Goal: Information Seeking & Learning: Learn about a topic

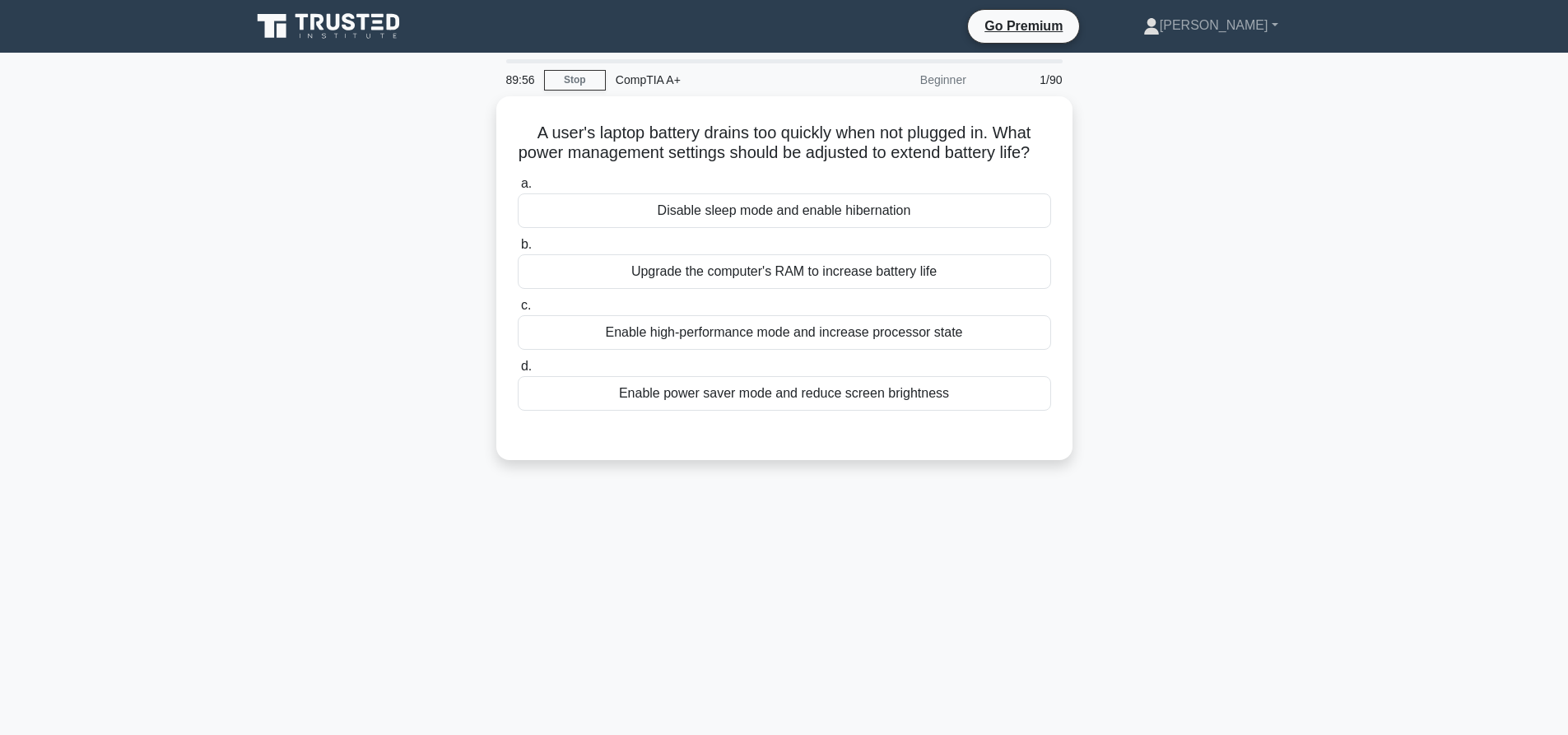
click at [379, 61] on div "89:56 Stop CompTIA A+ Beginner 1/90 A user's laptop battery drains too quickly …" at bounding box center [784, 471] width 1086 height 823
click at [373, 22] on icon at bounding box center [329, 26] width 158 height 32
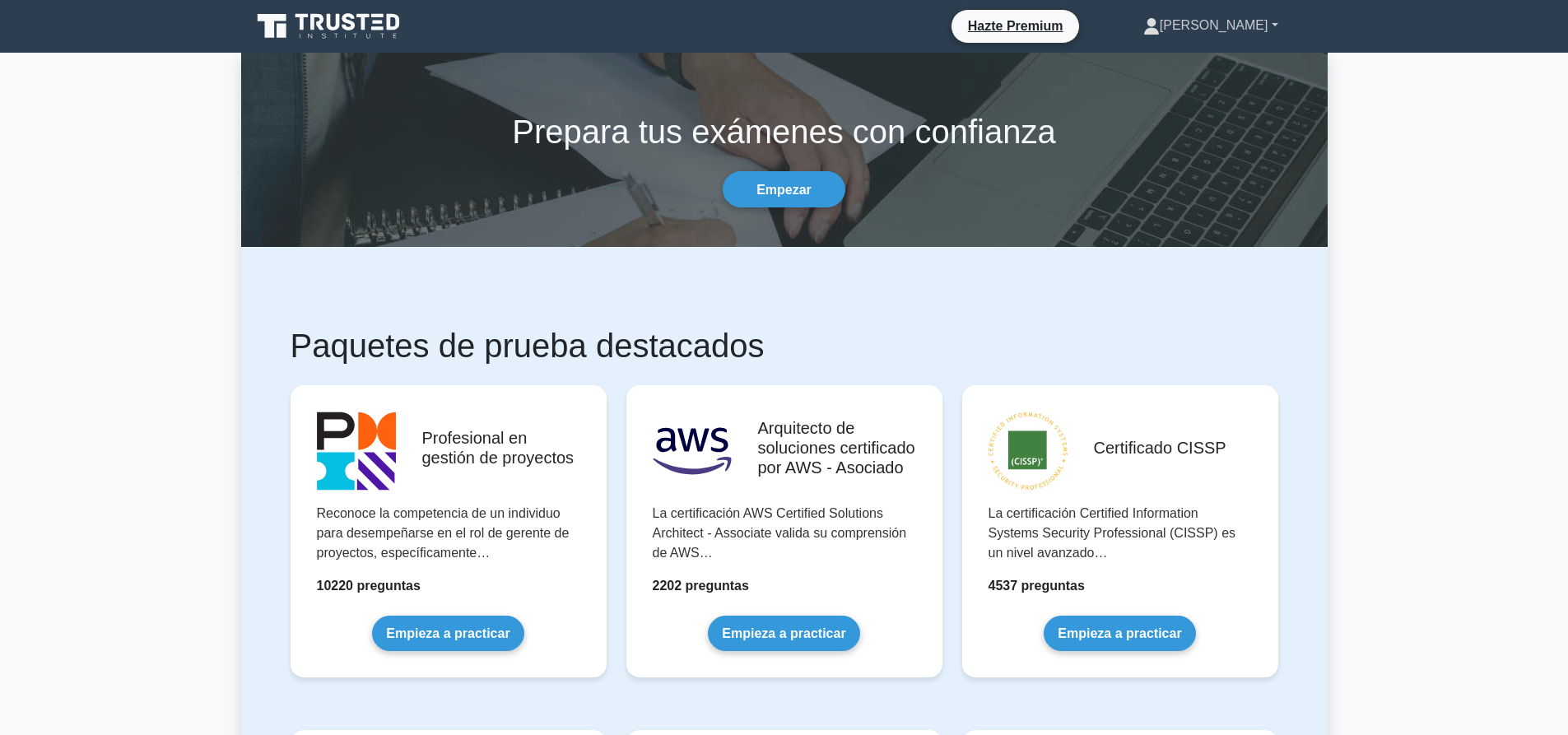
click at [1257, 21] on font "[PERSON_NAME]" at bounding box center [1214, 25] width 109 height 14
click at [1235, 61] on link "Perfil" at bounding box center [1169, 63] width 130 height 26
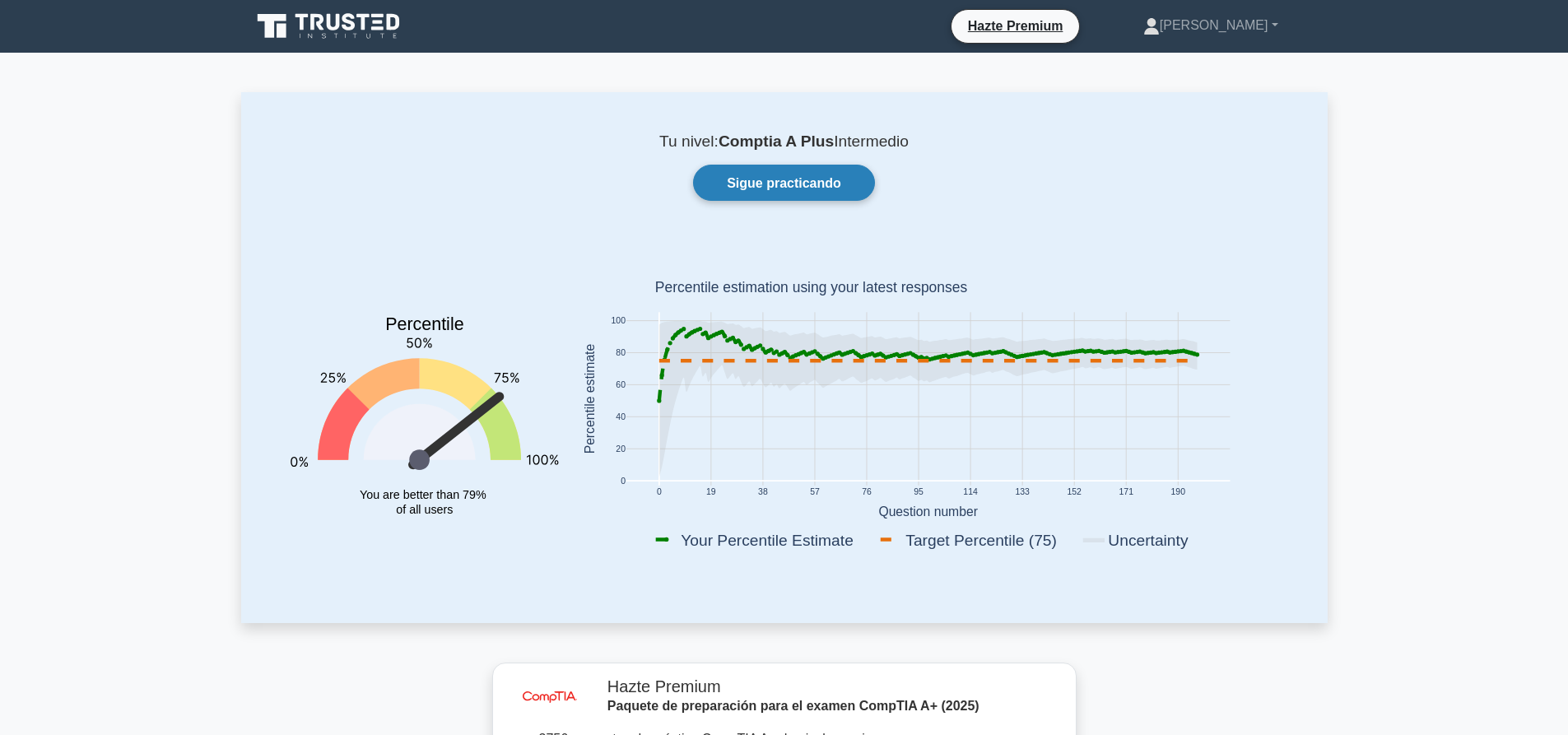
click at [763, 176] on font "Sigue practicando" at bounding box center [784, 183] width 114 height 14
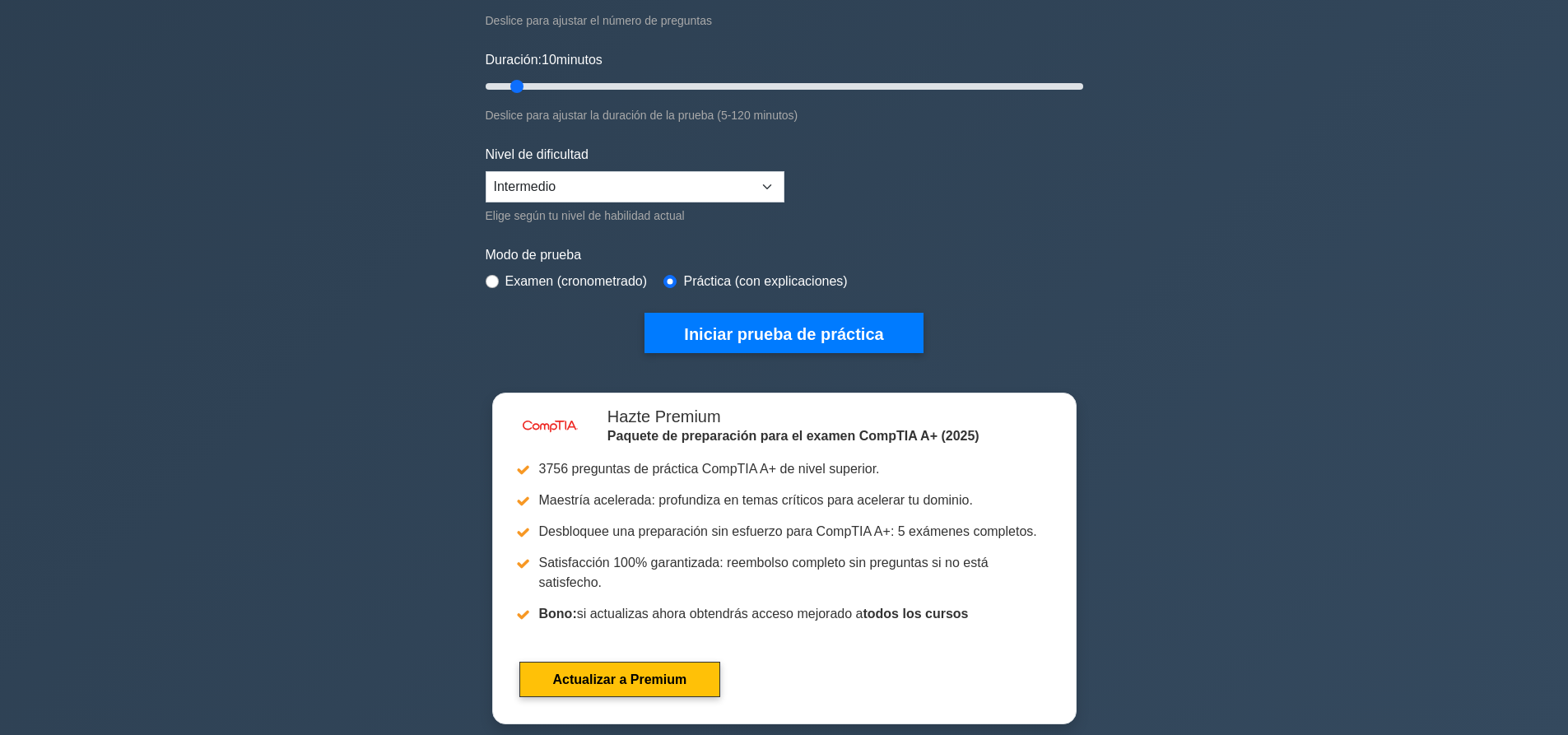
scroll to position [576, 0]
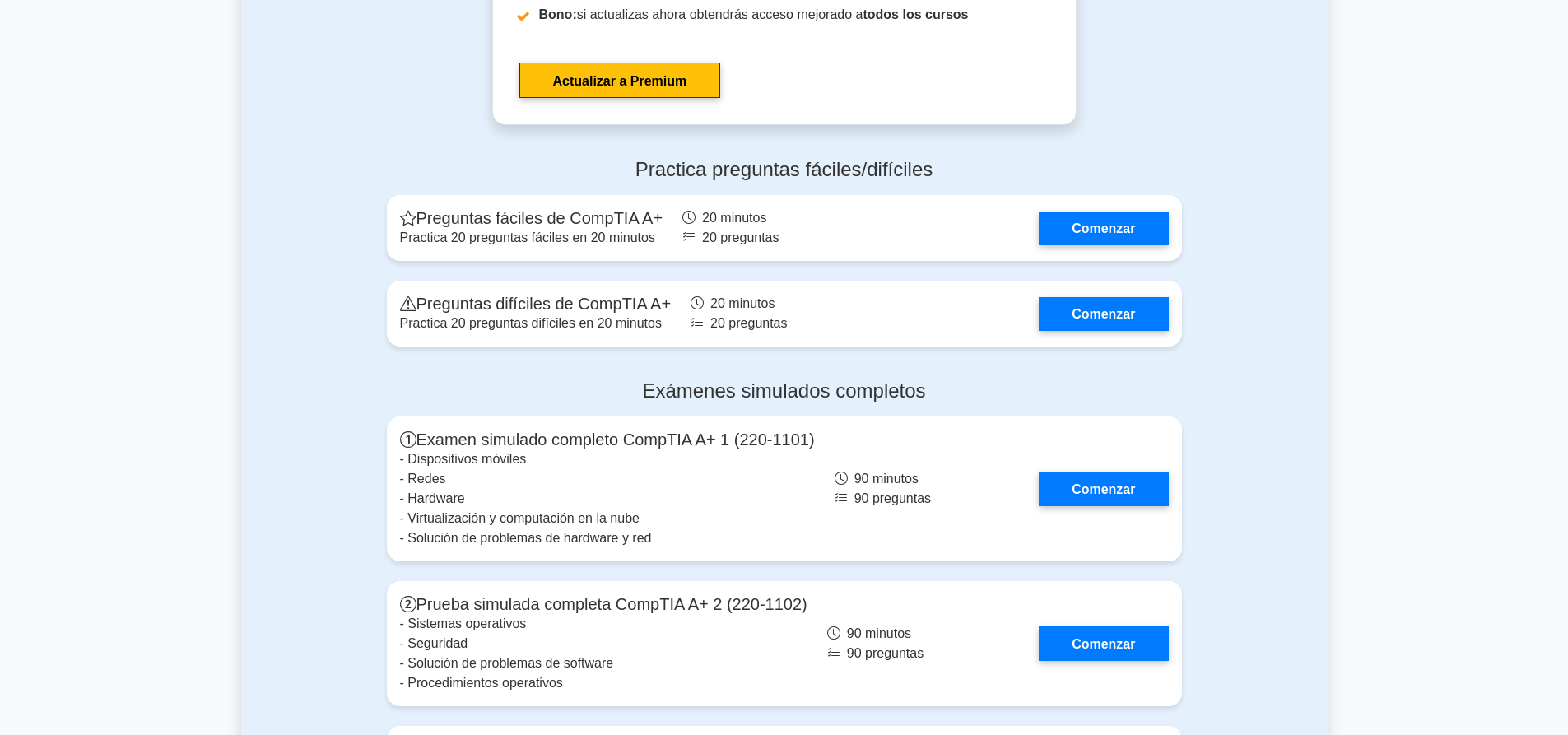
scroll to position [4365, 0]
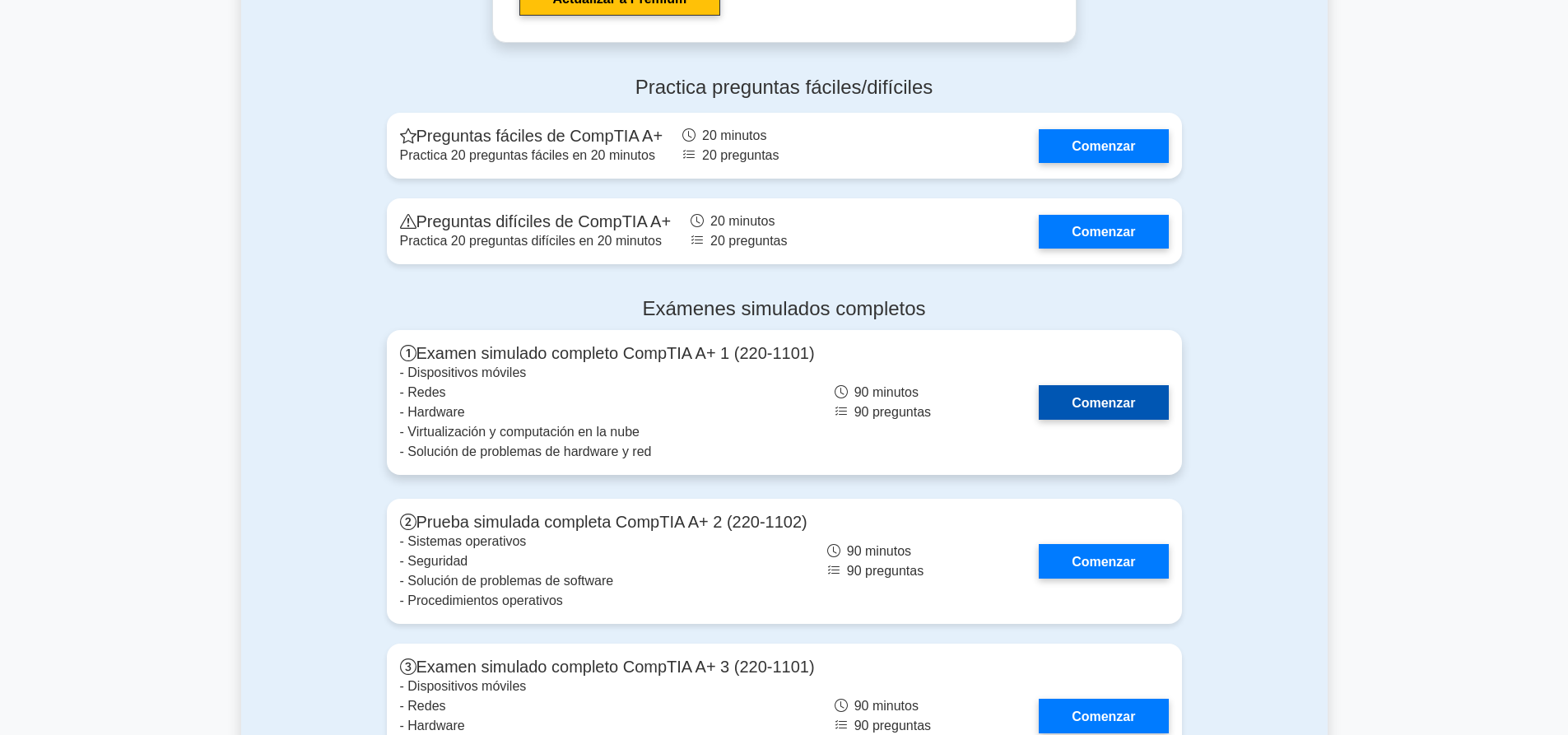
click at [1060, 385] on link "Comenzar" at bounding box center [1103, 402] width 130 height 34
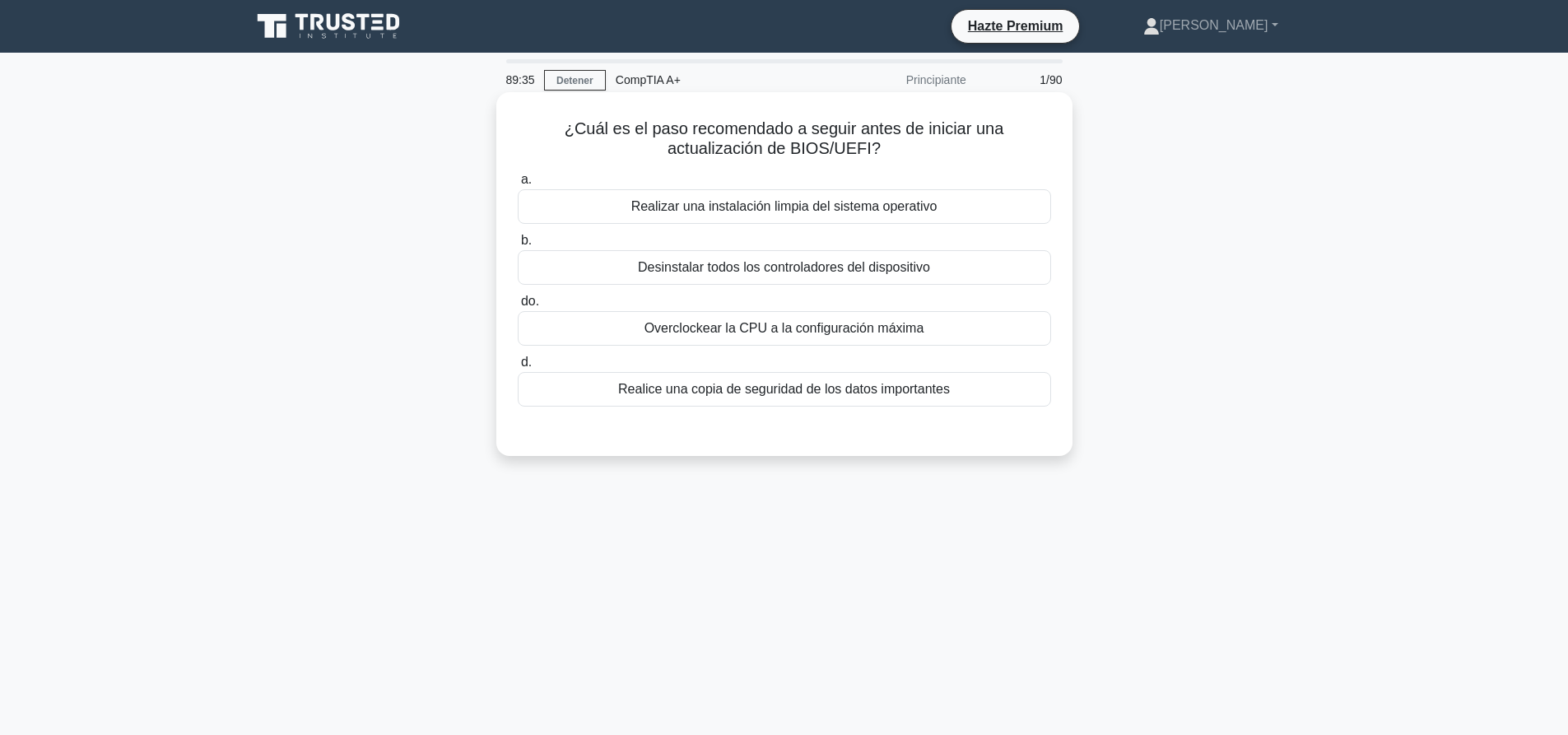
click at [700, 383] on font "Realice una copia de seguridad de los datos importantes" at bounding box center [784, 389] width 331 height 14
click at [518, 368] on input "d. Realice una copia de seguridad de los datos importantes" at bounding box center [518, 362] width 0 height 11
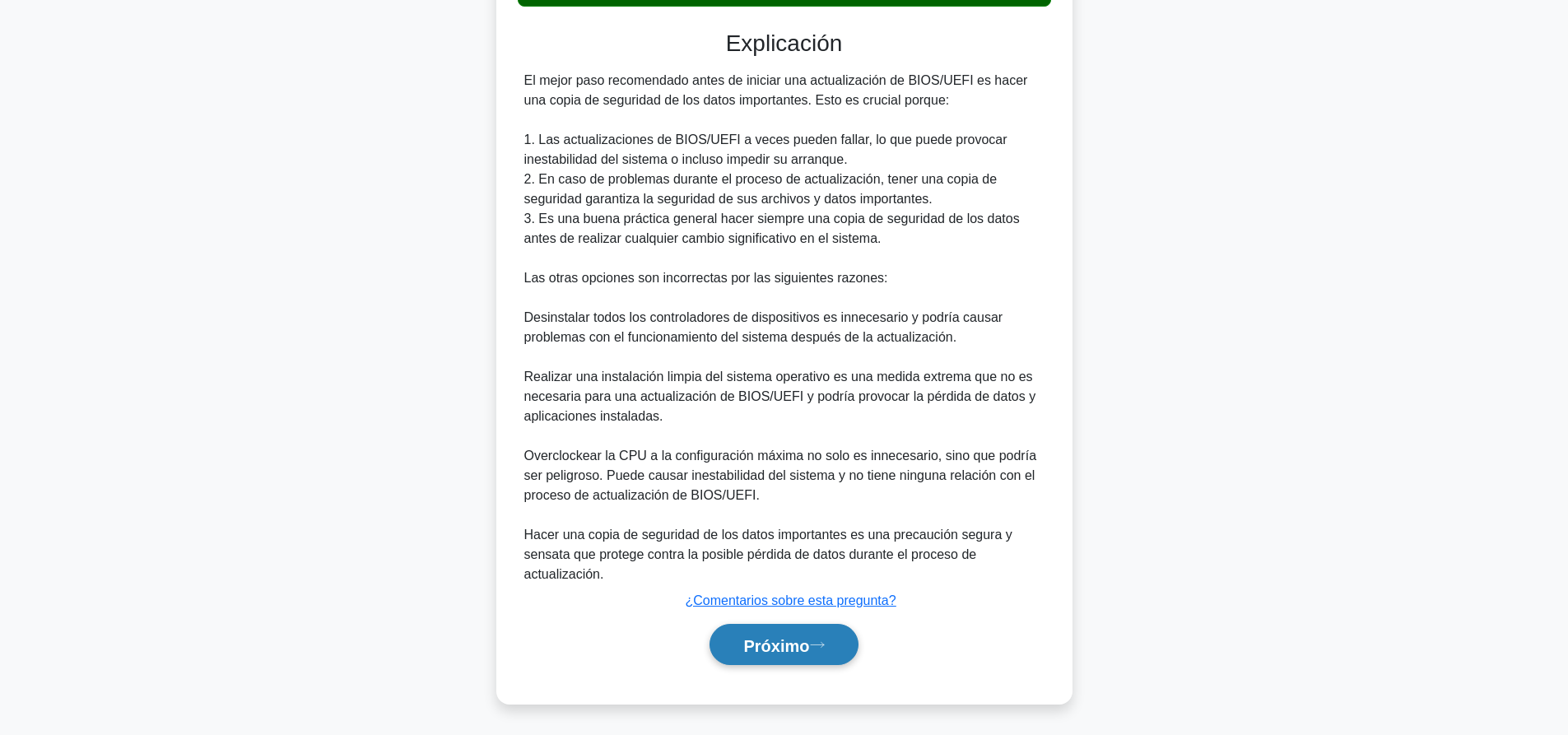
click at [768, 636] on font "Próximo" at bounding box center [776, 645] width 66 height 18
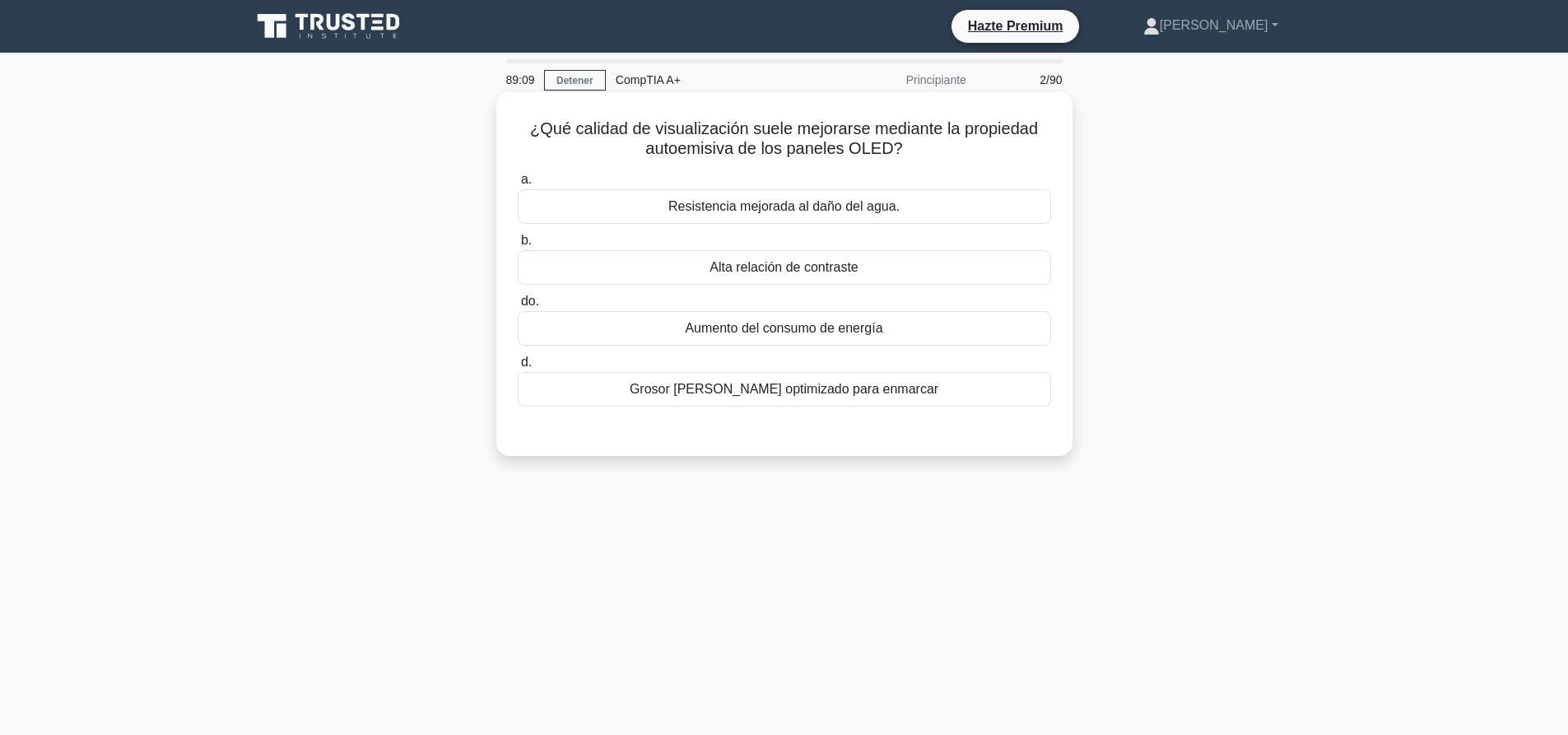
click at [800, 278] on font "Alta relación de contraste" at bounding box center [784, 267] width 149 height 20
click at [518, 246] on input "b. Alta relación de contraste" at bounding box center [518, 240] width 0 height 11
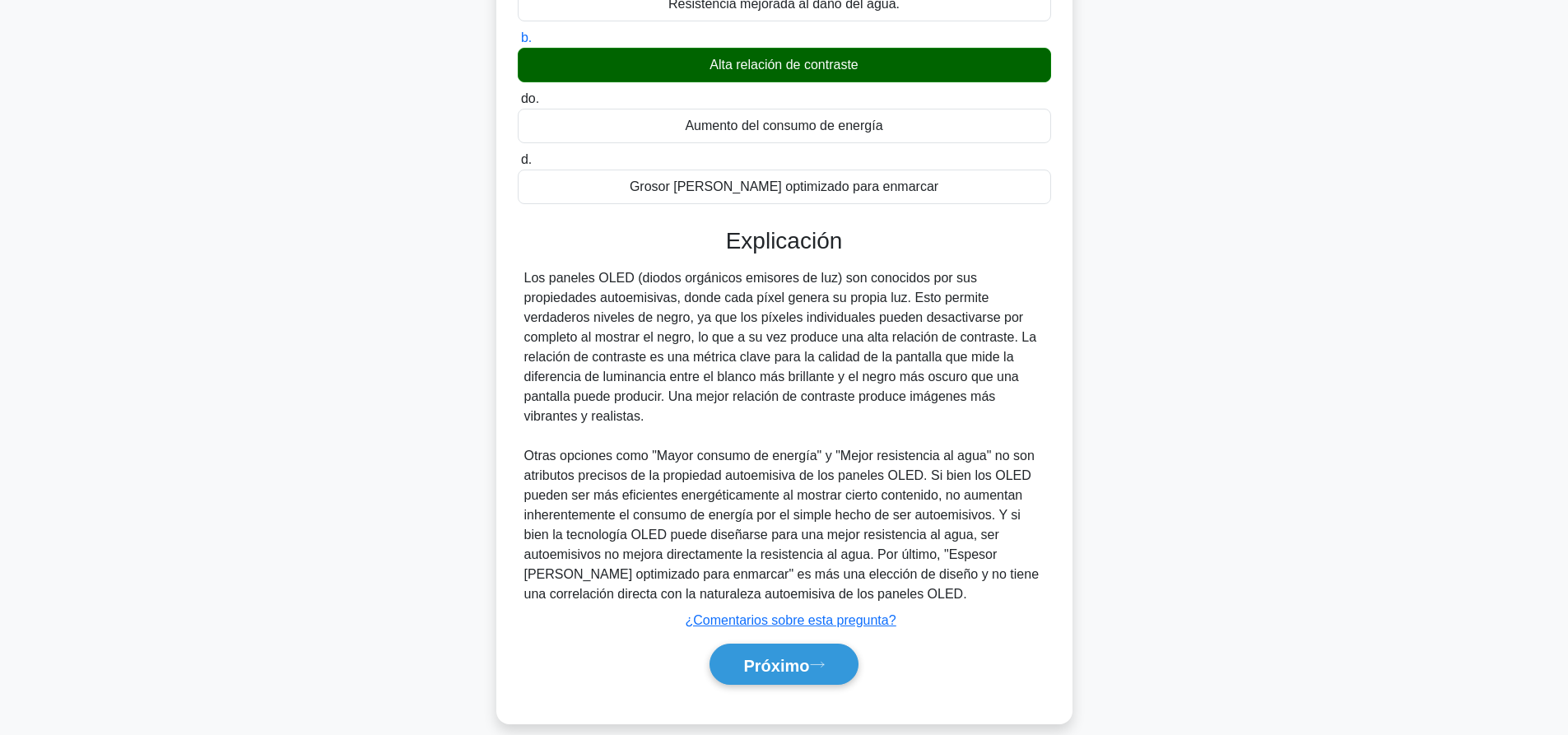
scroll to position [205, 0]
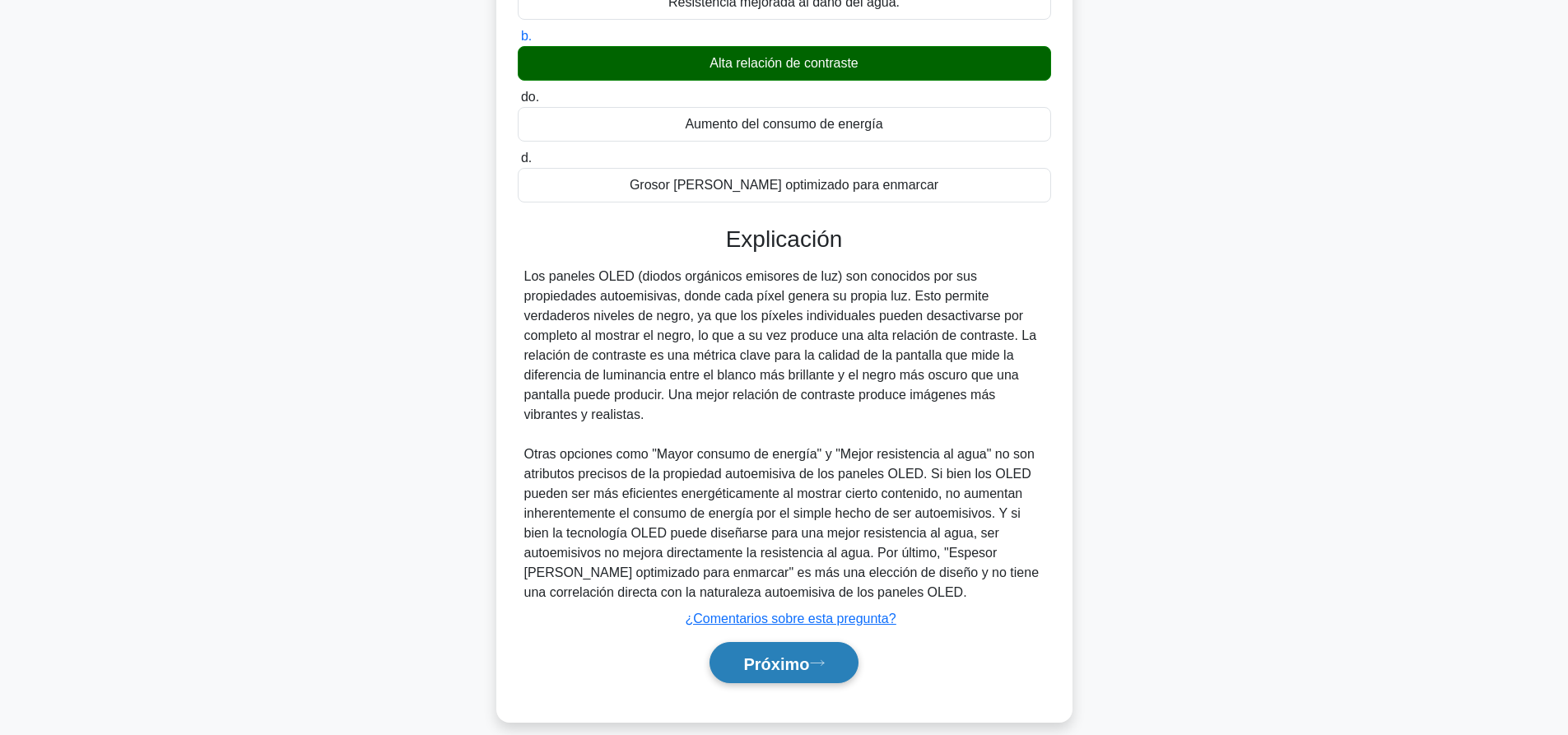
click at [788, 657] on button "Próximo" at bounding box center [784, 664] width 148 height 42
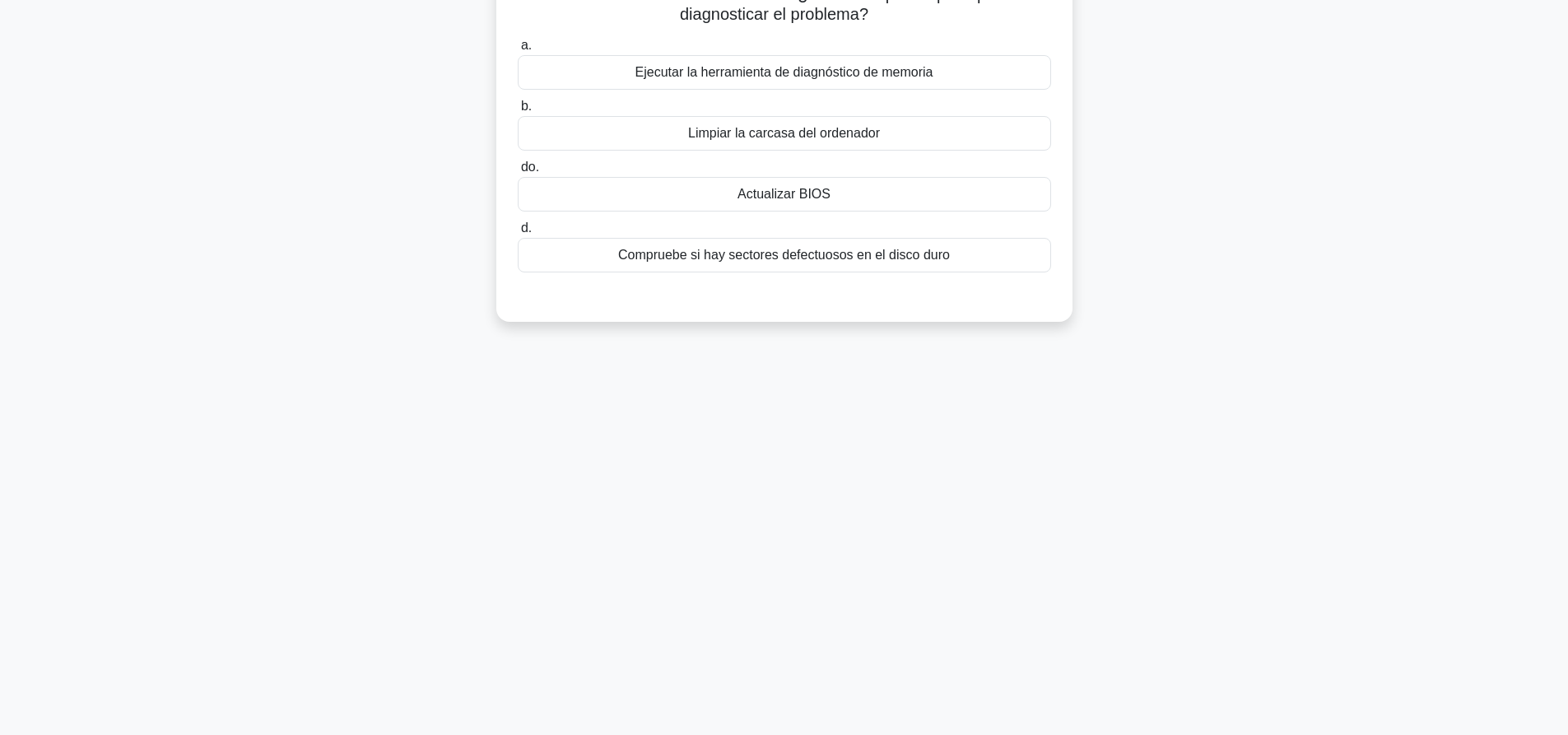
scroll to position [0, 0]
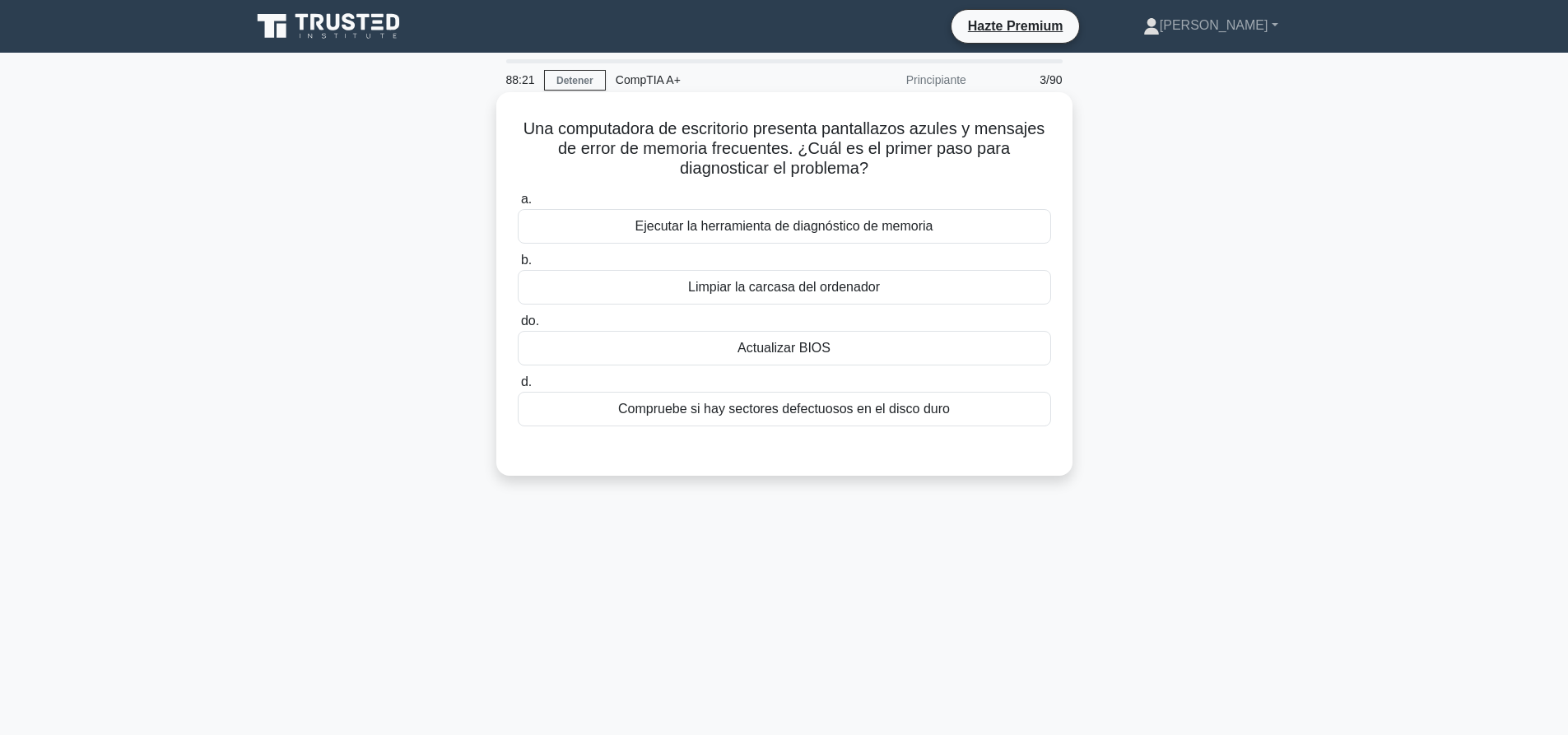
click at [856, 410] on font "Compruebe si hay sectores defectuosos en el disco duro" at bounding box center [784, 408] width 331 height 14
click at [518, 388] on input "d. Compruebe si hay sectores defectuosos en el disco duro" at bounding box center [518, 382] width 0 height 11
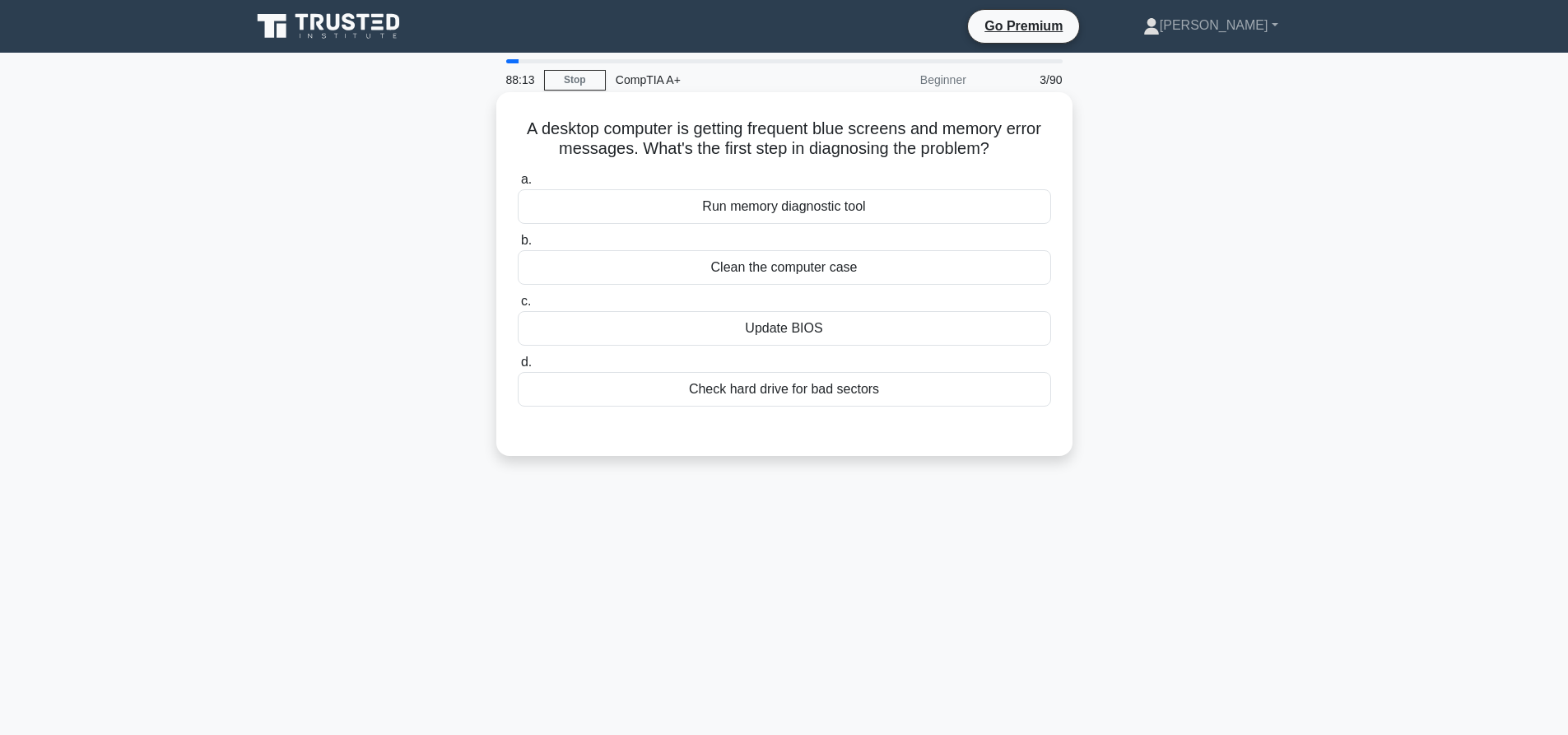
click at [822, 208] on div "Run memory diagnostic tool" at bounding box center [784, 207] width 533 height 35
click at [518, 185] on input "a. Run memory diagnostic tool" at bounding box center [518, 180] width 0 height 11
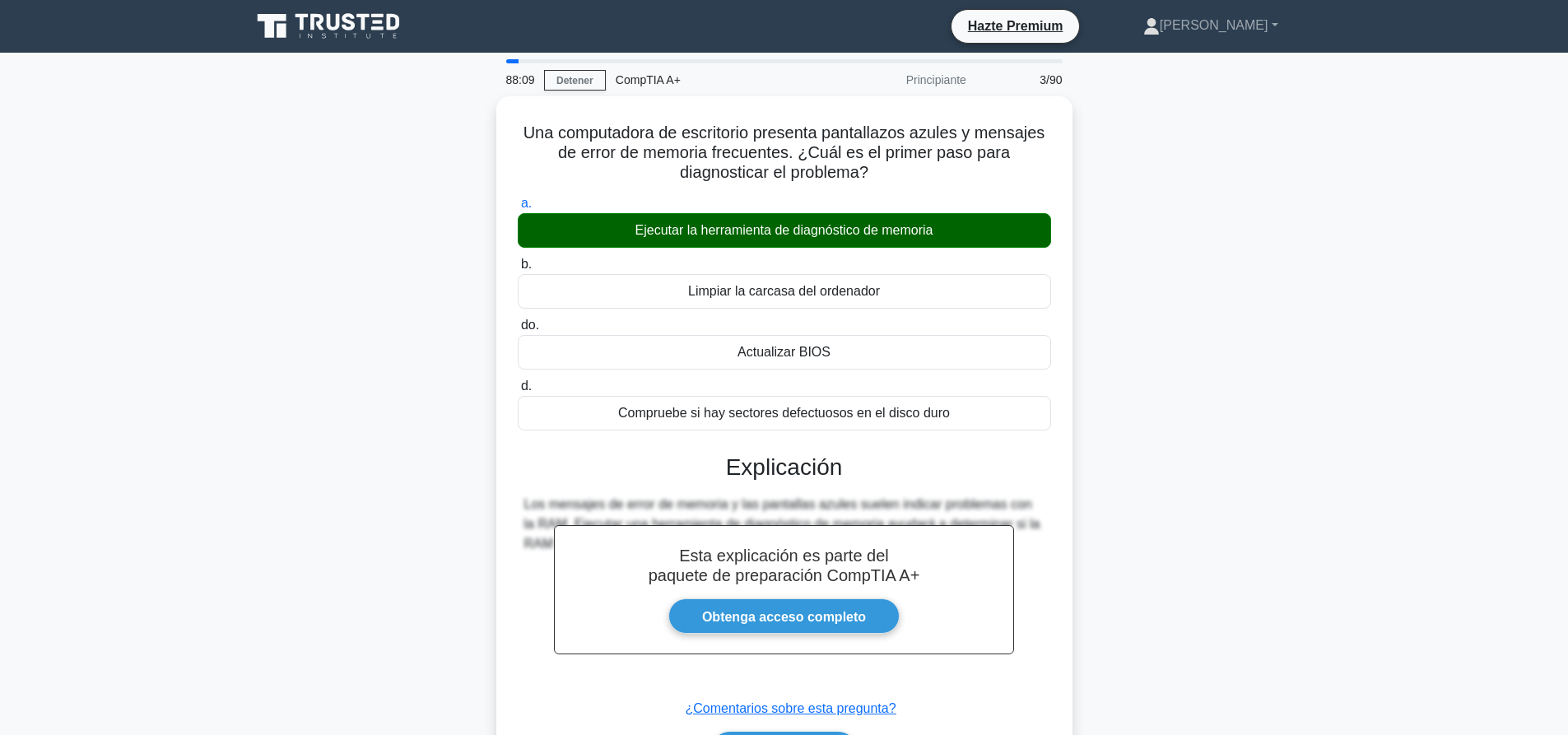
click at [1252, 225] on div "Una computadora de escritorio presenta pantallazos azules y mensajes de error d…" at bounding box center [784, 464] width 1086 height 736
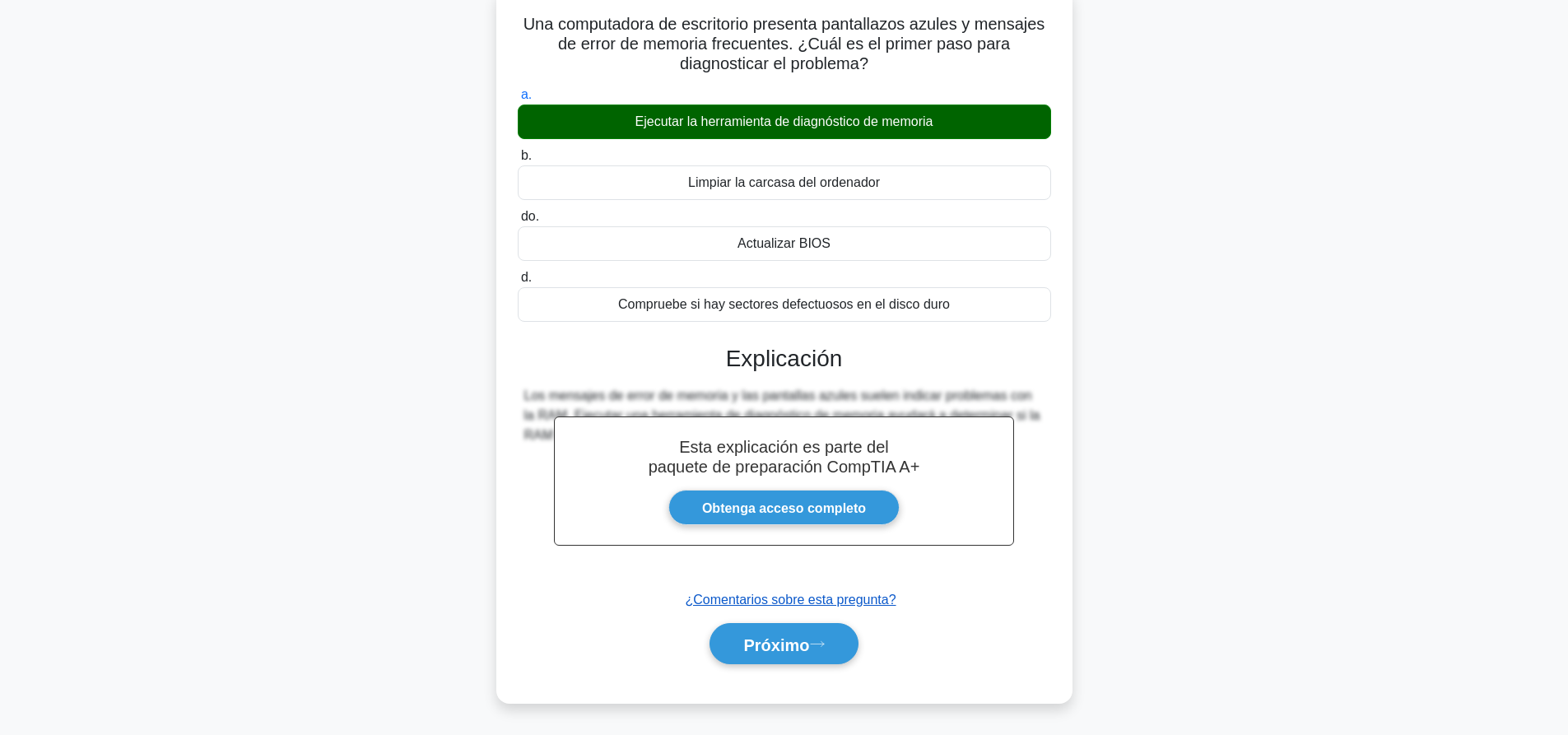
scroll to position [154, 0]
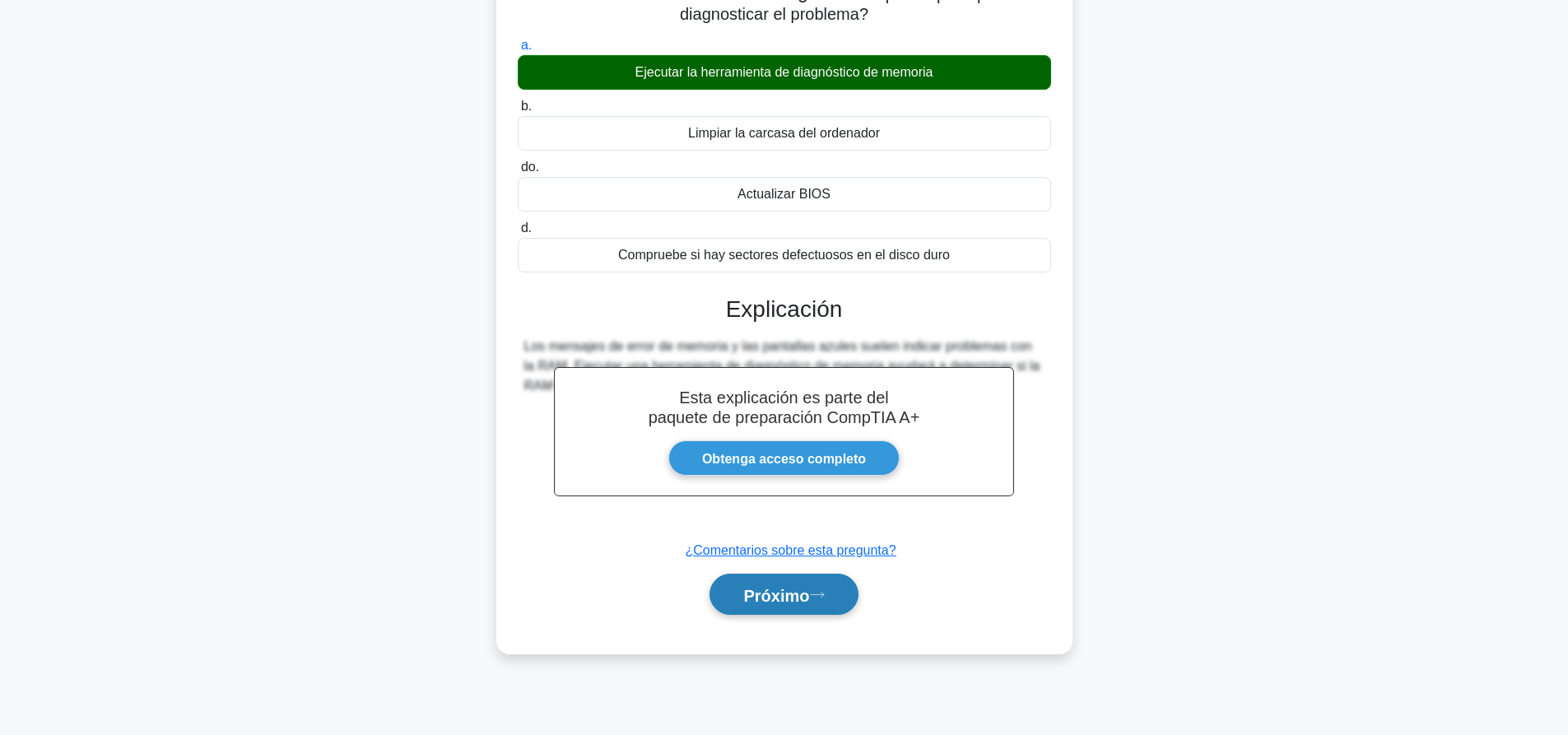
click at [801, 611] on button "Próximo" at bounding box center [784, 595] width 148 height 42
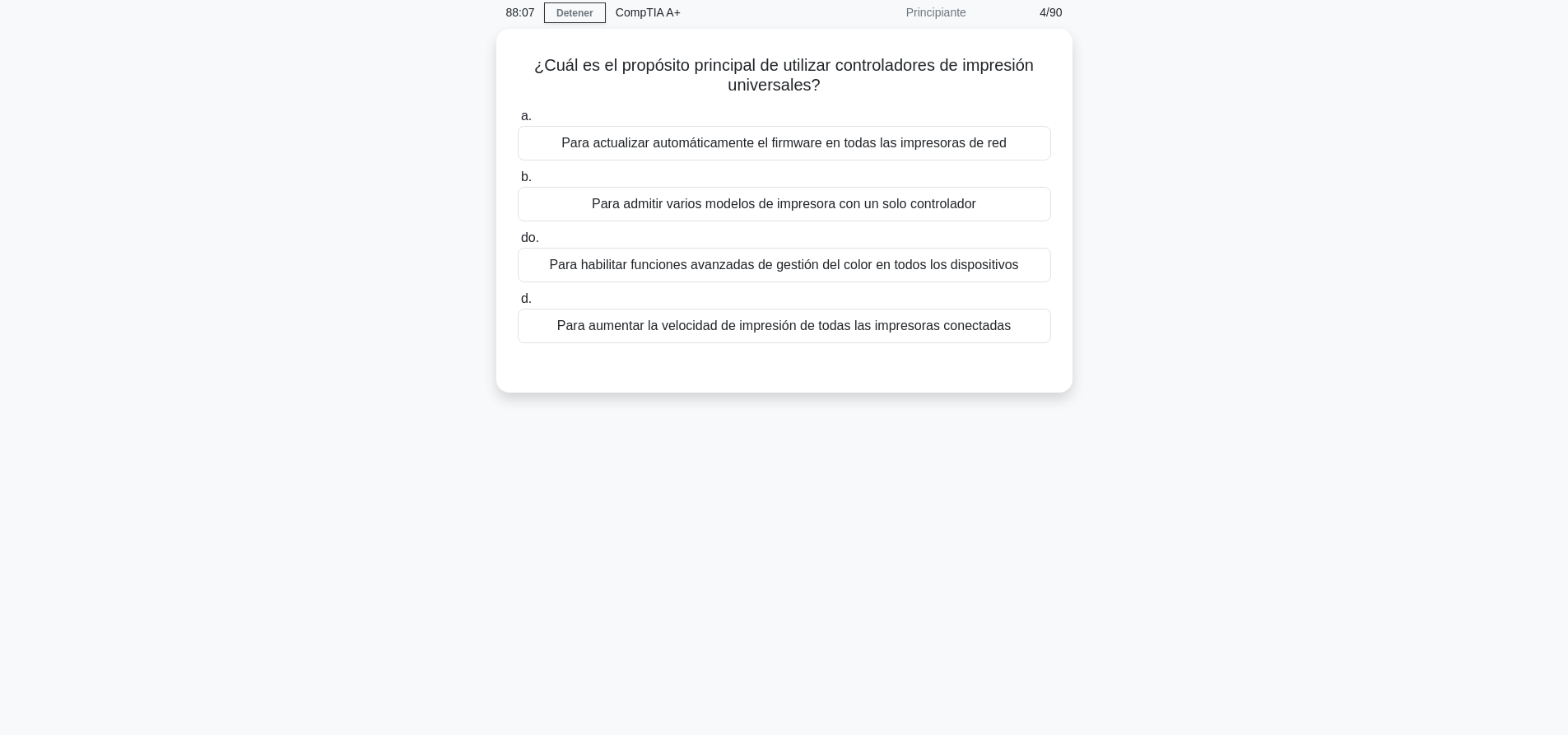
scroll to position [0, 0]
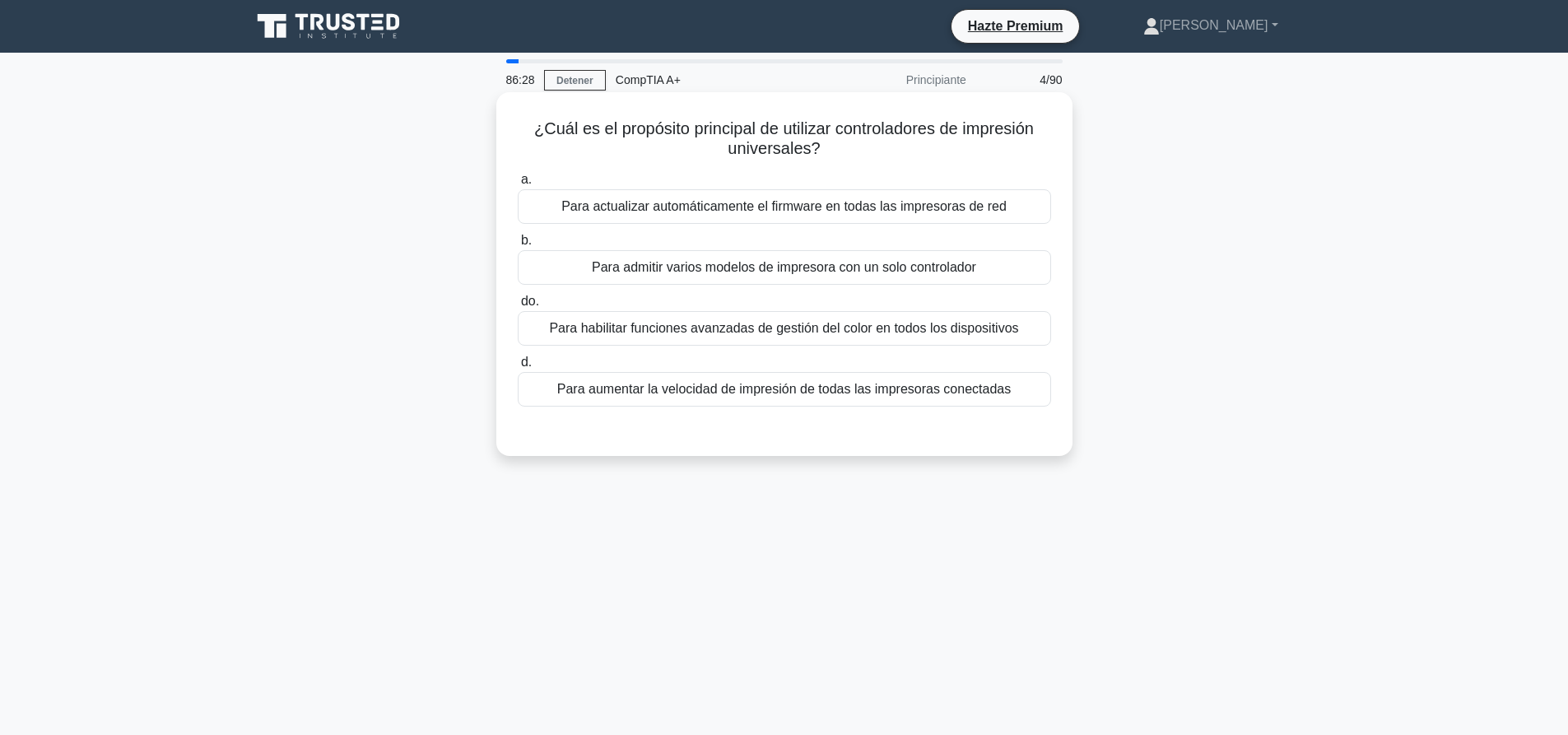
click at [853, 267] on font "Para admitir varios modelos de impresora con un solo controlador" at bounding box center [784, 267] width 384 height 14
click at [518, 246] on input "b. Para admitir varios modelos de impresora con un solo controlador" at bounding box center [518, 240] width 0 height 11
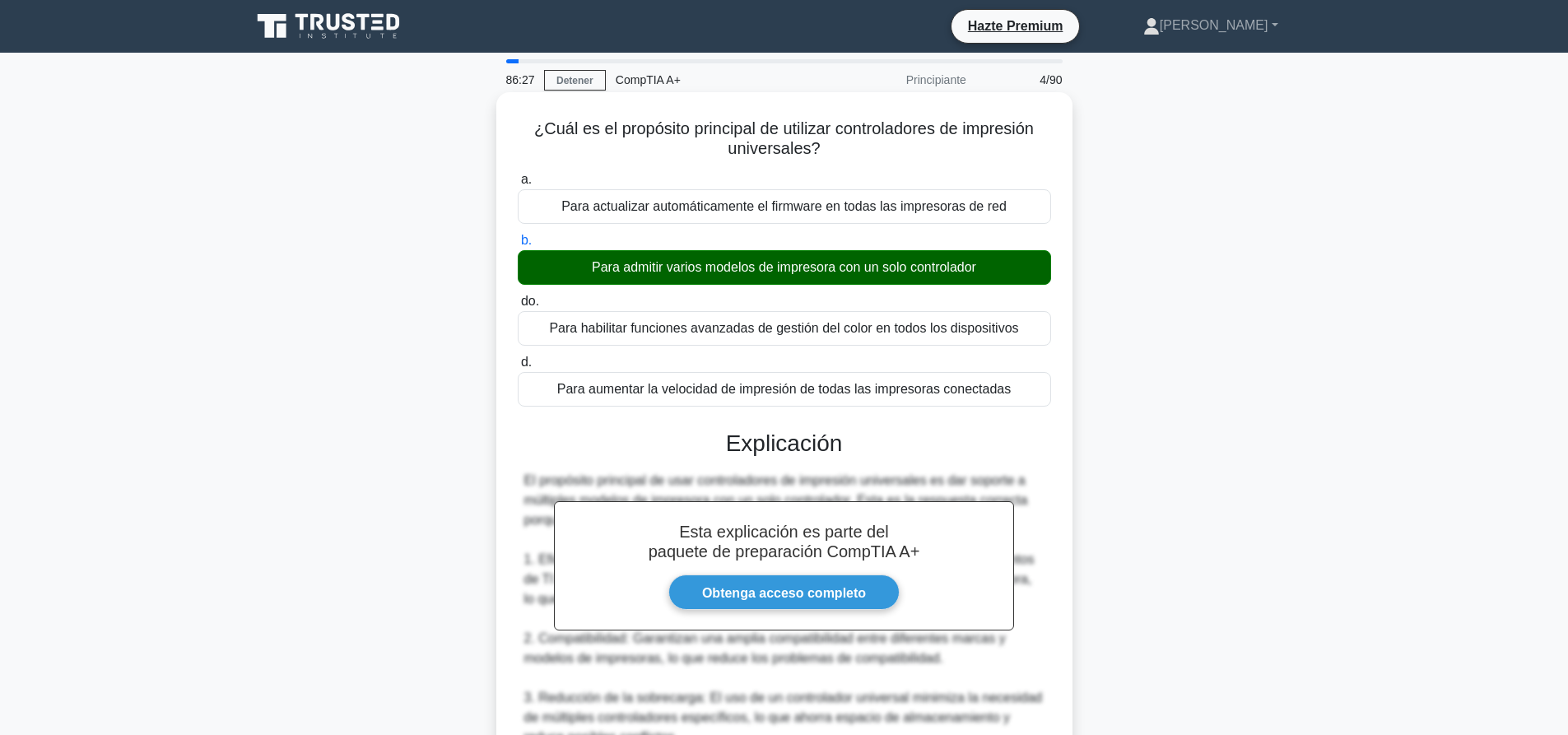
scroll to position [461, 0]
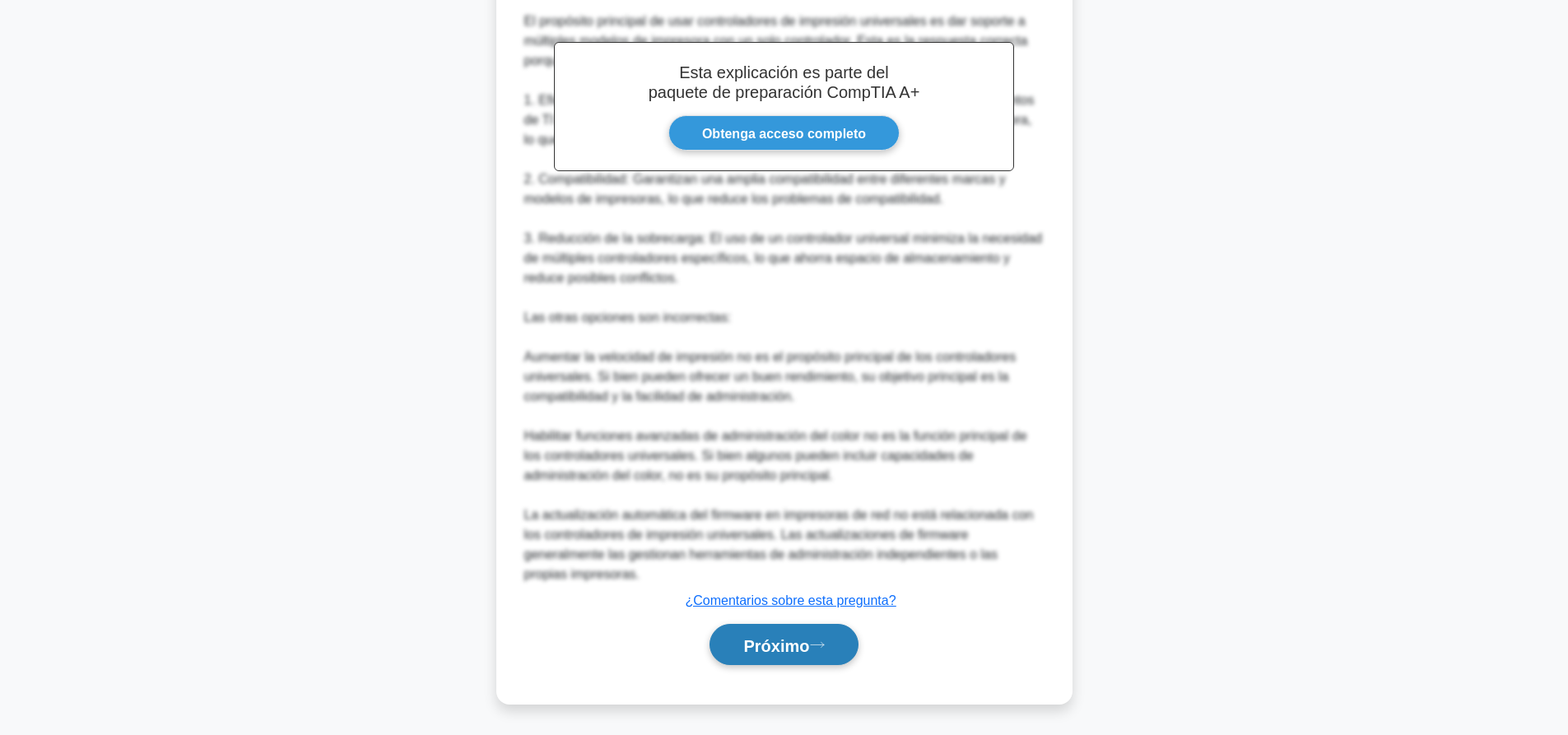
click at [809, 637] on font "Próximo" at bounding box center [776, 646] width 66 height 18
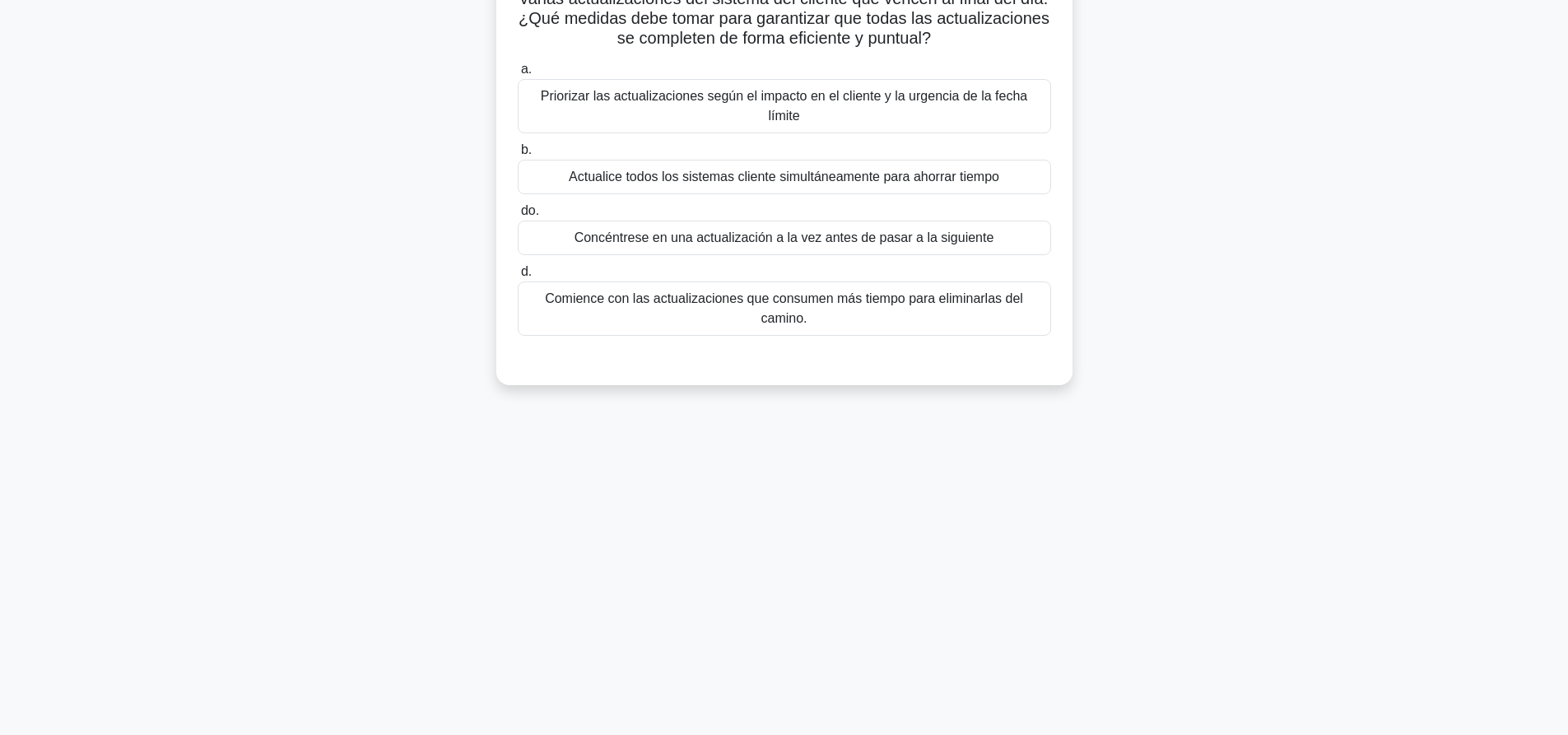
scroll to position [0, 0]
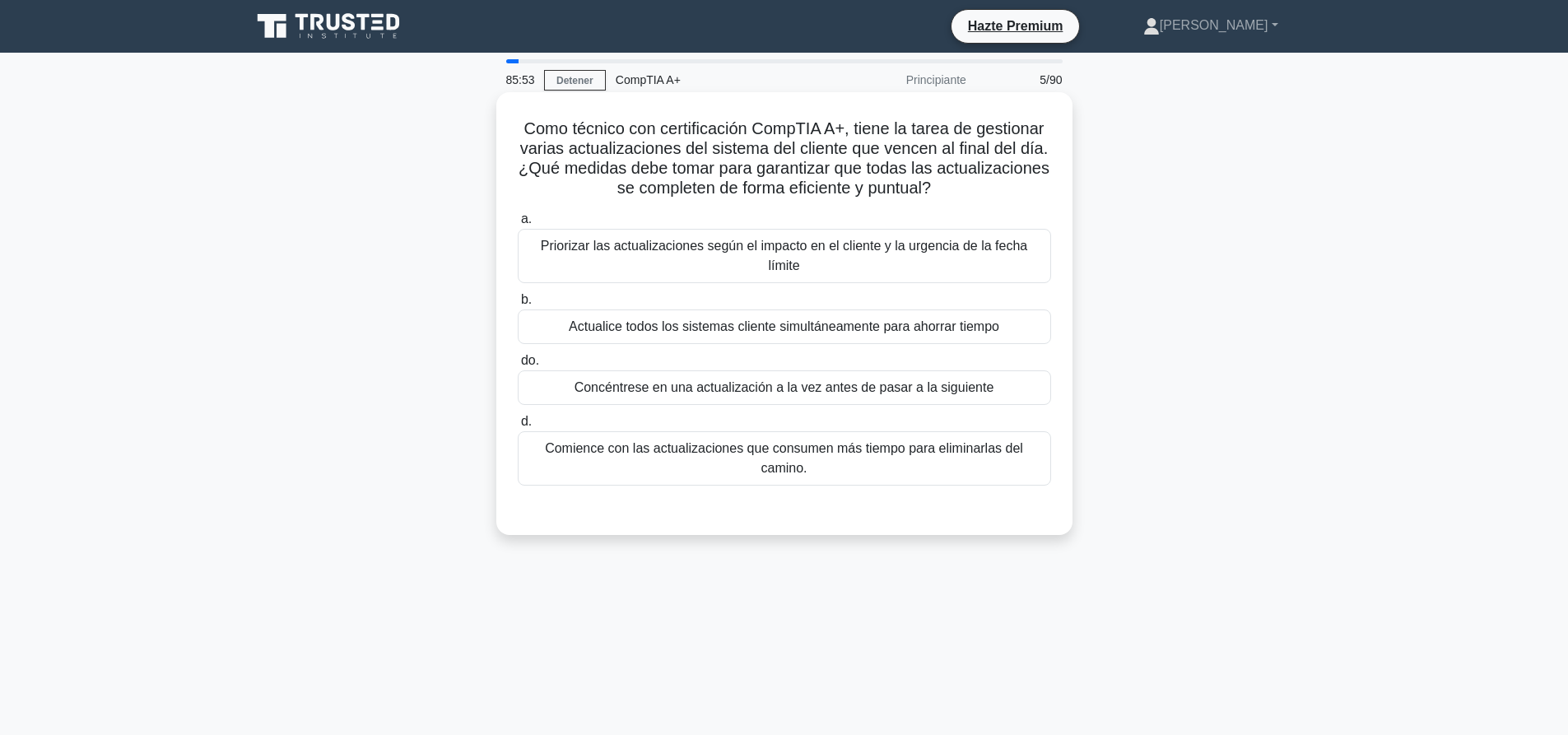
click at [748, 247] on font "Priorizar las actualizaciones según el impacto en el cliente y la urgencia de l…" at bounding box center [784, 256] width 487 height 34
click at [518, 225] on input "a. Priorizar las actualizaciones según el impacto en el cliente y la urgencia d…" at bounding box center [518, 219] width 0 height 11
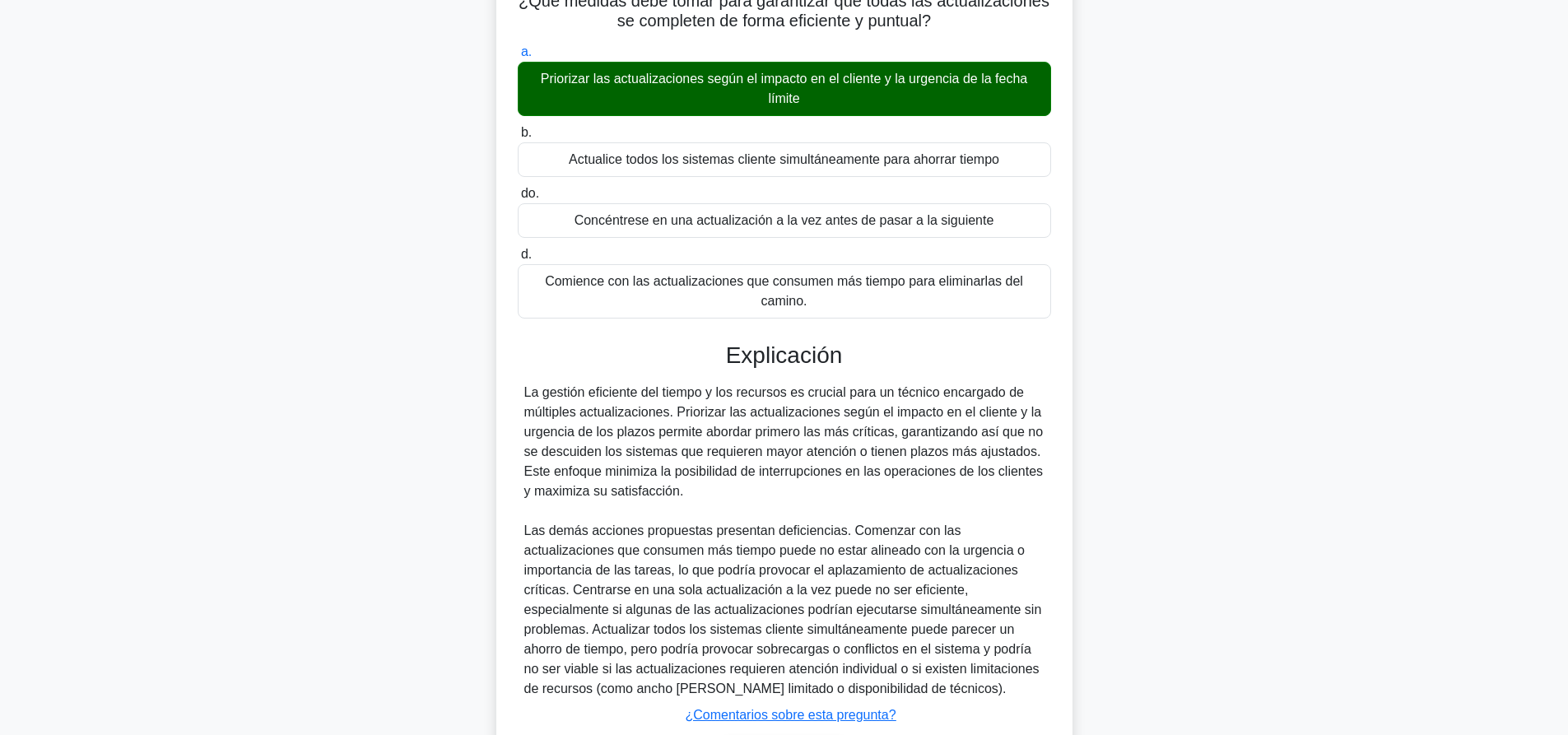
scroll to position [283, 0]
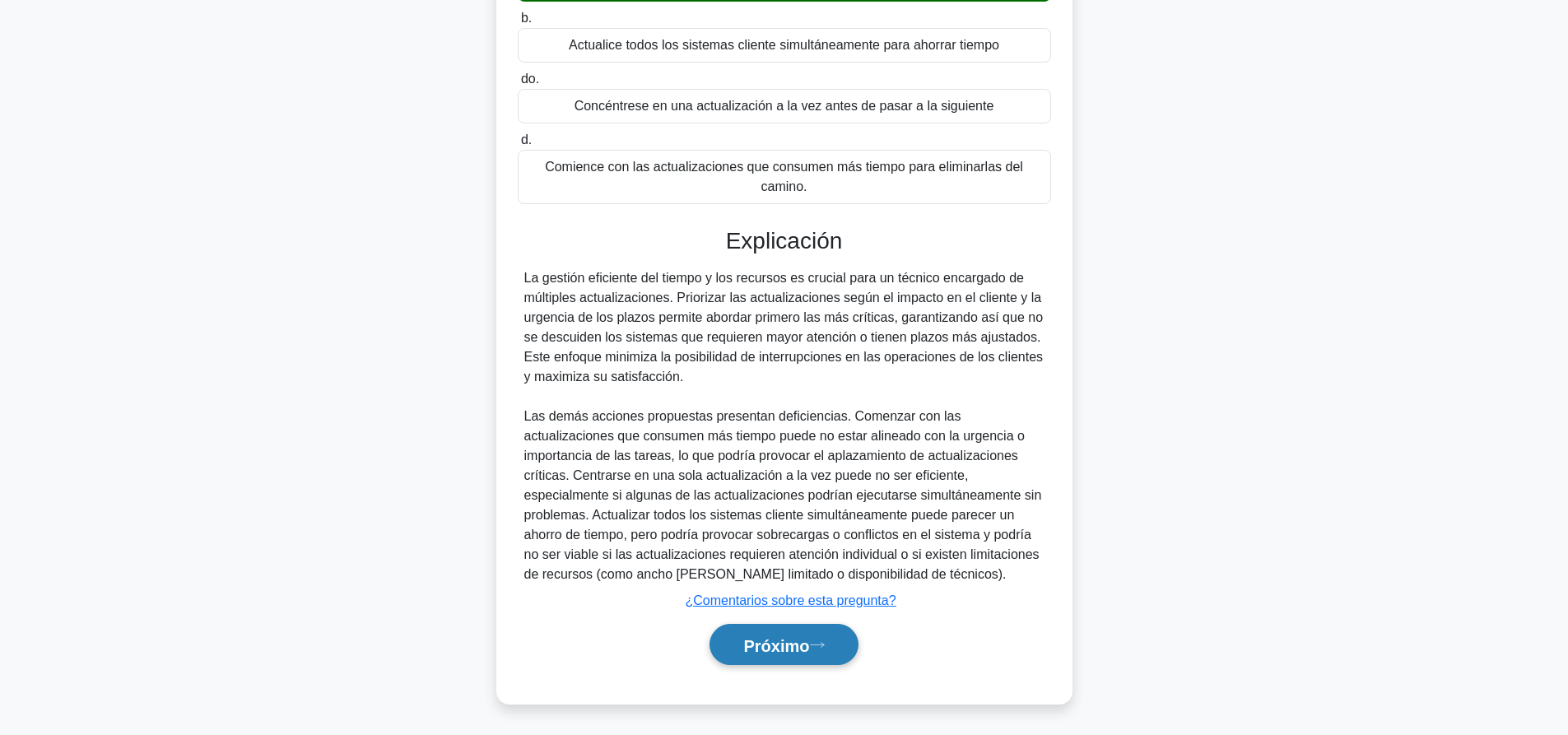
click at [794, 654] on button "Próximo" at bounding box center [784, 646] width 148 height 42
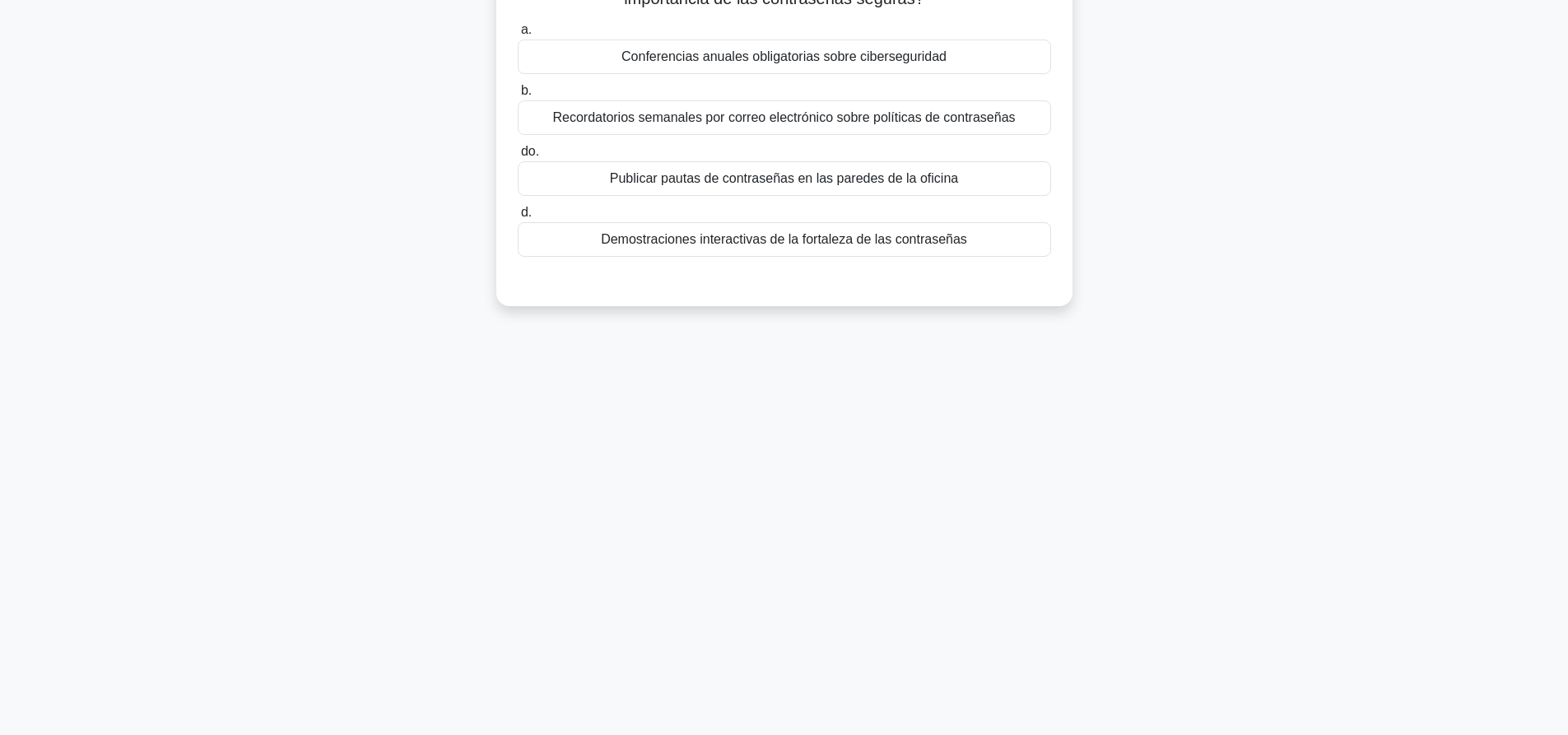
scroll to position [0, 0]
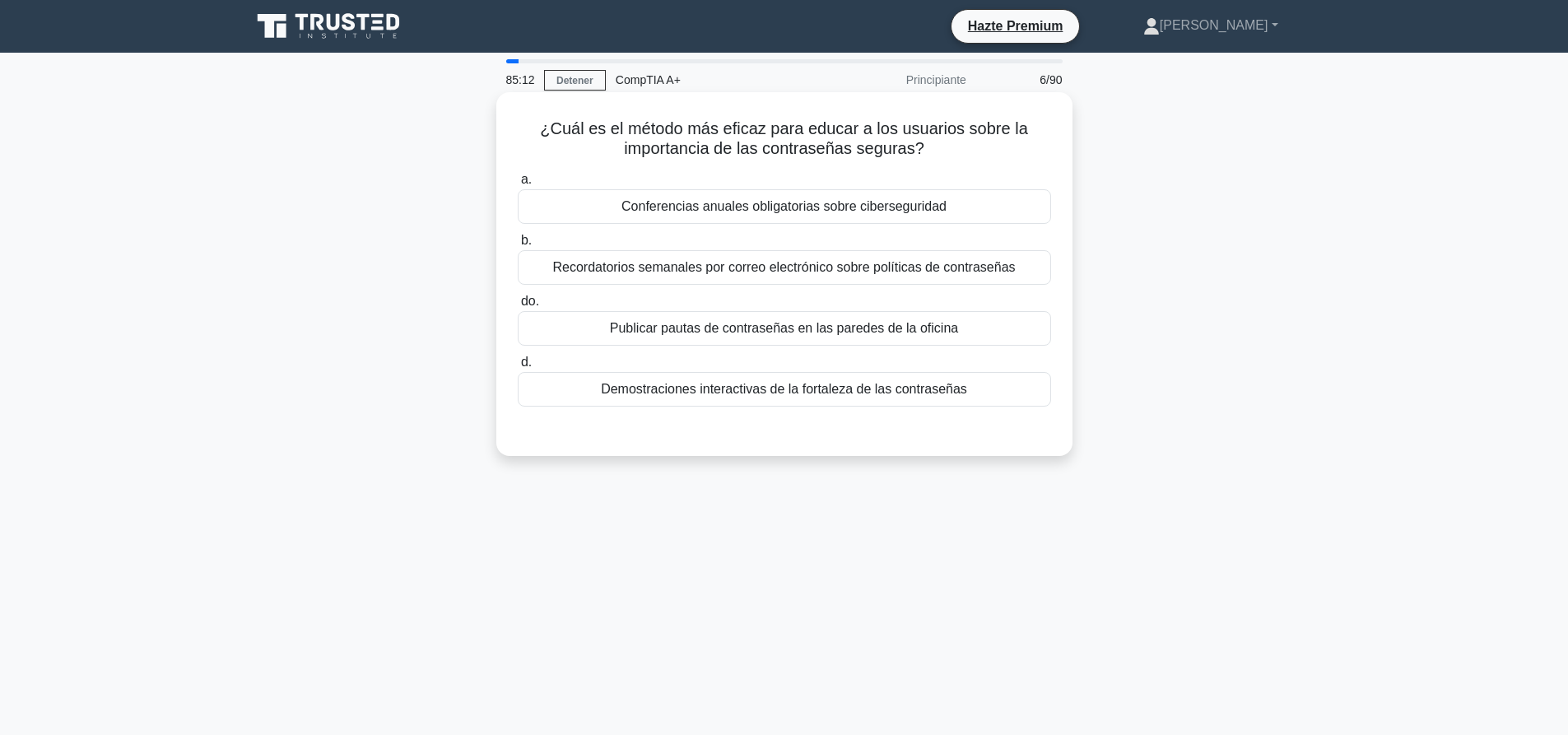
click at [774, 387] on font "Demostraciones interactivas de la fortaleza de las contraseñas" at bounding box center [784, 389] width 366 height 14
click at [518, 368] on input "d. Demostraciones interactivas de la fortaleza de las contraseñas" at bounding box center [518, 362] width 0 height 11
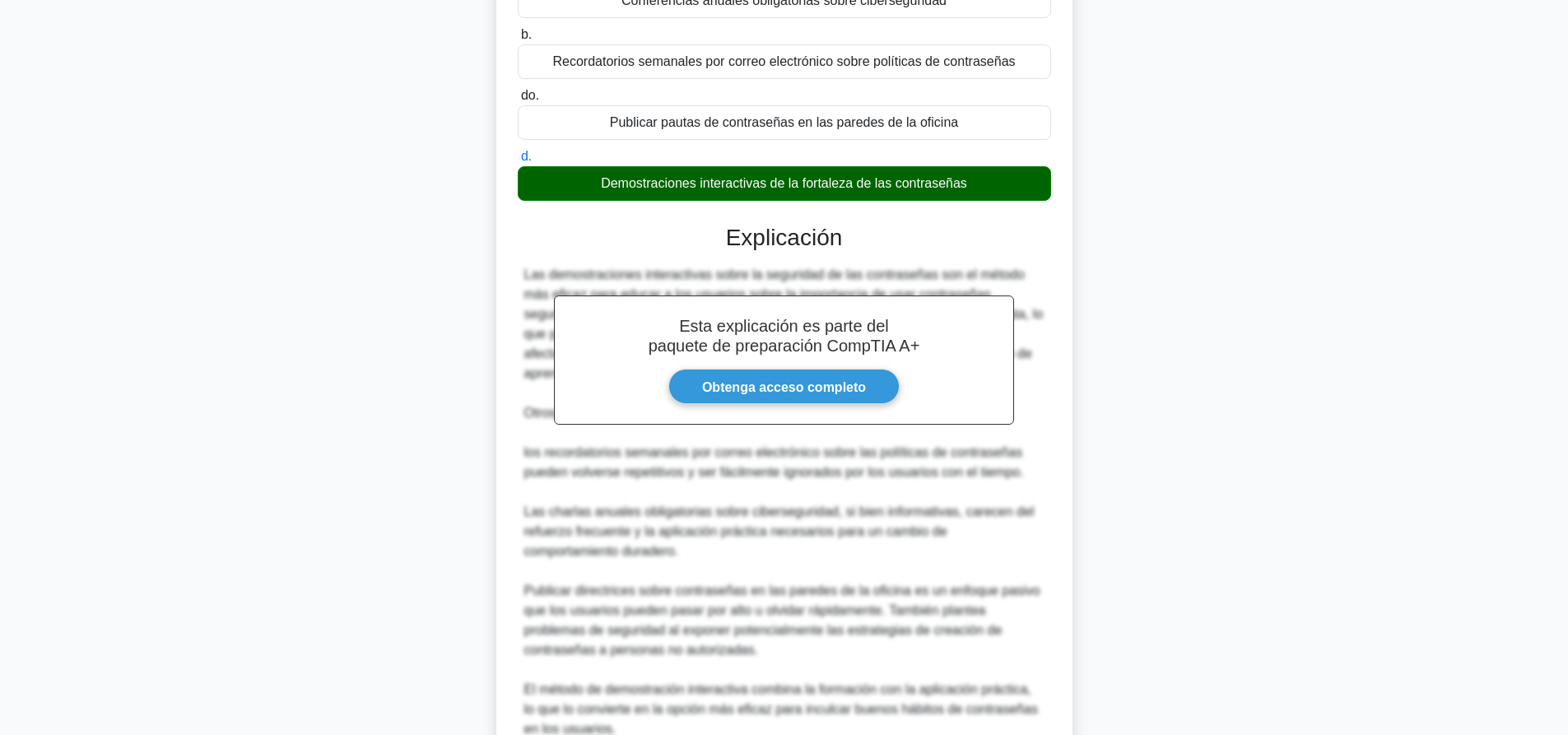
scroll to position [362, 0]
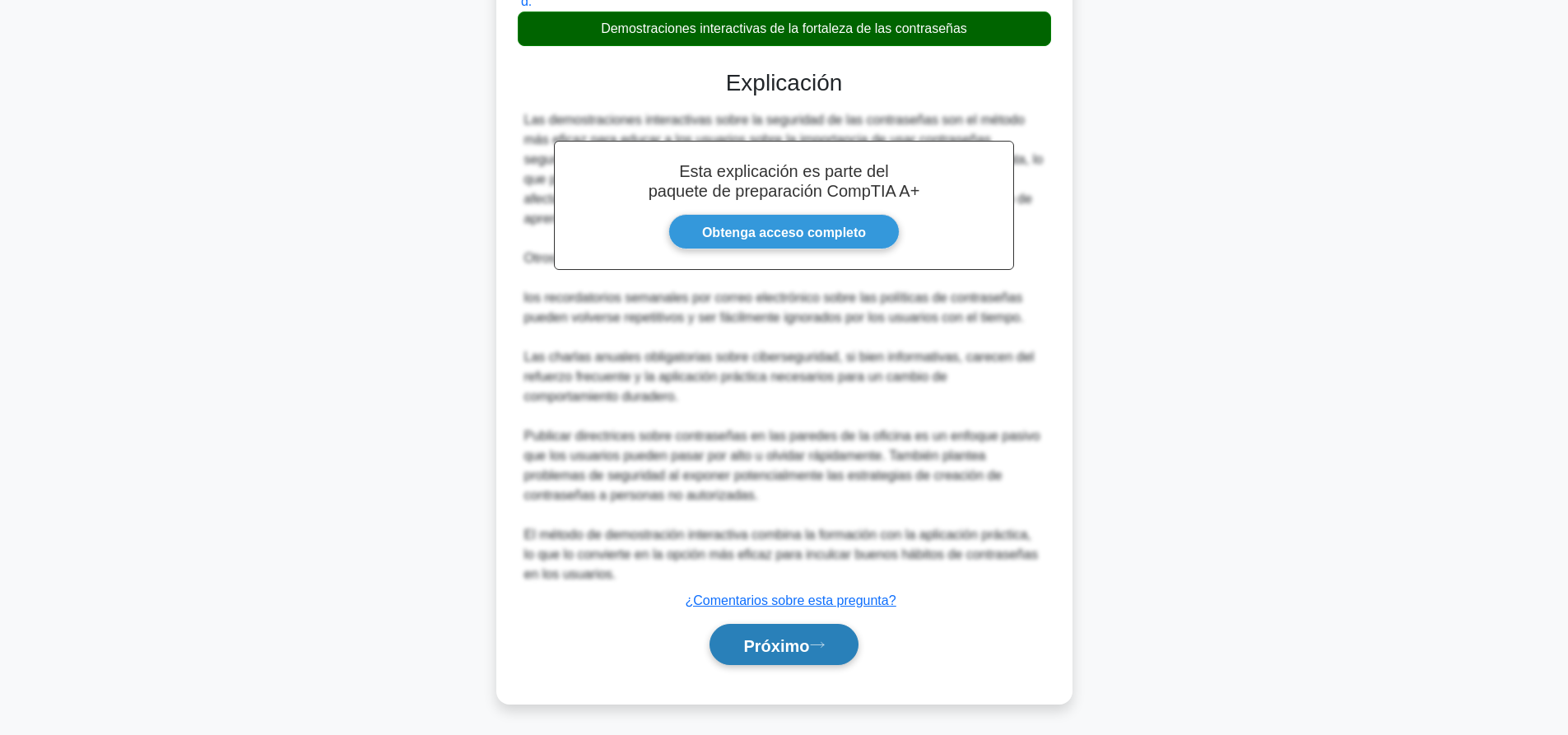
click at [768, 649] on font "Próximo" at bounding box center [776, 646] width 66 height 18
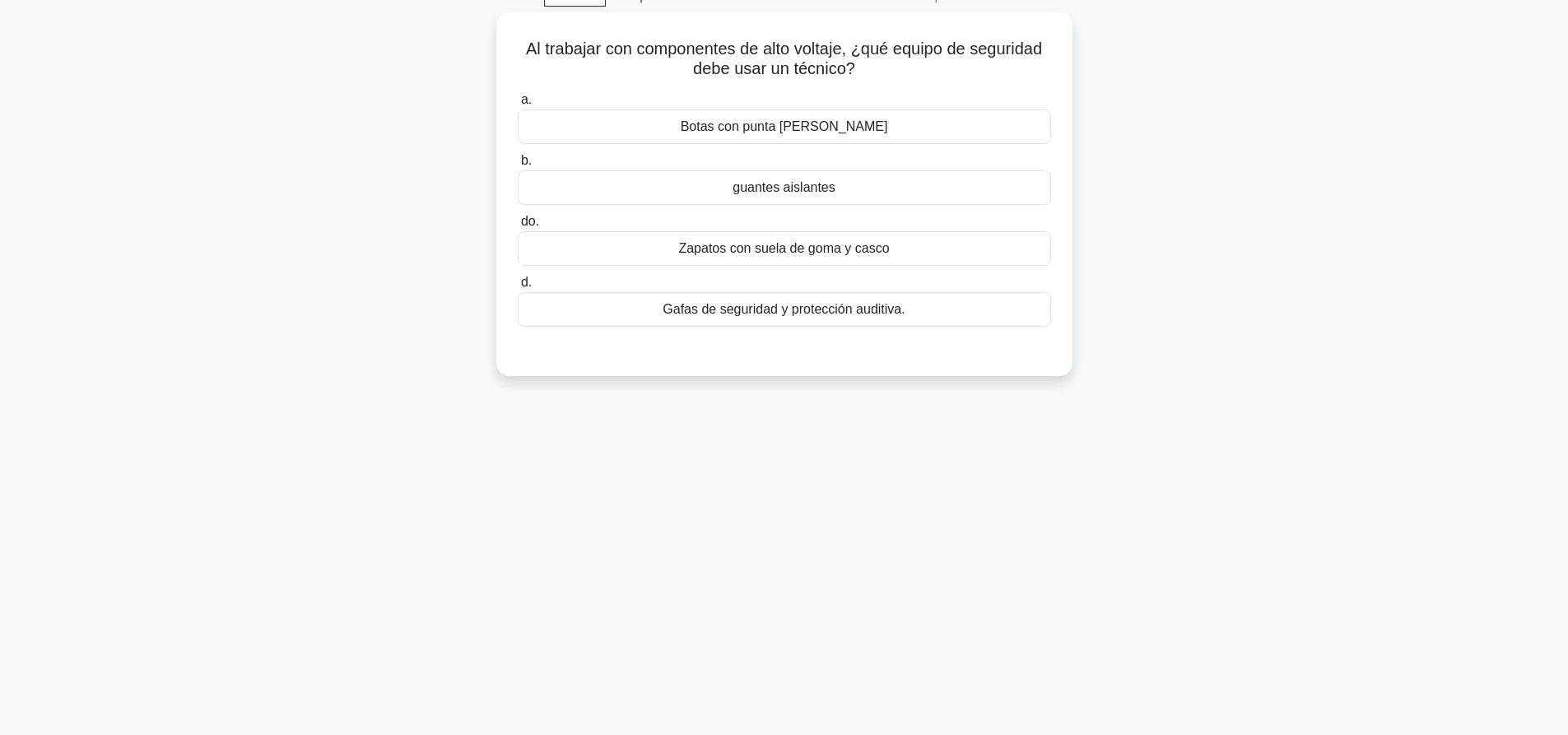
scroll to position [0, 0]
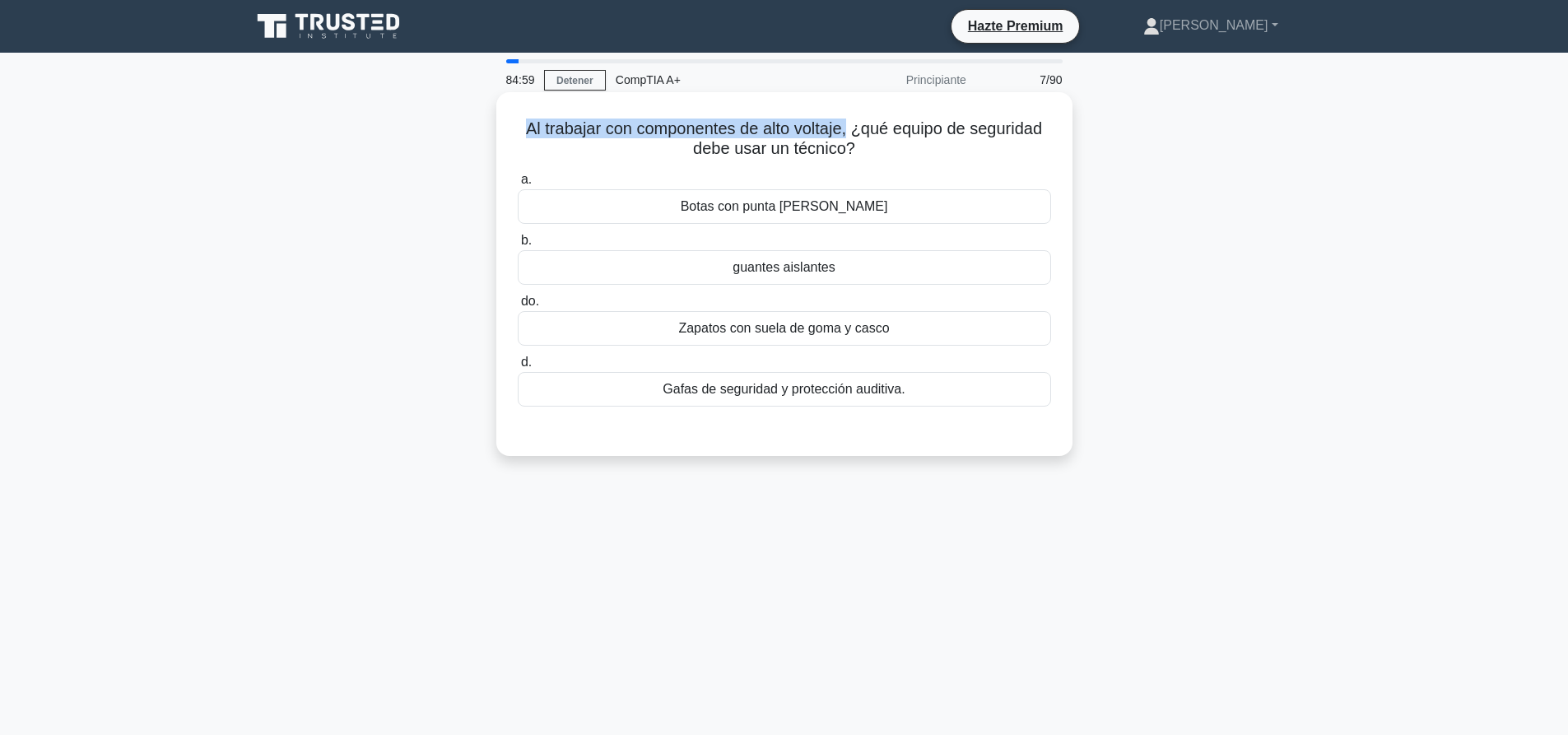
drag, startPoint x: 503, startPoint y: 135, endPoint x: 848, endPoint y: 134, distance: 345.0
click at [848, 134] on div "Al trabajar con componentes de alto voltaje, ¿qué equipo de seguridad debe usar…" at bounding box center [784, 274] width 563 height 351
click at [848, 134] on font "Al trabajar con componentes de alto voltaje, ¿qué equipo de seguridad debe usar…" at bounding box center [784, 137] width 516 height 37
drag, startPoint x: 518, startPoint y: 126, endPoint x: 853, endPoint y: 123, distance: 335.0
click at [853, 123] on h5 "Al trabajar con componentes de alto voltaje, ¿qué equipo de seguridad debe usar…" at bounding box center [784, 138] width 537 height 41
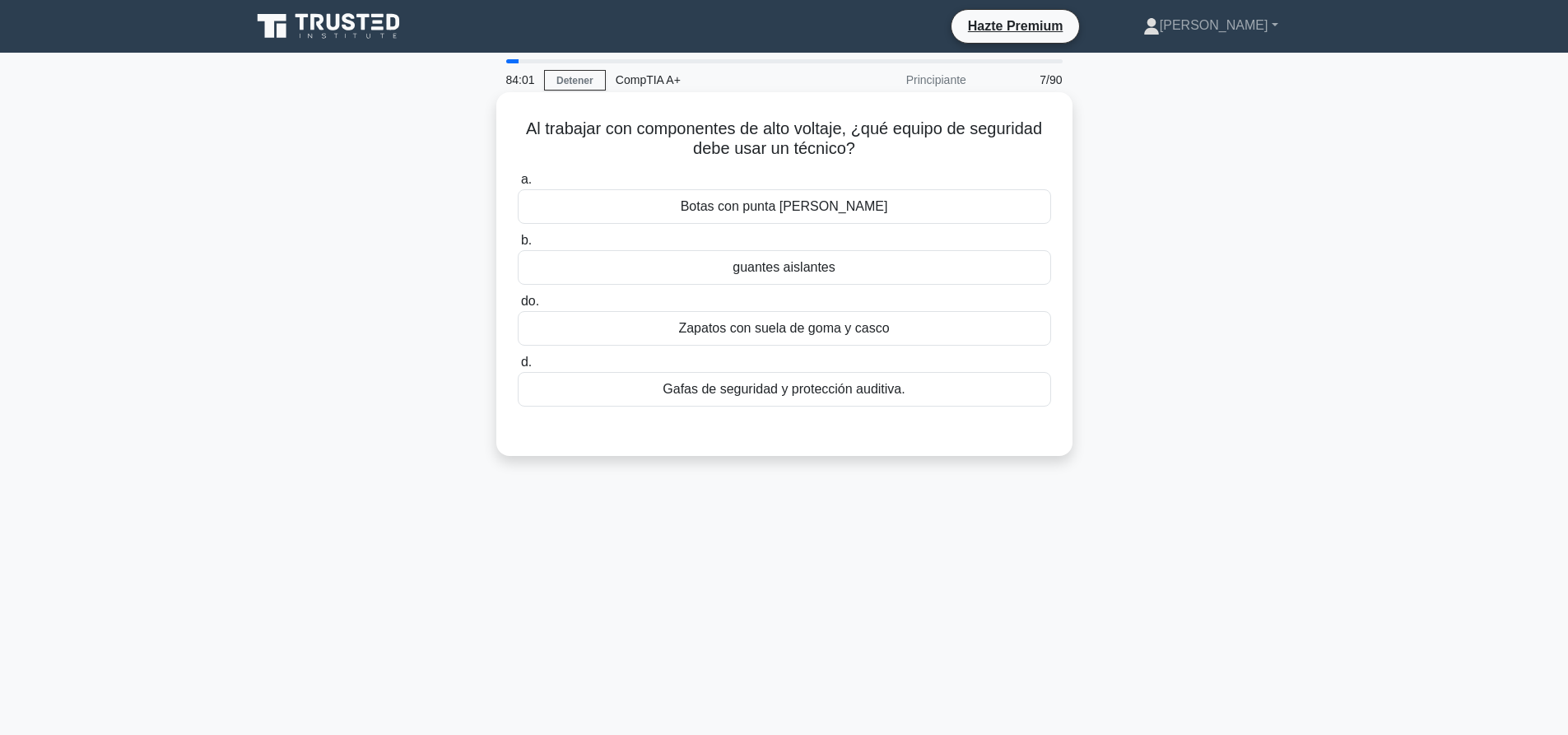
click at [879, 142] on h5 "Al trabajar con componentes de alto voltaje, ¿qué equipo de seguridad debe usar…" at bounding box center [784, 138] width 537 height 41
click at [799, 208] on font "Botas con punta de acero" at bounding box center [784, 206] width 207 height 14
click at [518, 185] on input "a. Botas con punta de acero" at bounding box center [518, 180] width 0 height 11
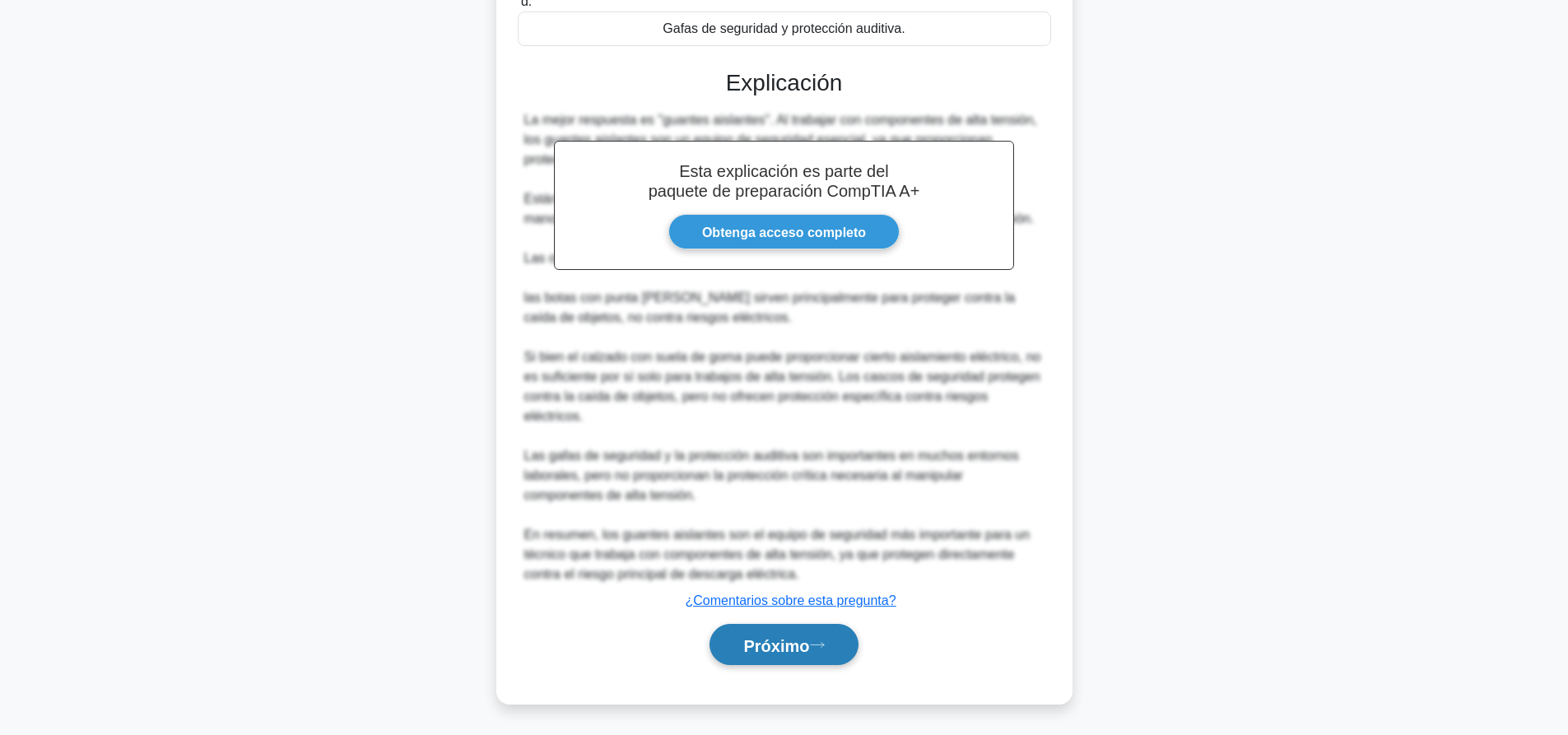
click at [787, 649] on font "Próximo" at bounding box center [776, 646] width 66 height 18
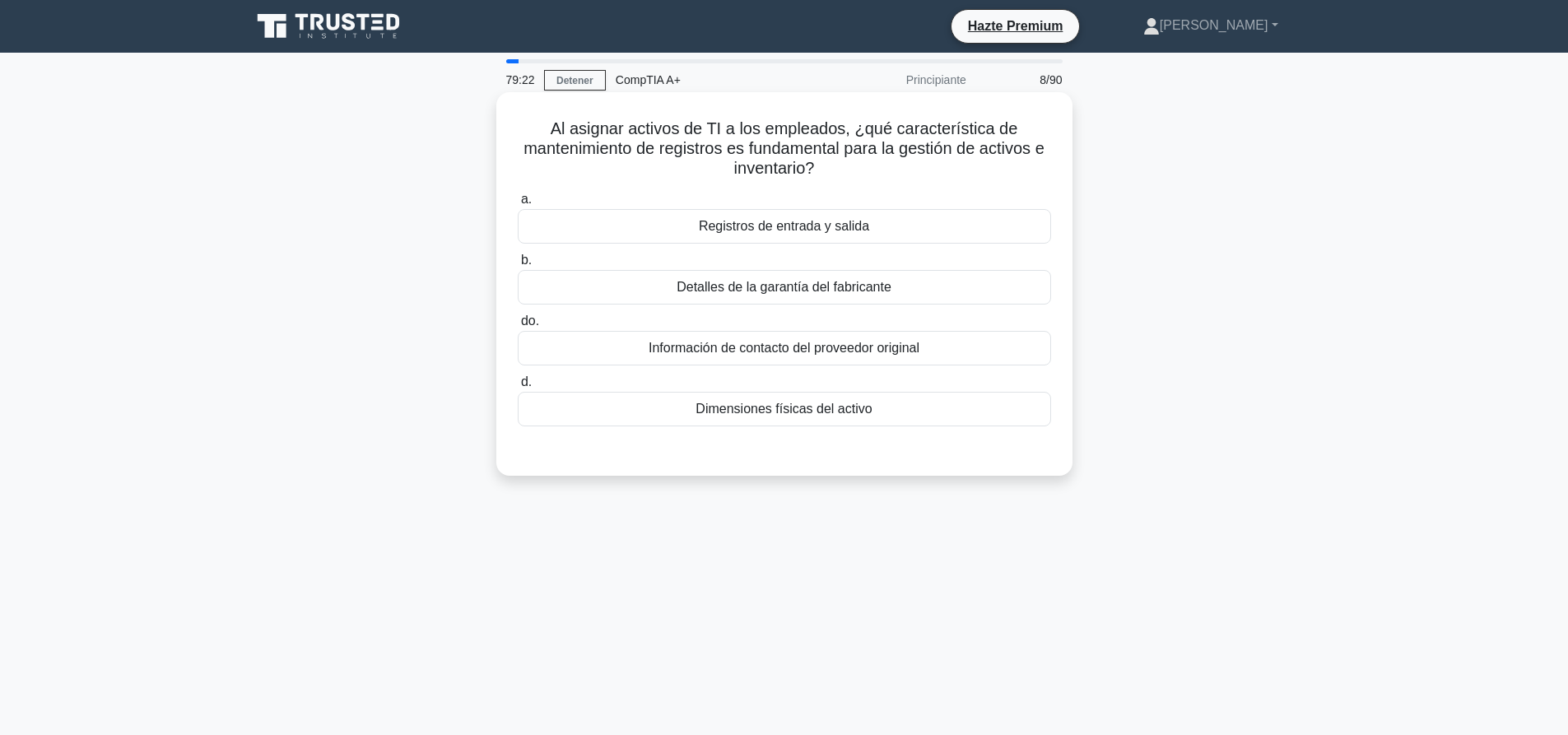
click at [832, 222] on font "Registros de entrada y salida" at bounding box center [784, 226] width 170 height 14
click at [518, 205] on input "a. Registros de entrada y salida" at bounding box center [518, 199] width 0 height 11
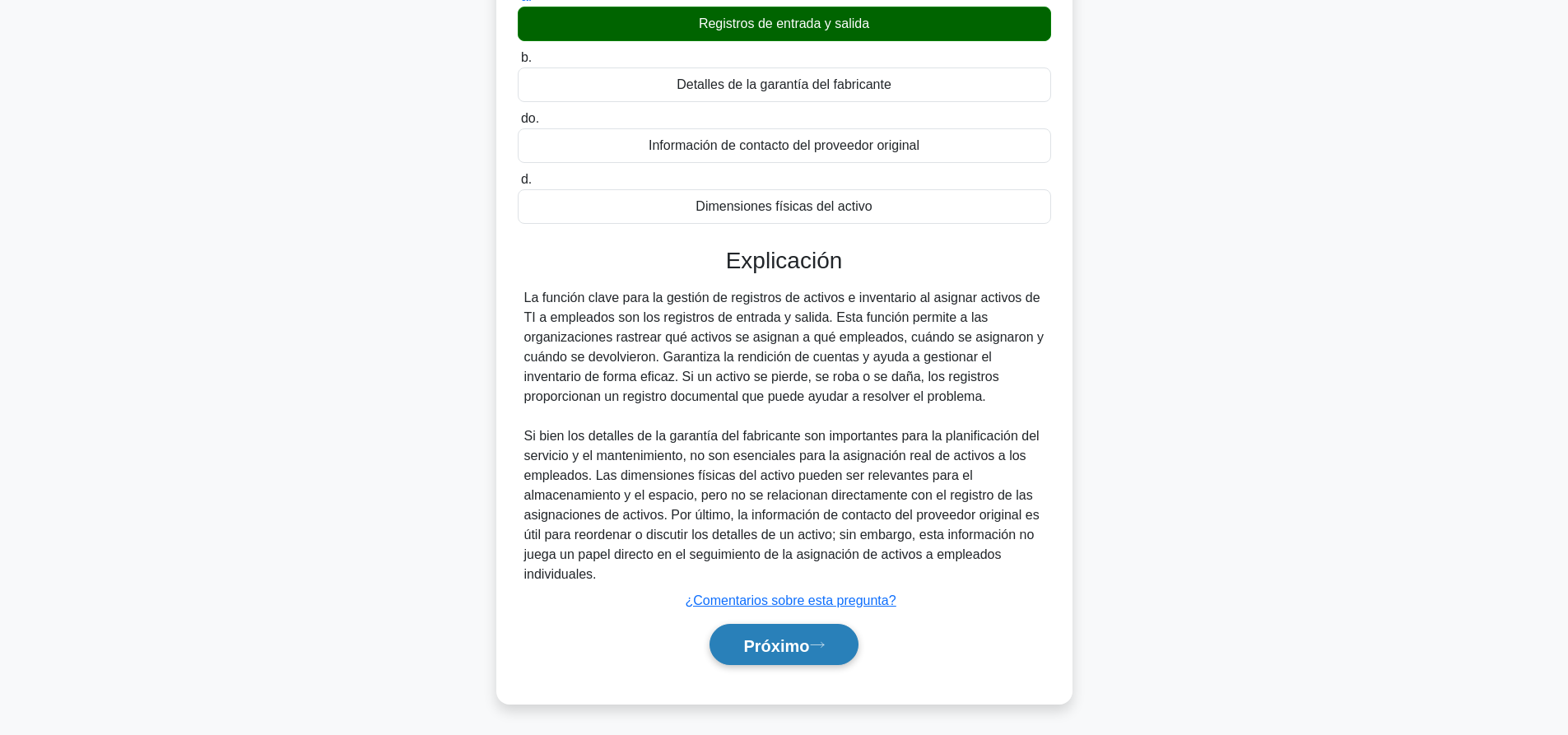
click at [743, 649] on font "Próximo" at bounding box center [776, 646] width 66 height 18
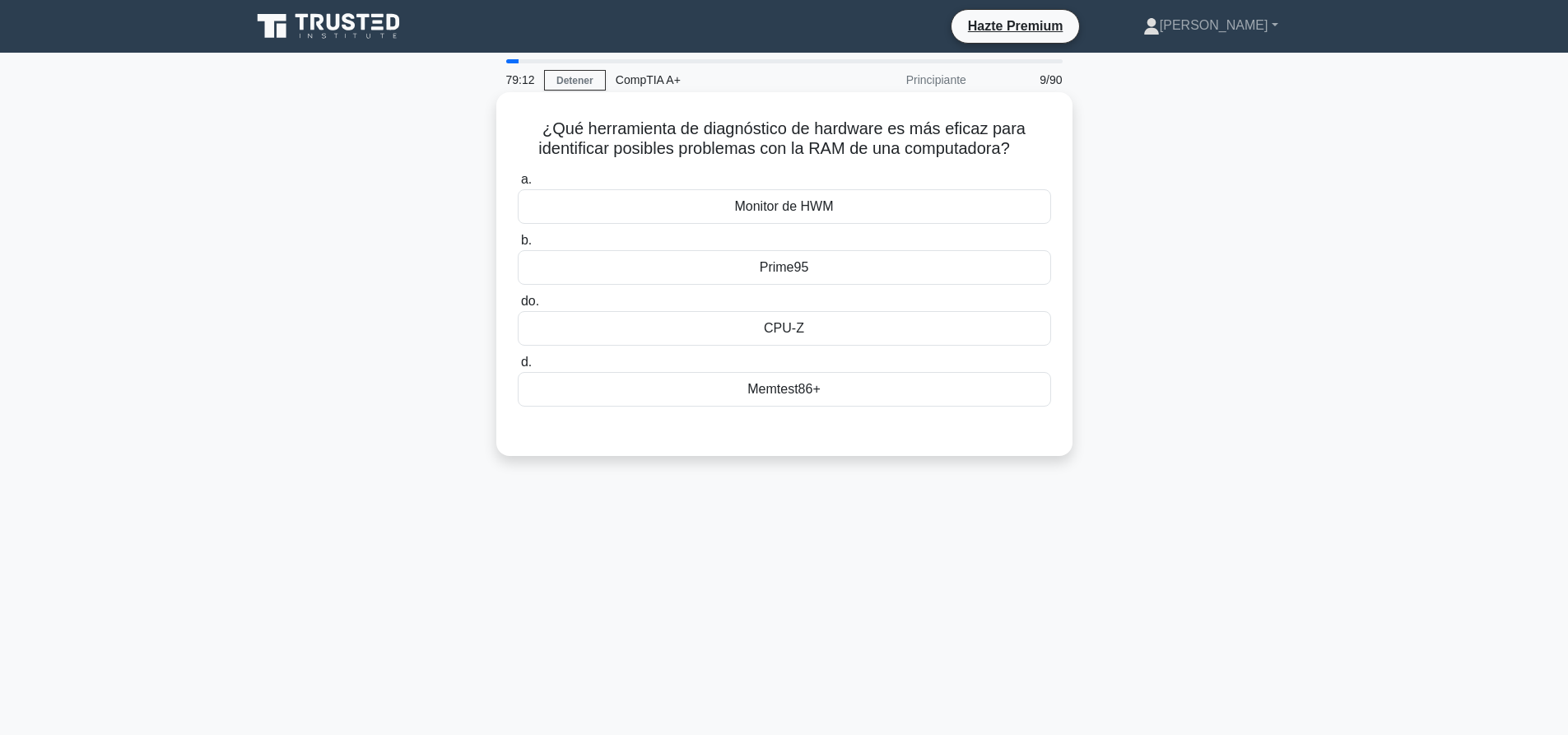
drag, startPoint x: 811, startPoint y: 395, endPoint x: 809, endPoint y: 406, distance: 11.2
click at [810, 394] on font "Memtest86+" at bounding box center [783, 389] width 72 height 14
click at [518, 368] on input "d. Memtest86+" at bounding box center [518, 362] width 0 height 11
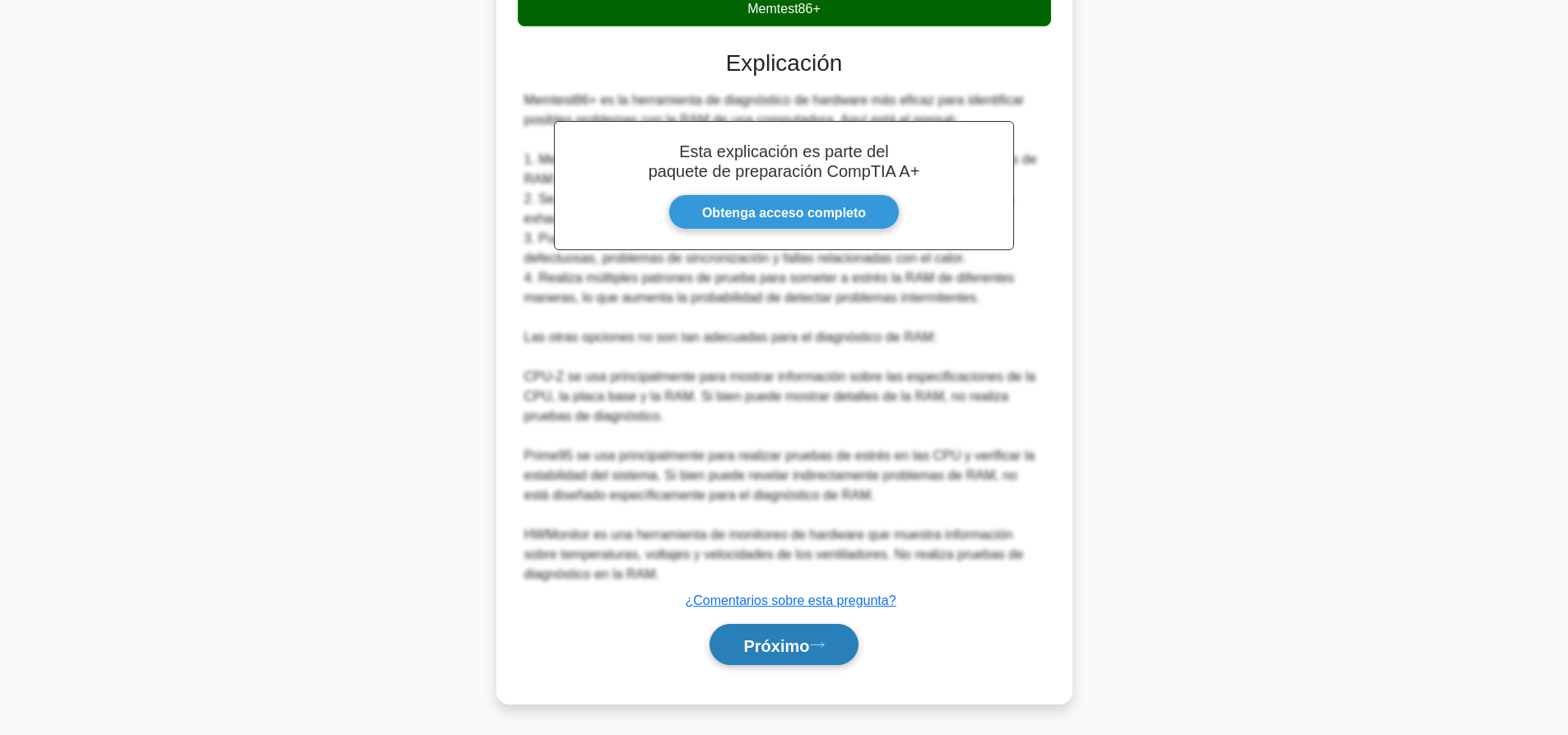
click at [838, 639] on button "Próximo" at bounding box center [784, 646] width 148 height 42
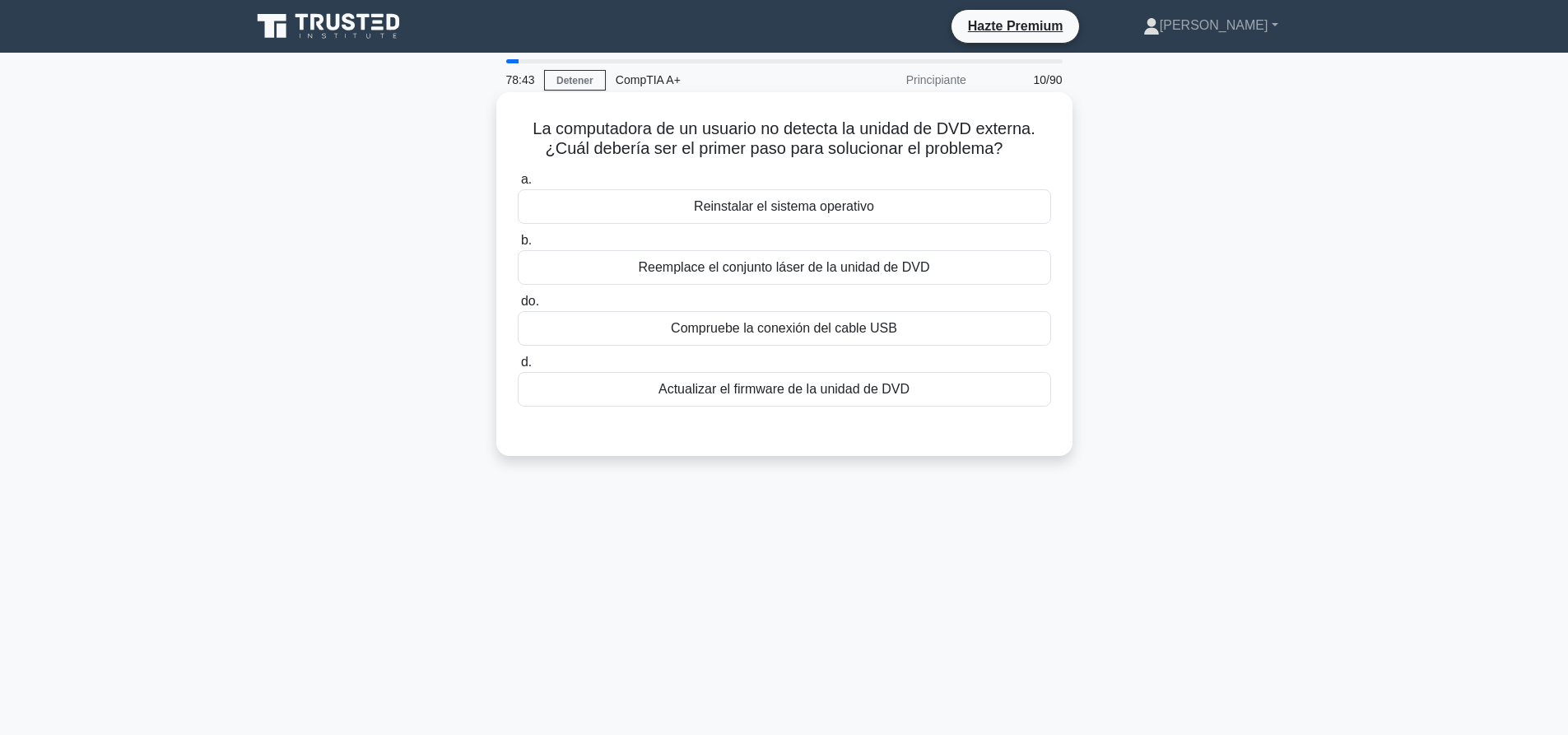
click at [780, 323] on font "Compruebe la conexión del cable USB" at bounding box center [784, 328] width 227 height 14
click at [518, 307] on input "do. Compruebe la conexión del cable USB" at bounding box center [518, 302] width 0 height 11
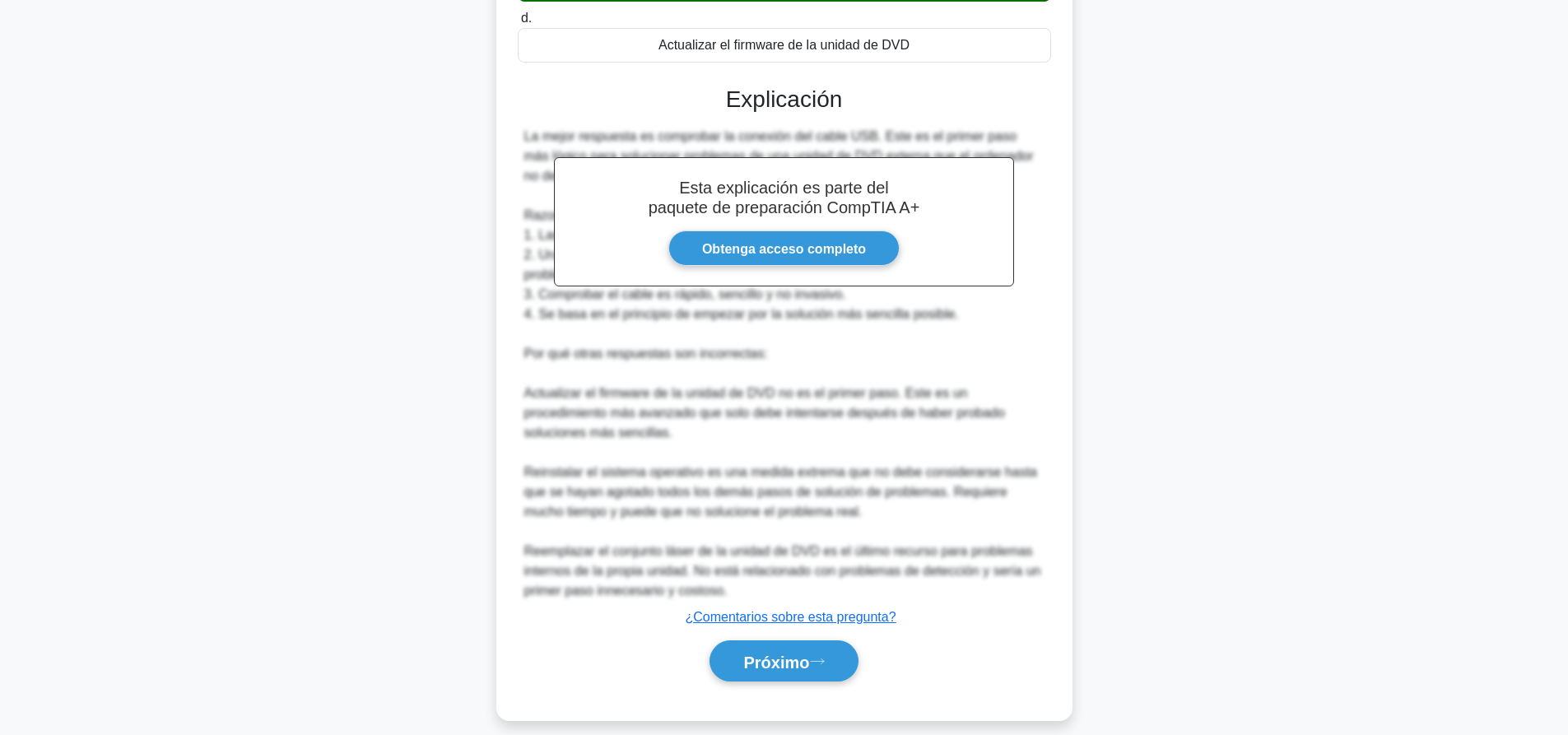
scroll to position [362, 0]
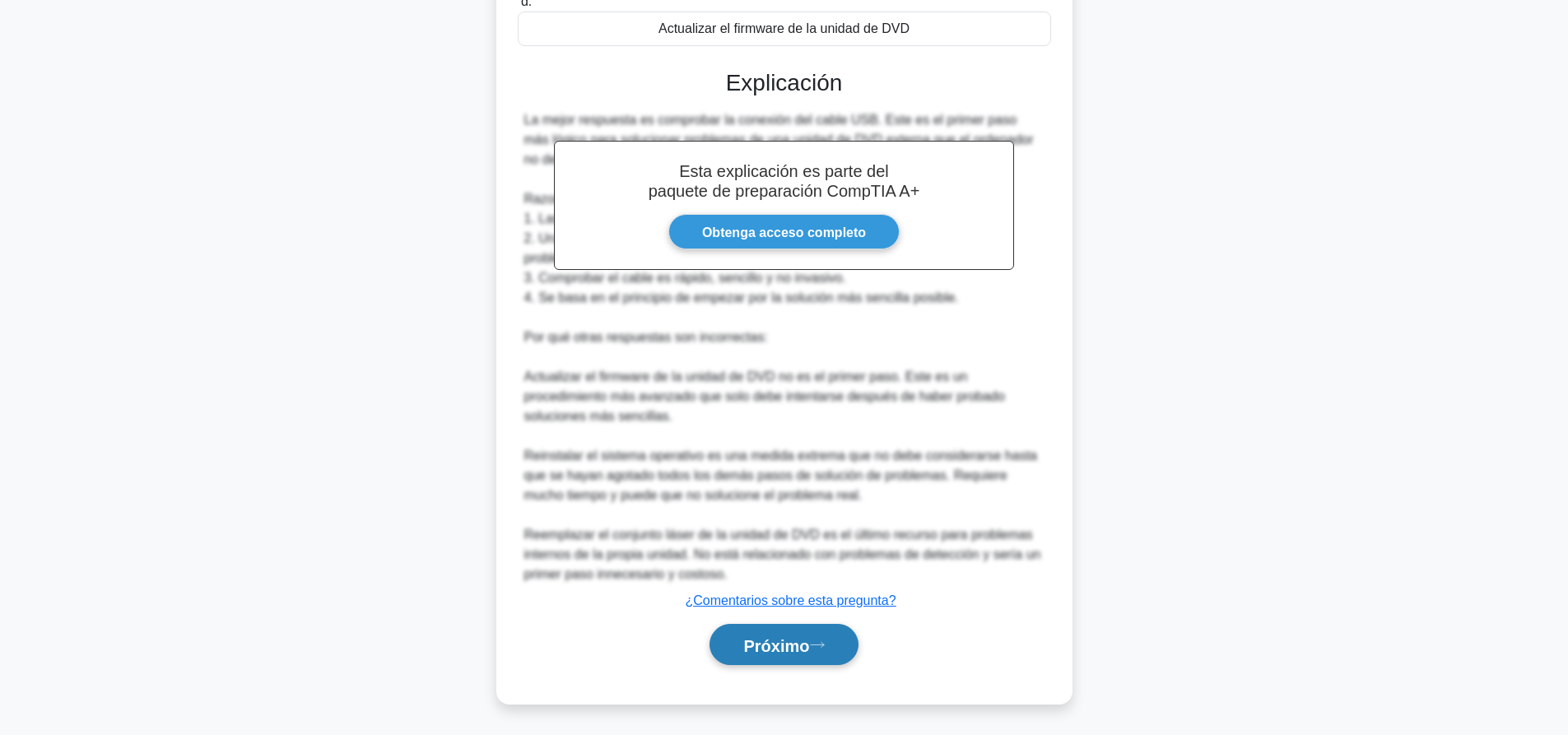
click at [844, 660] on button "Próximo" at bounding box center [784, 646] width 148 height 42
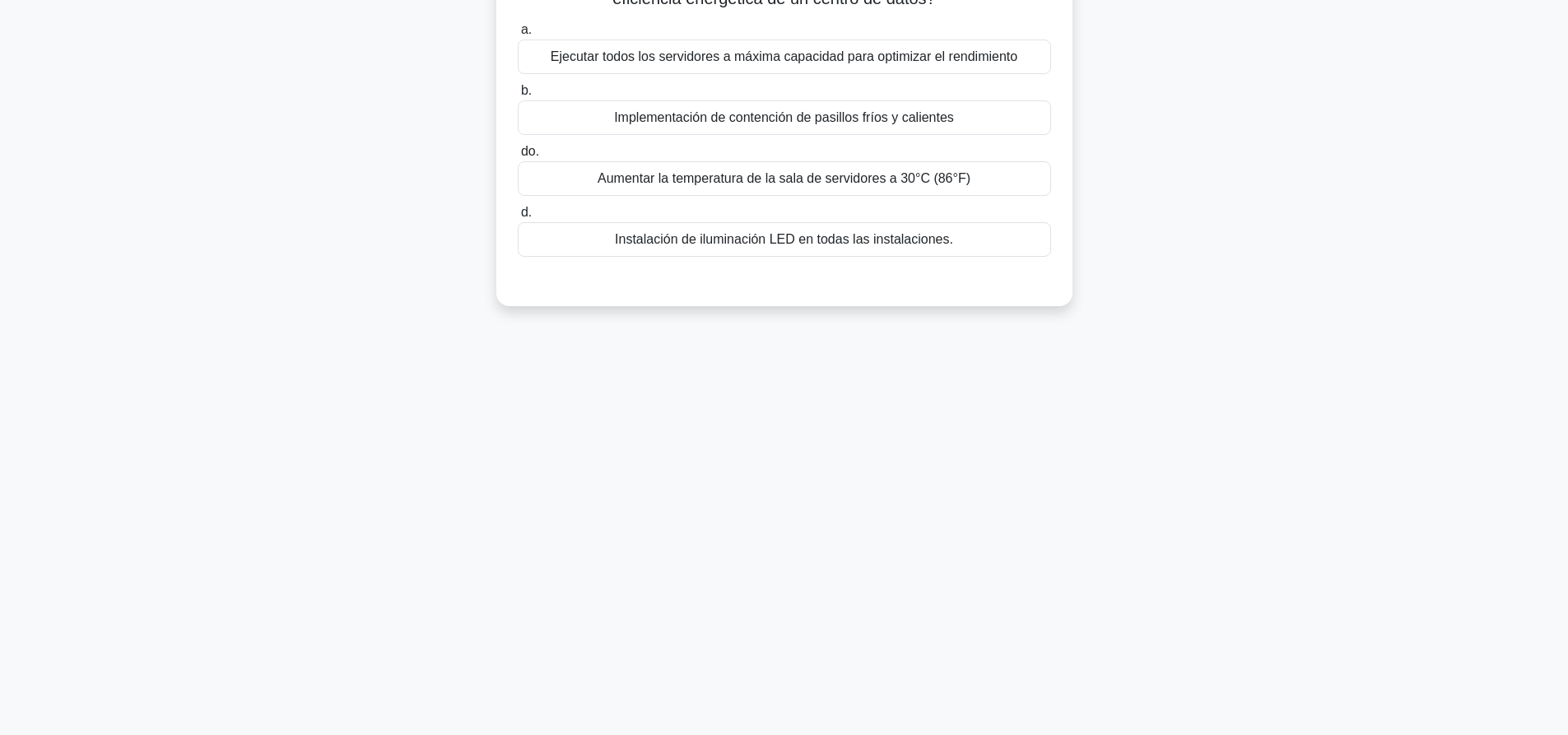
scroll to position [0, 0]
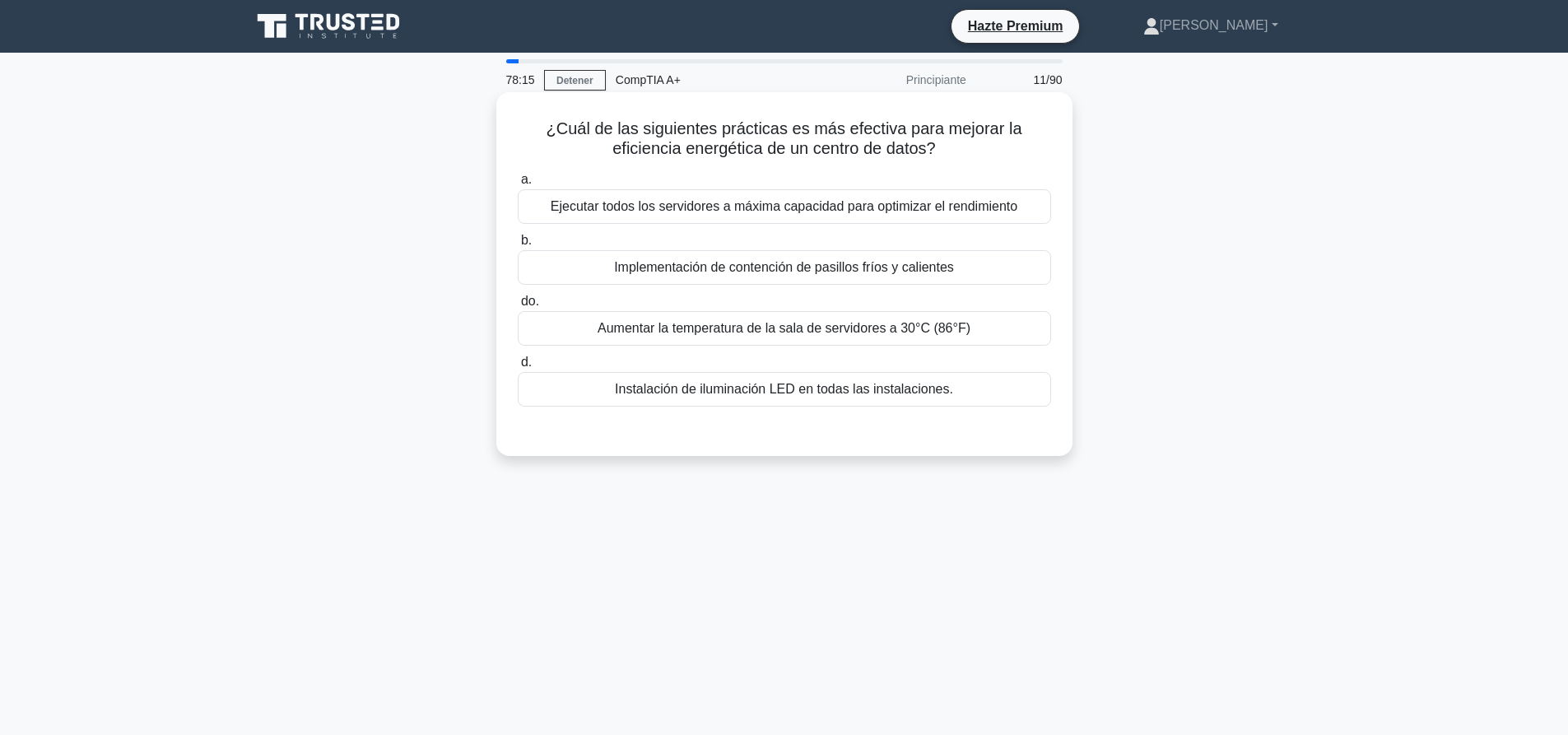
drag, startPoint x: 838, startPoint y: 274, endPoint x: 845, endPoint y: 297, distance: 24.0
click at [838, 274] on font "Implementación de contención de pasillos fríos y calientes" at bounding box center [784, 267] width 340 height 14
click at [518, 246] on input "b. Implementación de contención de pasillos fríos y calientes" at bounding box center [518, 240] width 0 height 11
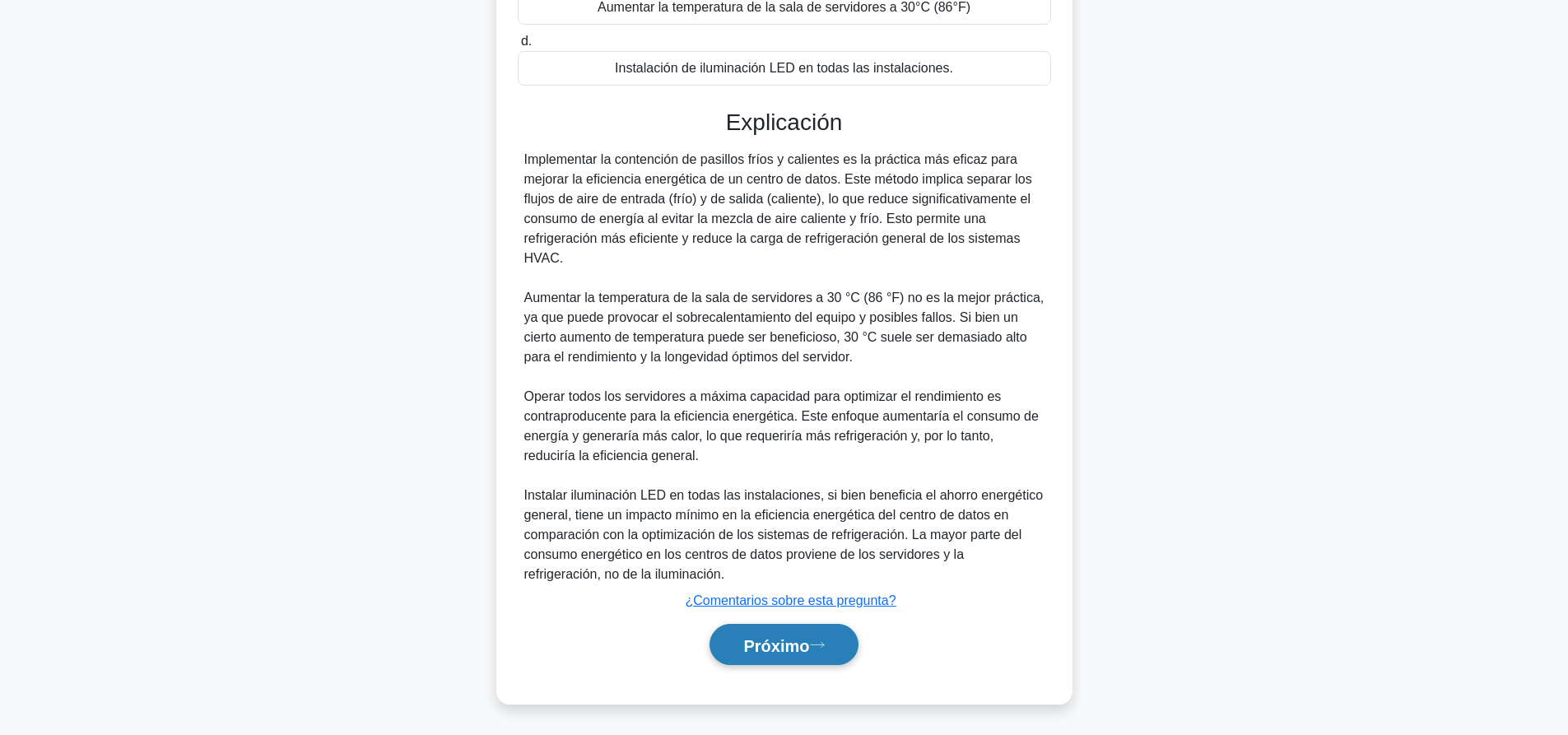
click at [765, 649] on font "Próximo" at bounding box center [776, 646] width 66 height 18
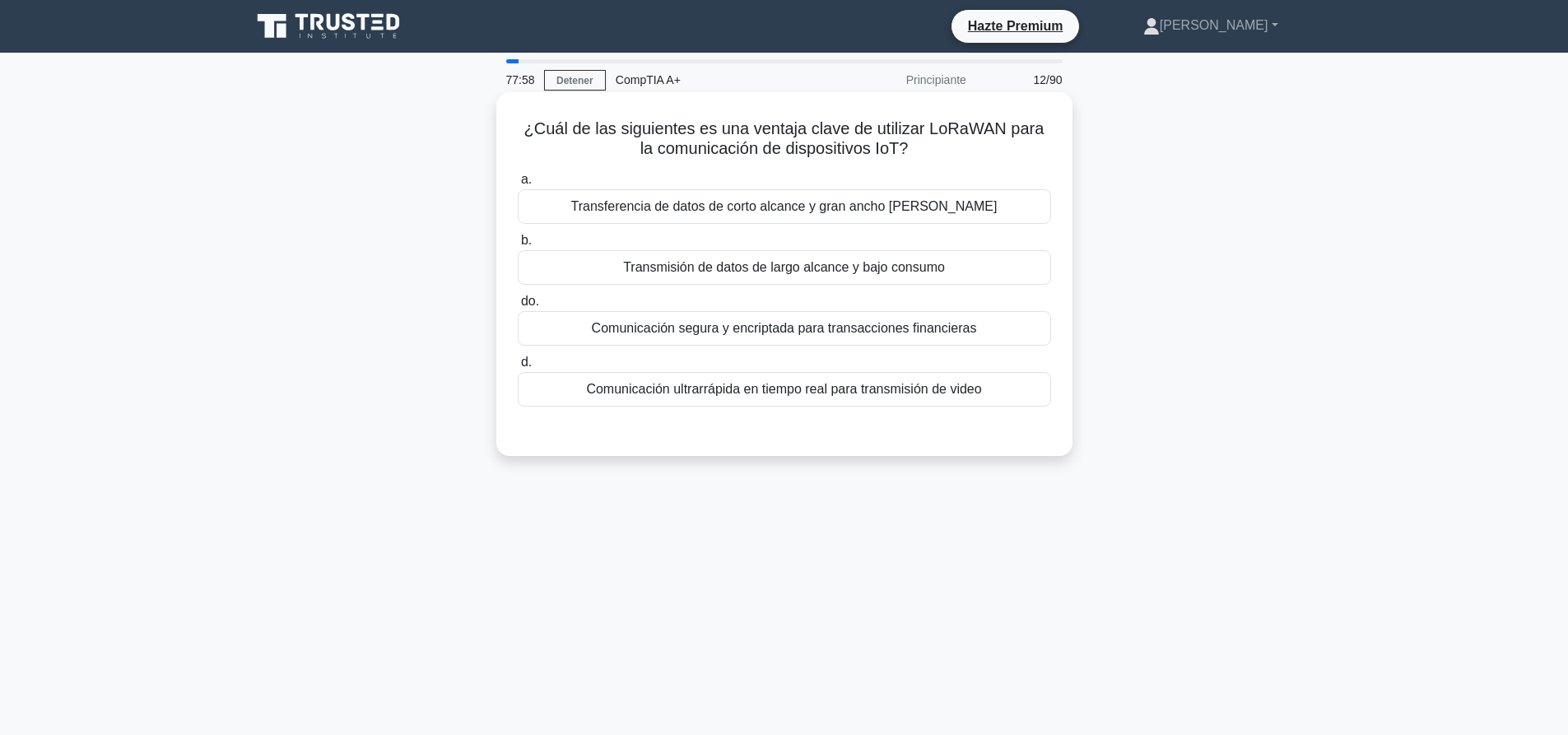
click at [724, 271] on font "Transmisión de datos de largo alcance y bajo consumo" at bounding box center [784, 267] width 322 height 14
click at [518, 246] on input "b. Transmisión de datos de largo alcance y bajo consumo" at bounding box center [518, 240] width 0 height 11
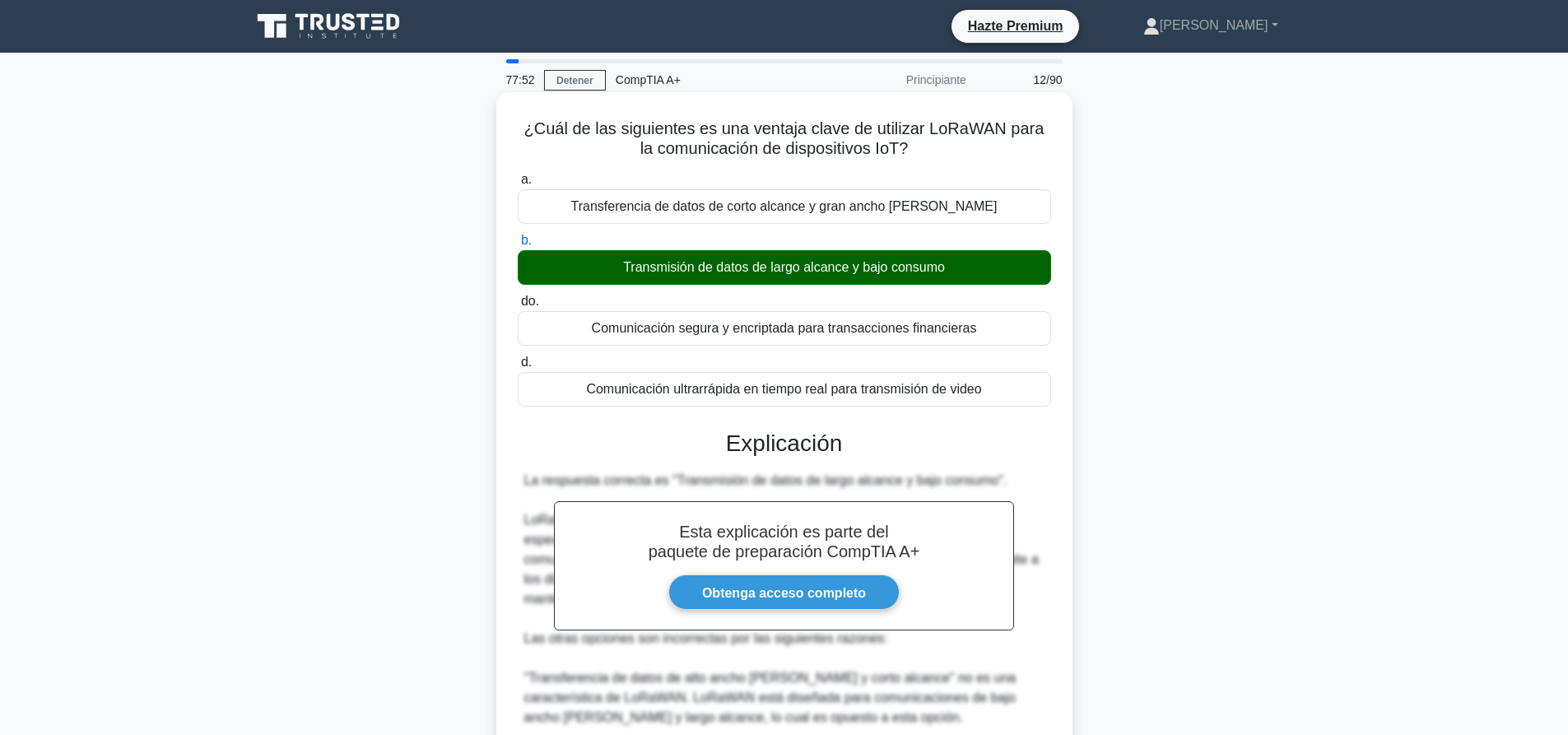
scroll to position [343, 0]
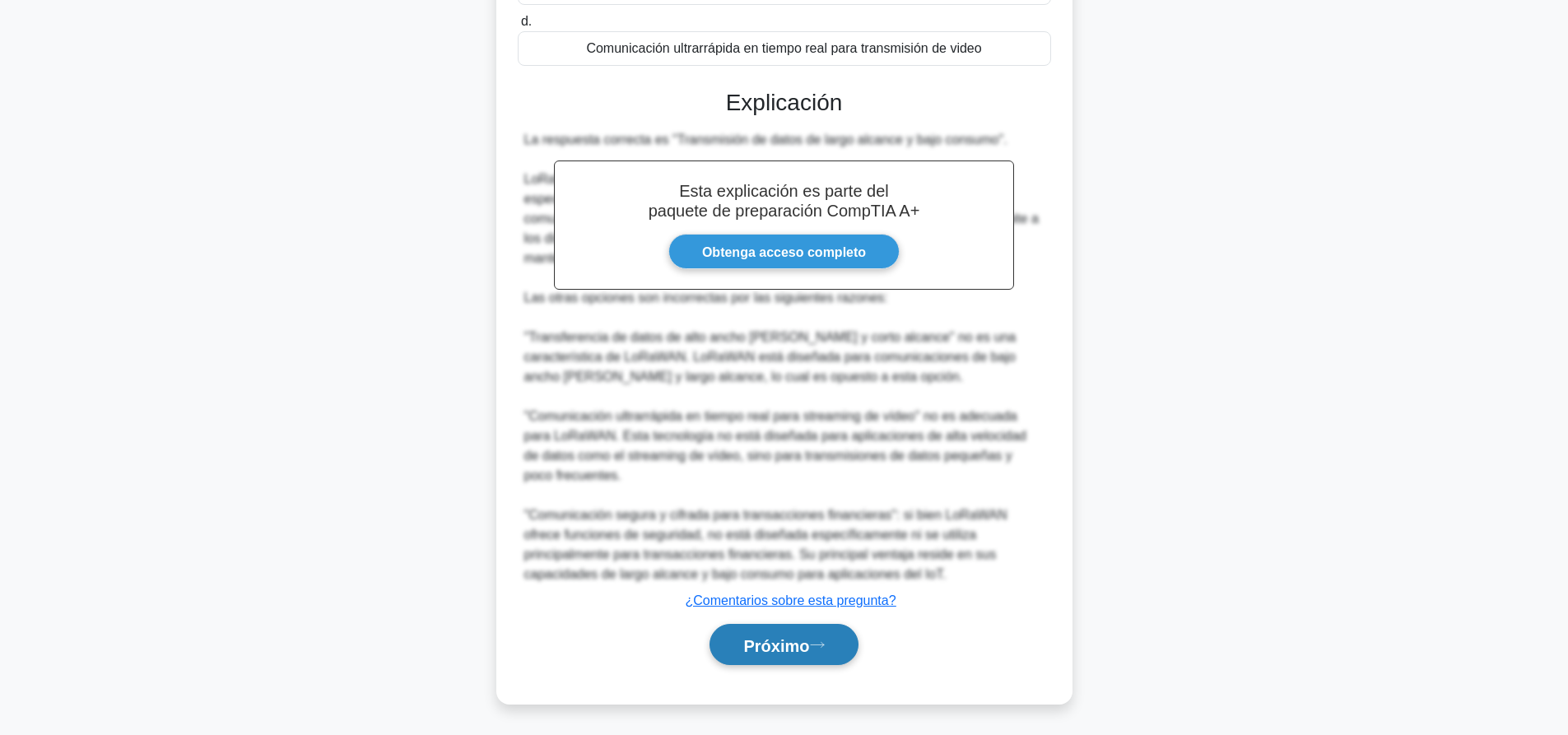
click at [804, 650] on font "Próximo" at bounding box center [776, 646] width 66 height 18
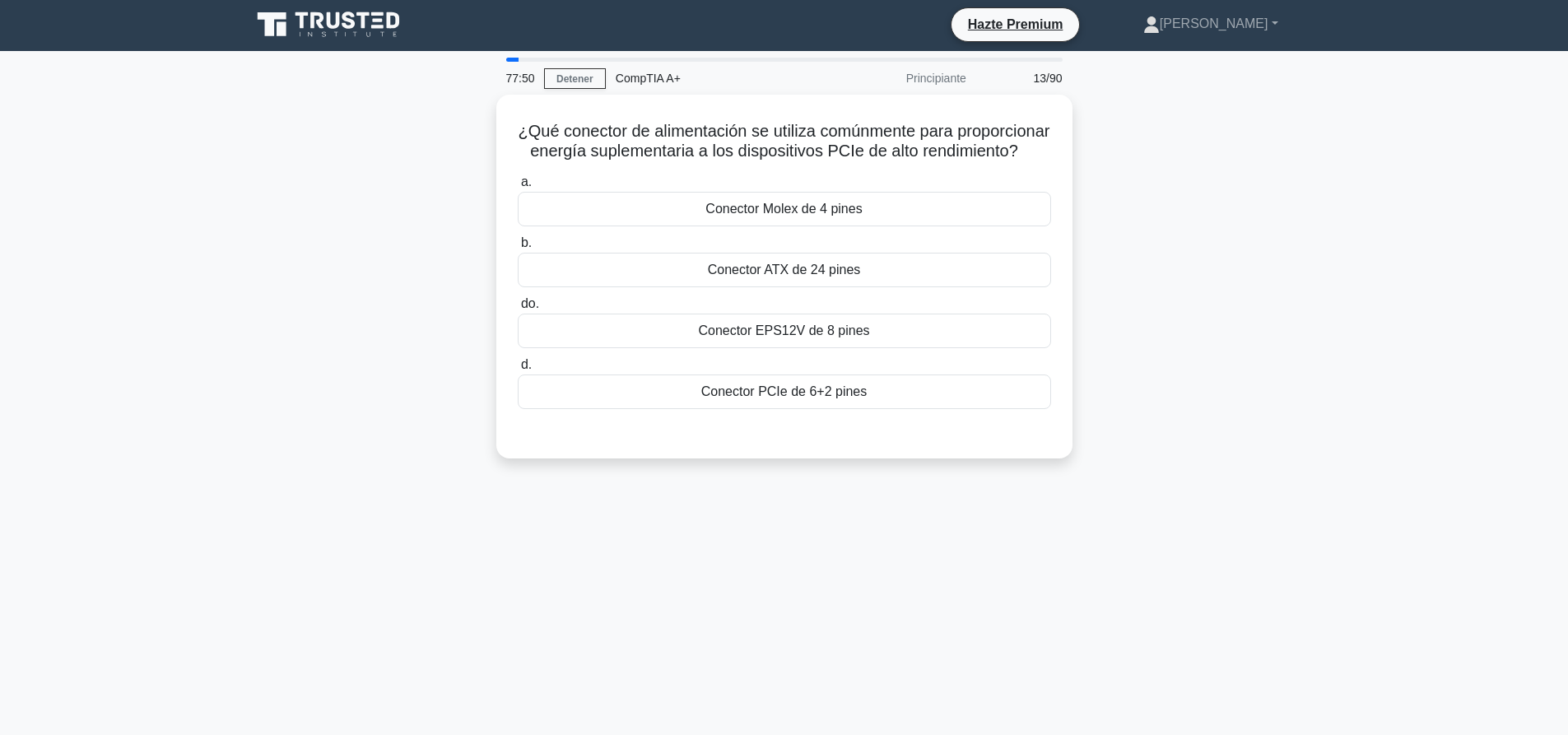
scroll to position [0, 0]
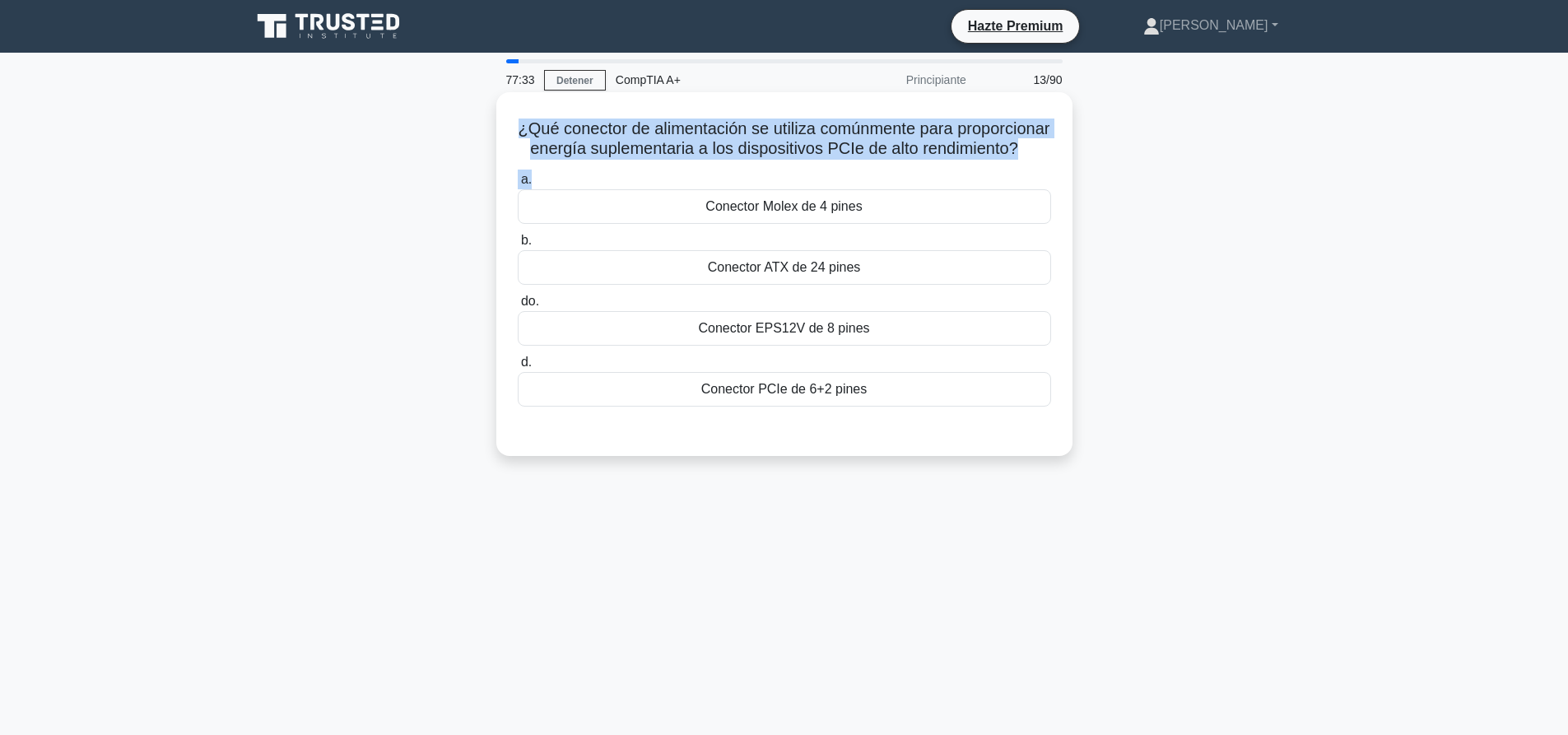
drag, startPoint x: 829, startPoint y: 185, endPoint x: 554, endPoint y: 118, distance: 283.0
click at [554, 118] on div "¿Qué conector de alimentación se utiliza comúnmente para proporcionar energía s…" at bounding box center [784, 274] width 563 height 351
click at [723, 190] on label "a. Conector Molex de 4 pines" at bounding box center [784, 197] width 533 height 55
click at [518, 185] on input "a. Conector Molex de 4 pines" at bounding box center [518, 180] width 0 height 11
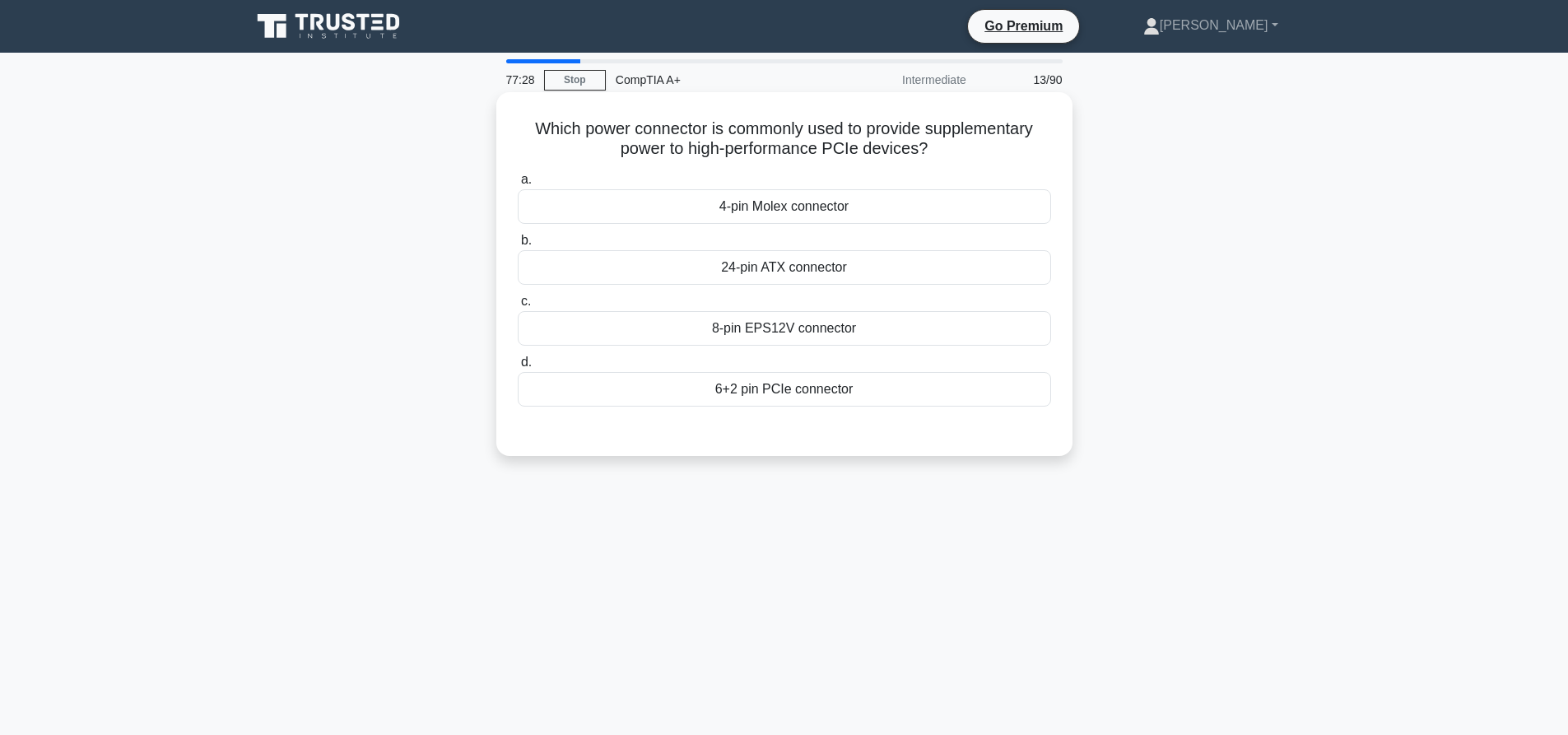
drag, startPoint x: 937, startPoint y: 143, endPoint x: 722, endPoint y: 99, distance: 219.5
click at [722, 99] on div "Which power connector is commonly used to provide supplementary power to high-p…" at bounding box center [784, 274] width 563 height 351
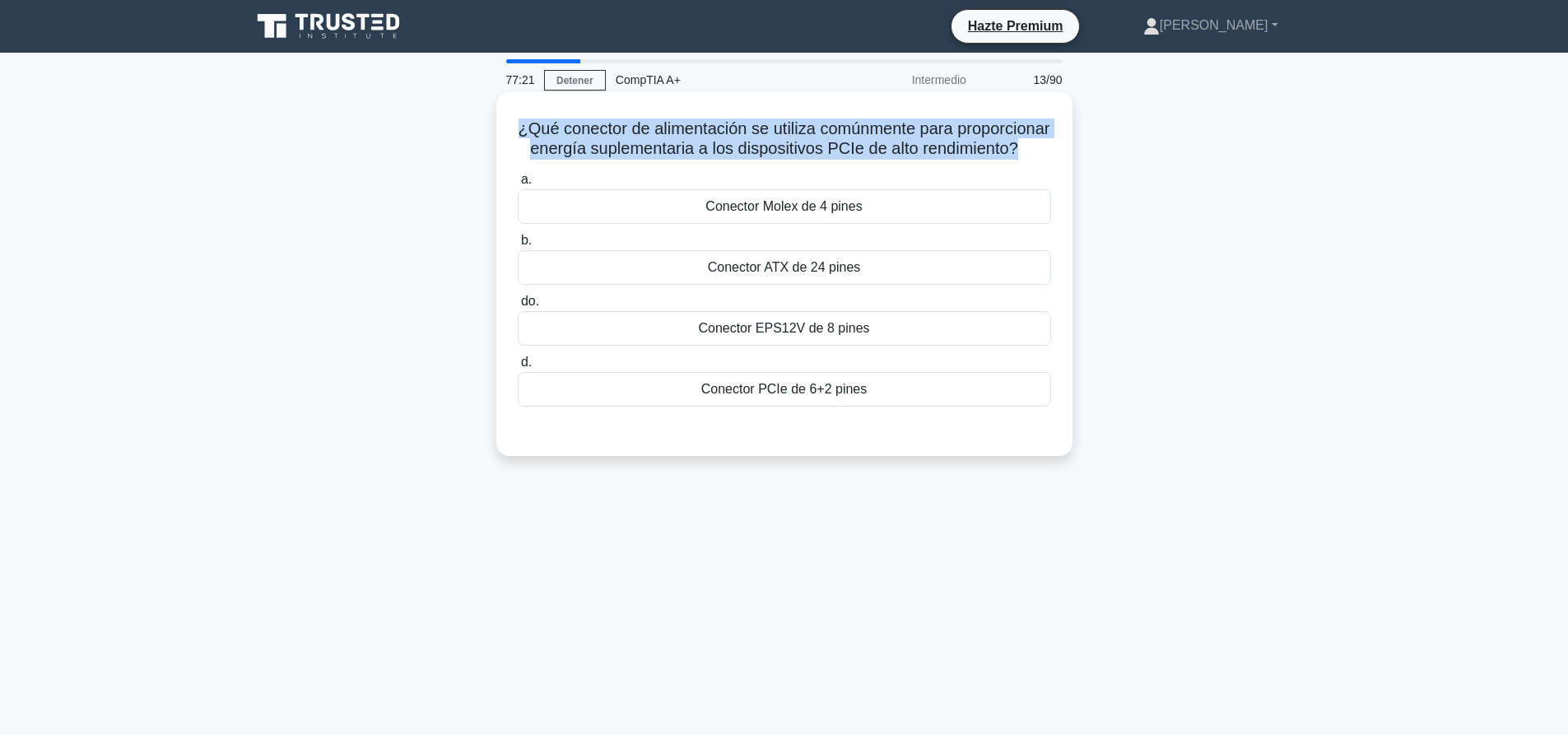
drag, startPoint x: 819, startPoint y: 174, endPoint x: 556, endPoint y: 118, distance: 268.9
click at [556, 118] on div "¿Qué conector de alimentación se utiliza comúnmente para proporcionar energía s…" at bounding box center [784, 274] width 563 height 351
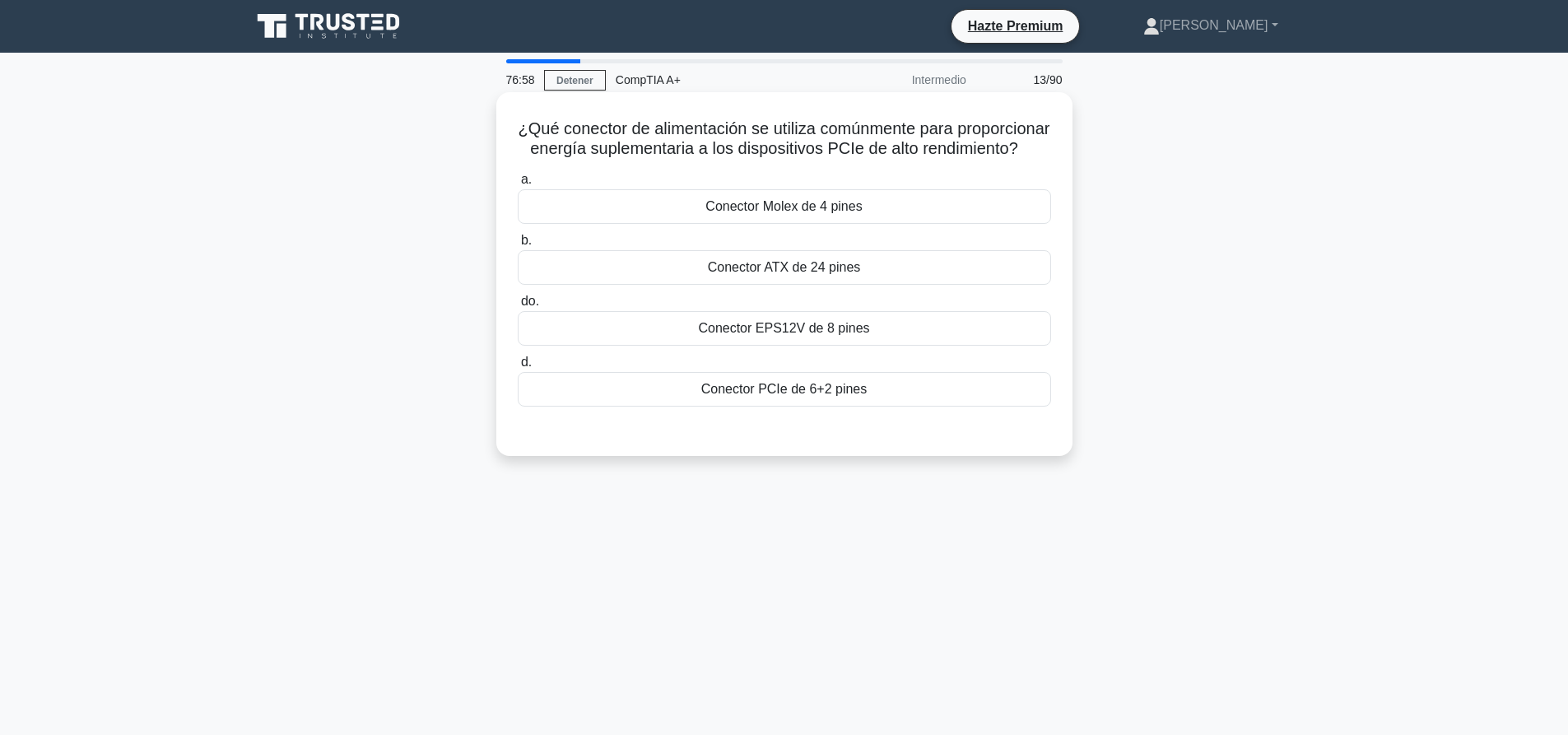
click at [899, 406] on div "Conector PCIe de 6+2 pines" at bounding box center [784, 389] width 533 height 35
click at [518, 368] on input "d. Conector PCIe de 6+2 pines" at bounding box center [518, 362] width 0 height 11
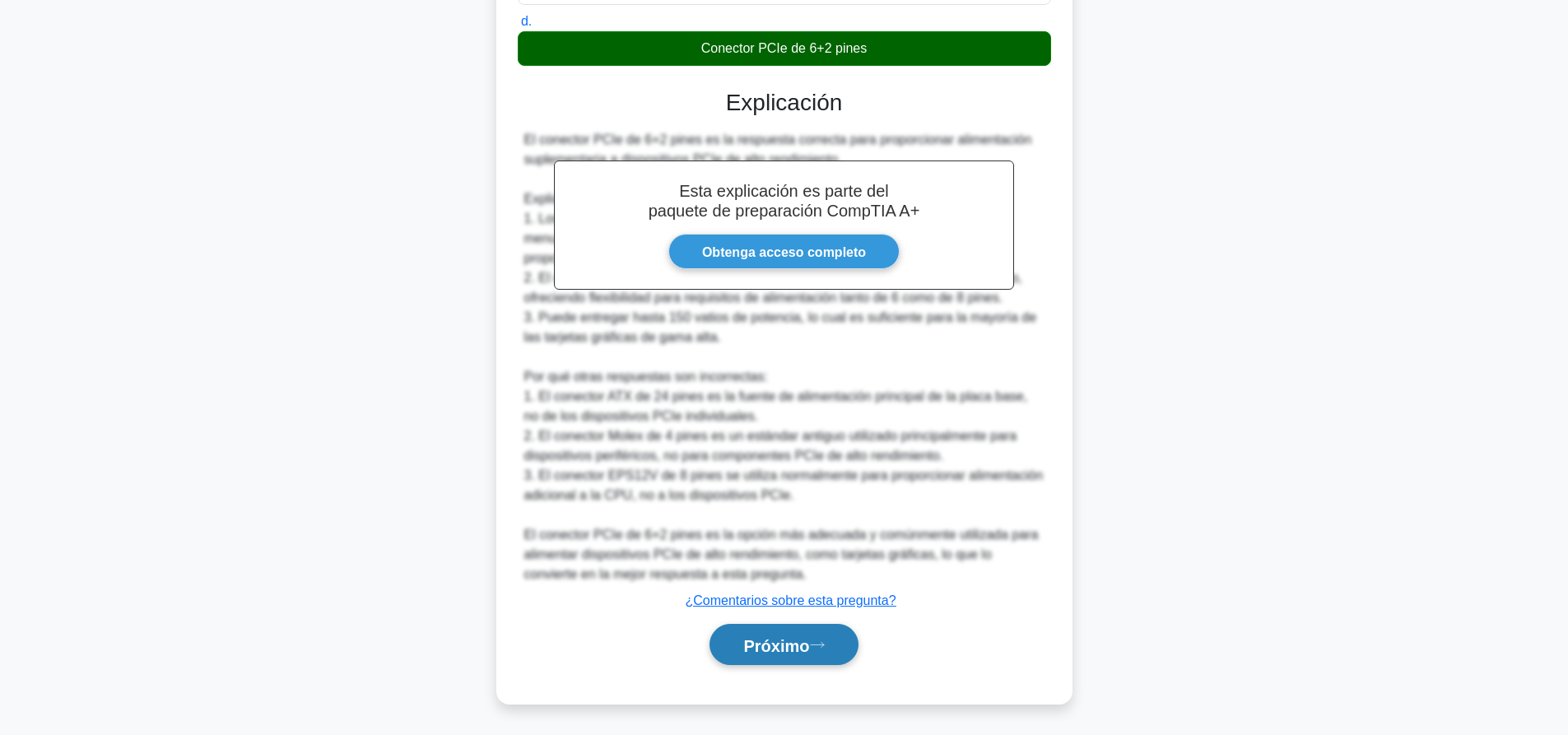
click at [798, 650] on font "Próximo" at bounding box center [776, 646] width 66 height 18
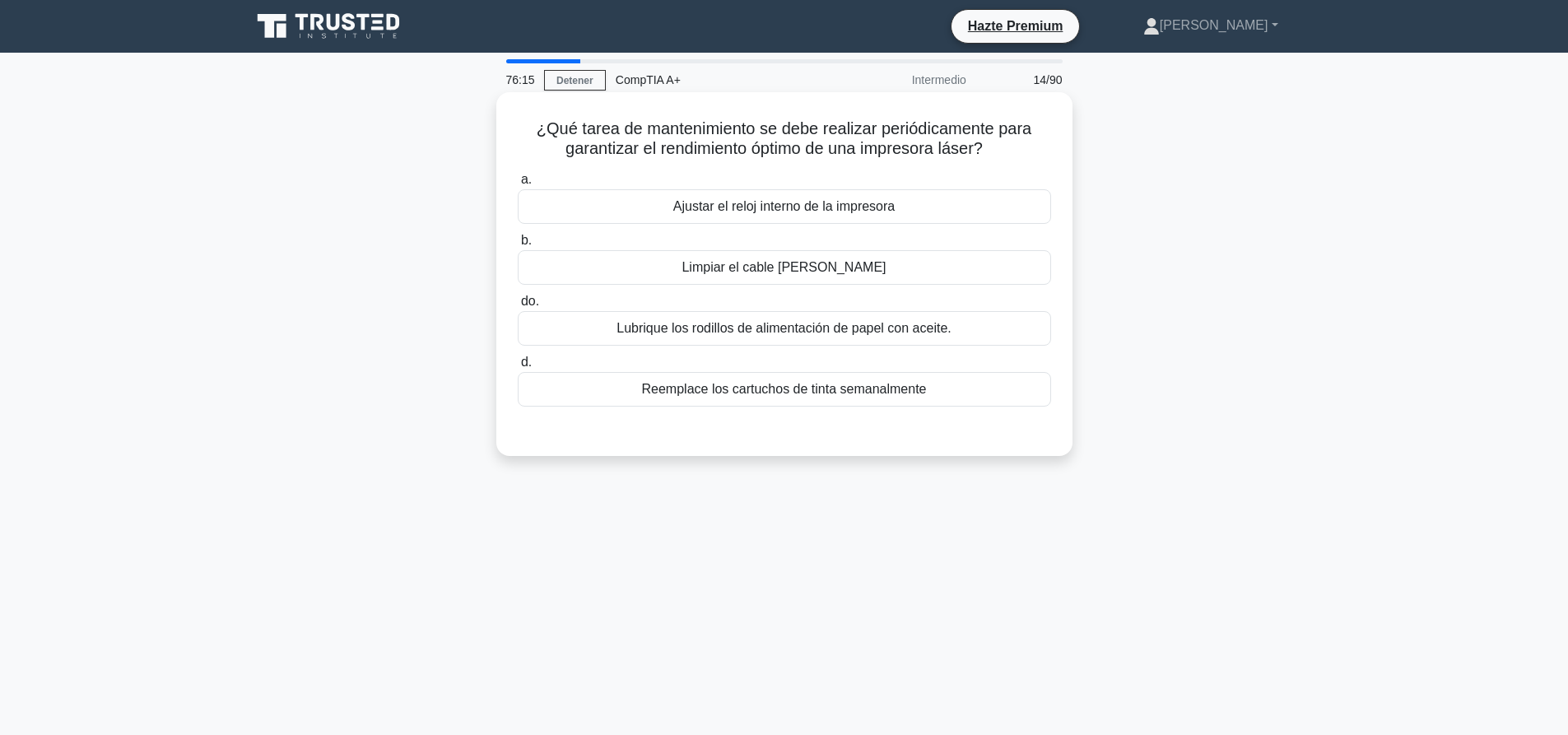
click at [744, 274] on font "Limpiar el cable de corona" at bounding box center [784, 267] width 205 height 14
click at [518, 246] on input "b. Limpiar el cable de corona" at bounding box center [518, 240] width 0 height 11
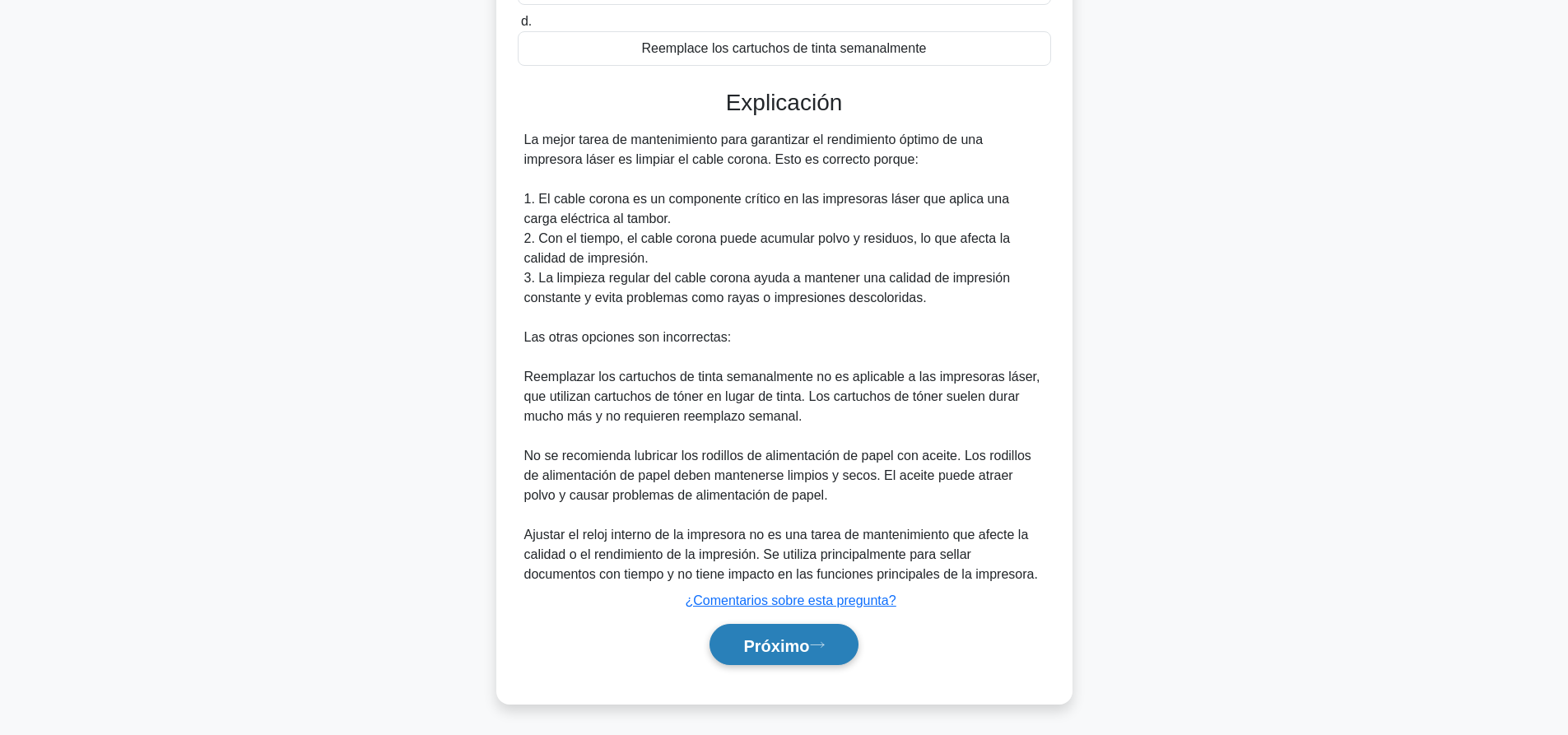
click at [768, 650] on font "Próximo" at bounding box center [776, 646] width 66 height 18
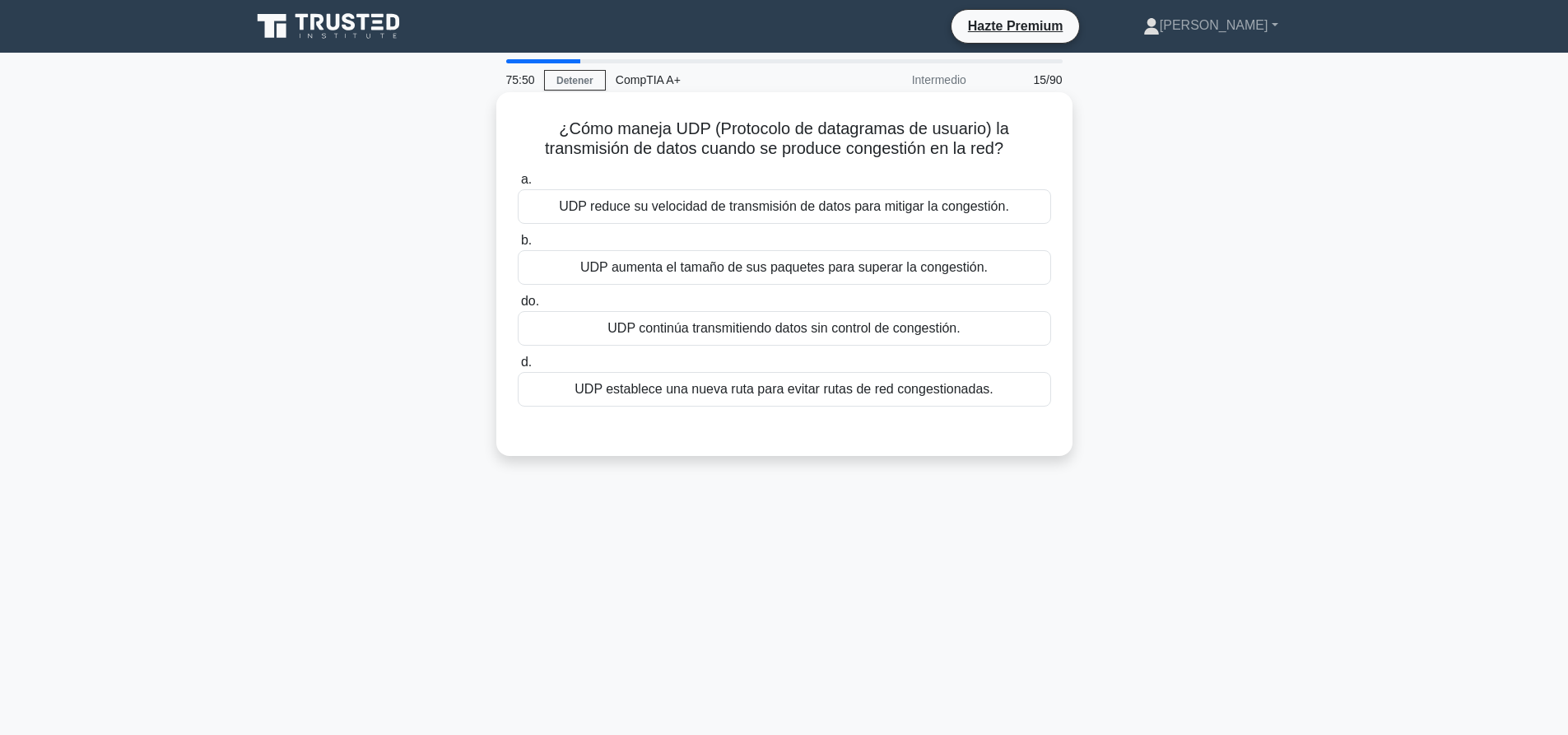
click at [808, 205] on font "UDP reduce su velocidad de transmisión de datos para mitigar la congestión." at bounding box center [784, 206] width 450 height 14
click at [518, 185] on input "a. UDP reduce su velocidad de transmisión de datos para mitigar la congestión." at bounding box center [518, 180] width 0 height 11
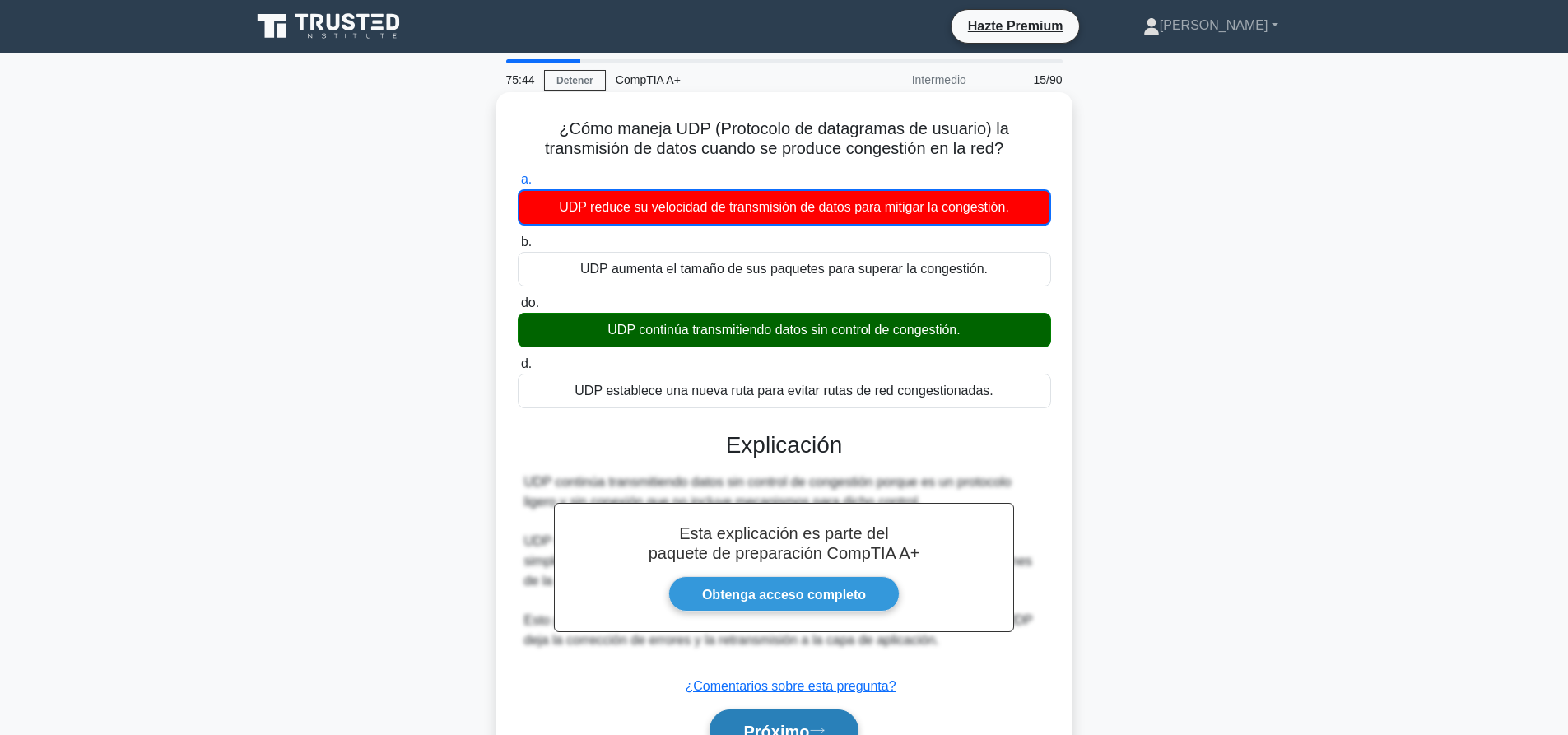
click at [809, 734] on font "Próximo" at bounding box center [776, 731] width 66 height 18
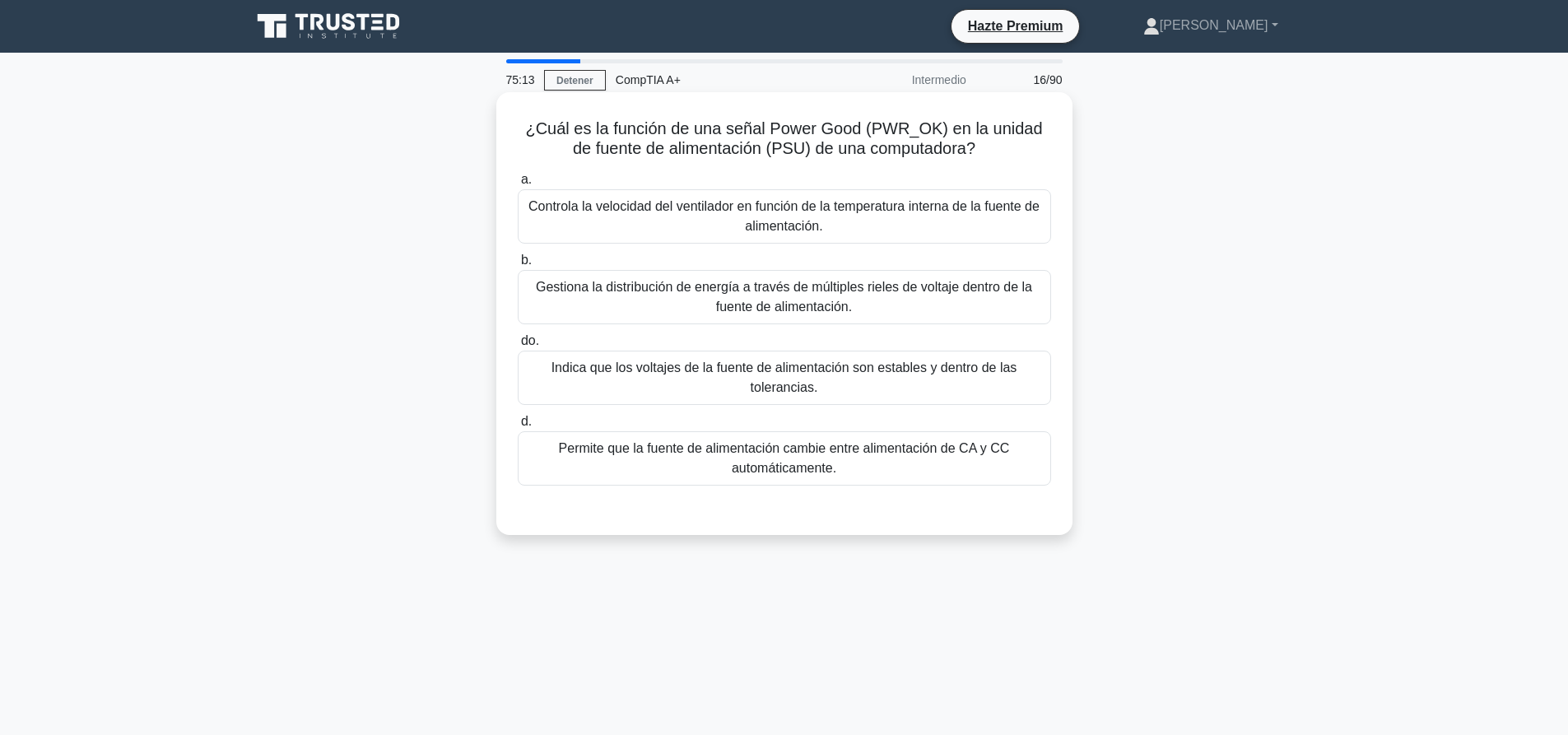
click at [711, 378] on font "Indica que los voltajes de la fuente de alimentación son estables y dentro de l…" at bounding box center [784, 377] width 466 height 34
click at [518, 347] on input "do. Indica que los voltajes de la fuente de alimentación son estables y dentro …" at bounding box center [518, 341] width 0 height 11
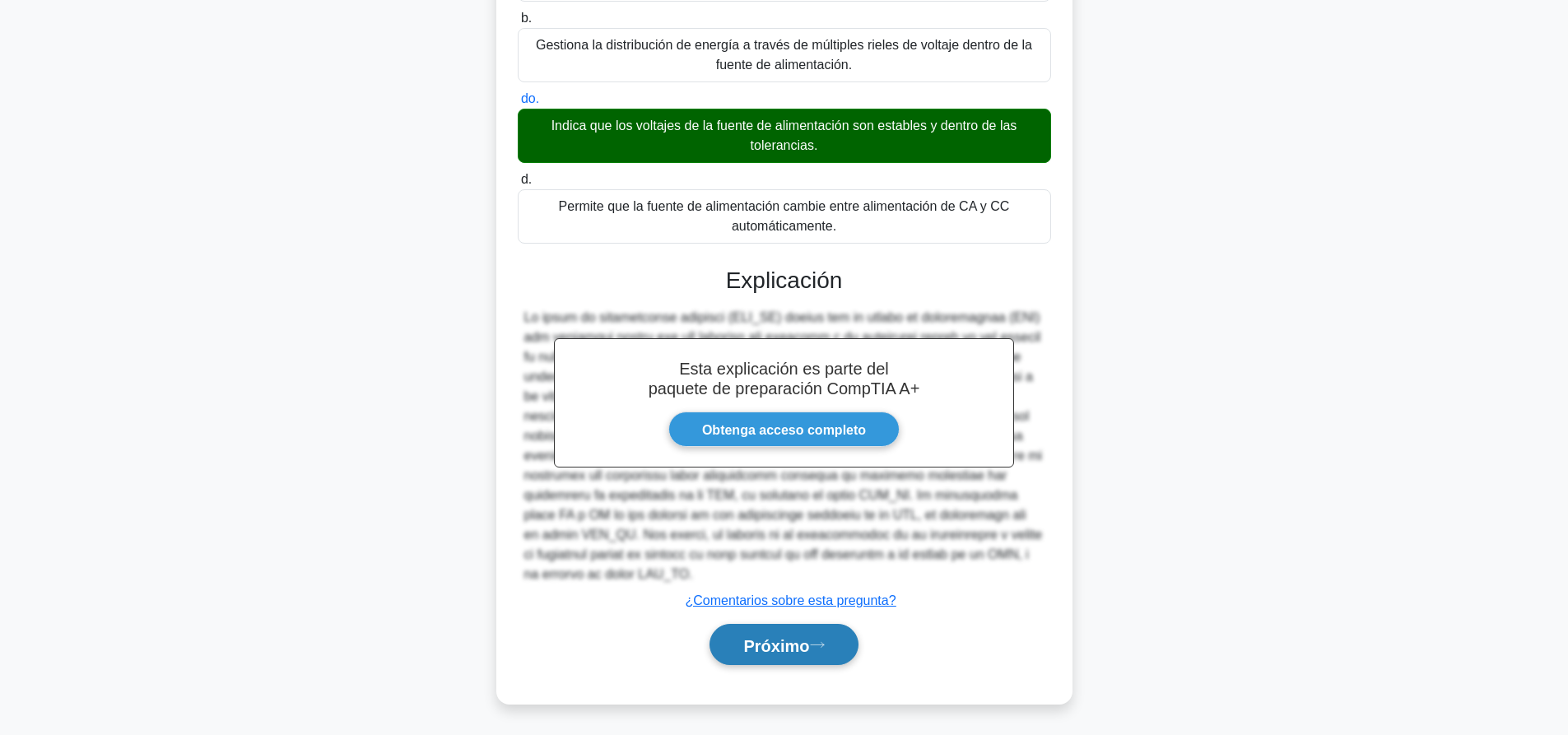
click at [796, 646] on font "Próximo" at bounding box center [776, 646] width 66 height 18
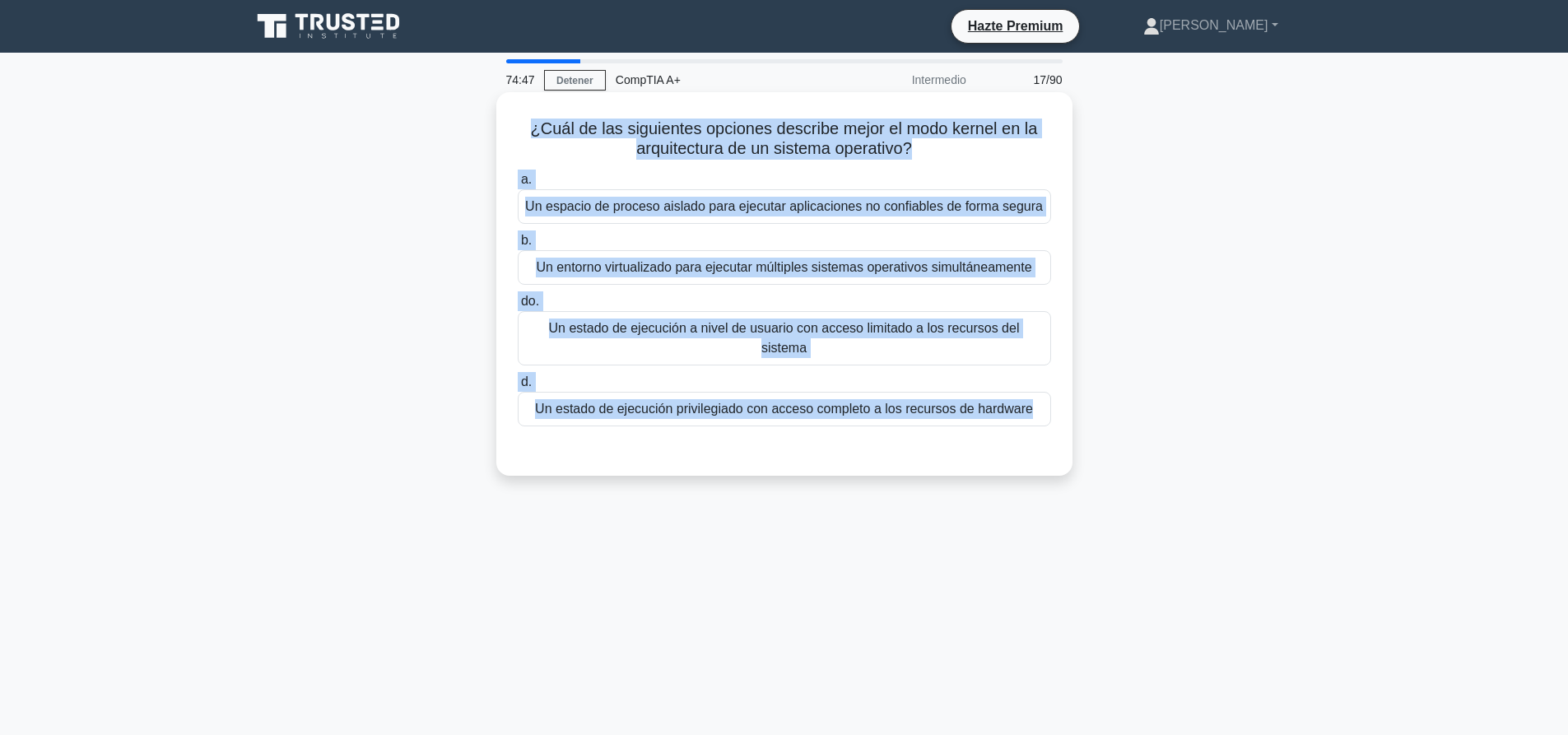
drag, startPoint x: 524, startPoint y: 126, endPoint x: 1056, endPoint y: 430, distance: 612.7
click at [1056, 430] on div "¿Cuál de las siguientes opciones describe mejor el modo kernel en la arquitectu…" at bounding box center [784, 284] width 563 height 371
copy div "¿Cuál de las siguientes opciones describe mejor el modo kernel en la arquitectu…"
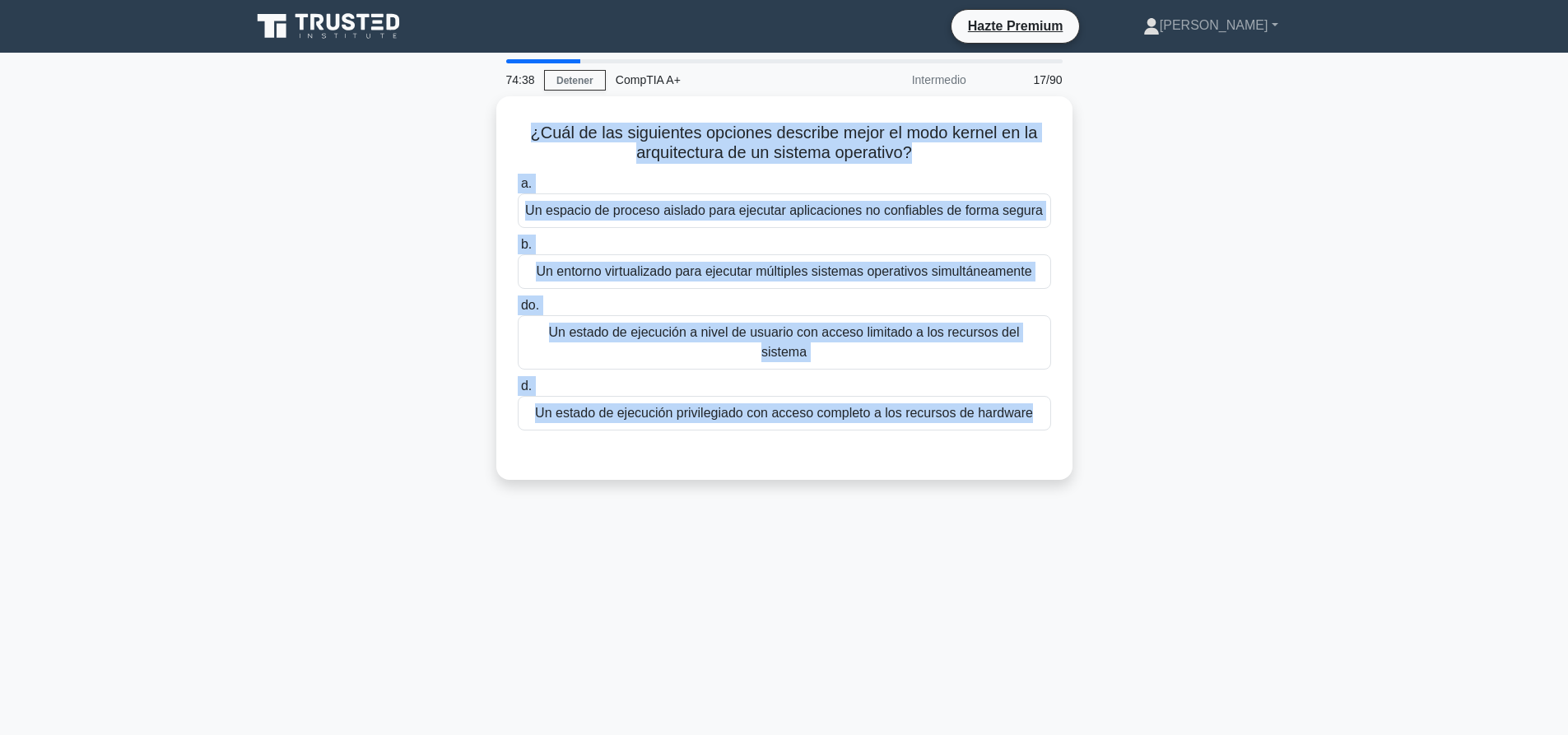
drag, startPoint x: 821, startPoint y: 541, endPoint x: 823, endPoint y: 520, distance: 21.1
click at [821, 541] on div "74:38 Detener CompTIA A+ Intermedio 17/90 ¿Cuál de las siguientes opciones desc…" at bounding box center [784, 471] width 1086 height 823
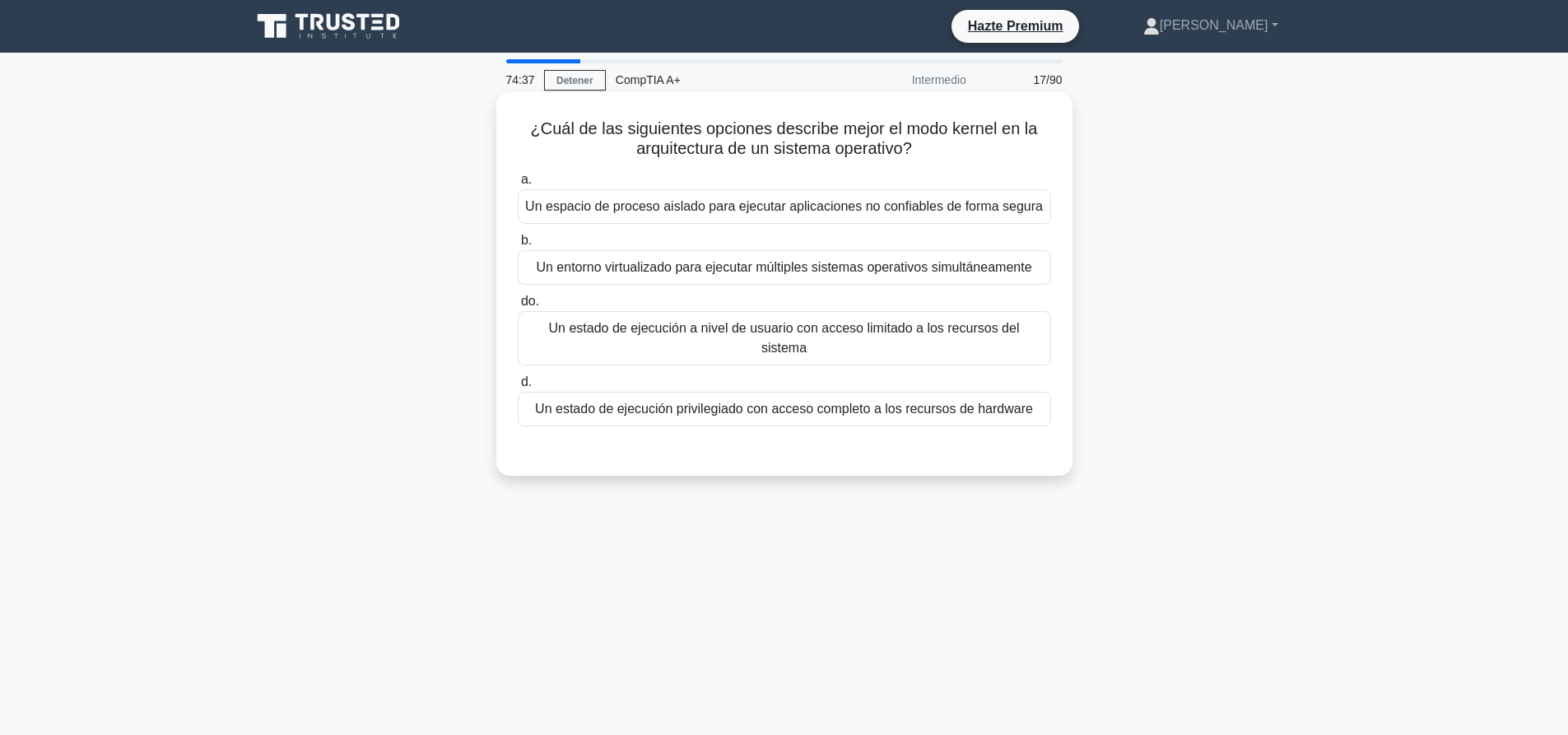
click at [870, 402] on font "Un estado de ejecución privilegiado con acceso completo a los recursos de hardw…" at bounding box center [784, 408] width 498 height 14
click at [518, 388] on input "d. Un estado de ejecución privilegiado con acceso completo a los recursos de ha…" at bounding box center [518, 382] width 0 height 11
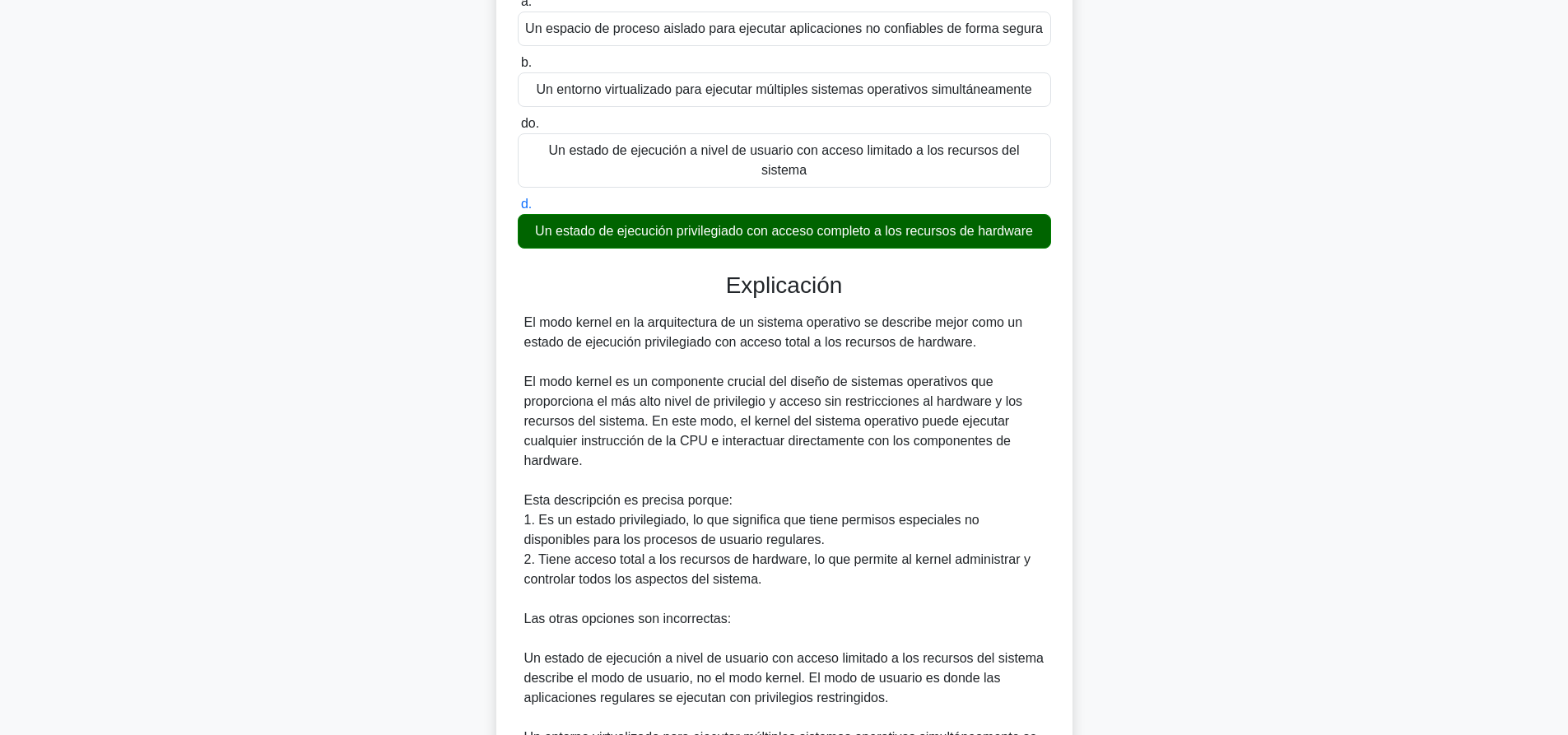
scroll to position [422, 0]
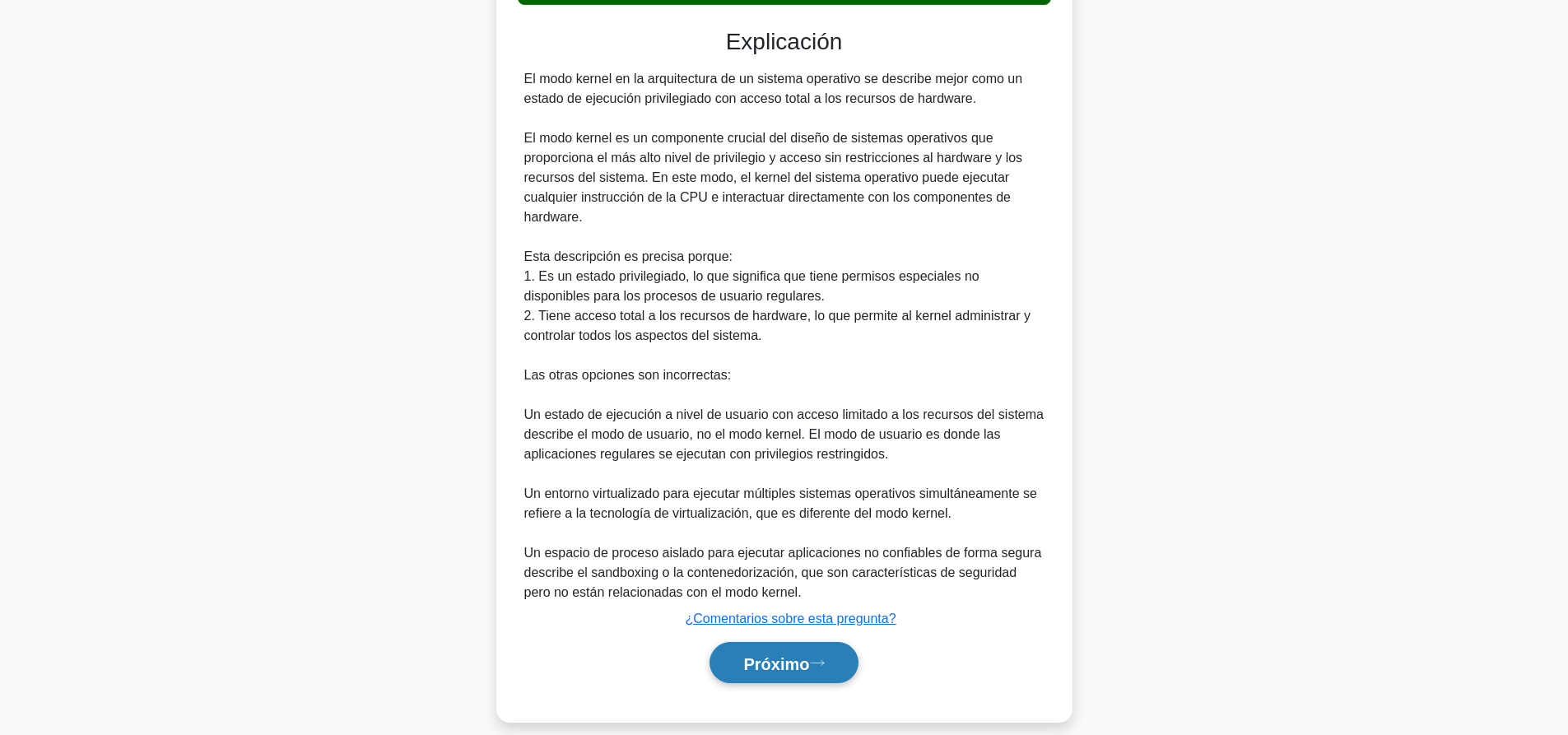
click at [814, 659] on button "Próximo" at bounding box center [784, 664] width 148 height 42
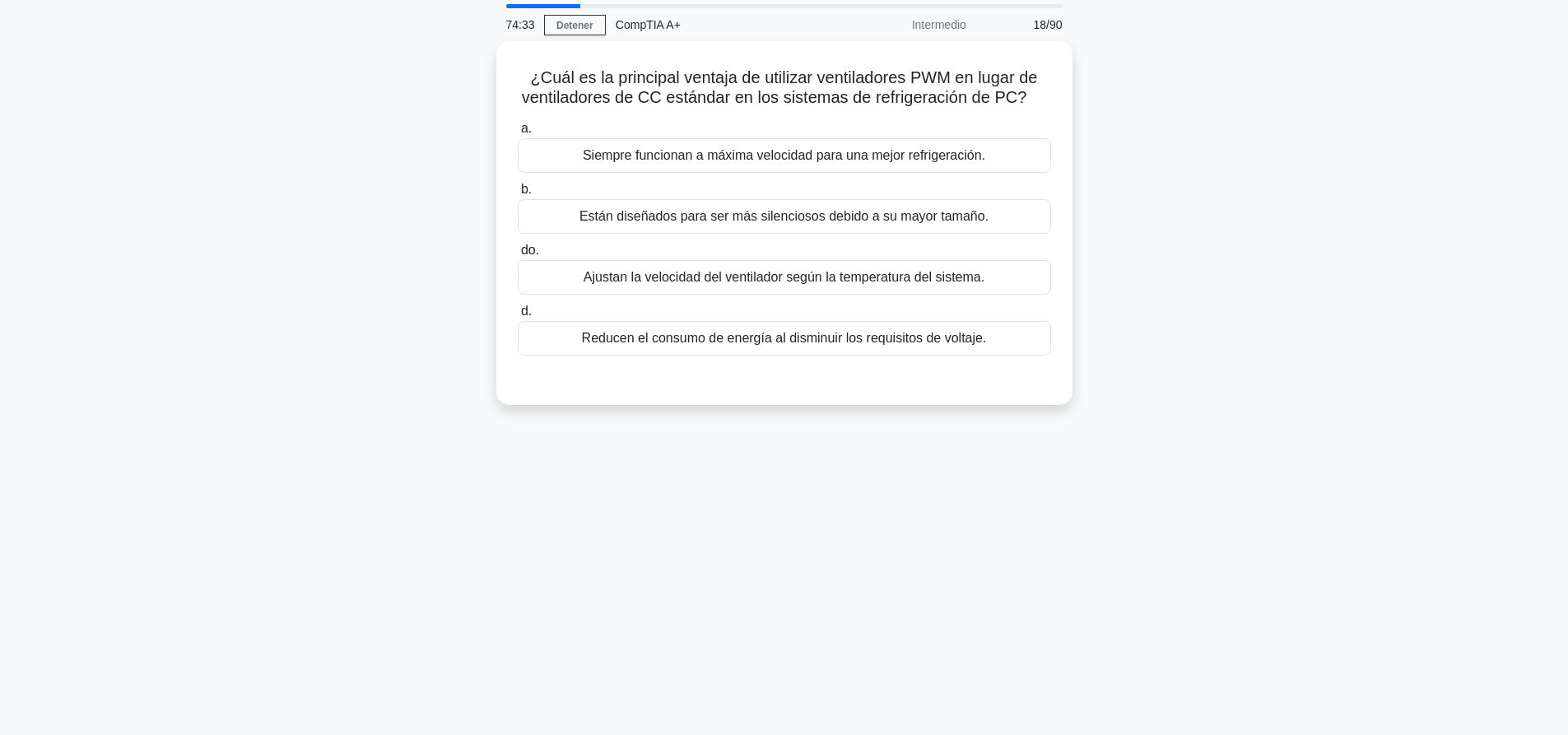
scroll to position [0, 0]
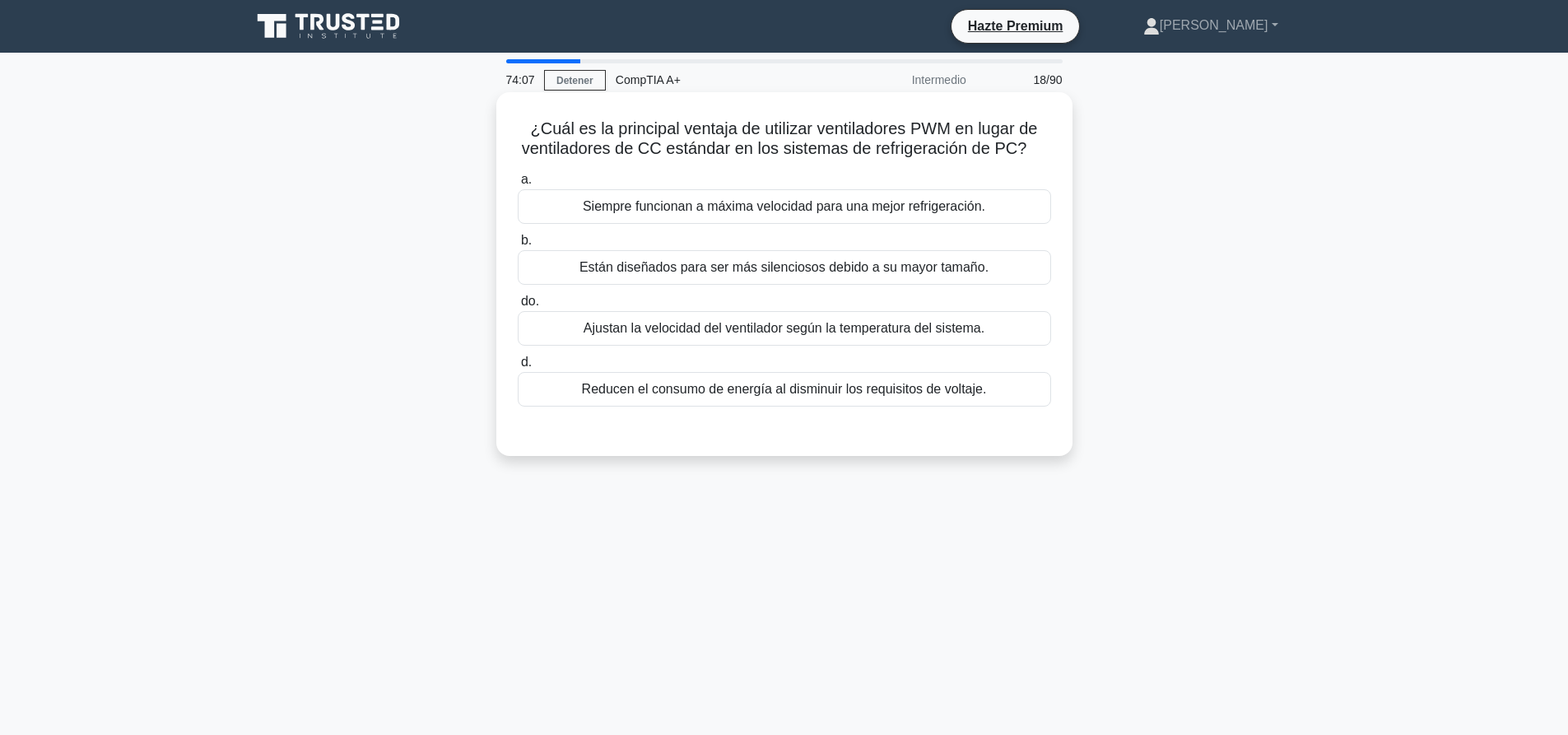
click at [717, 393] on div "a. Siempre funcionan a máxima velocidad para una mejor refrigeración. b. Están …" at bounding box center [784, 301] width 537 height 270
click at [717, 393] on font "Reducen el consumo de energía al disminuir los requisitos de voltaje." at bounding box center [784, 389] width 405 height 14
click at [518, 368] on input "d. Reducen el consumo de energía al disminuir los requisitos de voltaje." at bounding box center [518, 362] width 0 height 11
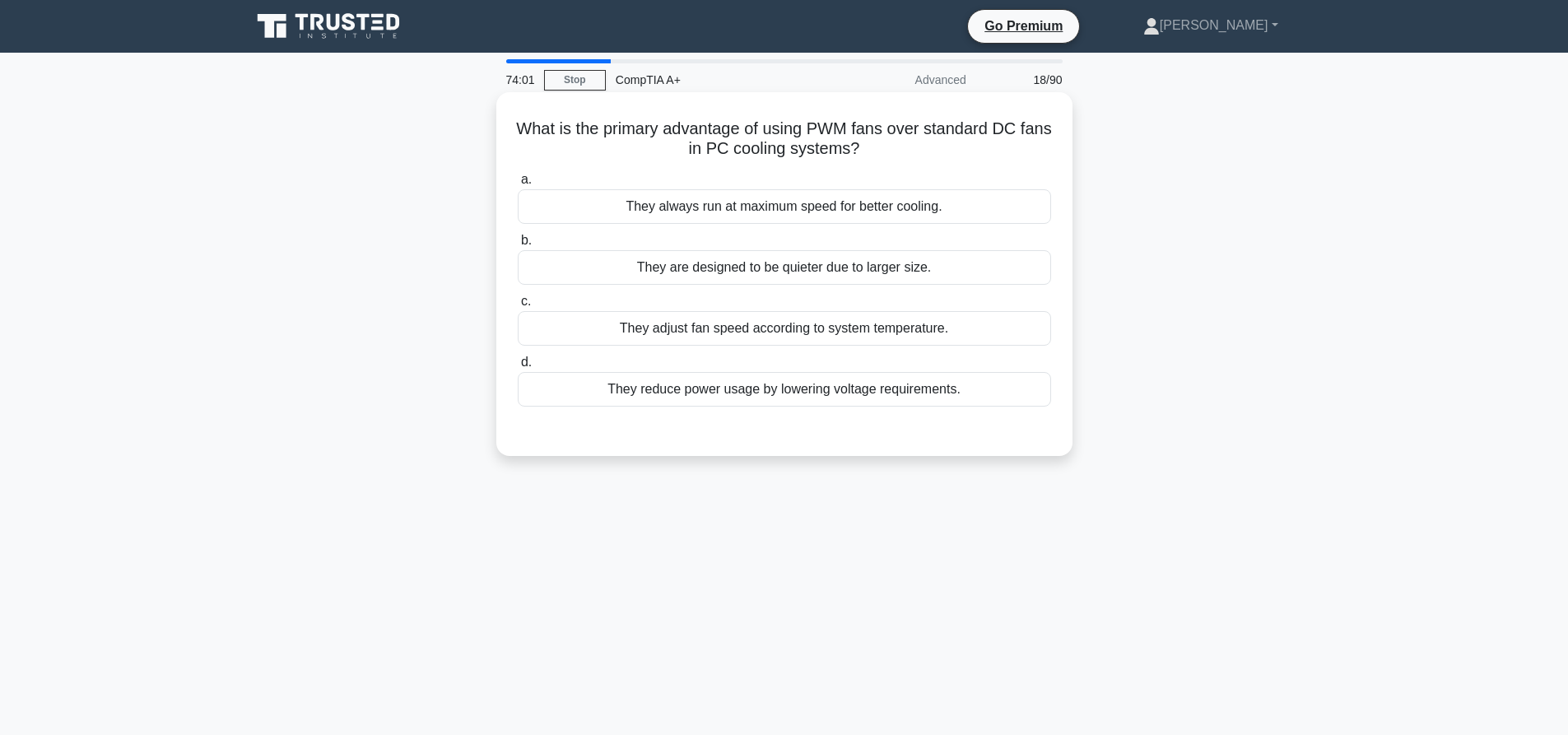
click at [783, 314] on div "They adjust fan speed according to system temperature." at bounding box center [784, 329] width 533 height 35
click at [518, 307] on input "c. They adjust fan speed according to system temperature." at bounding box center [518, 302] width 0 height 11
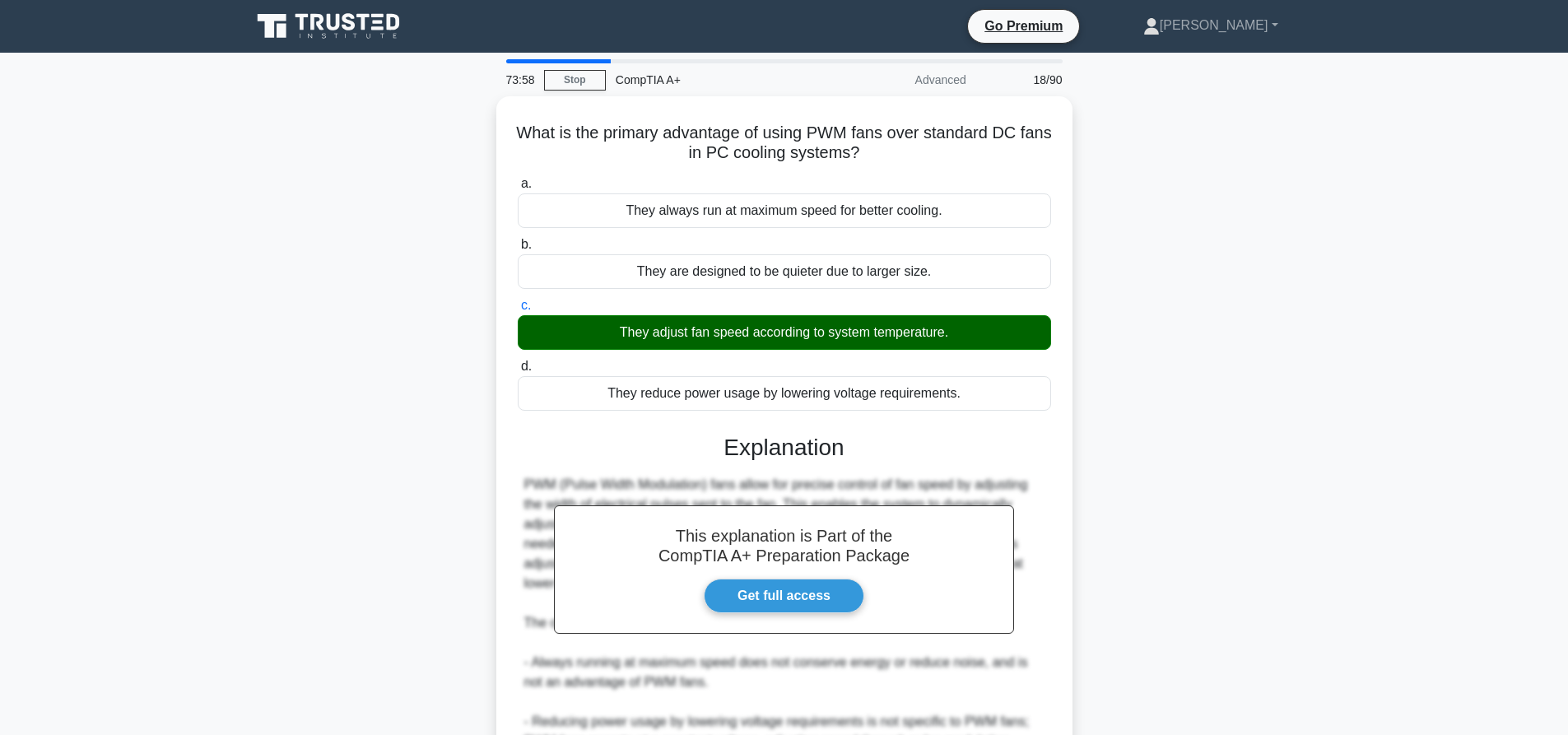
drag, startPoint x: 1162, startPoint y: 401, endPoint x: 1143, endPoint y: 406, distance: 19.6
click at [1162, 401] on div "What is the primary advantage of using PWM fans over standard DC fans in PC coo…" at bounding box center [784, 522] width 1086 height 852
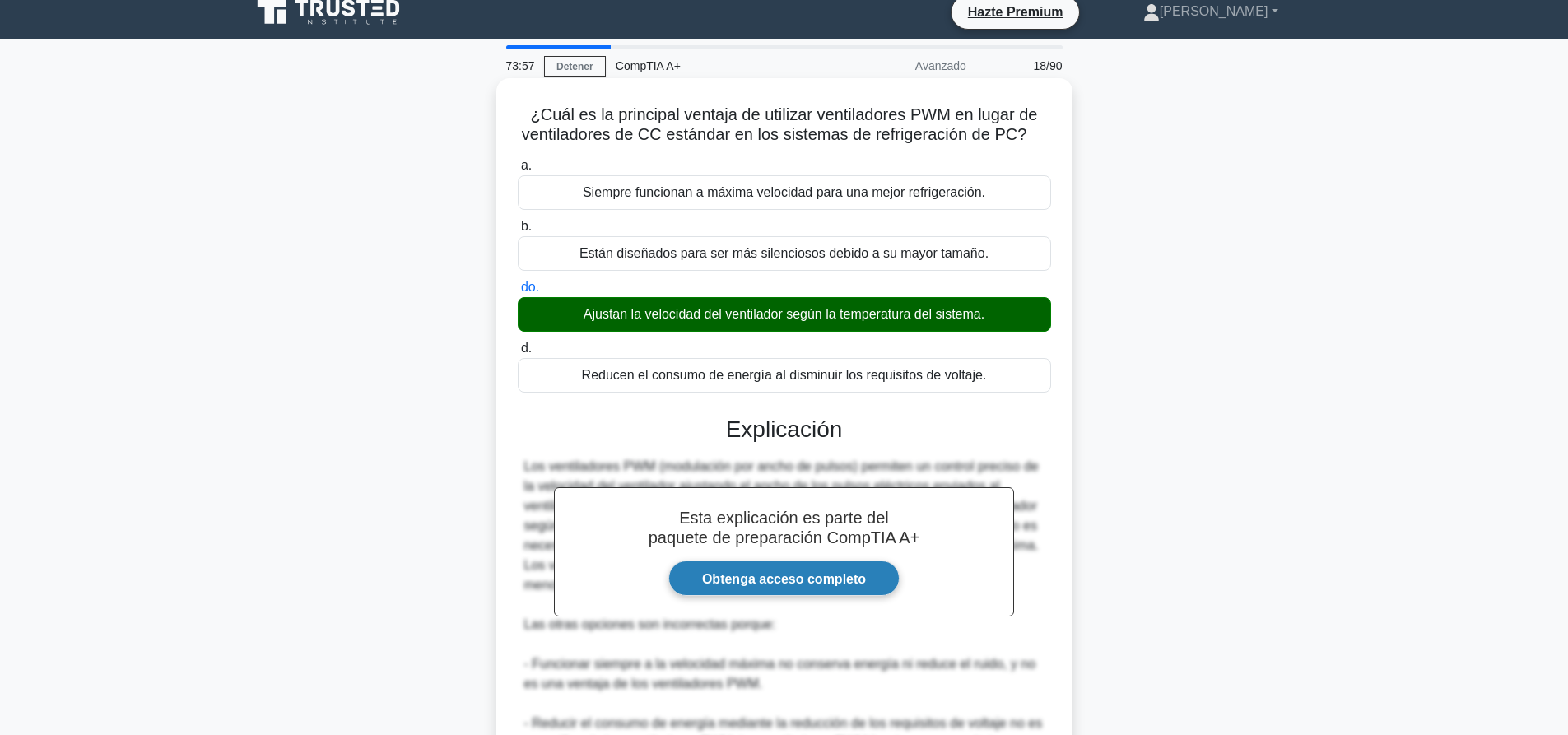
scroll to position [247, 0]
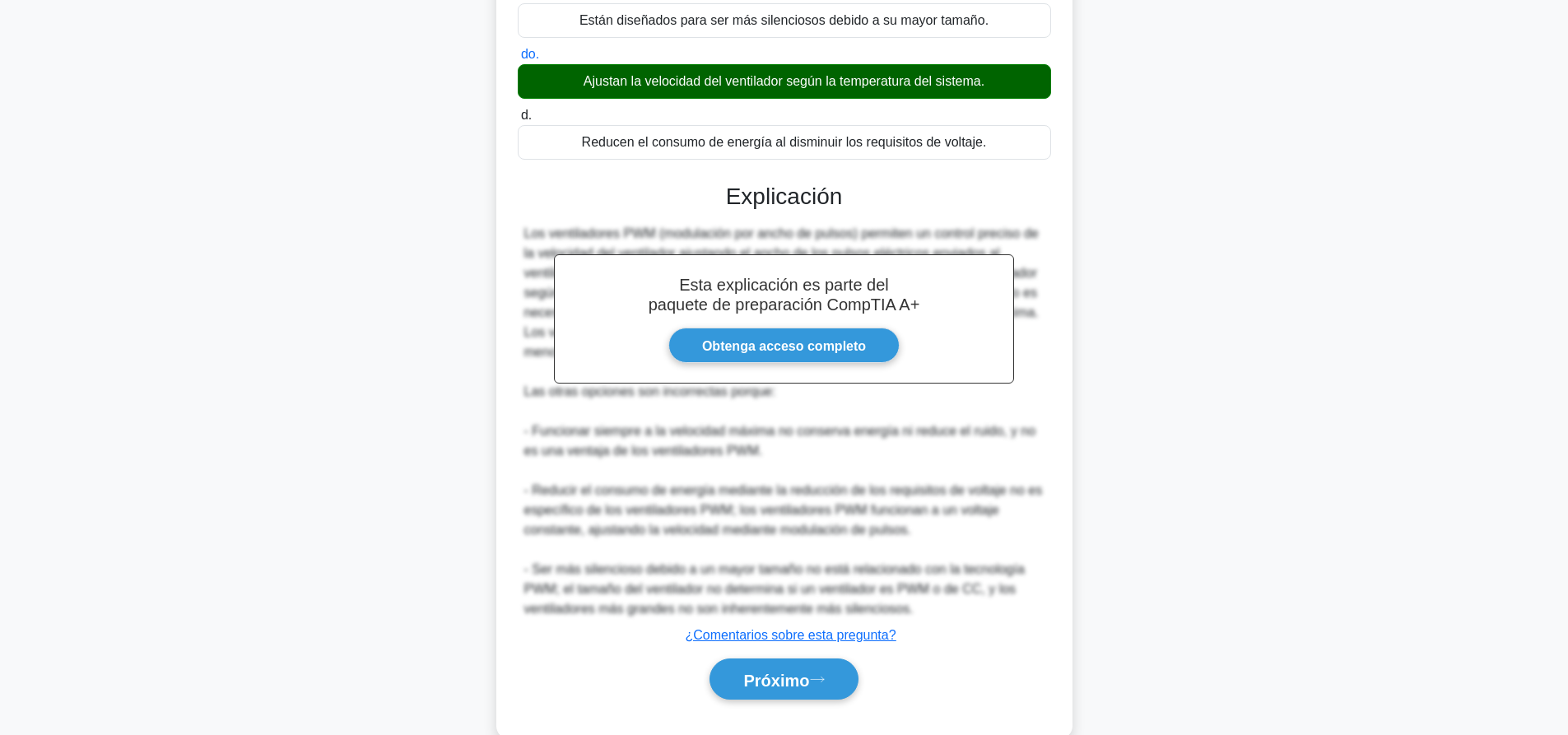
click at [805, 709] on div "a. Siempre funcionan a máxima velocidad para una mejor refrigeración. b. Están …" at bounding box center [784, 319] width 537 height 800
click at [809, 676] on font "Próximo" at bounding box center [776, 680] width 66 height 18
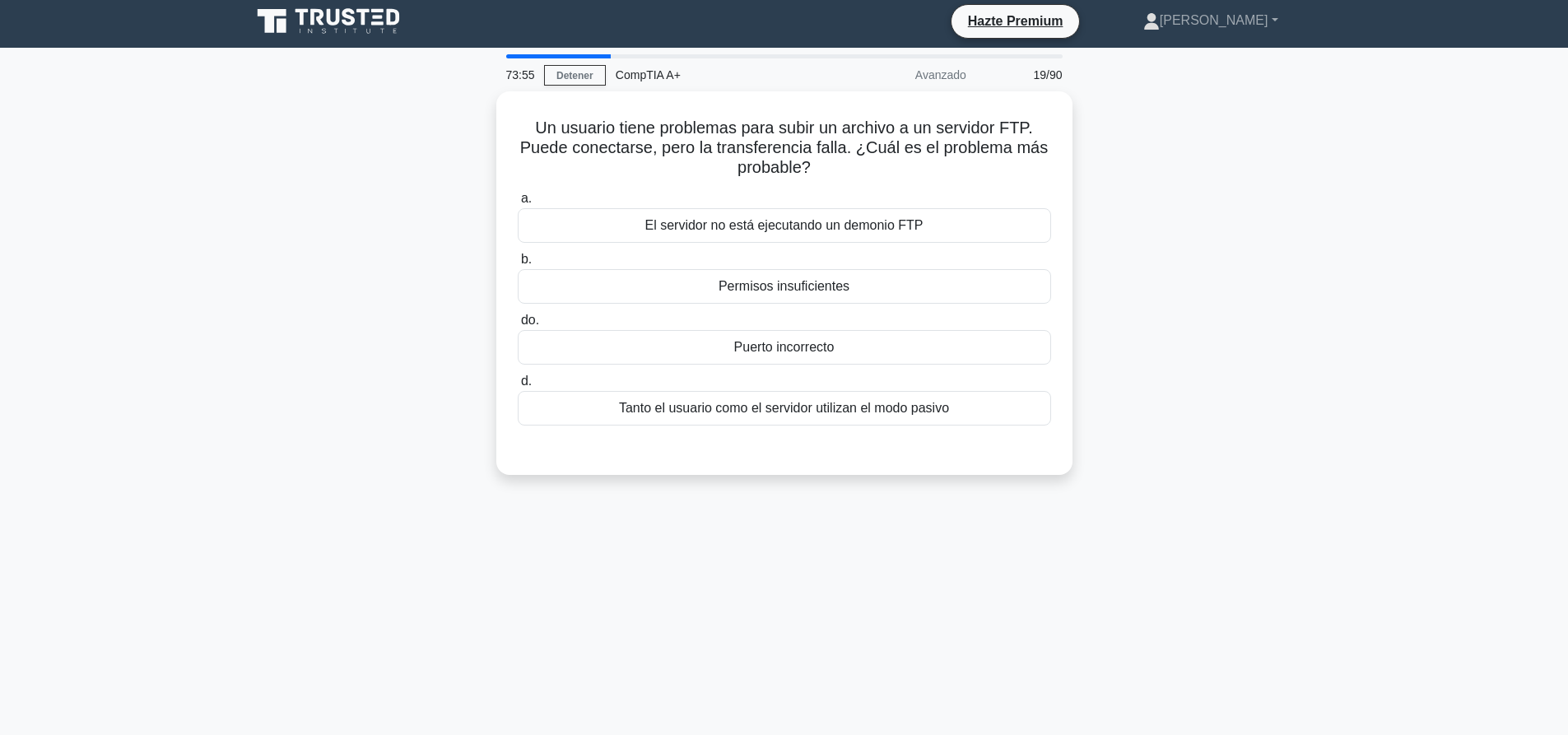
scroll to position [0, 0]
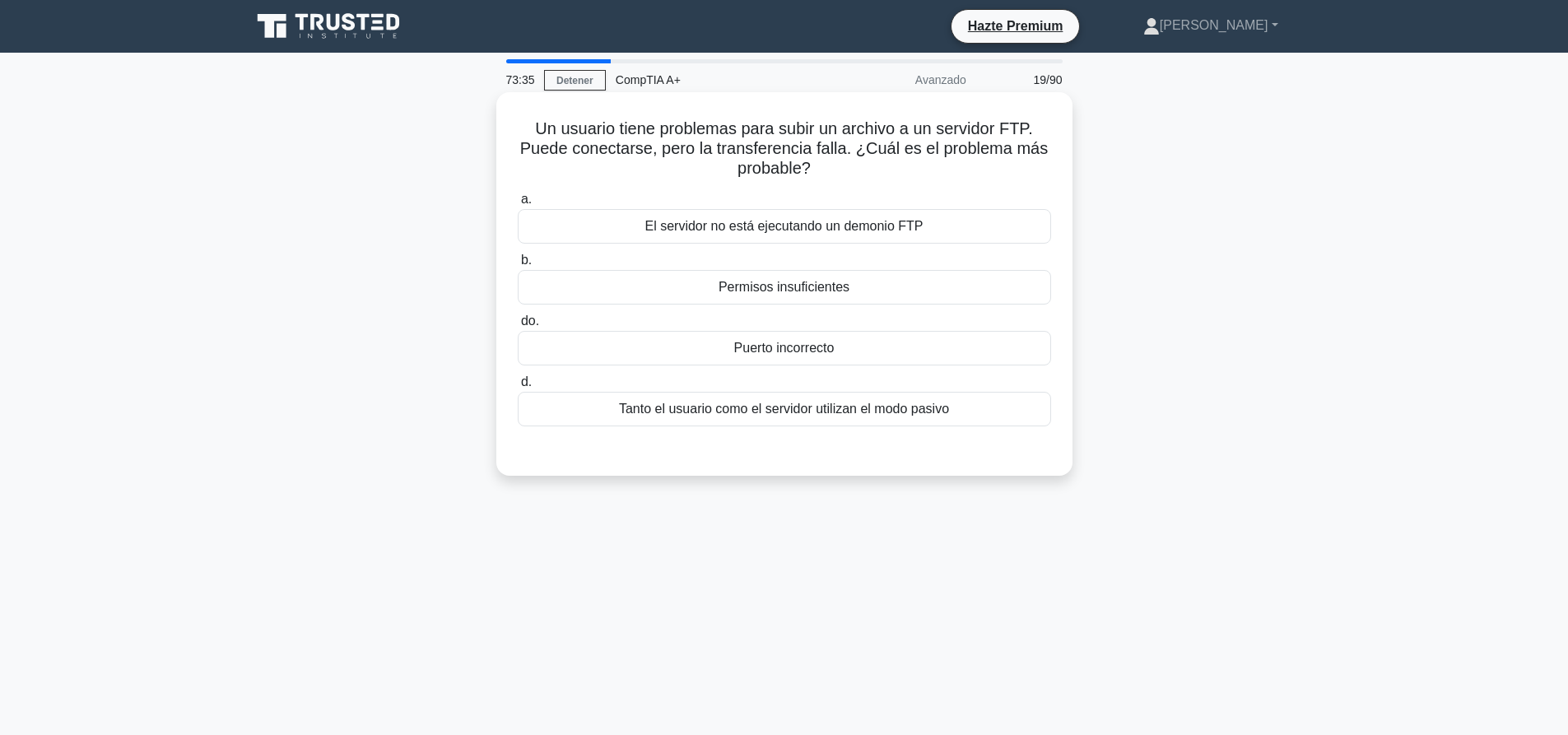
click at [803, 294] on font "Permisos insuficientes" at bounding box center [784, 286] width 131 height 14
click at [518, 266] on input "b. Permisos insuficientes" at bounding box center [518, 260] width 0 height 11
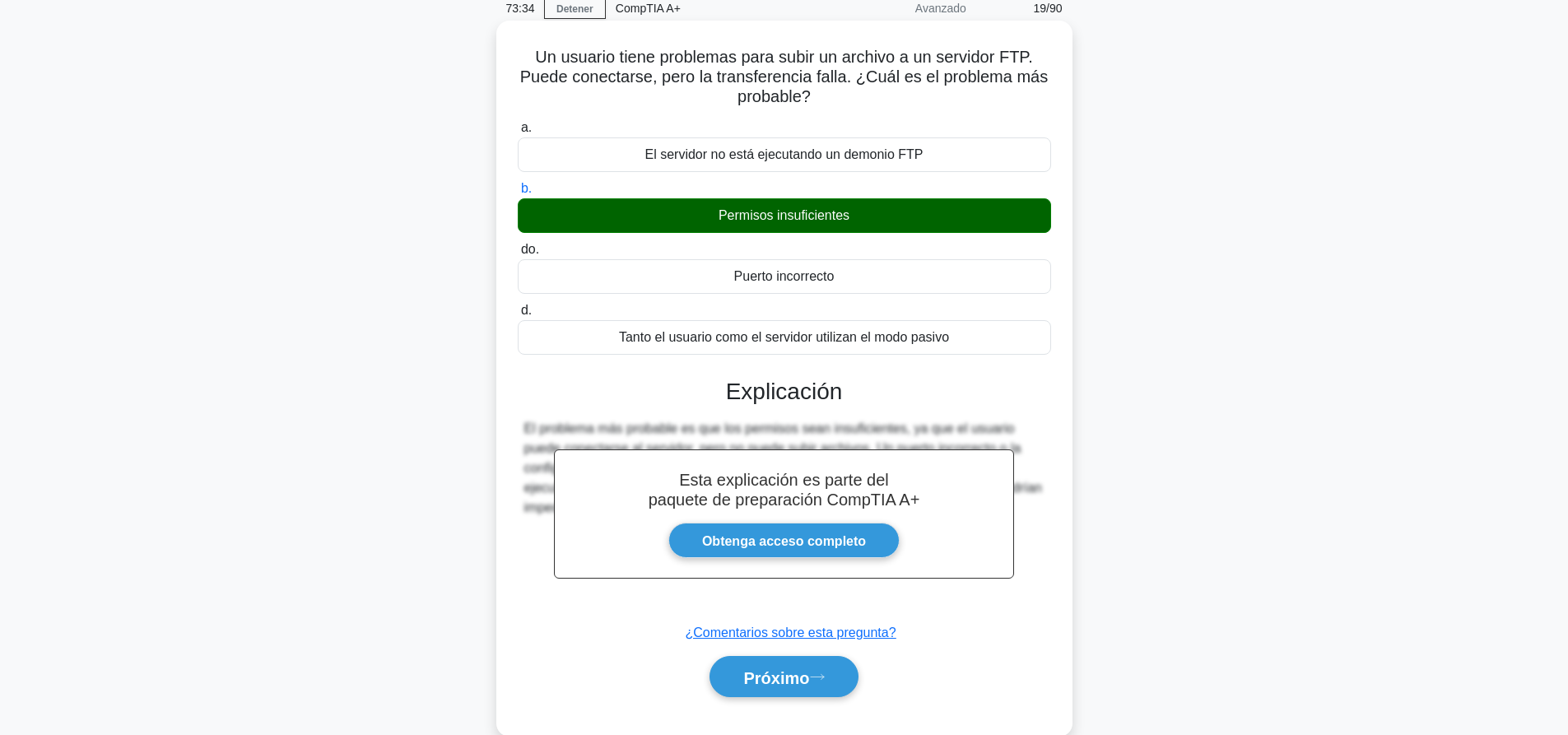
scroll to position [154, 0]
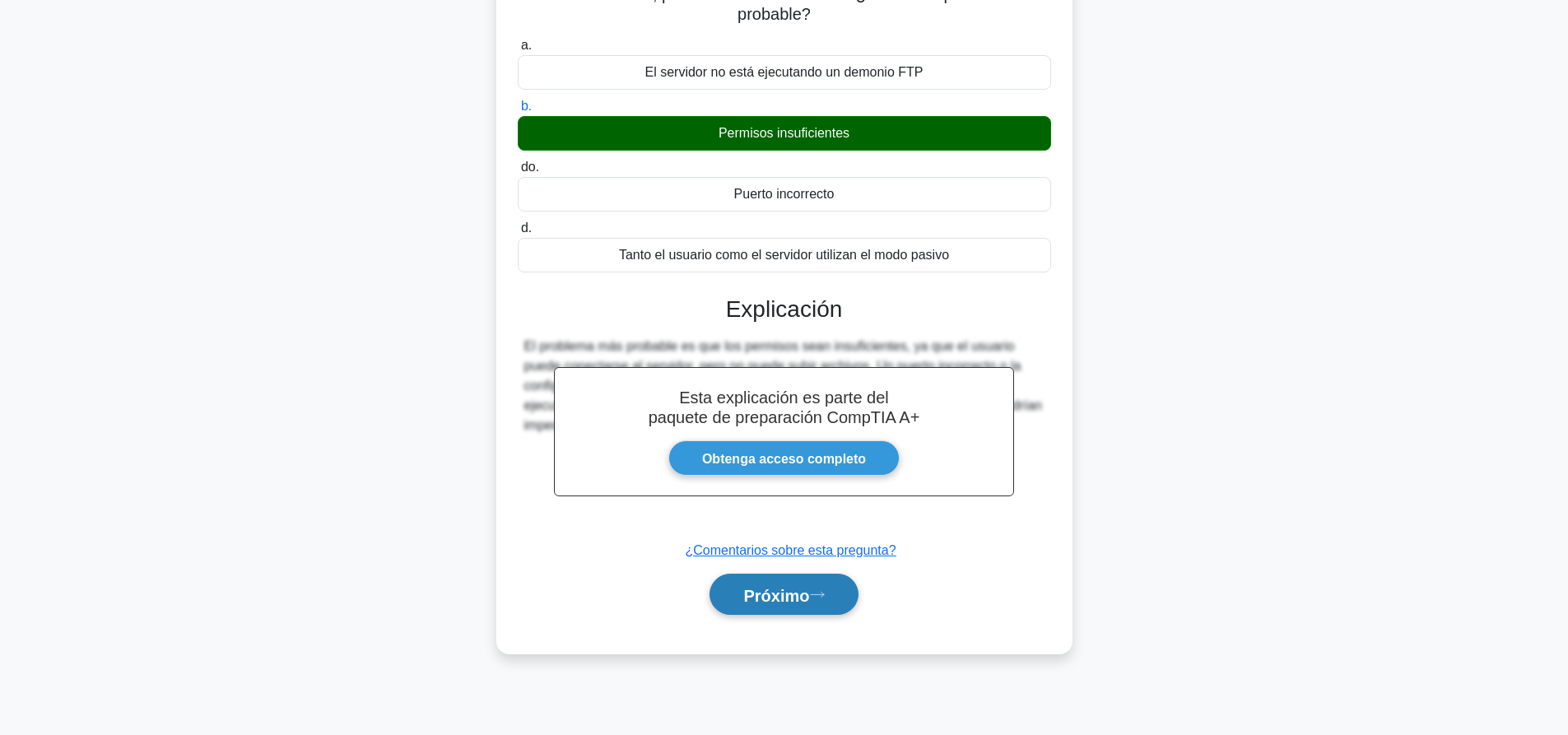
click at [803, 585] on button "Próximo" at bounding box center [784, 595] width 148 height 42
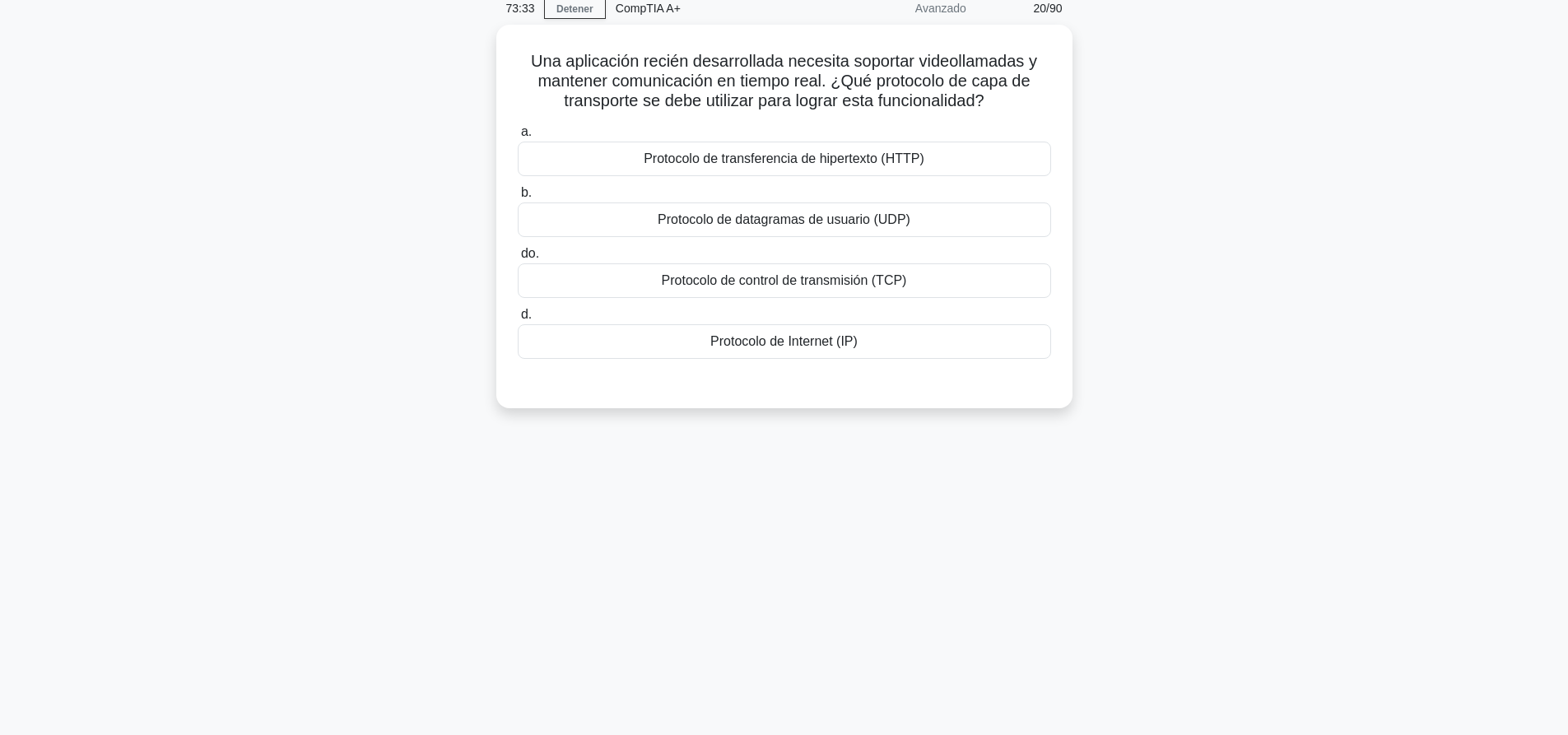
scroll to position [0, 0]
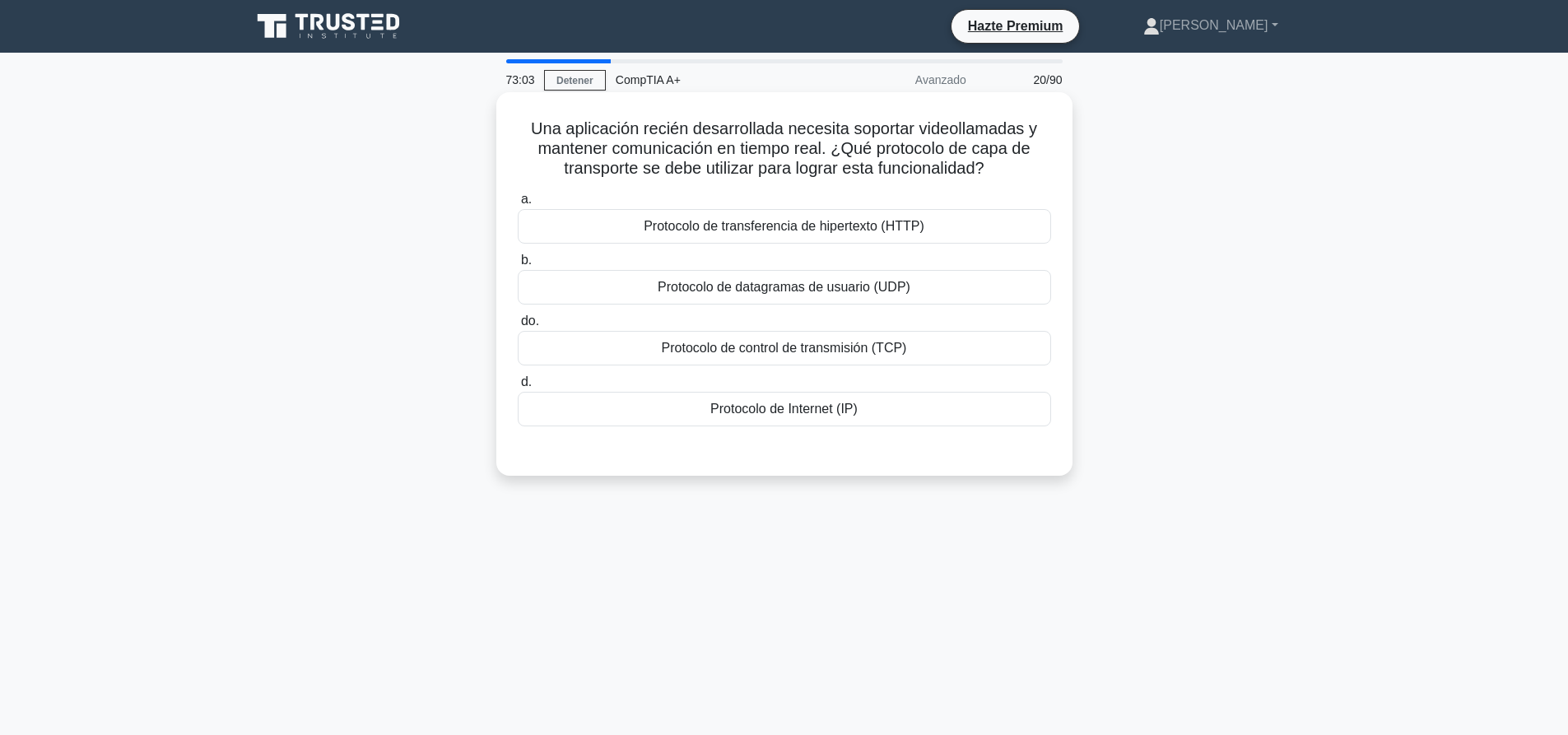
click at [894, 355] on font "Protocolo de control de transmisión (TCP)" at bounding box center [784, 348] width 245 height 14
click at [518, 327] on input "do. Protocolo de control de transmisión (TCP)" at bounding box center [518, 321] width 0 height 11
click at [1229, 287] on div "Una aplicación recién desarrollada necesita soportar videollamadas y mantener c…" at bounding box center [784, 298] width 1086 height 404
click at [928, 363] on div "Protocolo de control de transmisión (TCP)" at bounding box center [784, 349] width 533 height 35
click at [518, 327] on input "do. Protocolo de control de transmisión (TCP)" at bounding box center [518, 321] width 0 height 11
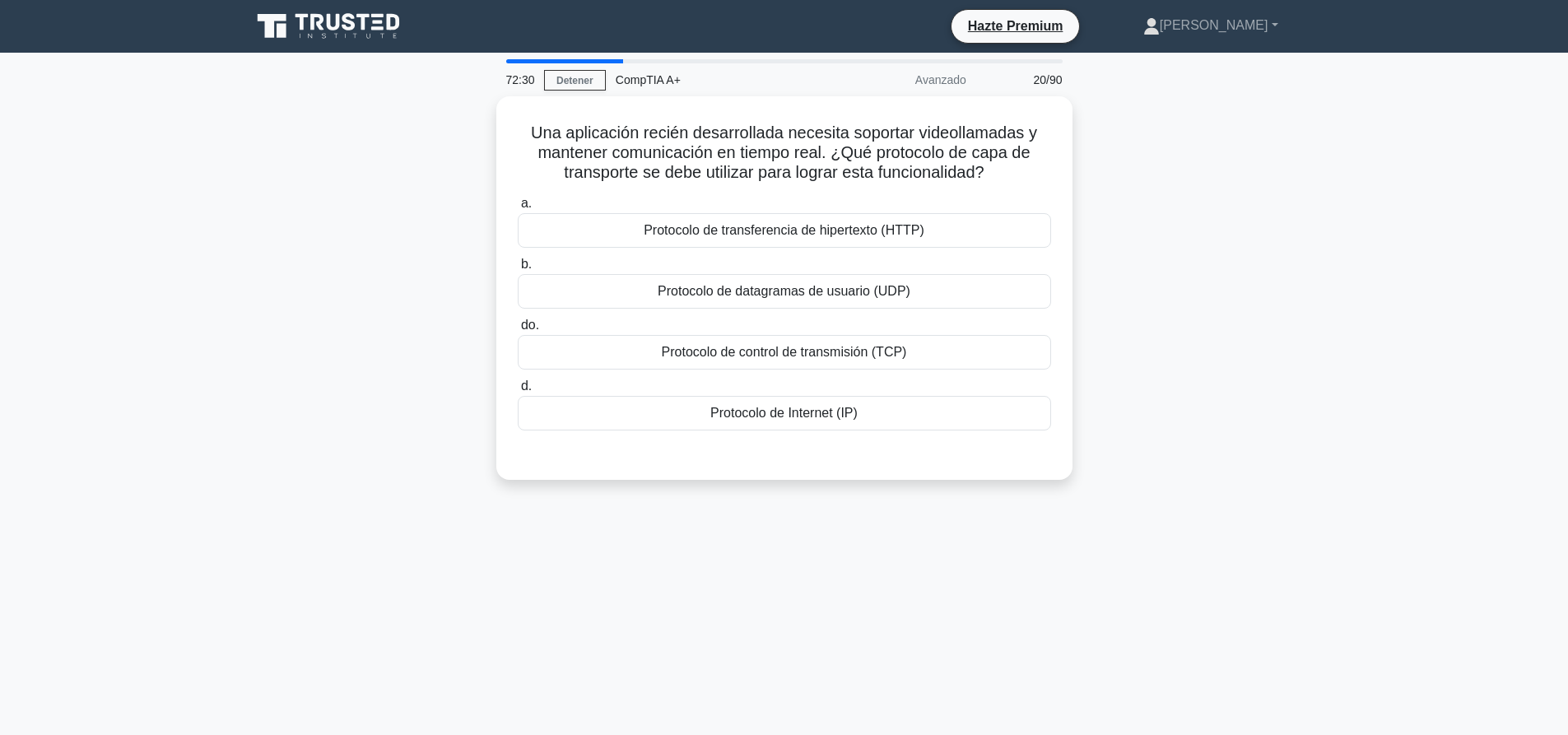
click at [1255, 322] on div "Una aplicación recién desarrollada necesita soportar videollamadas y mantener c…" at bounding box center [784, 298] width 1086 height 404
click at [764, 294] on font "Protocolo de datagramas de usuario (UDP)" at bounding box center [784, 286] width 253 height 14
click at [518, 266] on input "b. Protocolo de datagramas de usuario (UDP)" at bounding box center [518, 260] width 0 height 11
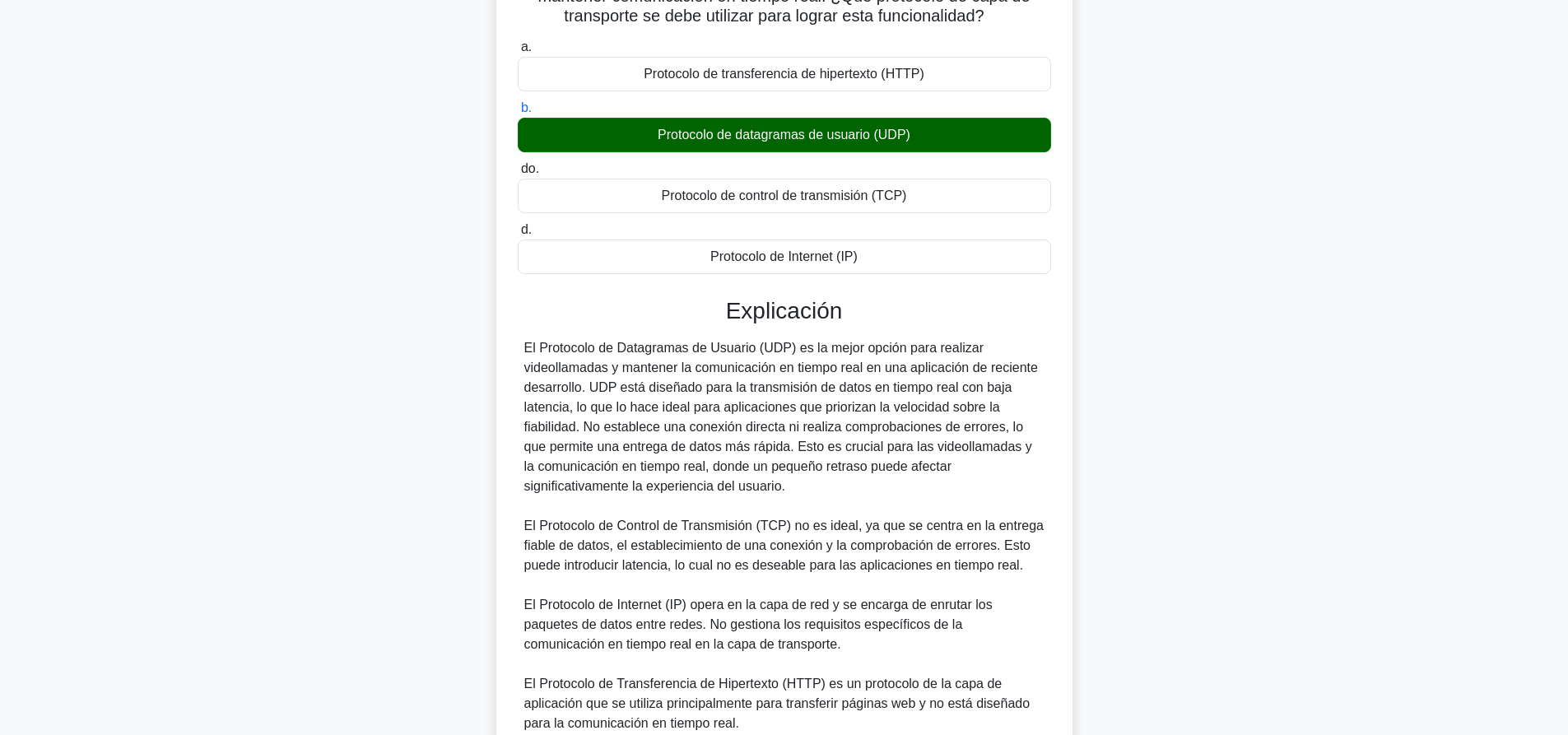
scroll to position [138, 0]
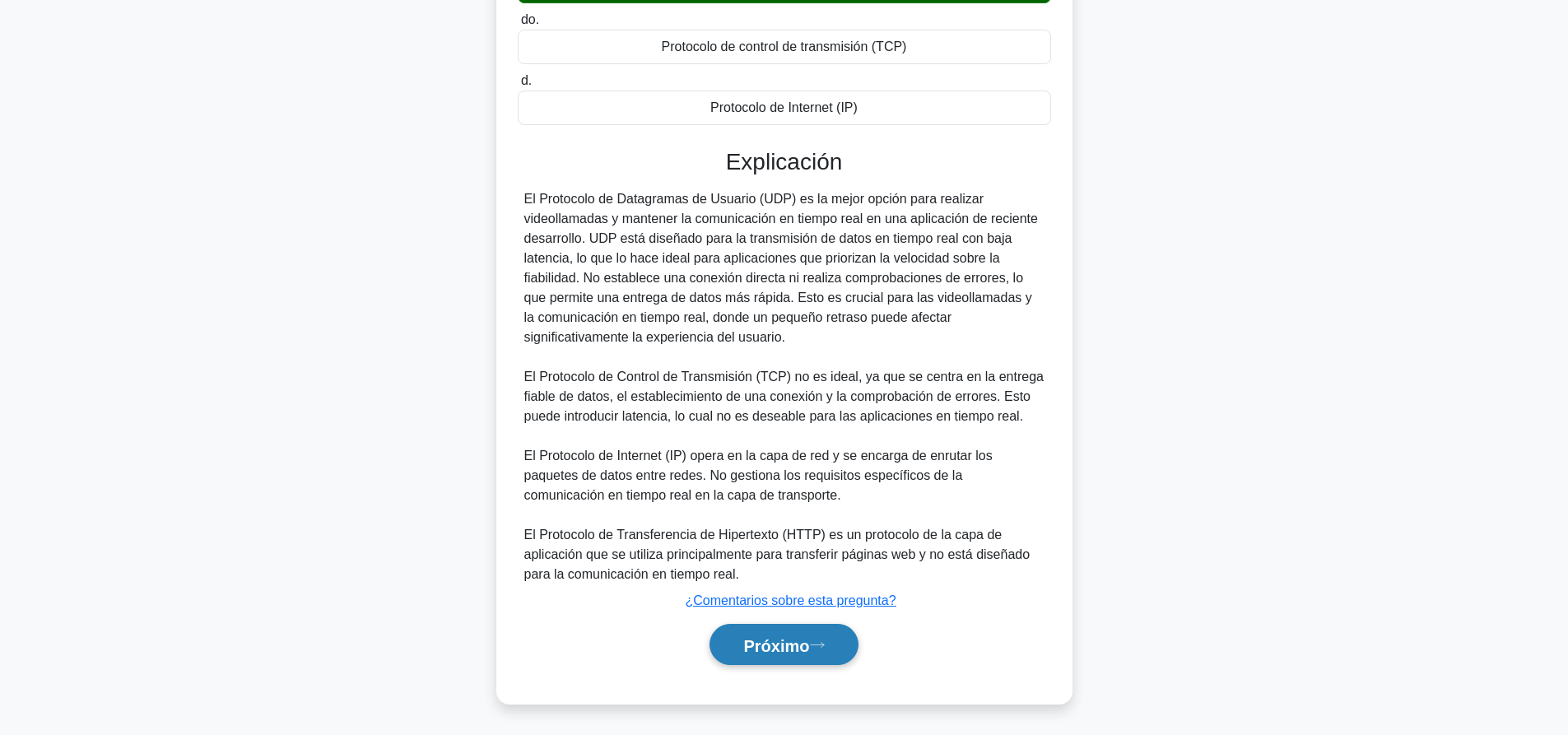
click at [801, 664] on button "Próximo" at bounding box center [784, 646] width 148 height 42
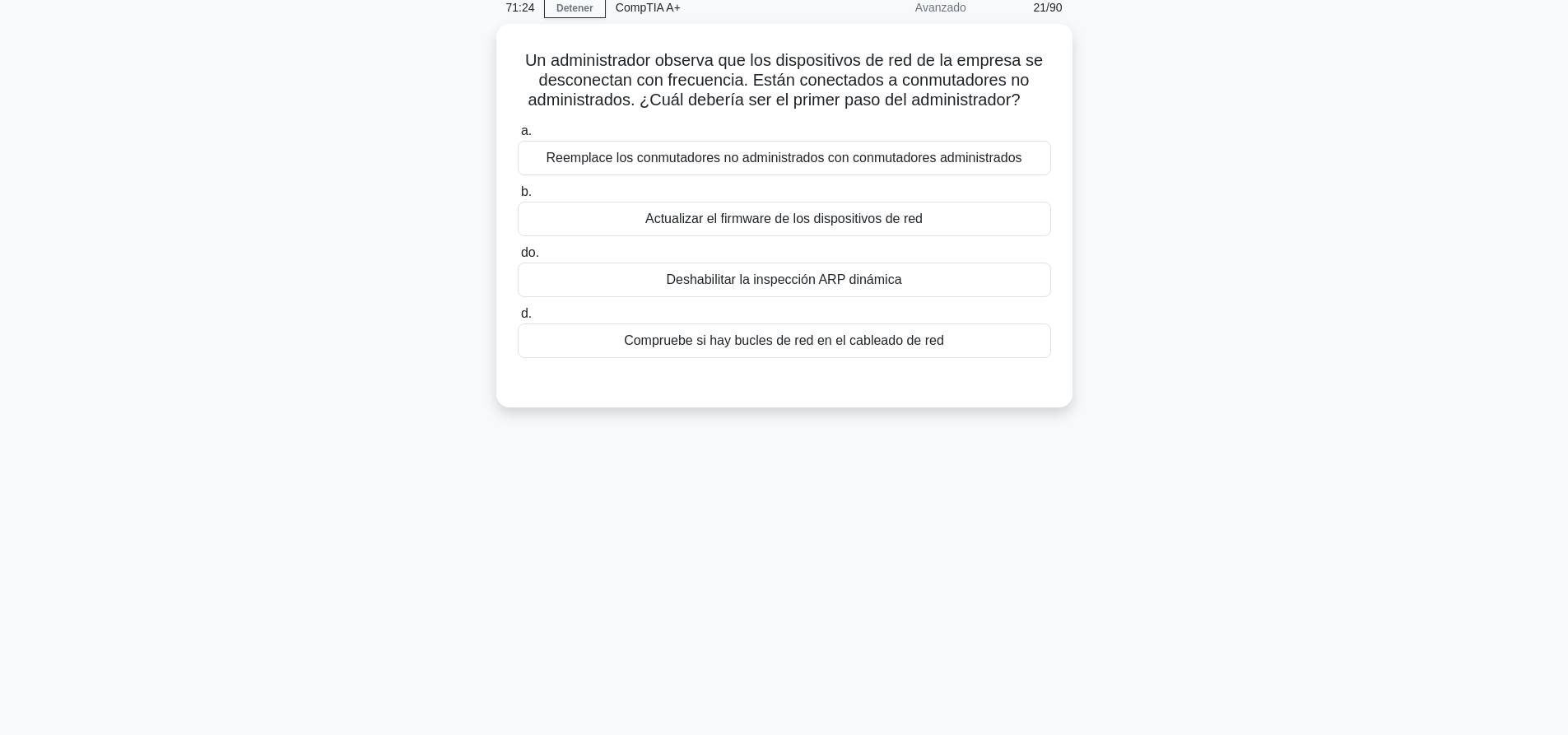
scroll to position [0, 0]
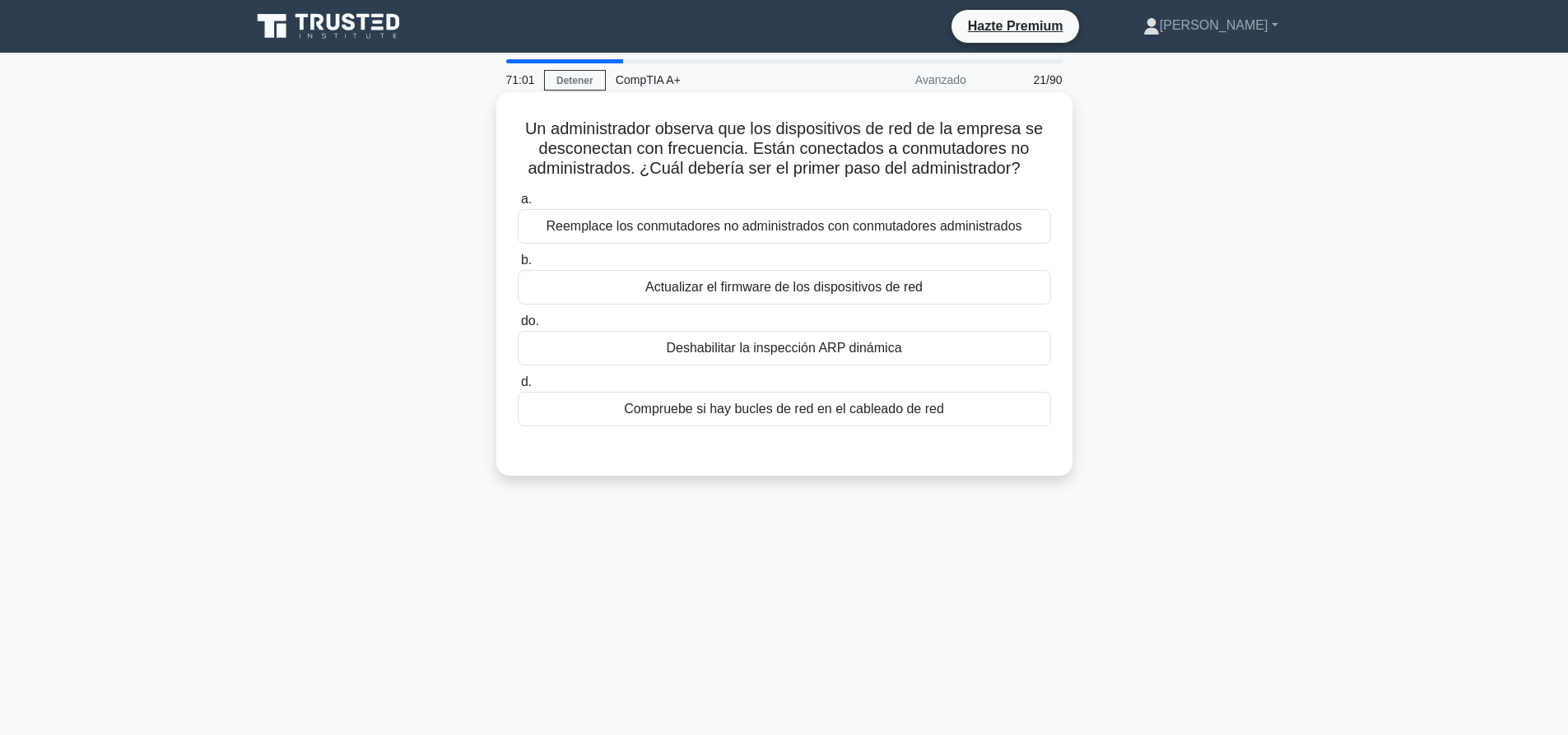
click at [747, 416] on font "Compruebe si hay bucles de red en el cableado de red" at bounding box center [784, 408] width 320 height 14
click at [518, 388] on input "d. Compruebe si hay bucles de red en el cableado de red" at bounding box center [518, 382] width 0 height 11
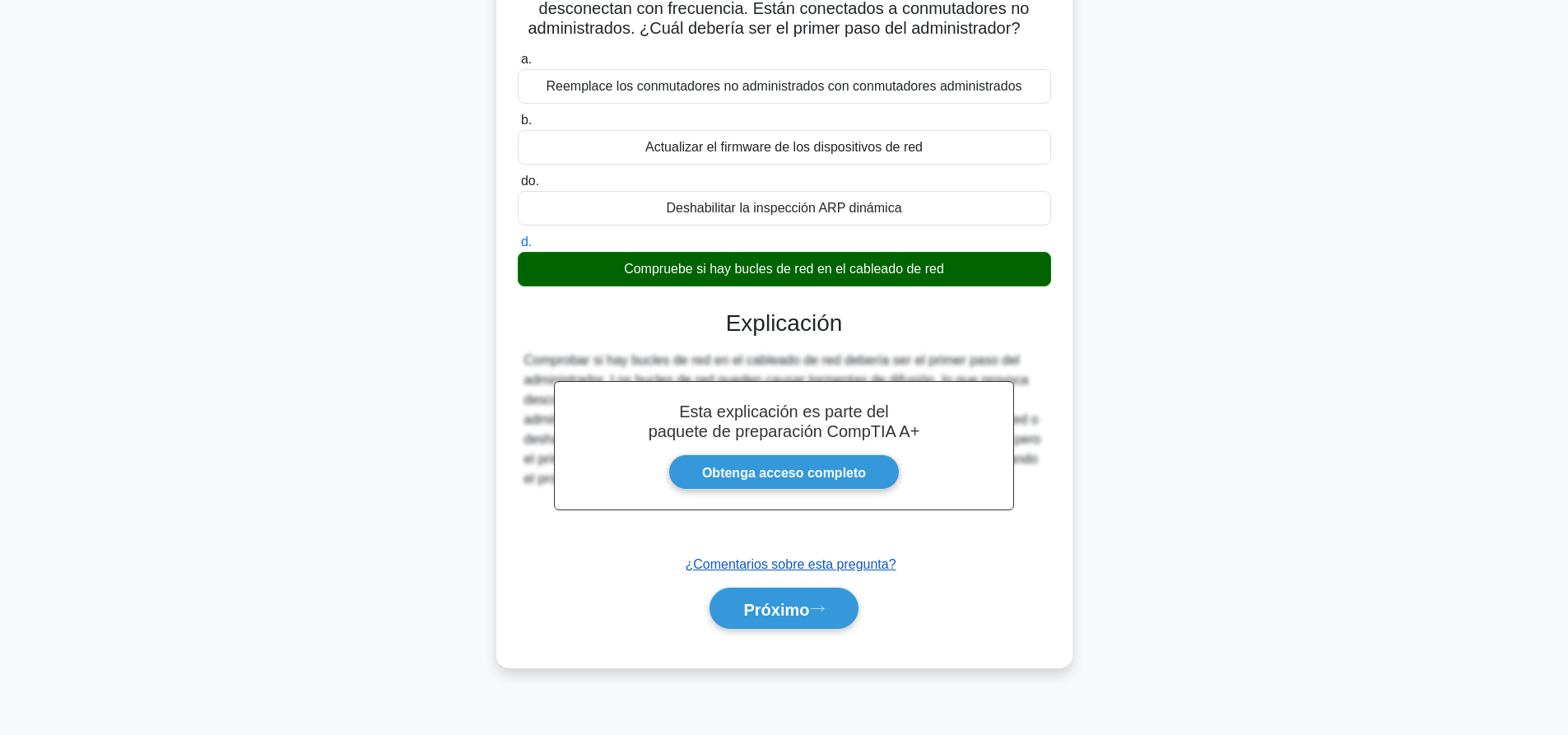
scroll to position [154, 0]
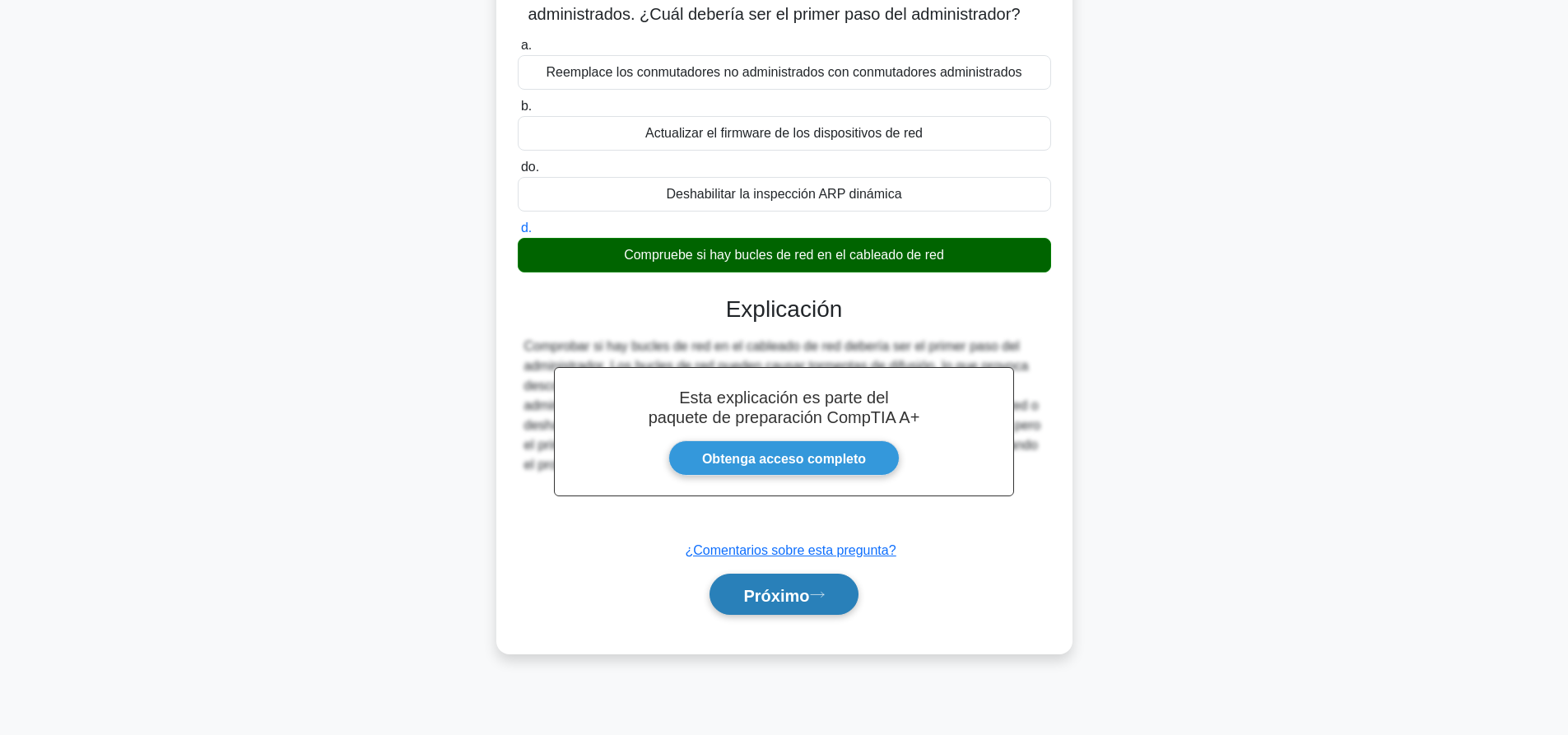
click at [790, 591] on font "Próximo" at bounding box center [776, 595] width 66 height 18
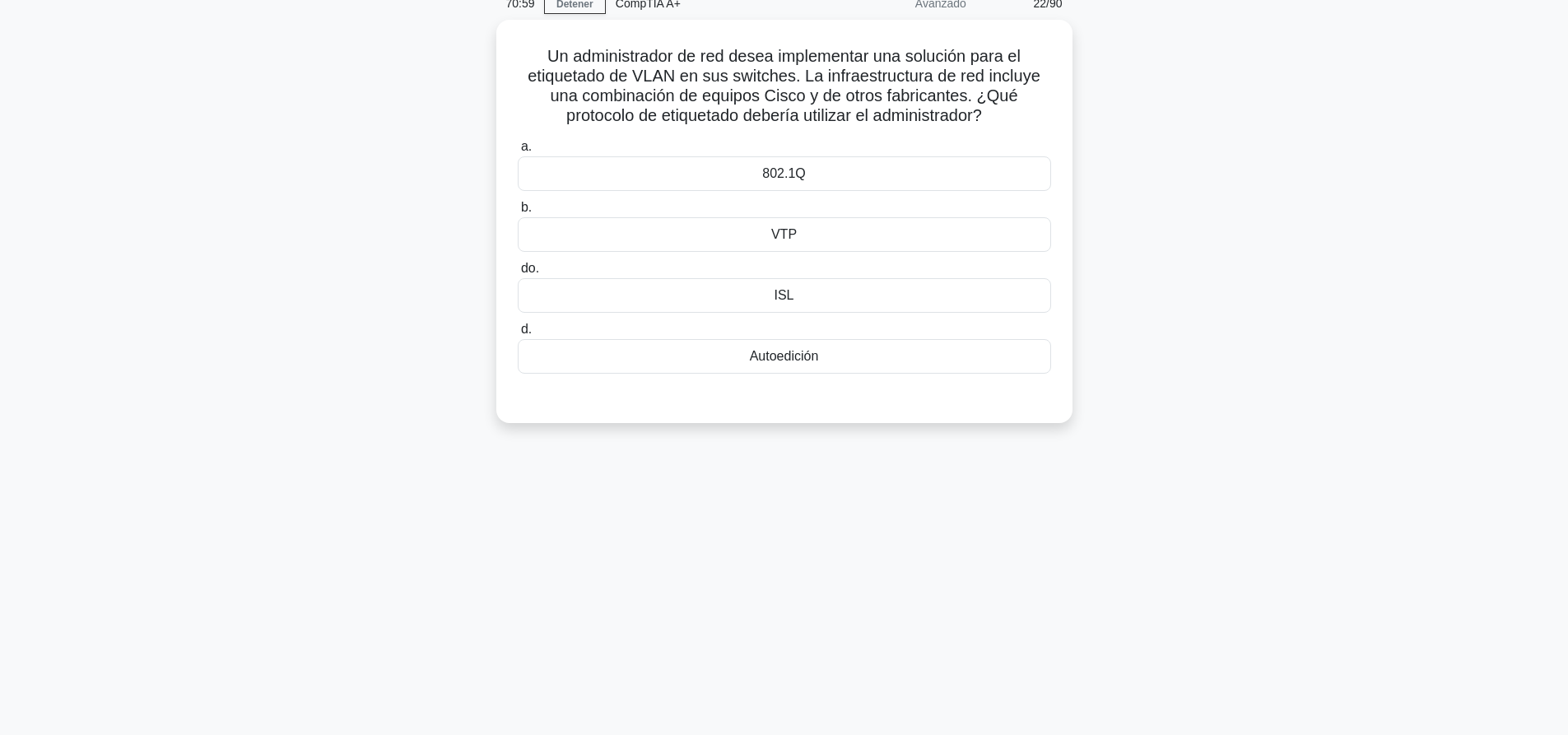
scroll to position [0, 0]
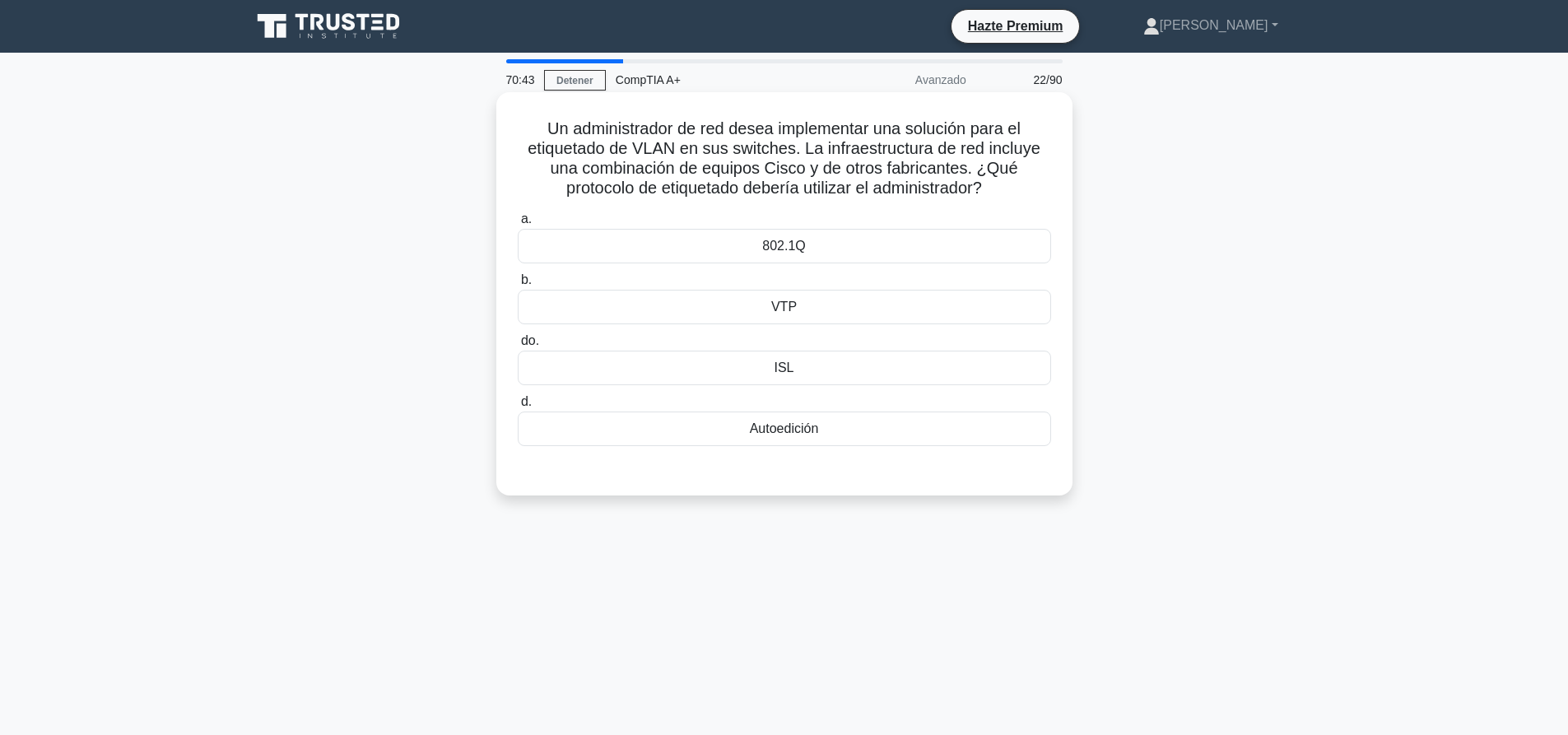
drag, startPoint x: 553, startPoint y: 126, endPoint x: 942, endPoint y: 423, distance: 489.4
click at [942, 423] on div "Un administrador de red desea implementar una solución para el etiquetado de VL…" at bounding box center [784, 294] width 563 height 390
copy div "Un administrador de red desea implementar una solución para el etiquetado de VL…"
click at [543, 583] on div "70:34 Detener CompTIA A+ Avanzado 22/90 Un administrador de red desea implement…" at bounding box center [784, 471] width 1086 height 823
click at [752, 232] on div "802.1Q" at bounding box center [784, 246] width 533 height 35
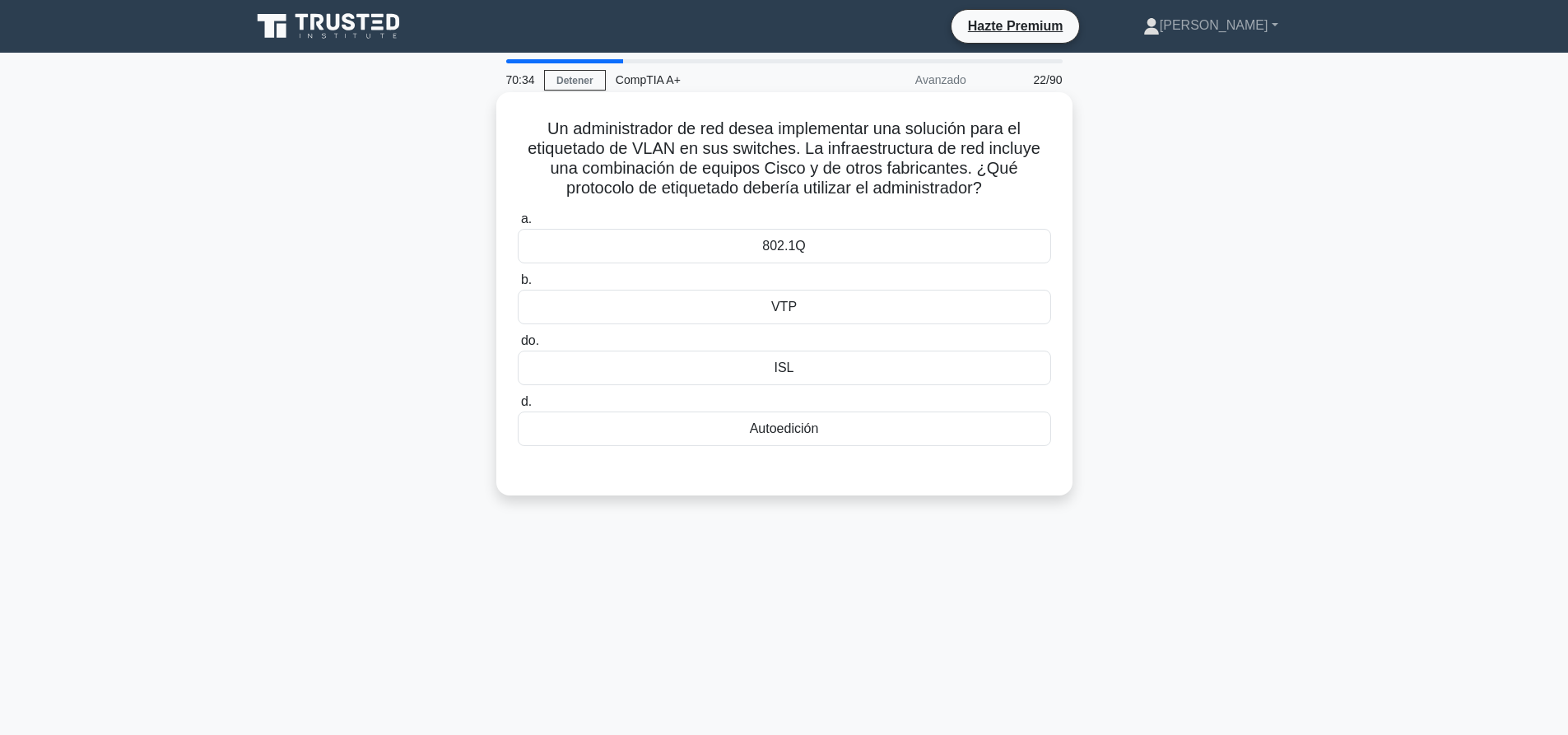
click at [518, 225] on input "a. 802.1Q" at bounding box center [518, 219] width 0 height 11
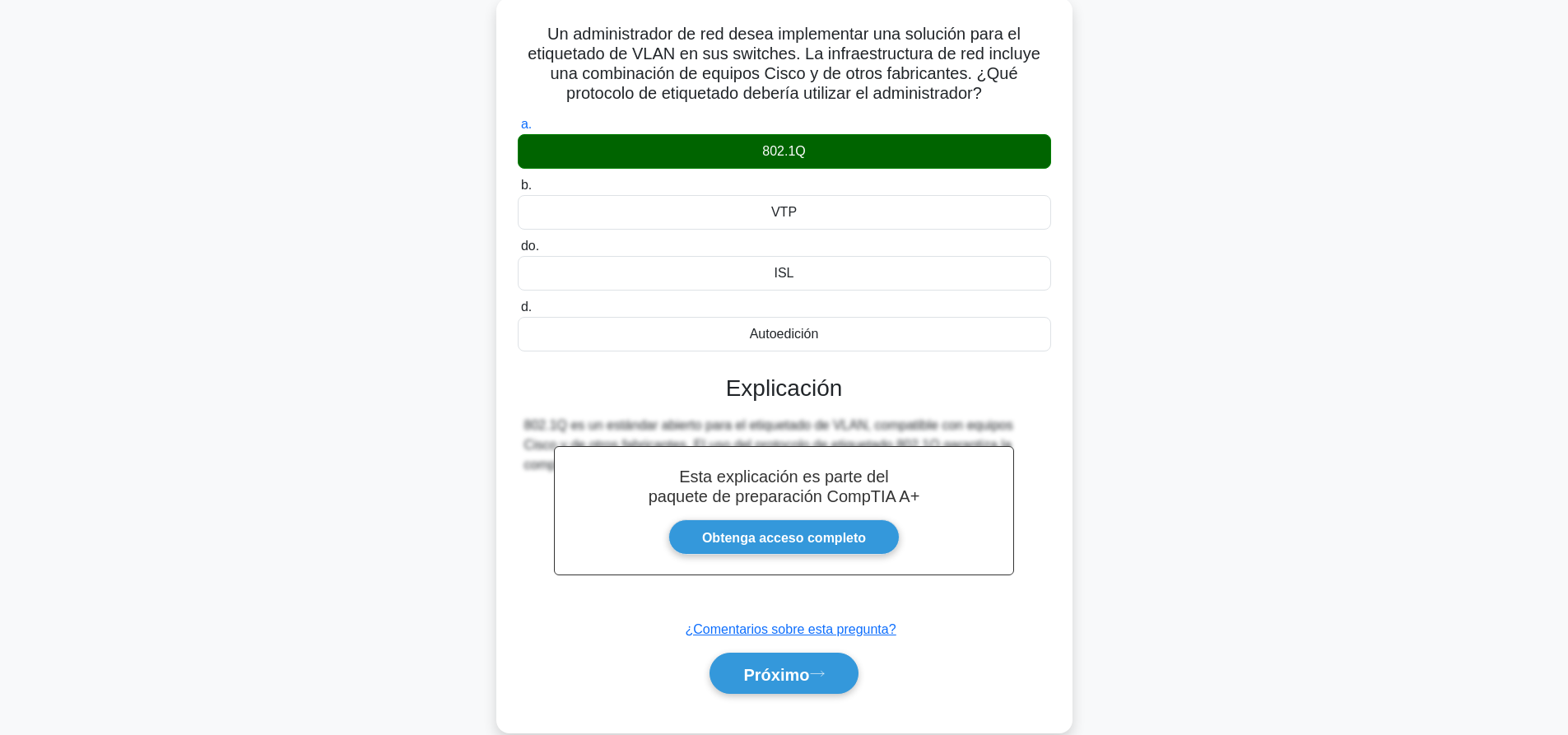
scroll to position [154, 0]
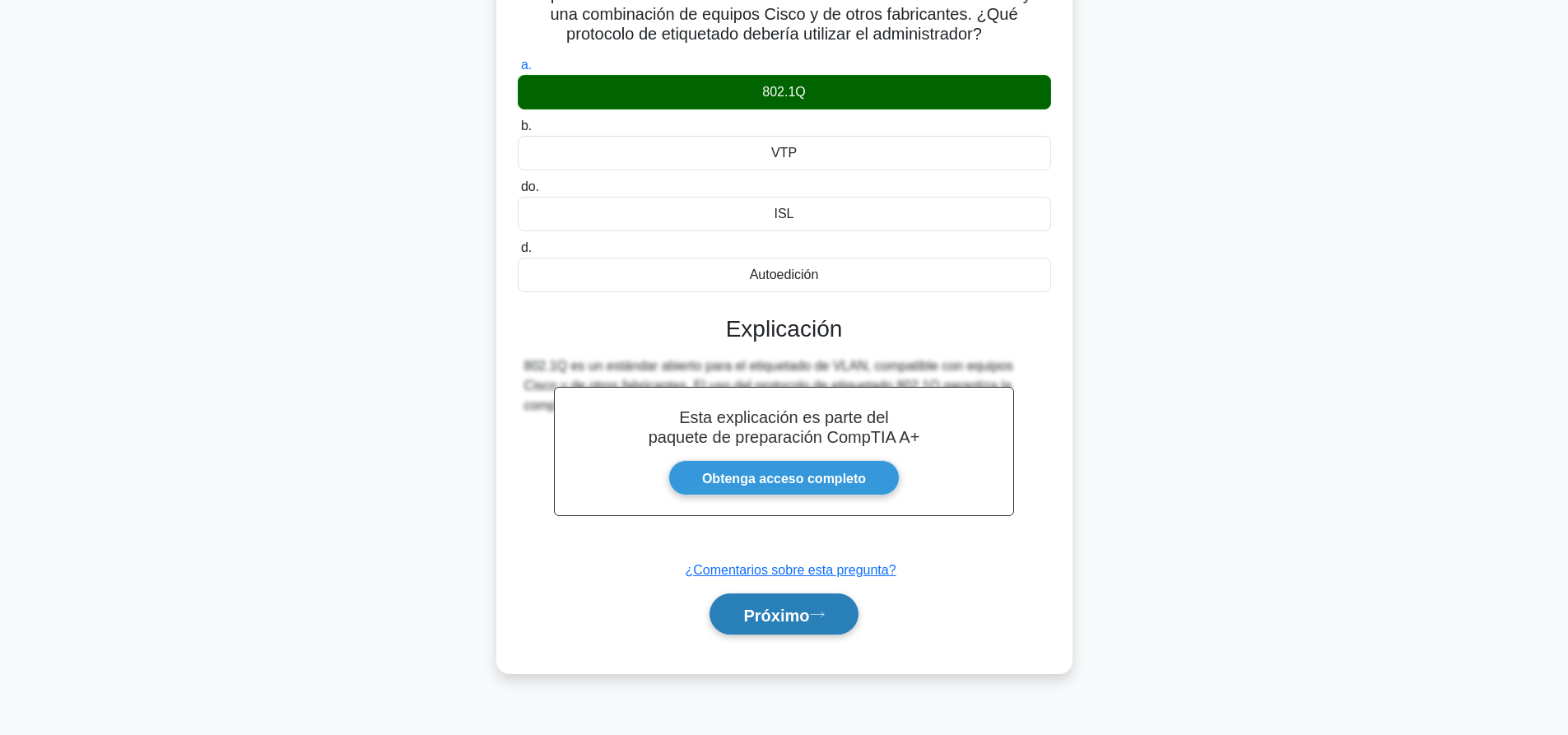
click at [760, 622] on font "Próximo" at bounding box center [776, 615] width 66 height 18
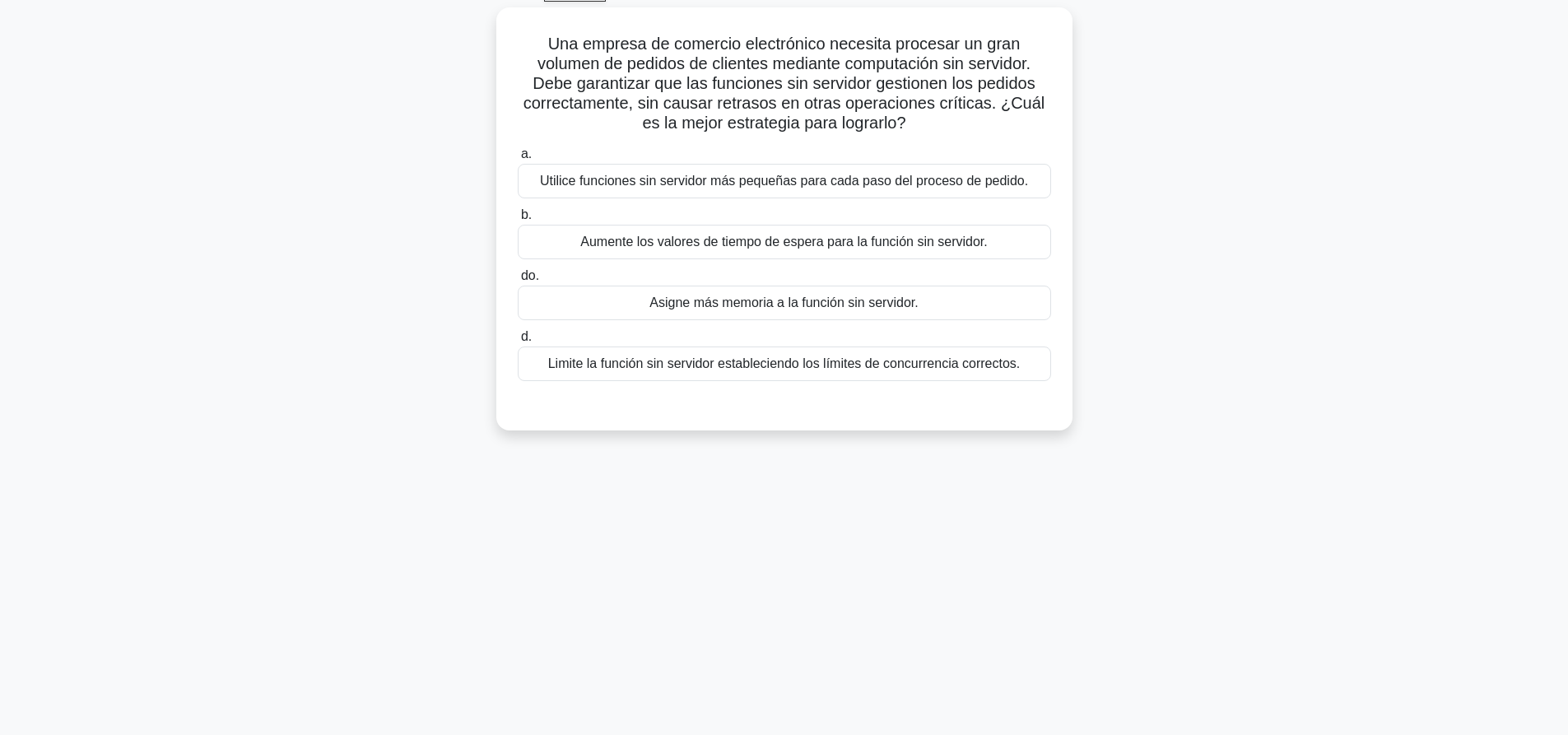
scroll to position [0, 0]
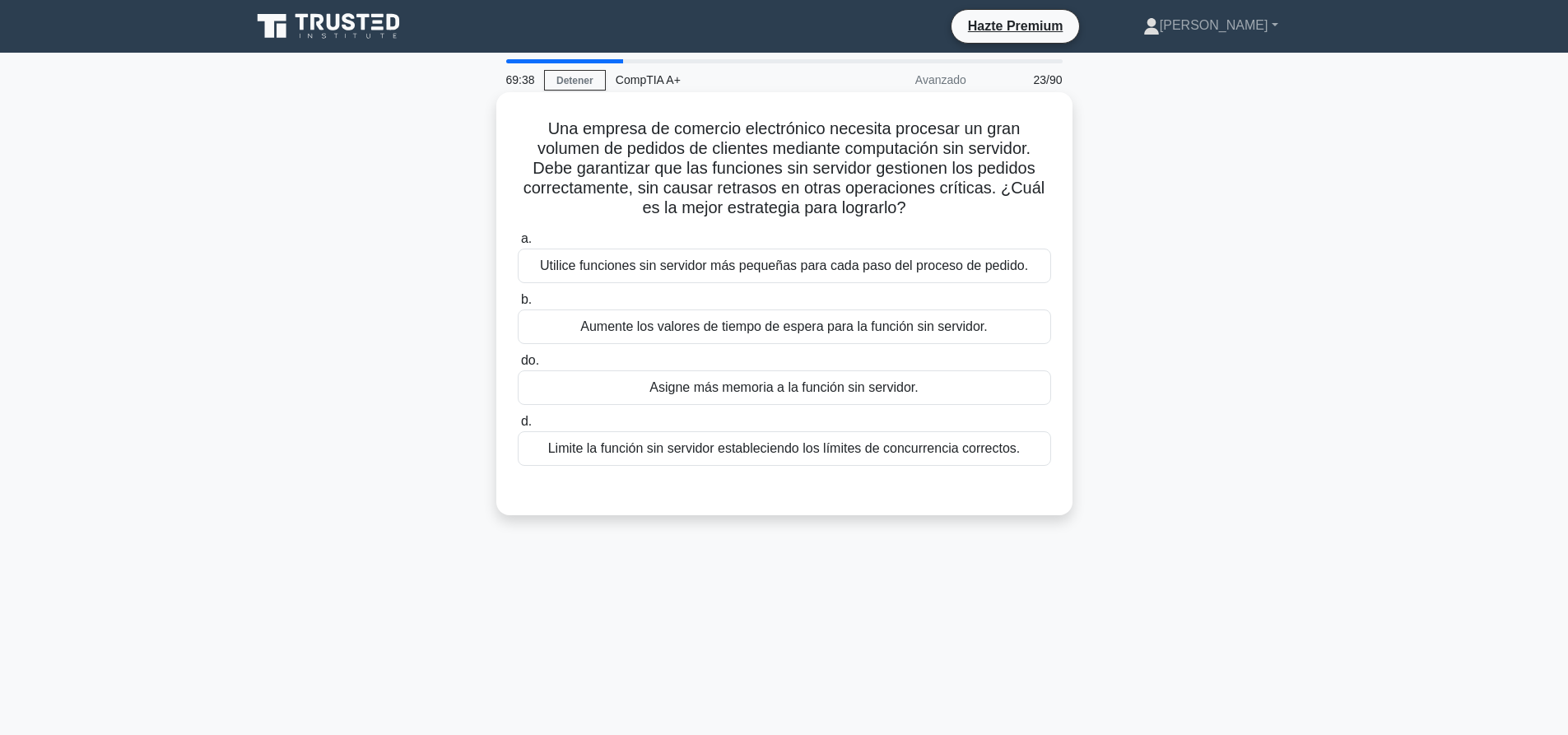
click at [821, 383] on font "Asigne más memoria a la función sin servidor." at bounding box center [783, 387] width 268 height 14
click at [518, 366] on input "do. Asigne más memoria a la función sin servidor." at bounding box center [518, 360] width 0 height 11
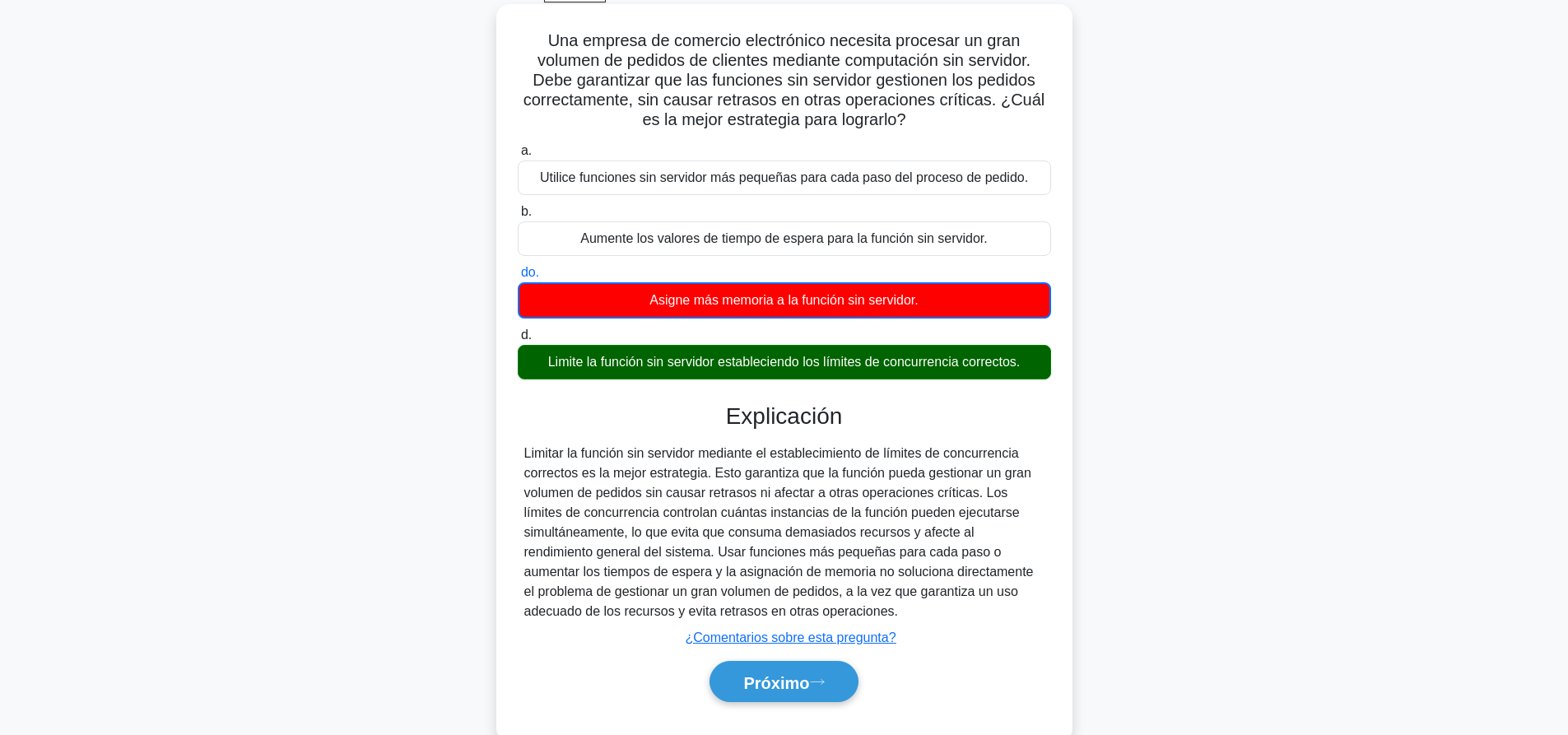
scroll to position [154, 0]
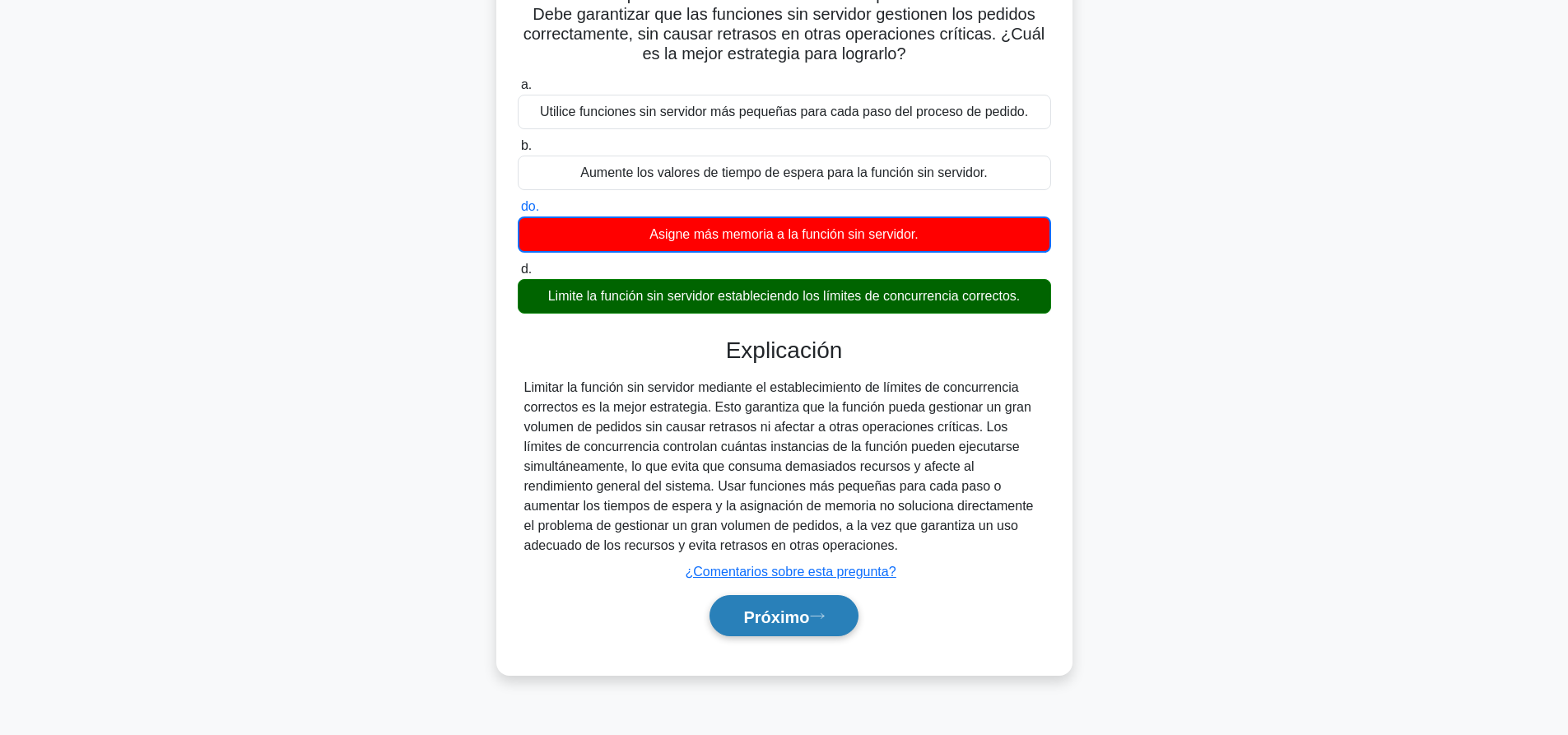
click at [808, 625] on font "Próximo" at bounding box center [776, 617] width 66 height 18
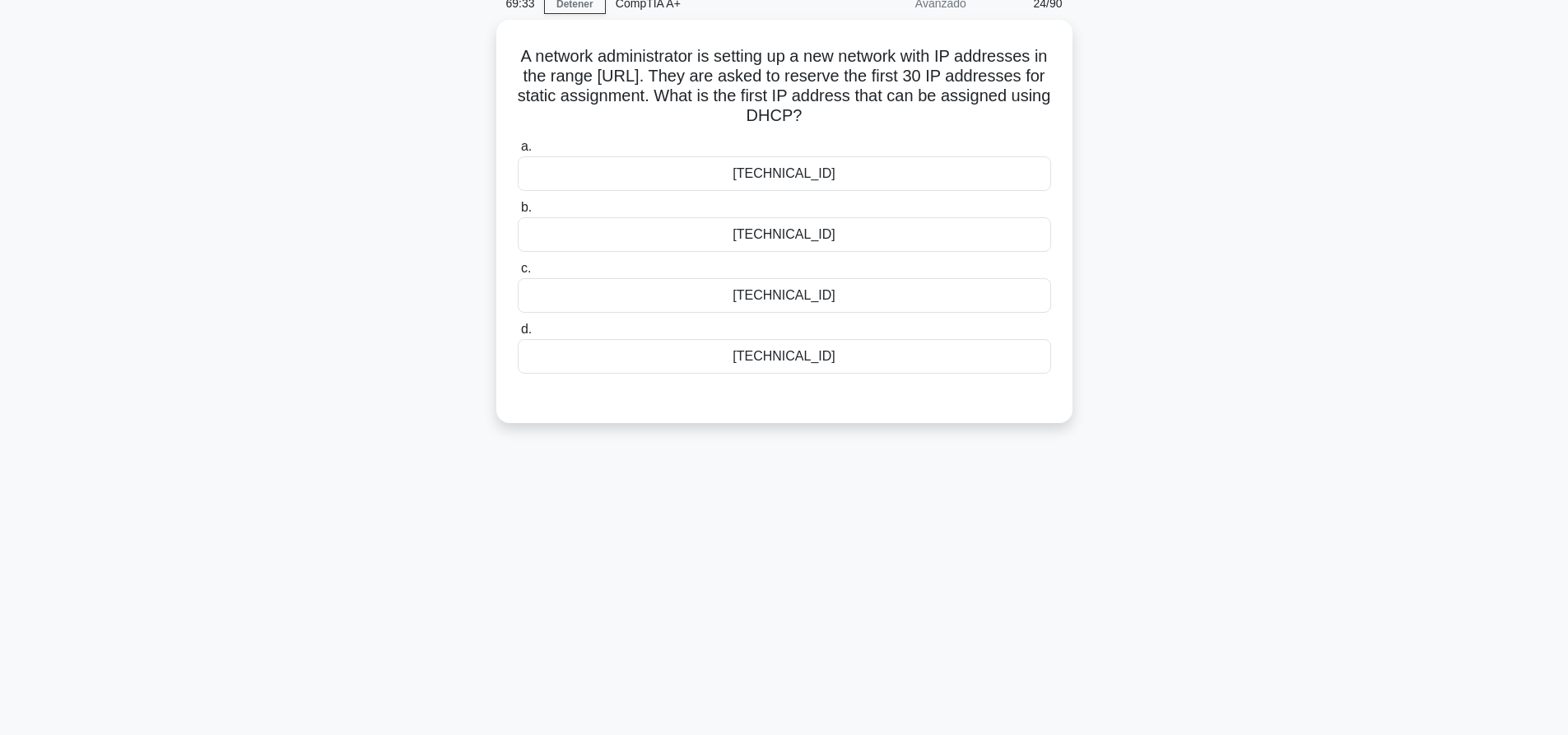
scroll to position [0, 0]
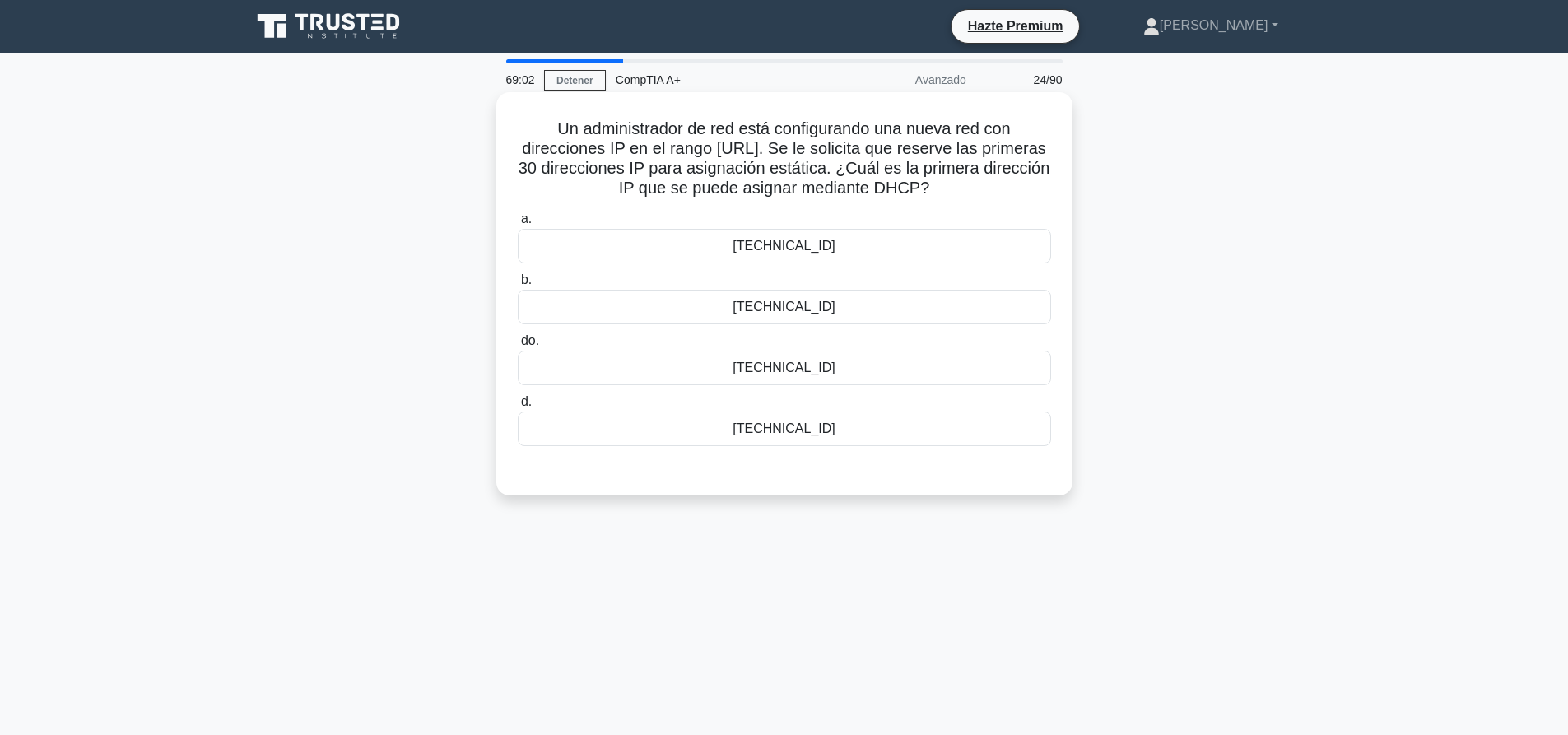
click at [832, 314] on div "192.168.10.0" at bounding box center [784, 307] width 533 height 35
click at [518, 285] on input "b. 192.168.10.0" at bounding box center [518, 280] width 0 height 11
click at [1251, 222] on div "Un administrador de red está configurando una nueva red con direcciones IP en e…" at bounding box center [784, 307] width 1086 height 424
click at [838, 450] on div "a. [TECHNICAL_ID] b. [TECHNICAL_ID] do. d." at bounding box center [784, 328] width 553 height 244
click at [842, 440] on div "[TECHNICAL_ID]" at bounding box center [784, 429] width 533 height 35
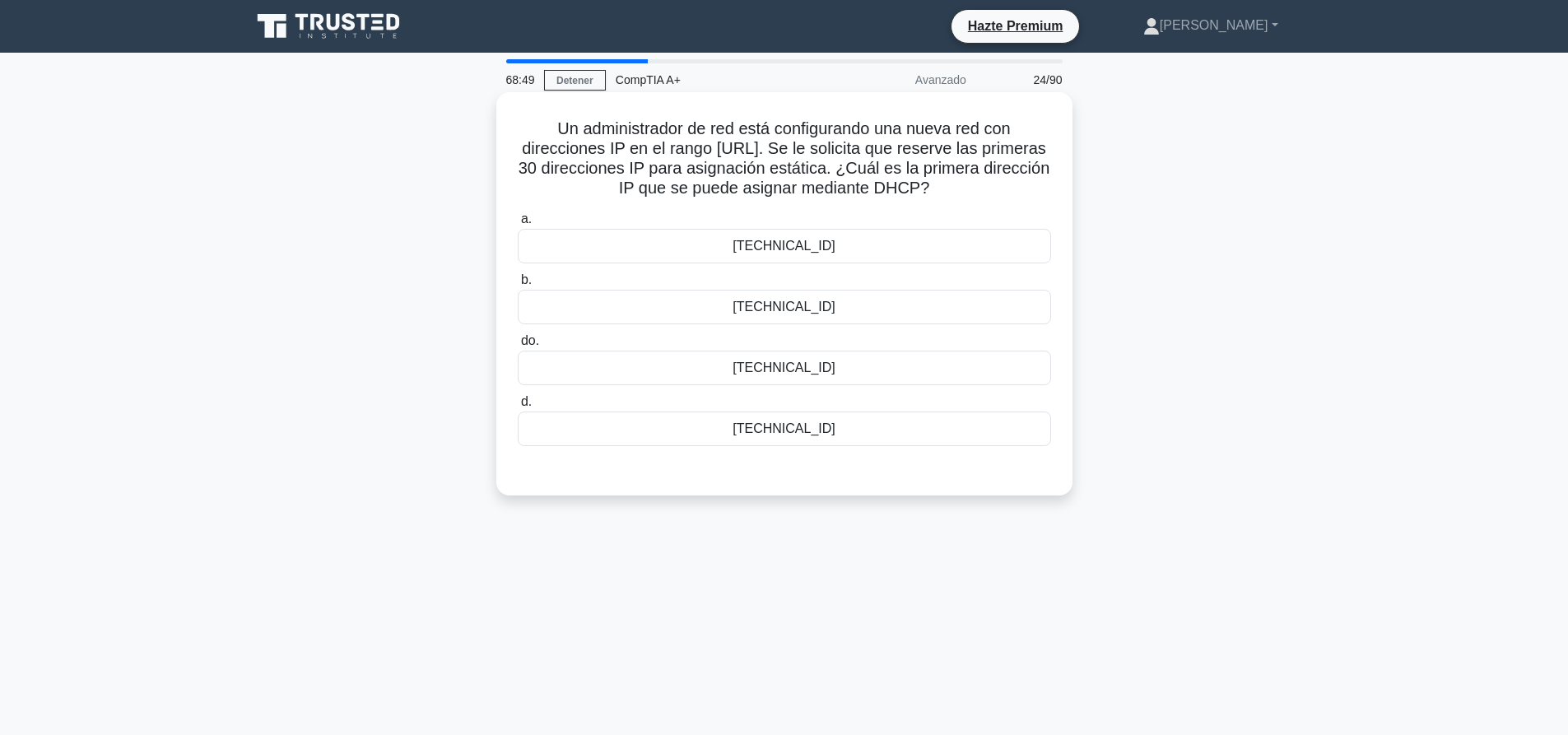
click at [518, 407] on input "d. [TECHNICAL_ID]" at bounding box center [518, 402] width 0 height 11
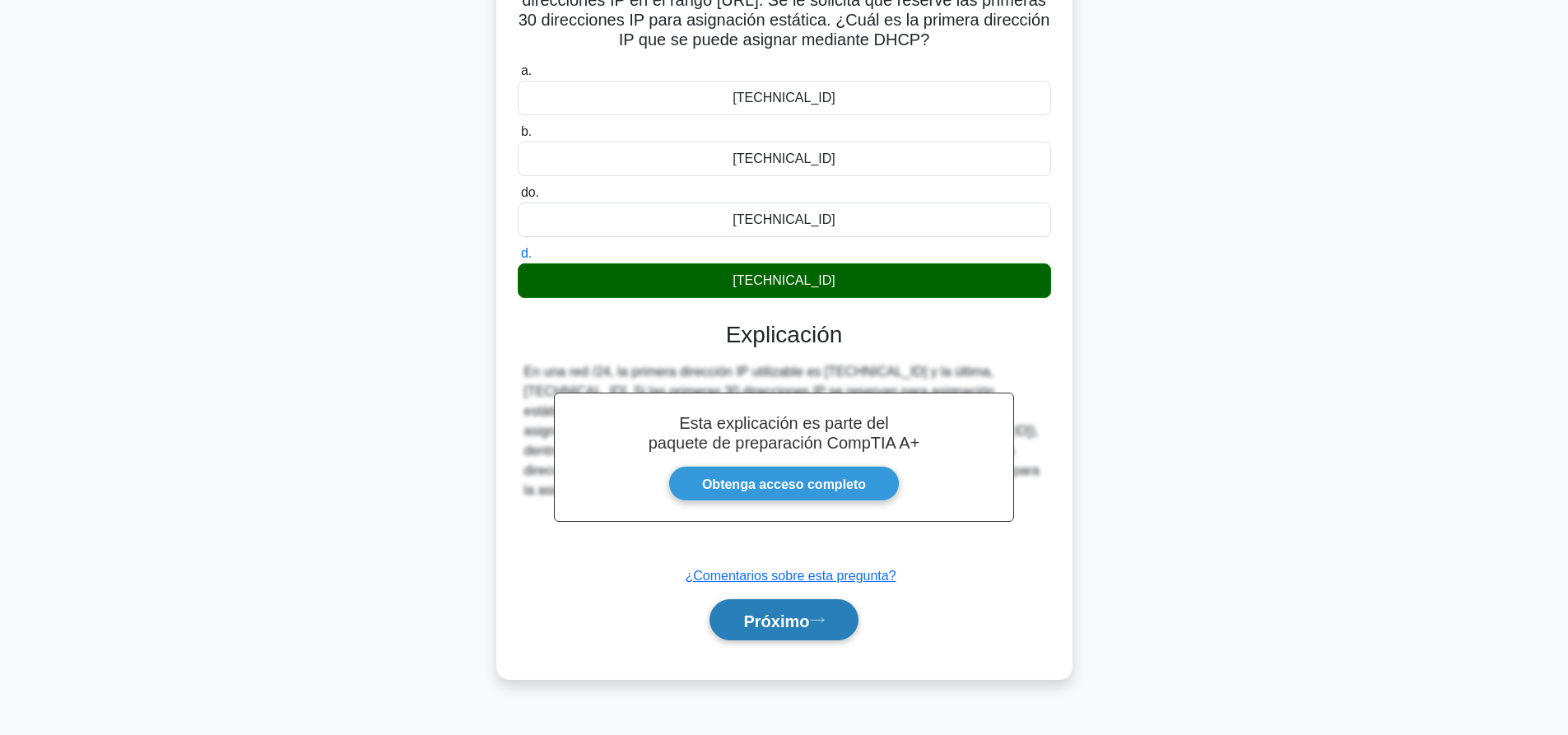
scroll to position [154, 0]
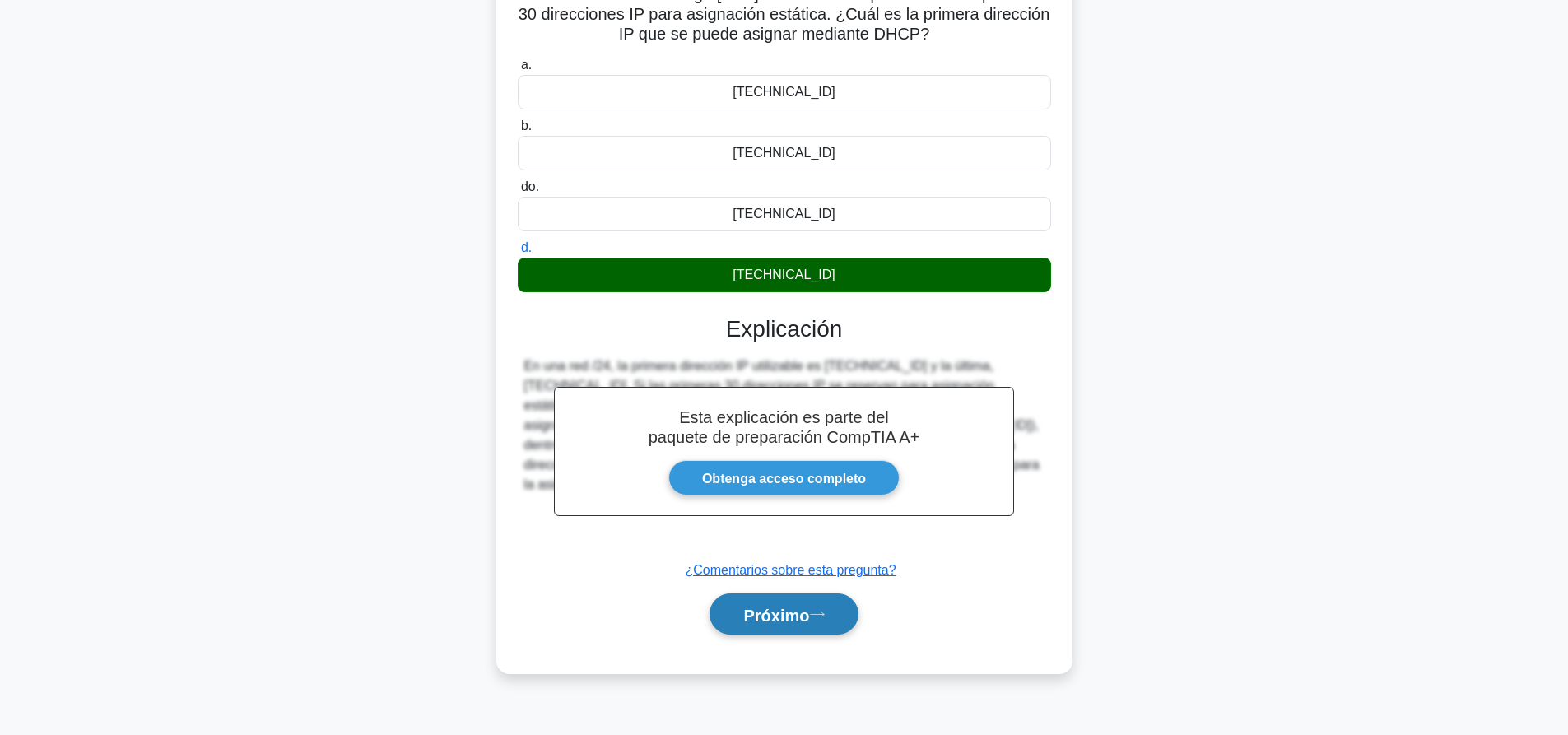
click at [748, 613] on font "Próximo" at bounding box center [776, 615] width 66 height 18
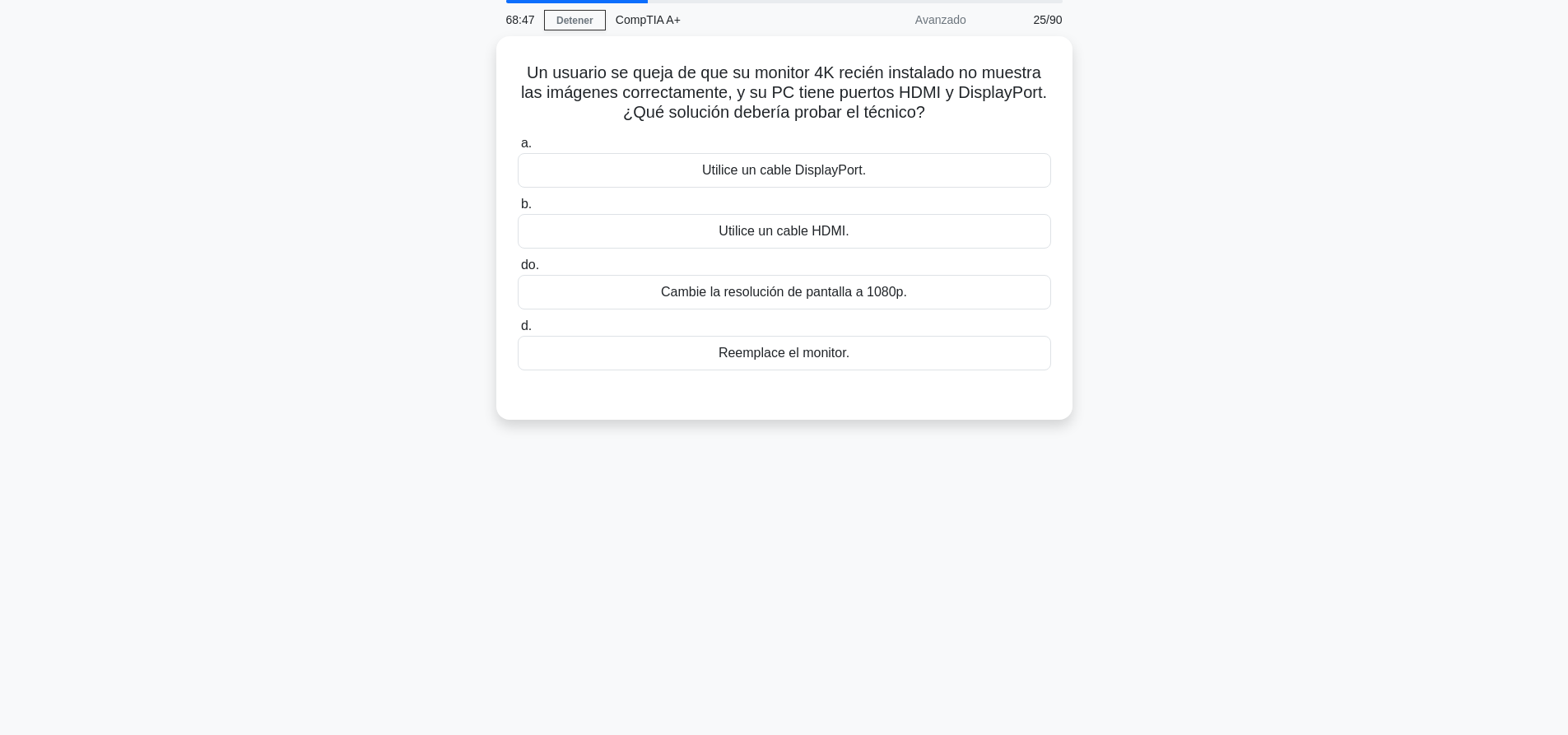
scroll to position [0, 0]
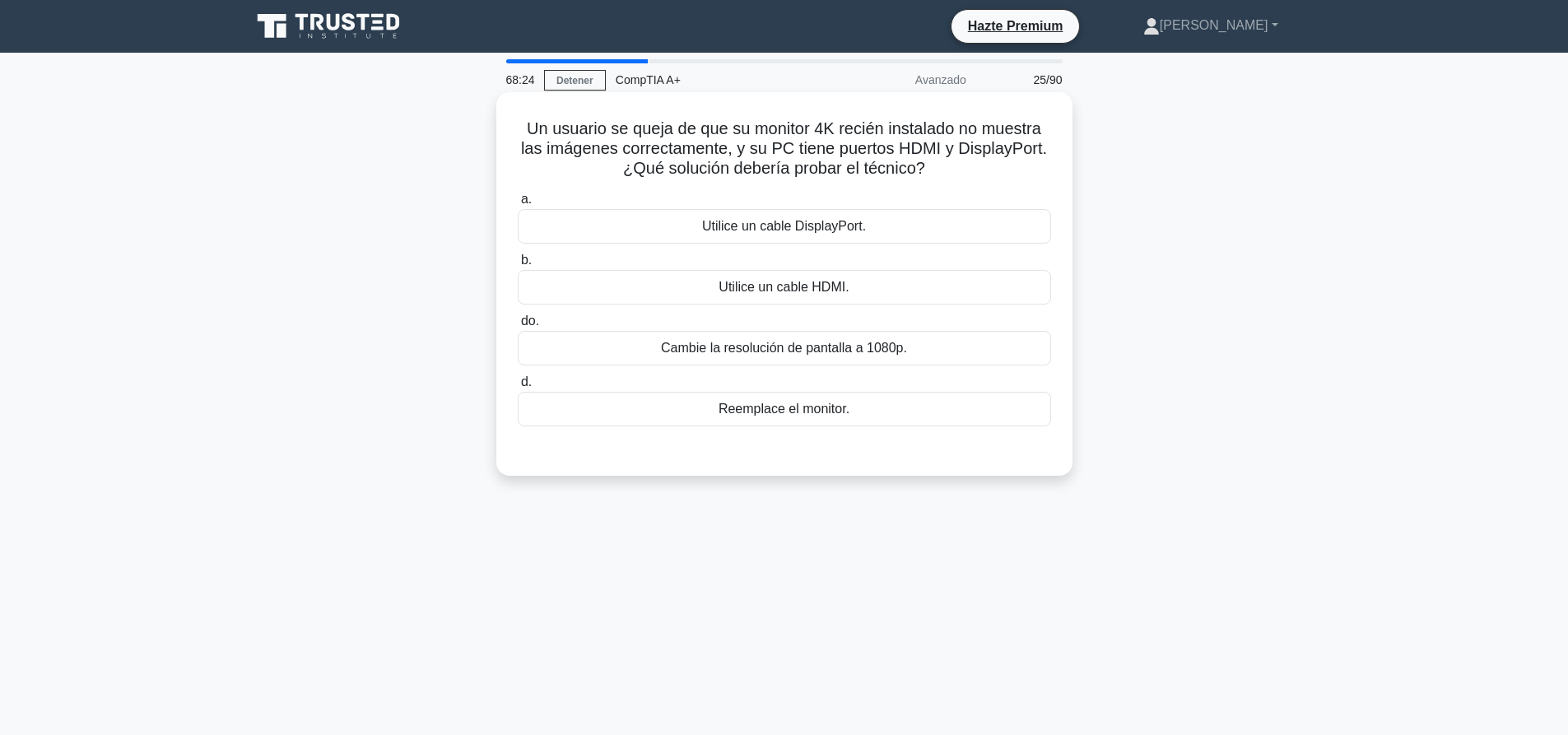
click at [930, 233] on div "Utilice un cable DisplayPort." at bounding box center [784, 227] width 533 height 35
click at [518, 205] on input "a. Utilice un cable DisplayPort." at bounding box center [518, 199] width 0 height 11
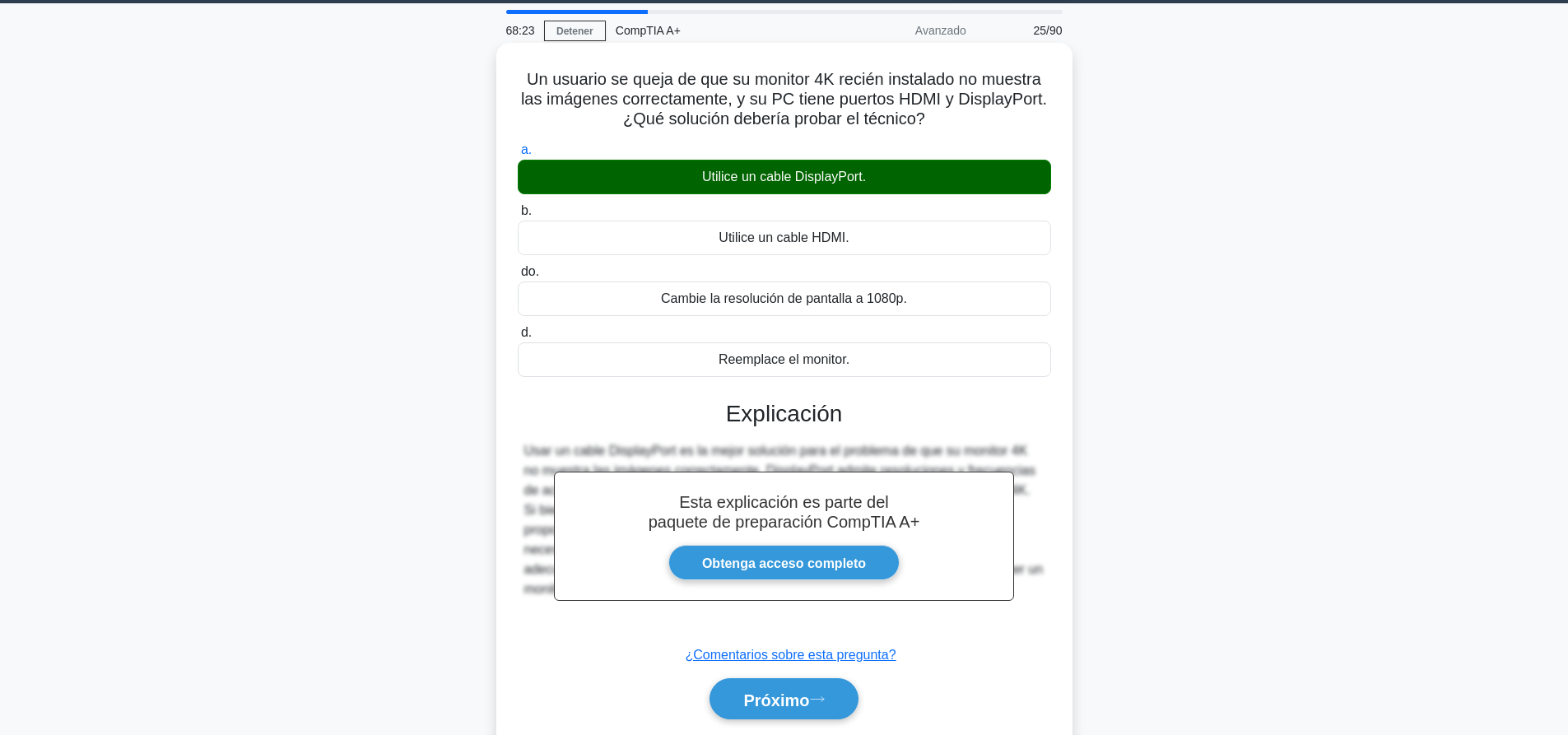
scroll to position [154, 0]
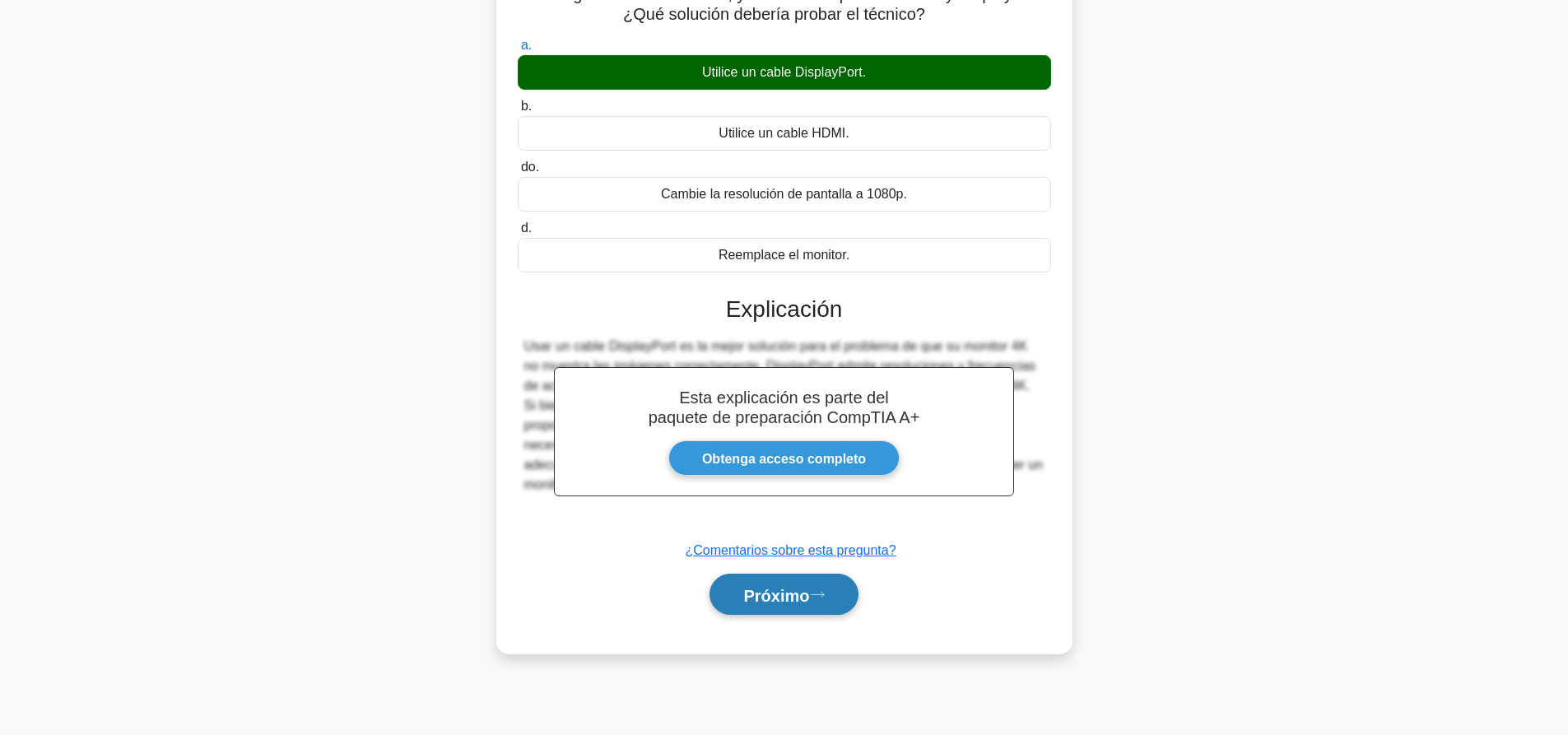
click at [829, 607] on button "Próximo" at bounding box center [784, 595] width 148 height 42
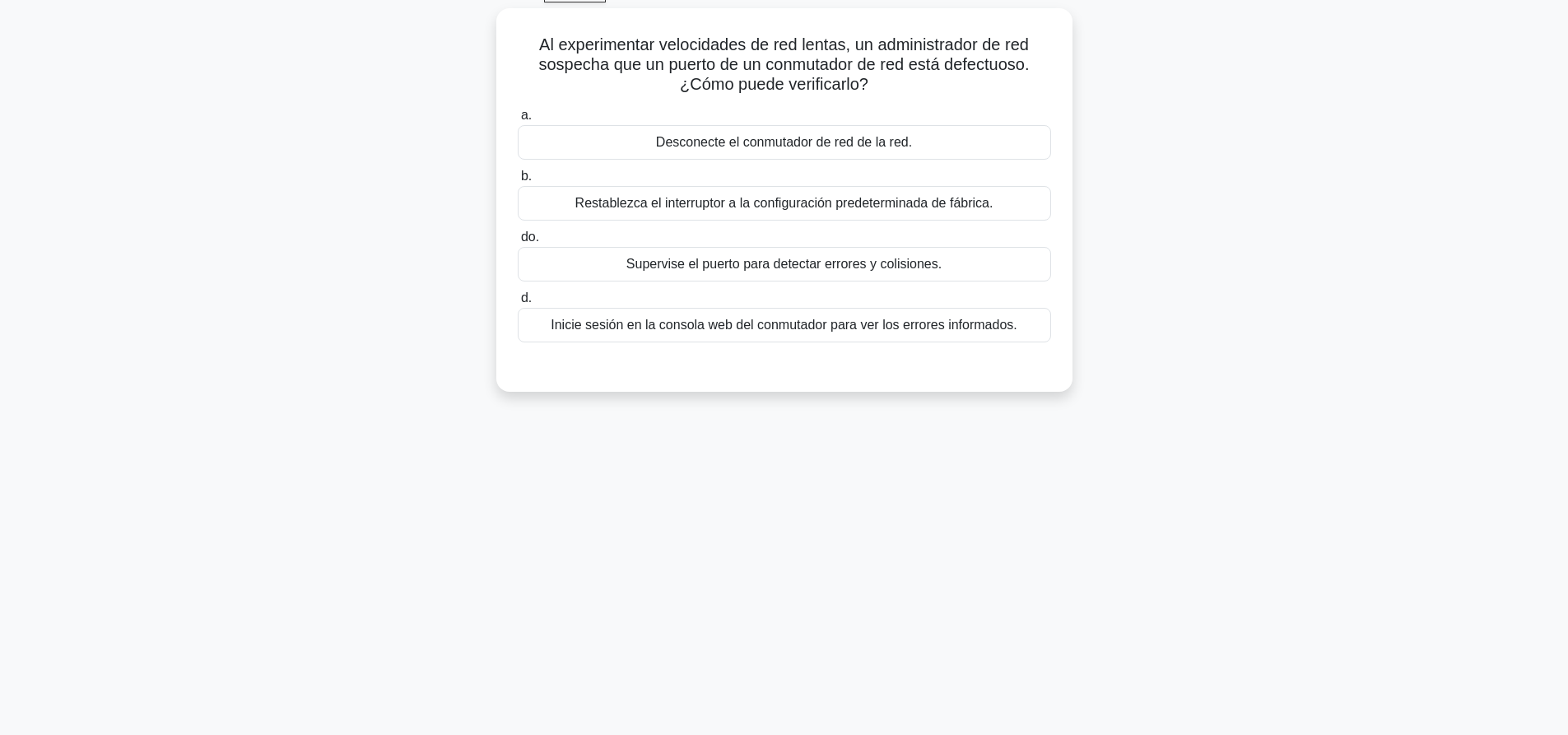
scroll to position [0, 0]
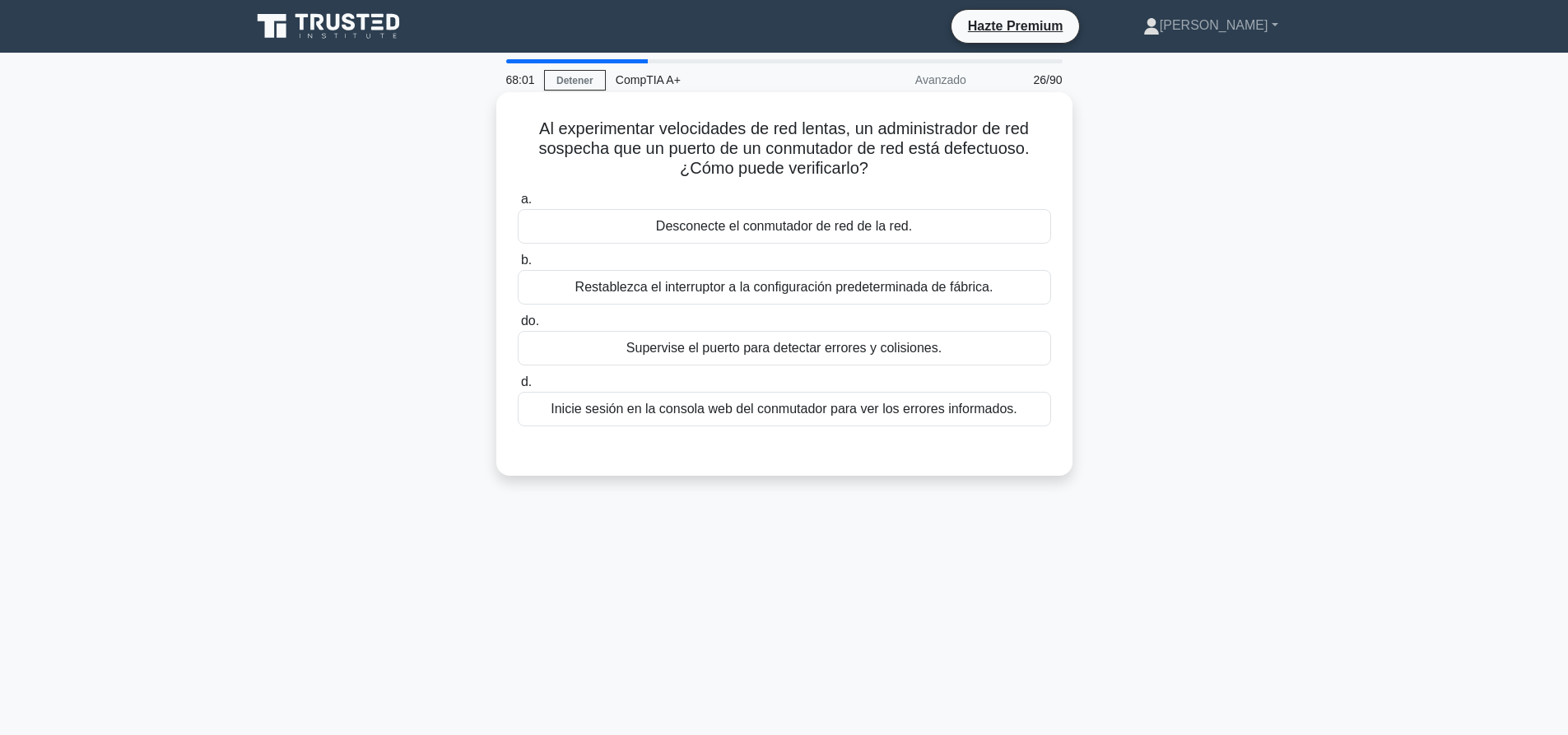
click at [953, 409] on font "Inicie sesión en la consola web del conmutador para ver los errores informados." at bounding box center [784, 408] width 467 height 14
click at [518, 388] on input "d. Inicie sesión en la consola web del conmutador para ver los errores informad…" at bounding box center [518, 382] width 0 height 11
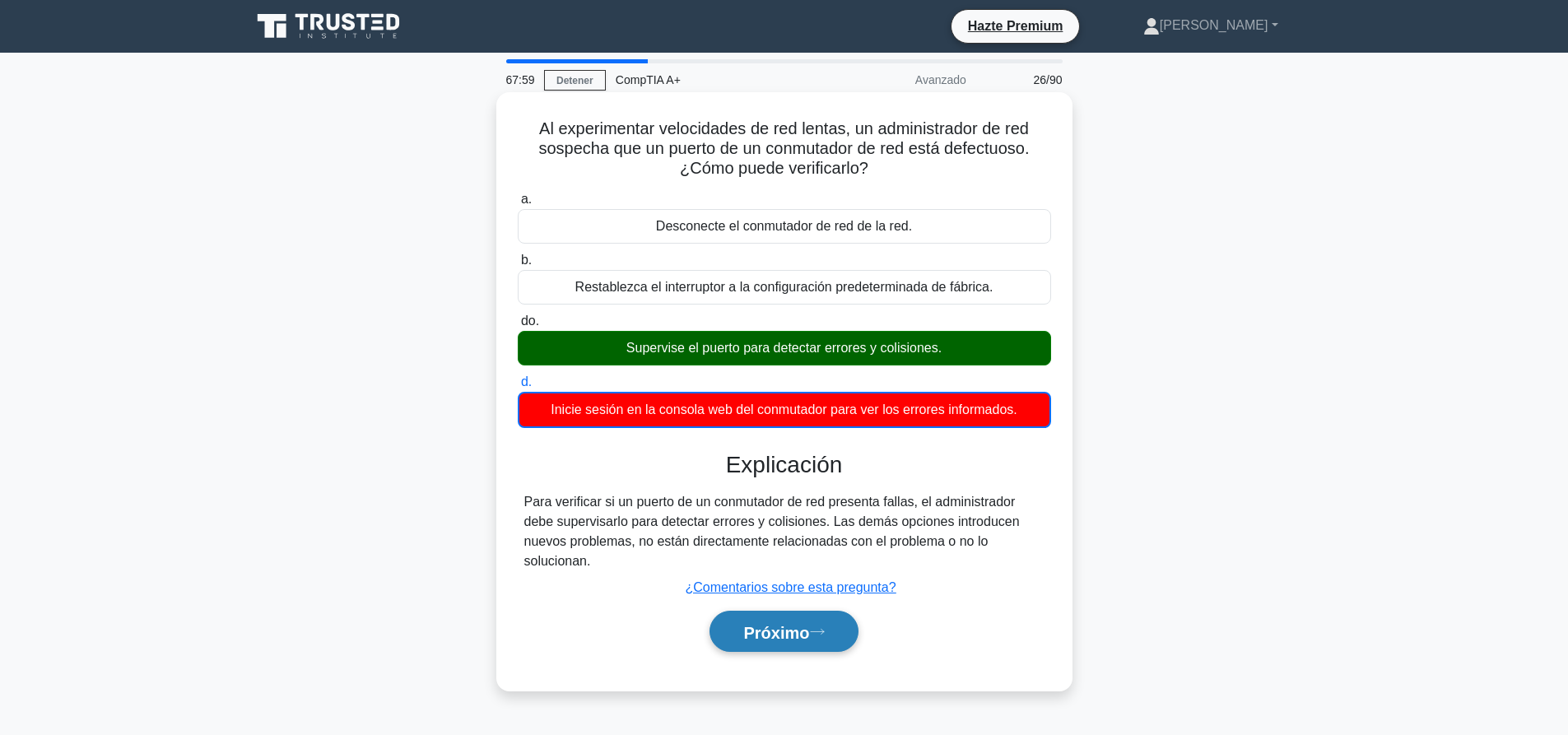
click at [825, 635] on icon at bounding box center [816, 631] width 14 height 9
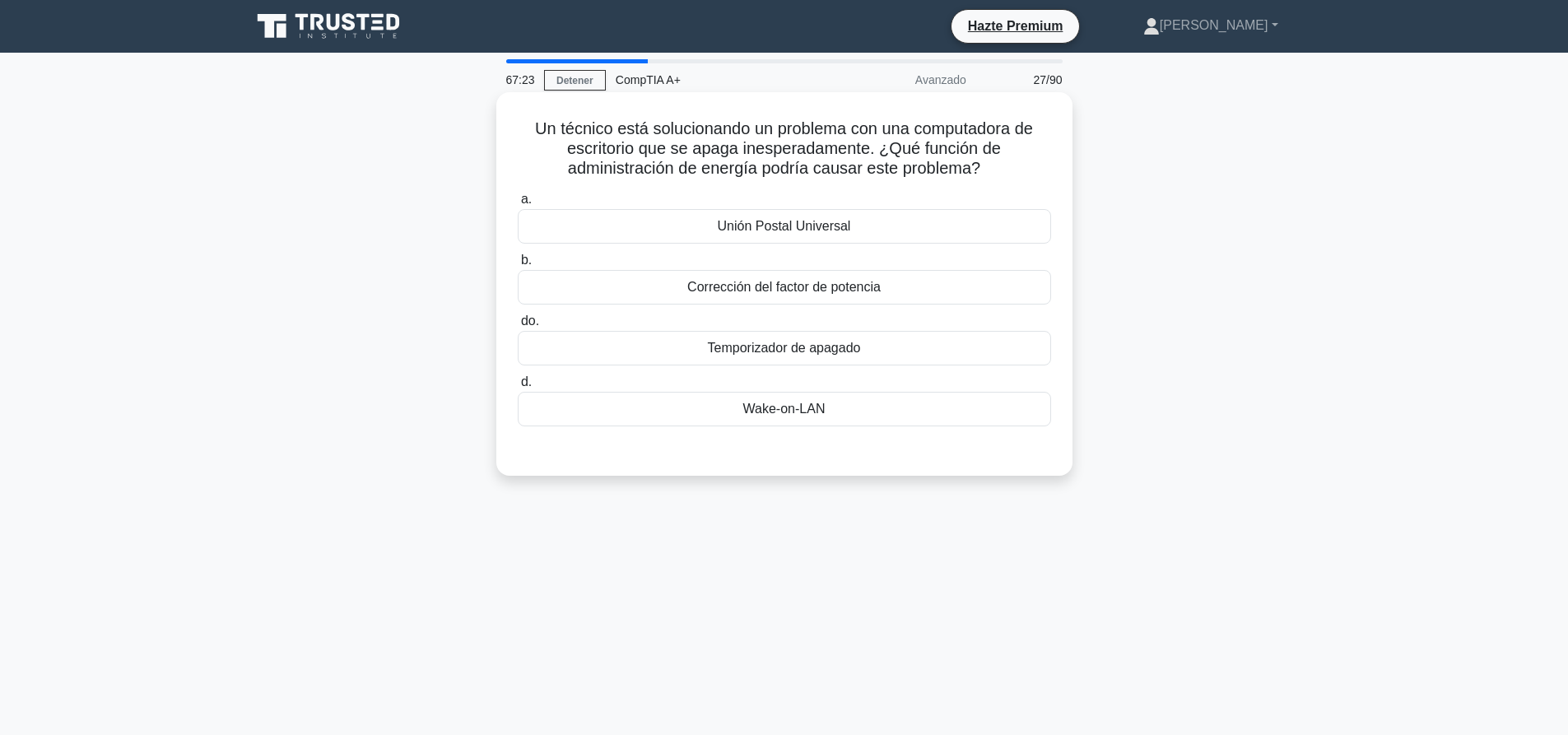
drag, startPoint x: 776, startPoint y: 288, endPoint x: 768, endPoint y: 399, distance: 111.3
click at [775, 297] on font "Corrección del factor de potencia" at bounding box center [784, 287] width 193 height 20
click at [518, 266] on input "b. Corrección del factor de potencia" at bounding box center [518, 260] width 0 height 11
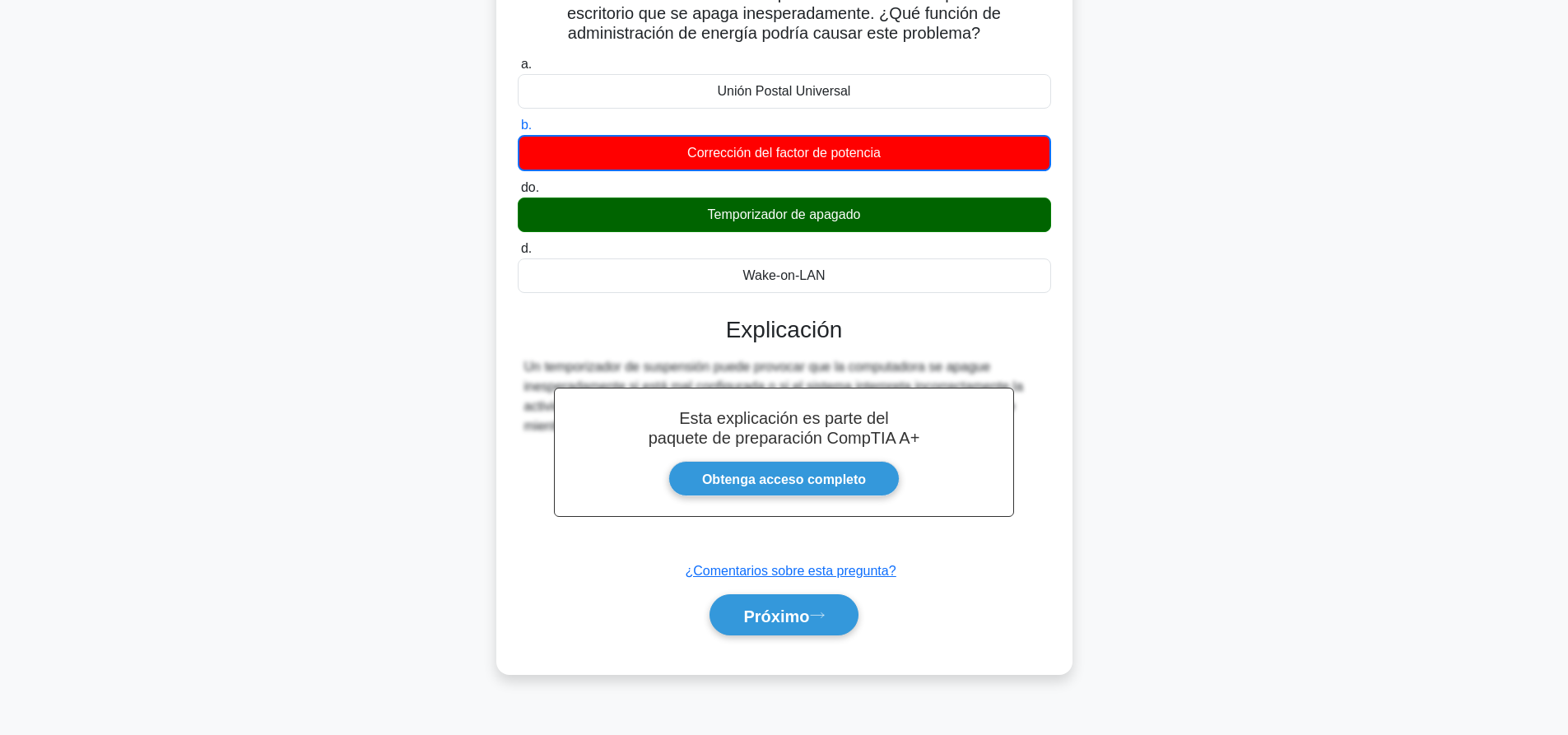
scroll to position [154, 0]
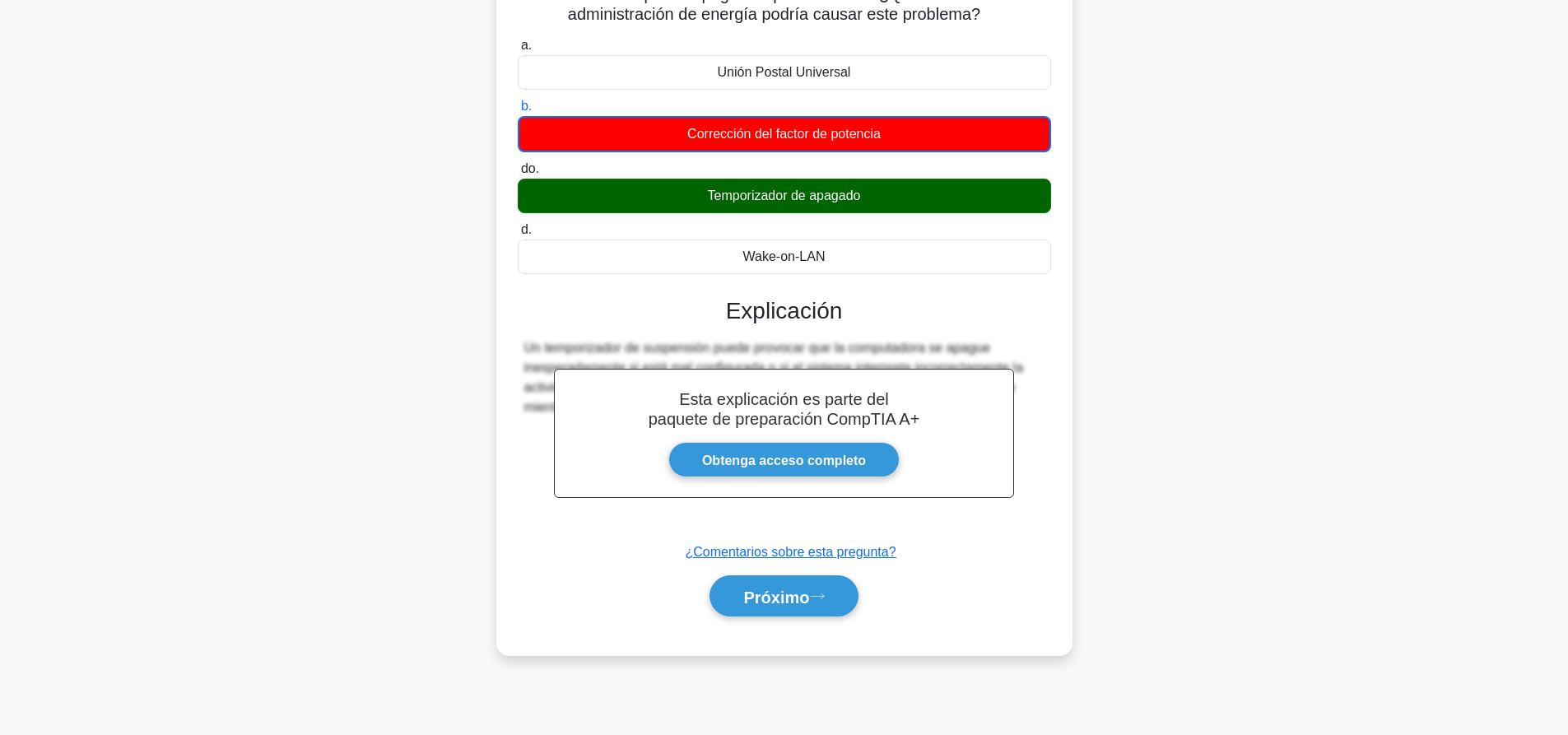
click at [803, 625] on div "Próximo" at bounding box center [784, 596] width 533 height 55
click at [808, 602] on font "Próximo" at bounding box center [776, 597] width 66 height 18
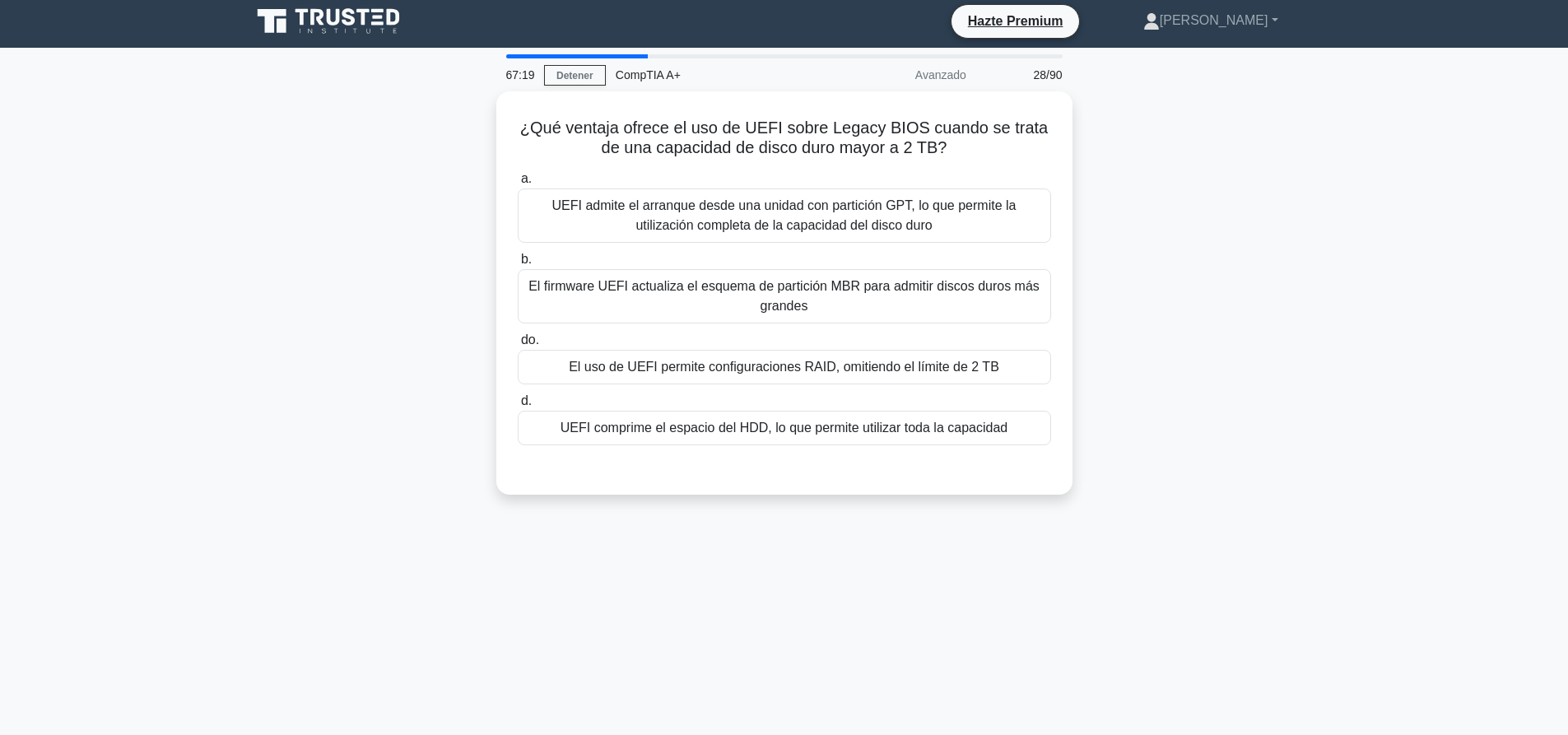
scroll to position [0, 0]
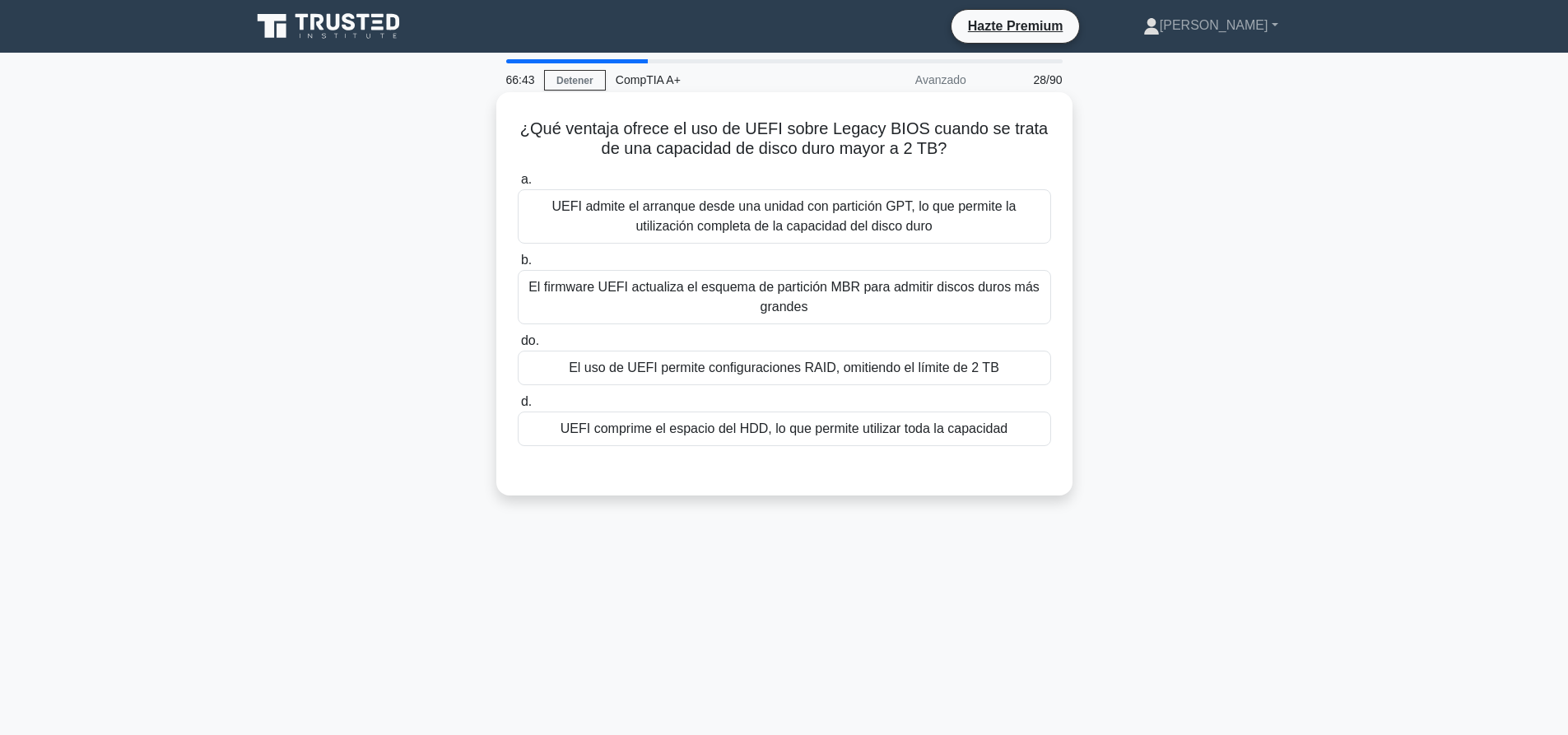
click at [781, 228] on font "UEFI admite el arranque desde una unidad con partición GPT, lo que permite la u…" at bounding box center [784, 215] width 464 height 34
click at [518, 185] on input "a. UEFI admite el arranque desde una unidad con partición GPT, lo que permite l…" at bounding box center [518, 180] width 0 height 11
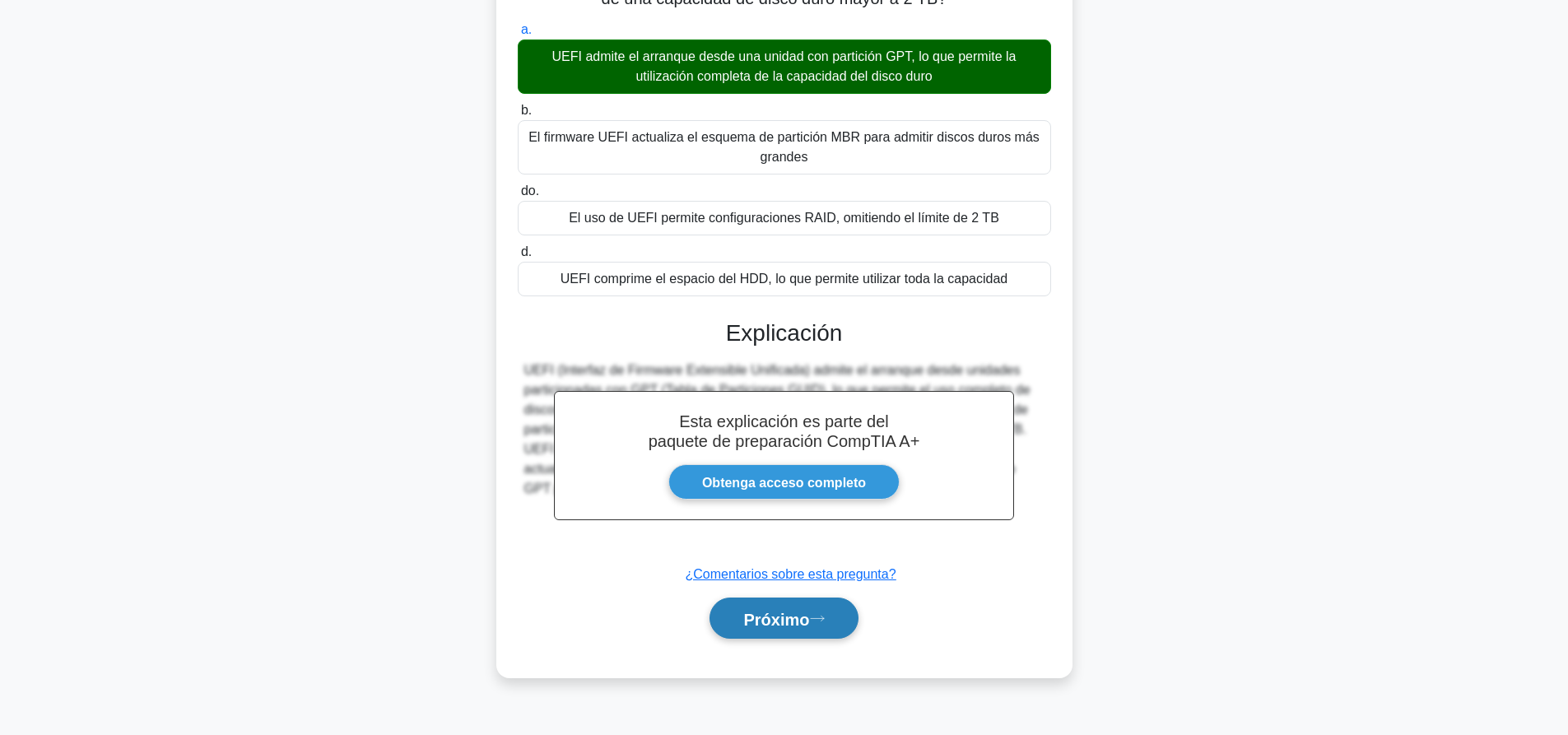
scroll to position [154, 0]
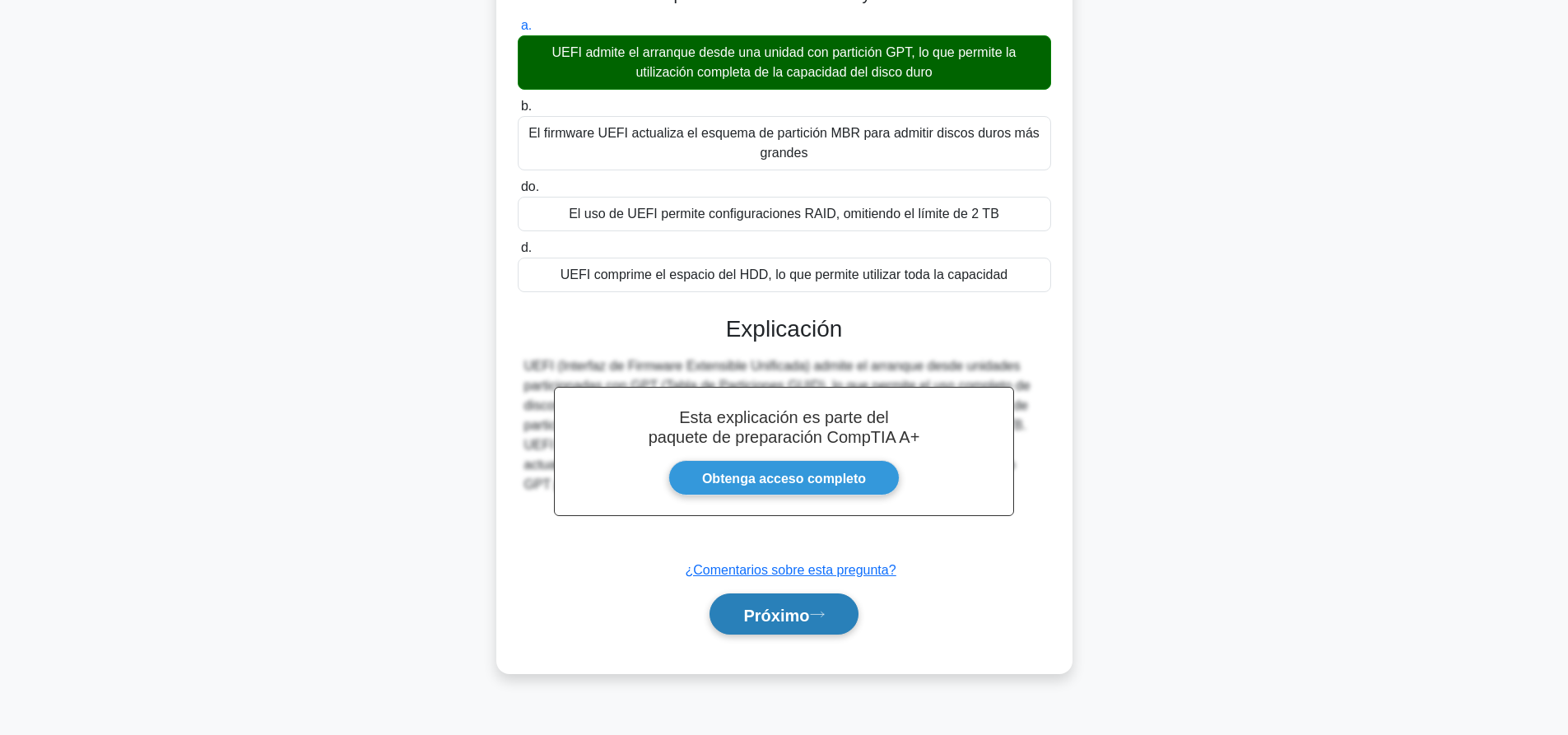
click at [800, 614] on font "Próximo" at bounding box center [776, 615] width 66 height 18
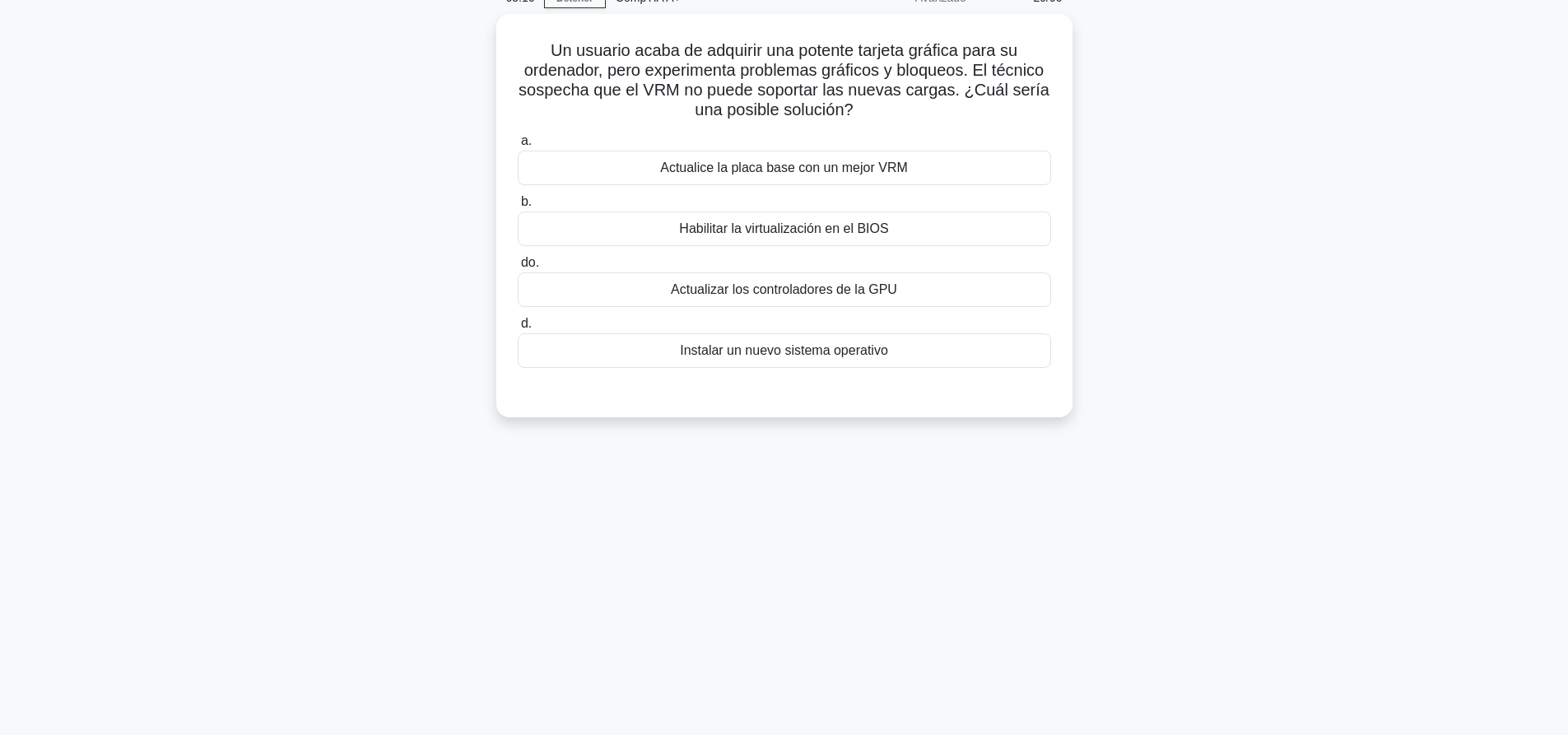
scroll to position [0, 0]
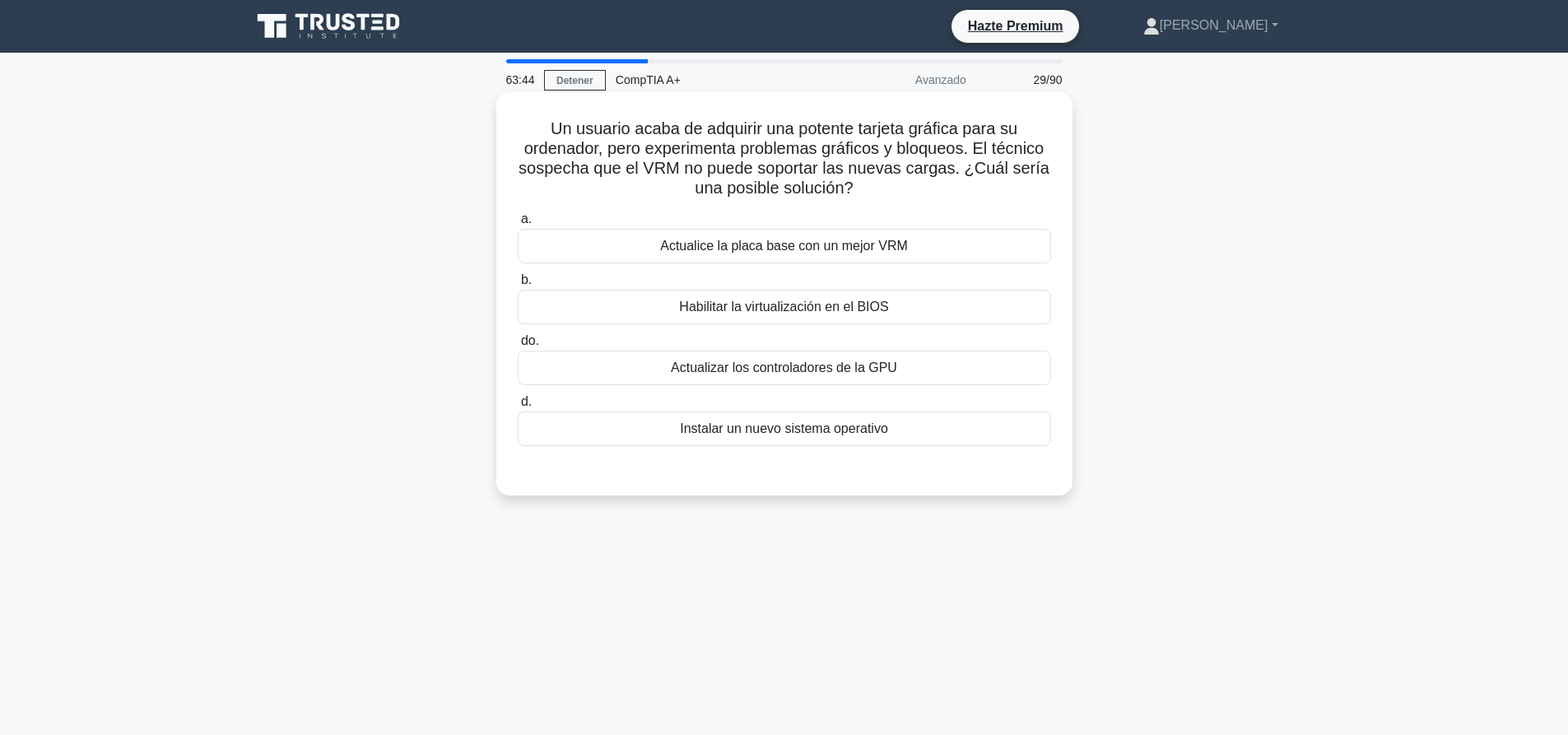
click at [889, 242] on font "Actualice la placa base con un mejor VRM" at bounding box center [784, 246] width 248 height 14
click at [518, 225] on input "a. Actualice la placa base con un mejor VRM" at bounding box center [518, 219] width 0 height 11
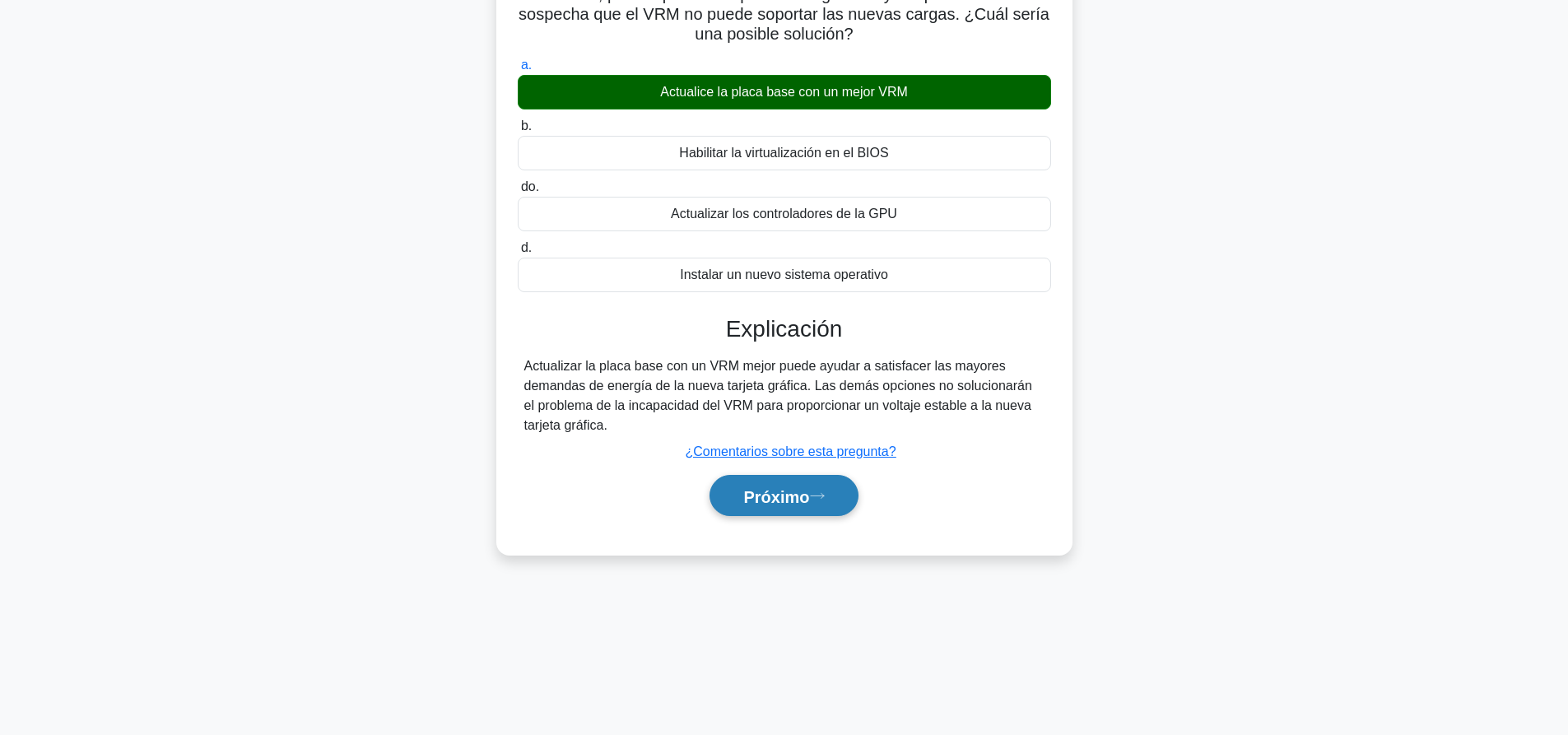
click at [825, 494] on icon at bounding box center [816, 496] width 14 height 9
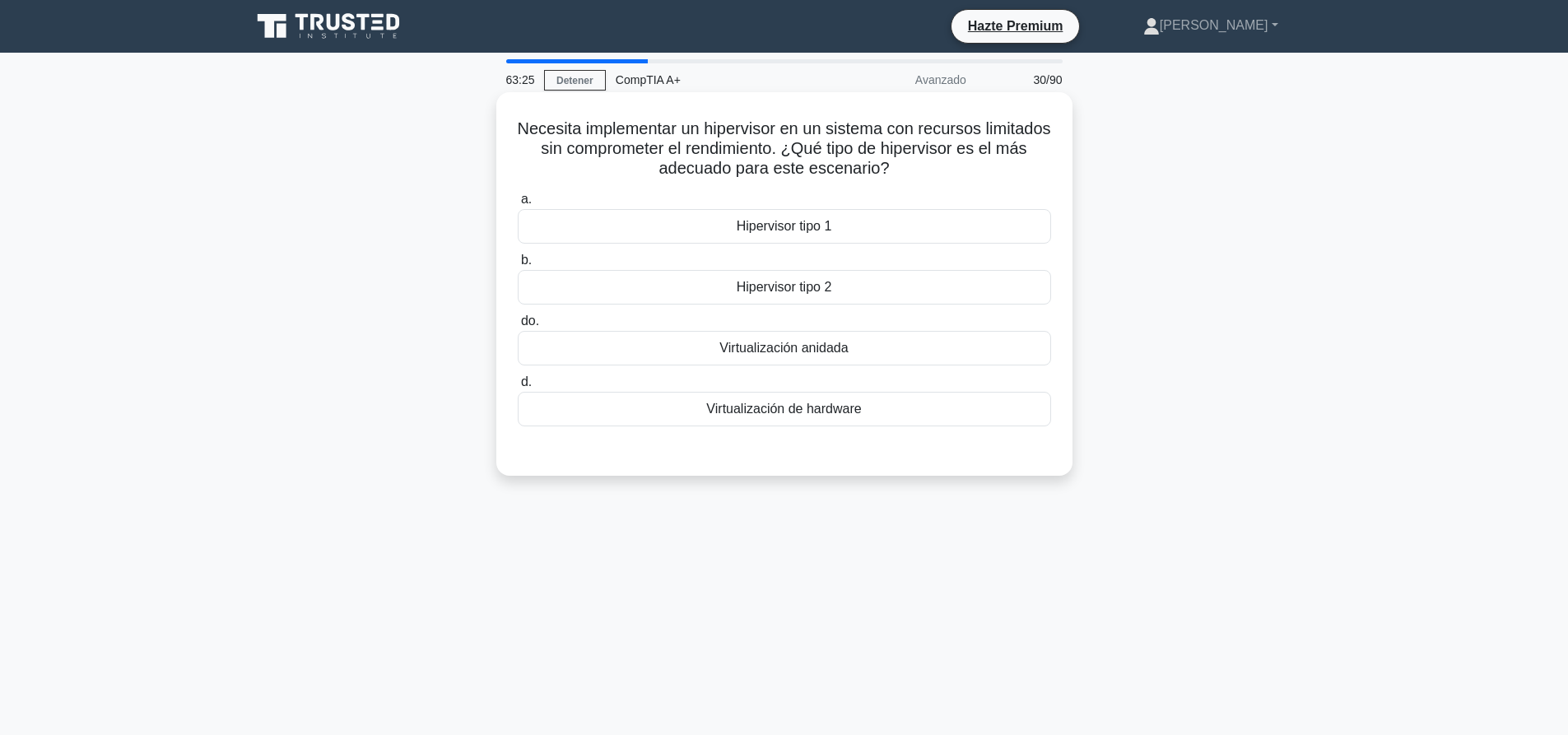
click at [846, 223] on div "Hipervisor tipo 1" at bounding box center [784, 227] width 533 height 35
click at [518, 205] on input "a. Hipervisor tipo 1" at bounding box center [518, 199] width 0 height 11
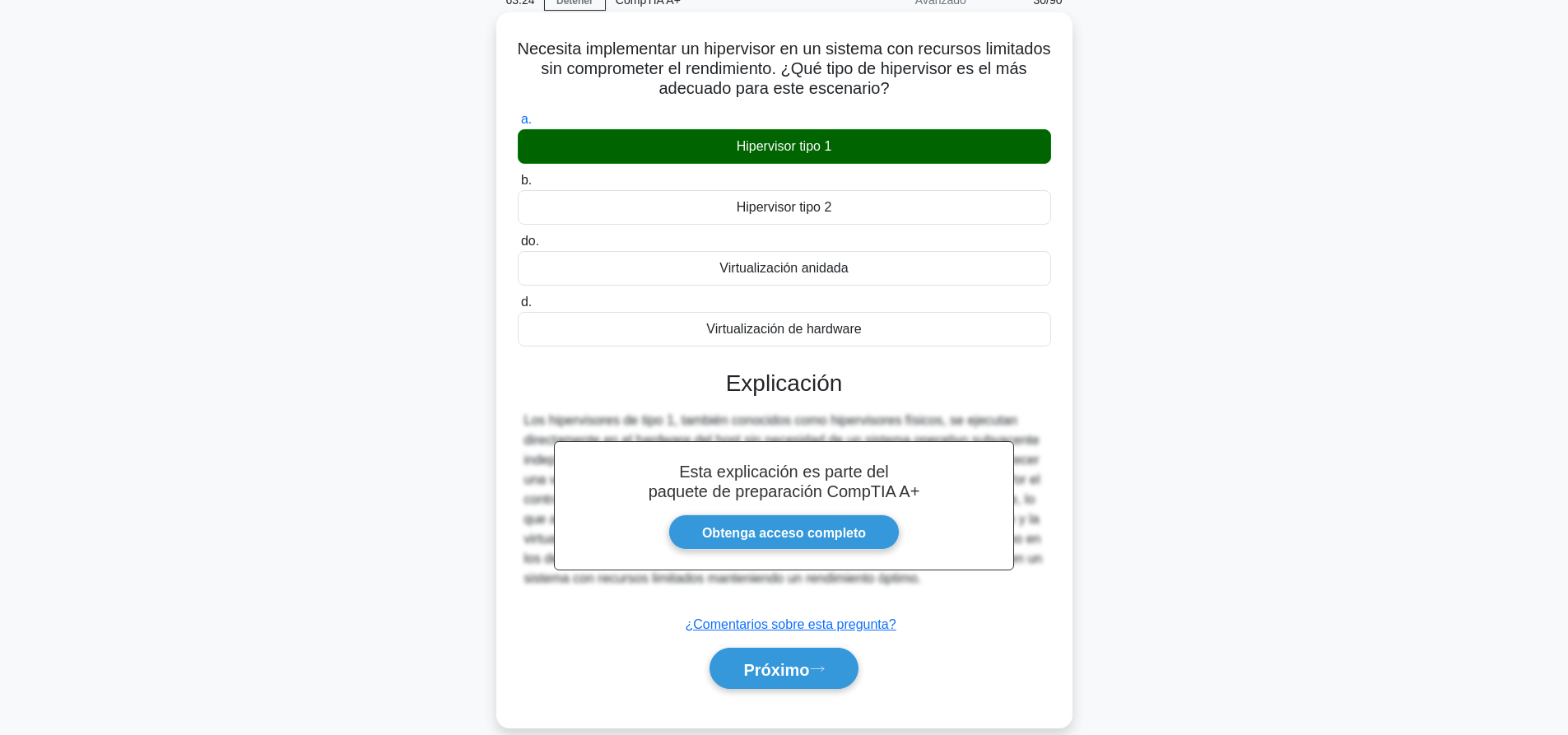
scroll to position [154, 0]
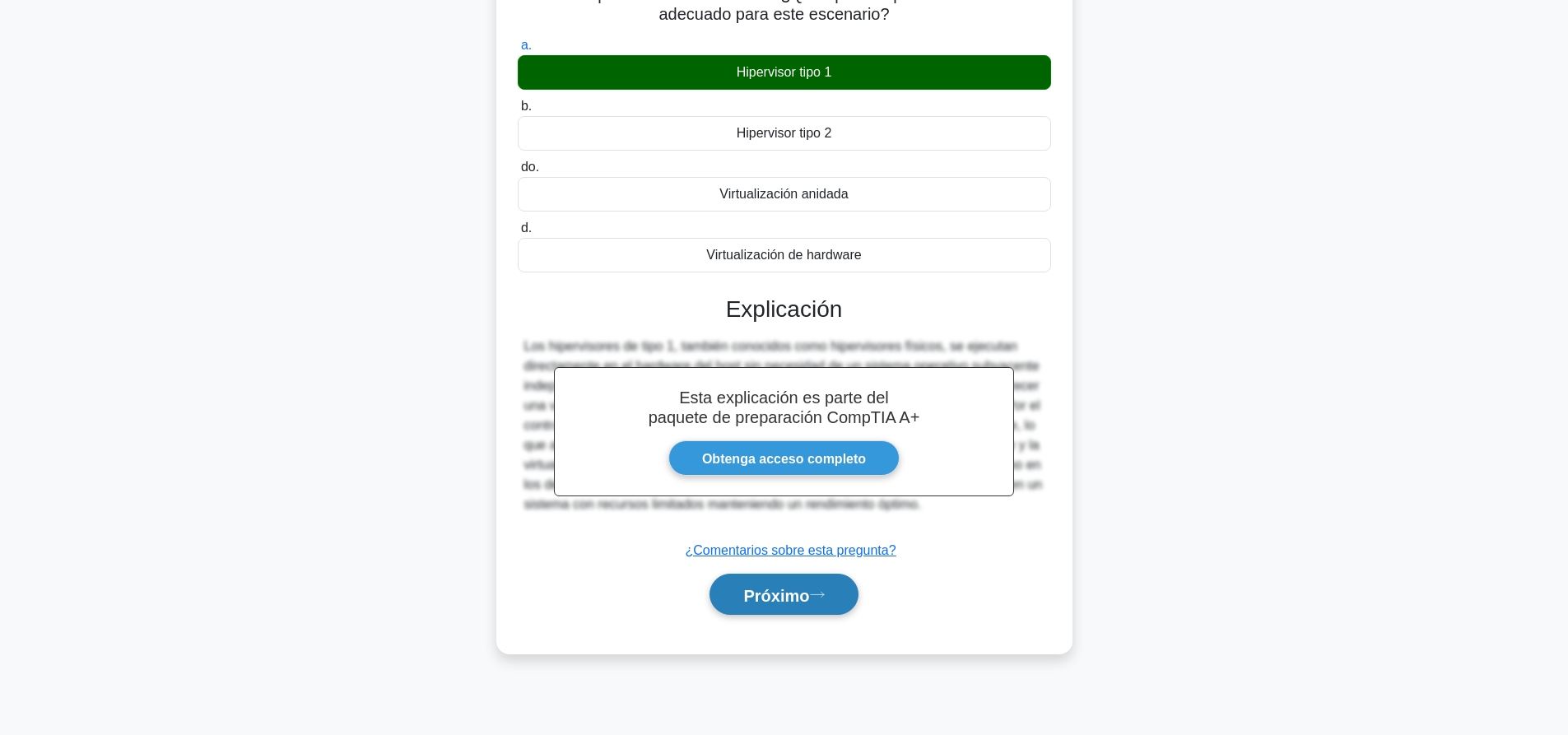
click at [819, 603] on button "Próximo" at bounding box center [784, 595] width 148 height 42
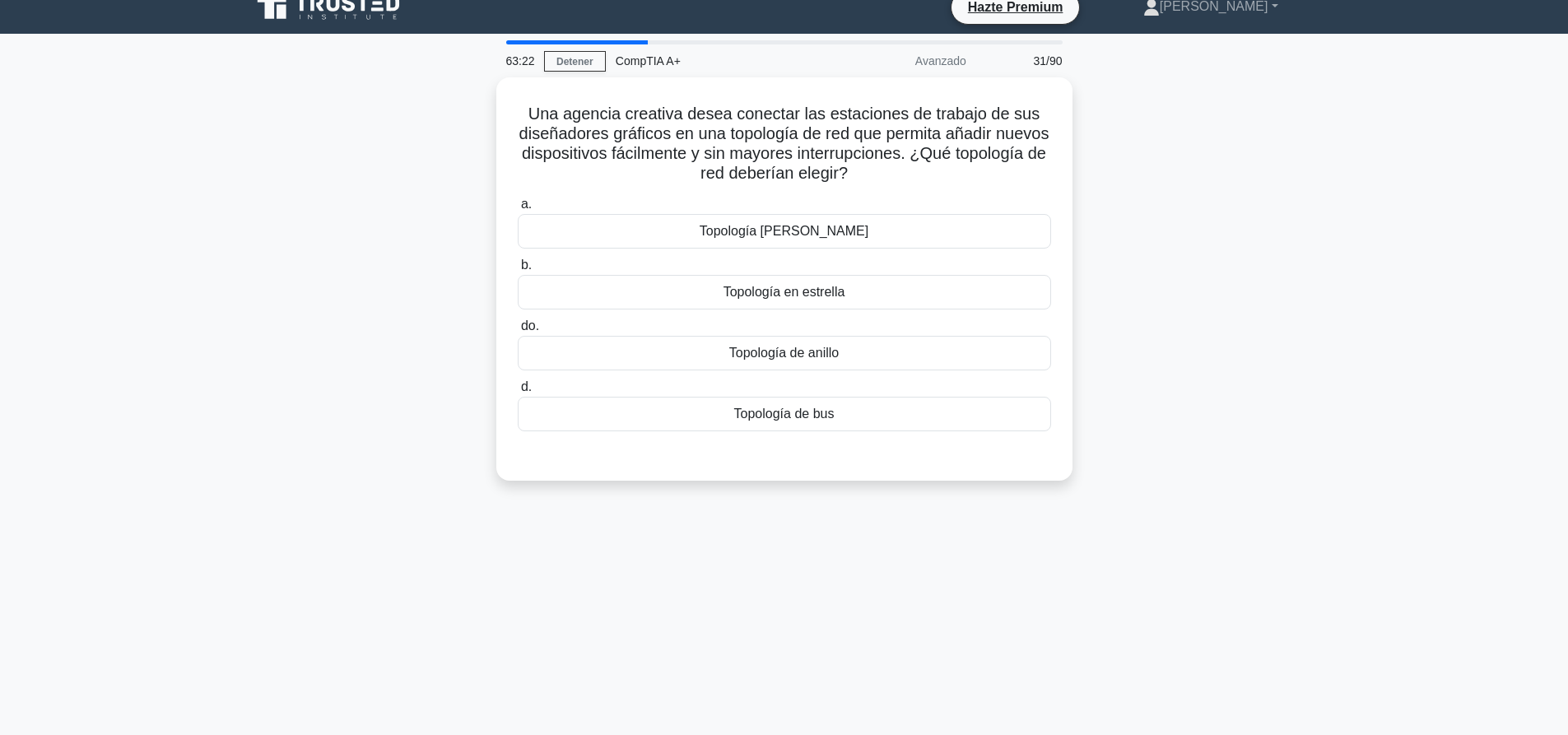
scroll to position [0, 0]
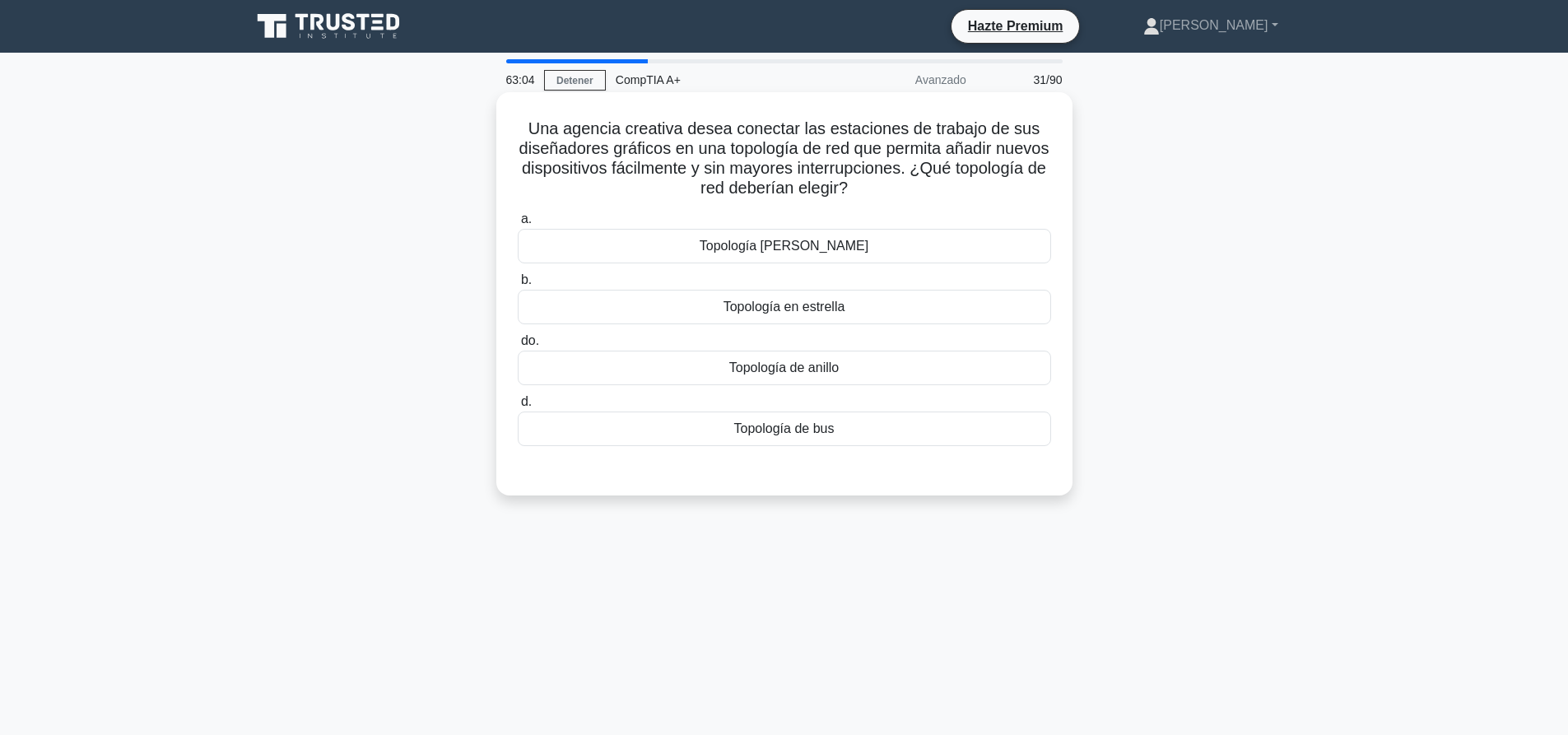
drag, startPoint x: 903, startPoint y: 188, endPoint x: 525, endPoint y: 135, distance: 381.7
click at [525, 135] on h5 "Una agencia creativa desea conectar las estaciones de trabajo de sus diseñadore…" at bounding box center [784, 159] width 537 height 81
copy font "Una agencia creativa desea conectar las estaciones de trabajo de sus diseñadore…"
click at [705, 275] on label "b. Topología en estrella" at bounding box center [784, 297] width 533 height 55
click at [518, 275] on input "b. Topología en estrella" at bounding box center [518, 280] width 0 height 11
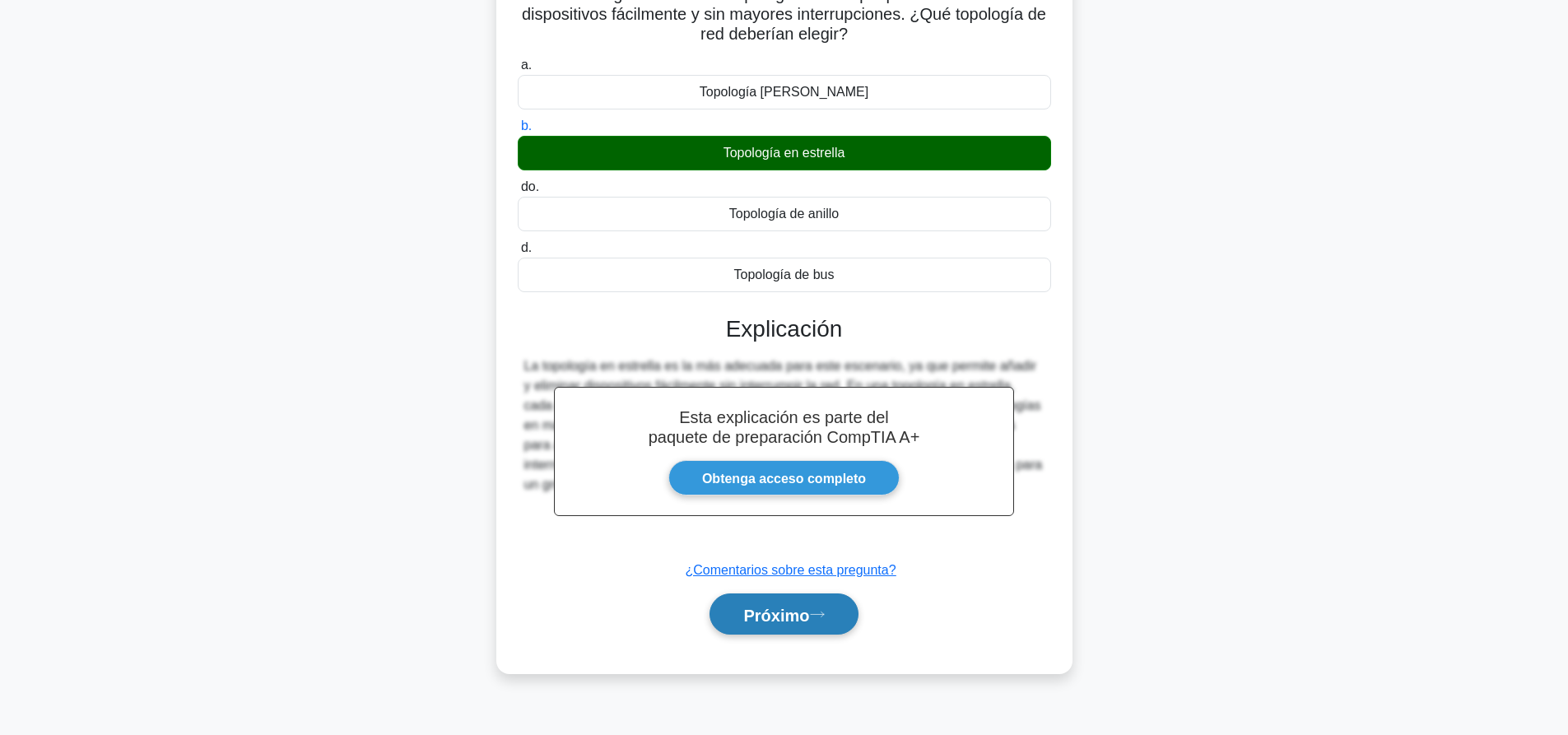
click at [791, 608] on font "Próximo" at bounding box center [776, 615] width 66 height 18
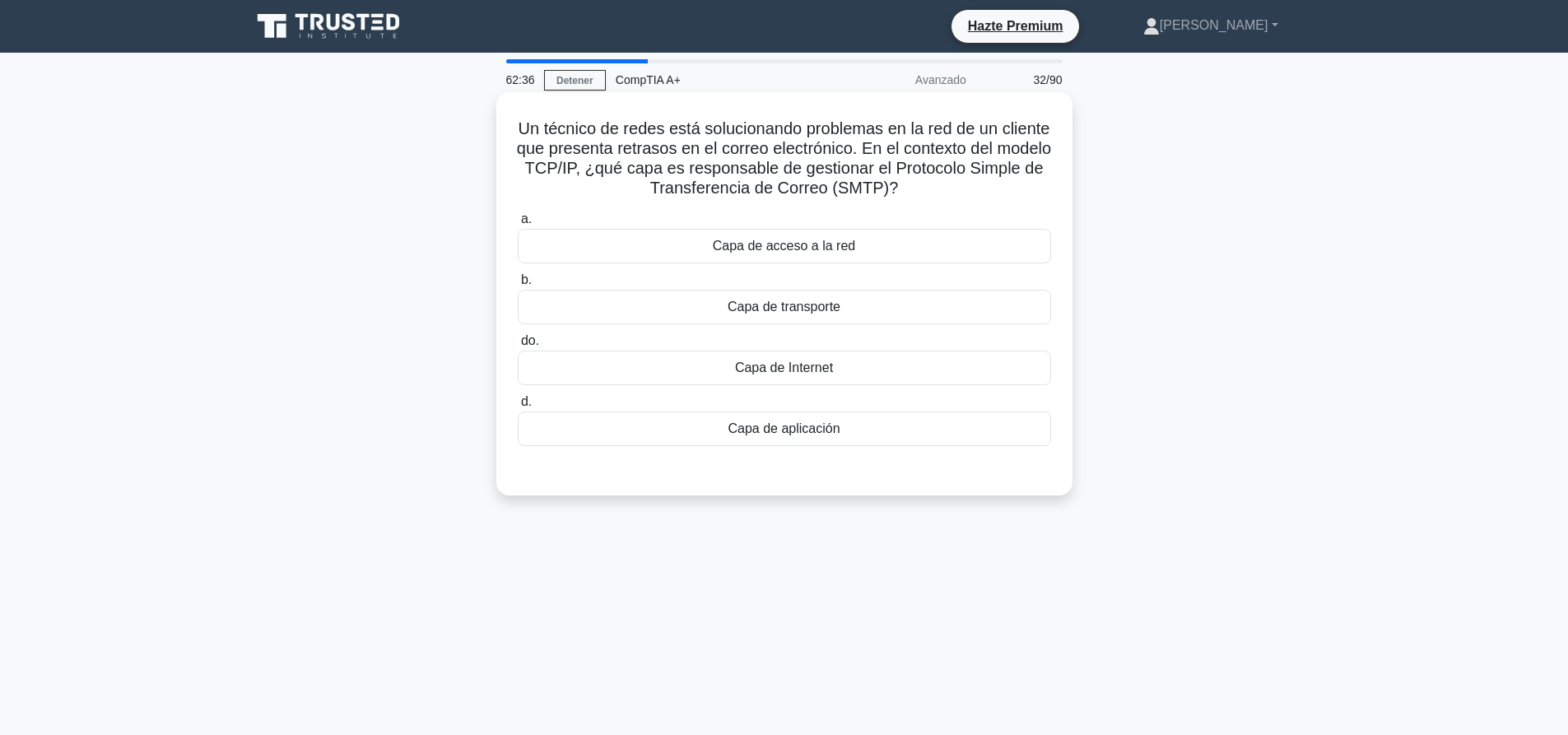
drag, startPoint x: 951, startPoint y: 191, endPoint x: 537, endPoint y: 125, distance: 419.2
click at [537, 125] on h5 "Un técnico de redes está solucionando problemas en la red de un cliente que pre…" at bounding box center [784, 159] width 537 height 81
copy font "Un técnico de redes está solucionando problemas en la red de un cliente que pre…"
click at [1160, 377] on div "Un técnico de redes está solucionando problemas en la red de un cliente que pre…" at bounding box center [784, 307] width 1086 height 424
drag, startPoint x: 880, startPoint y: 479, endPoint x: 870, endPoint y: 446, distance: 34.5
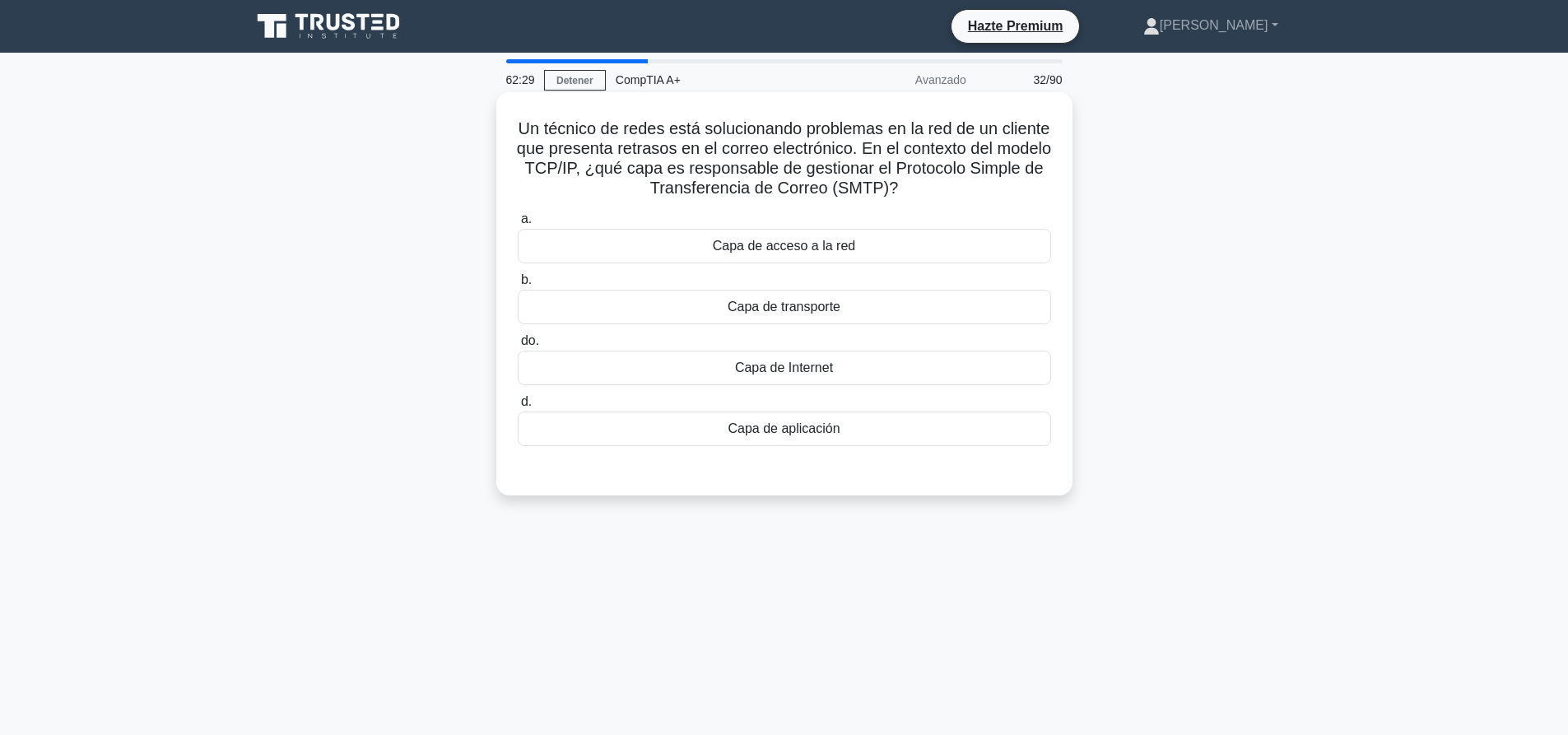
click at [874, 464] on div "Un técnico de redes está solucionando problemas en la red de un cliente que pre…" at bounding box center [784, 294] width 563 height 390
click at [865, 409] on label "d. Capa de aplicación" at bounding box center [784, 419] width 533 height 55
click at [518, 407] on input "d. Capa de aplicación" at bounding box center [518, 402] width 0 height 11
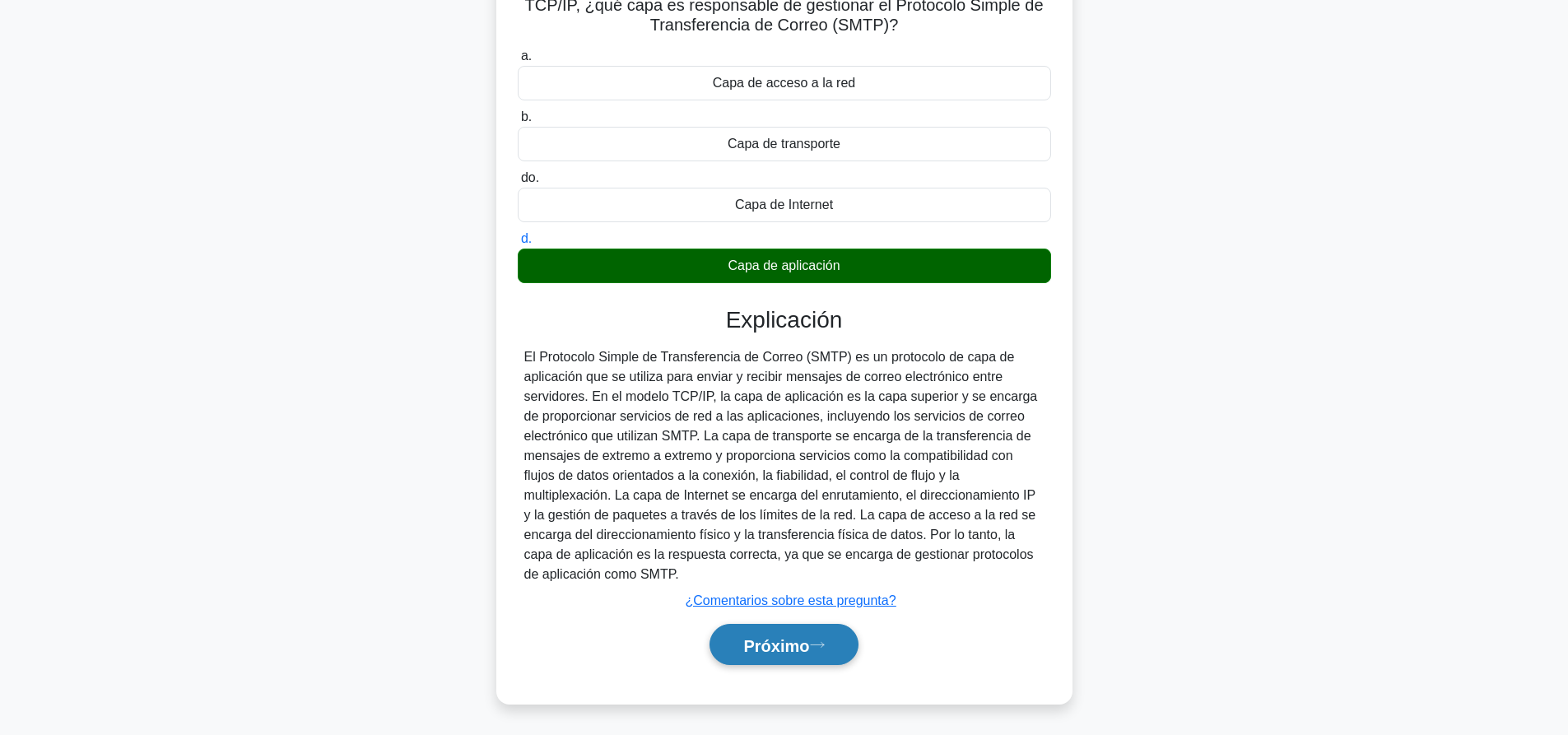
click at [822, 637] on button "Próximo" at bounding box center [784, 646] width 148 height 42
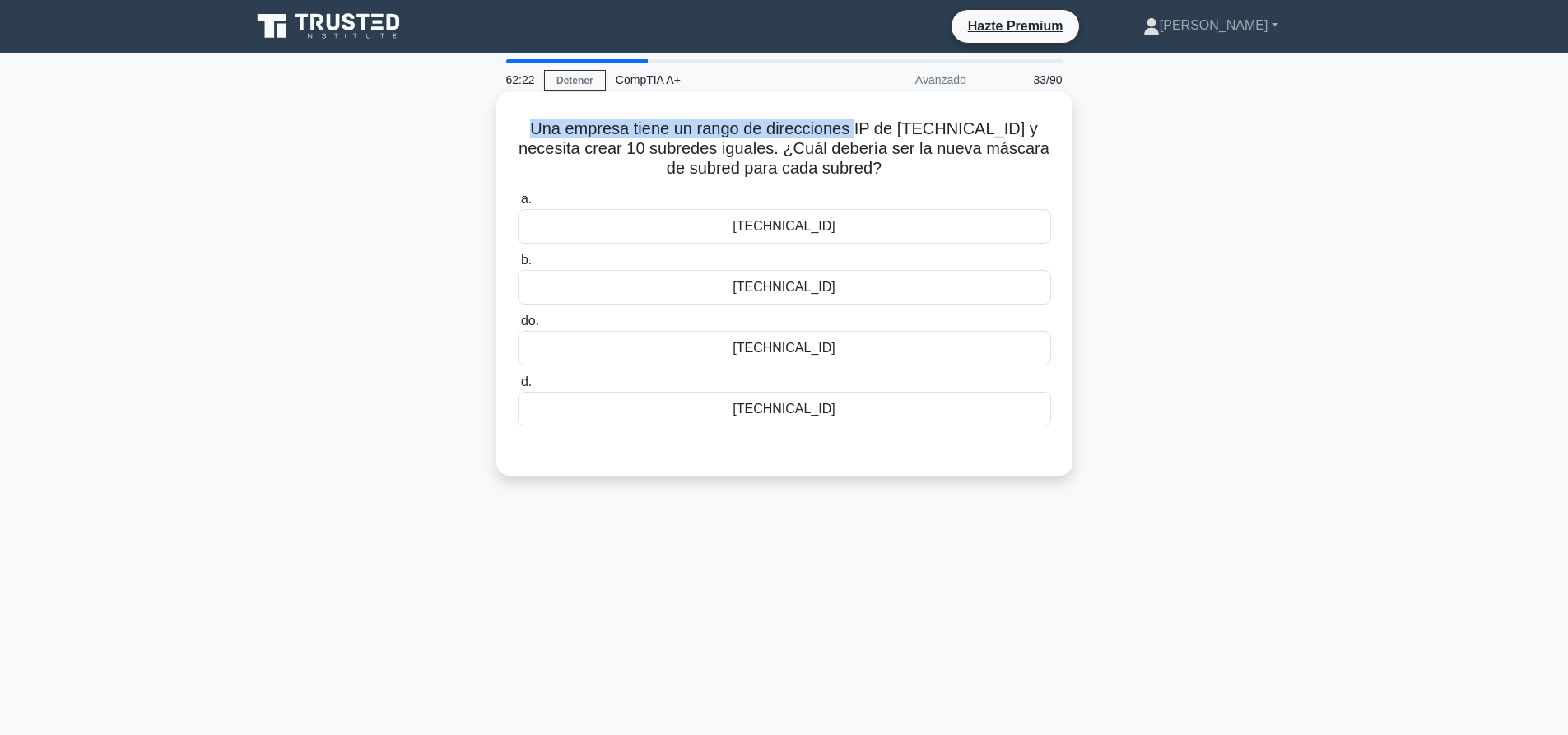
drag, startPoint x: 538, startPoint y: 128, endPoint x: 880, endPoint y: 123, distance: 342.0
click at [875, 120] on h5 "Una empresa tiene un rango de direcciones IP de 192.168.0.0/16 y necesita crear…" at bounding box center [784, 148] width 537 height 61
click at [920, 130] on font "Una empresa tiene un rango de direcciones IP de 192.168.0.0/16 y necesita crear…" at bounding box center [784, 148] width 531 height 58
click at [740, 345] on div "255.255.240.0" at bounding box center [784, 349] width 533 height 35
click at [518, 327] on input "do. 255.255.240.0" at bounding box center [518, 321] width 0 height 11
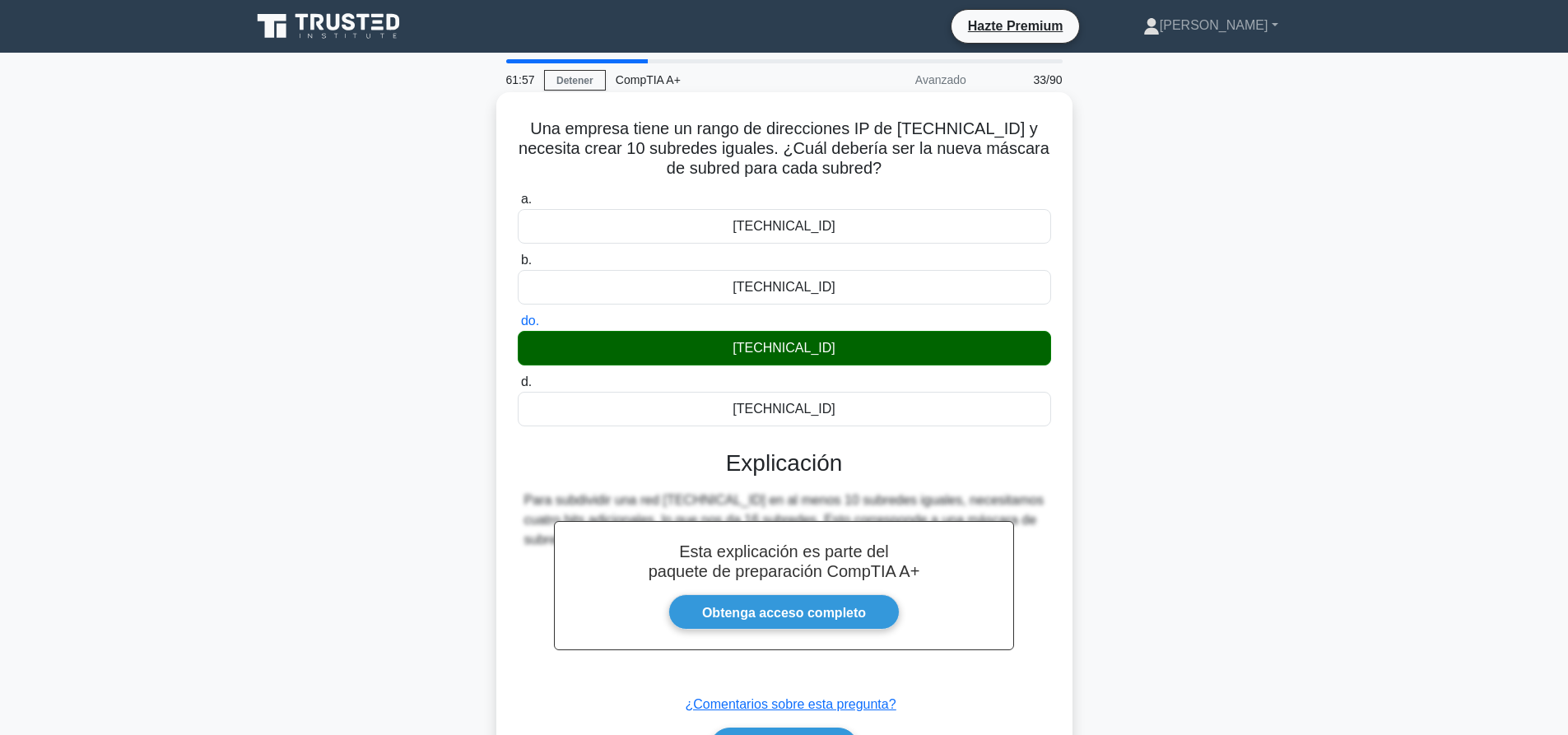
scroll to position [154, 0]
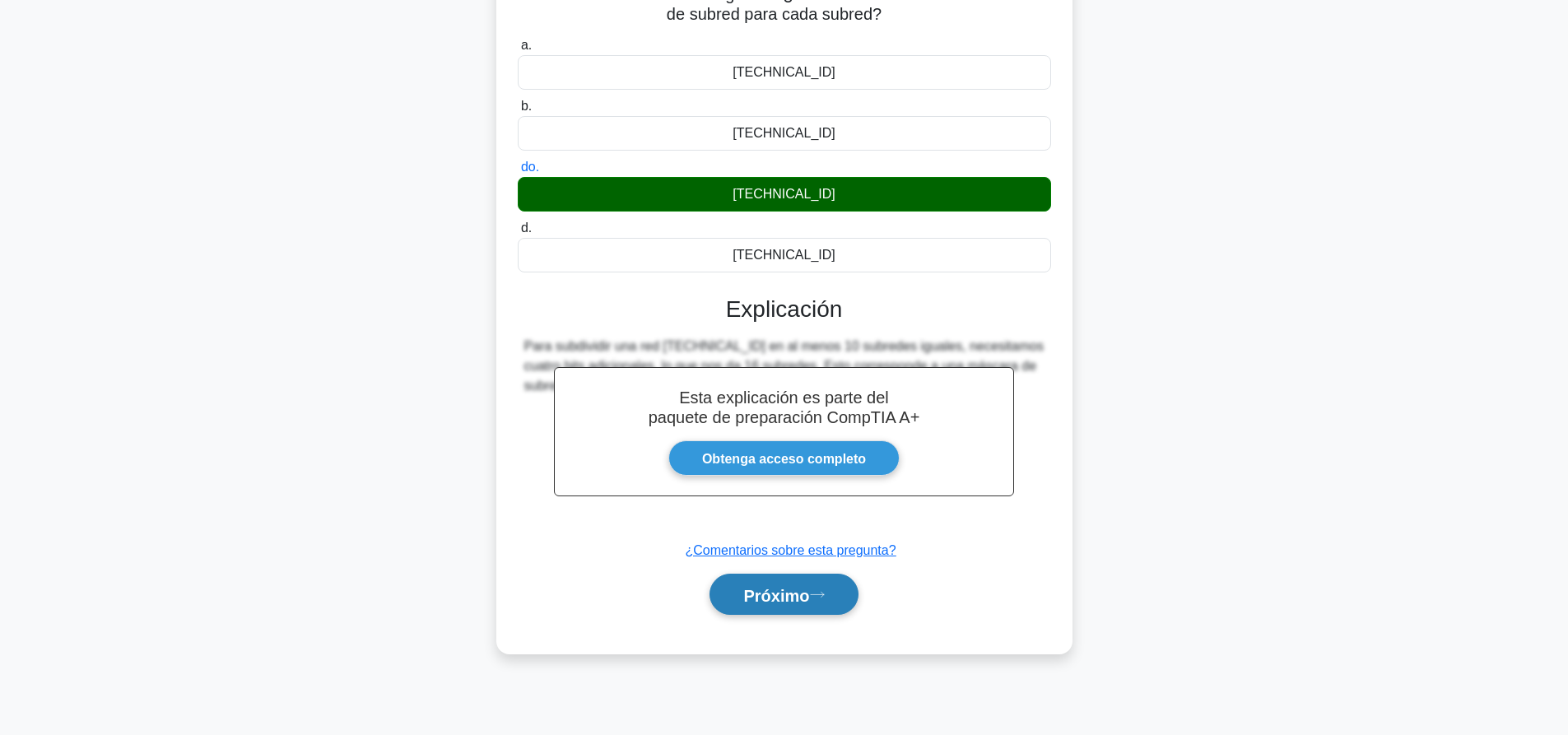
click at [736, 595] on button "Próximo" at bounding box center [784, 595] width 148 height 42
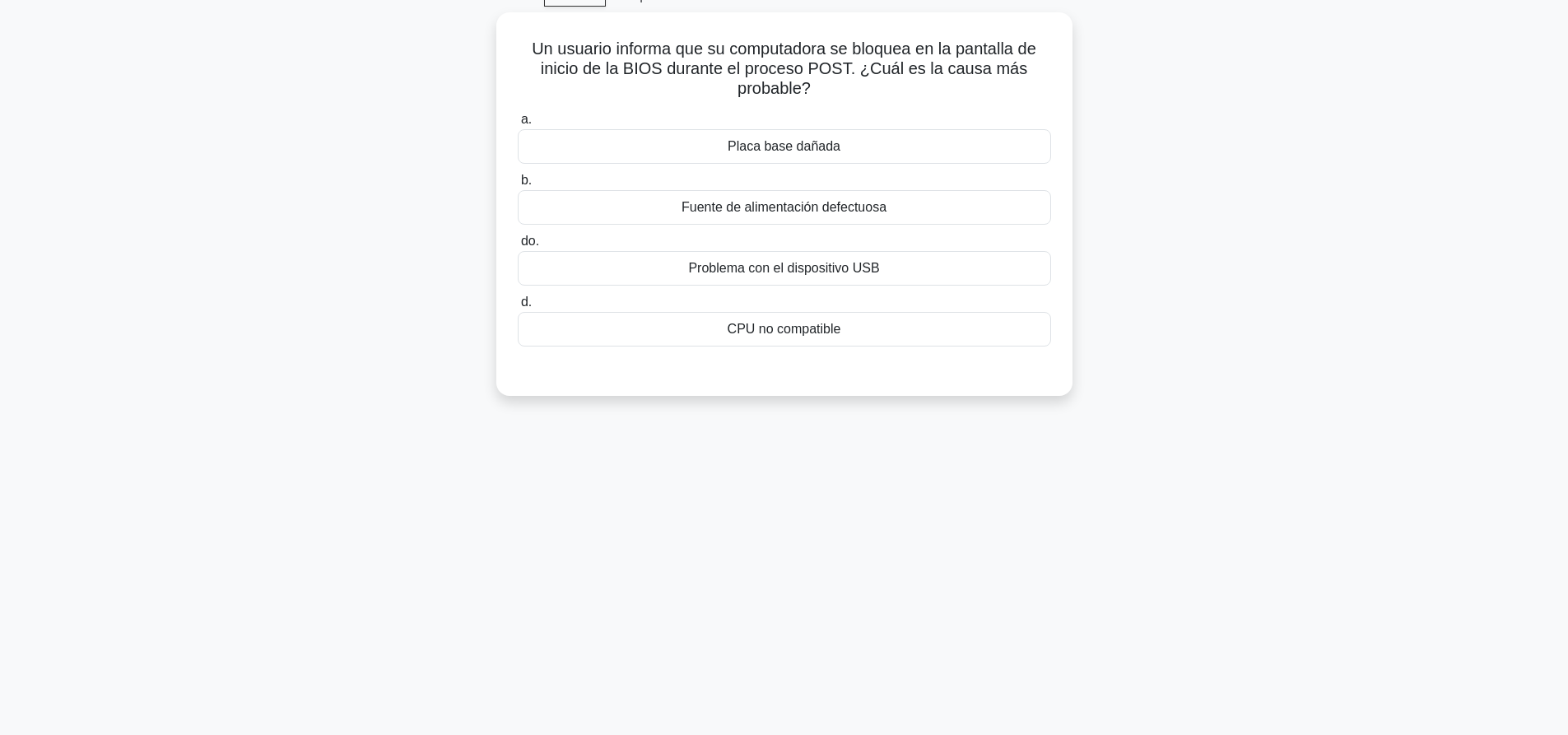
scroll to position [0, 0]
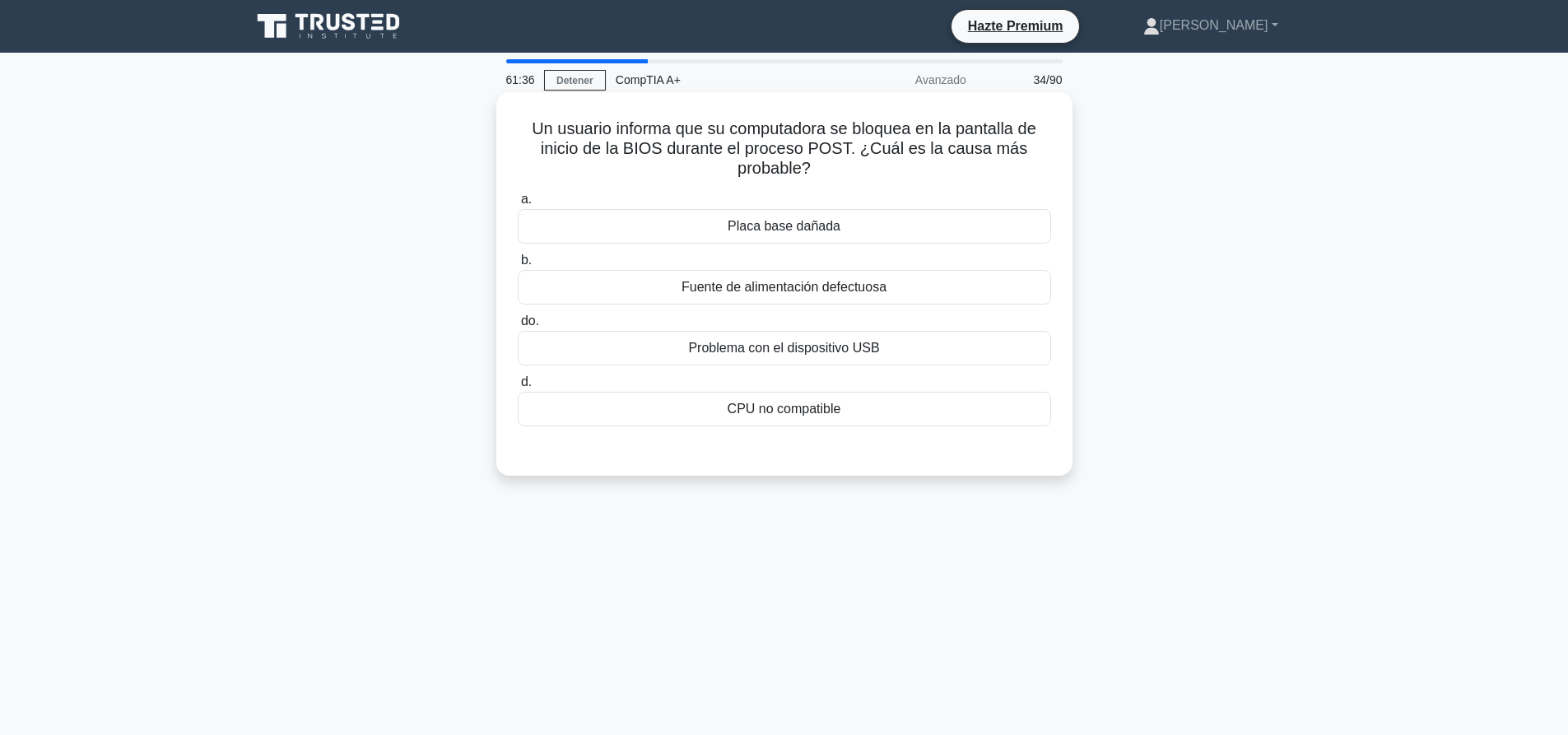
click at [740, 238] on div "Placa base dañada" at bounding box center [784, 227] width 533 height 35
click at [518, 205] on input "a. Placa base dañada" at bounding box center [518, 199] width 0 height 11
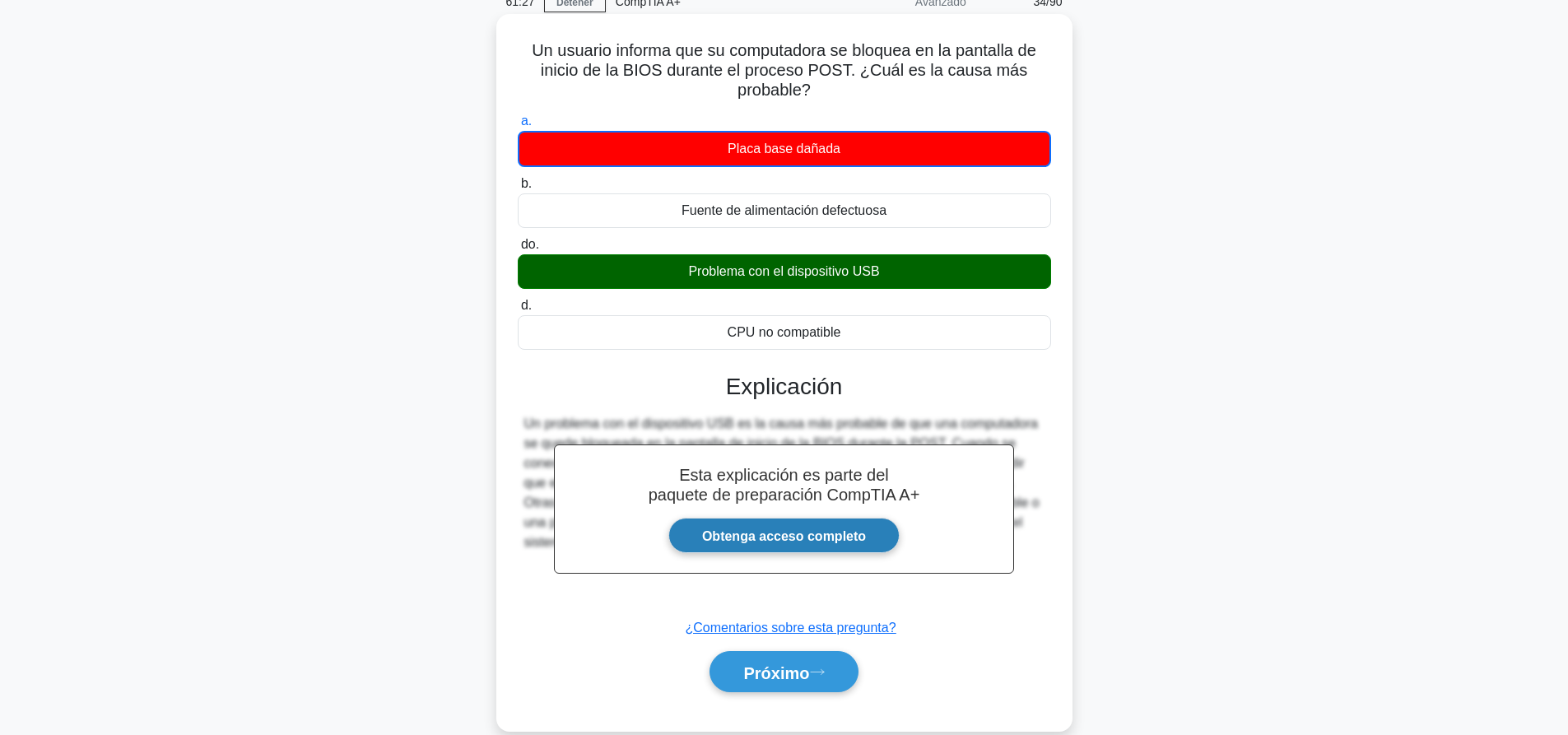
scroll to position [154, 0]
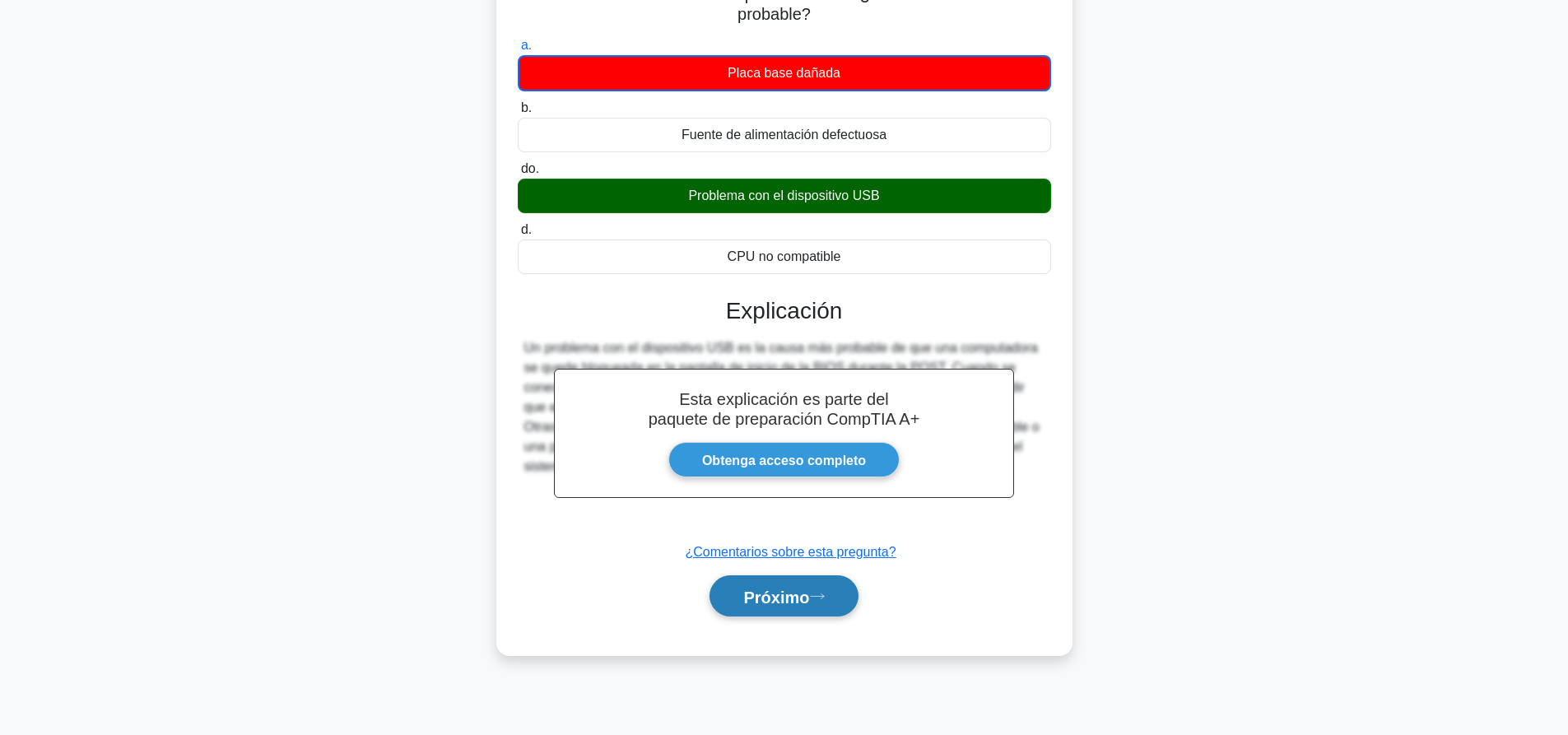
click at [781, 601] on font "Próximo" at bounding box center [776, 597] width 66 height 18
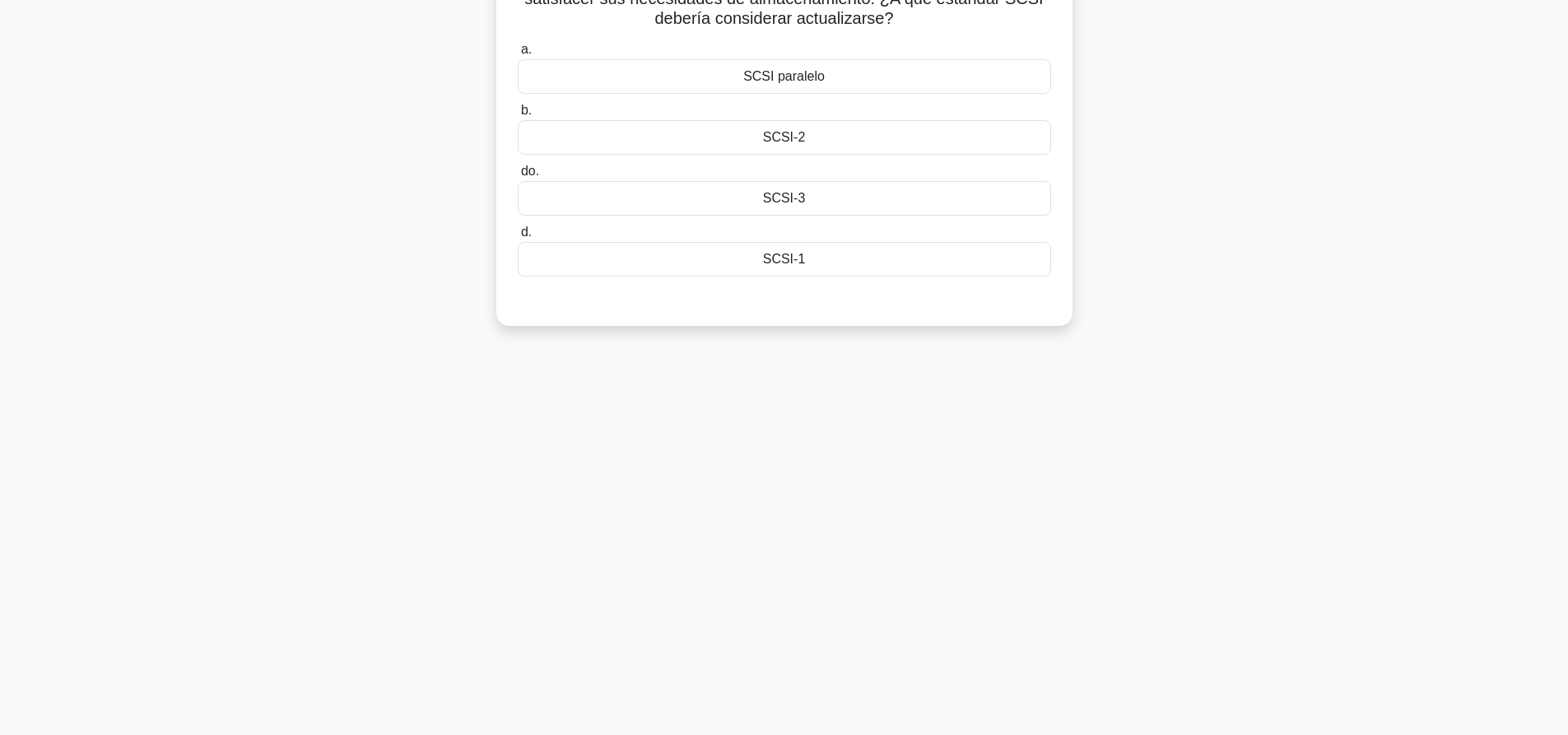
scroll to position [0, 0]
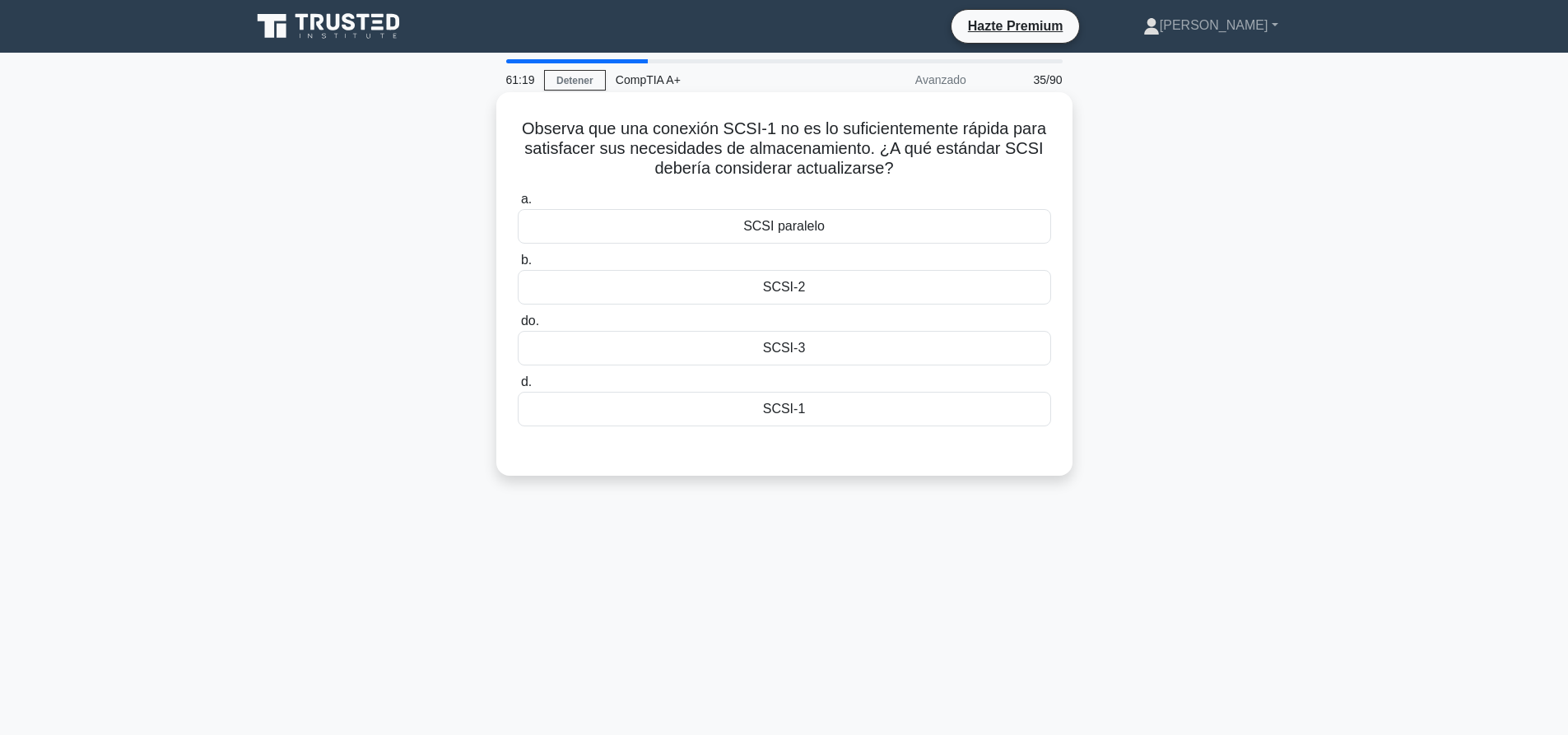
click at [798, 294] on font "SCSI-2" at bounding box center [784, 286] width 43 height 14
click at [518, 266] on input "b. SCSI-2" at bounding box center [518, 260] width 0 height 11
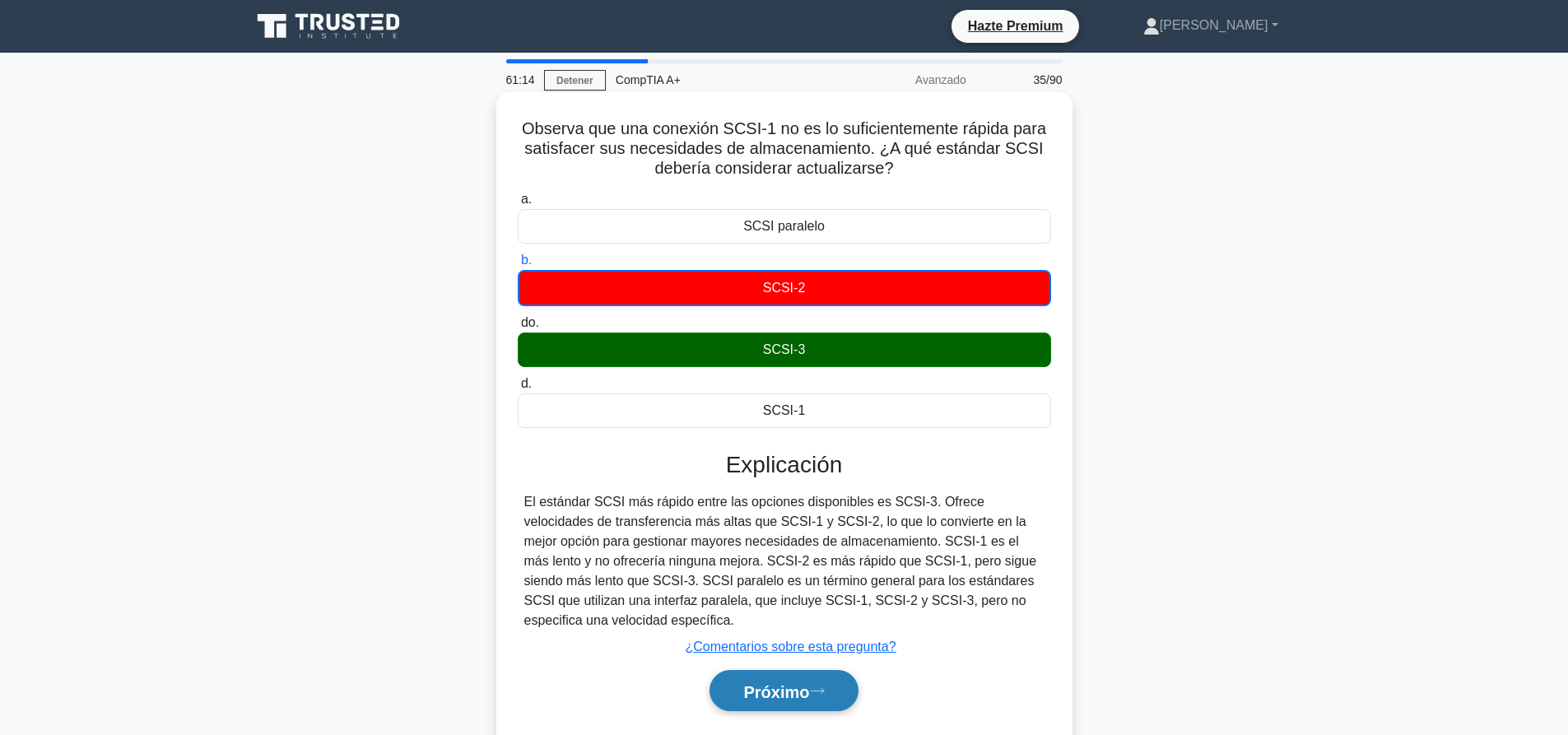
click at [796, 695] on font "Próximo" at bounding box center [776, 692] width 66 height 18
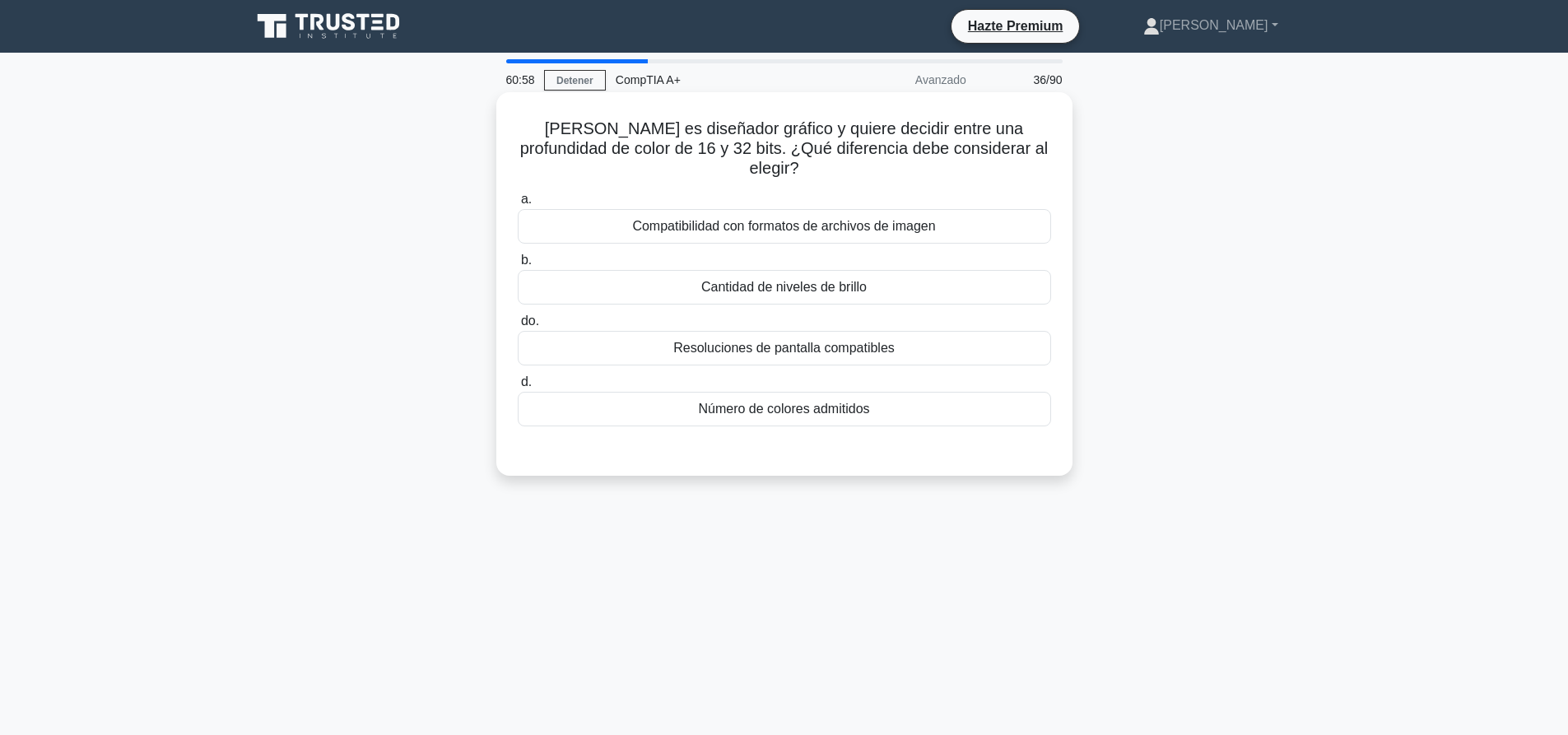
click at [700, 402] on font "Número de colores admitidos" at bounding box center [784, 408] width 171 height 14
click at [518, 385] on input "d. Número de colores admitidos" at bounding box center [518, 382] width 0 height 11
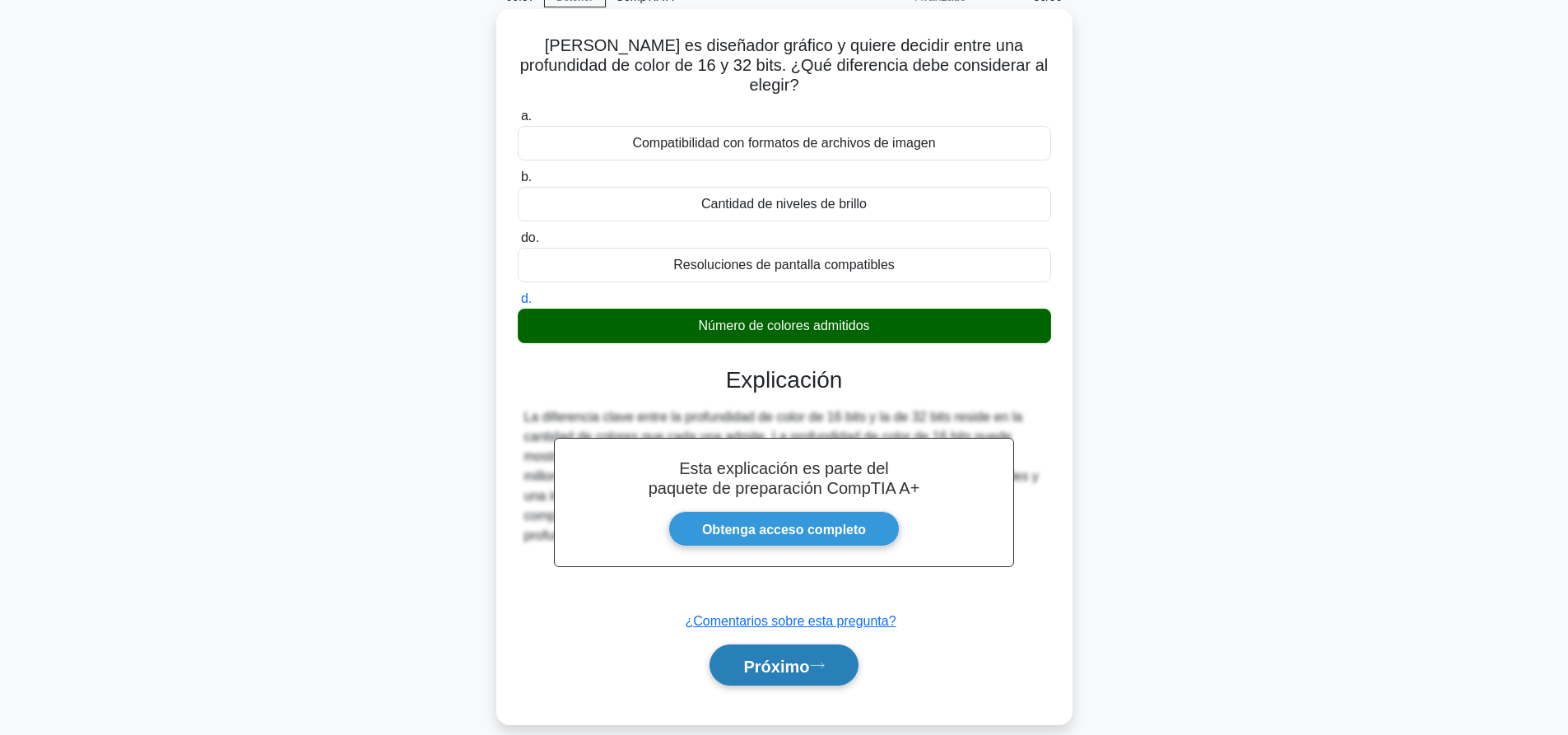
scroll to position [154, 0]
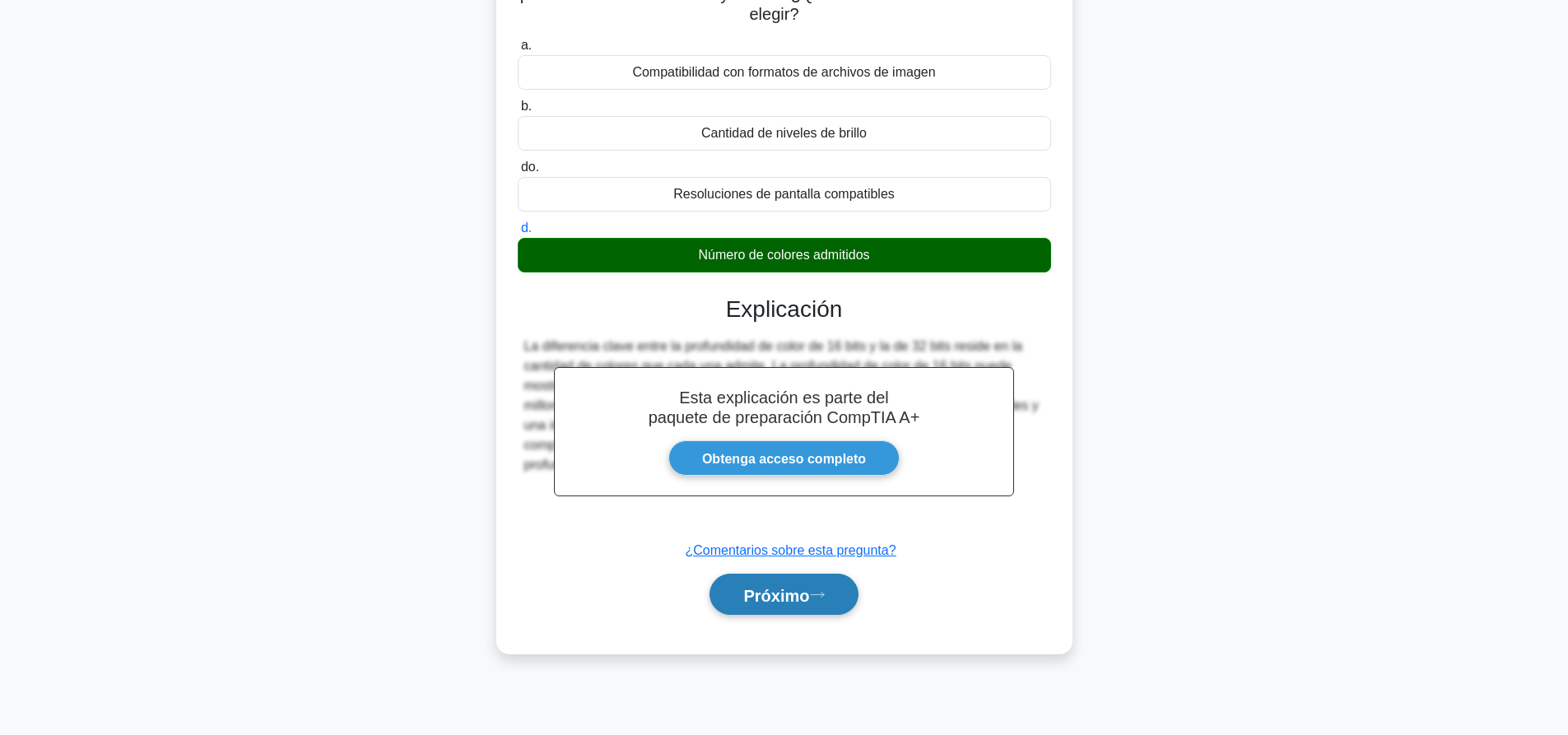
click at [775, 586] on font "Próximo" at bounding box center [776, 595] width 66 height 18
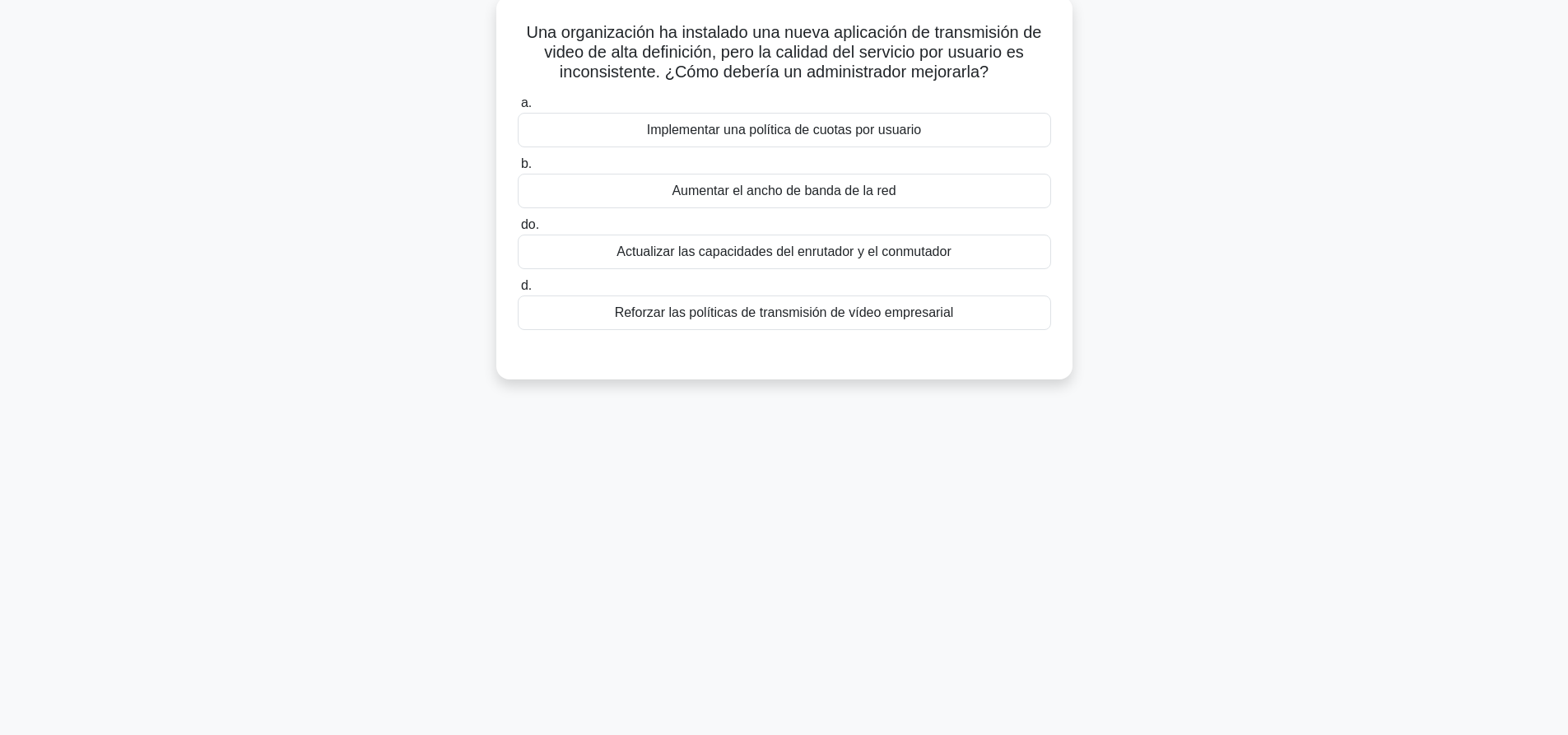
scroll to position [0, 0]
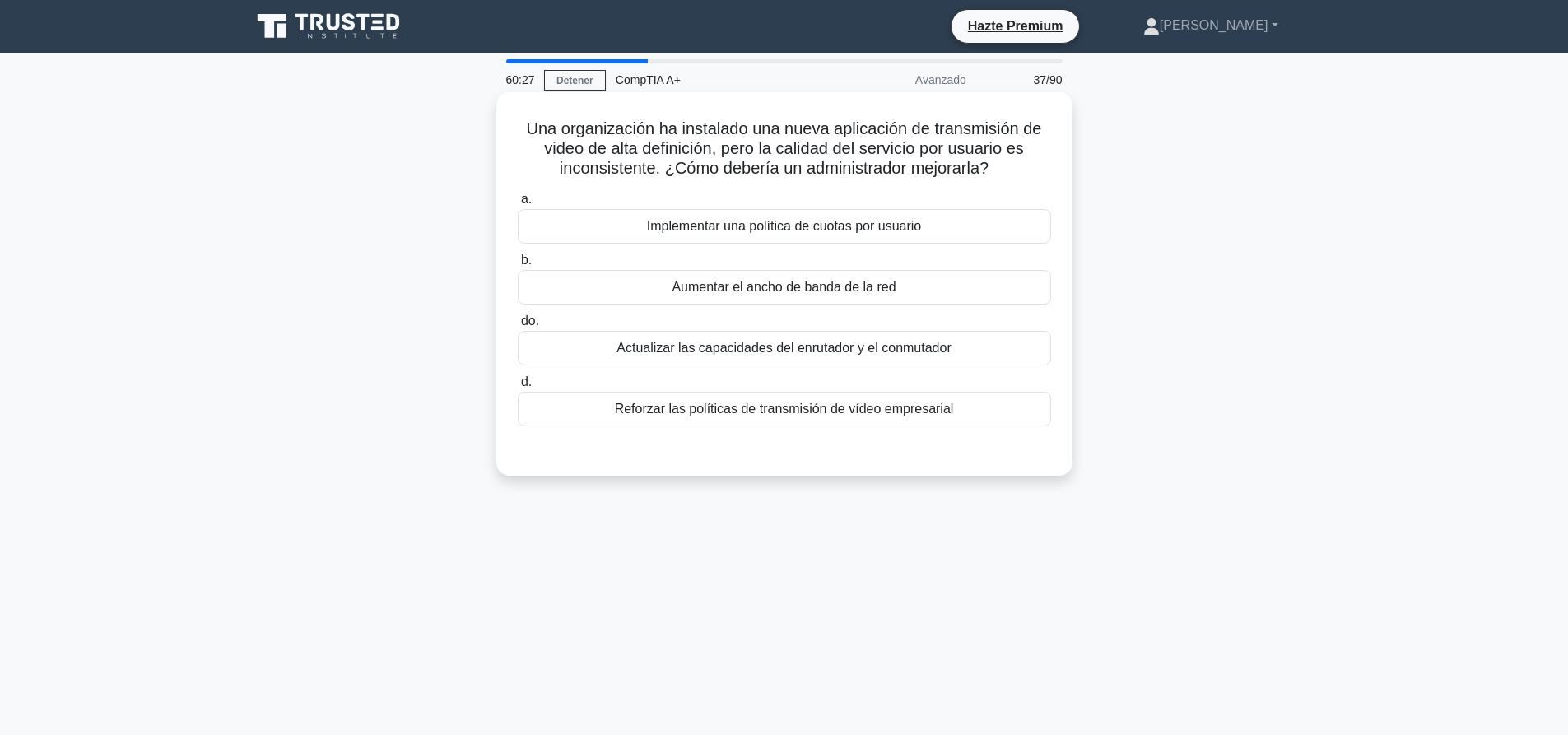
click at [871, 344] on font "Actualizar las capacidades del enrutador y el conmutador" at bounding box center [784, 348] width 334 height 14
click at [518, 327] on input "do. Actualizar las capacidades del enrutador y el conmutador" at bounding box center [518, 321] width 0 height 11
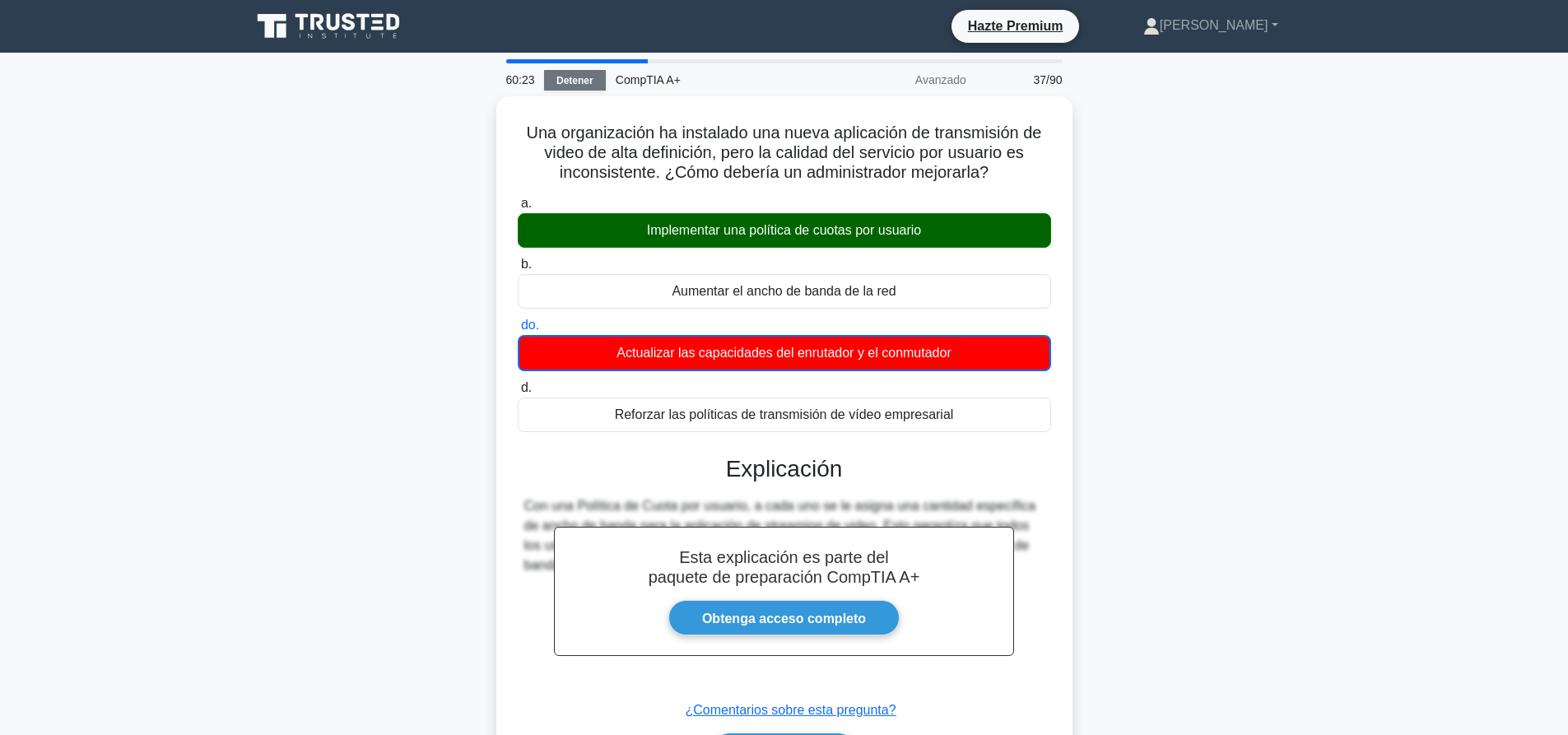
click at [591, 82] on font "Detener" at bounding box center [574, 81] width 37 height 12
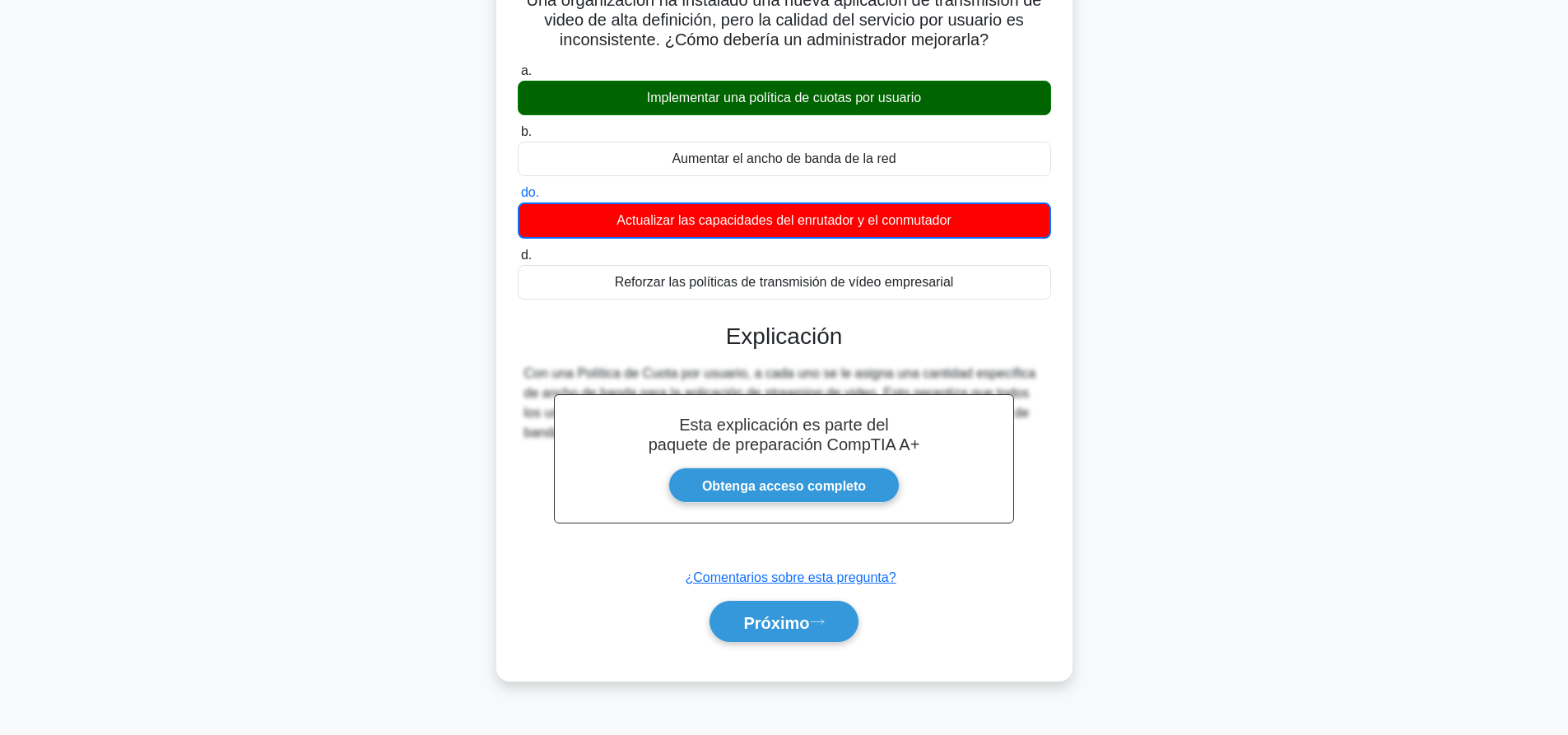
scroll to position [154, 0]
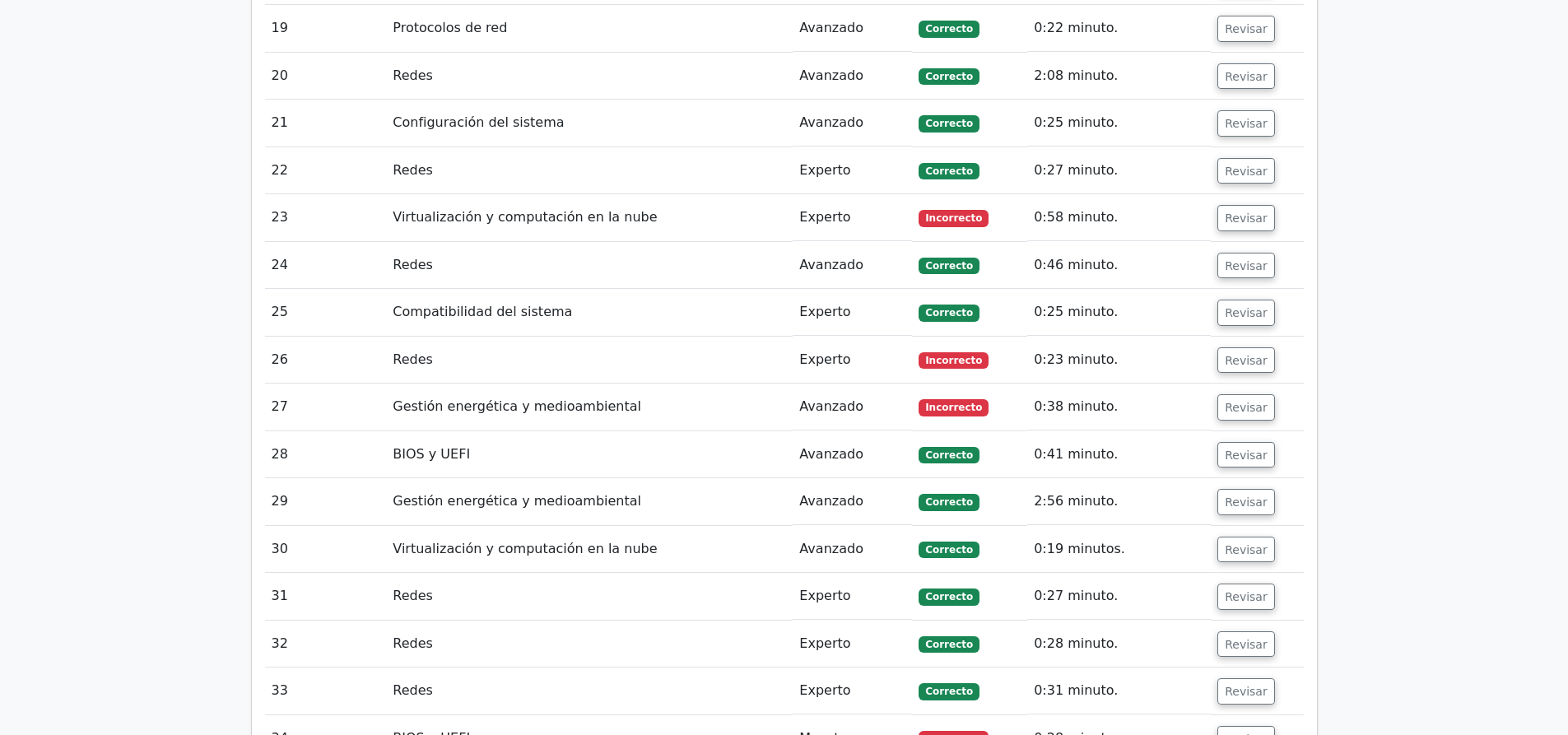
scroll to position [3706, 0]
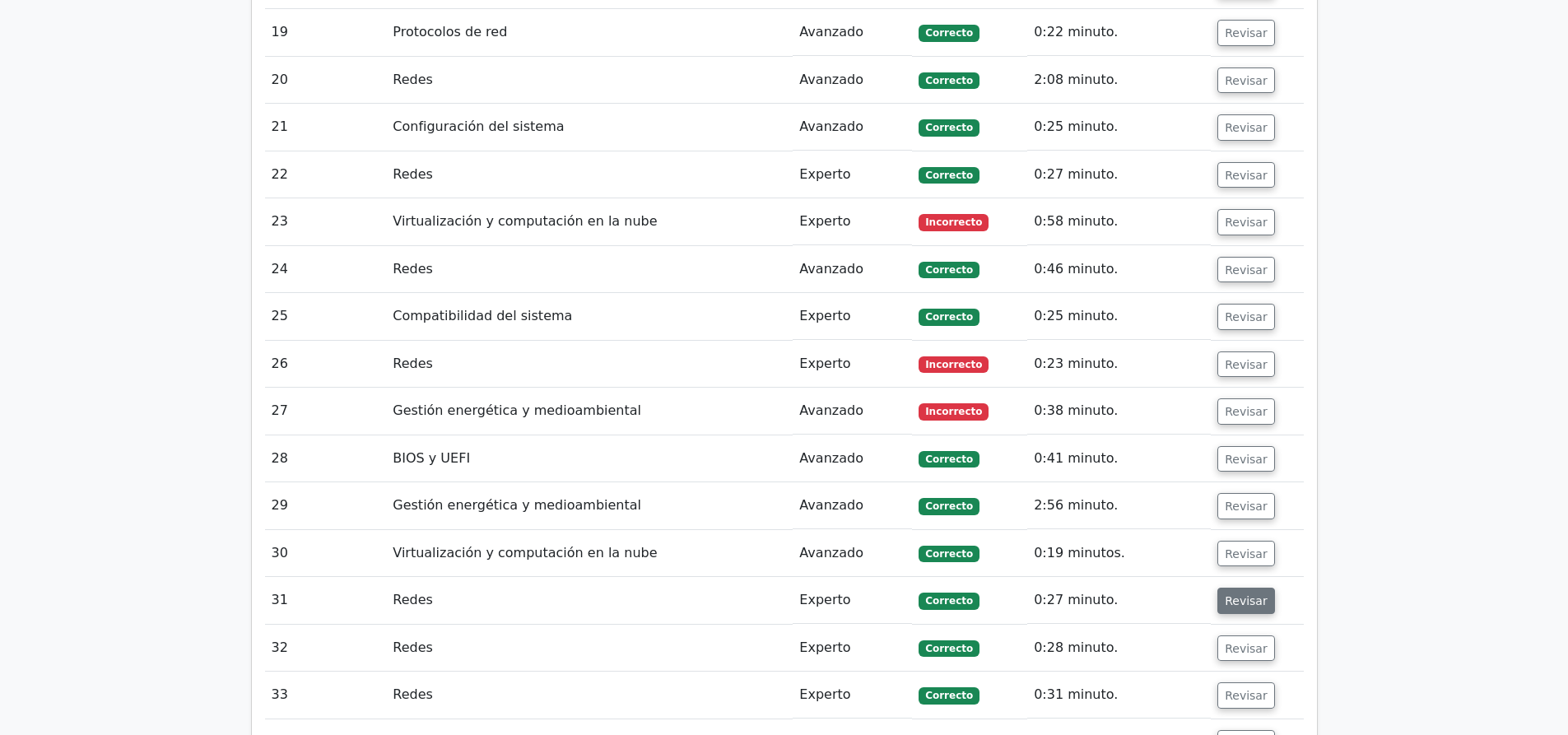
click at [1225, 595] on font "Revisar" at bounding box center [1245, 601] width 43 height 13
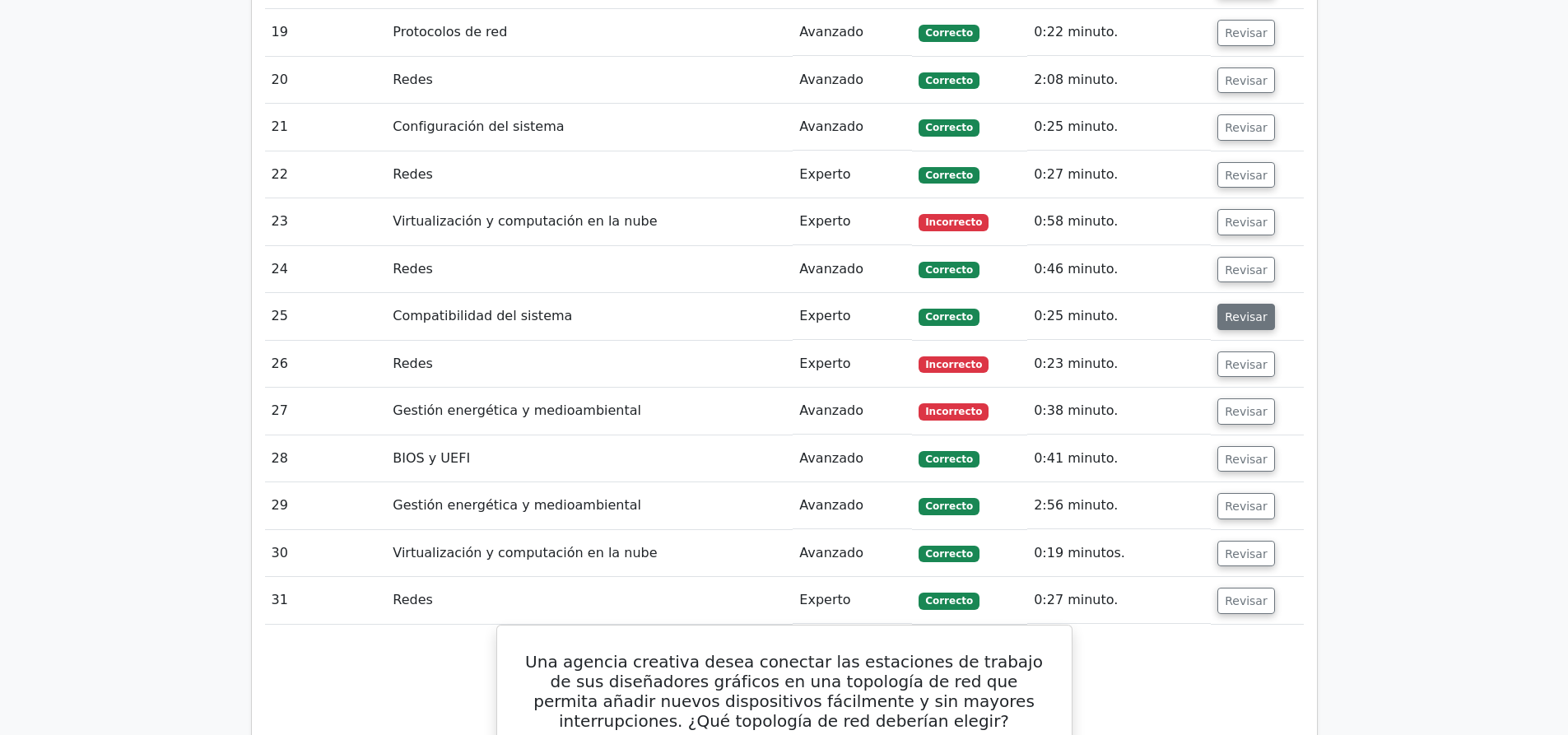
click at [1238, 310] on font "Revisar" at bounding box center [1245, 317] width 43 height 13
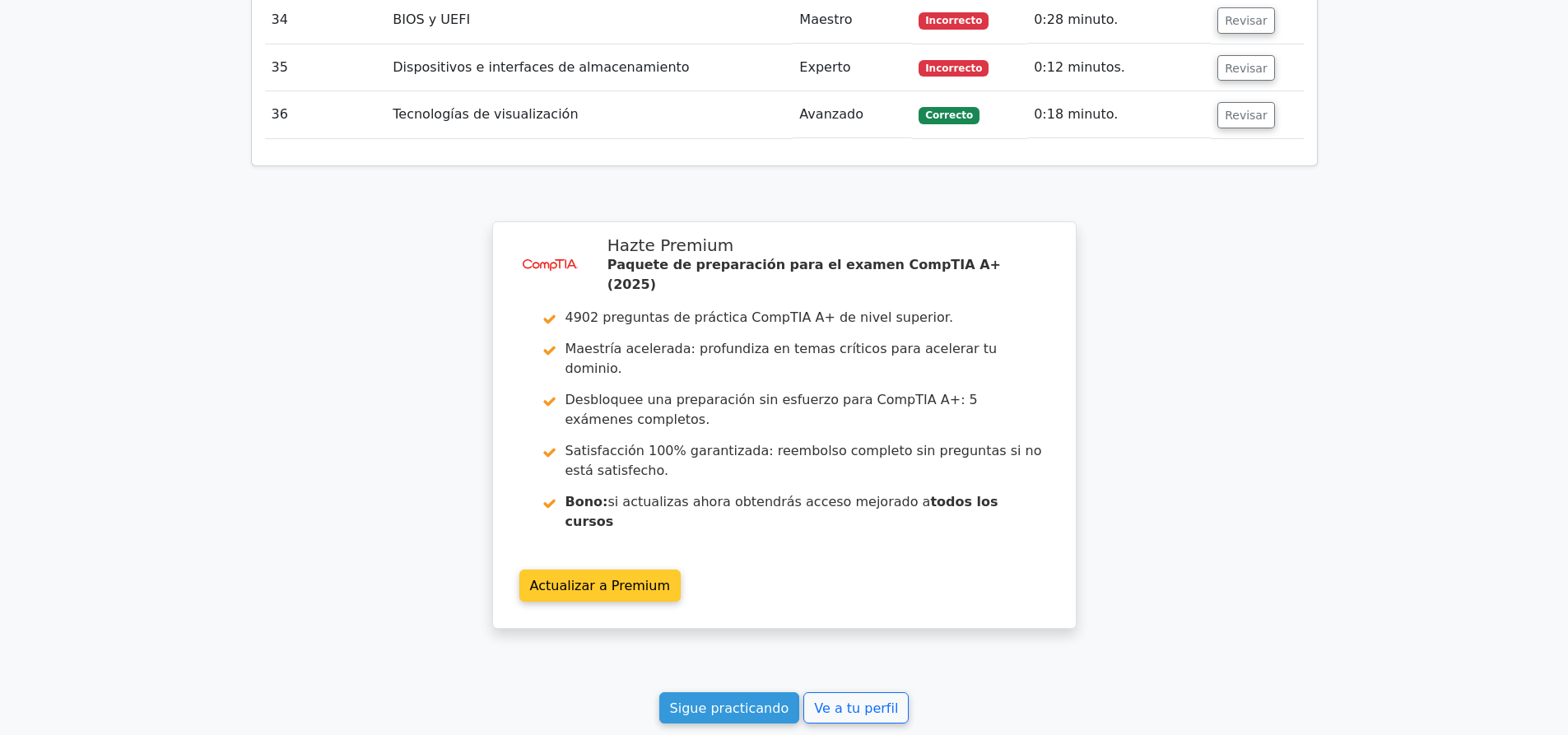
scroll to position [5846, 0]
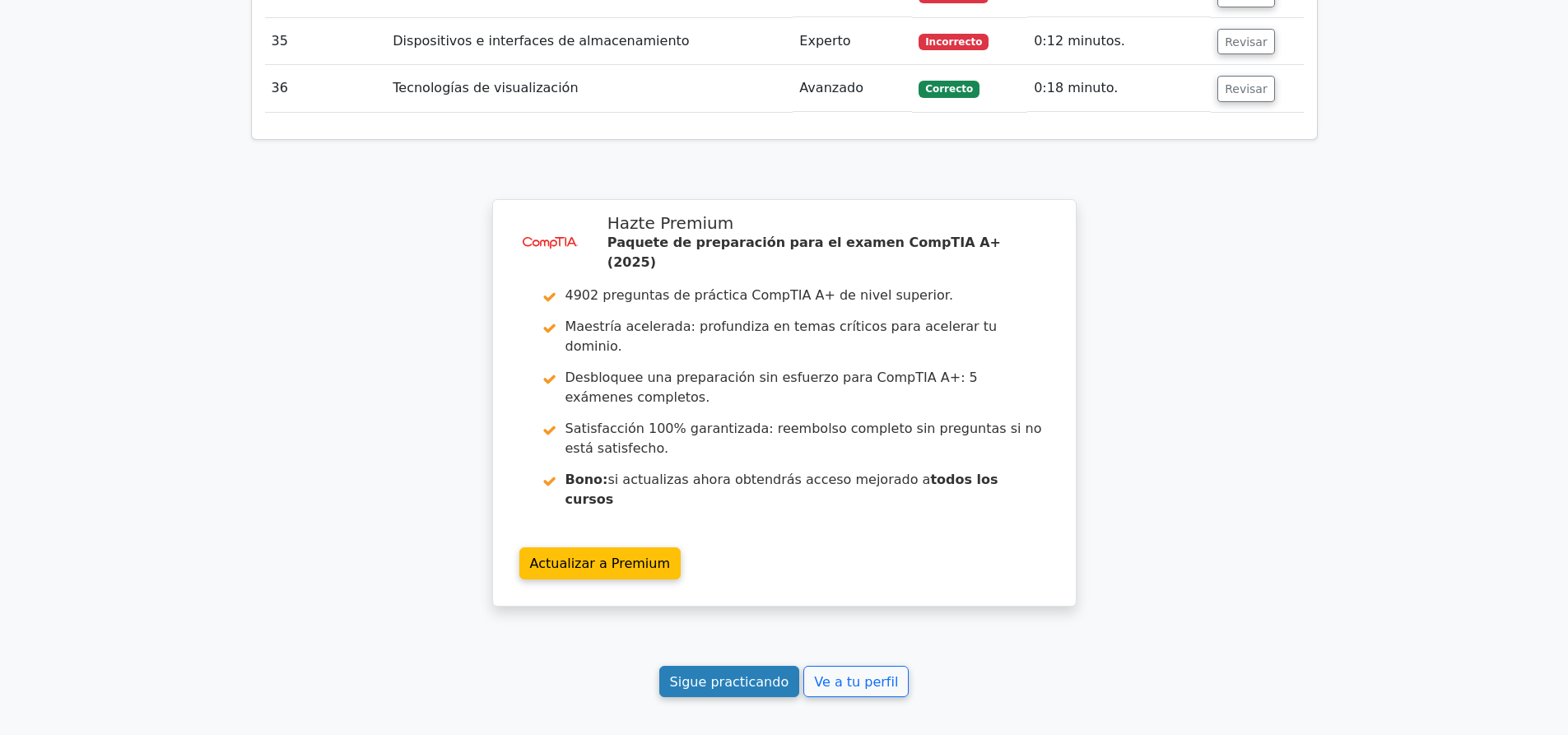
click at [761, 674] on font "Sigue practicando" at bounding box center [730, 681] width 119 height 15
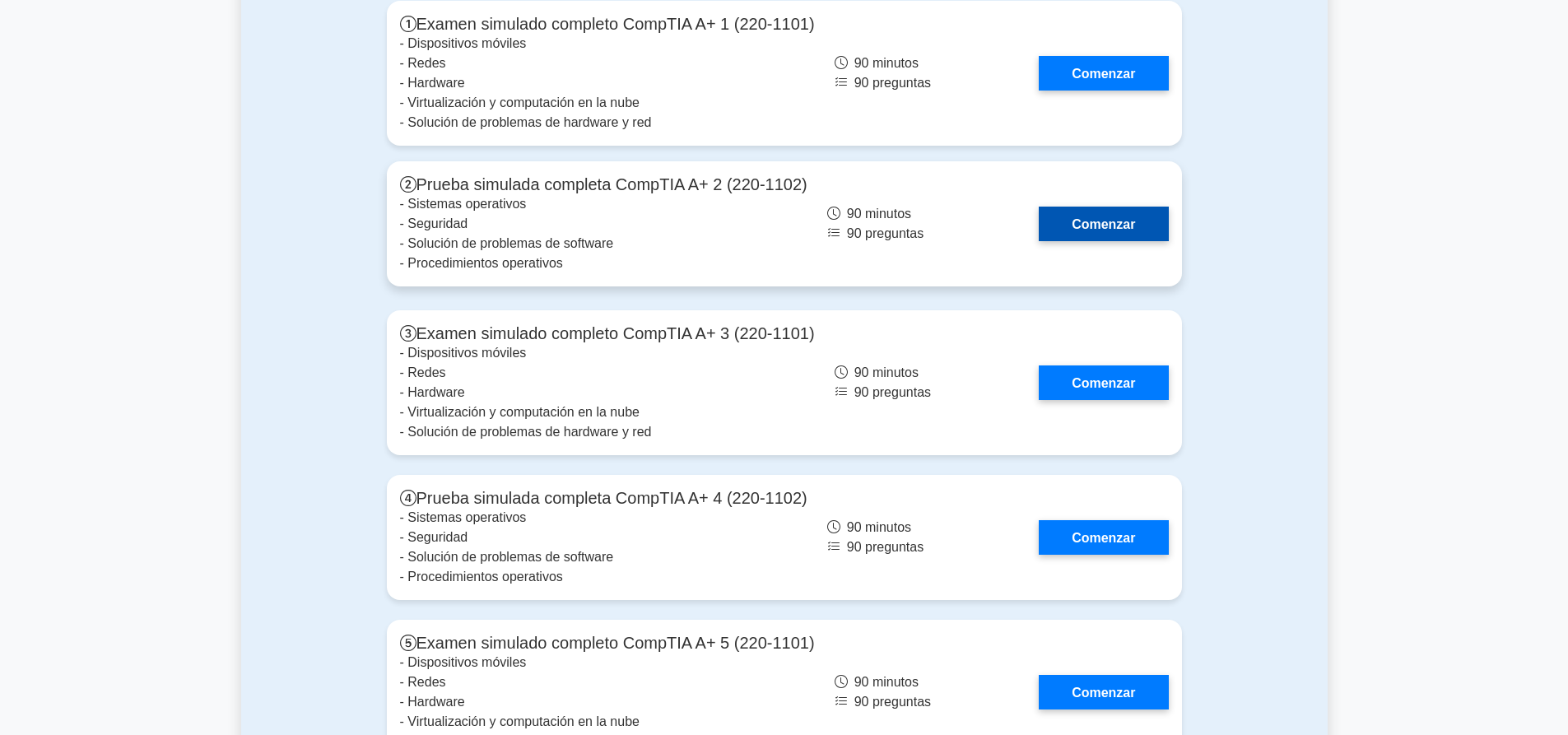
scroll to position [4972, 0]
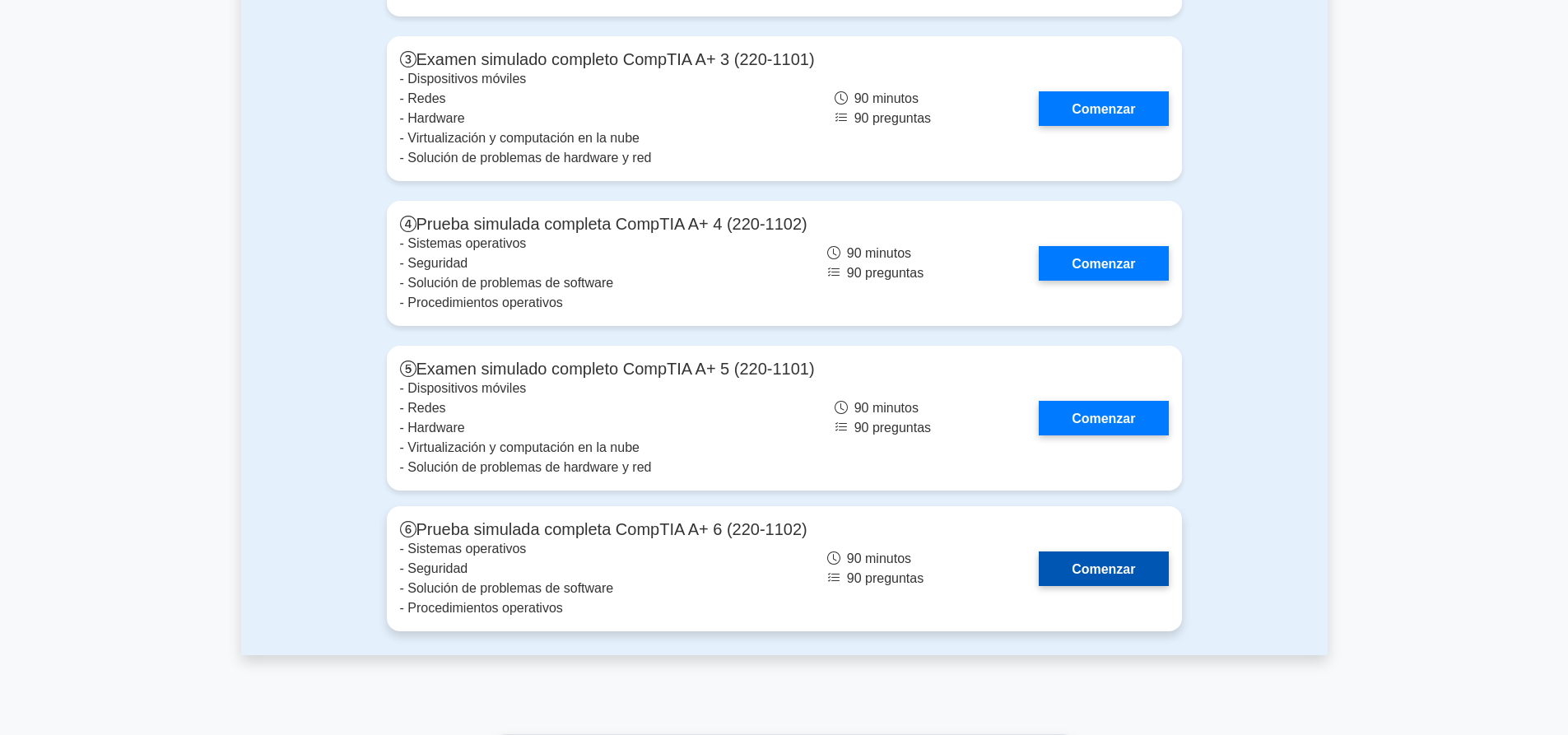
click at [1081, 551] on link "Comenzar" at bounding box center [1103, 568] width 130 height 34
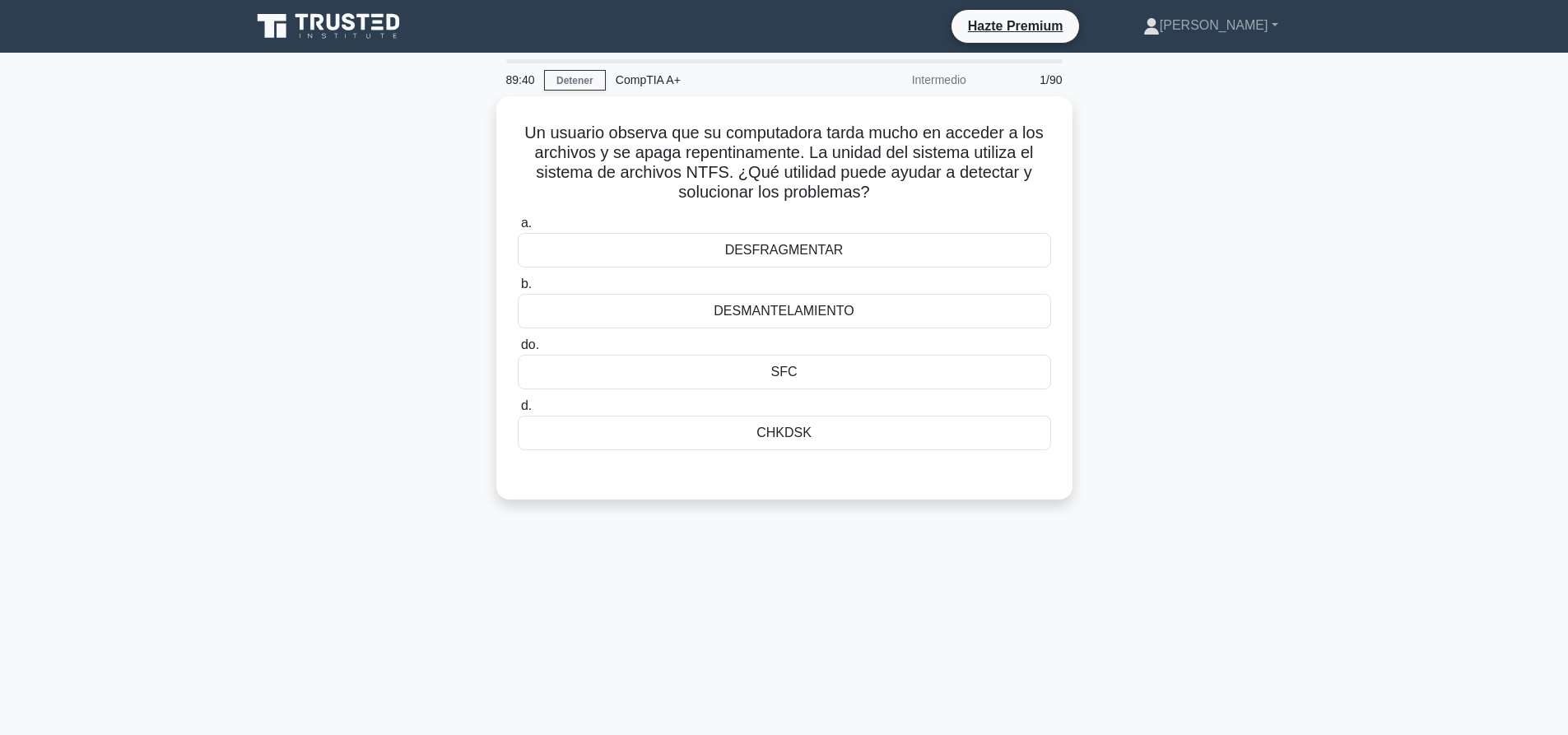
click at [1384, 159] on main "89:40 Detener CompTIA A+ Intermedio 1/90 Un usuario observa que su computadora …" at bounding box center [784, 471] width 1568 height 837
click div "Un usuario observa que su computadora tarda mucho en acceder a los archivos y s…"
drag, startPoint x: 766, startPoint y: 420, endPoint x: 763, endPoint y: 462, distance: 42.1
click font "CHKDSK"
click input "d. CHKDSK"
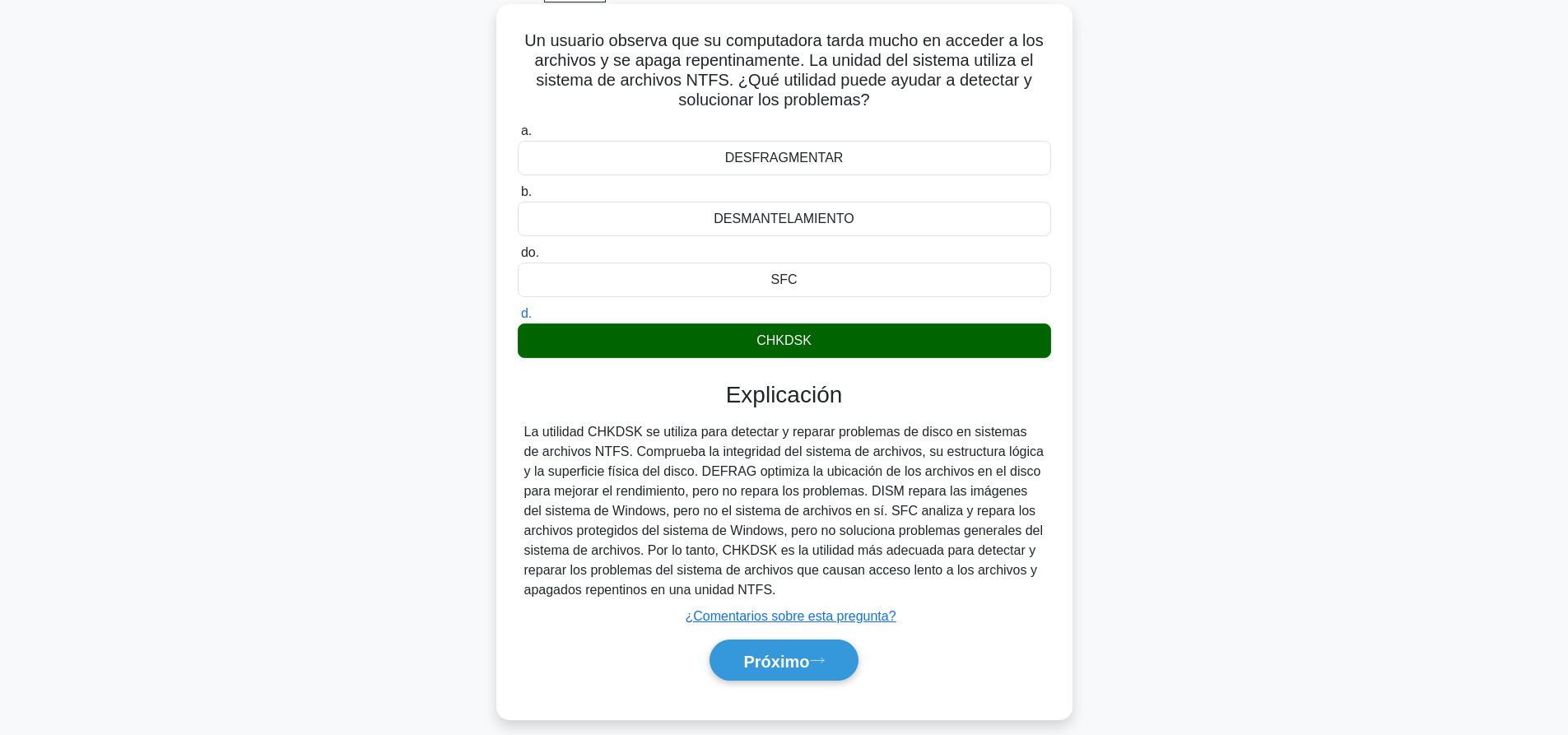
scroll to position [154, 0]
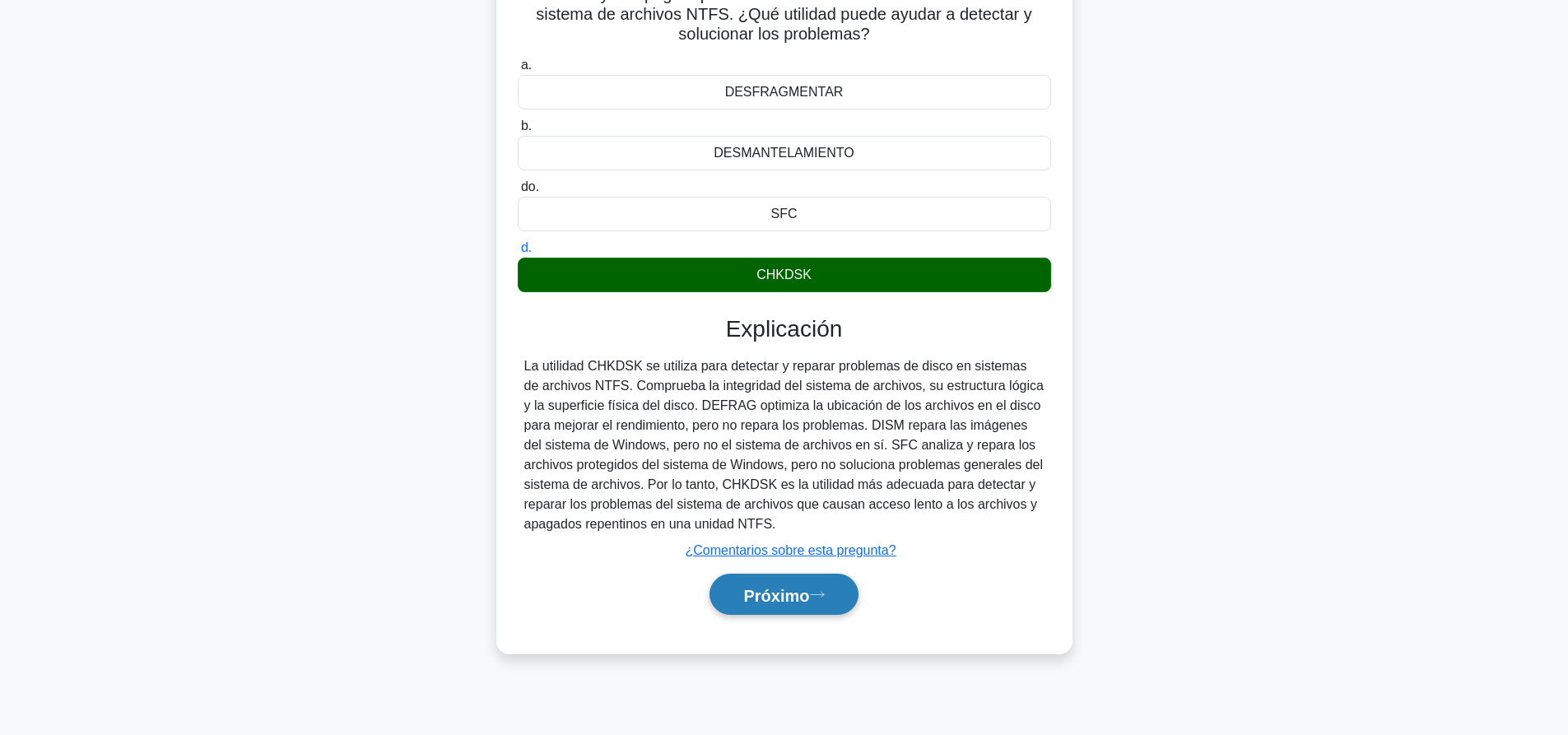
click font "Próximo"
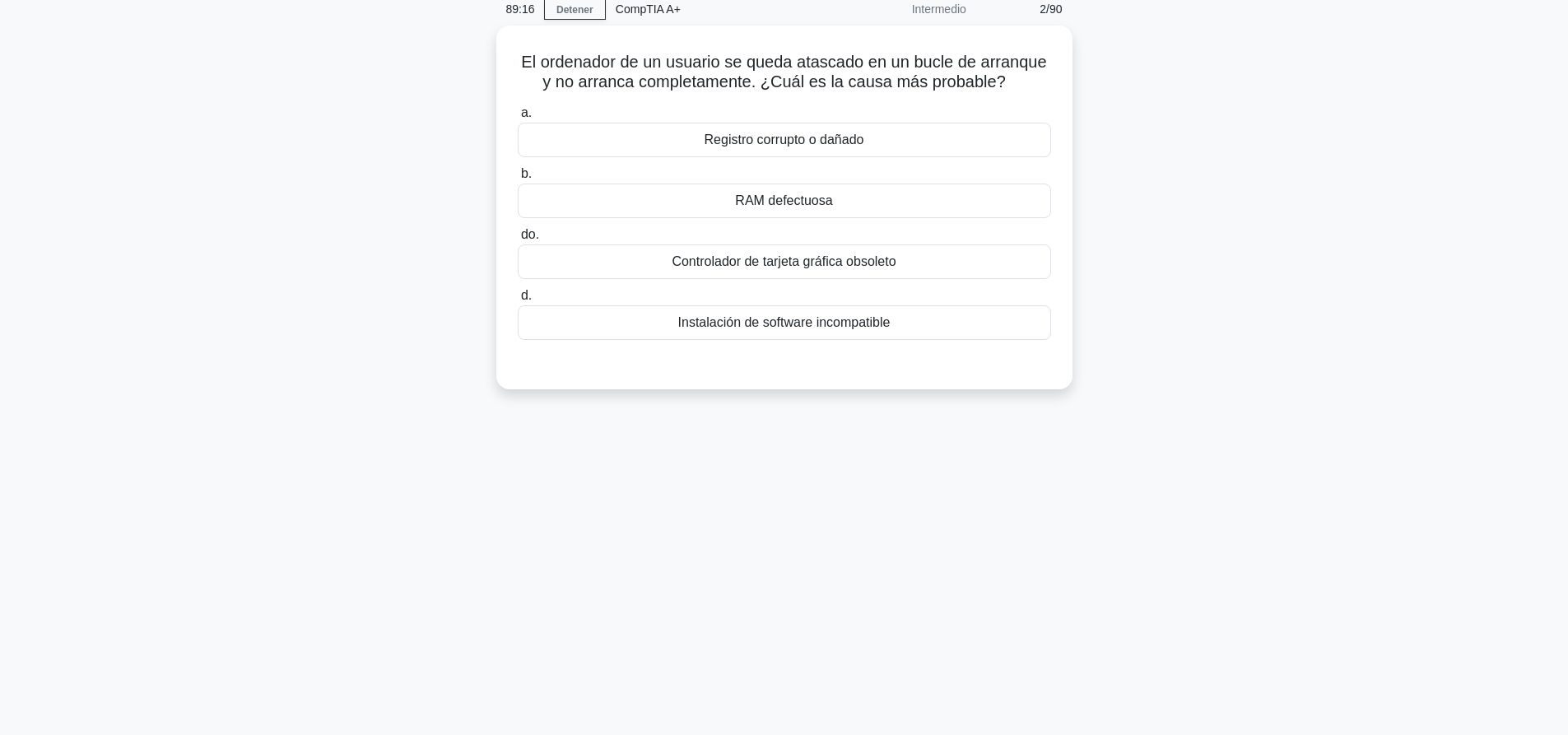
scroll to position [0, 0]
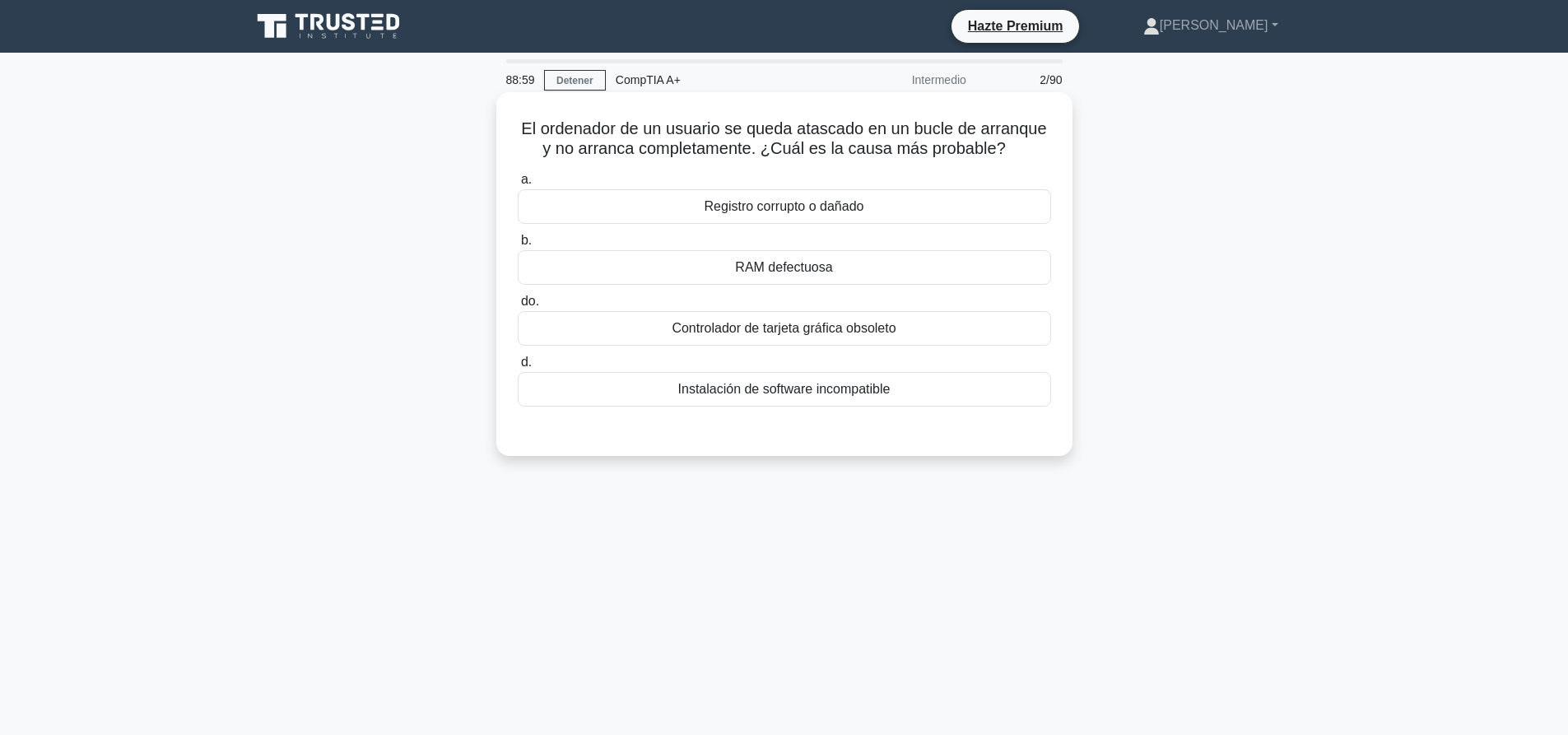
click font "Registro corrupto o dañado"
click input "a. Registro corrupto o dañado"
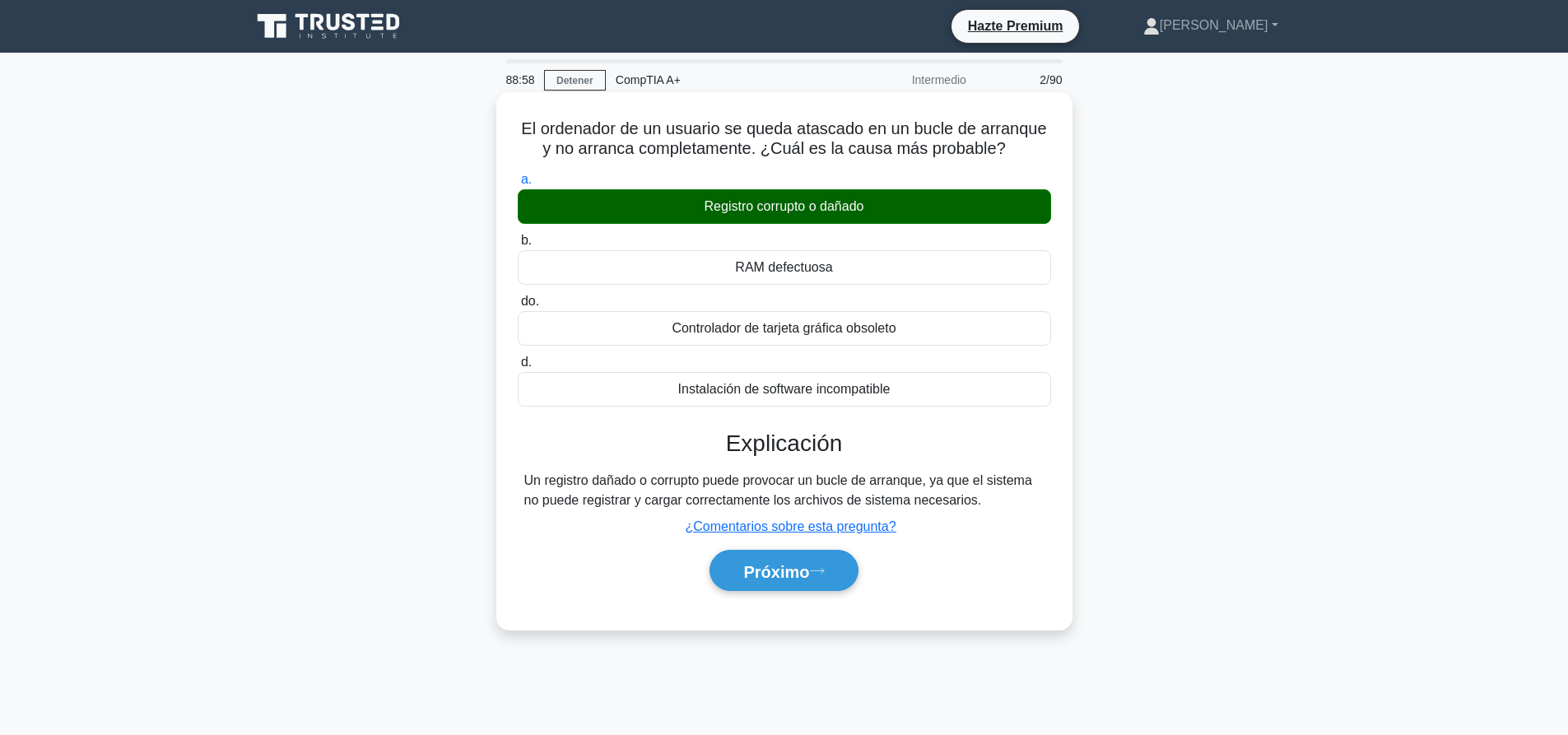
click div "Próximo"
click font "Próximo"
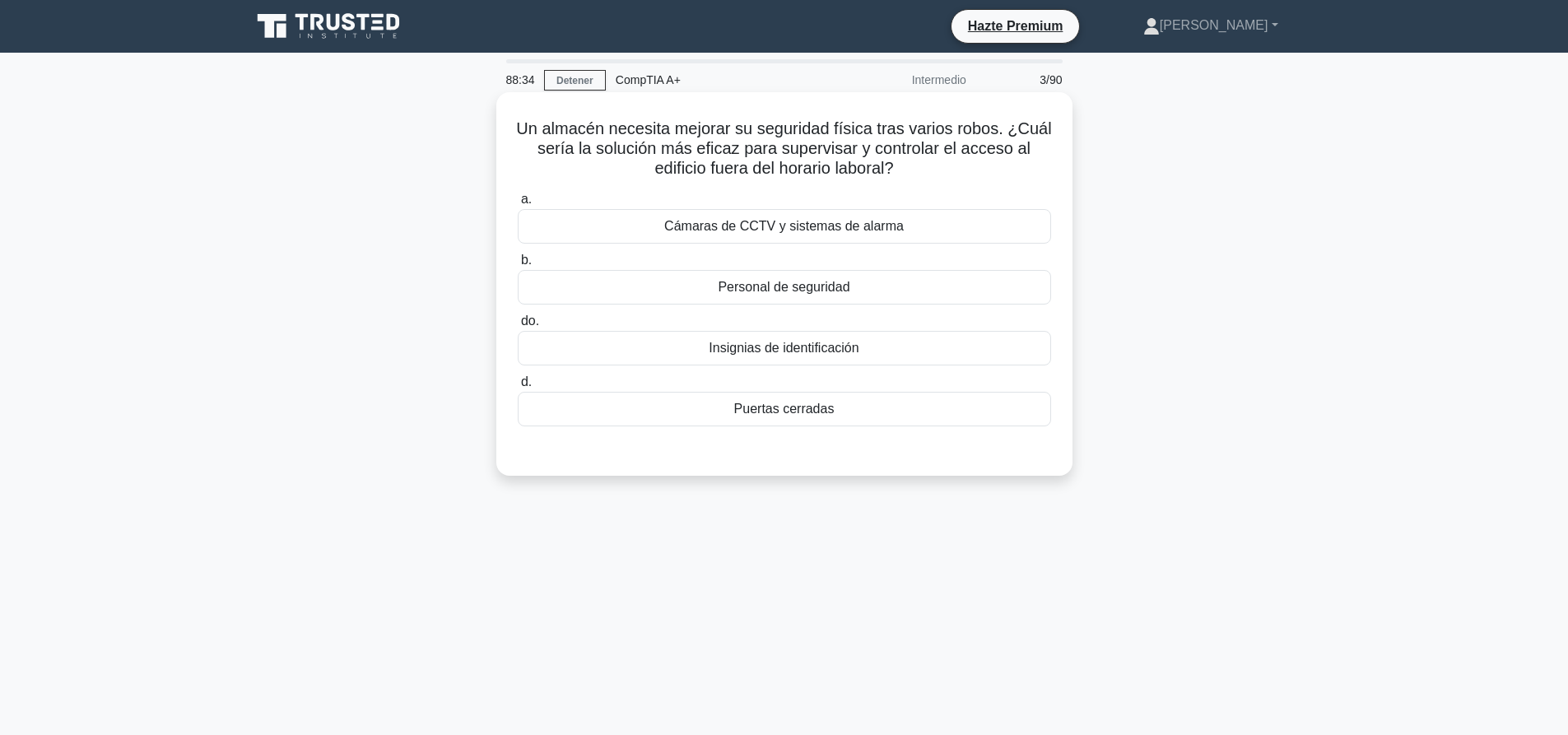
drag, startPoint x: 763, startPoint y: 345, endPoint x: 762, endPoint y: 391, distance: 46.0
click font "Insignias de identificación"
click input "do. Insignias de identificación"
click at [792, 245] on div "a. CCTV cameras and alarm systems b. Security personnel c. d." at bounding box center [784, 308] width 553 height 244
click at [794, 233] on div "CCTV cameras and alarm systems" at bounding box center [784, 227] width 533 height 35
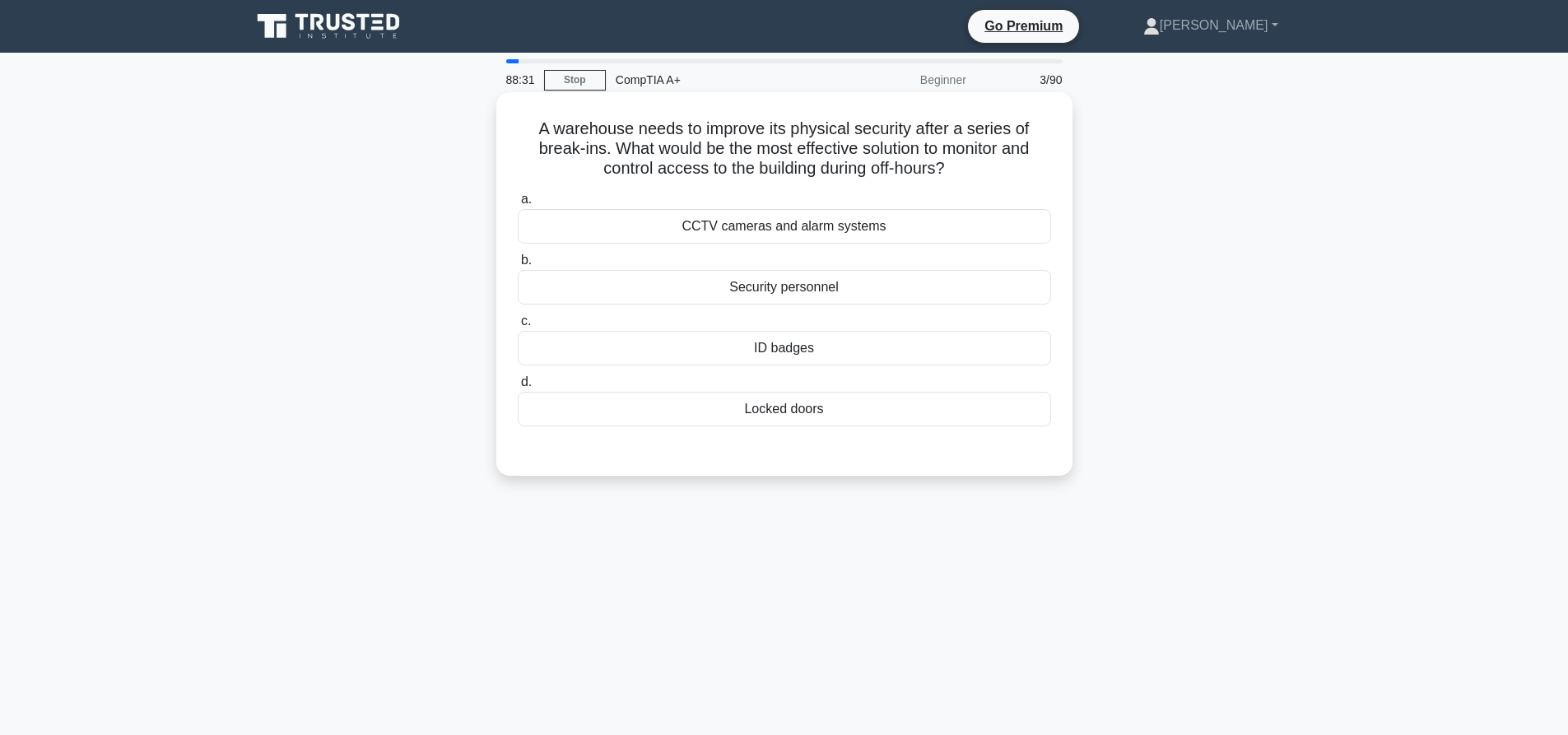
click at [518, 205] on input "a. CCTV cameras and alarm systems" at bounding box center [518, 199] width 0 height 11
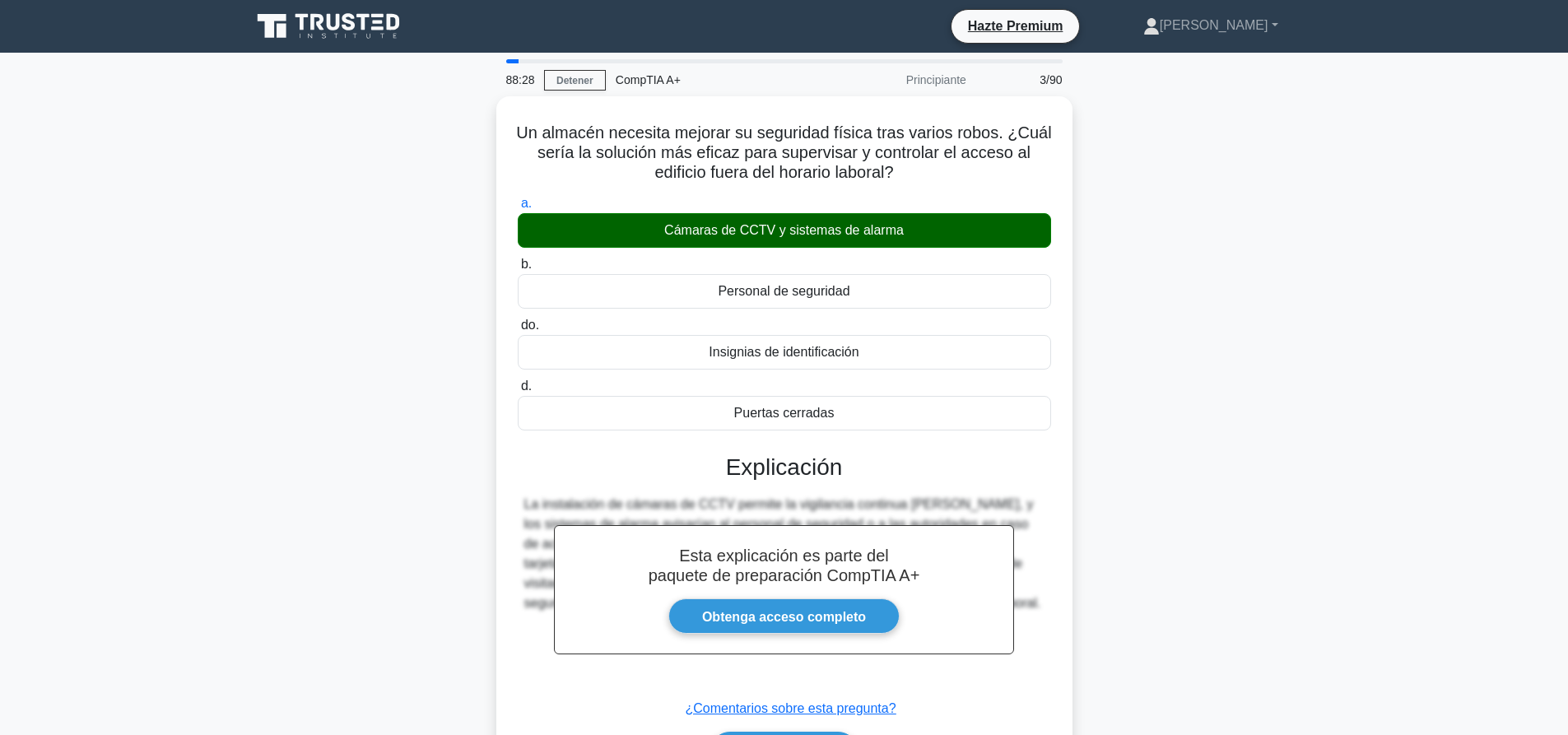
click at [1188, 326] on div "Un almacén necesita mejorar su seguridad física tras varios robos. ¿Cuál sería …" at bounding box center [784, 464] width 1086 height 736
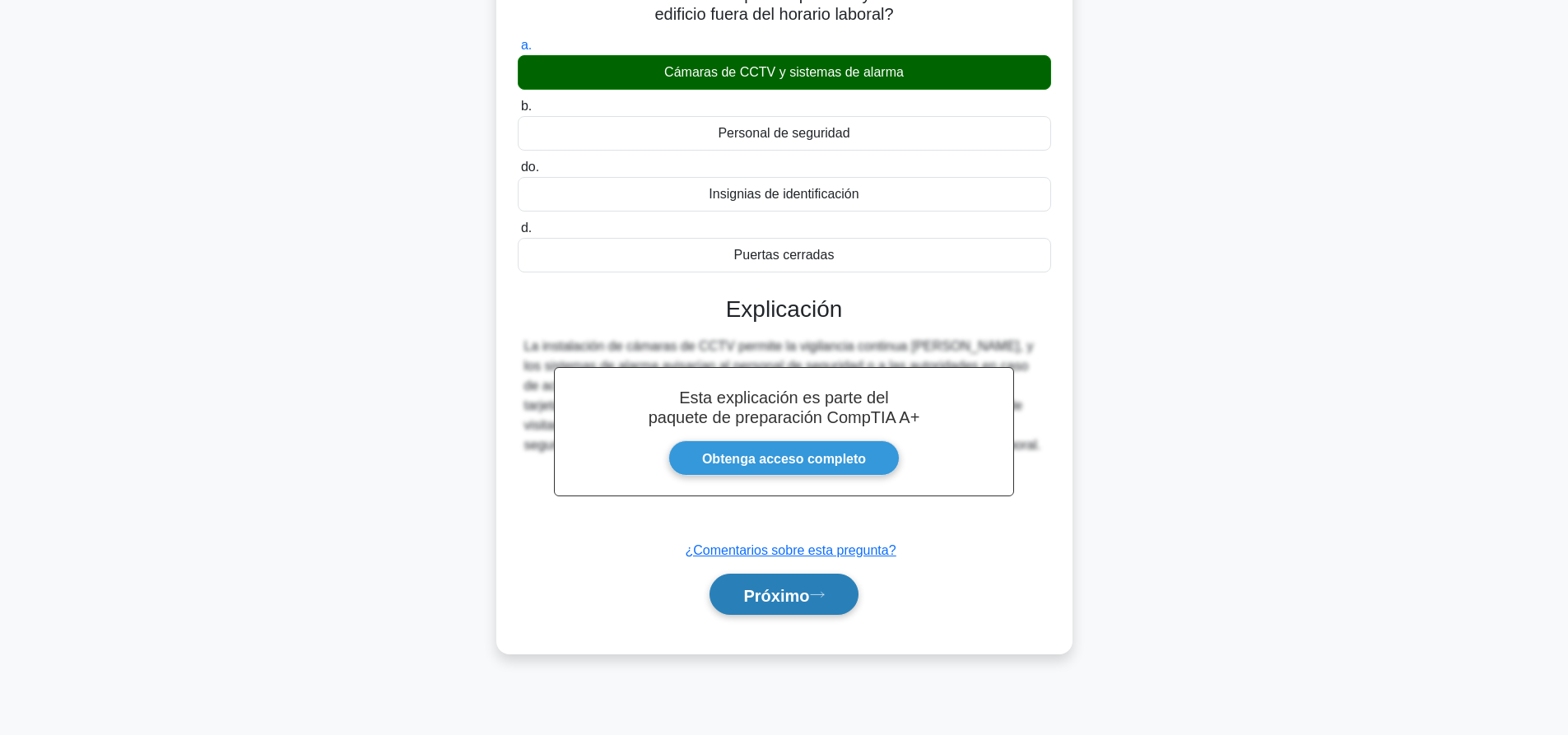
click at [809, 588] on font "Próximo" at bounding box center [776, 595] width 66 height 18
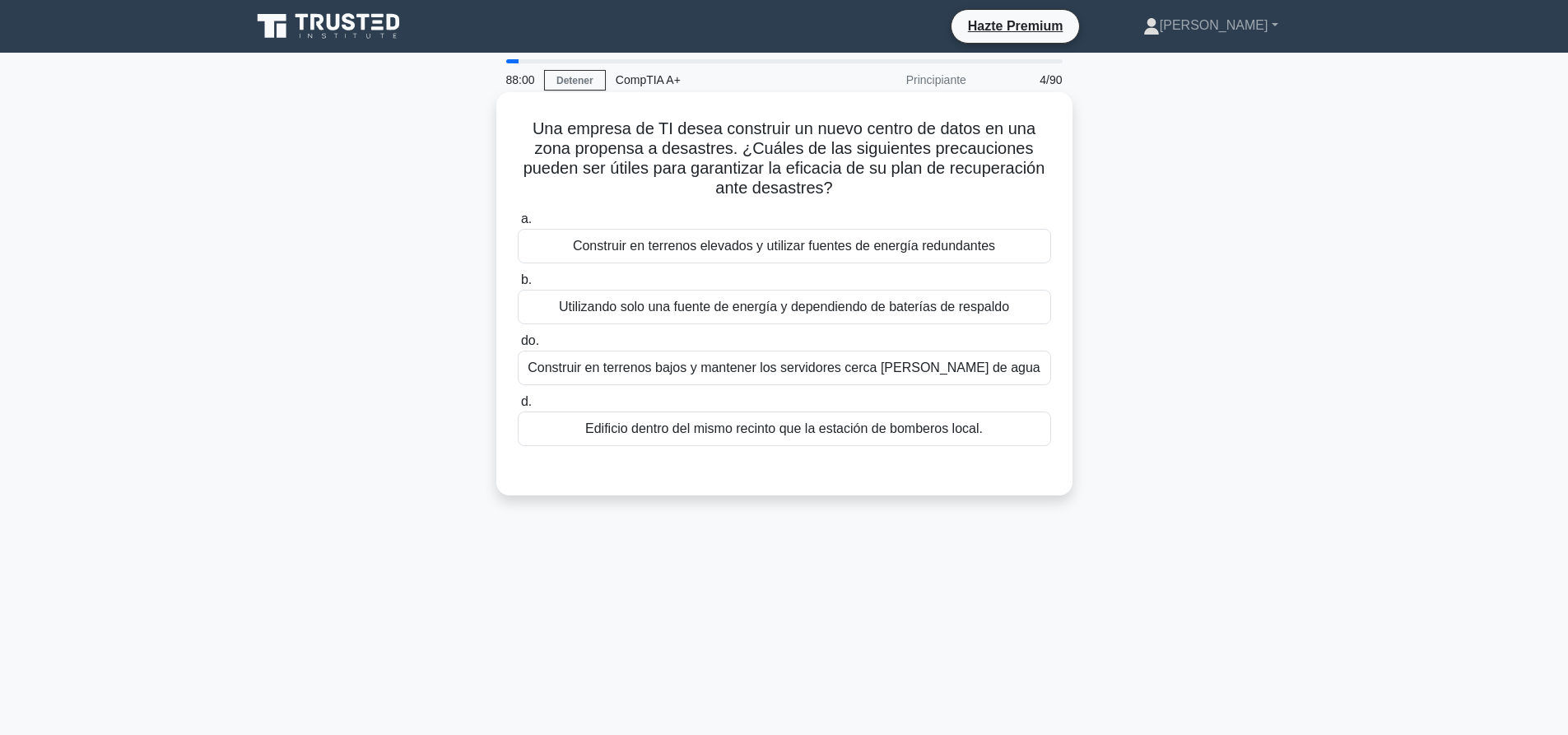
click at [753, 245] on font "Construir en terrenos elevados y utilizar fuentes de energía redundantes" at bounding box center [784, 246] width 422 height 14
click at [518, 225] on input "a. Construir en terrenos elevados y utilizar fuentes de energía redundantes" at bounding box center [518, 219] width 0 height 11
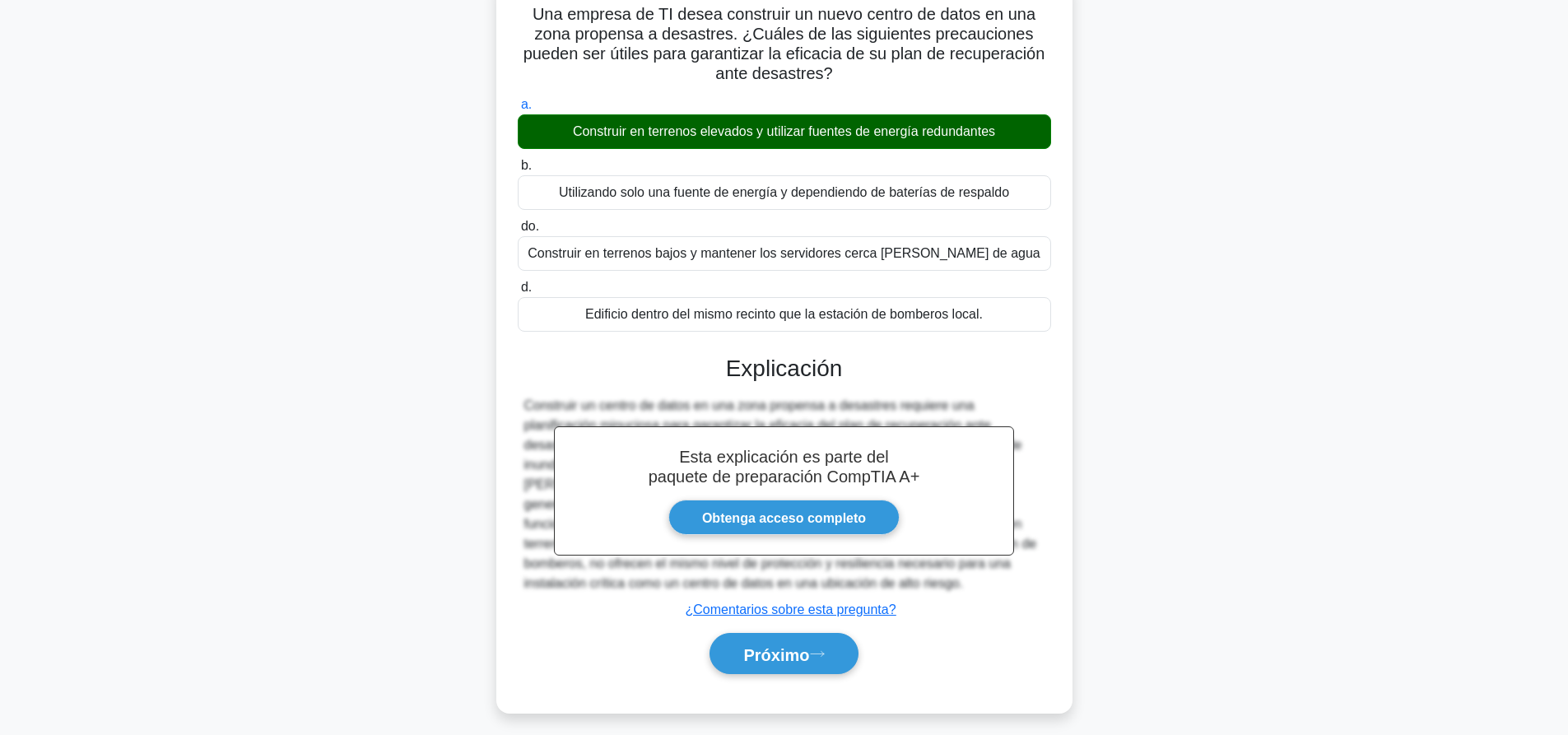
scroll to position [154, 0]
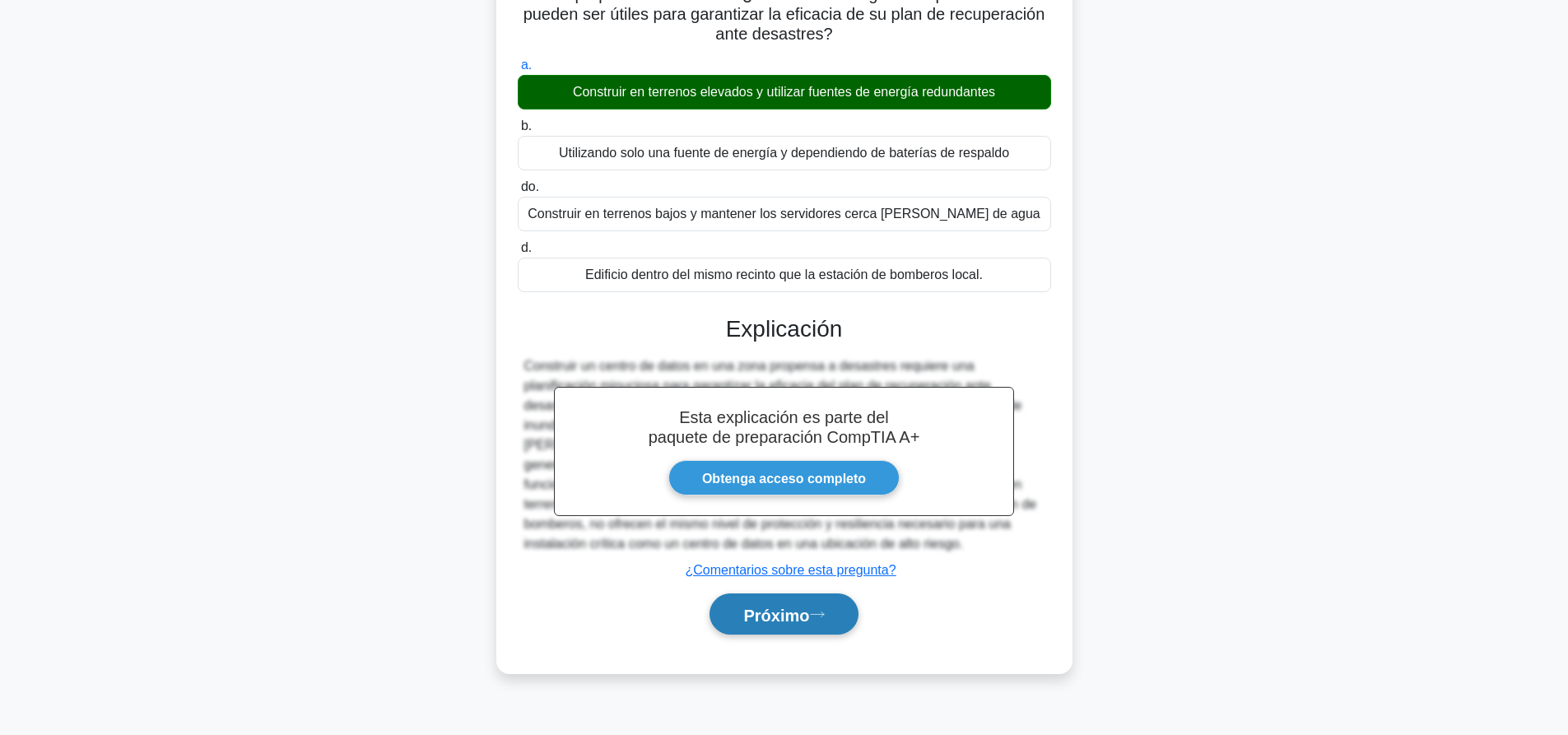
click at [803, 618] on font "Próximo" at bounding box center [776, 615] width 66 height 18
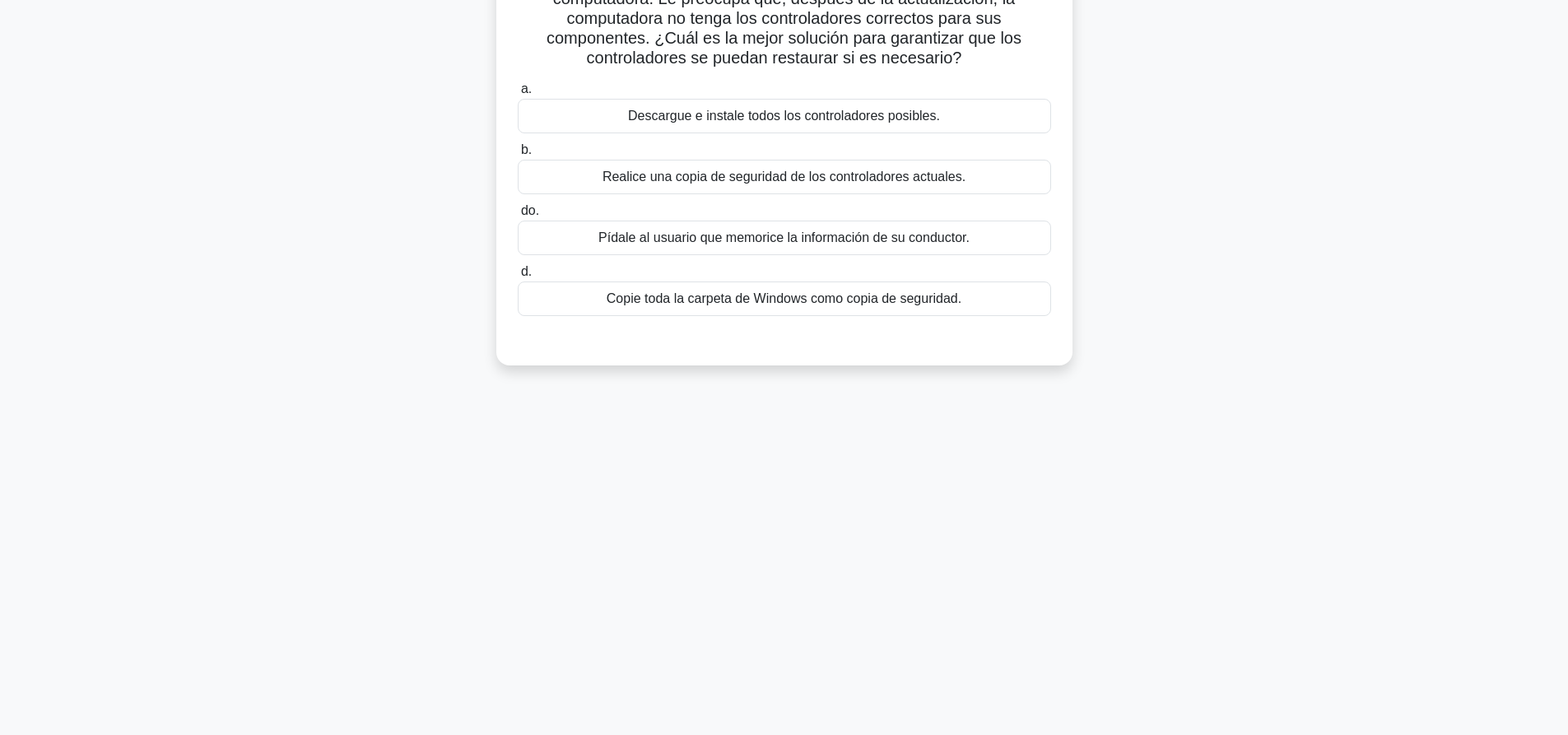
scroll to position [0, 0]
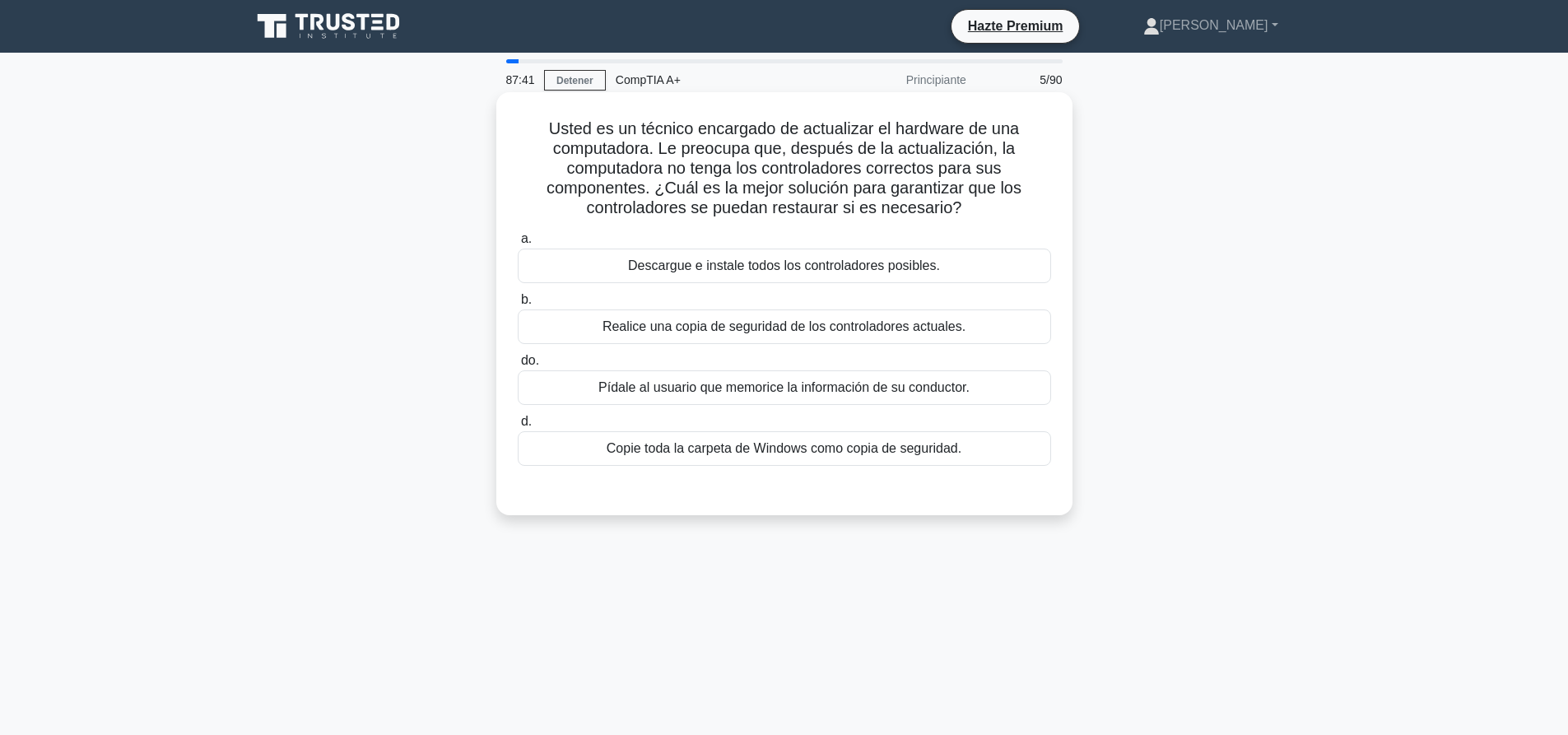
click at [790, 332] on font "Realice una copia de seguridad de los controladores actuales." at bounding box center [784, 327] width 363 height 14
click at [518, 306] on input "b. Realice una copia de seguridad de los controladores actuales." at bounding box center [518, 300] width 0 height 11
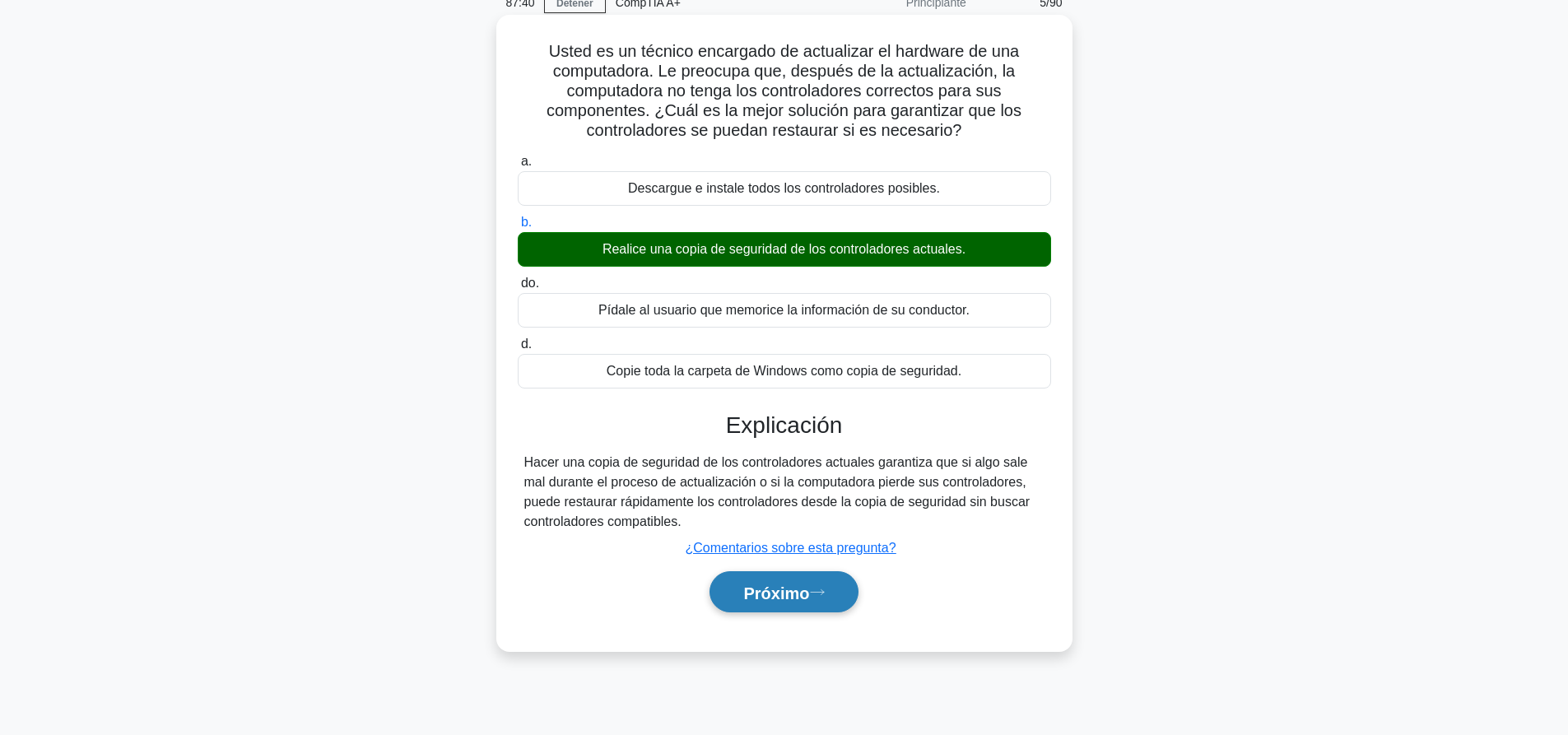
scroll to position [154, 0]
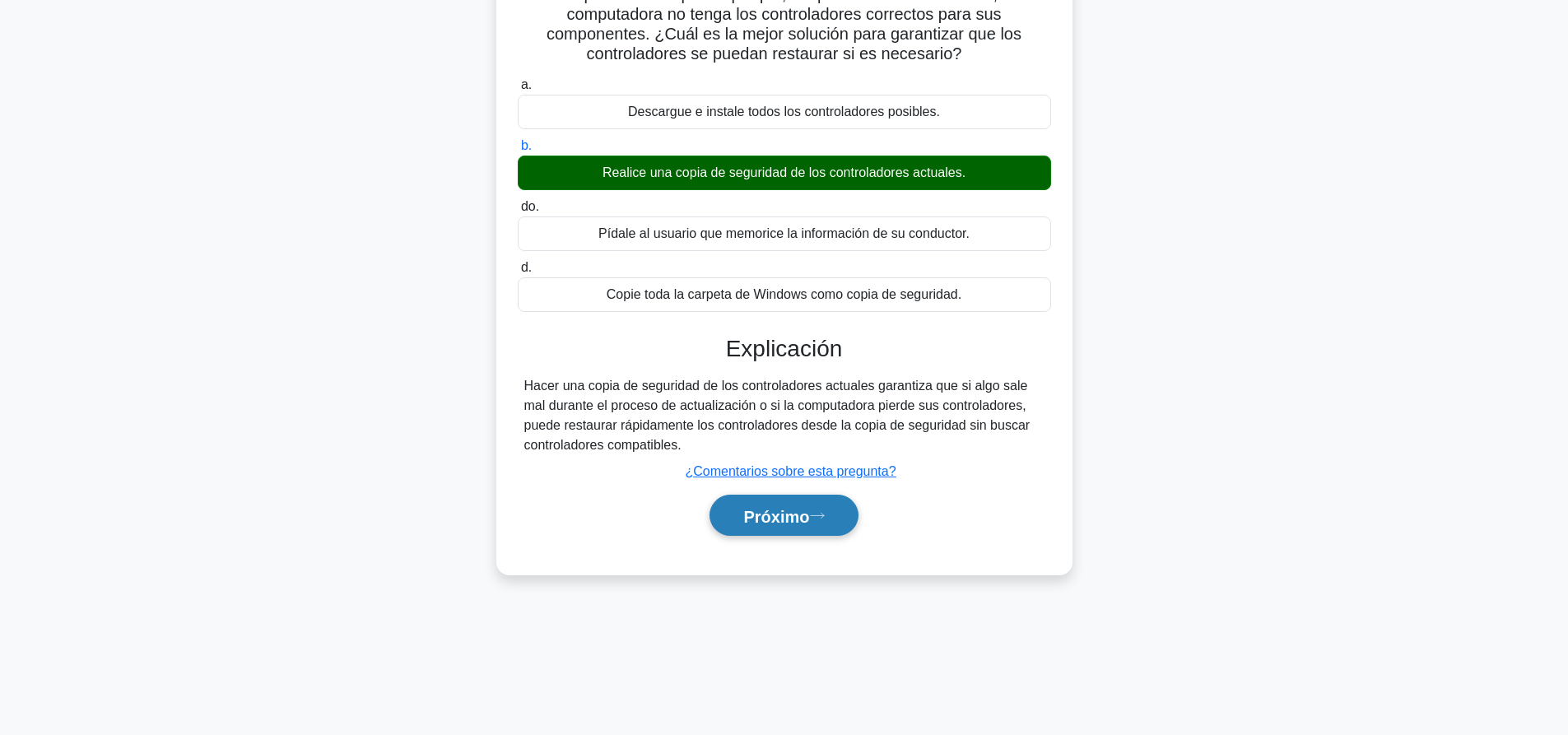
click at [766, 522] on font "Próximo" at bounding box center [776, 516] width 66 height 18
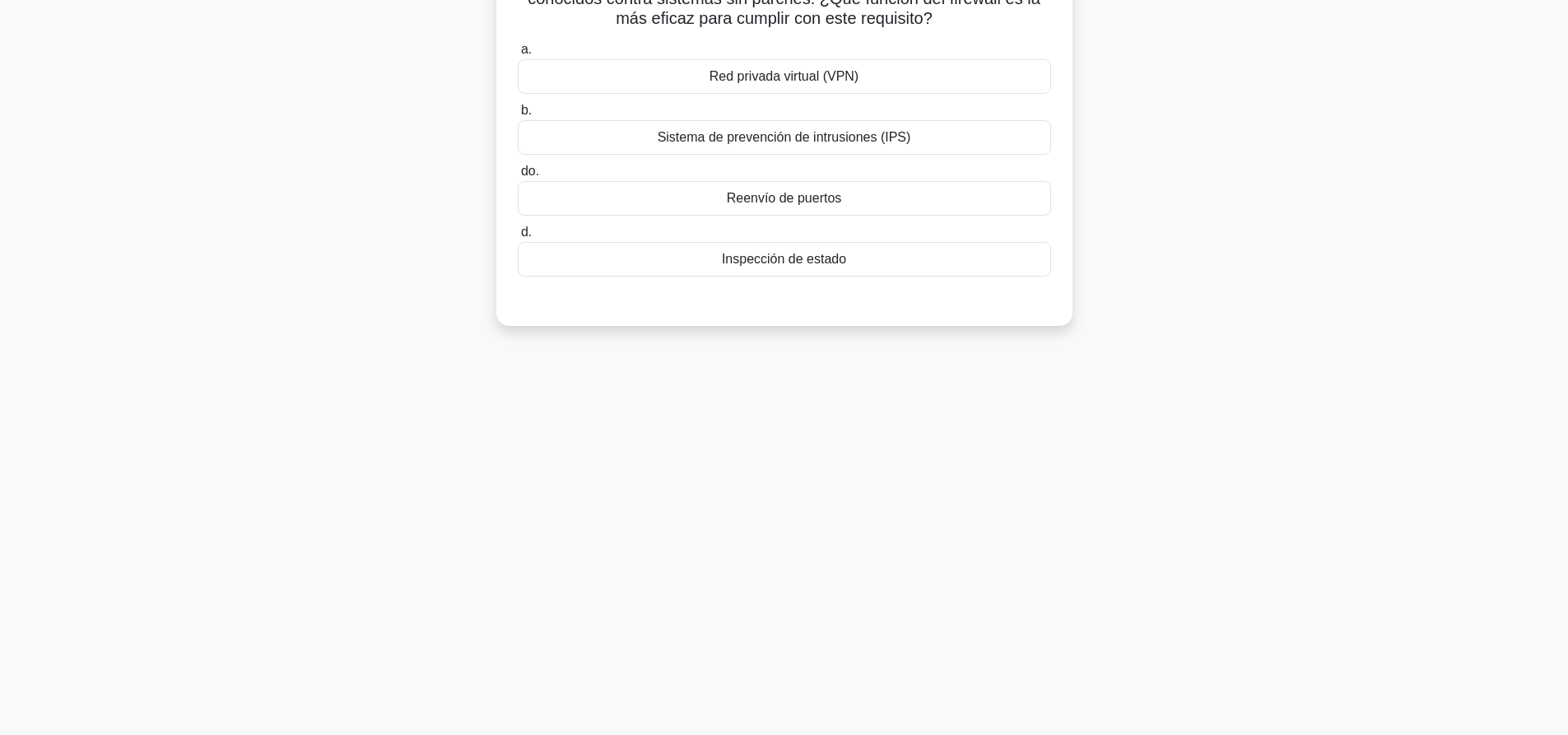
scroll to position [0, 0]
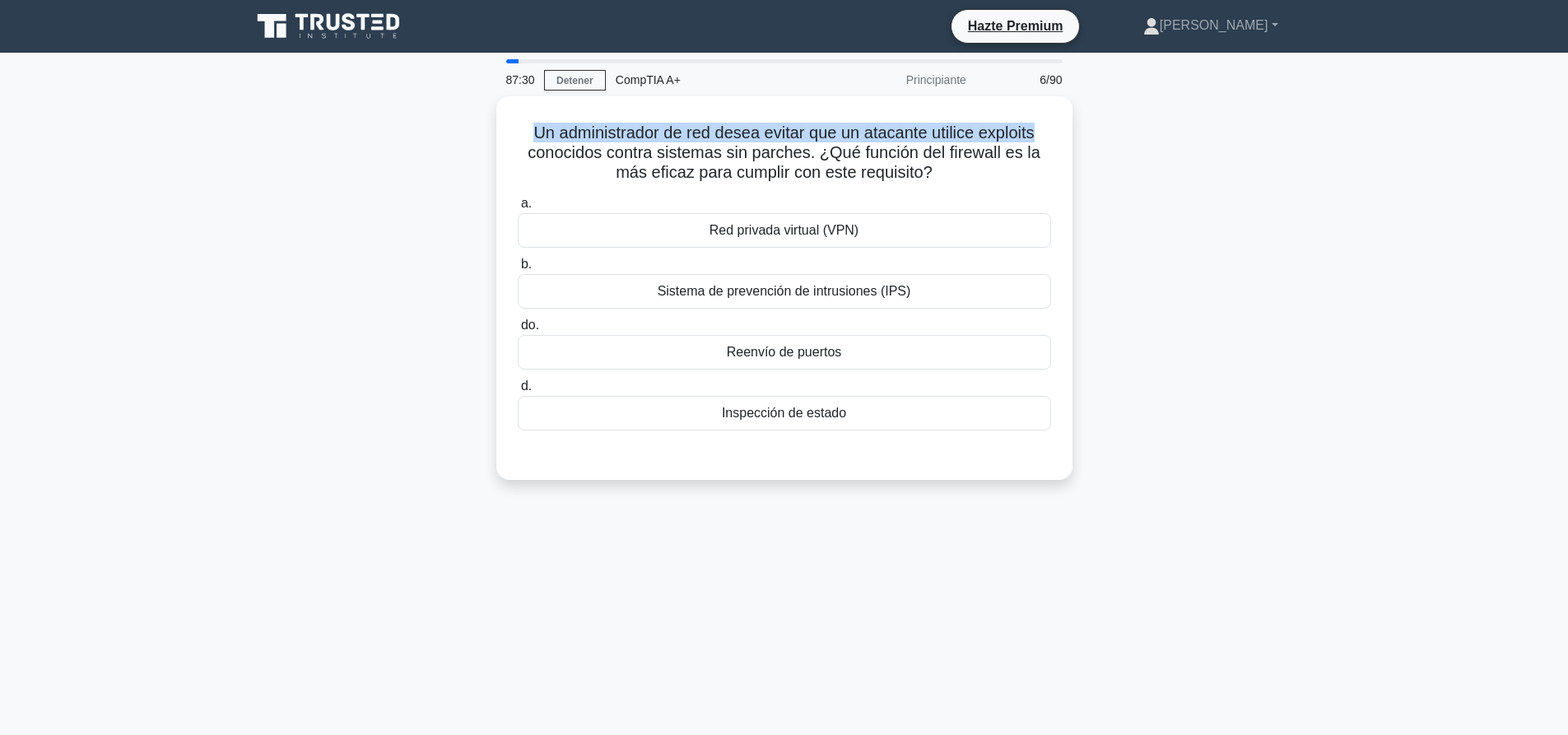
drag, startPoint x: 521, startPoint y: 124, endPoint x: 1073, endPoint y: 128, distance: 552.0
click at [1073, 128] on div "Un administrador de red desea evitar que un atacante utilice exploits conocidos…" at bounding box center [784, 298] width 1086 height 404
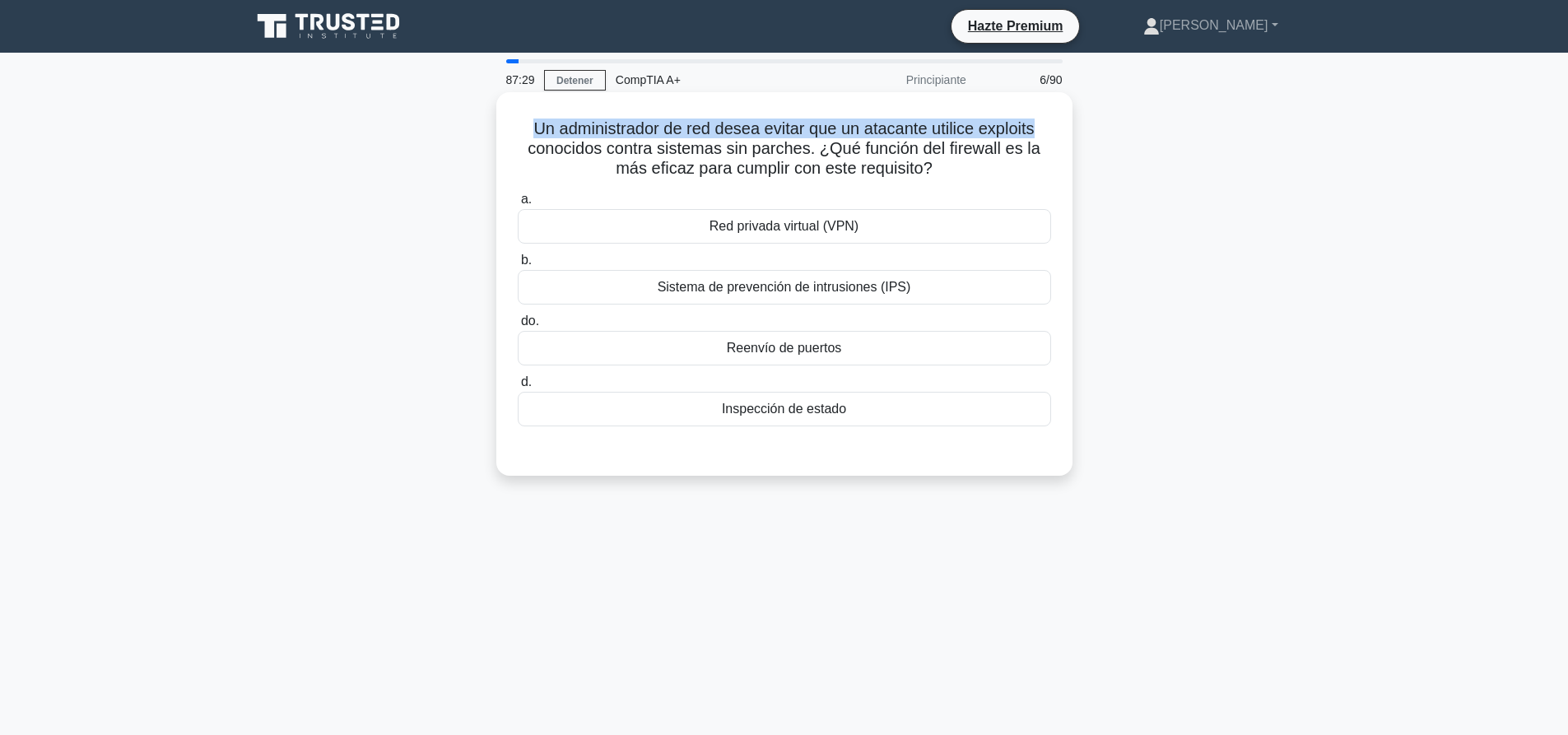
click at [1010, 140] on font "Un administrador de red desea evitar que un atacante utilice exploits conocidos…" at bounding box center [784, 148] width 513 height 58
drag, startPoint x: 539, startPoint y: 113, endPoint x: 919, endPoint y: 119, distance: 380.0
click at [900, 110] on div "Un administrador de red desea evitar que un atacante utilice exploits conocidos…" at bounding box center [784, 284] width 563 height 371
click at [919, 119] on font "Un administrador de red desea evitar que un atacante utilice exploits conocidos…" at bounding box center [784, 148] width 513 height 58
drag, startPoint x: 533, startPoint y: 131, endPoint x: 891, endPoint y: 126, distance: 358.0
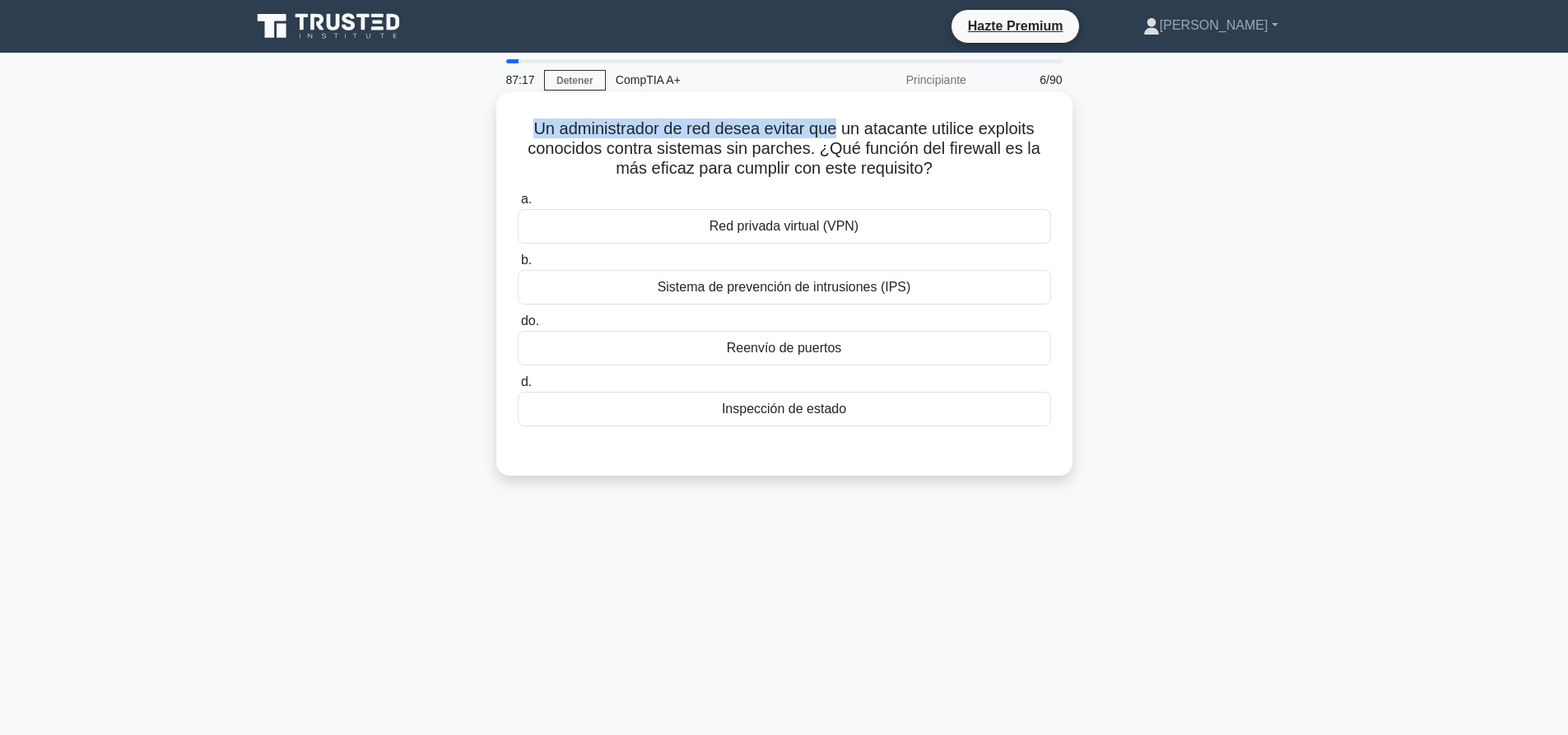
click at [844, 126] on font "Un administrador de red desea evitar que un atacante utilice exploits conocidos…" at bounding box center [784, 148] width 513 height 58
click at [891, 126] on font "Un administrador de red desea evitar que un atacante utilice exploits conocidos…" at bounding box center [784, 148] width 513 height 58
click at [839, 282] on font "Sistema de prevención de intrusiones (IPS)" at bounding box center [784, 286] width 253 height 14
click at [518, 266] on input "b. Sistema de prevención de intrusiones (IPS)" at bounding box center [518, 260] width 0 height 11
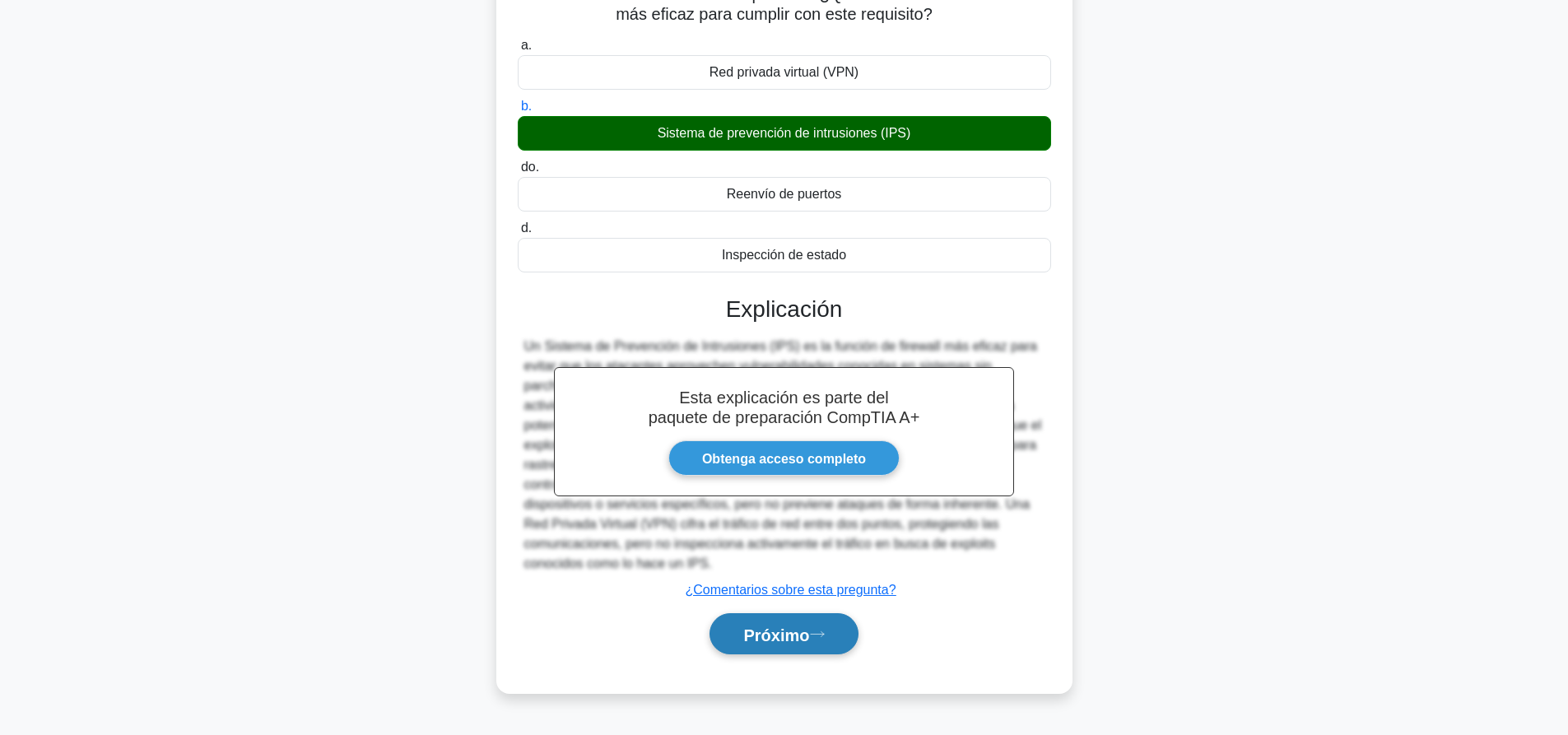
click at [821, 645] on button "Próximo" at bounding box center [784, 635] width 148 height 42
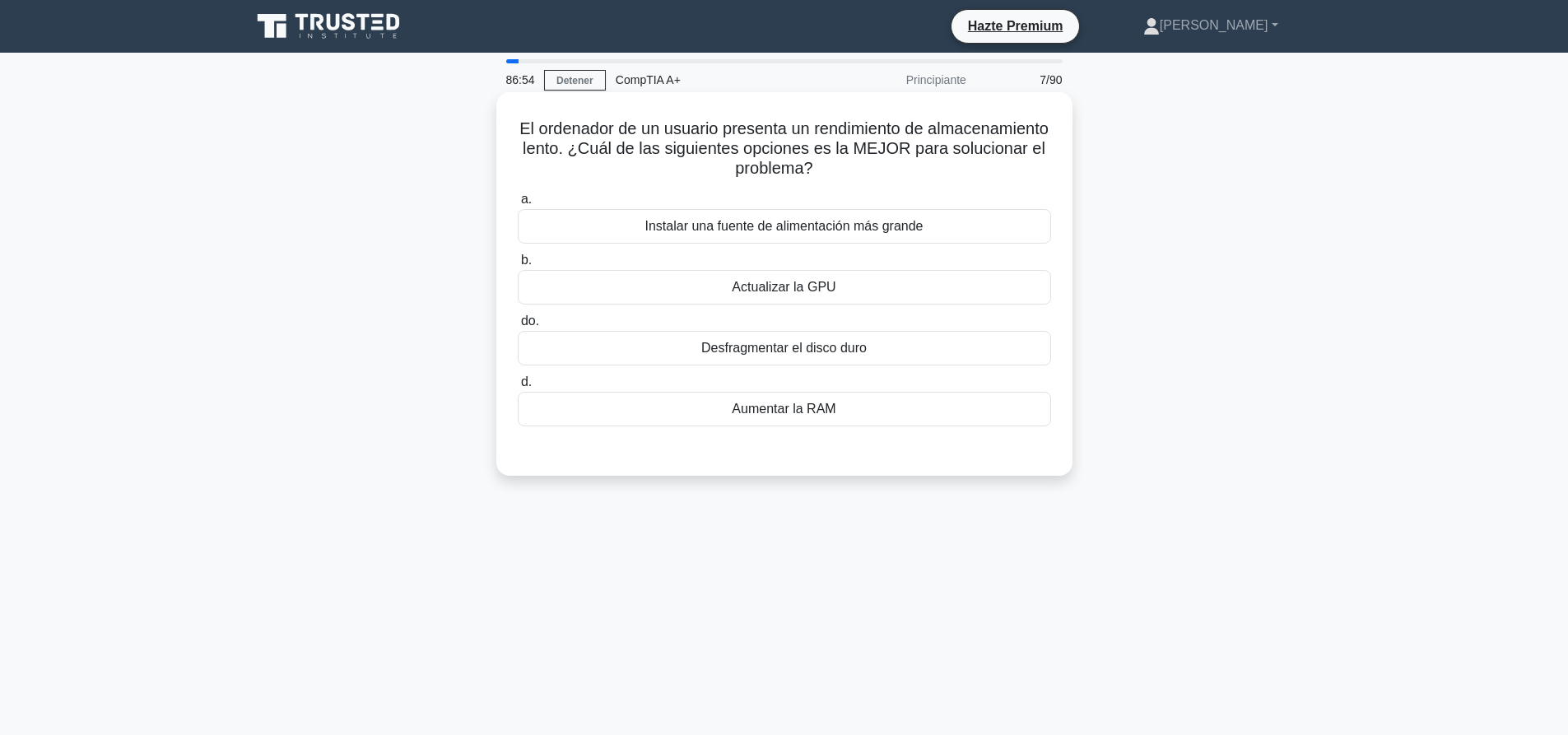
click at [860, 350] on font "Desfragmentar el disco duro" at bounding box center [784, 348] width 165 height 14
click at [518, 327] on input "do. Desfragmentar el disco duro" at bounding box center [518, 321] width 0 height 11
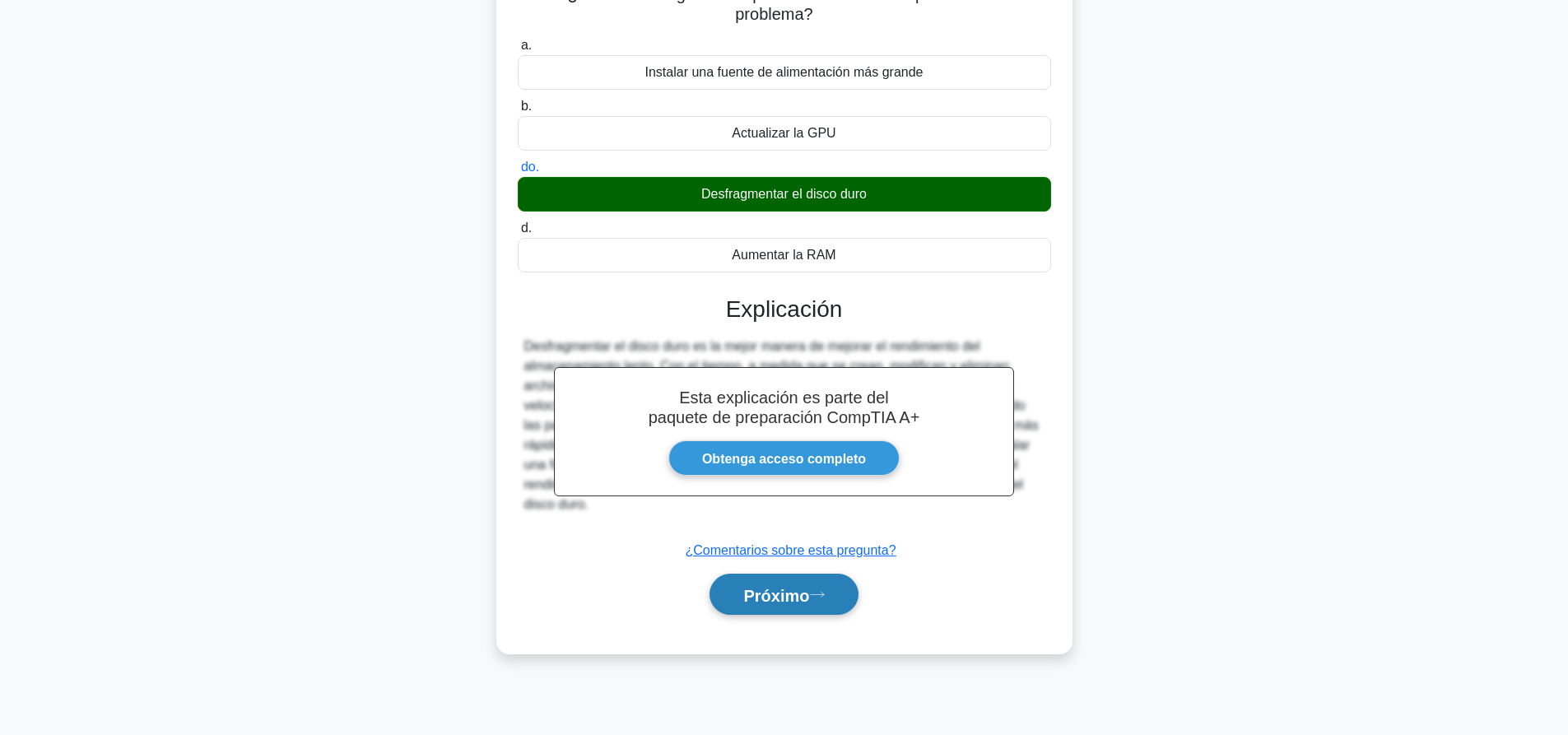
click at [786, 582] on button "Próximo" at bounding box center [784, 595] width 148 height 42
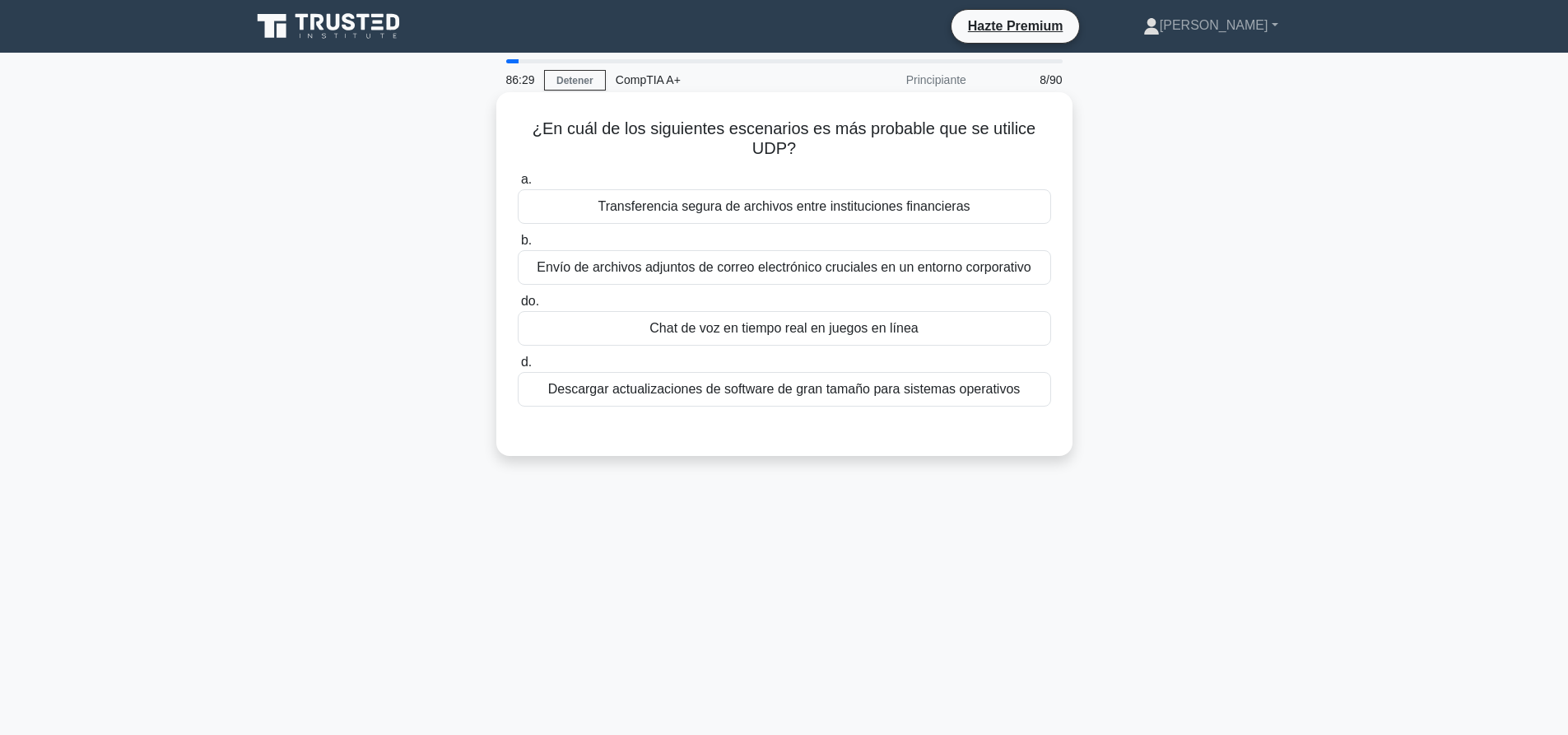
click at [764, 388] on font "Descargar actualizaciones de software de gran tamaño para sistemas operativos" at bounding box center [784, 389] width 472 height 14
click at [518, 368] on input "d. Descargar actualizaciones de software de gran tamaño para sistemas operativos" at bounding box center [518, 362] width 0 height 11
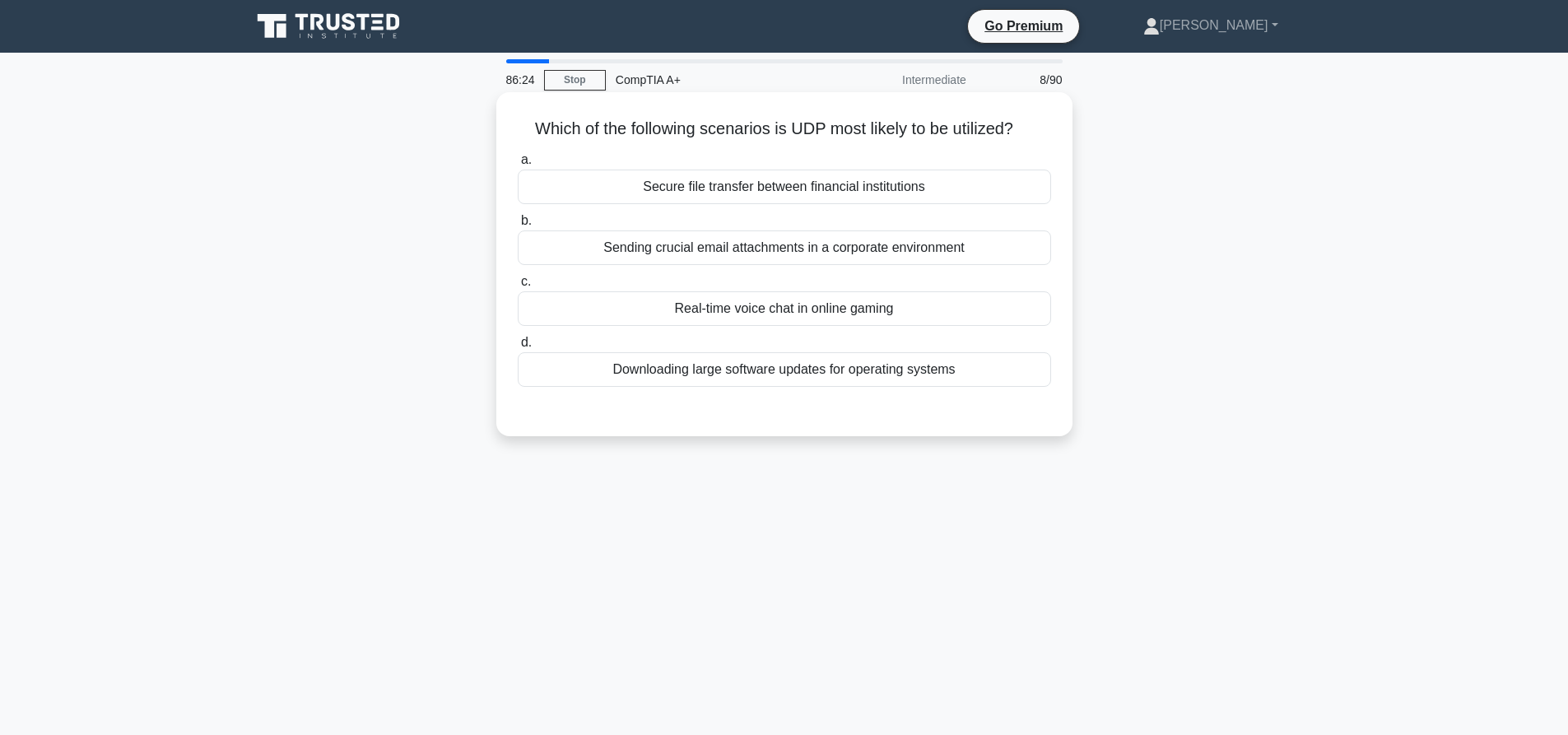
click at [831, 305] on div "Real-time voice chat in online gaming" at bounding box center [784, 308] width 533 height 35
click at [518, 287] on input "c. Real-time voice chat in online gaming" at bounding box center [518, 282] width 0 height 11
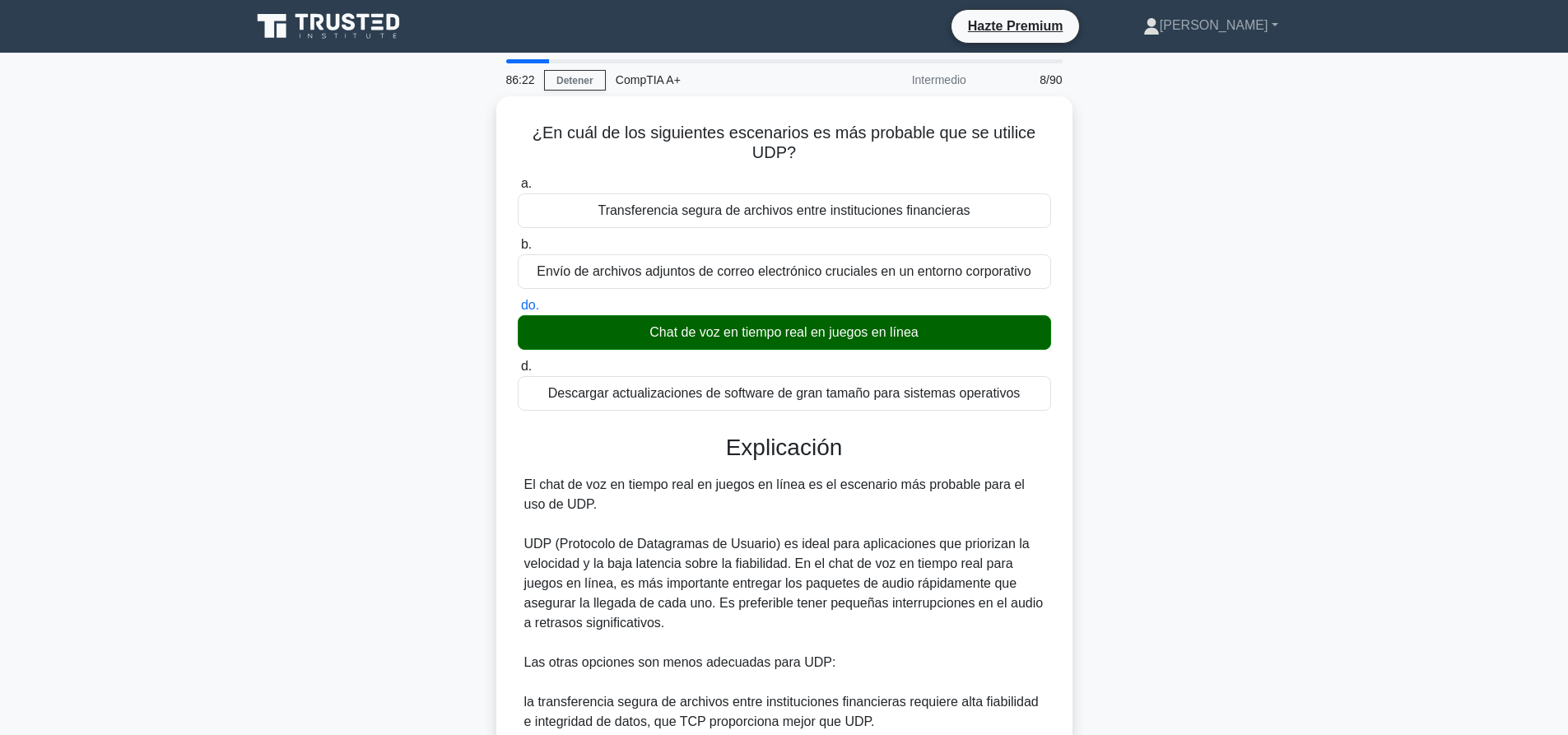
click at [1202, 401] on div "¿En cuál de los siguientes escenarios es más probable que se utilice UDP? .spin…" at bounding box center [784, 602] width 1086 height 1013
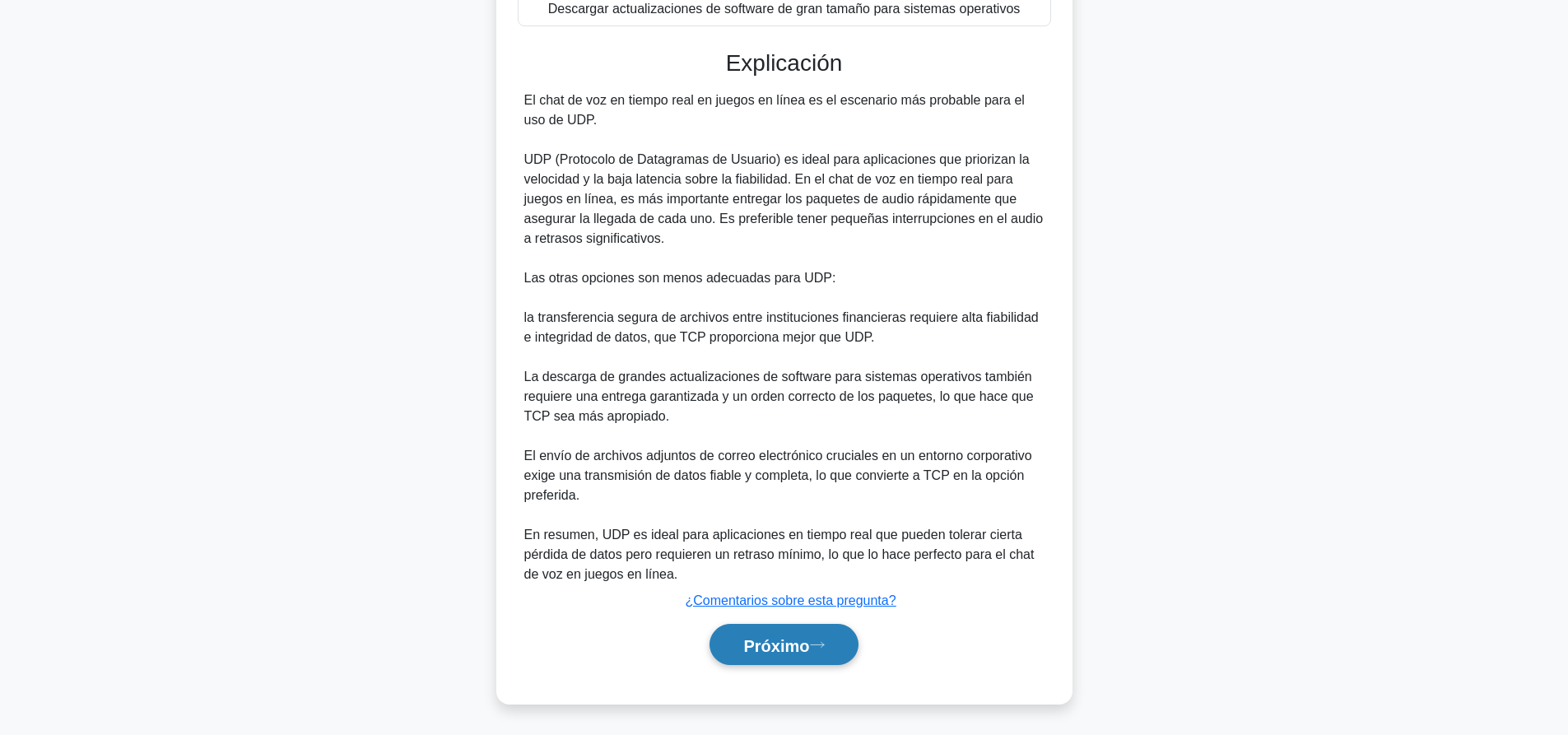
click at [853, 648] on button "Próximo" at bounding box center [784, 646] width 148 height 42
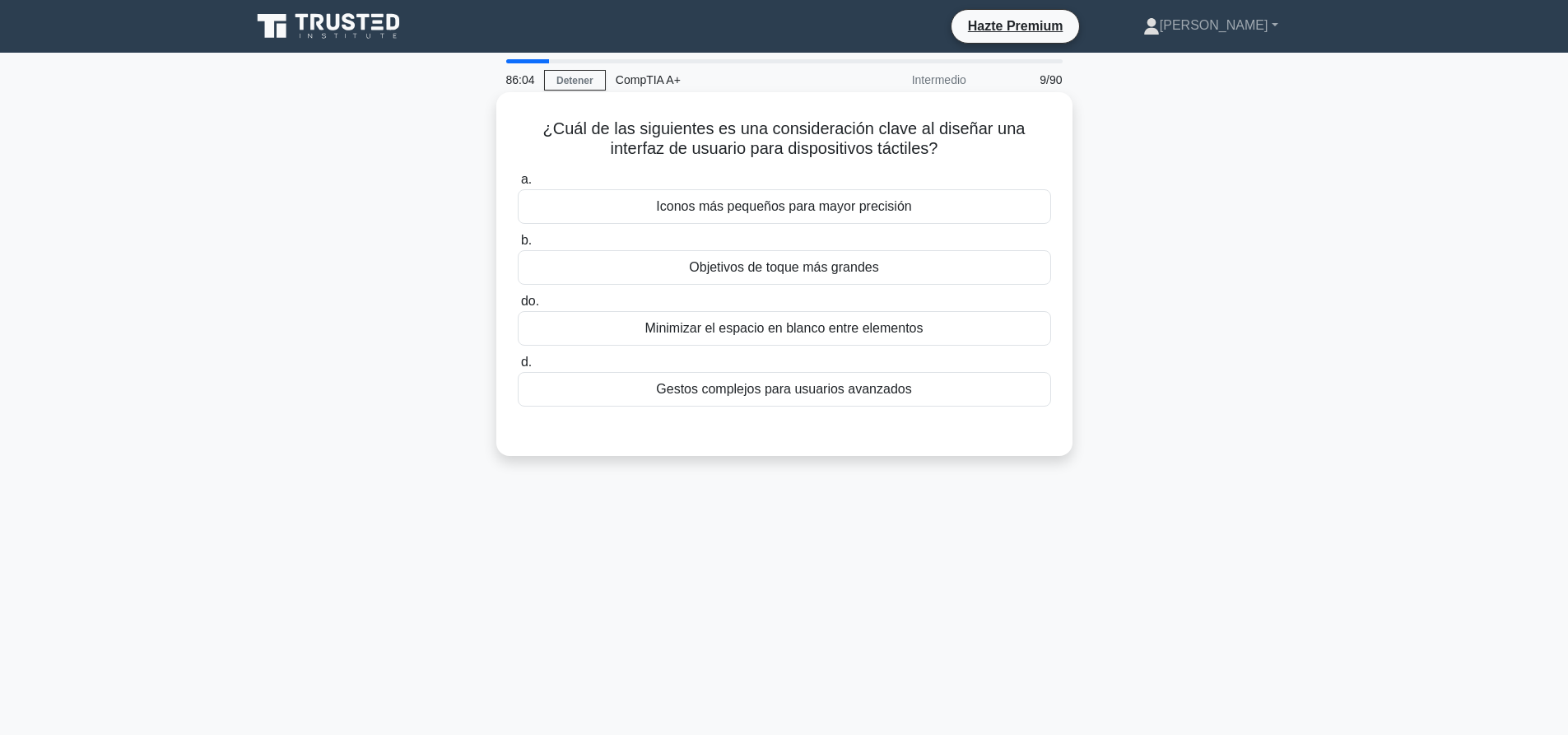
click at [855, 274] on font "Objetivos de toque más grandes" at bounding box center [783, 267] width 189 height 14
click at [518, 246] on input "b. Objetivos de toque más grandes" at bounding box center [518, 240] width 0 height 11
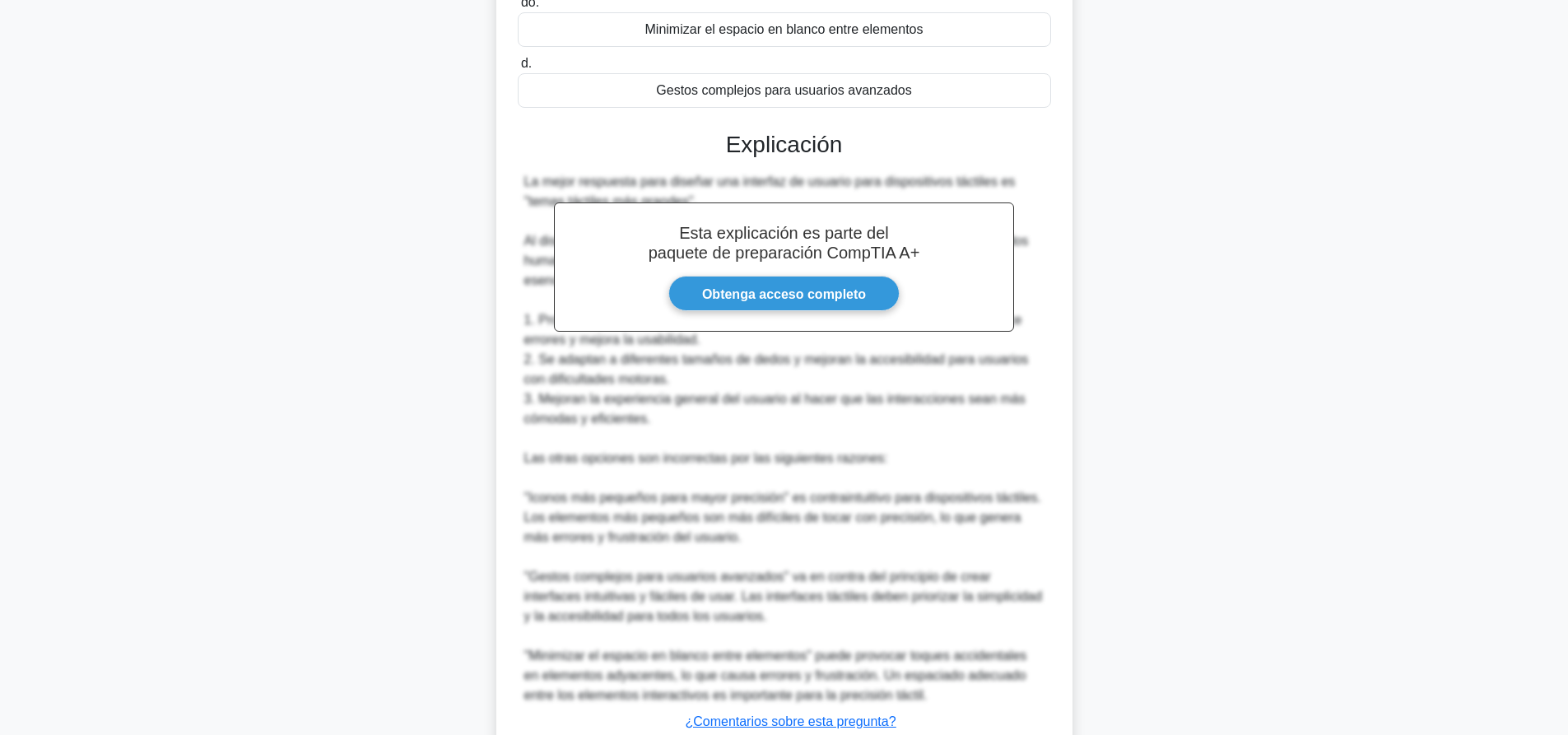
scroll to position [330, 0]
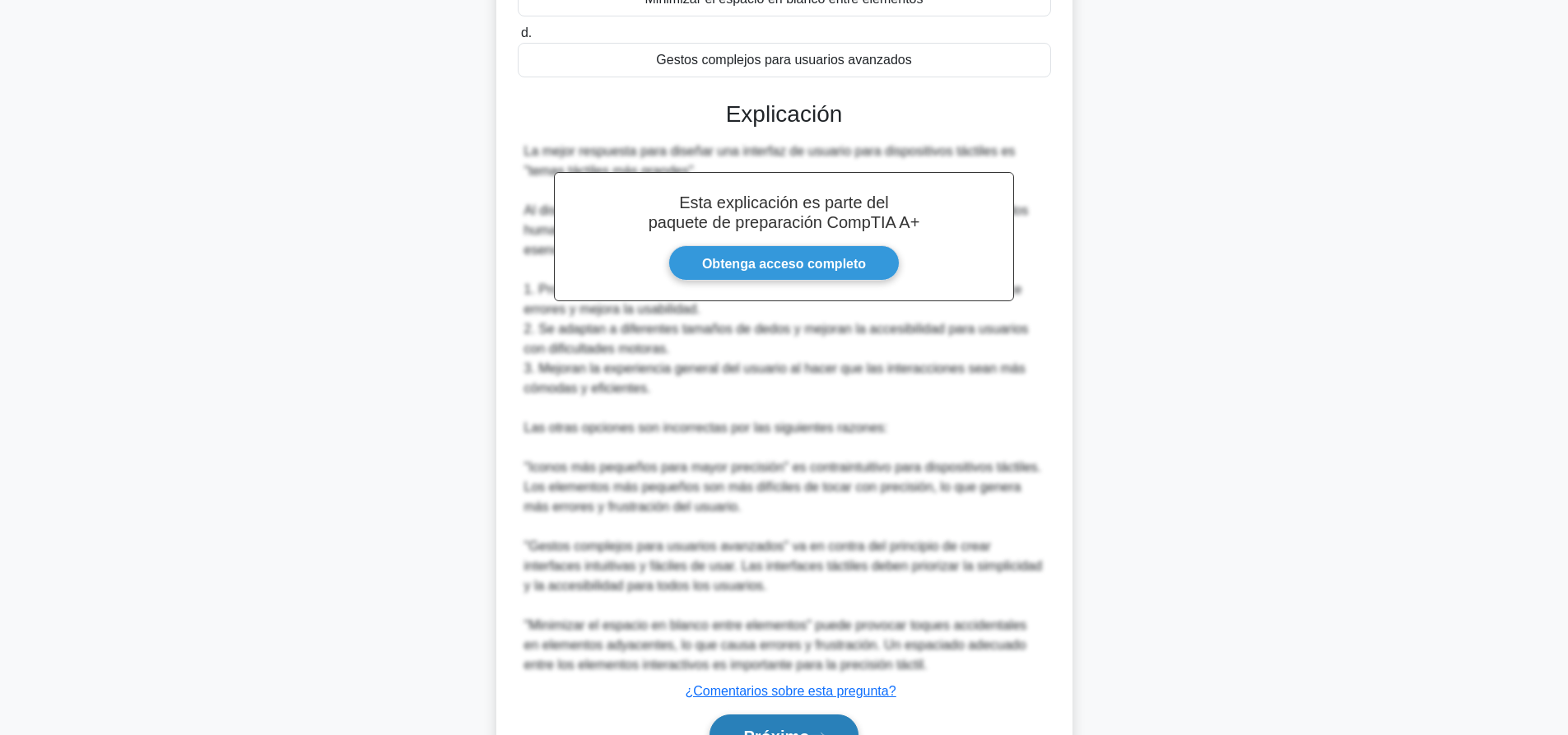
click at [828, 723] on button "Próximo" at bounding box center [784, 736] width 148 height 42
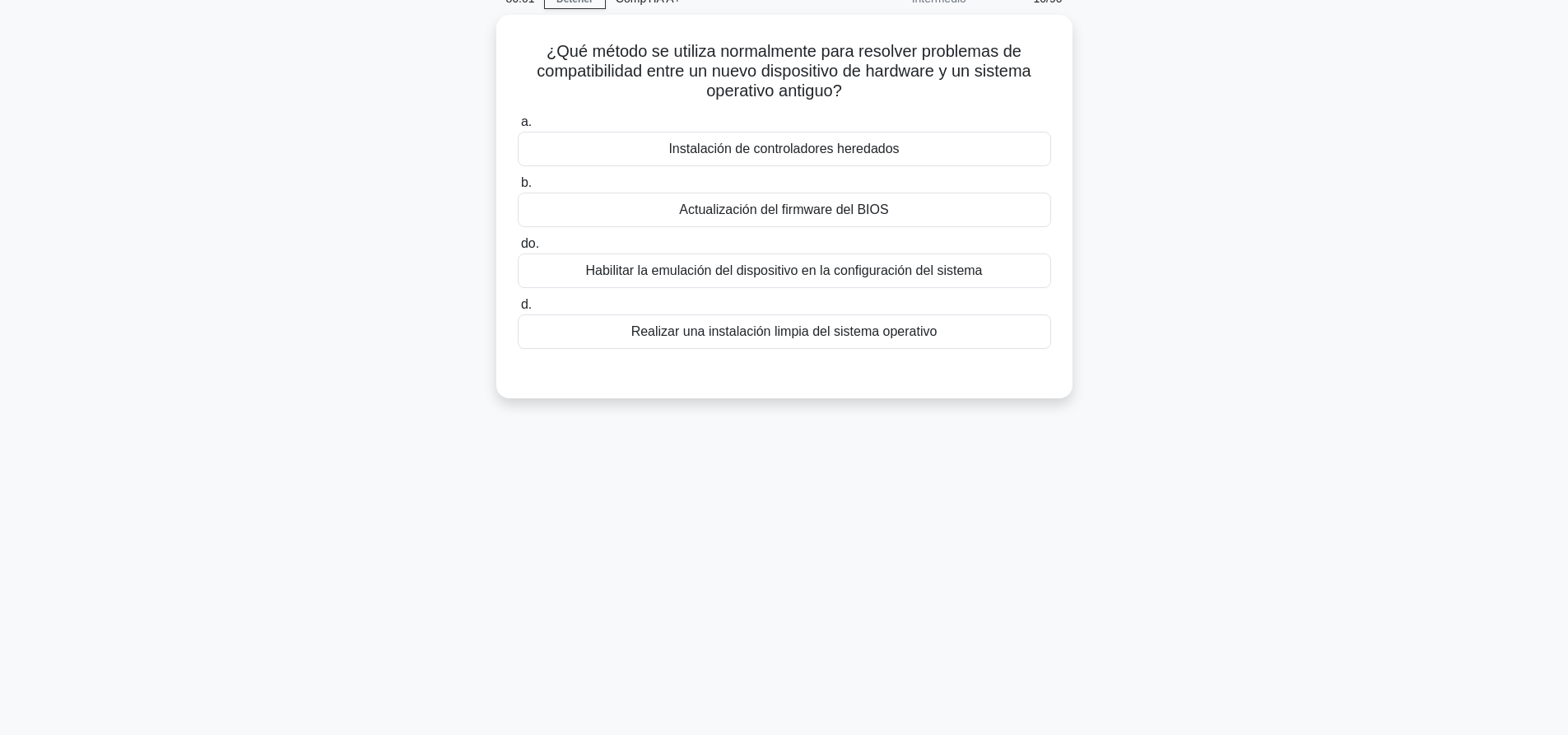
scroll to position [0, 0]
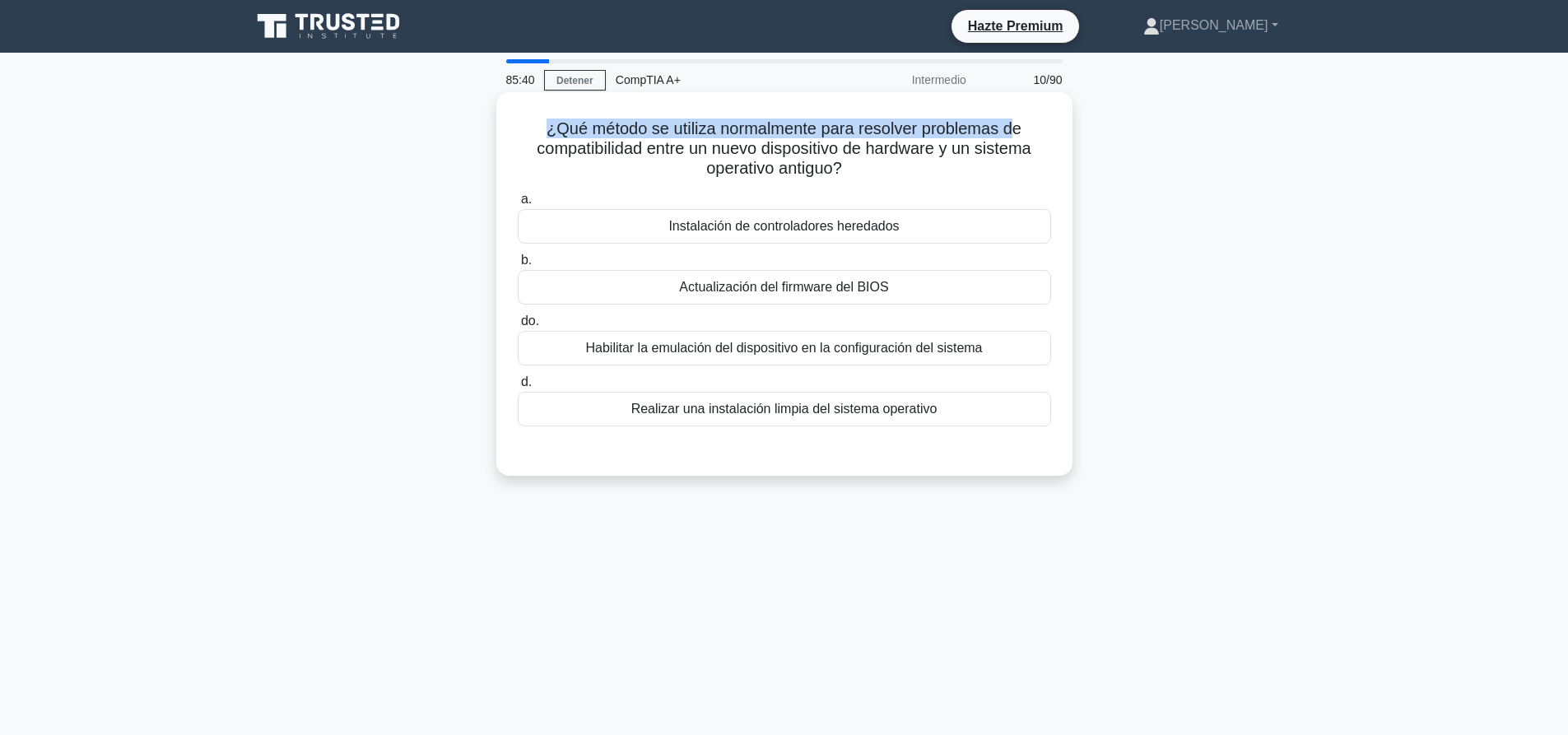
drag, startPoint x: 543, startPoint y: 130, endPoint x: 1022, endPoint y: 130, distance: 479.0
click at [1022, 130] on font "¿Qué método se utiliza normalmente para resolver problemas de compatibilidad en…" at bounding box center [784, 148] width 494 height 58
click at [991, 166] on h5 "¿Qué método se utiliza normalmente para resolver problemas de compatibilidad en…" at bounding box center [784, 148] width 537 height 61
drag, startPoint x: 539, startPoint y: 114, endPoint x: 877, endPoint y: 139, distance: 338.9
click at [832, 122] on div "¿Qué método se utiliza normalmente para resolver problemas de compatibilidad en…" at bounding box center [784, 284] width 563 height 371
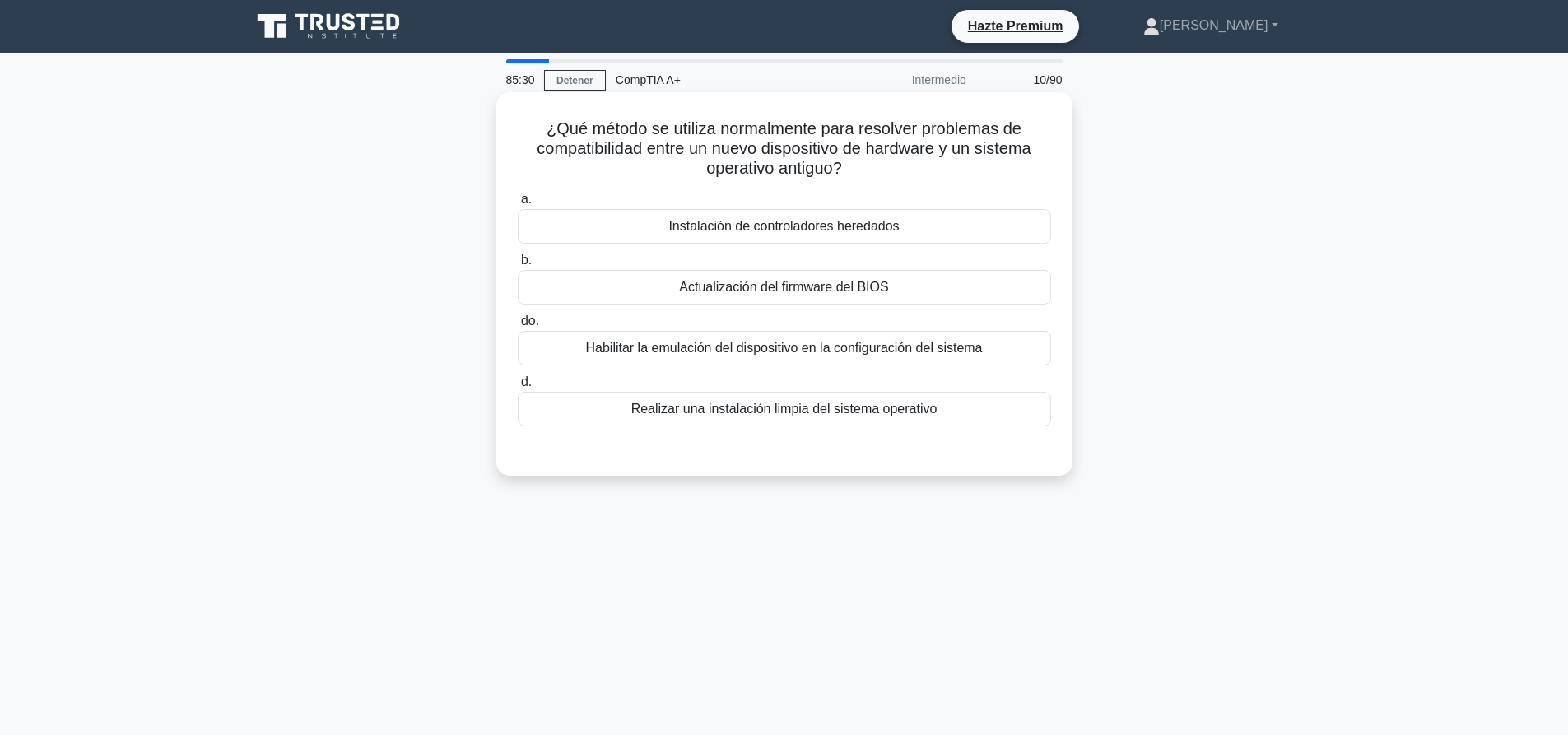
click at [884, 141] on font "¿Qué método se utiliza normalmente para resolver problemas de compatibilidad en…" at bounding box center [784, 148] width 494 height 58
click at [769, 233] on div "Instalación de controladores heredados" at bounding box center [784, 227] width 533 height 35
click at [847, 216] on div "Instalación de controladores heredados" at bounding box center [784, 227] width 533 height 35
click at [518, 205] on input "a. Instalación de controladores heredados" at bounding box center [518, 199] width 0 height 11
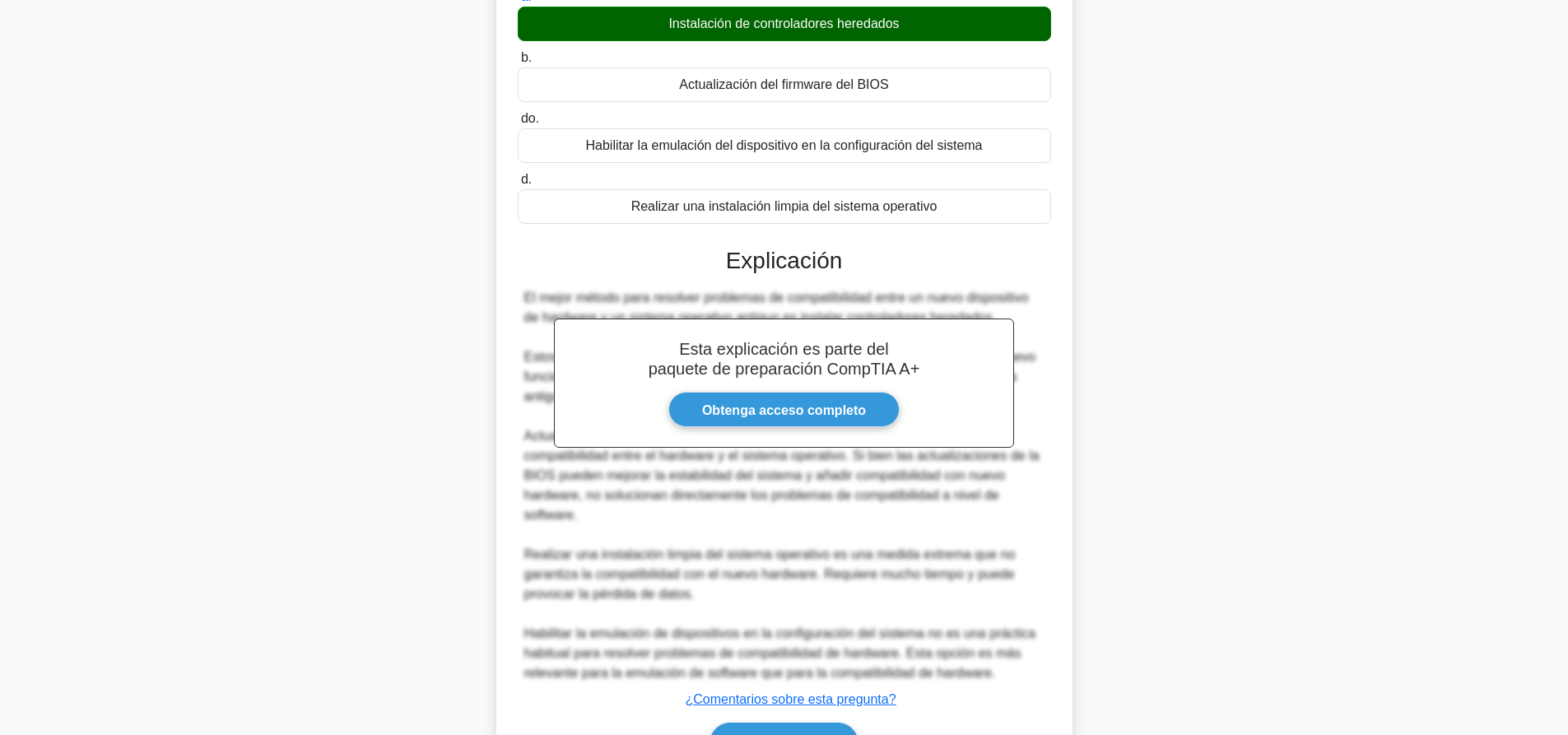
scroll to position [303, 0]
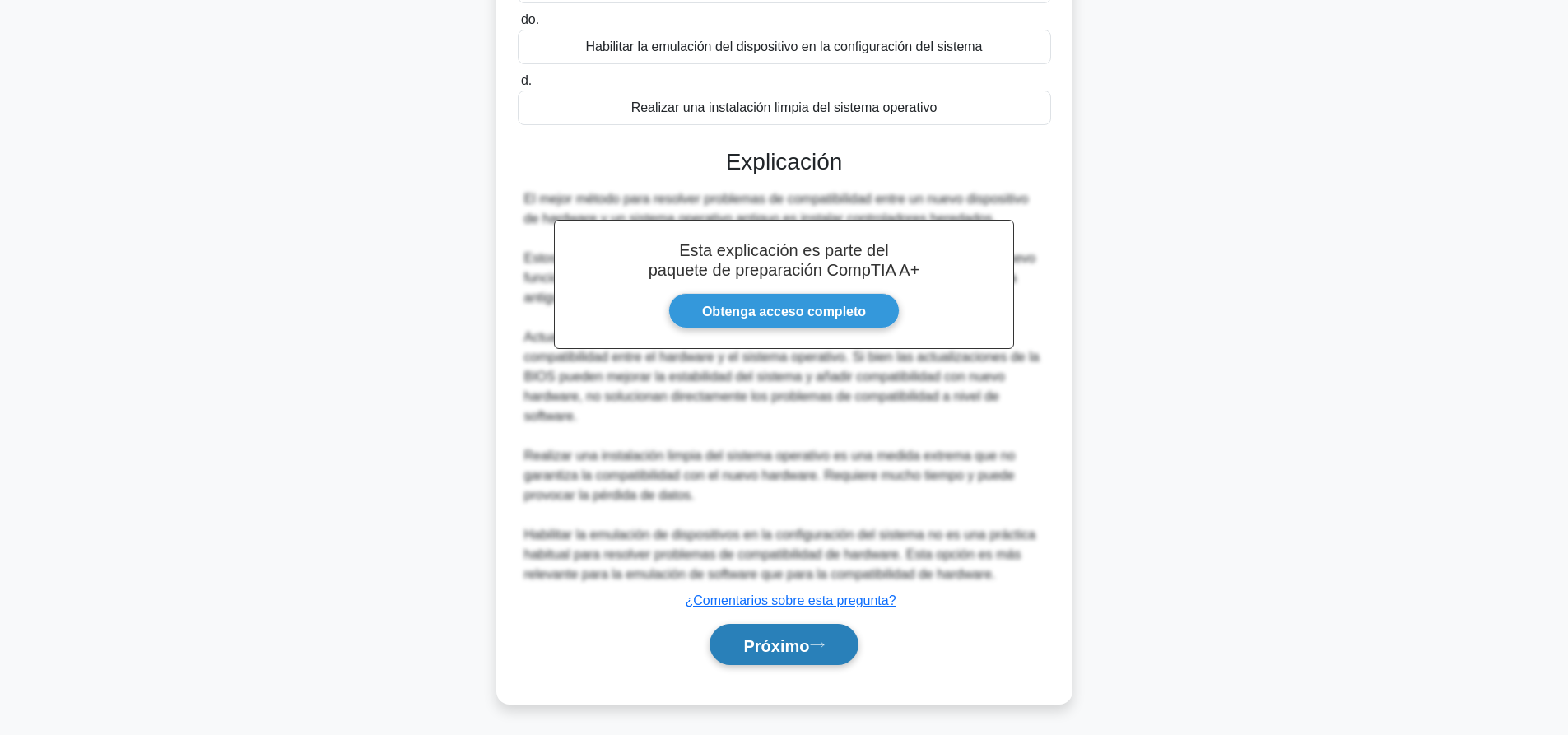
click at [809, 644] on font "Próximo" at bounding box center [776, 646] width 66 height 18
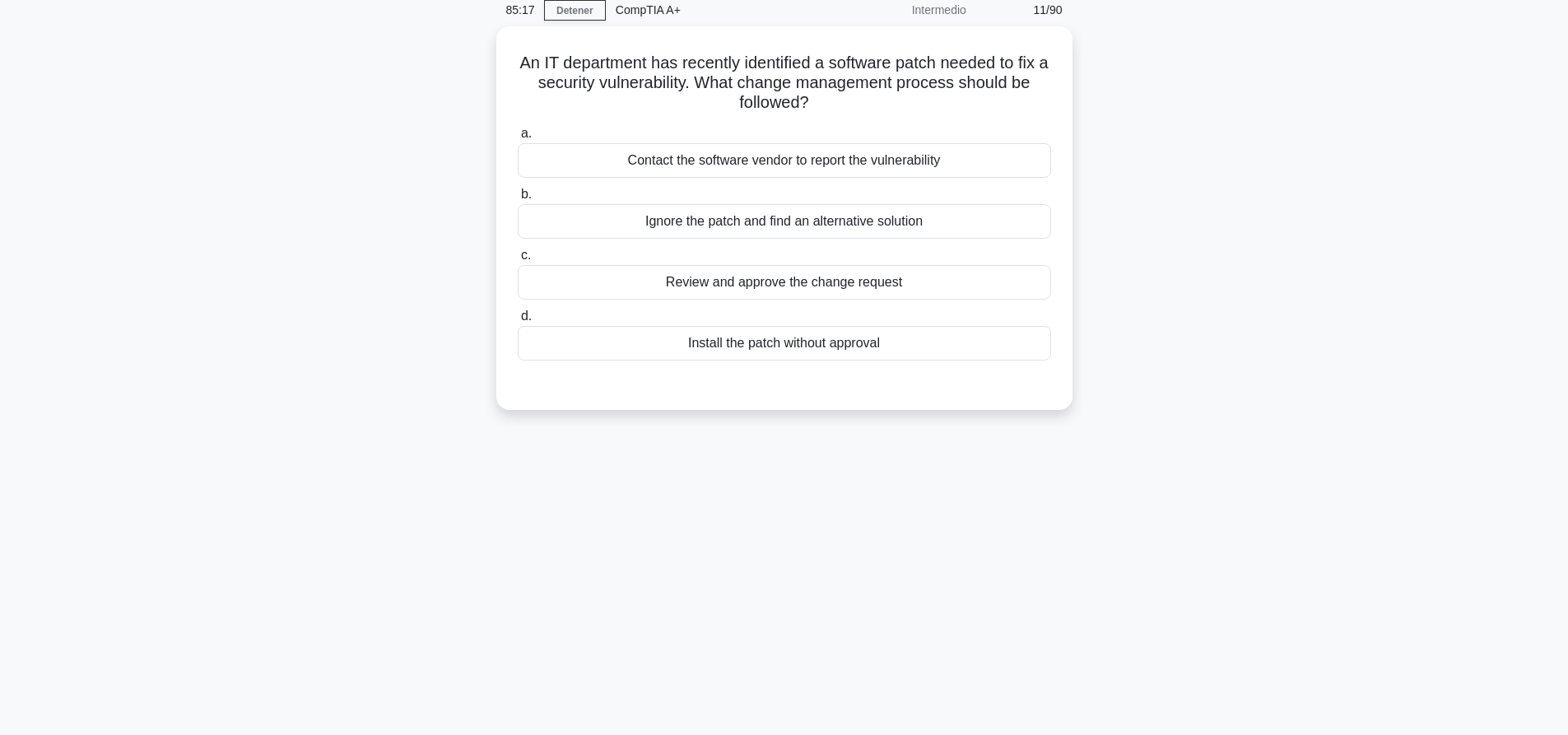
scroll to position [0, 0]
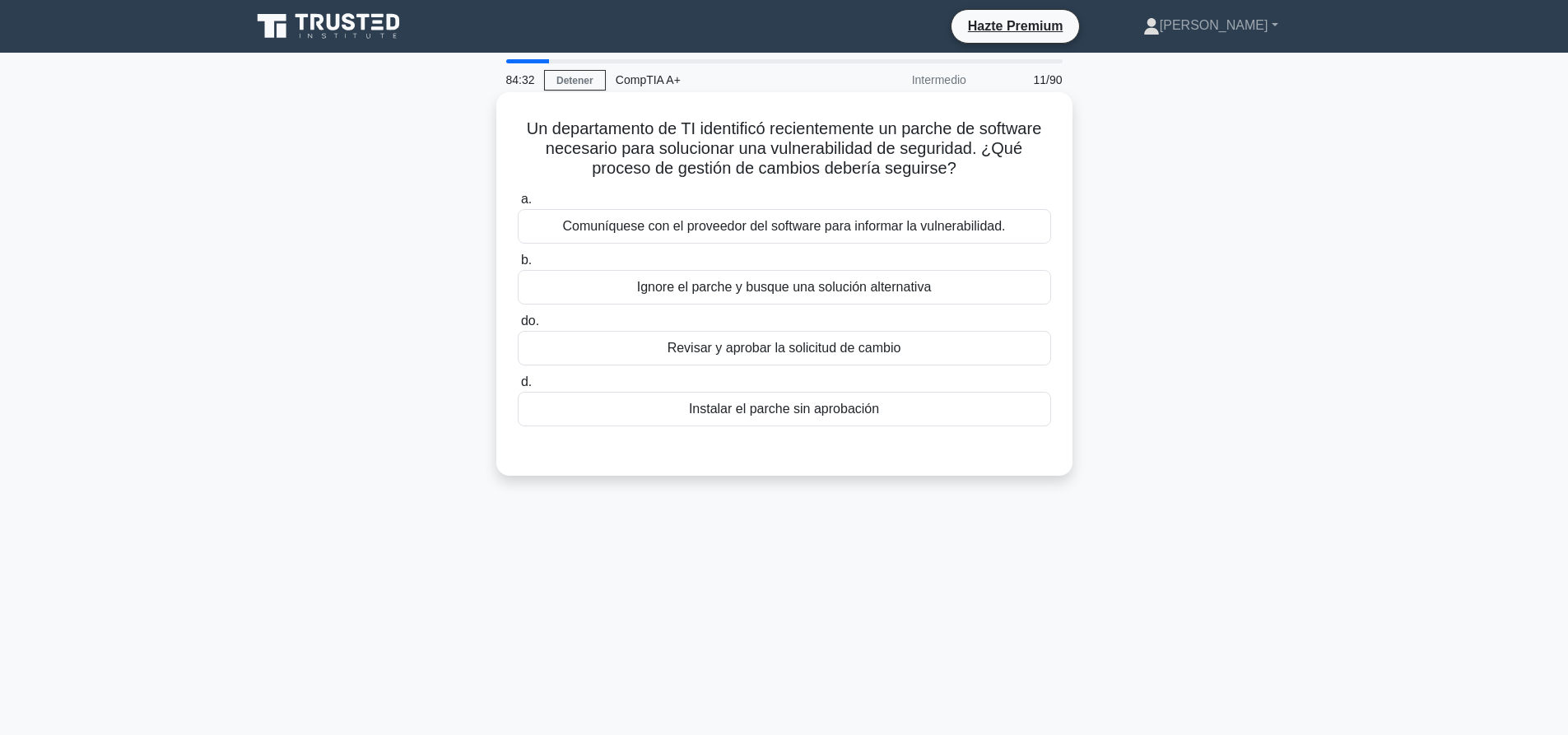
click at [781, 228] on font "Comuníquese con el proveedor del software para informar la vulnerabilidad." at bounding box center [783, 226] width 443 height 14
click at [518, 205] on input "a. Comuníquese con el proveedor del software para informar la vulnerabilidad." at bounding box center [518, 199] width 0 height 11
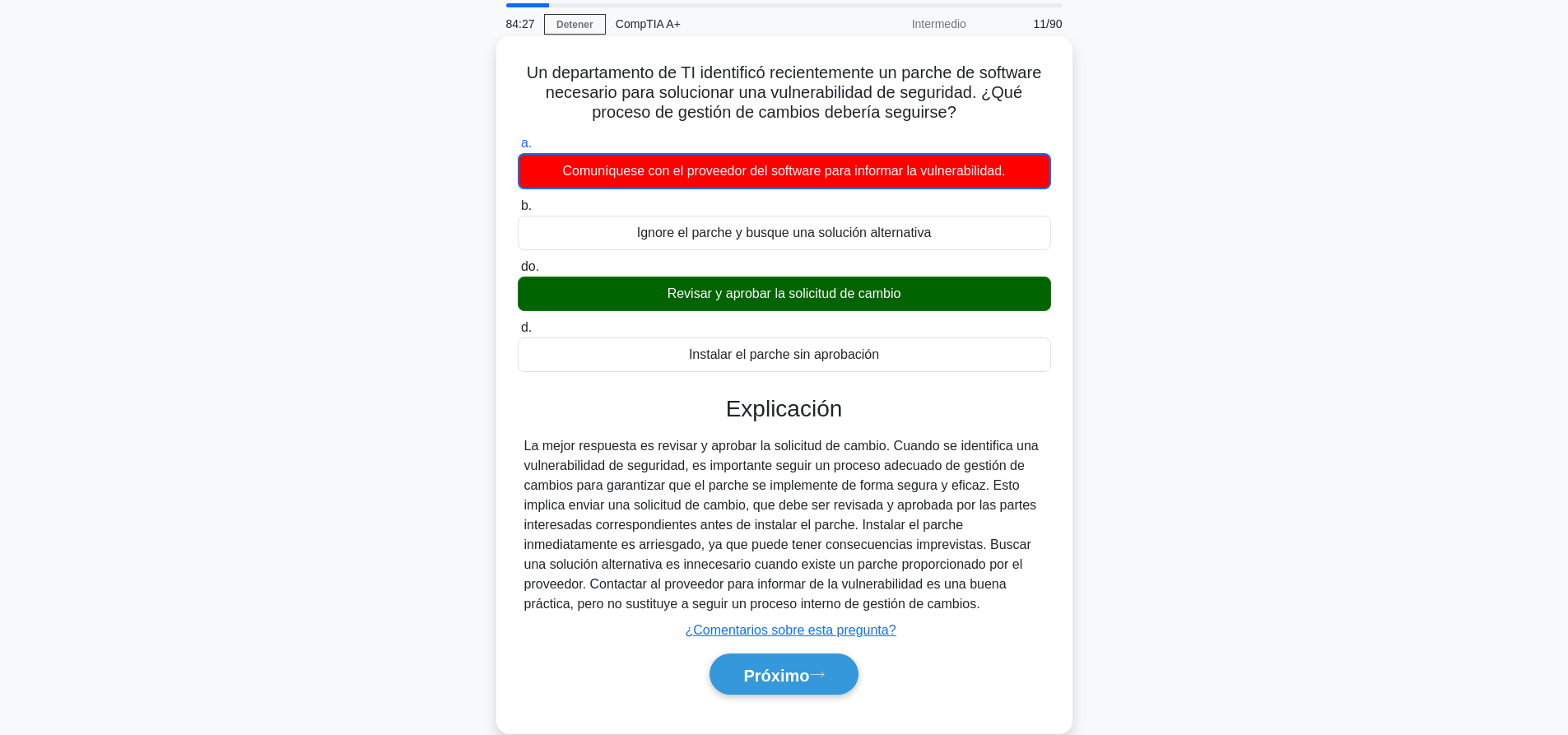
scroll to position [154, 0]
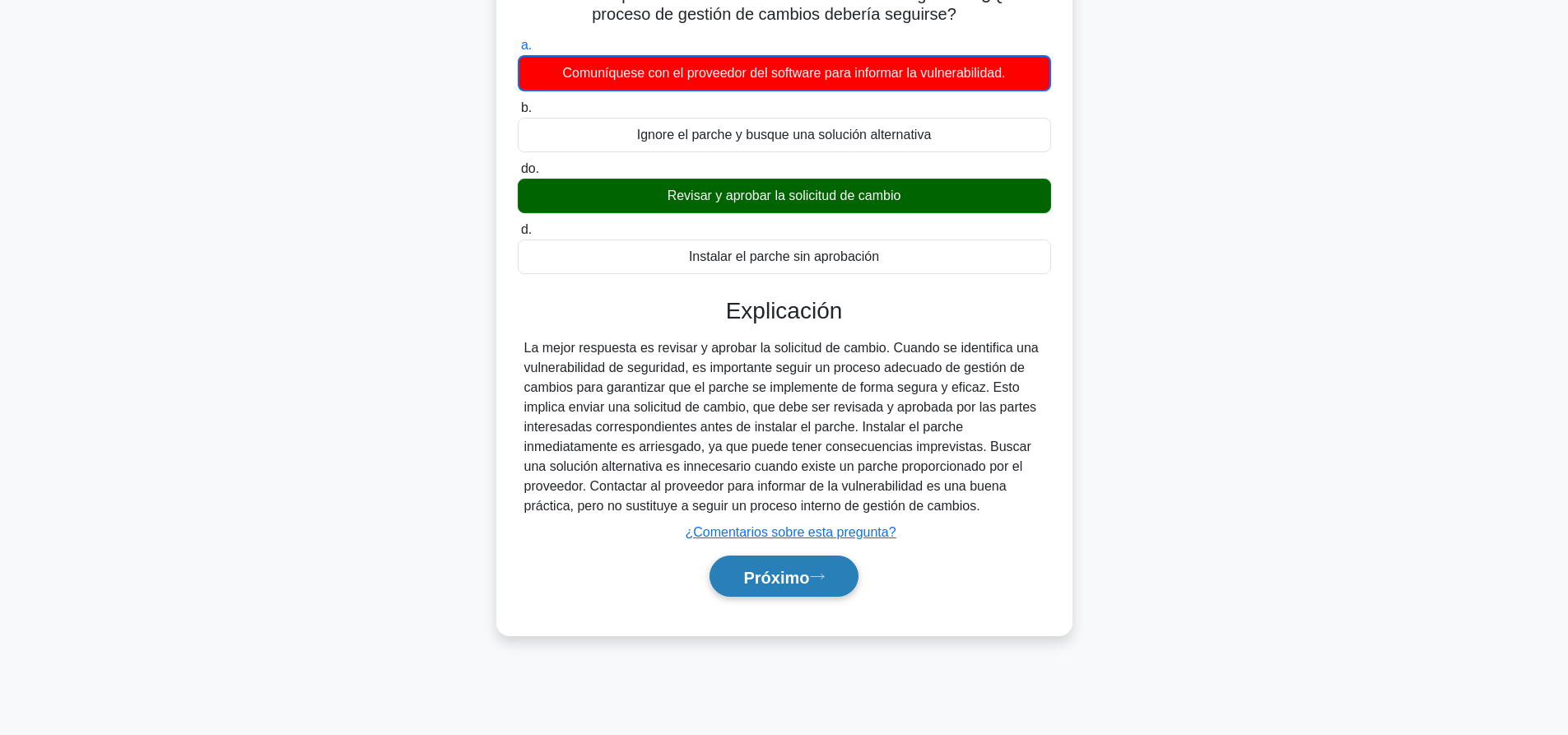
click at [804, 591] on button "Próximo" at bounding box center [784, 577] width 148 height 42
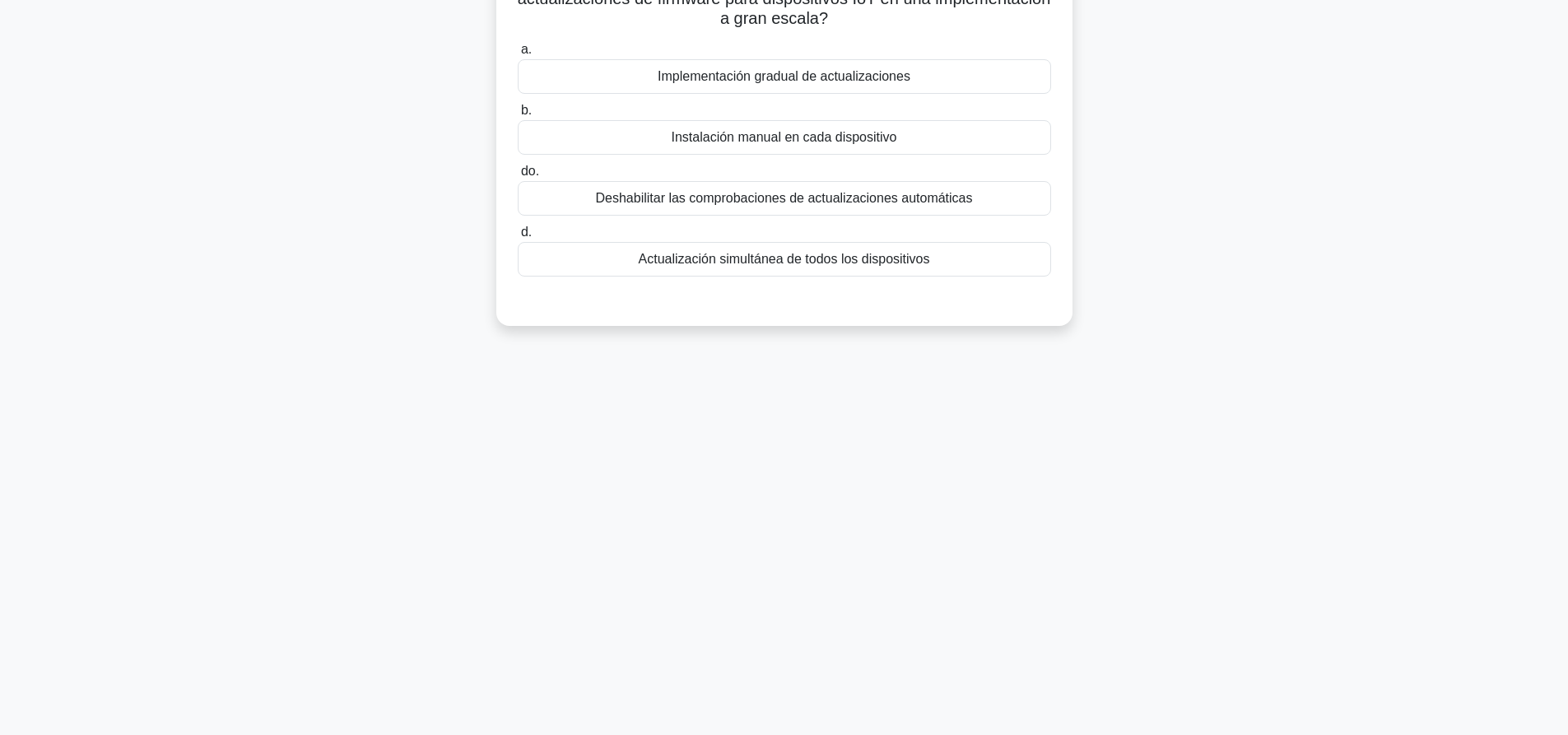
scroll to position [0, 0]
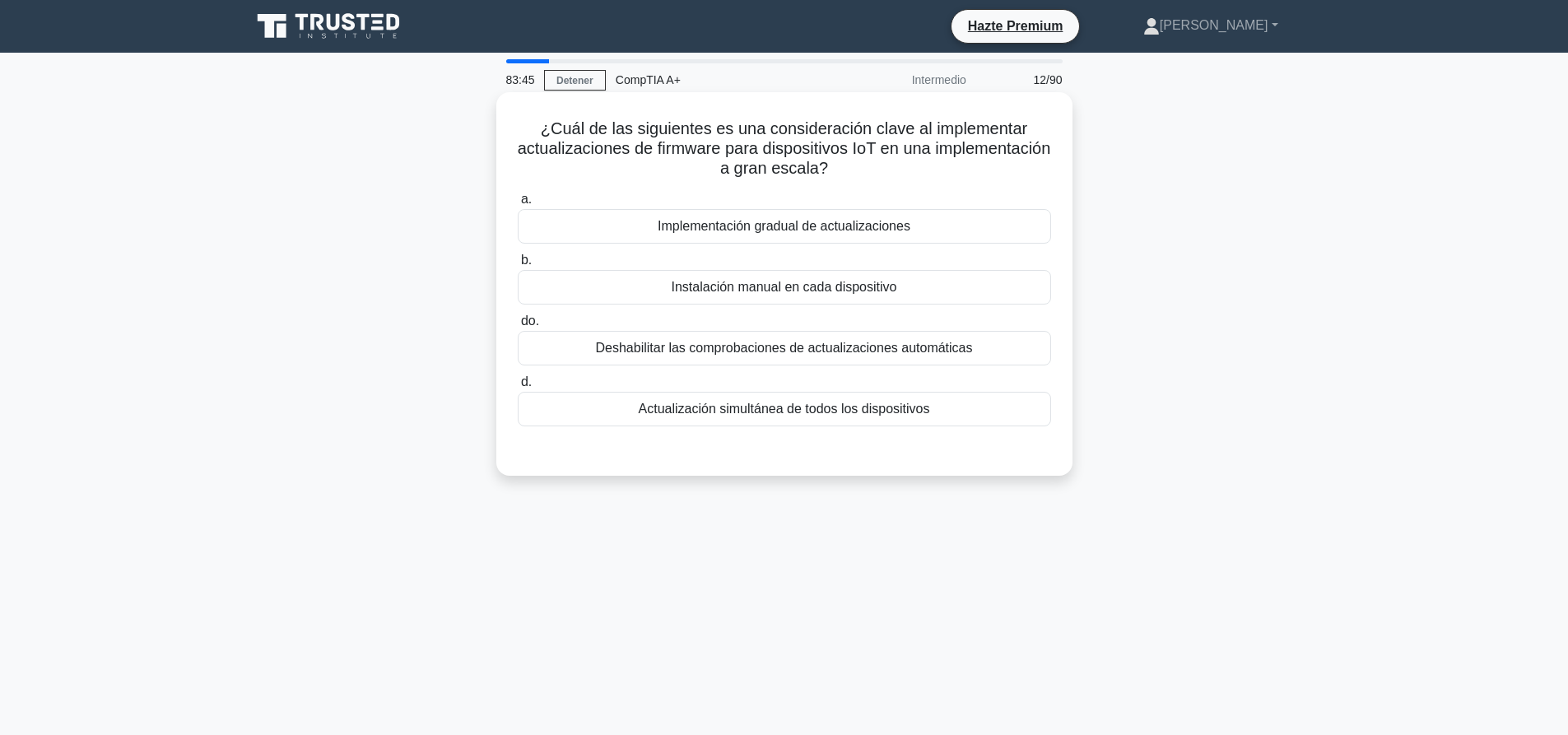
click at [844, 221] on font "Implementación gradual de actualizaciones" at bounding box center [784, 226] width 253 height 14
click at [518, 205] on input "a. Implementación gradual de actualizaciones" at bounding box center [518, 199] width 0 height 11
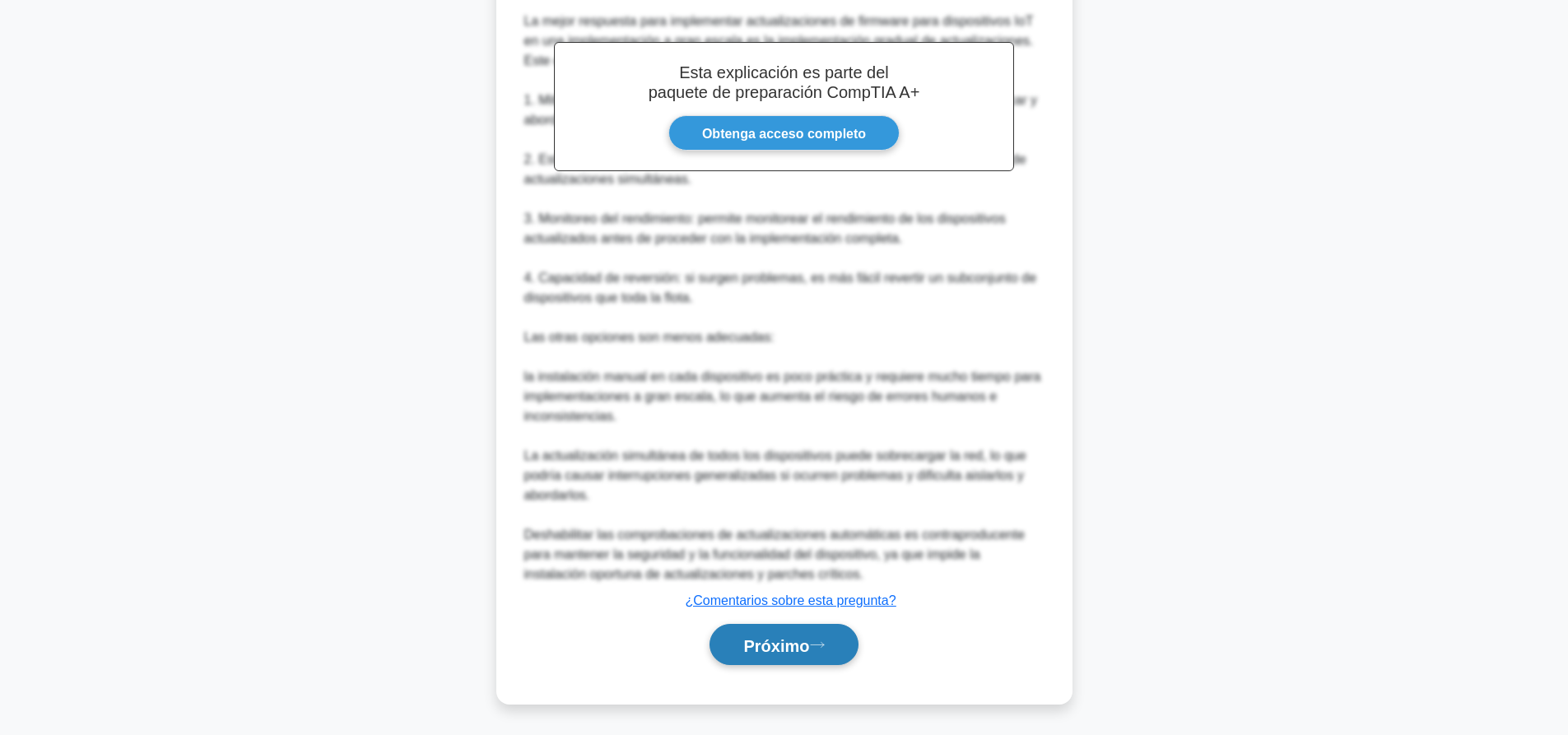
click at [809, 642] on font "Próximo" at bounding box center [776, 646] width 66 height 18
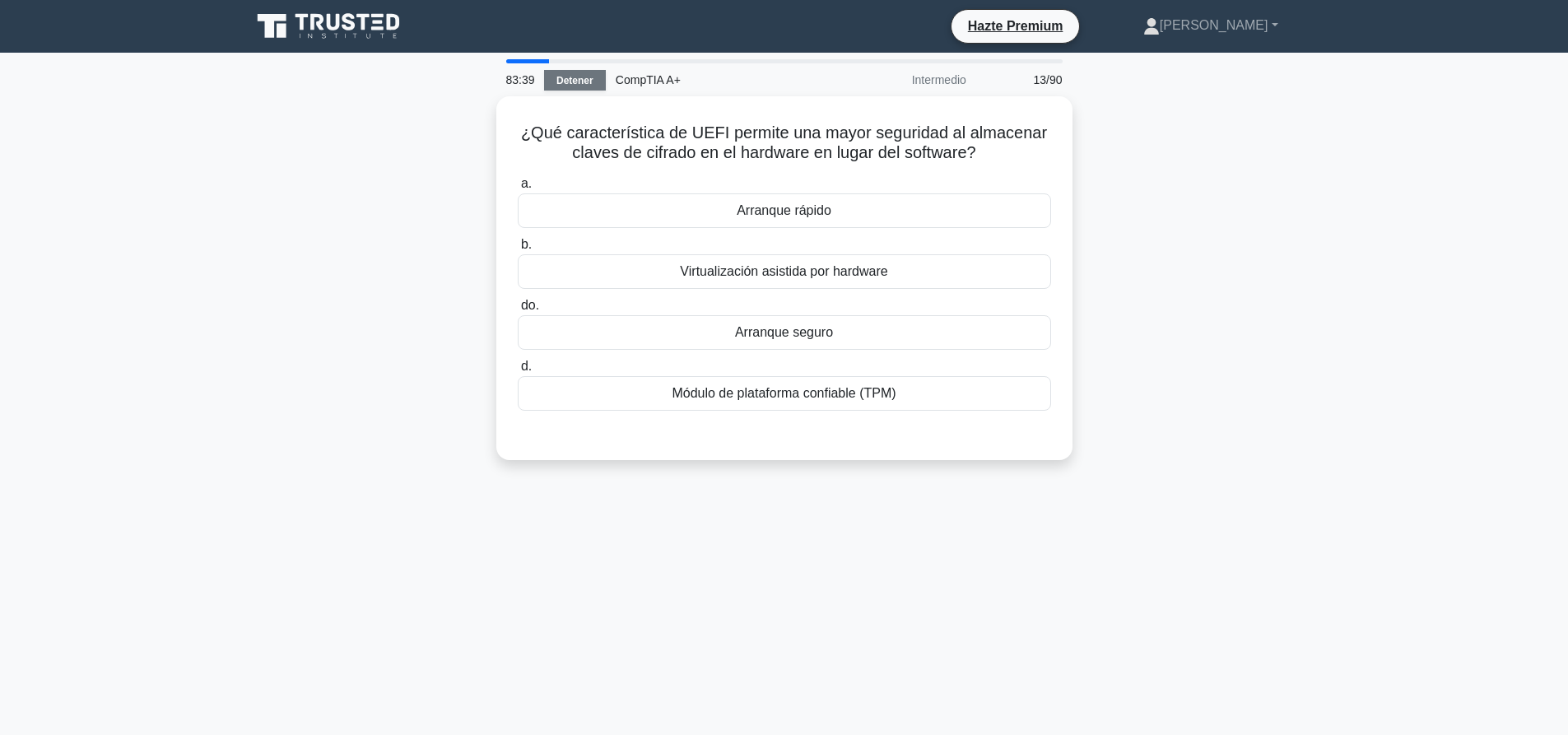
click at [593, 79] on link "Detener" at bounding box center [575, 80] width 61 height 20
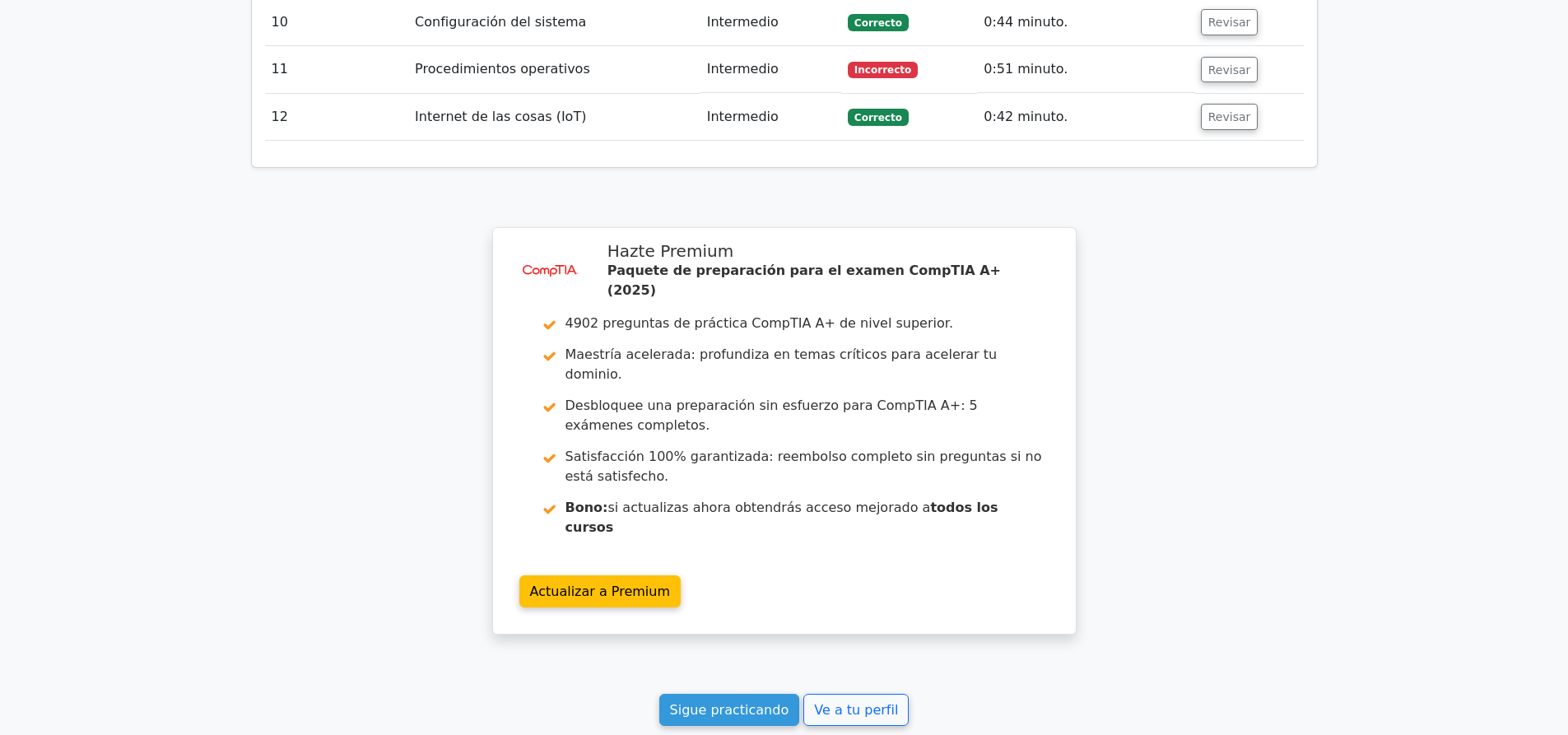
scroll to position [2627, 0]
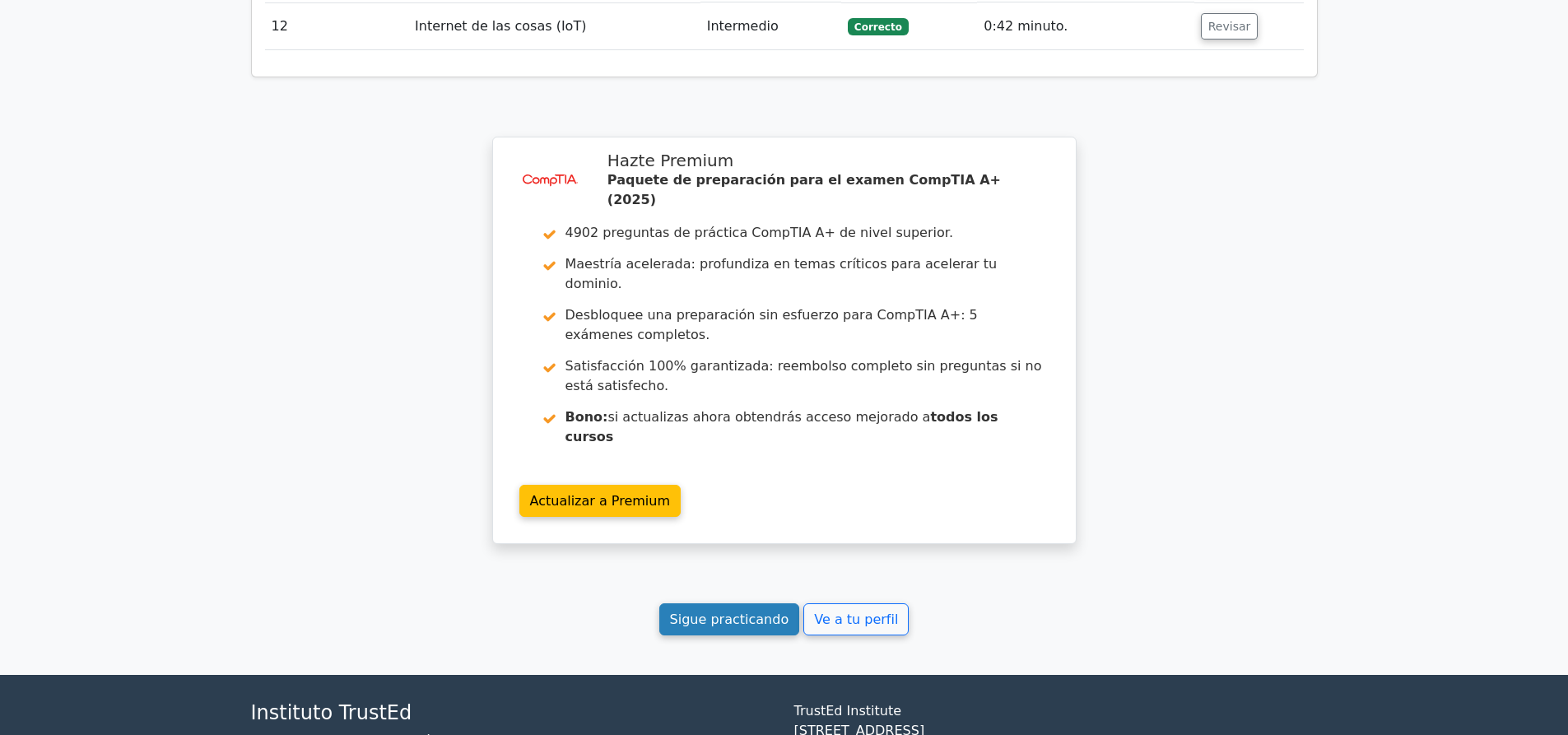
click at [778, 603] on link "Sigue practicando" at bounding box center [730, 619] width 141 height 32
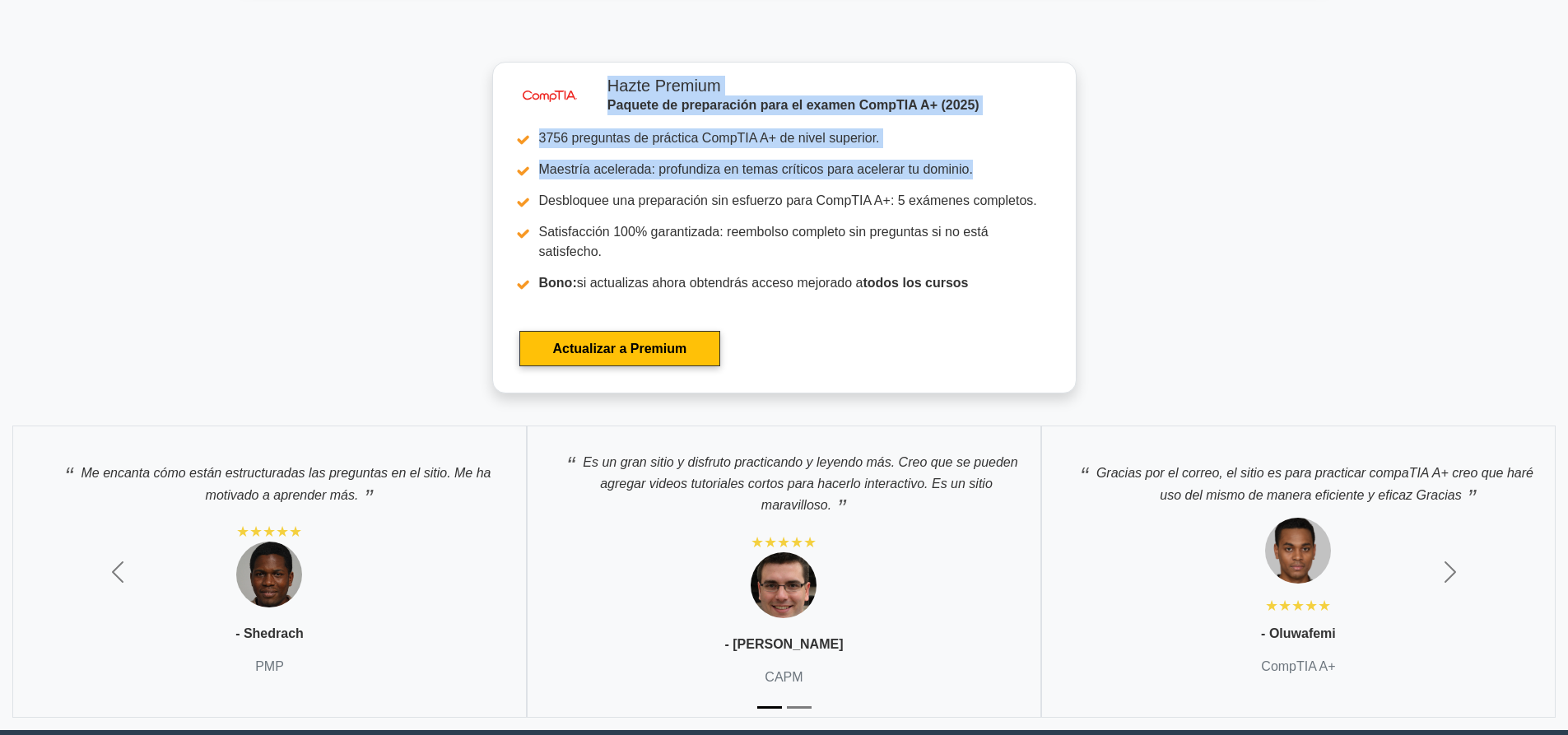
drag, startPoint x: 1575, startPoint y: 210, endPoint x: 1257, endPoint y: 136, distance: 326.5
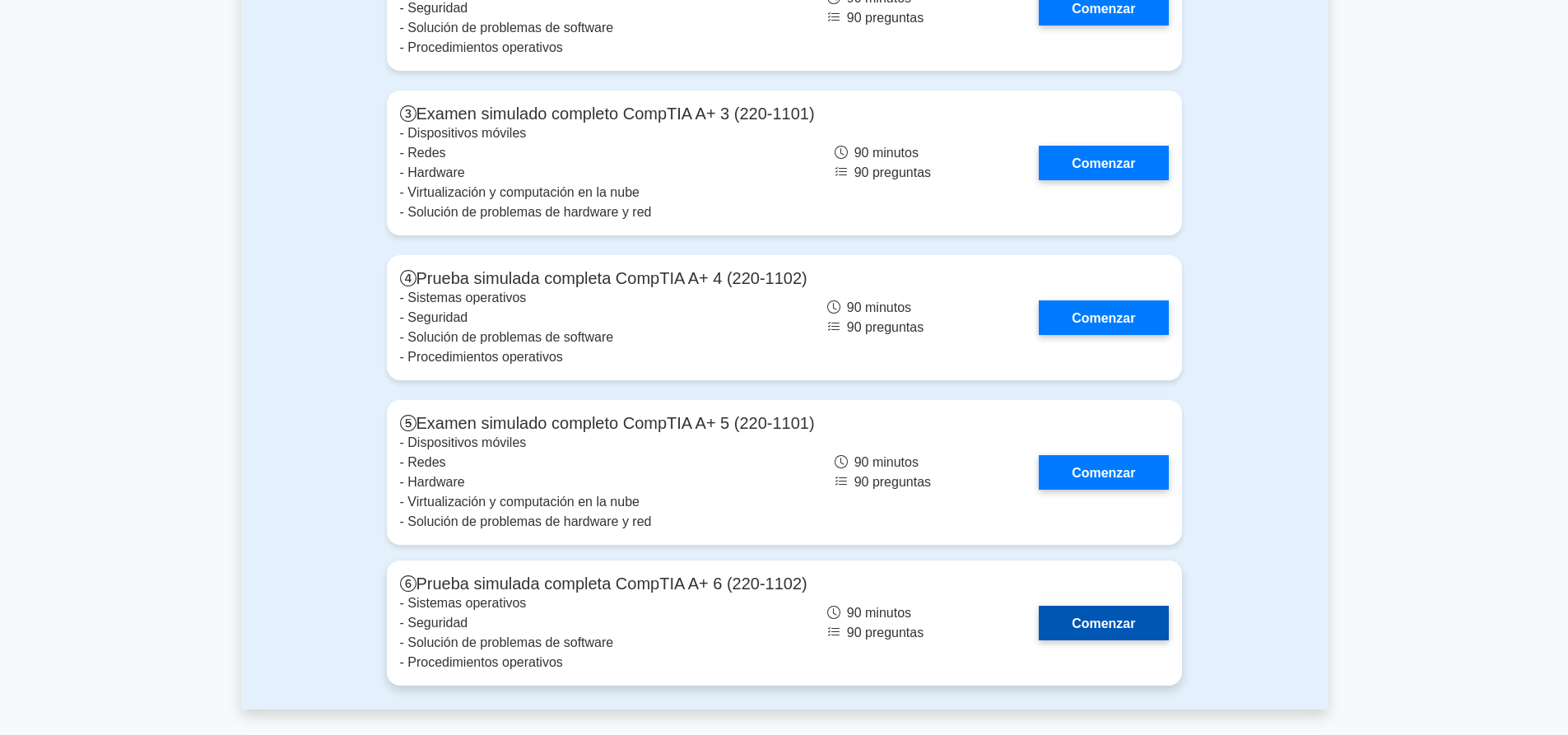
scroll to position [5106, 0]
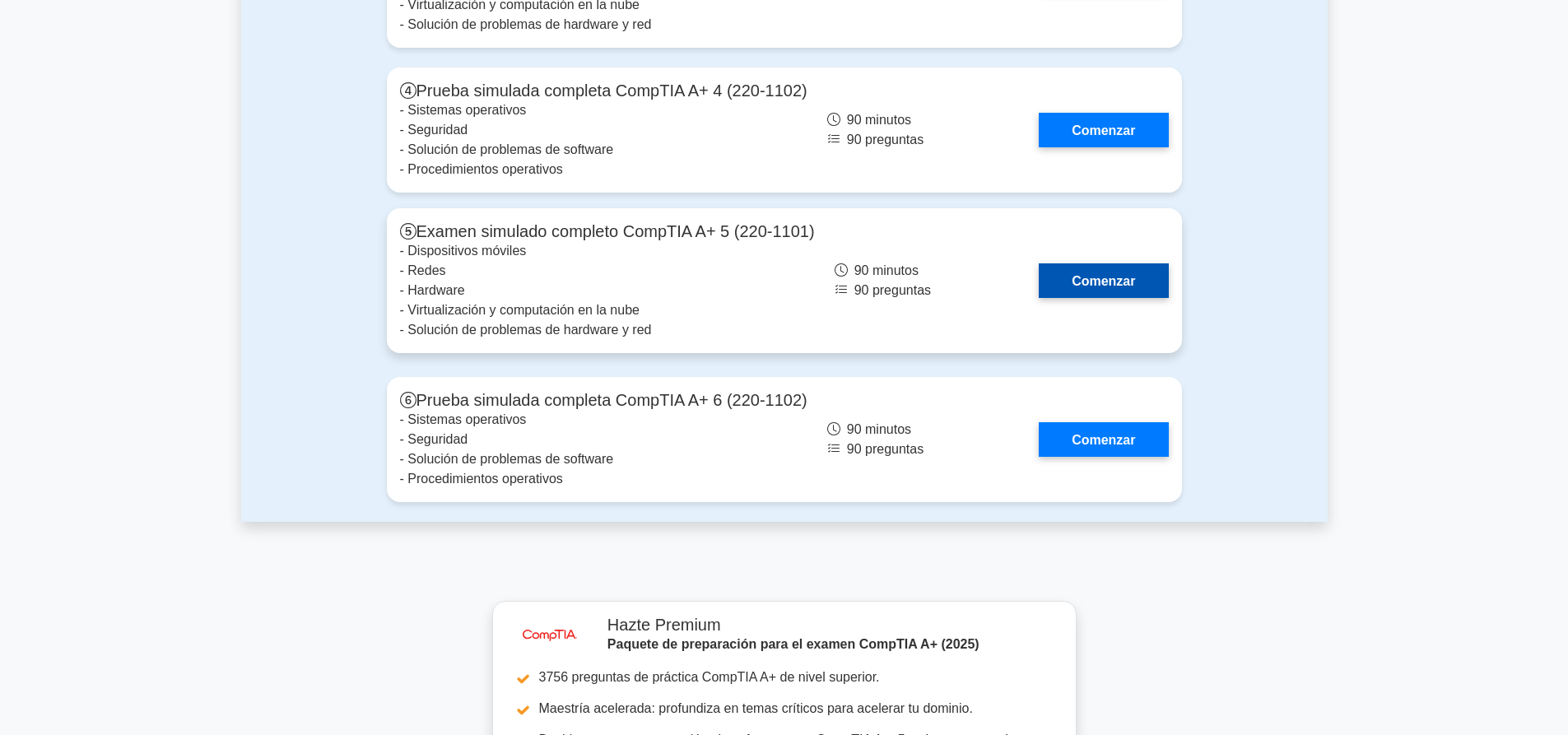
click at [1096, 263] on link "Comenzar" at bounding box center [1103, 280] width 130 height 34
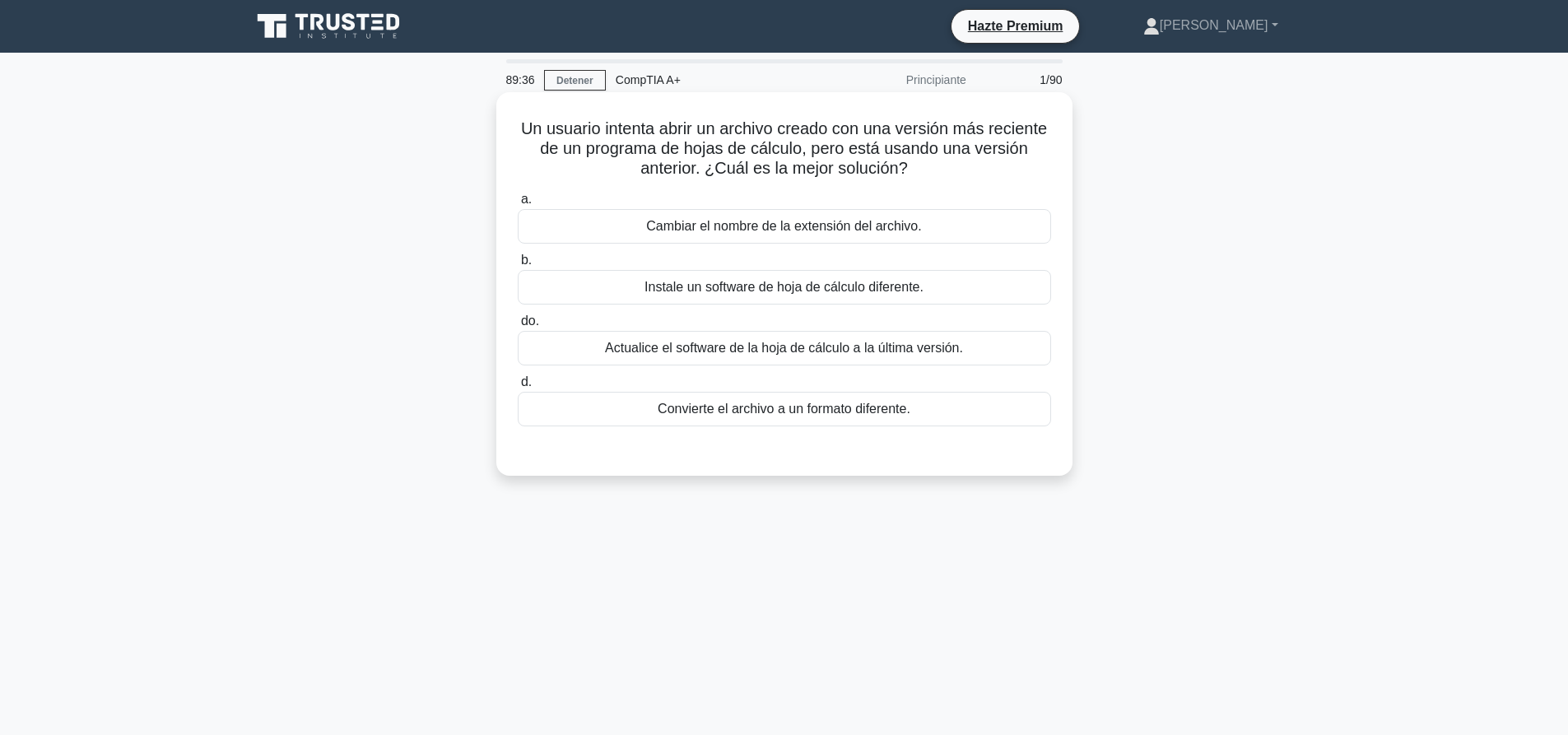
click at [902, 344] on font "Actualice el software de la hoja de cálculo a la última versión." at bounding box center [784, 348] width 358 height 14
click at [518, 327] on input "do. Actualice el software de la hoja de cálculo a la última versión." at bounding box center [518, 321] width 0 height 11
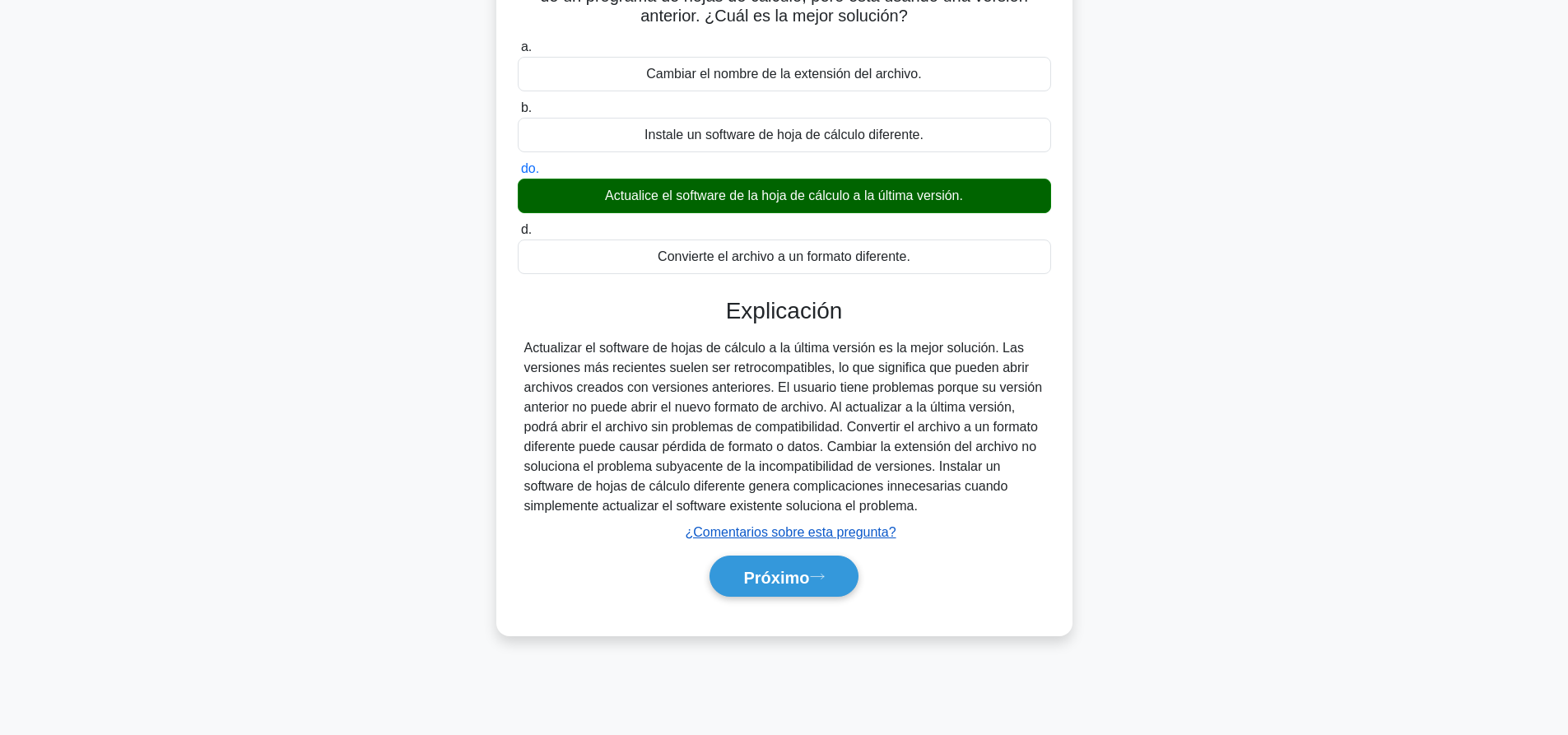
scroll to position [154, 0]
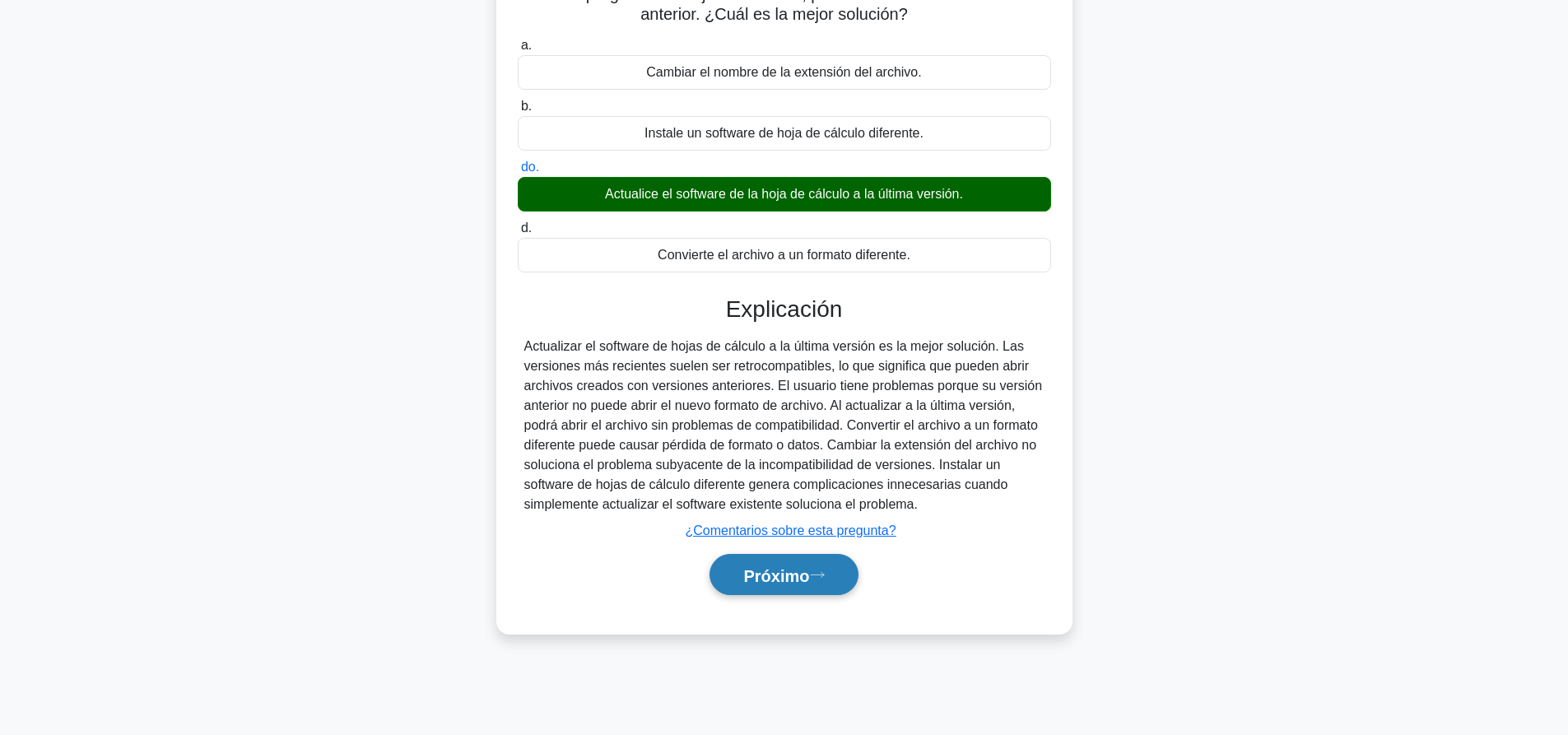
click at [787, 576] on font "Próximo" at bounding box center [776, 576] width 66 height 18
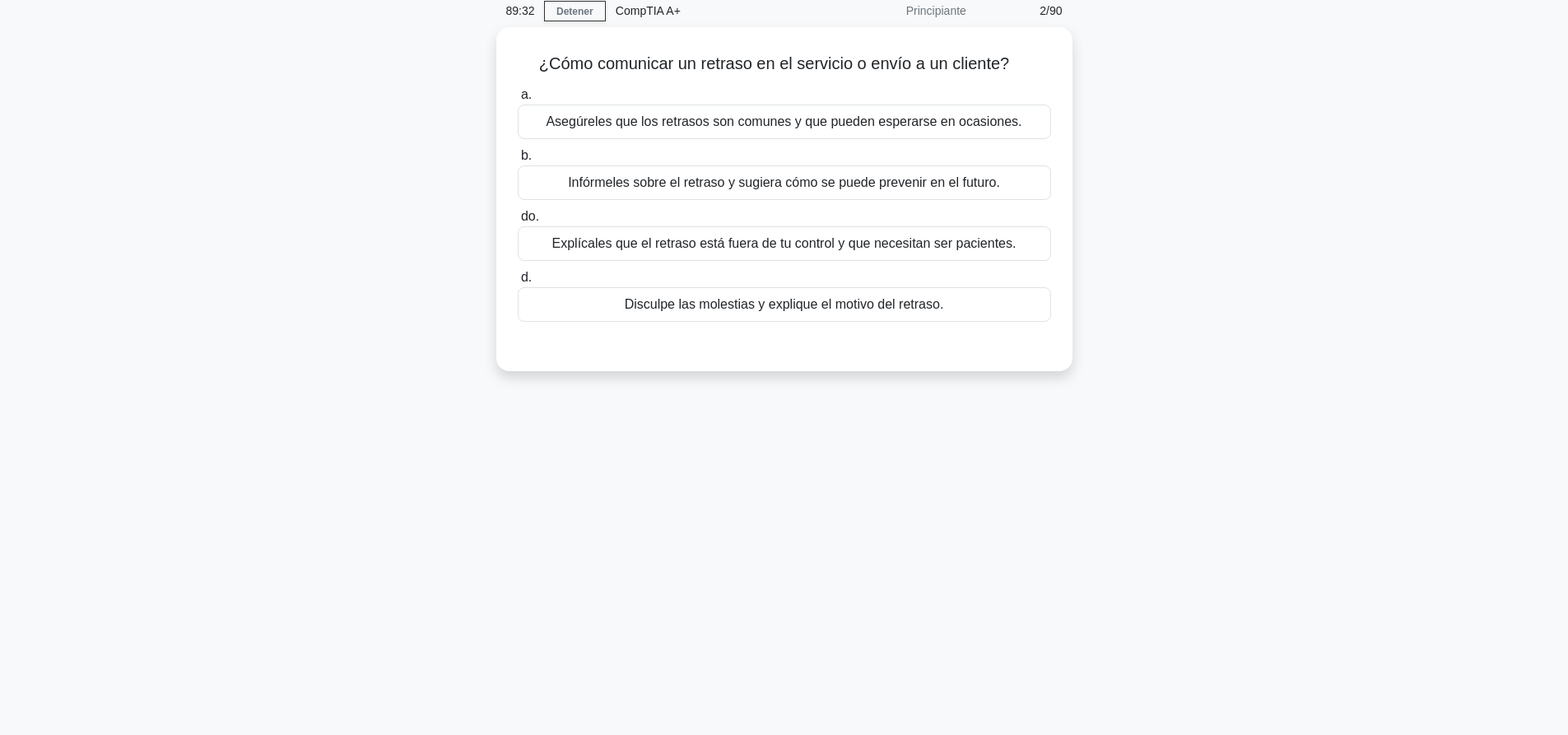
scroll to position [0, 0]
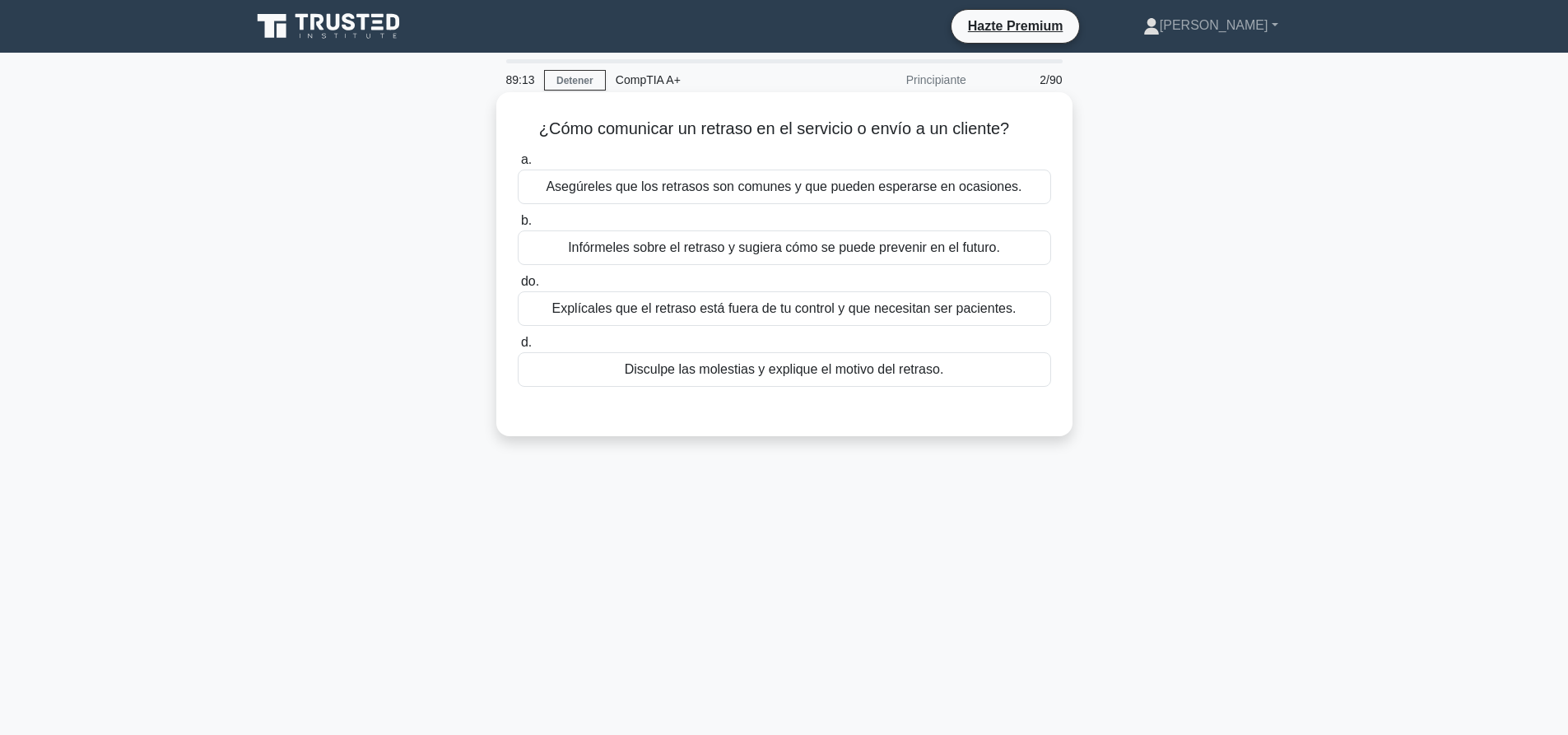
click at [774, 366] on font "Disculpe las molestias y explique el motivo del retraso." at bounding box center [784, 369] width 320 height 14
click at [518, 349] on input "d. Disculpe las molestias y explique el motivo del retraso." at bounding box center [518, 342] width 0 height 11
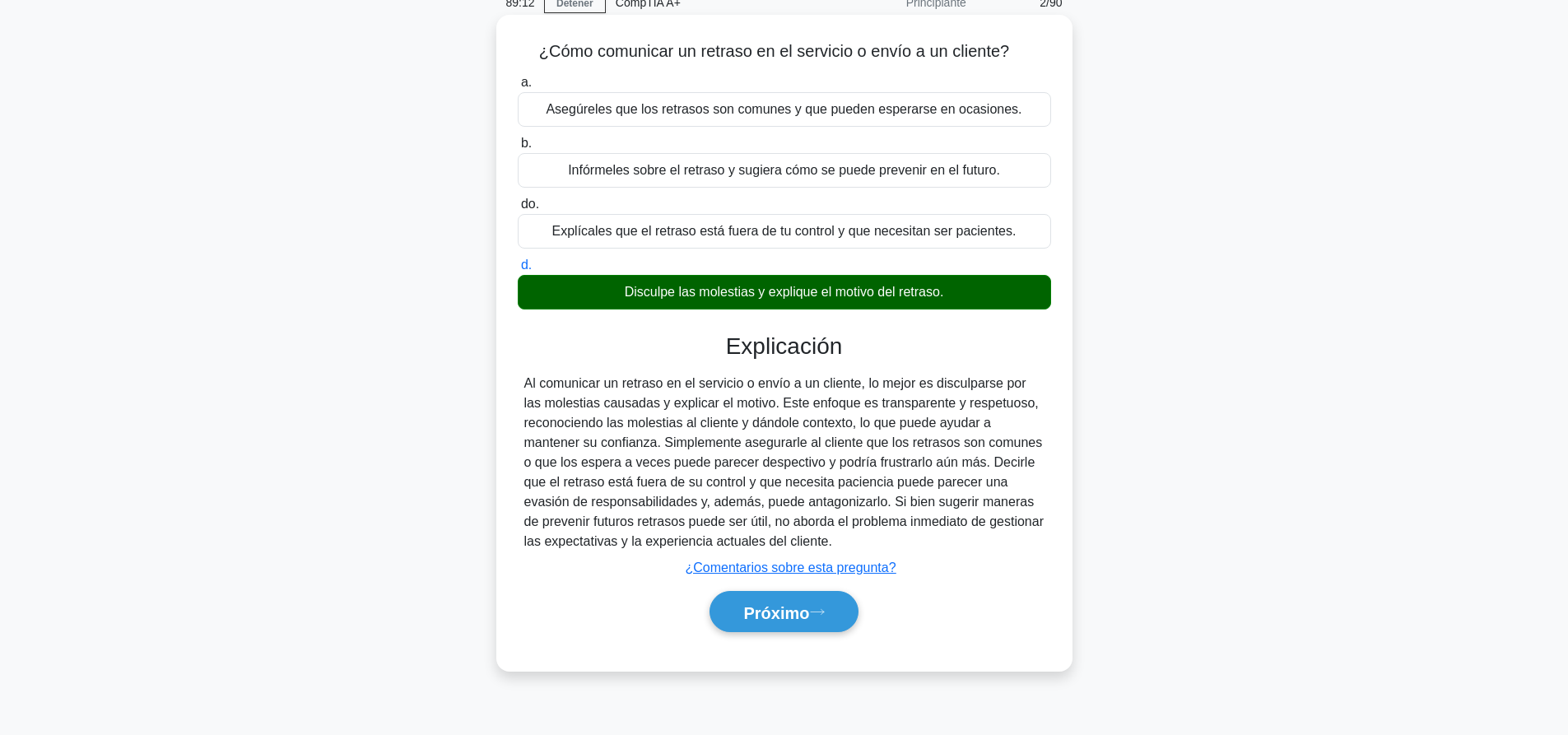
scroll to position [154, 0]
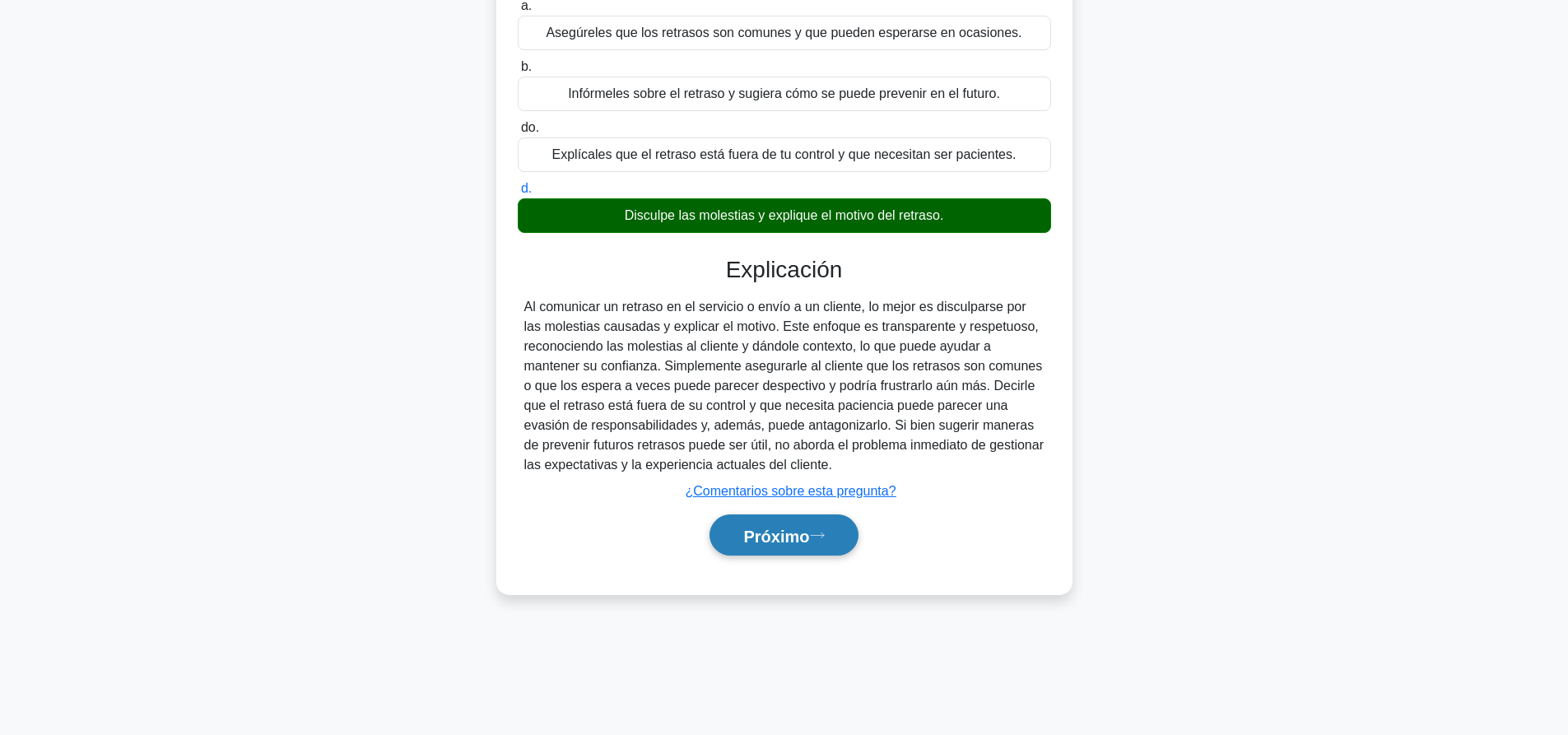
click at [792, 536] on font "Próximo" at bounding box center [776, 536] width 66 height 18
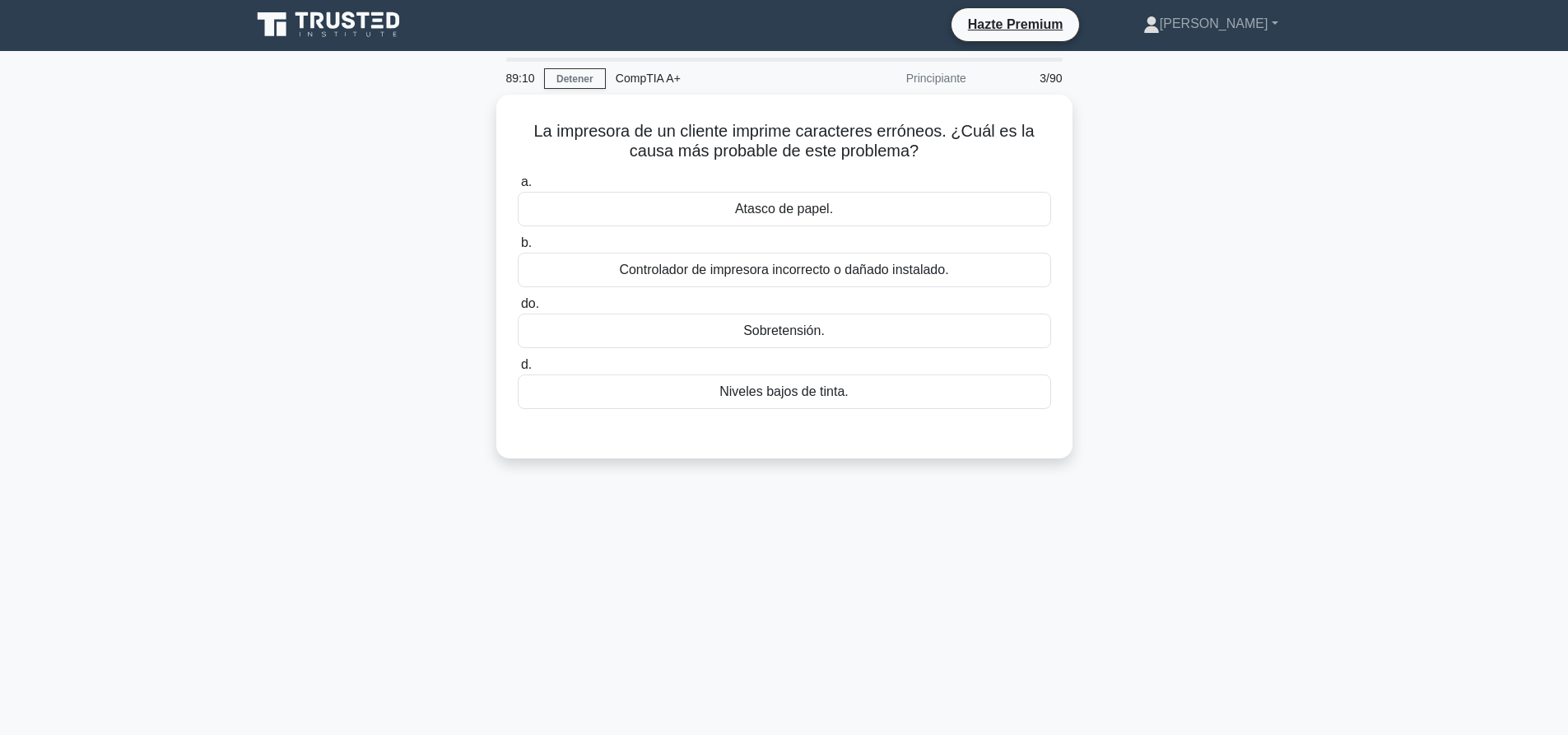
scroll to position [0, 0]
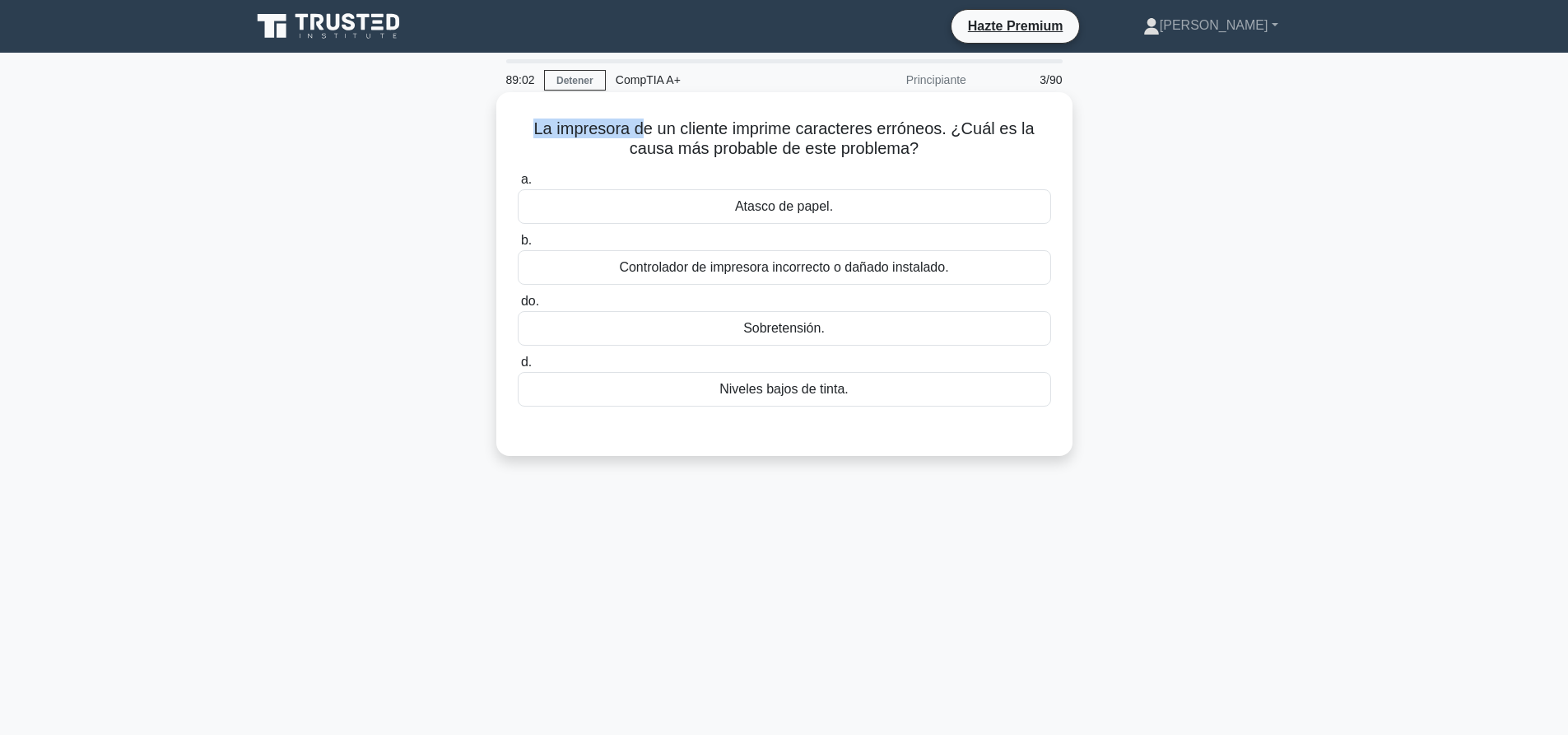
drag, startPoint x: 531, startPoint y: 124, endPoint x: 646, endPoint y: 135, distance: 115.5
click at [646, 135] on h5 "La impresora de un cliente imprime caracteres erróneos. ¿Cuál es la causa más p…" at bounding box center [784, 138] width 537 height 41
click at [740, 124] on font "La impresora de un cliente imprime caracteres erróneos. ¿Cuál es la causa más p…" at bounding box center [783, 137] width 500 height 37
click at [822, 261] on font "Controlador de impresora incorrecto o dañado instalado." at bounding box center [784, 267] width 329 height 14
click at [518, 246] on input "b. Controlador de impresora incorrecto o dañado instalado." at bounding box center [518, 240] width 0 height 11
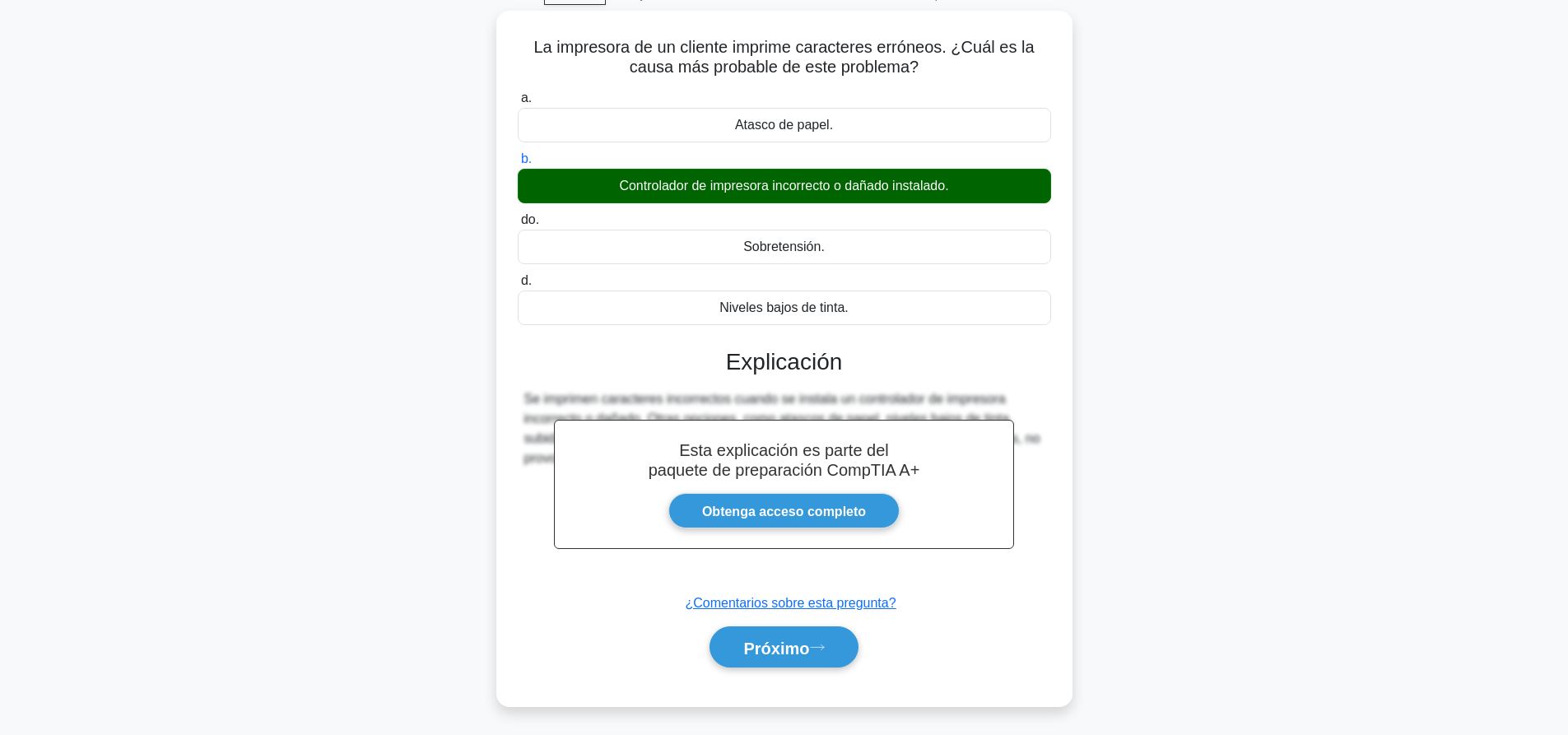
scroll to position [154, 0]
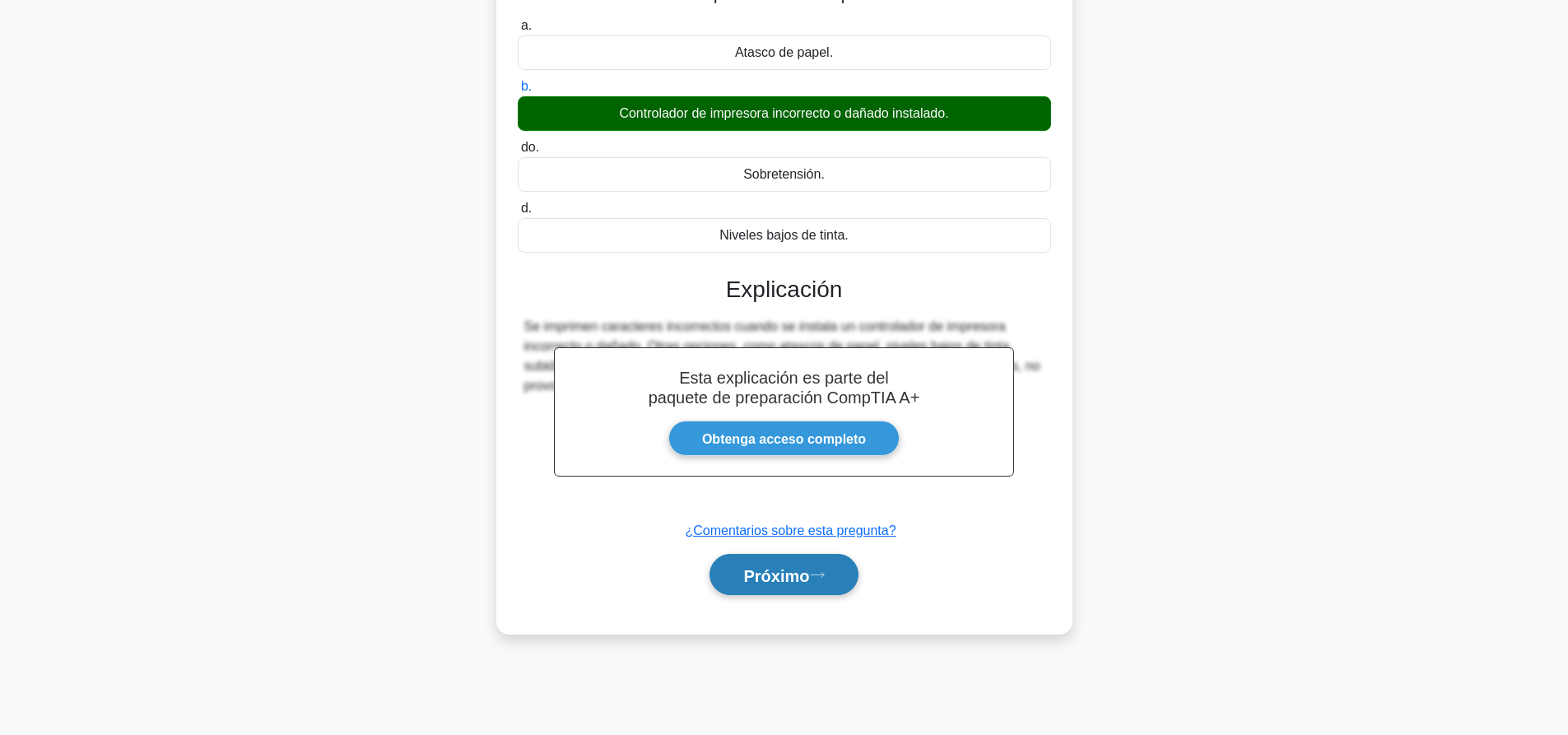
click at [784, 579] on font "Próximo" at bounding box center [776, 576] width 66 height 18
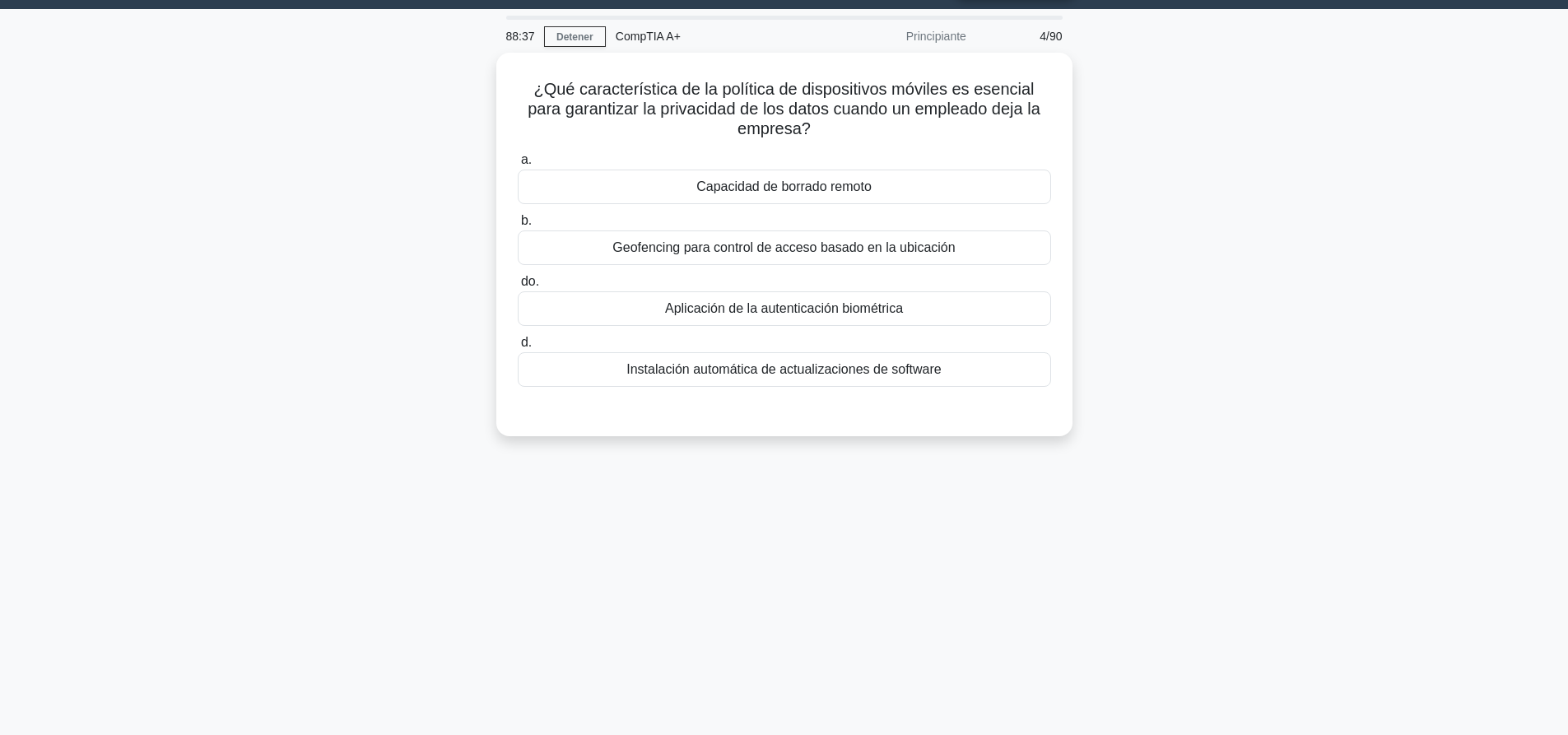
scroll to position [0, 0]
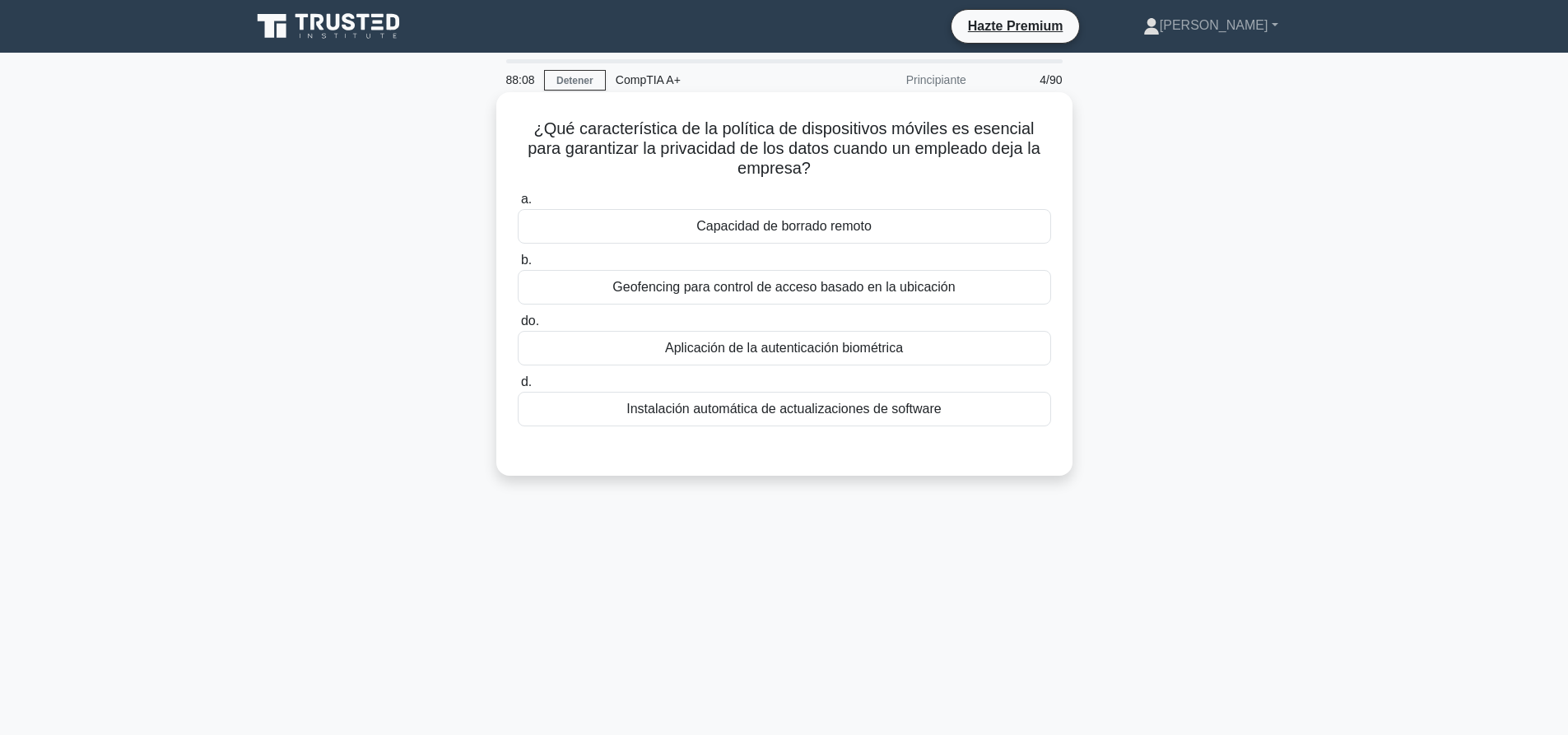
click at [827, 229] on font "Capacidad de borrado remoto" at bounding box center [784, 226] width 176 height 14
click at [518, 205] on input "a. Capacidad de borrado remoto" at bounding box center [518, 199] width 0 height 11
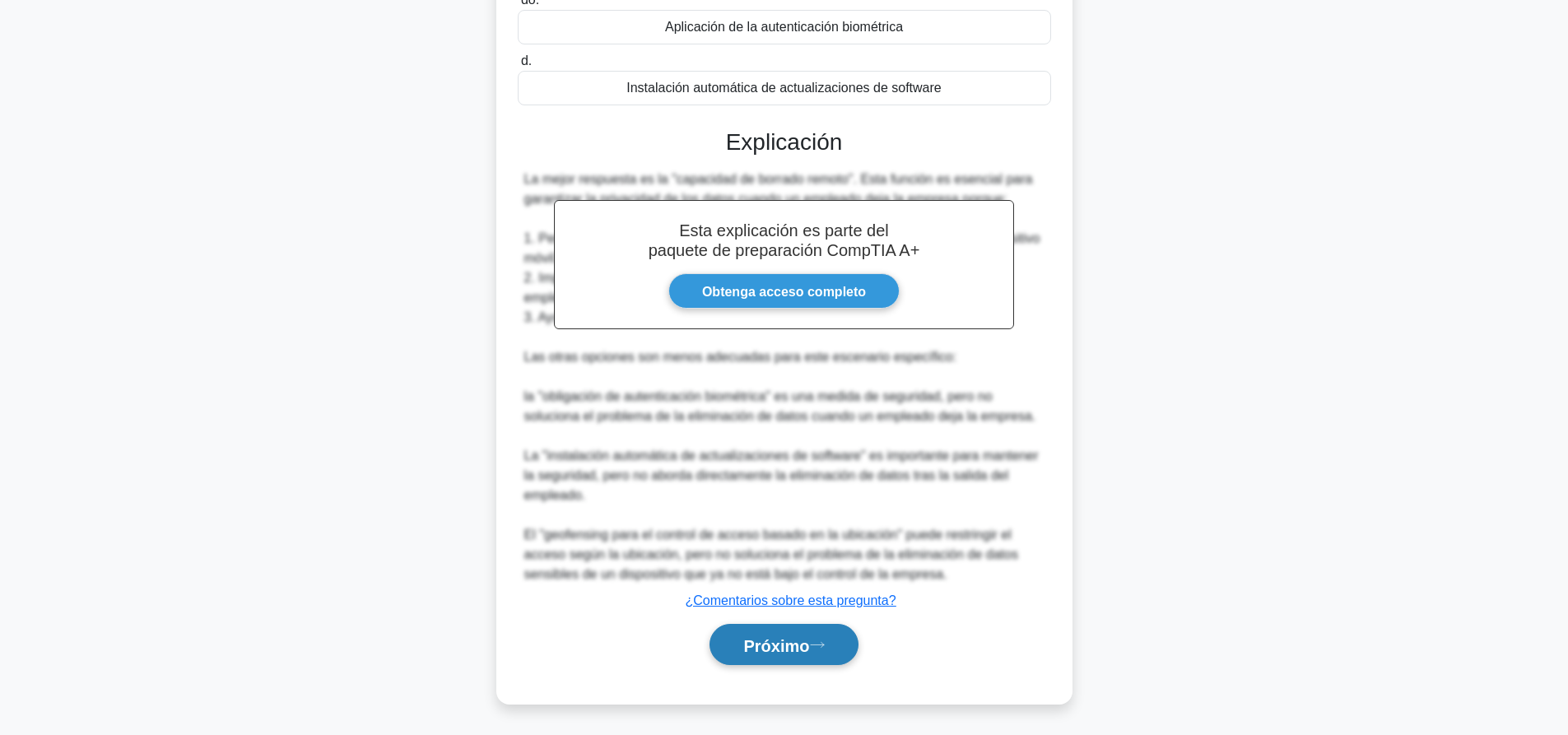
click at [809, 649] on font "Próximo" at bounding box center [776, 646] width 66 height 18
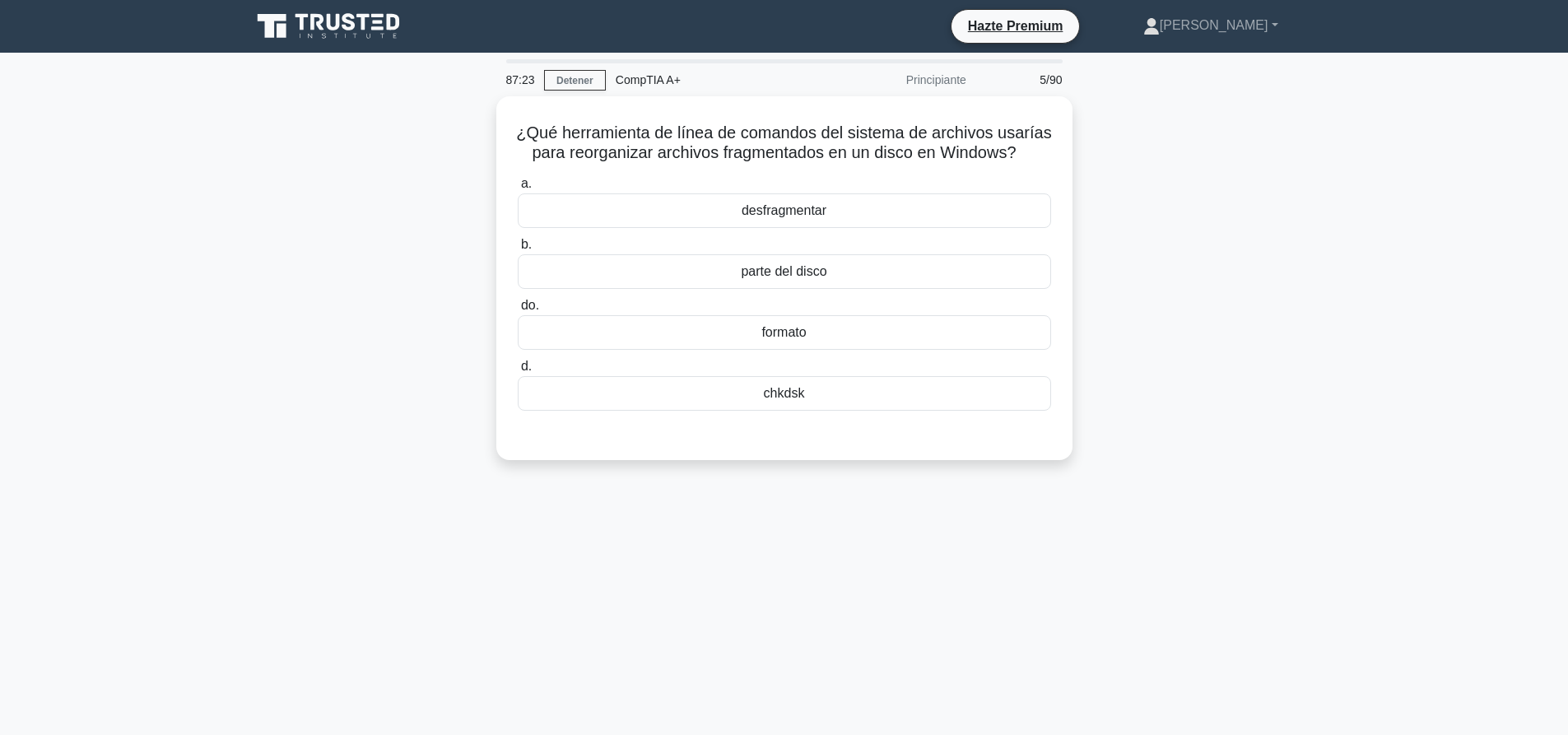
drag, startPoint x: 863, startPoint y: 198, endPoint x: 1090, endPoint y: 539, distance: 409.6
click at [863, 198] on div "desfragmentar" at bounding box center [784, 210] width 533 height 35
click at [518, 189] on input "a. desfragmentar" at bounding box center [518, 184] width 0 height 11
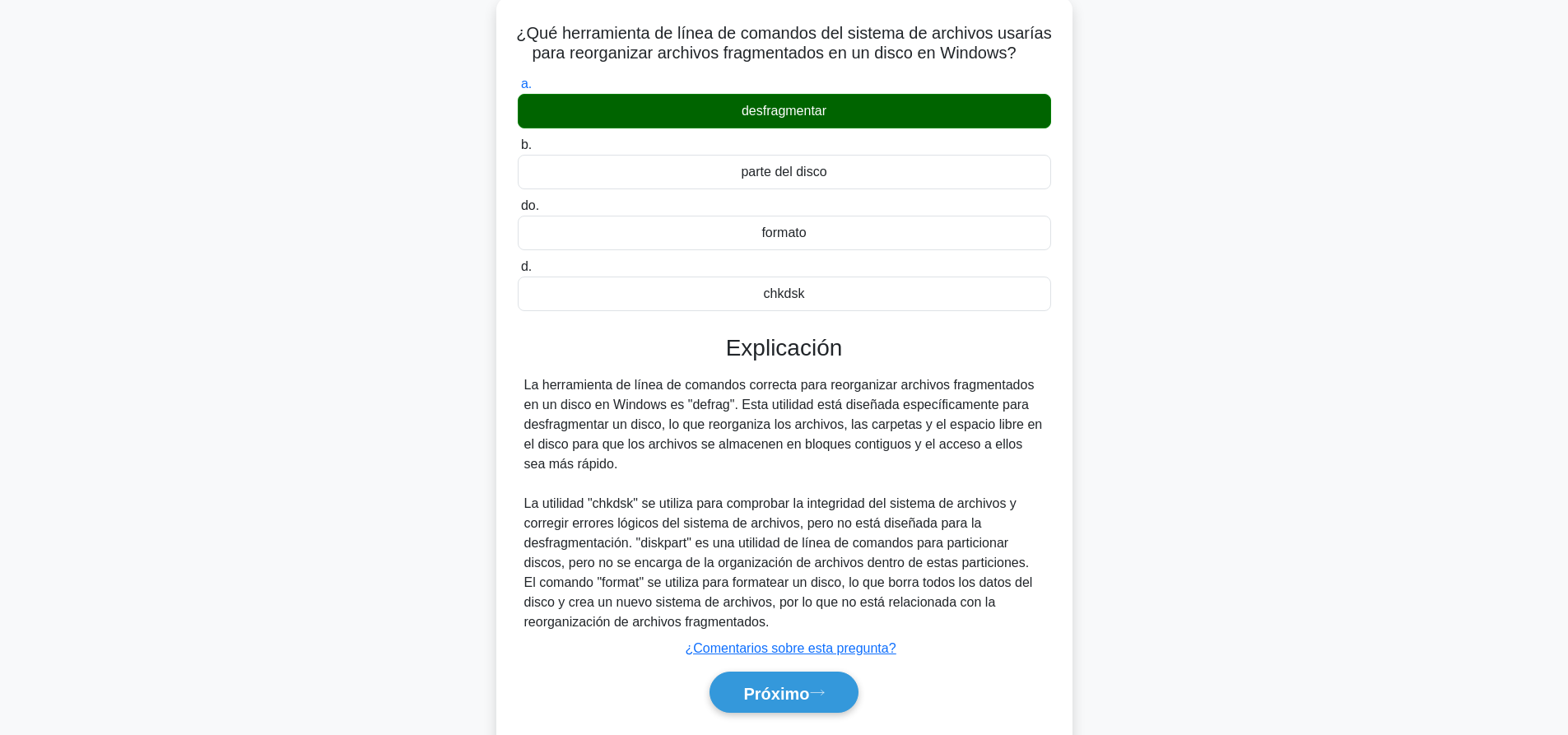
scroll to position [154, 0]
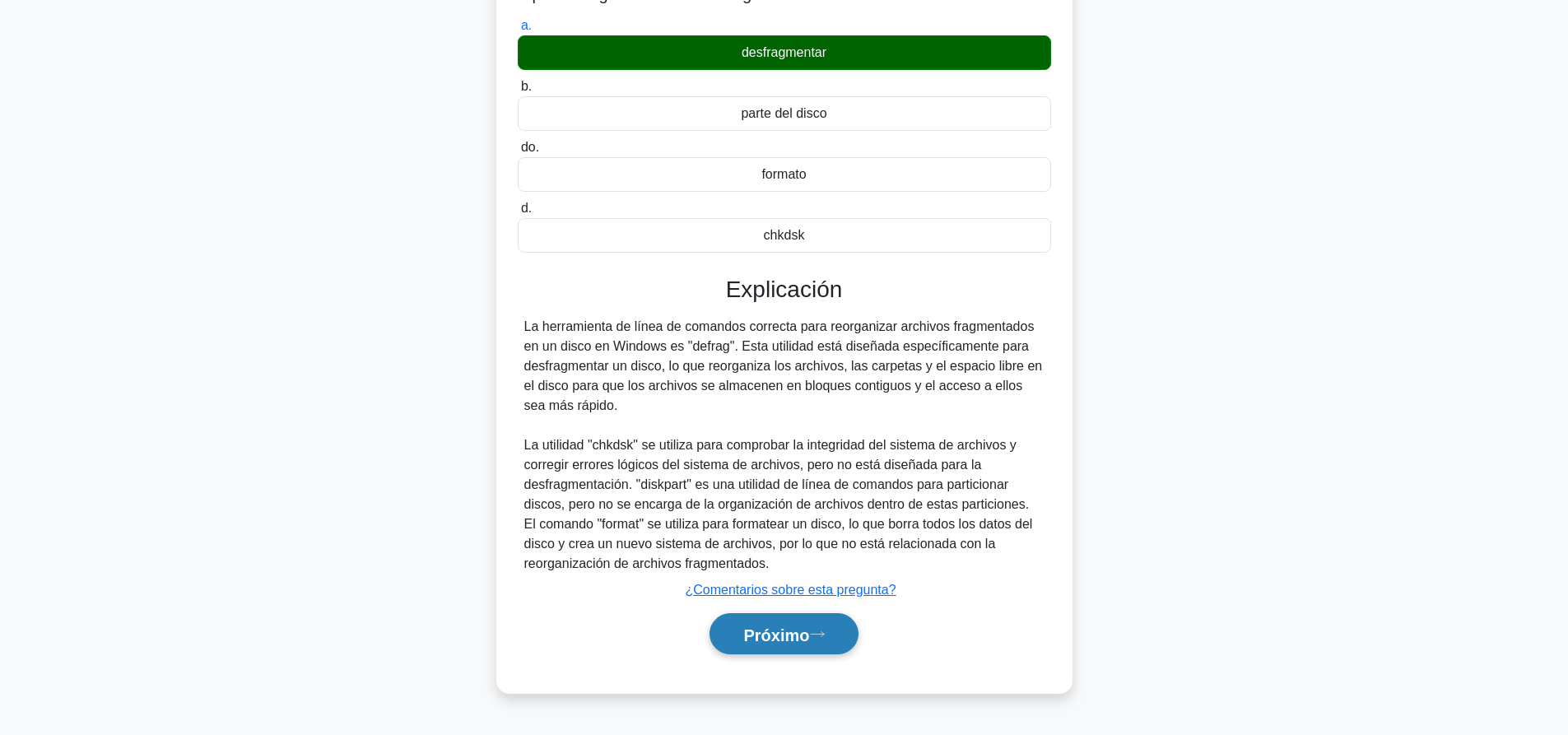
click at [800, 644] on font "Próximo" at bounding box center [776, 634] width 66 height 18
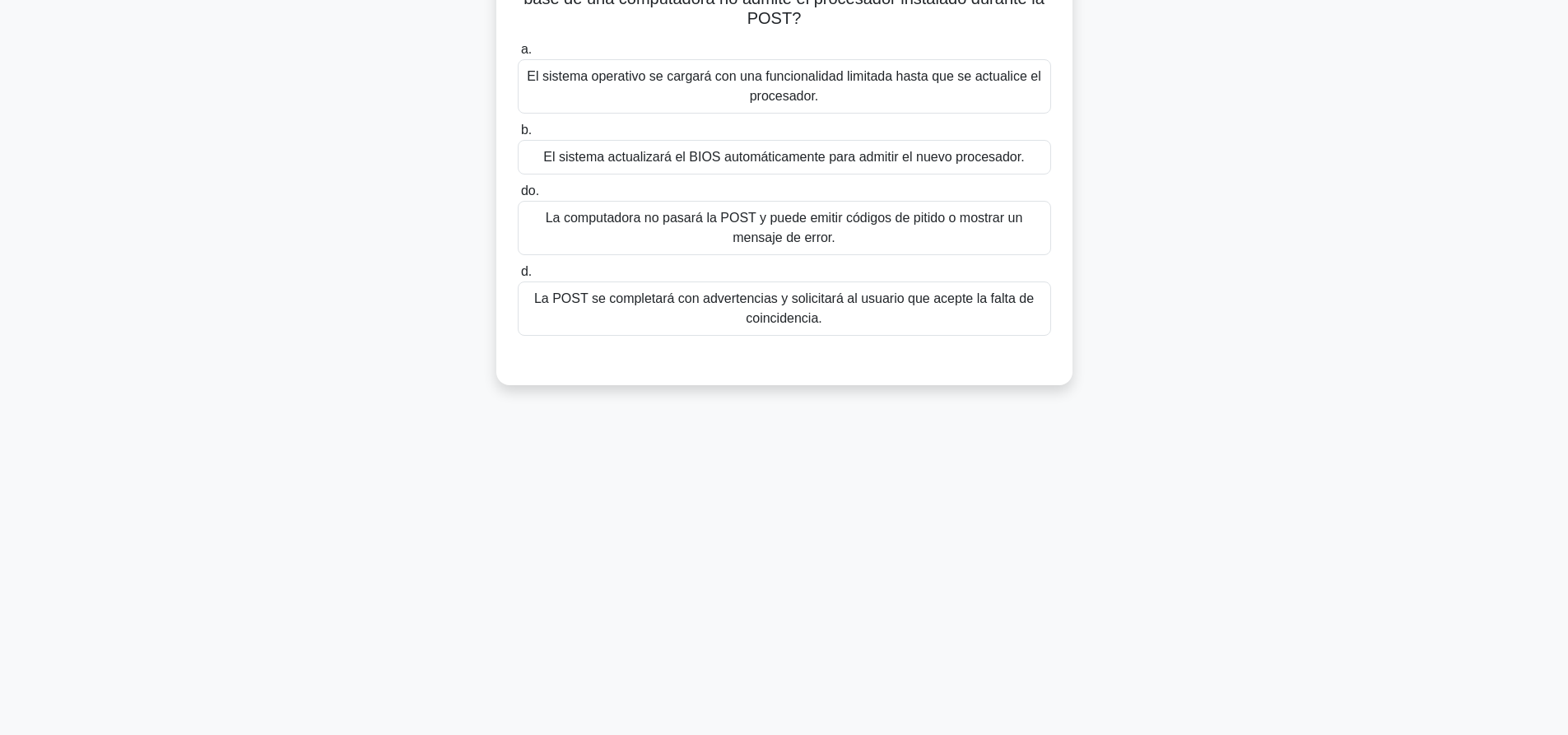
scroll to position [0, 0]
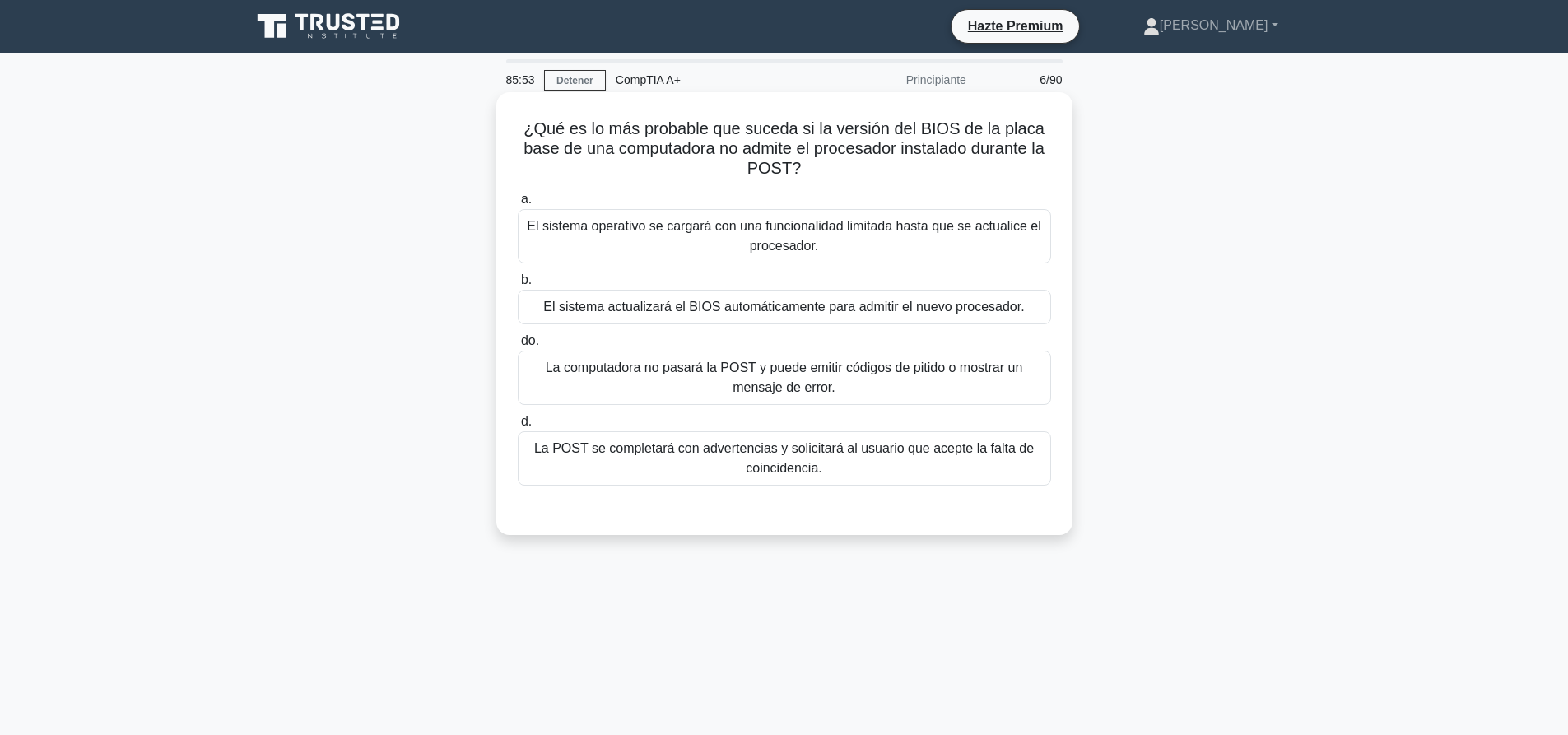
click at [978, 374] on font "La computadora no pasará la POST y puede emitir códigos de pitido o mostrar un …" at bounding box center [784, 378] width 519 height 39
click at [518, 347] on input "do. La computadora no pasará la POST y puede emitir códigos de pitido o mostrar…" at bounding box center [518, 341] width 0 height 11
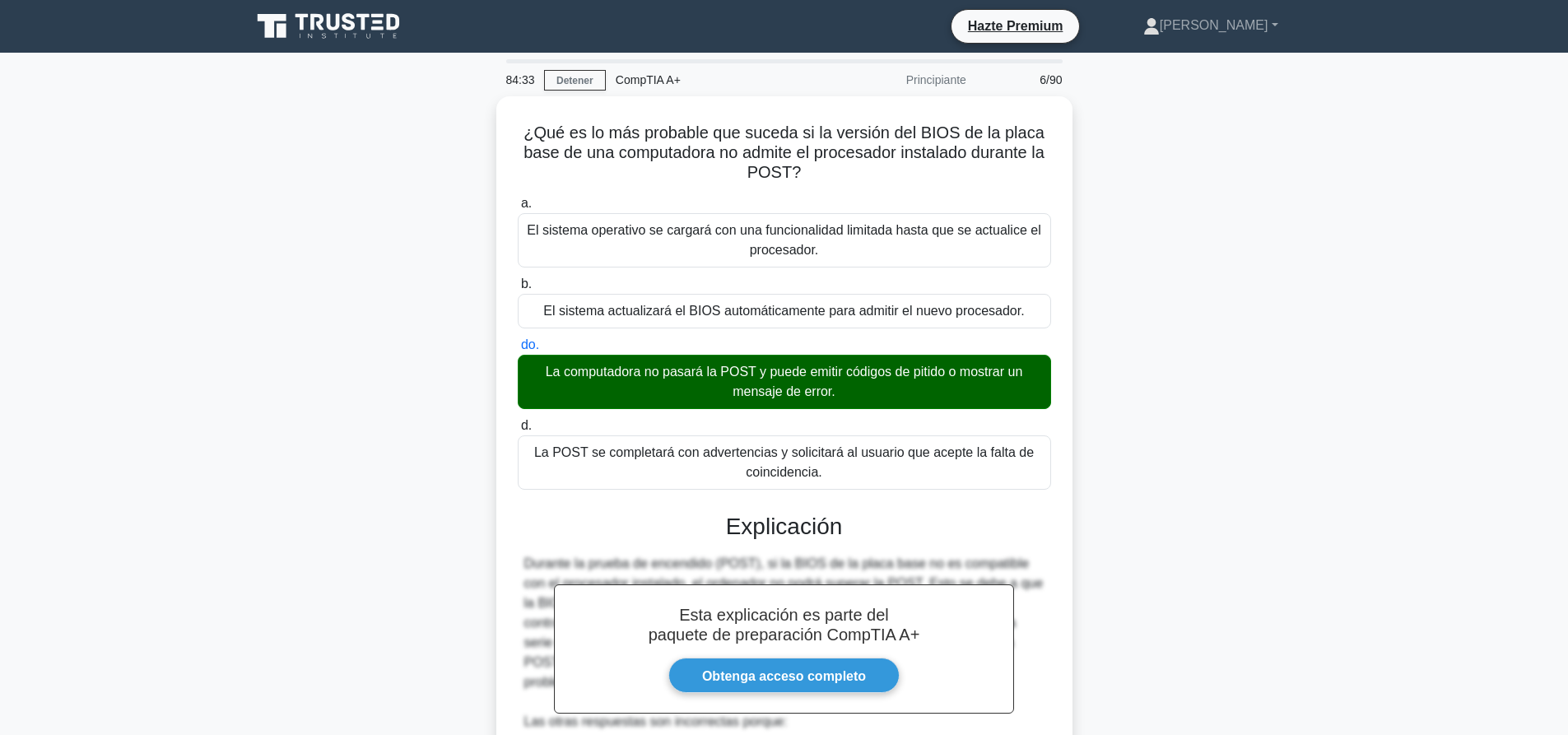
scroll to position [422, 0]
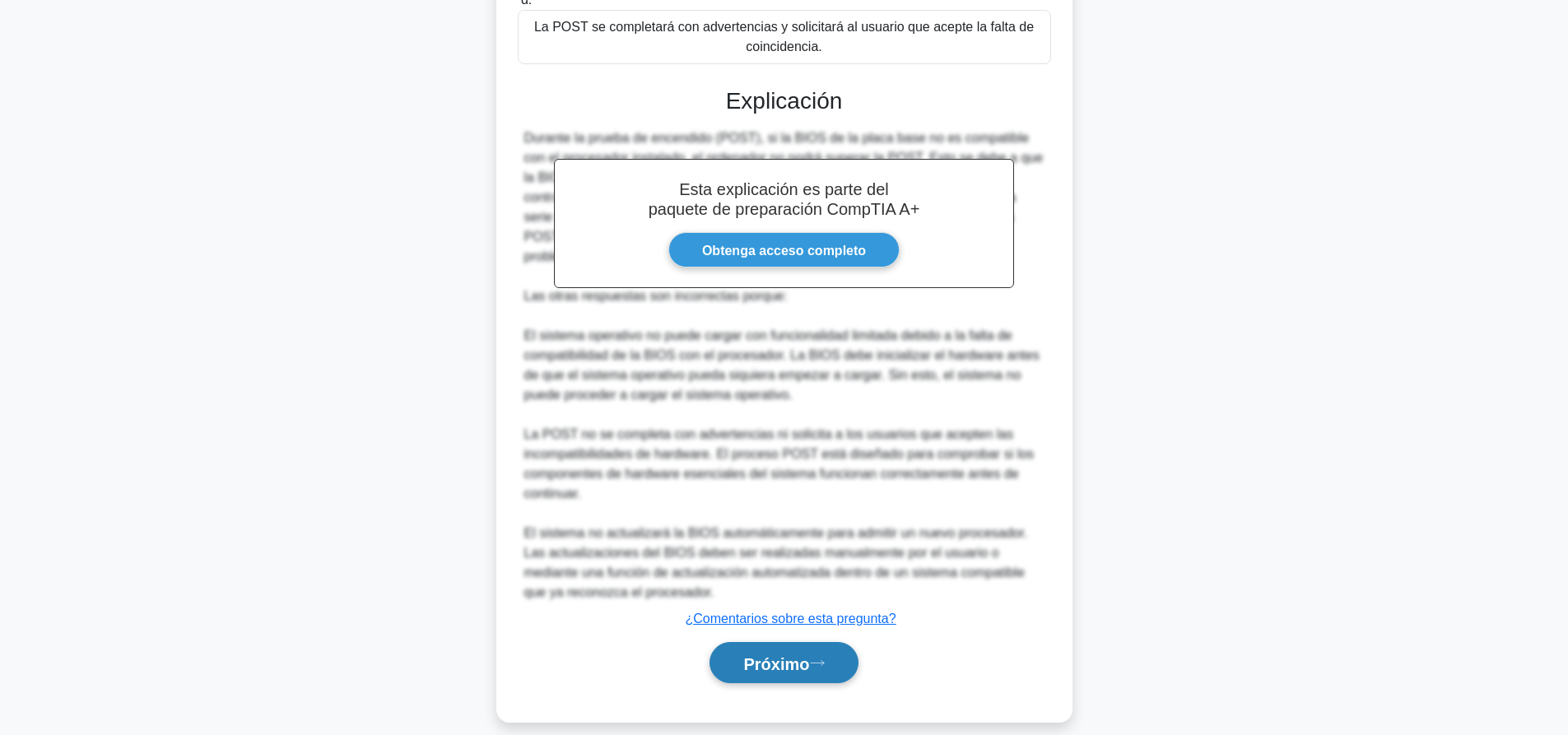
click at [832, 663] on button "Próximo" at bounding box center [784, 664] width 148 height 42
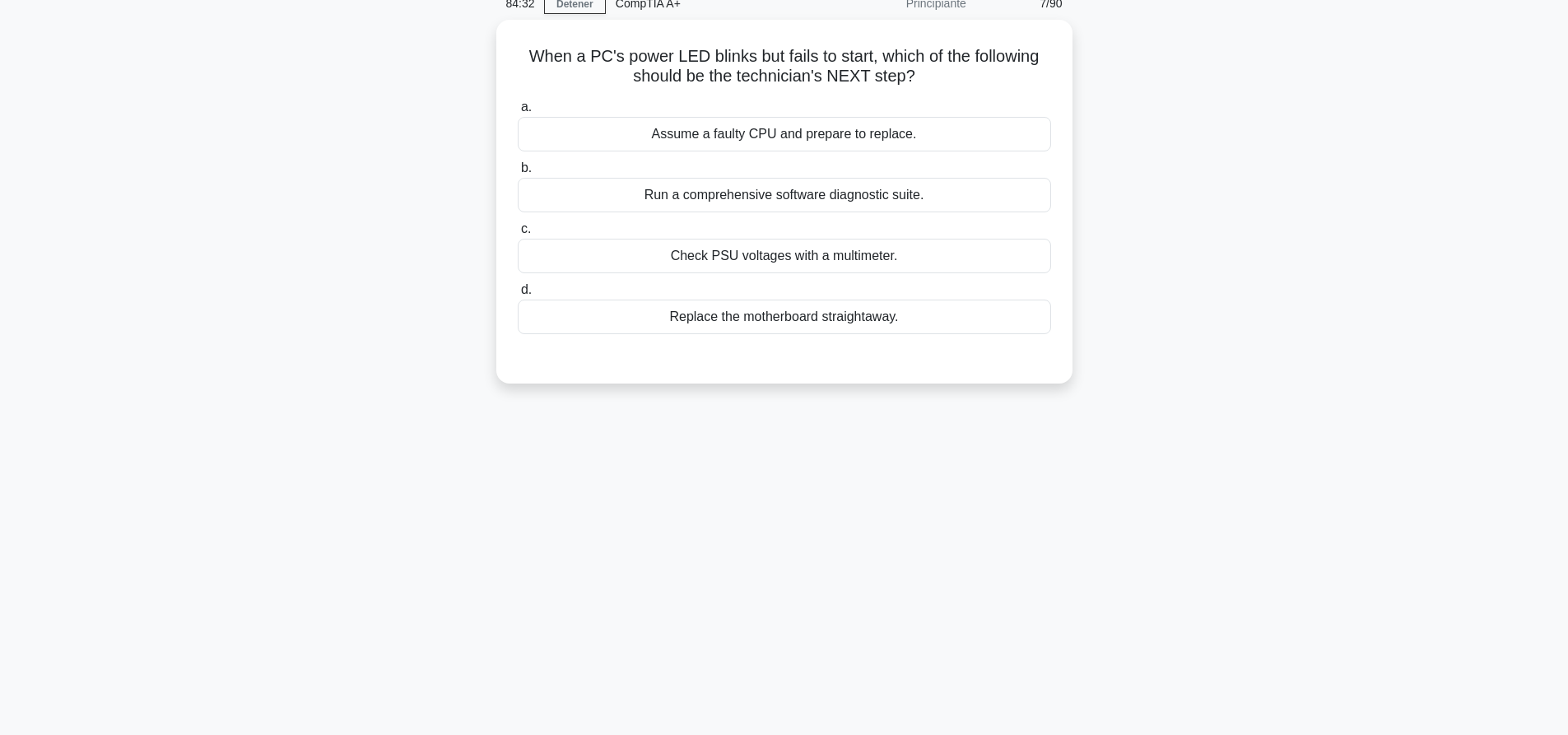
scroll to position [0, 0]
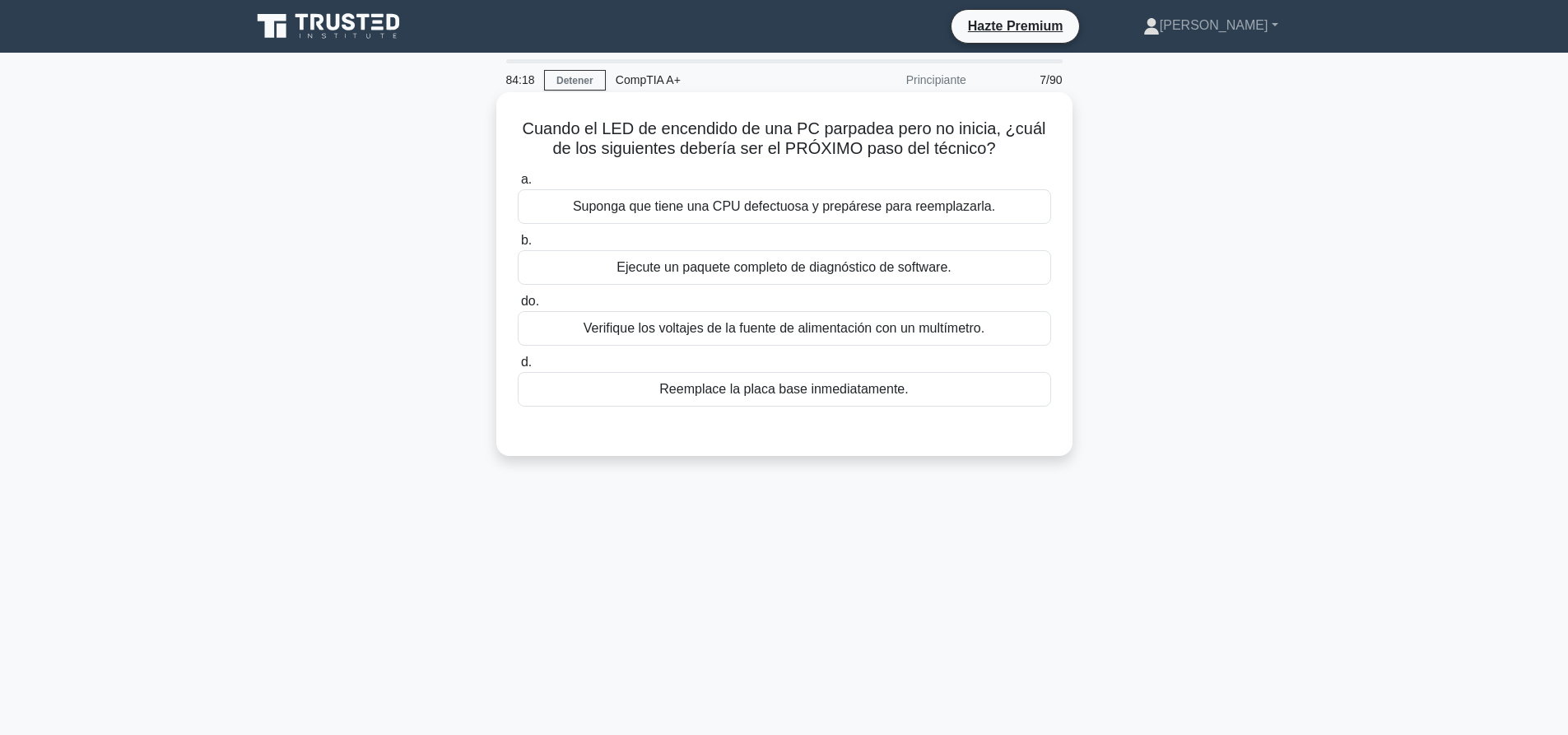
click at [762, 331] on font "Verifique los voltajes de la fuente de alimentación con un multímetro." at bounding box center [784, 328] width 400 height 14
click at [518, 307] on input "do. Verifique los voltajes de la fuente de alimentación con un multímetro." at bounding box center [518, 302] width 0 height 11
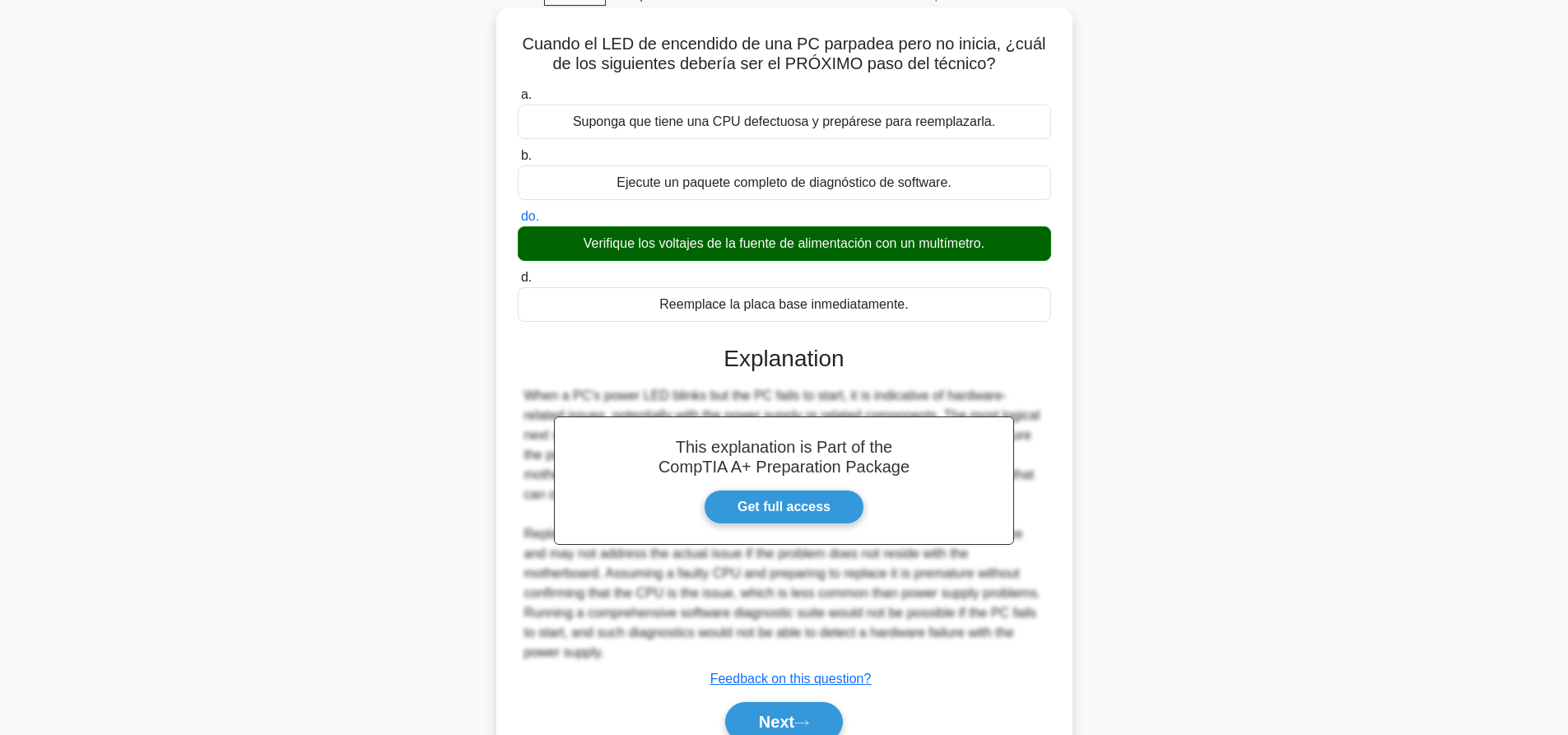
scroll to position [164, 0]
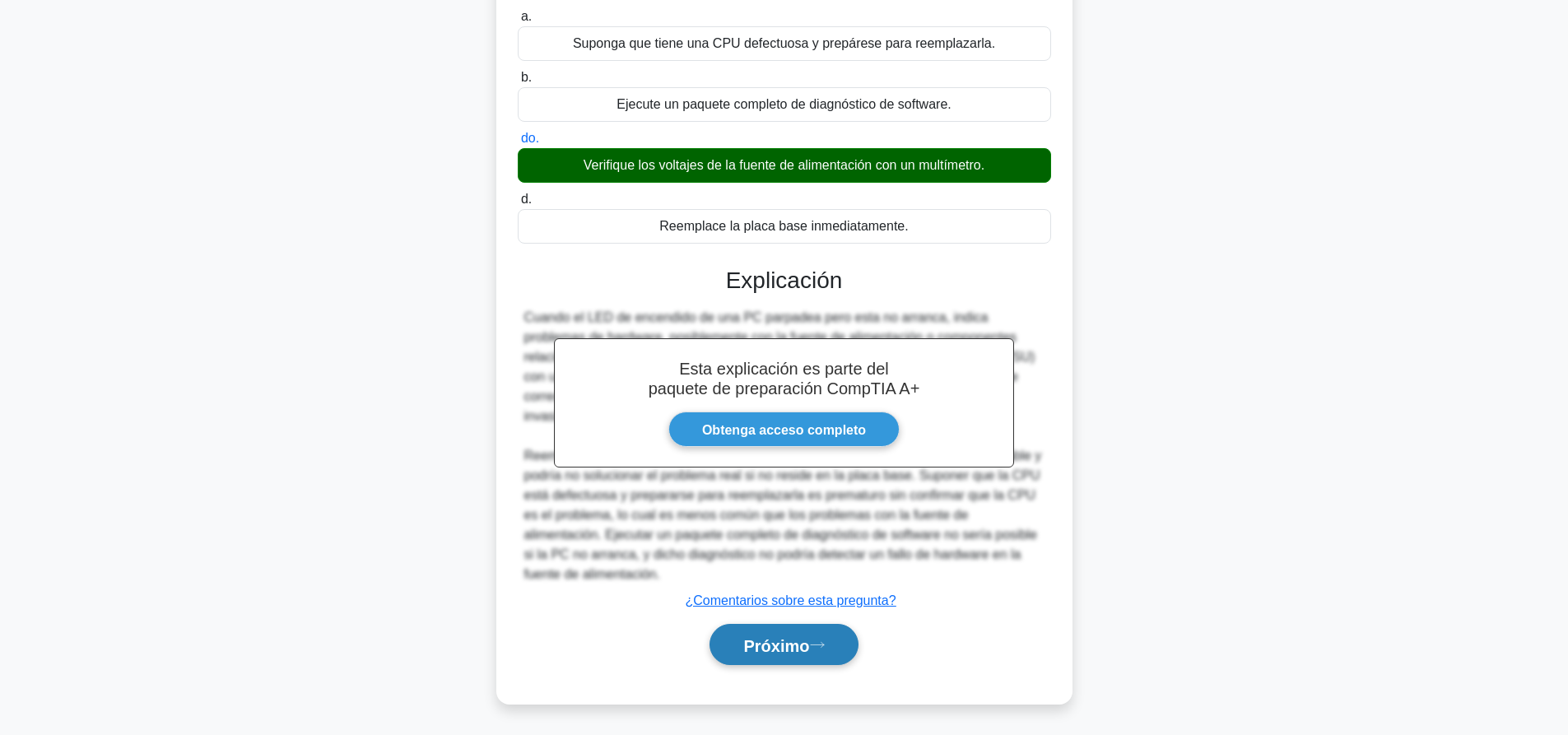
click at [809, 640] on font "Próximo" at bounding box center [776, 646] width 66 height 18
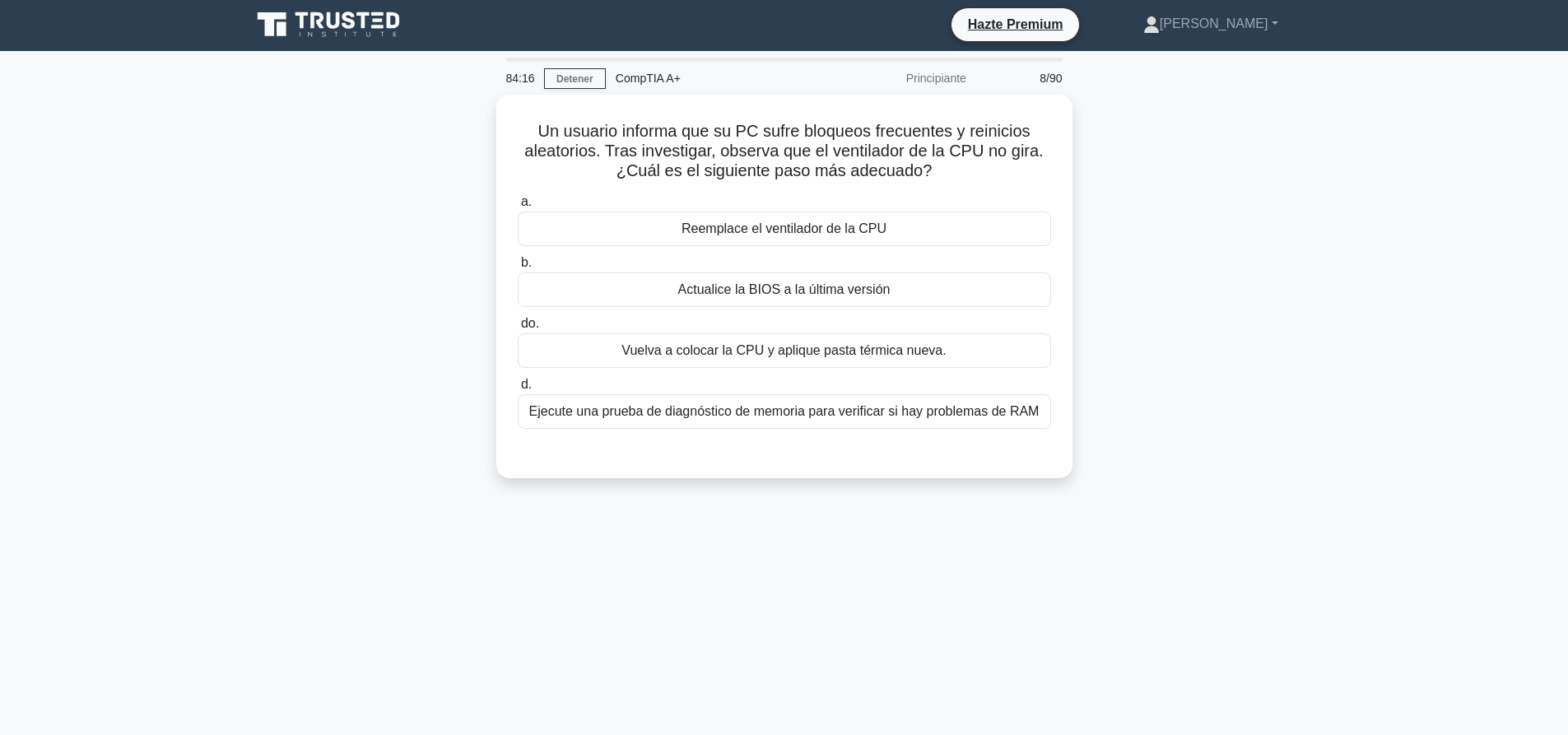
scroll to position [0, 0]
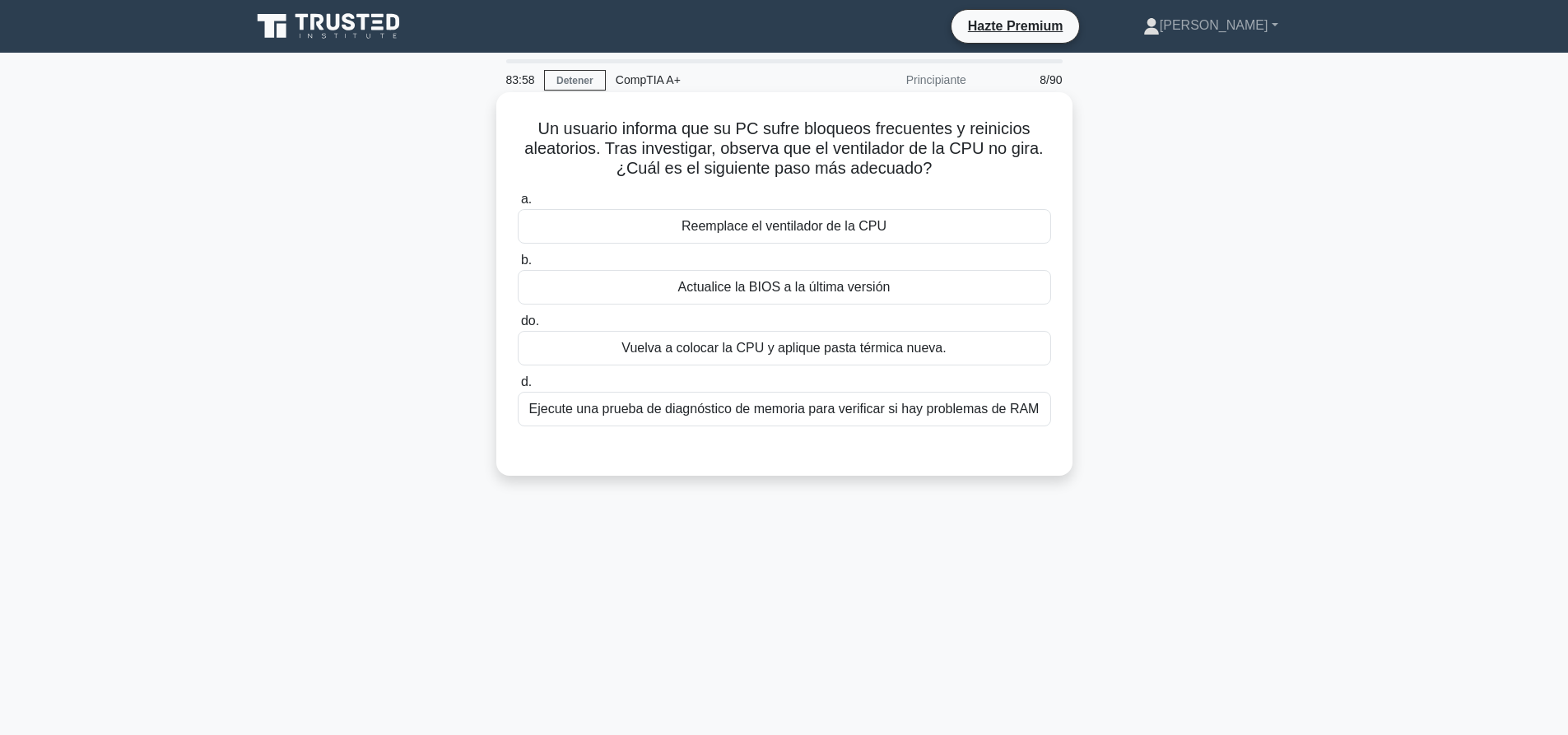
click at [804, 236] on font "Reemplace el ventilador de la CPU" at bounding box center [784, 226] width 205 height 20
click at [518, 205] on input "a. Reemplace el ventilador de la CPU" at bounding box center [518, 199] width 0 height 11
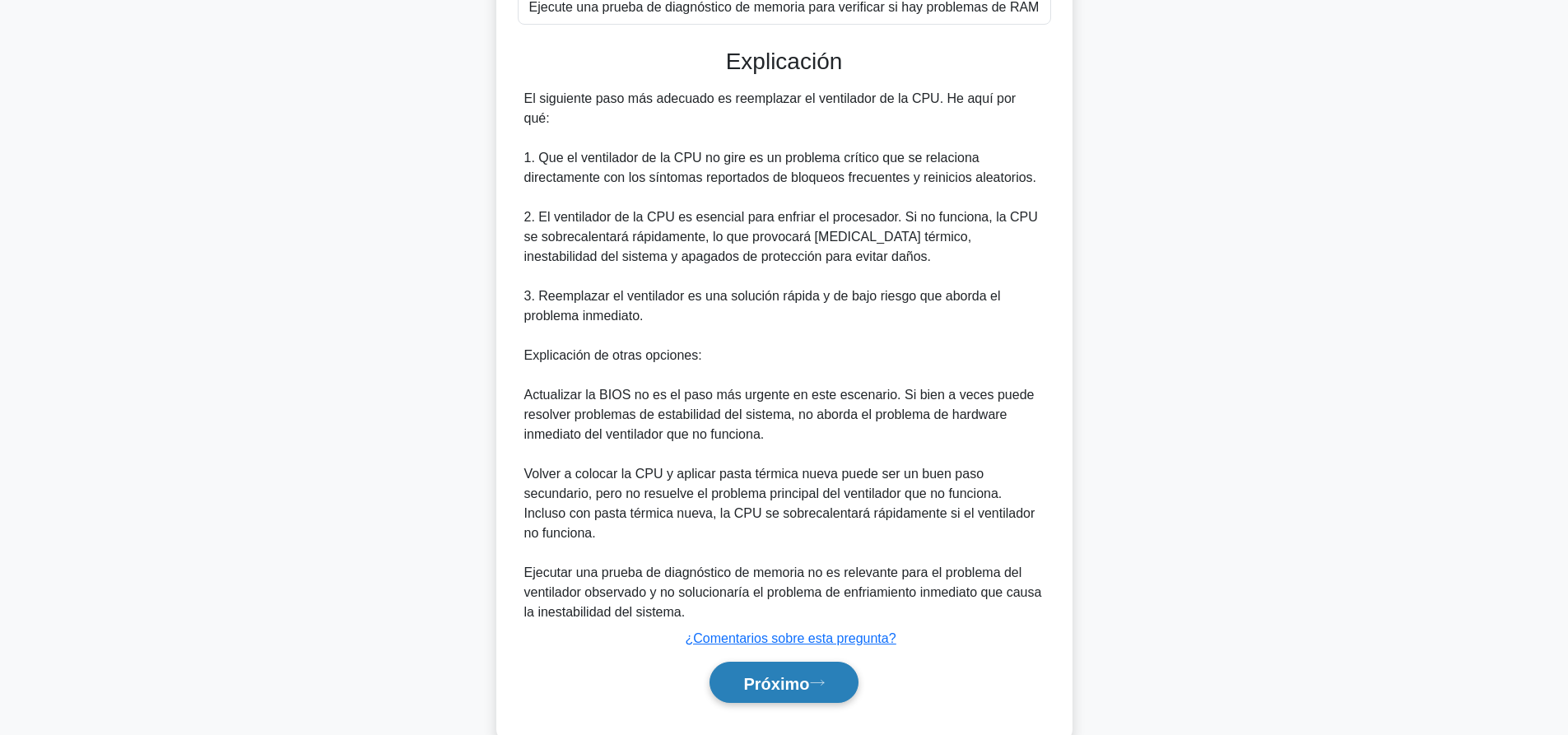
click at [766, 674] on font "Próximo" at bounding box center [776, 683] width 66 height 18
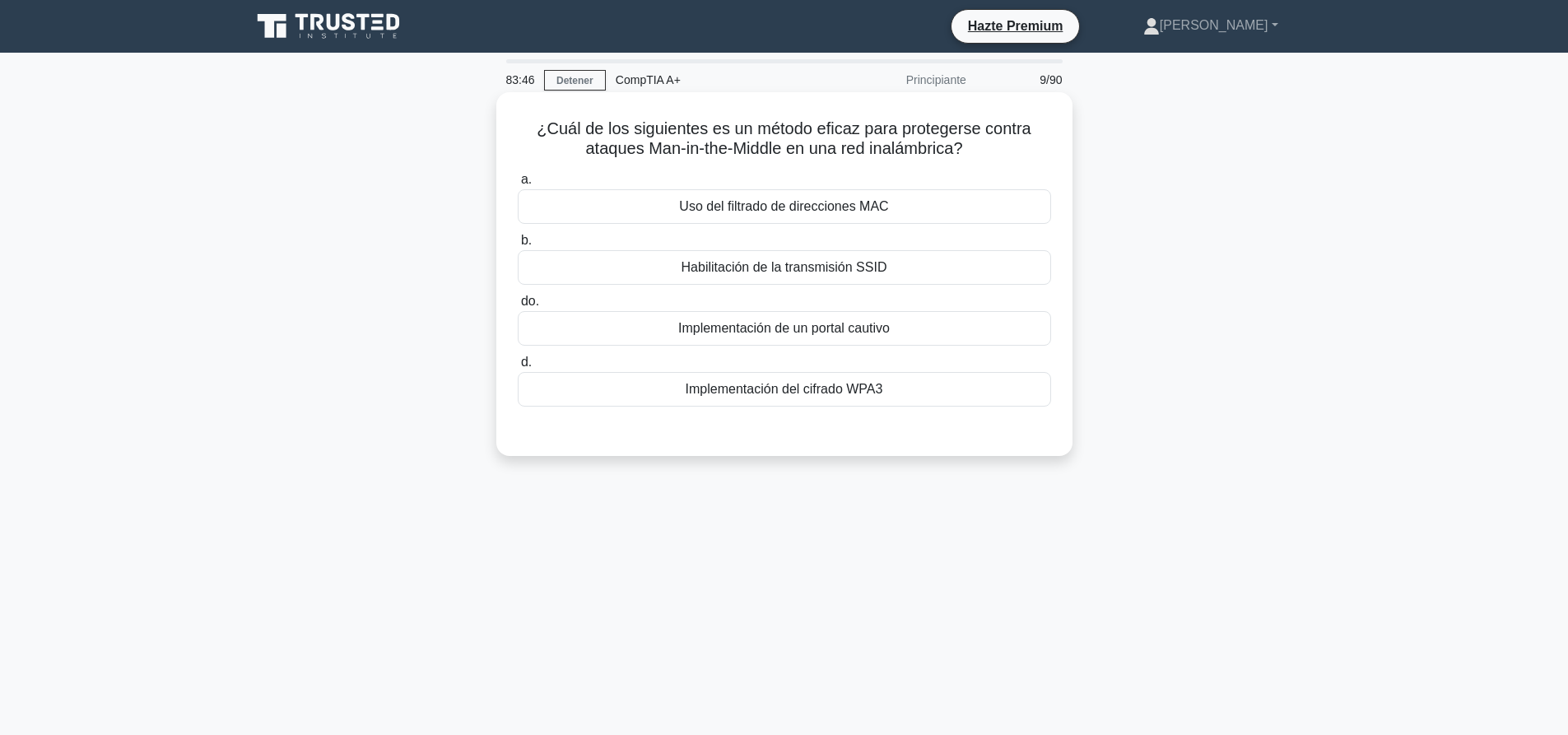
click at [856, 366] on label "d. Implementación del cifrado WPA3" at bounding box center [784, 380] width 533 height 55
click at [518, 366] on input "d. Implementación del cifrado WPA3" at bounding box center [518, 362] width 0 height 11
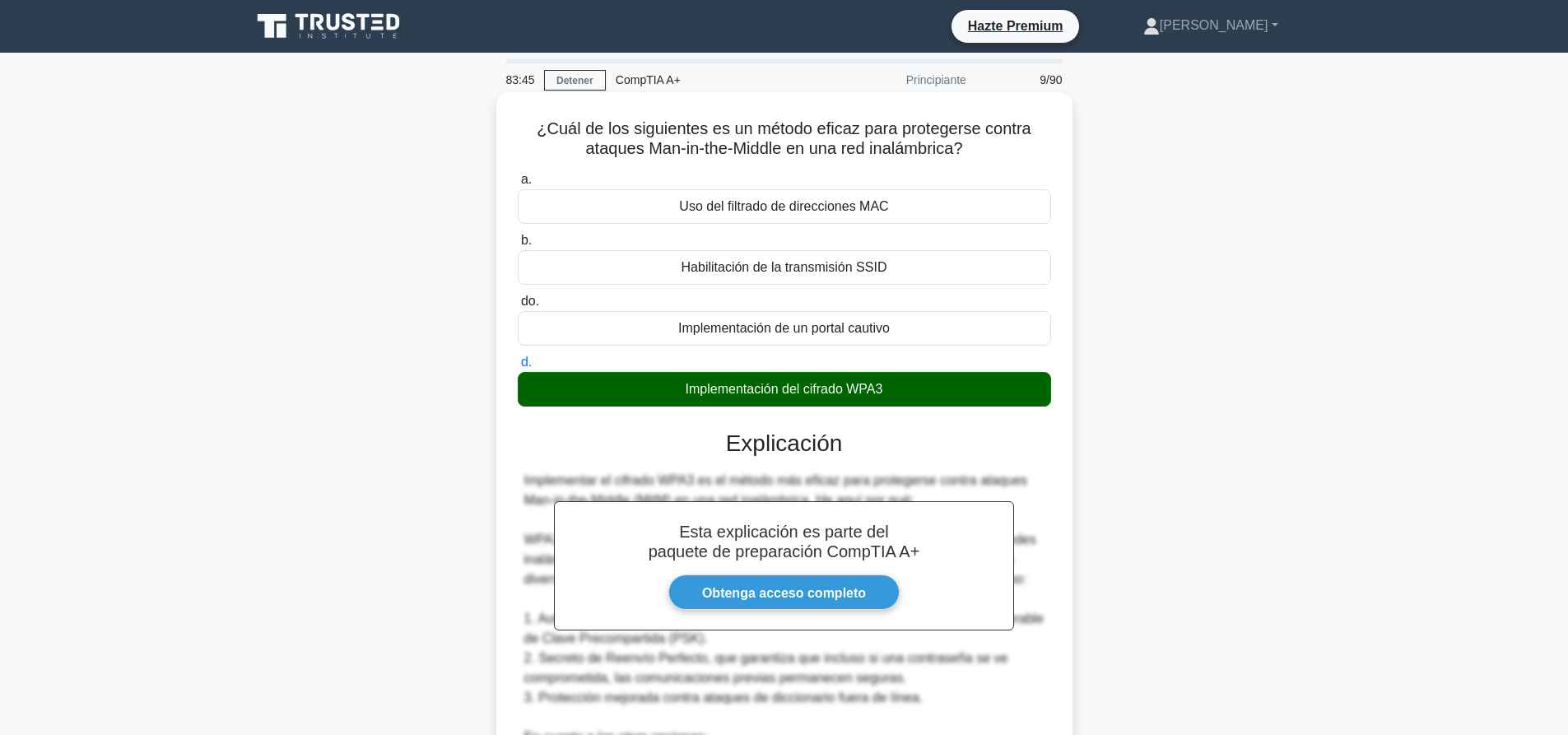
scroll to position [441, 0]
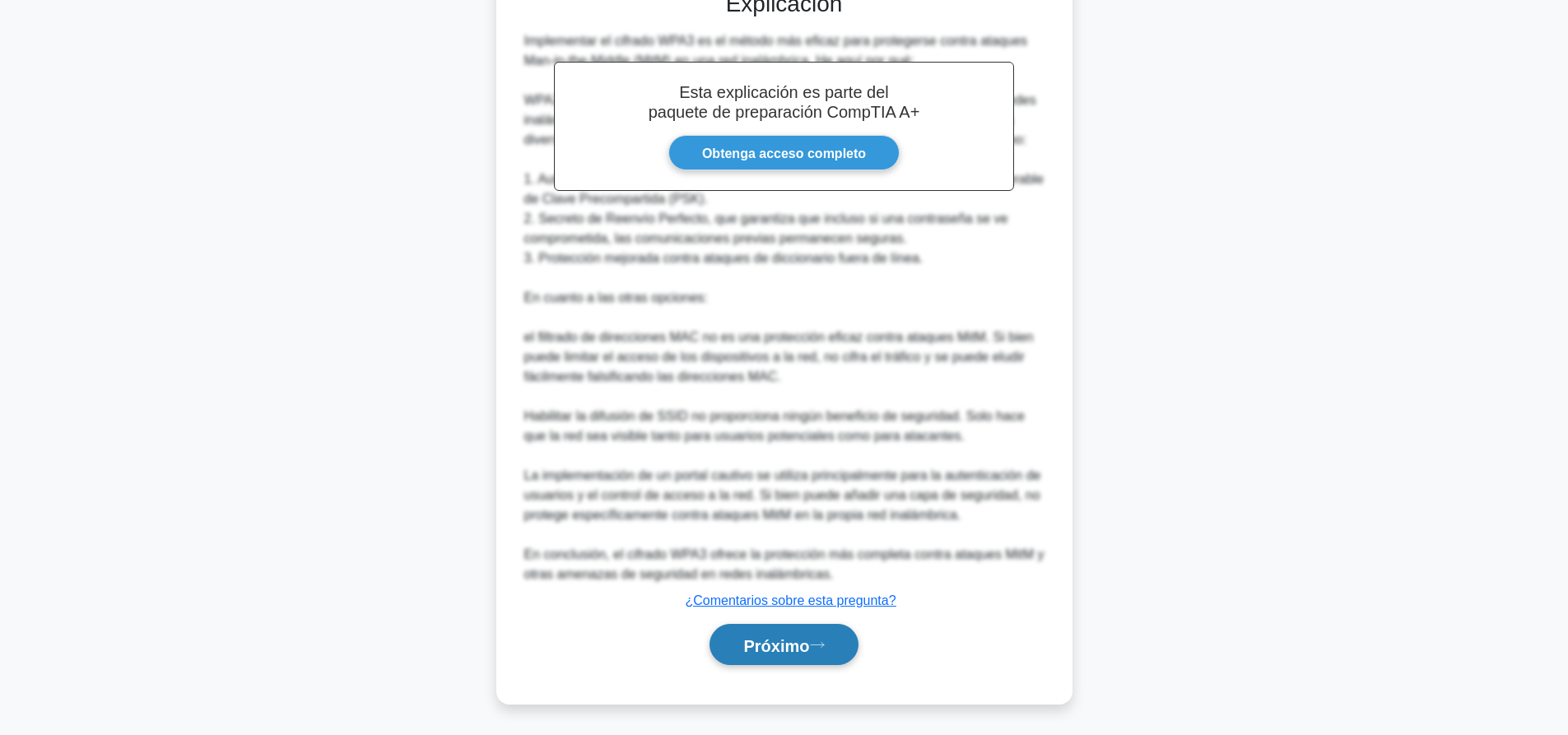
click at [788, 660] on button "Próximo" at bounding box center [784, 646] width 148 height 42
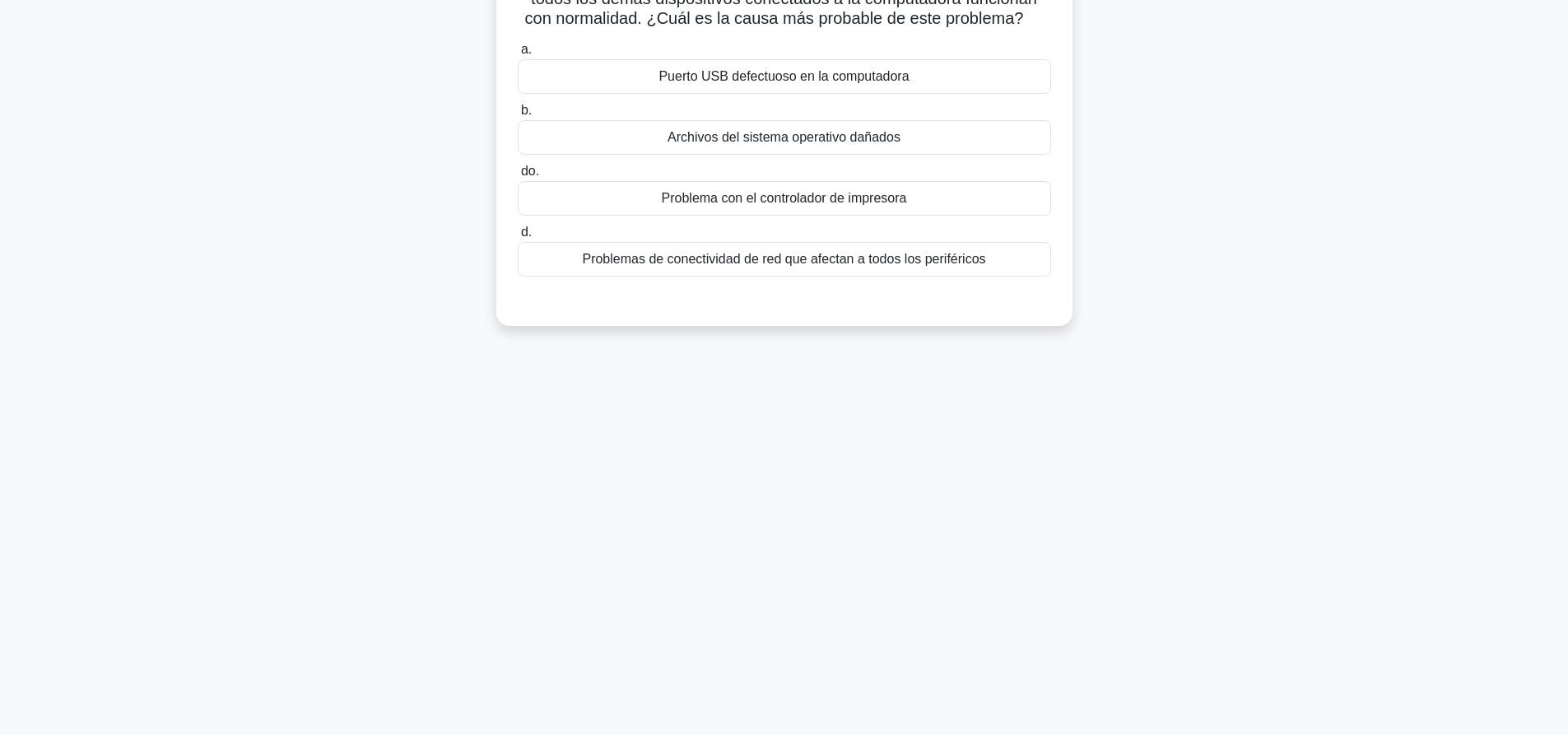
scroll to position [0, 0]
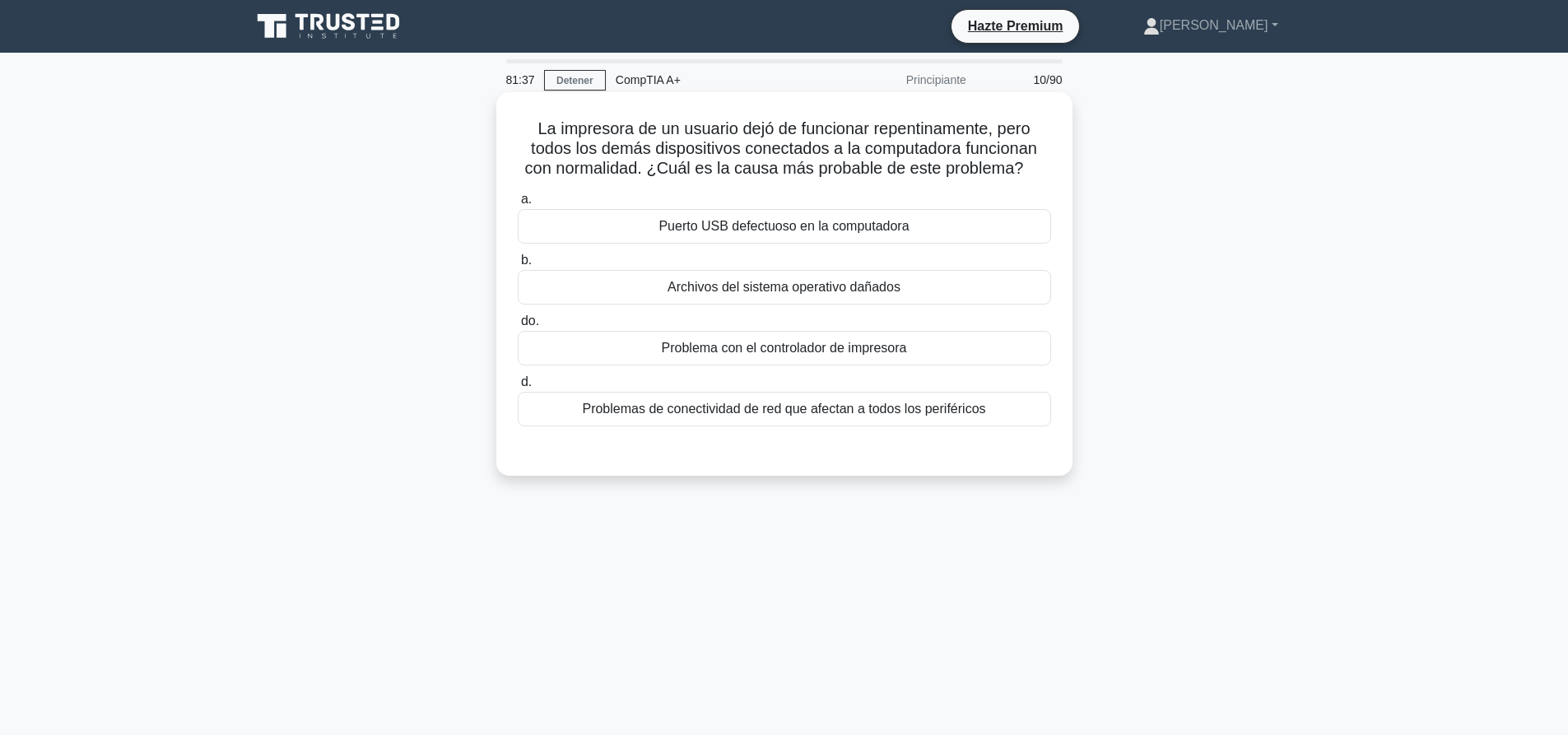
click at [901, 355] on font "Problema con el controlador de impresora" at bounding box center [784, 348] width 245 height 14
click at [518, 327] on input "do. Problema con el controlador de impresora" at bounding box center [518, 321] width 0 height 11
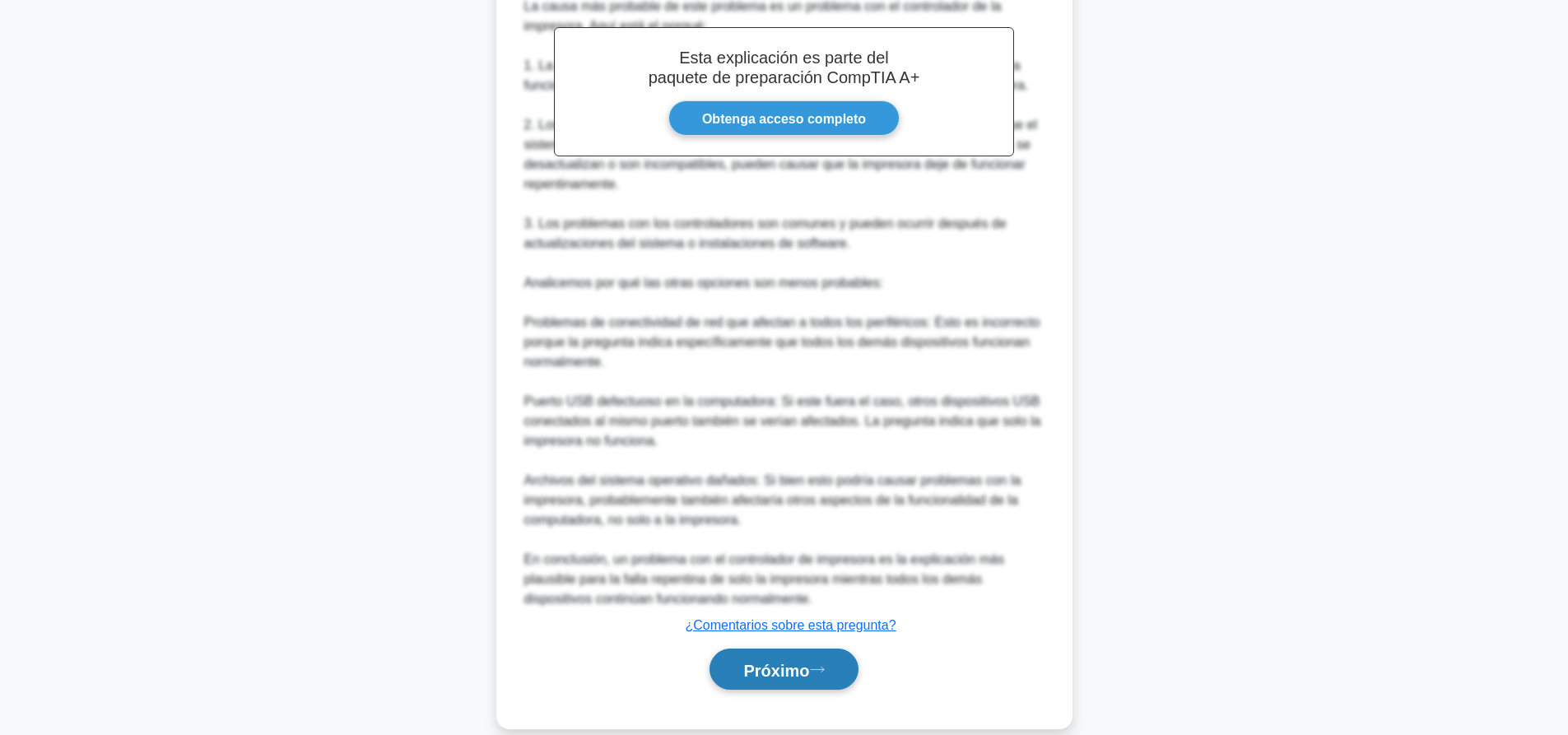
click at [793, 664] on font "Próximo" at bounding box center [776, 670] width 66 height 18
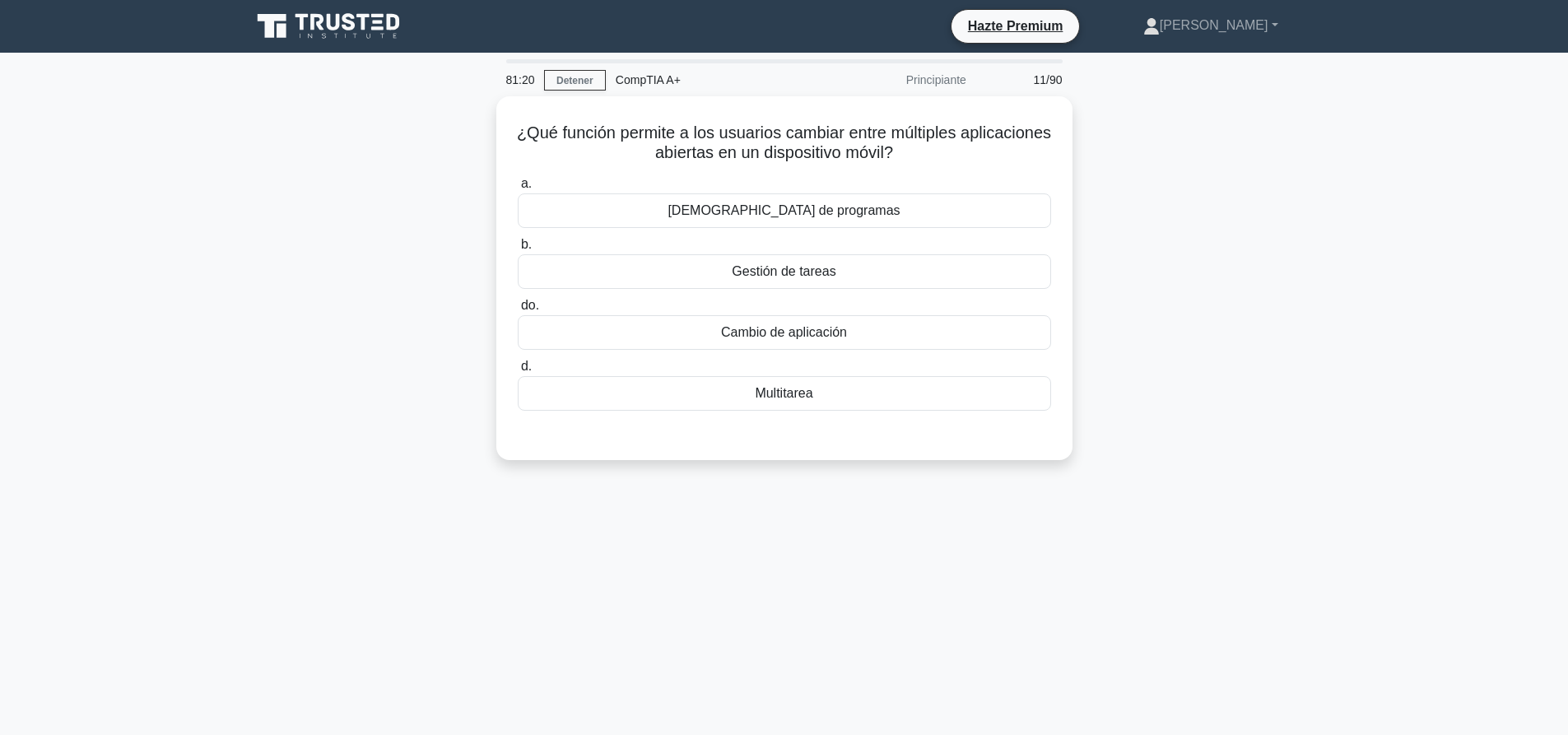
drag, startPoint x: 828, startPoint y: 210, endPoint x: 1145, endPoint y: 193, distance: 317.5
click at [830, 205] on font "[DEMOGRAPHIC_DATA] de programas" at bounding box center [784, 210] width 232 height 14
click at [518, 189] on input "a. Malabarismo de programas" at bounding box center [518, 184] width 0 height 11
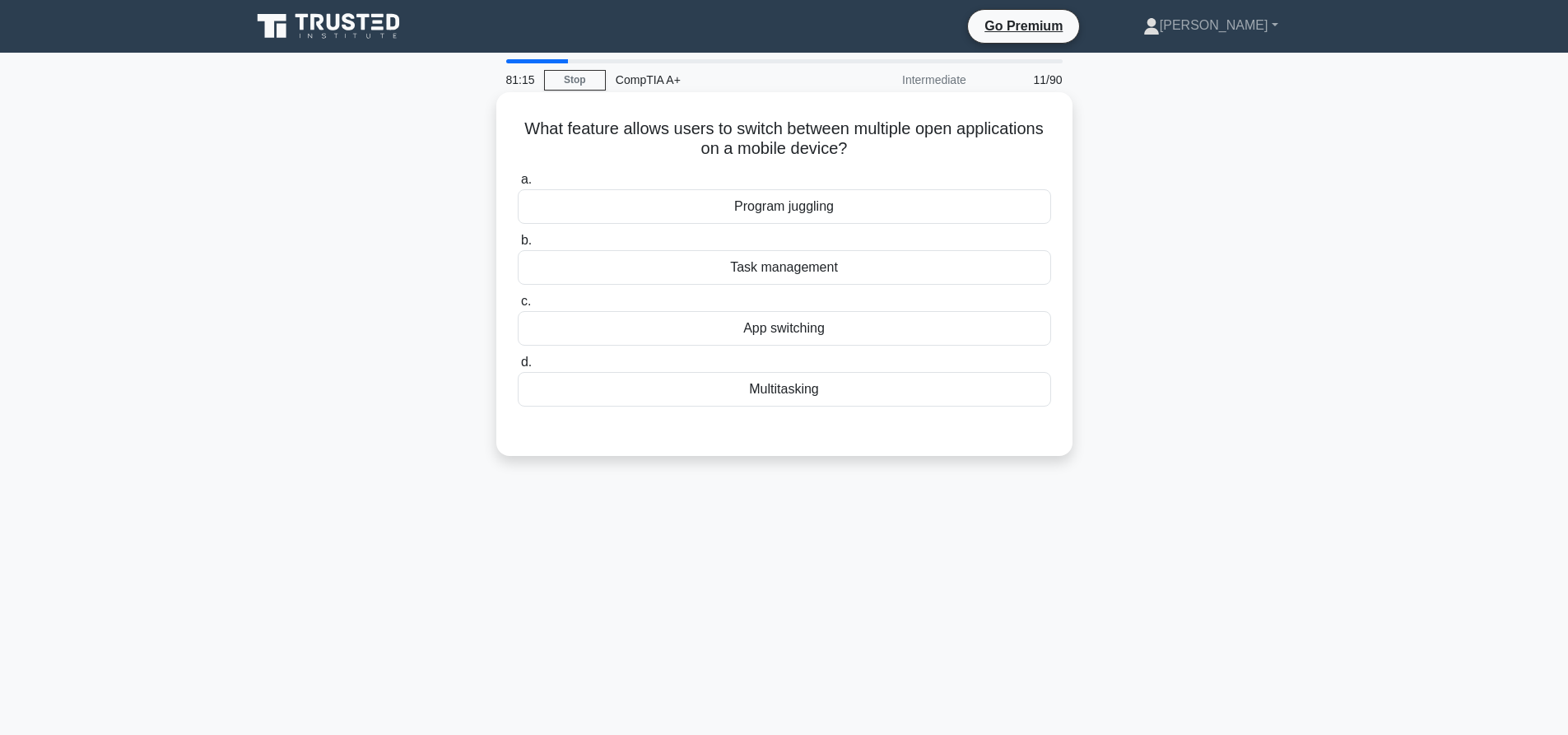
click at [809, 332] on div "App switching" at bounding box center [784, 329] width 533 height 35
click at [518, 307] on input "c. App switching" at bounding box center [518, 302] width 0 height 11
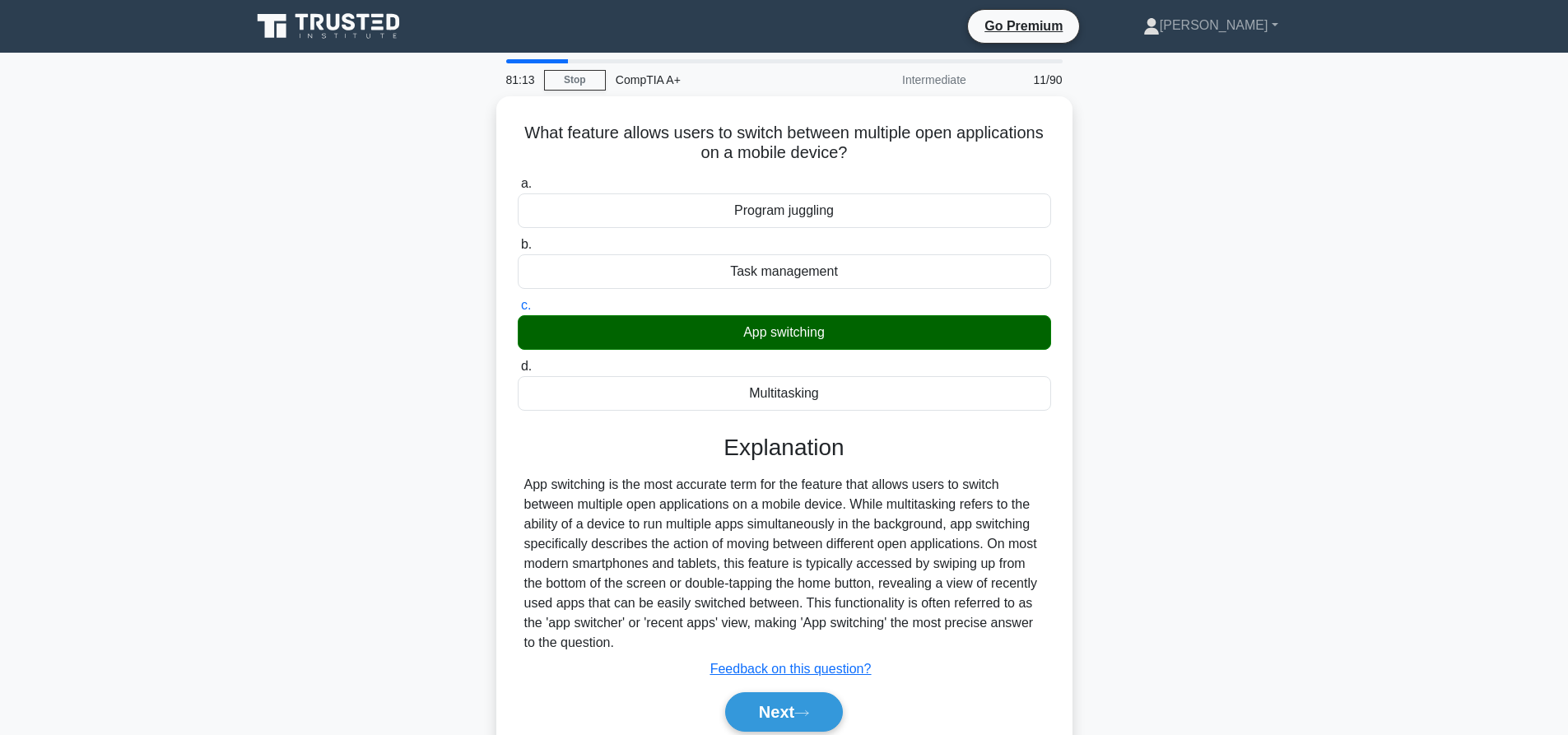
click at [1229, 303] on div "What feature allows users to switch between multiple open applications on a mob…" at bounding box center [784, 443] width 1086 height 695
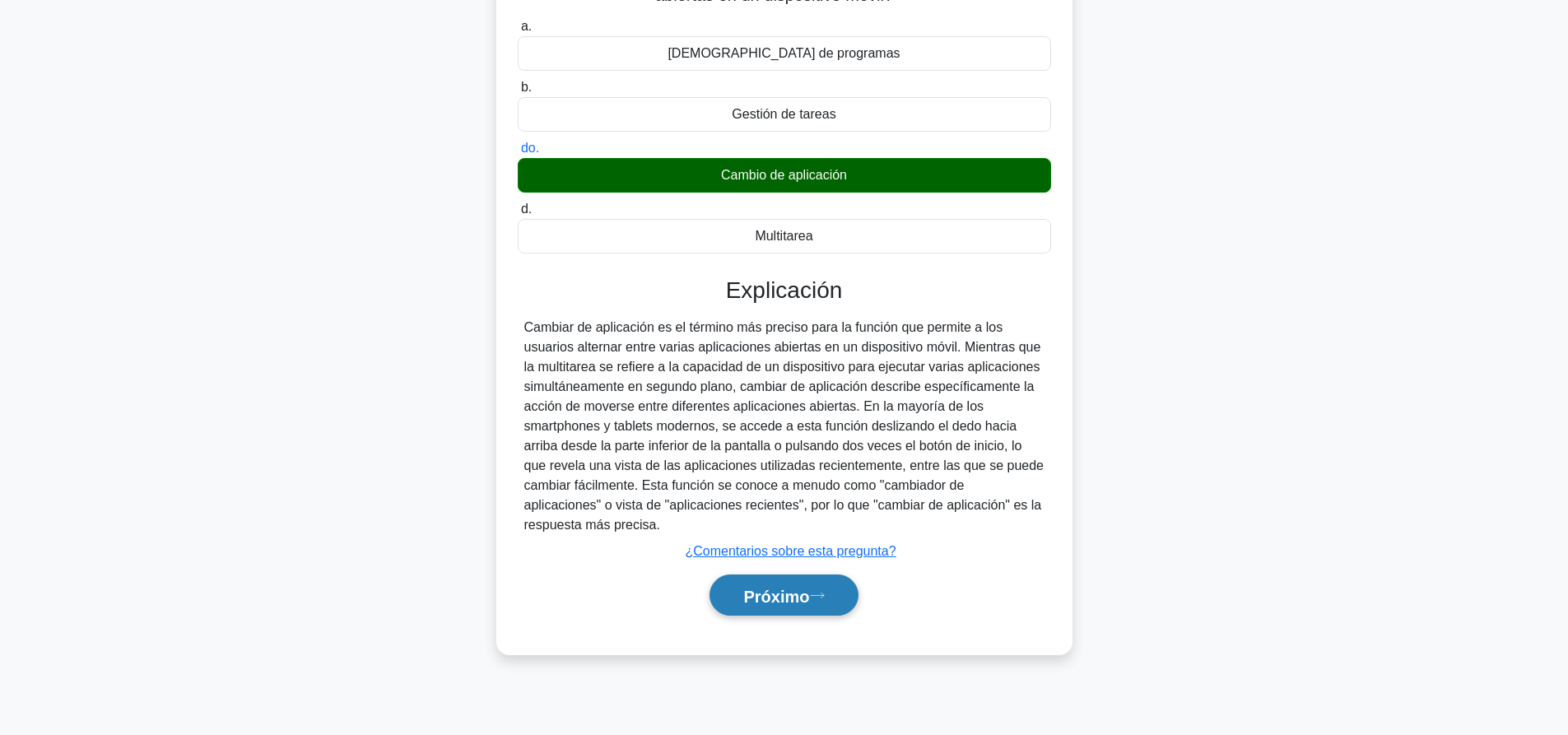
scroll to position [154, 0]
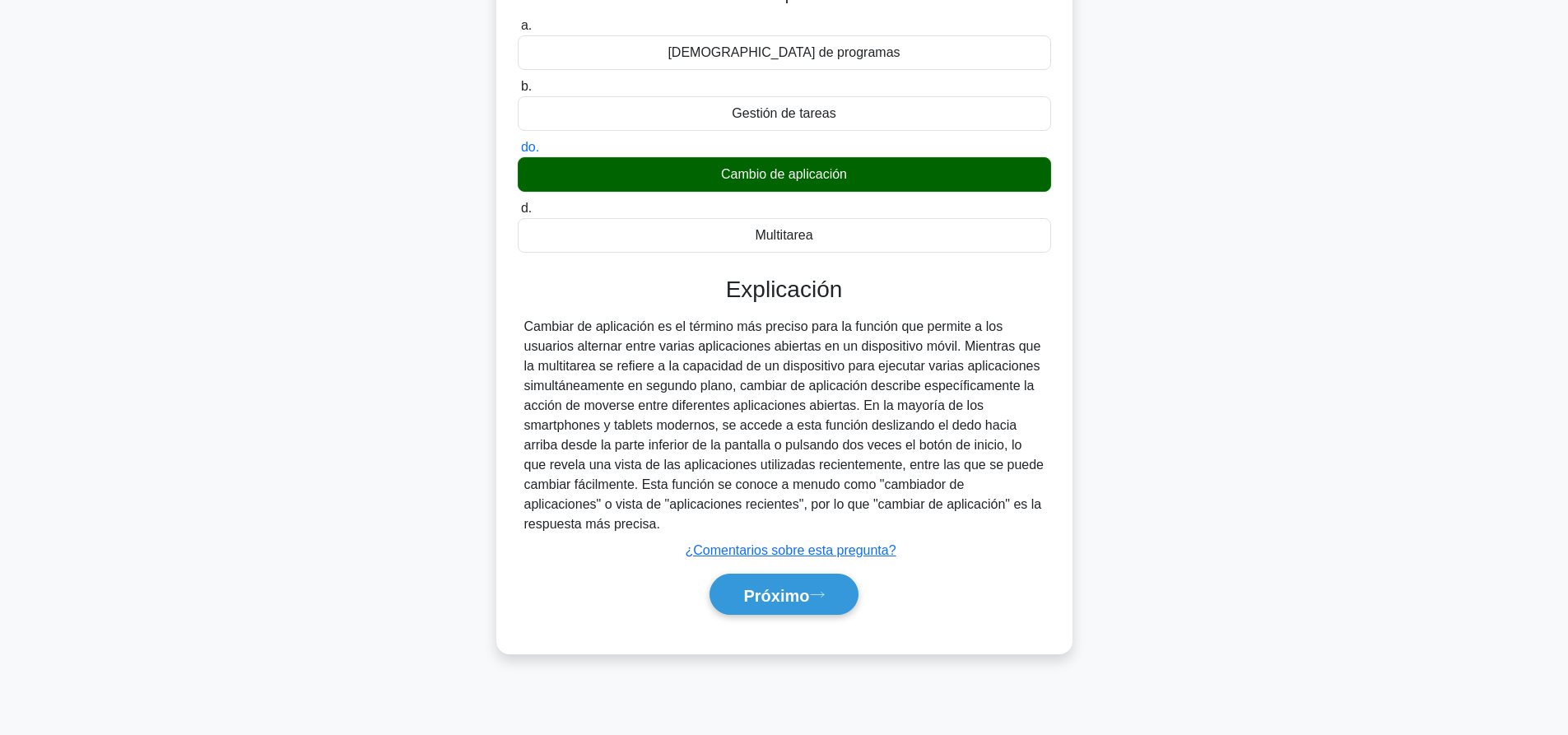
click at [788, 567] on div "Explicación Cambiar de aplicación es el término más preciso para la función que…" at bounding box center [784, 449] width 533 height 346
click at [792, 597] on font "Próximo" at bounding box center [776, 595] width 66 height 18
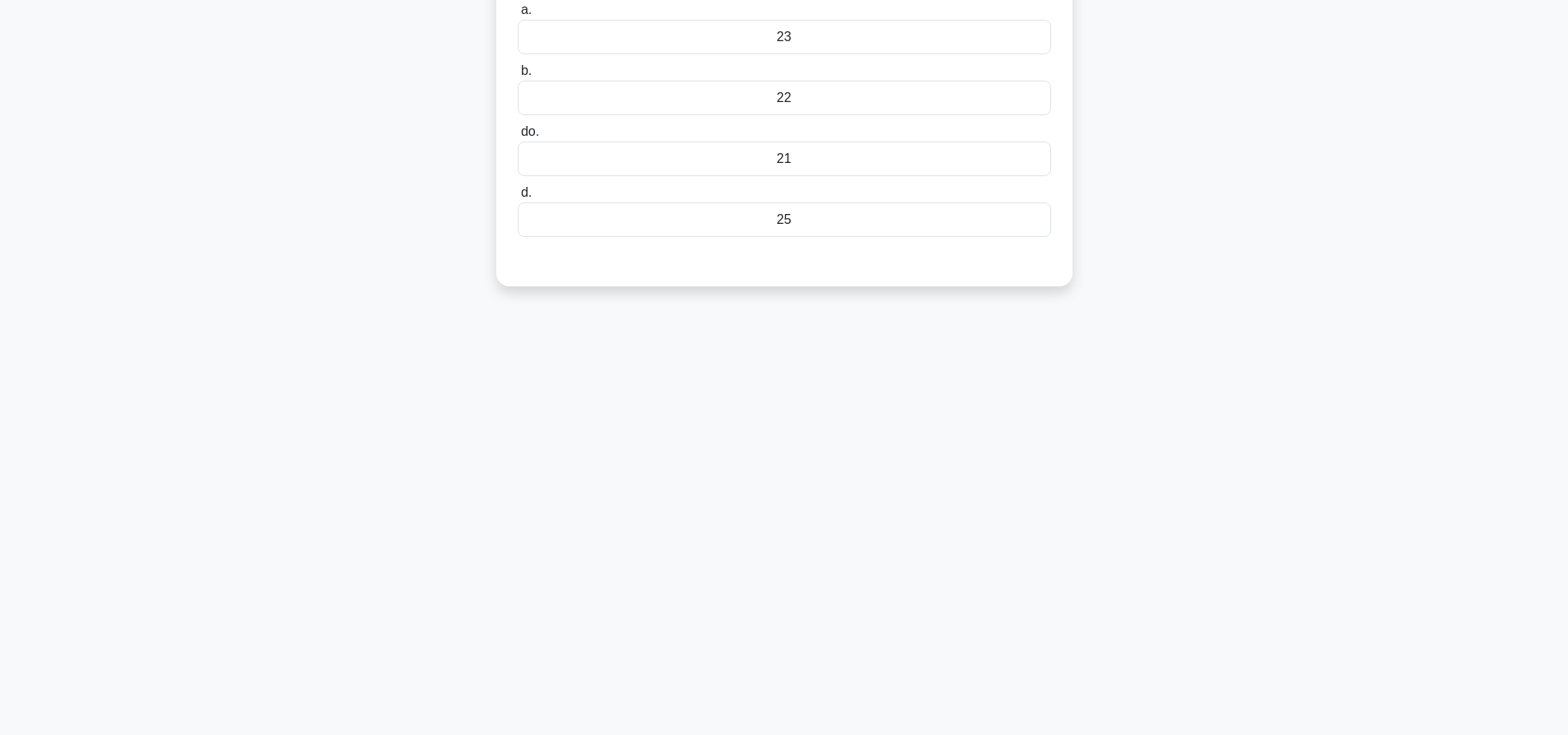
scroll to position [0, 0]
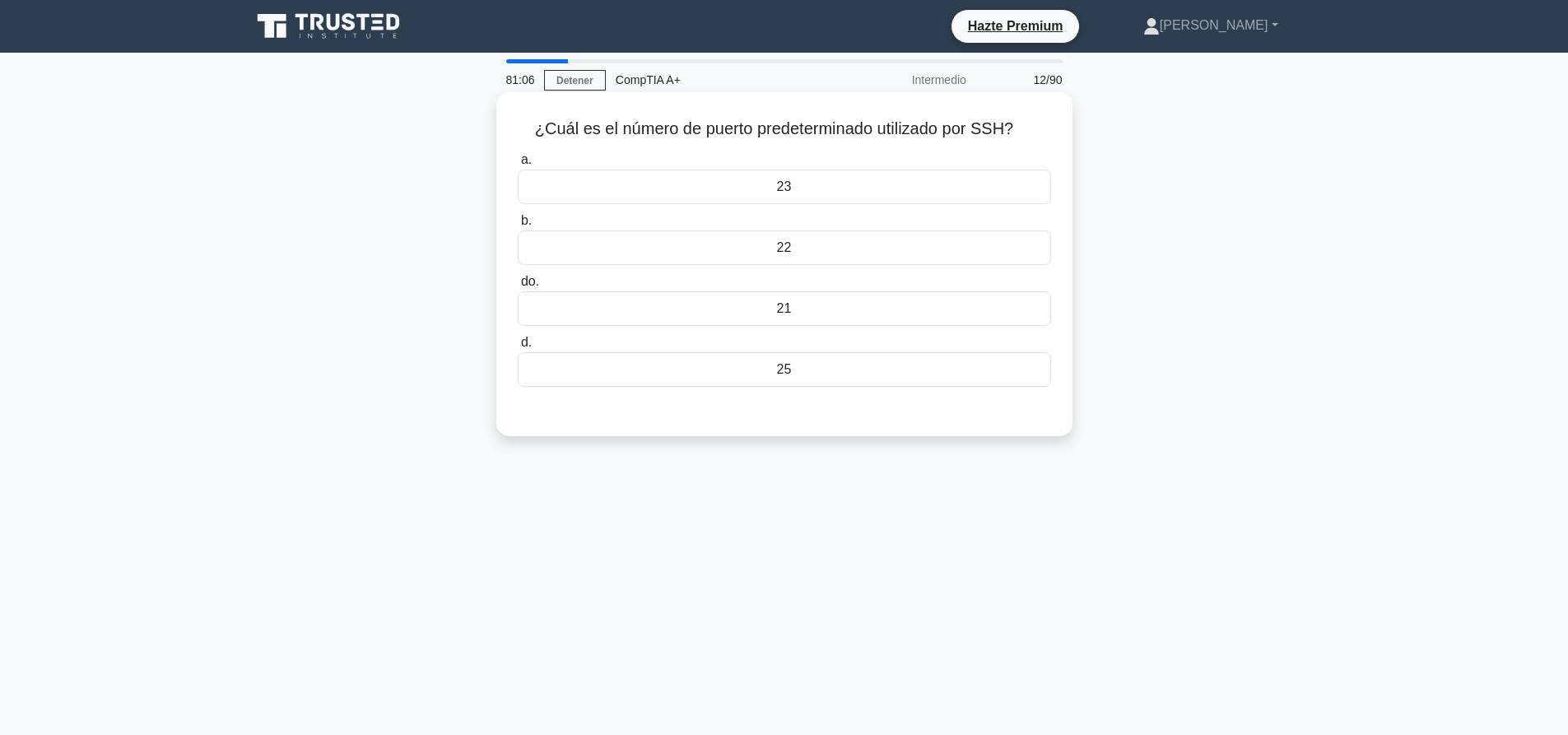
click at [898, 314] on div "21" at bounding box center [784, 308] width 533 height 35
click at [518, 287] on input "do. 21" at bounding box center [518, 282] width 0 height 11
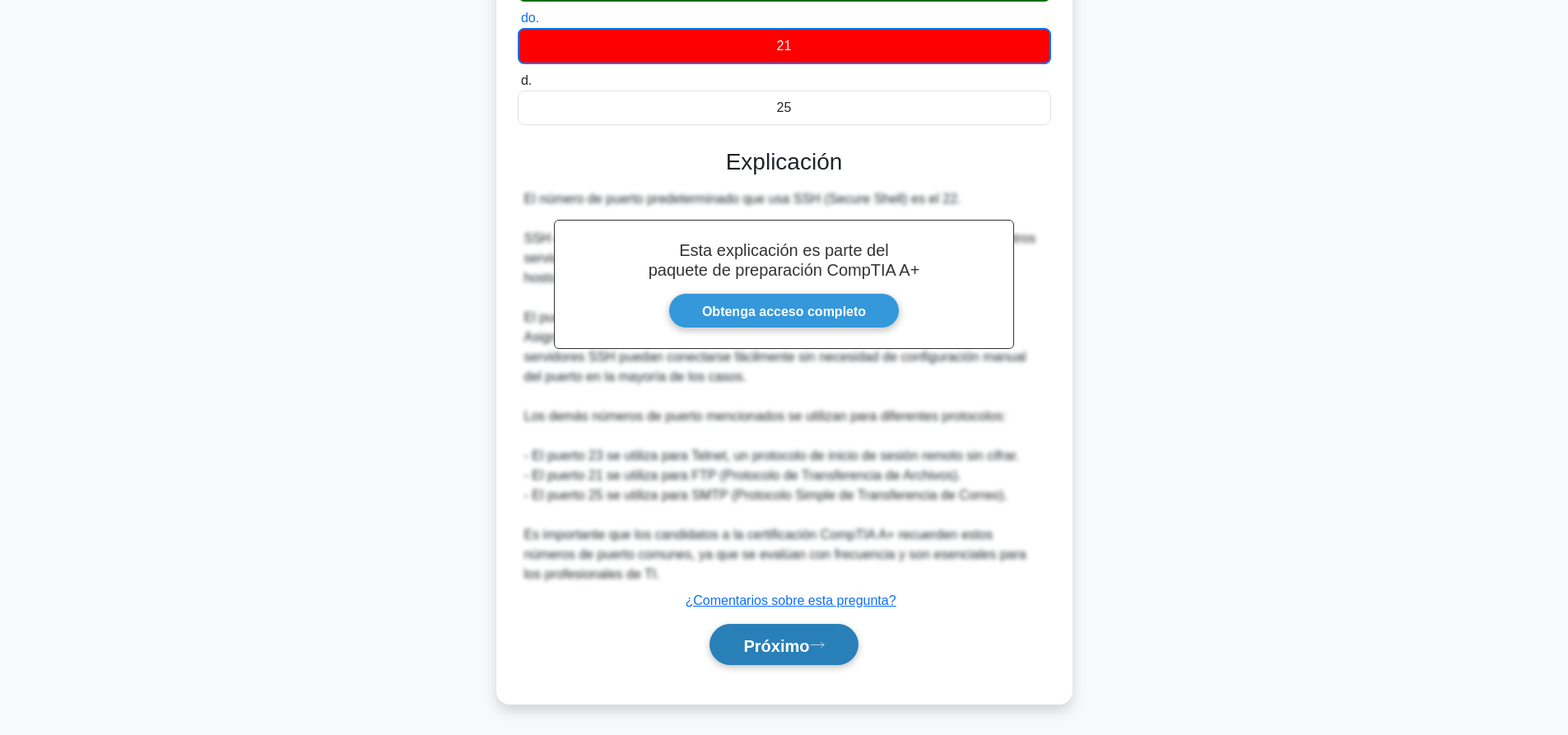
click at [787, 660] on button "Próximo" at bounding box center [784, 646] width 148 height 42
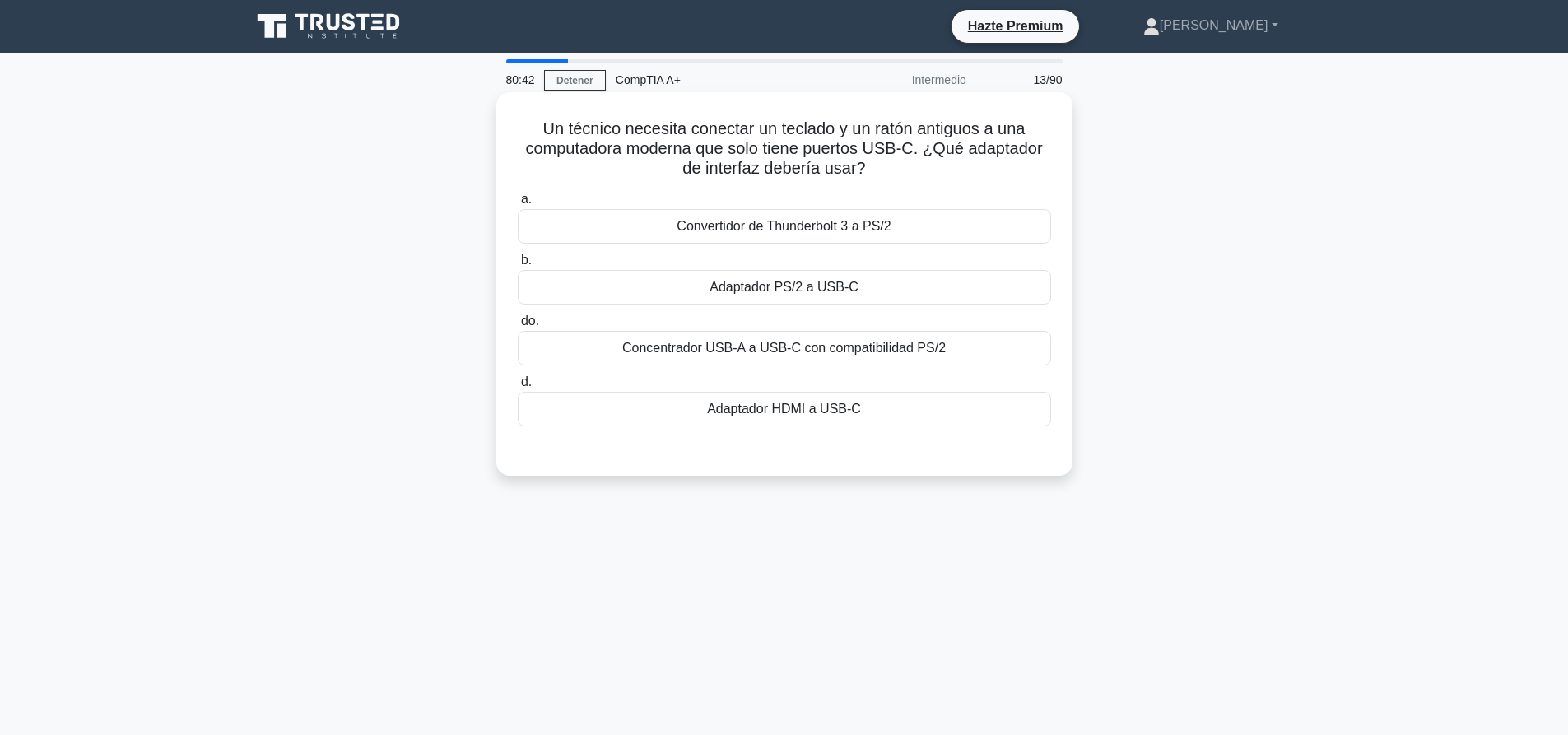
click at [830, 291] on font "Adaptador PS/2 a USB-C" at bounding box center [784, 286] width 149 height 14
click at [518, 266] on input "b. Adaptador PS/2 a USB-C" at bounding box center [518, 260] width 0 height 11
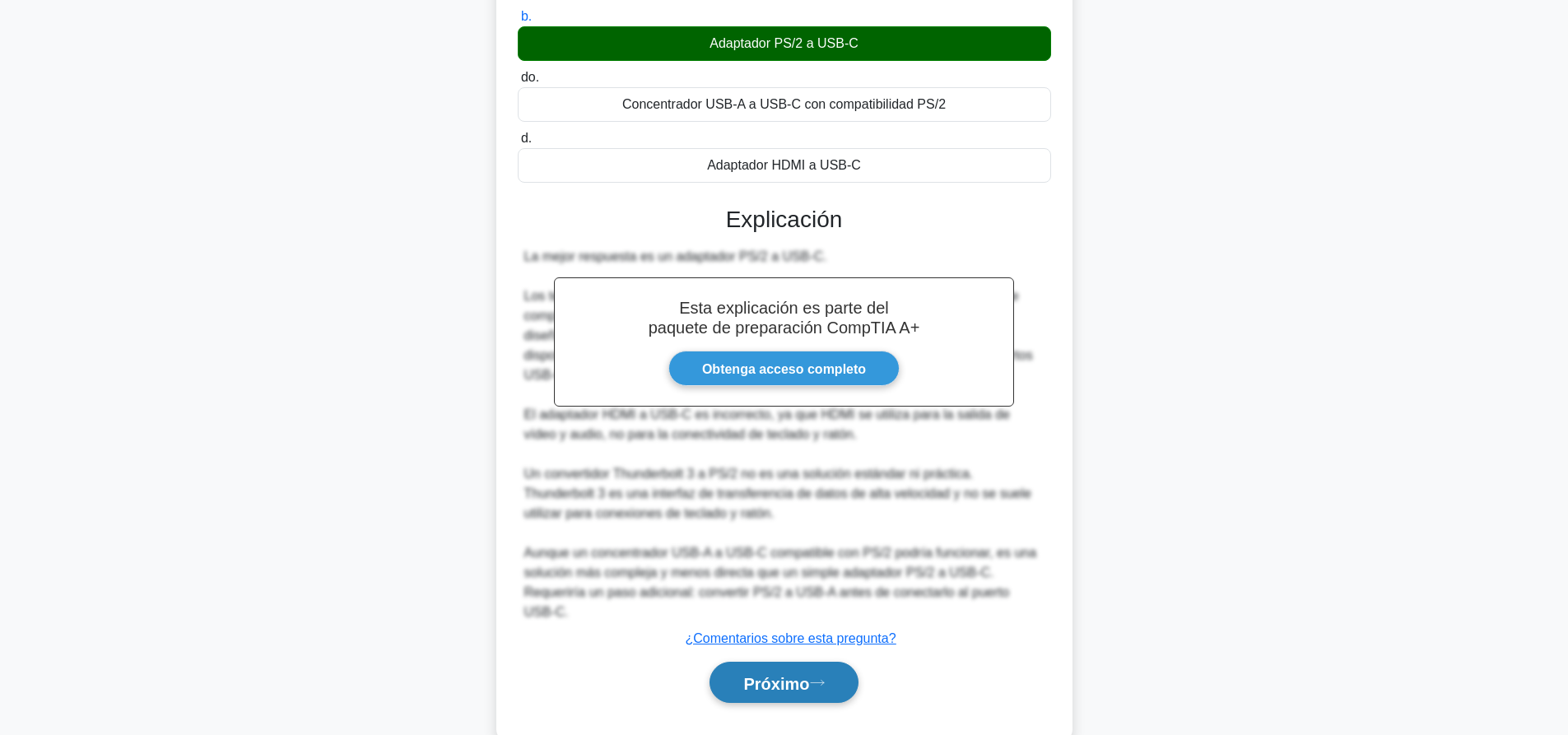
click at [808, 662] on button "Próximo" at bounding box center [784, 683] width 148 height 42
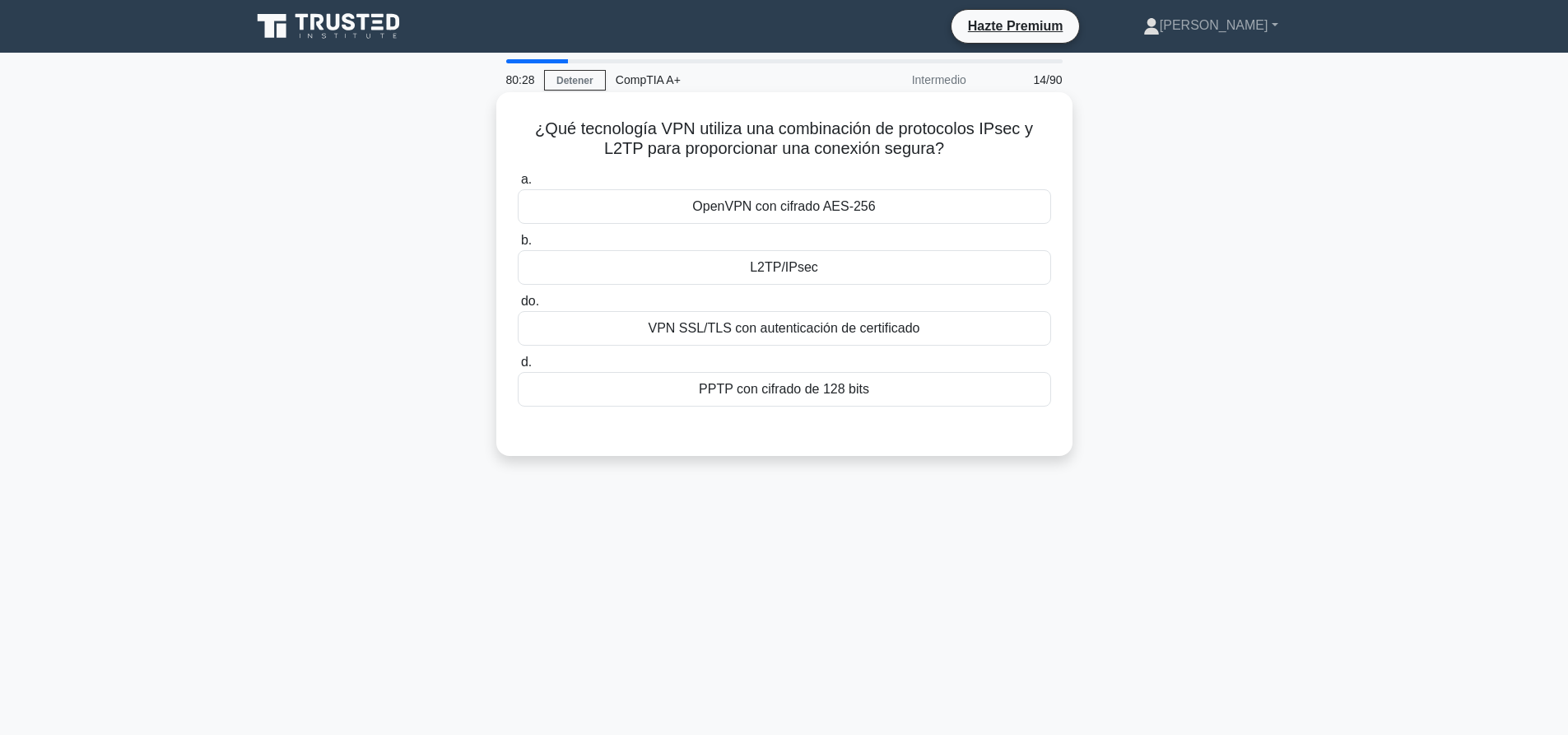
click at [787, 280] on div "L2TP/IPsec" at bounding box center [784, 268] width 533 height 35
click at [518, 246] on input "b. L2TP/IPsec" at bounding box center [518, 240] width 0 height 11
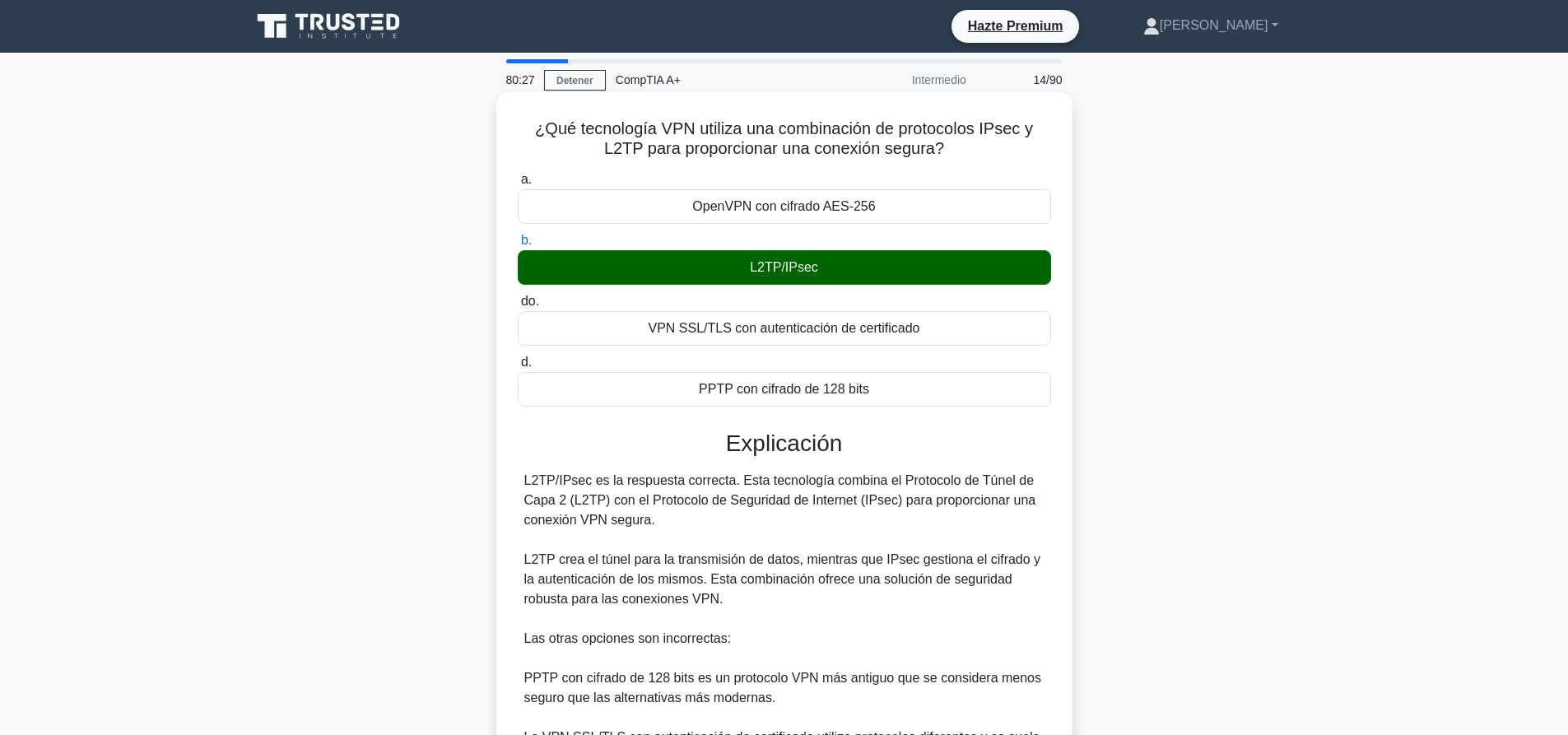
scroll to position [244, 0]
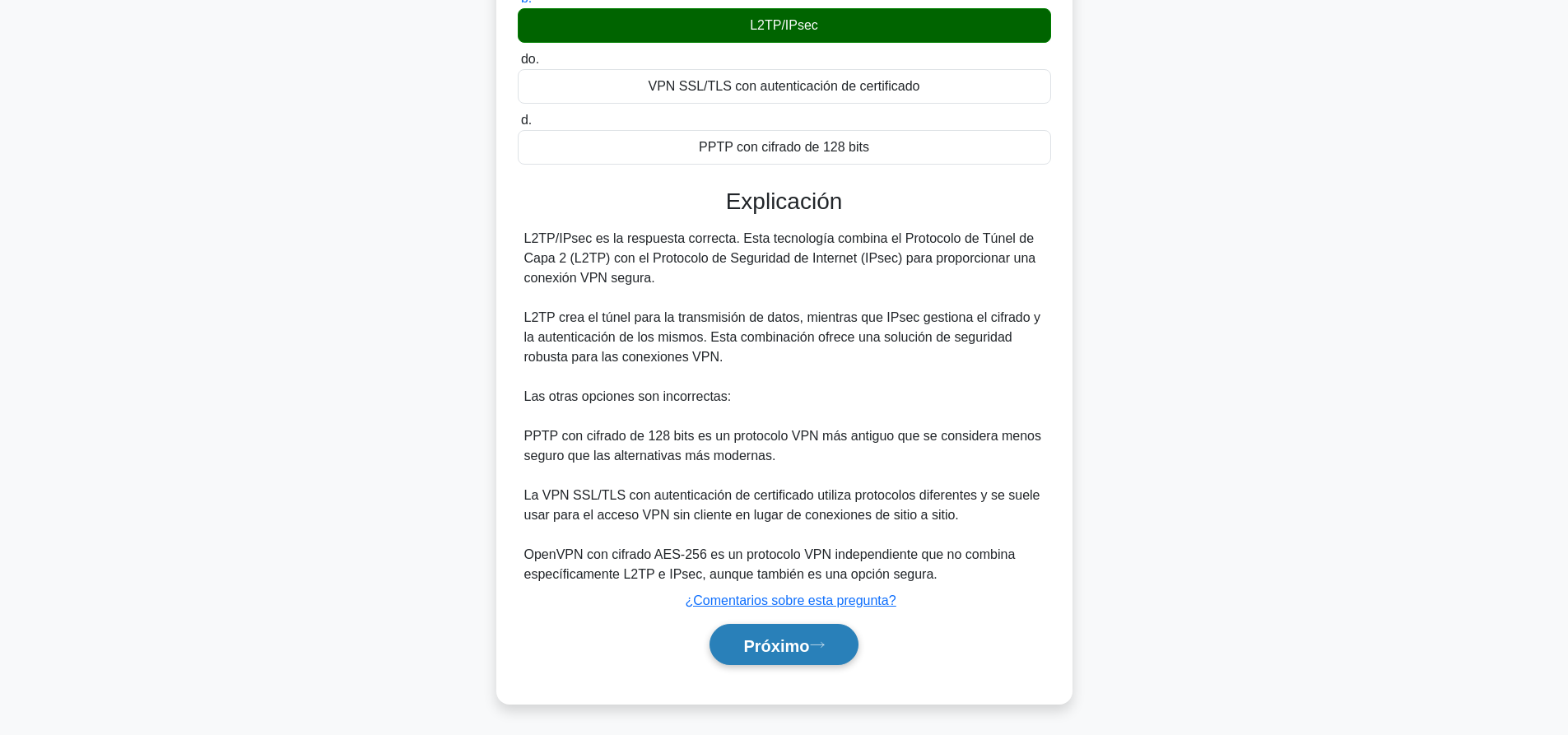
click at [779, 650] on font "Próximo" at bounding box center [776, 646] width 66 height 18
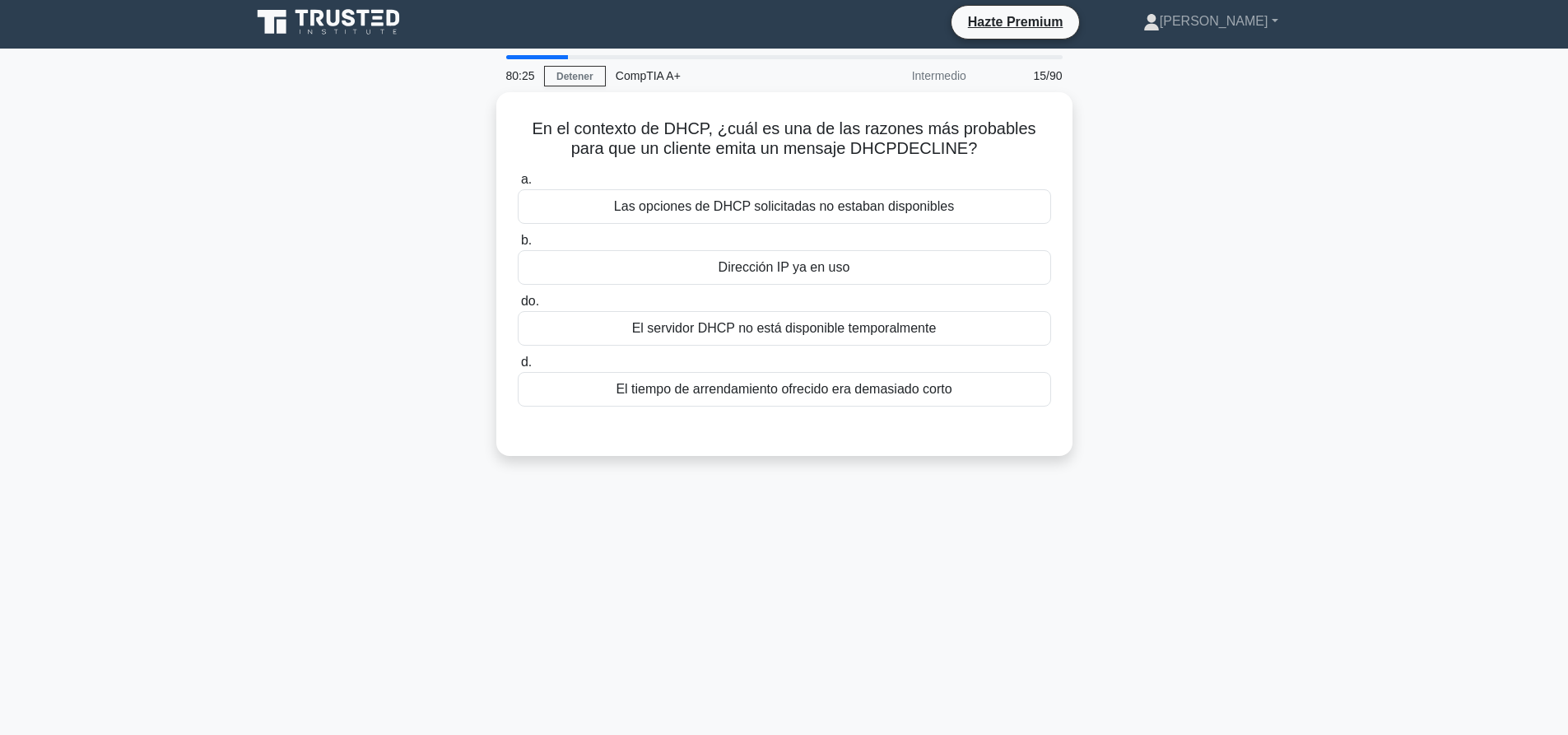
scroll to position [0, 0]
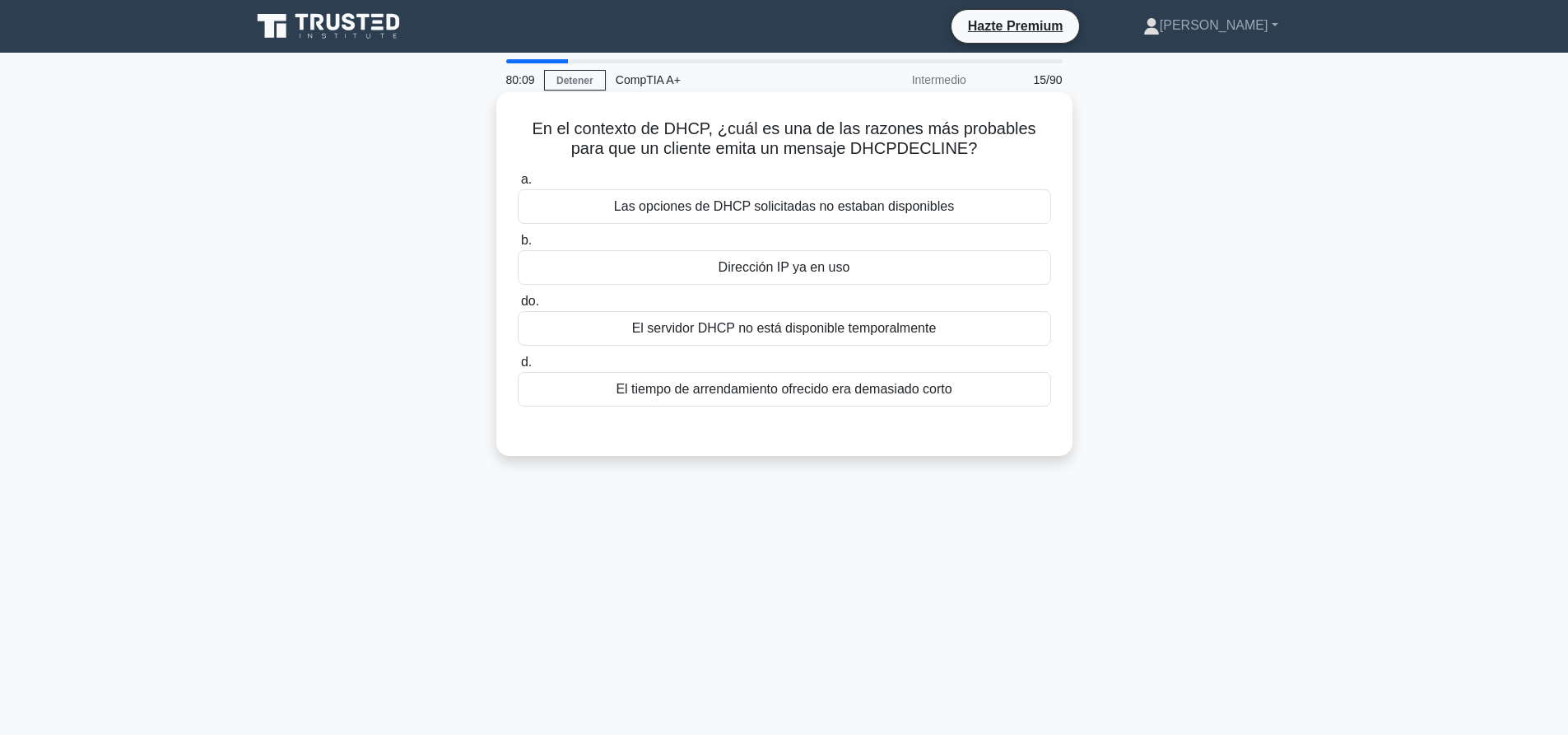
click at [805, 205] on font "Las opciones de DHCP solicitadas no estaban disponibles" at bounding box center [784, 206] width 340 height 14
click at [518, 185] on input "a. Las opciones de DHCP solicitadas no estaban disponibles" at bounding box center [518, 180] width 0 height 11
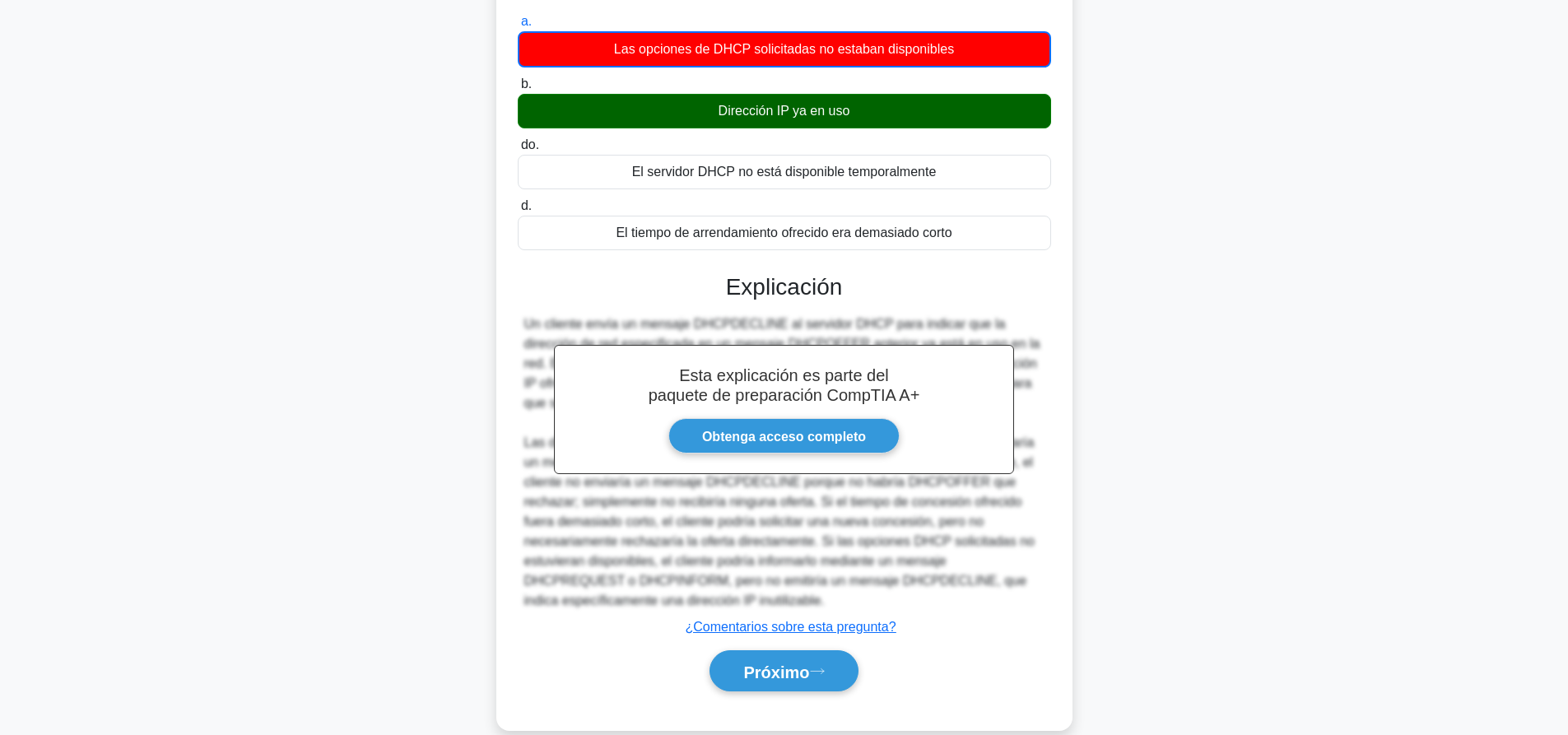
scroll to position [164, 0]
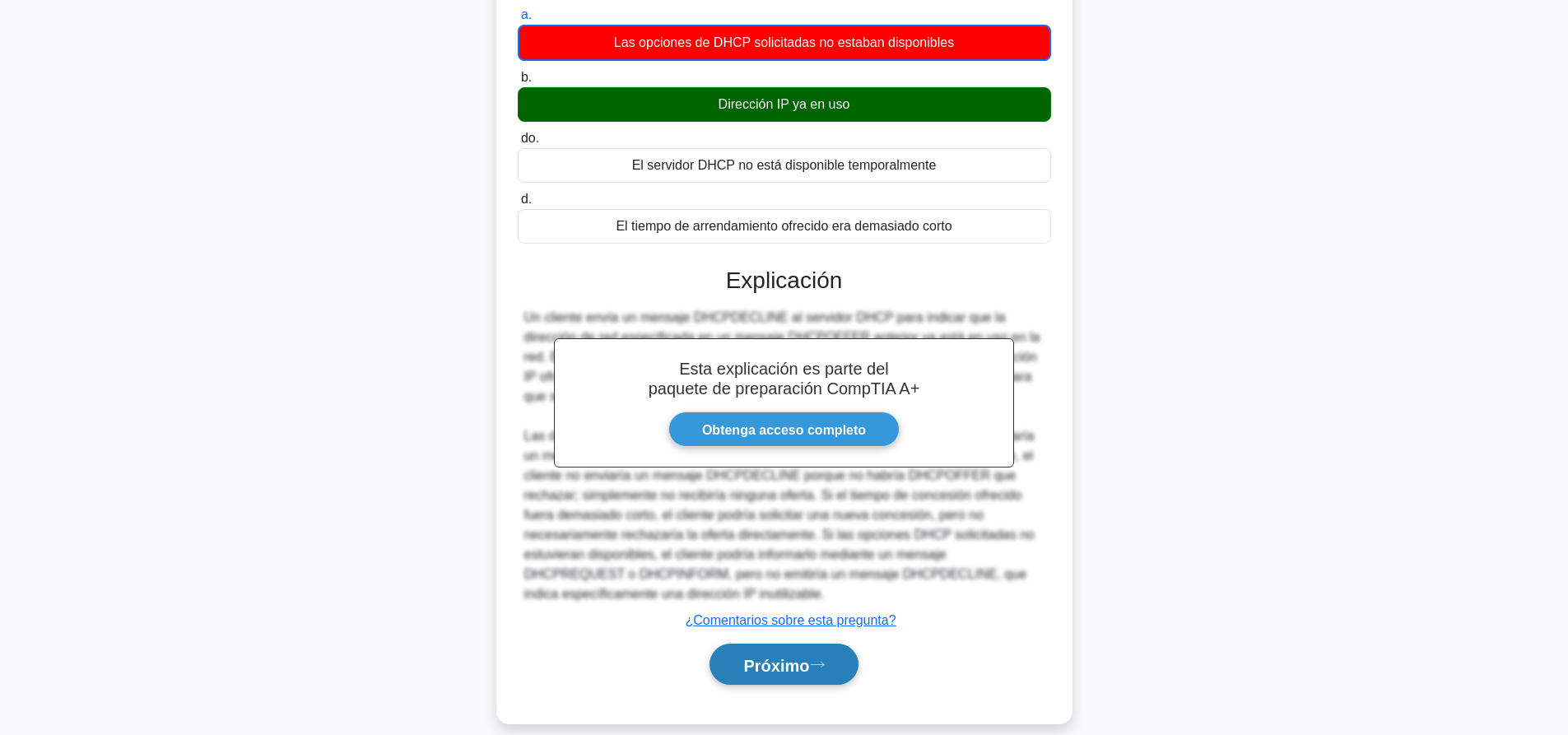
click at [786, 657] on font "Próximo" at bounding box center [776, 664] width 66 height 18
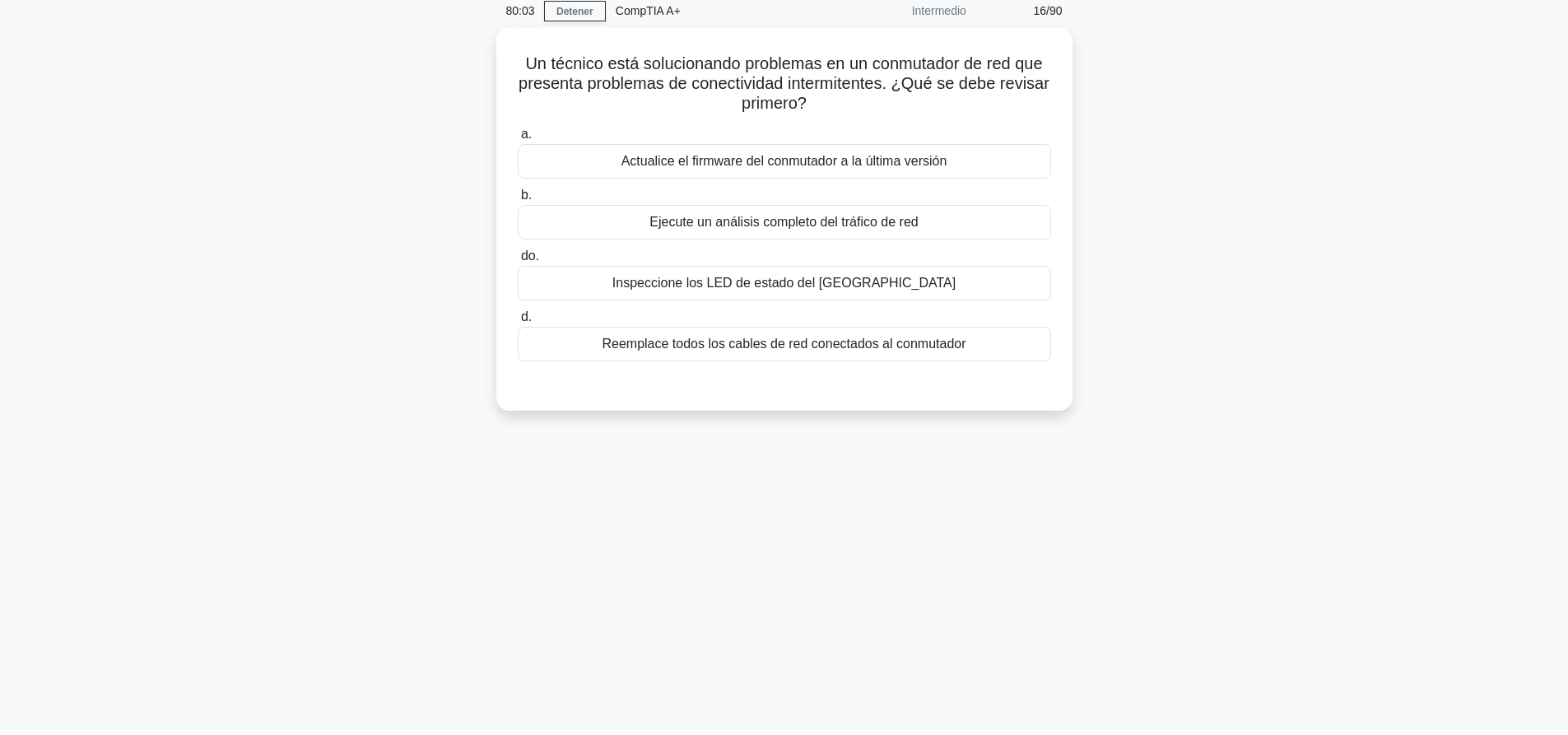
scroll to position [0, 0]
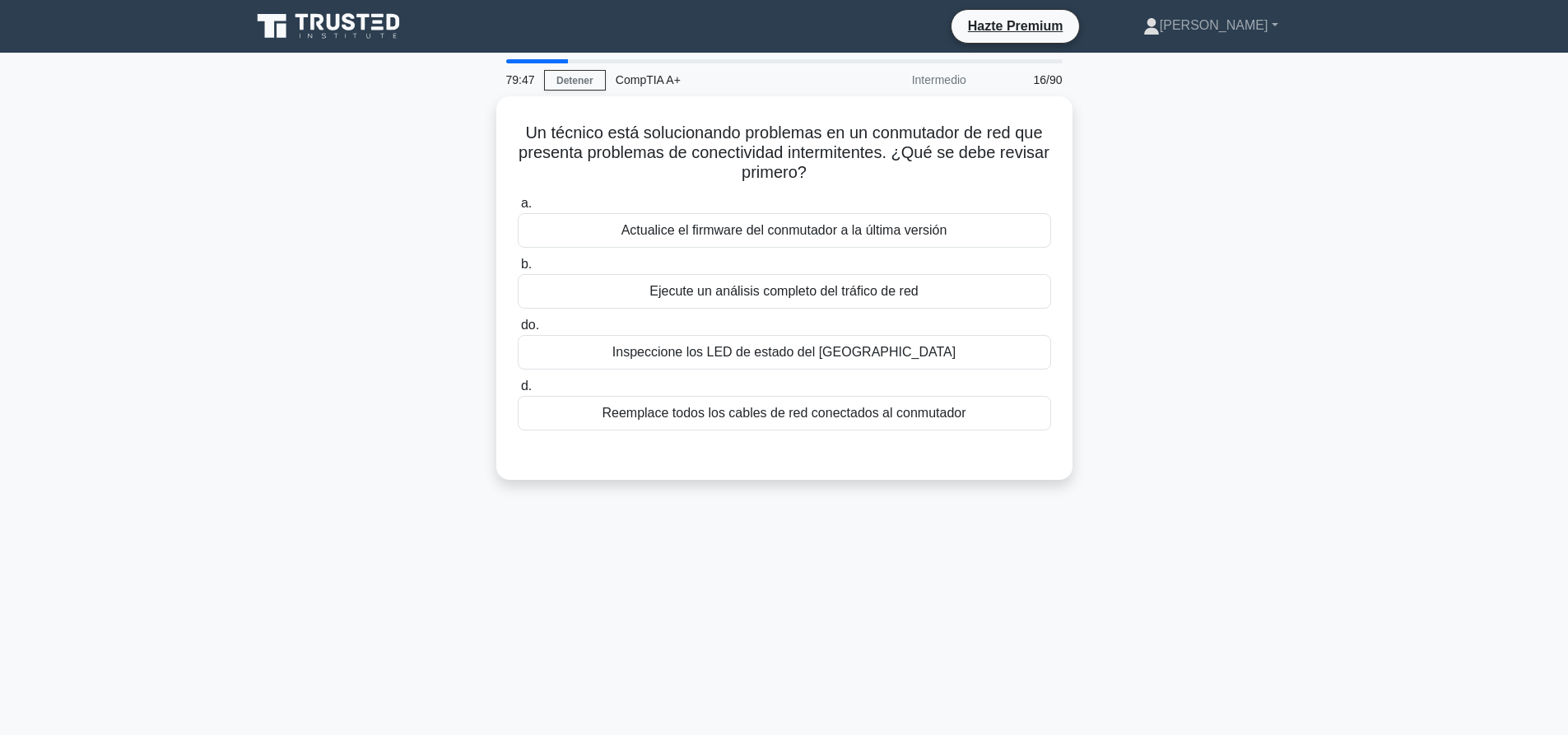
drag, startPoint x: 759, startPoint y: 347, endPoint x: 792, endPoint y: 629, distance: 283.9
click at [759, 348] on font "Inspeccione los LED de estado del puerto del conmutador" at bounding box center [784, 352] width 343 height 14
click at [518, 331] on input "do. Inspeccione los LED de estado del puerto del conmutador" at bounding box center [518, 325] width 0 height 11
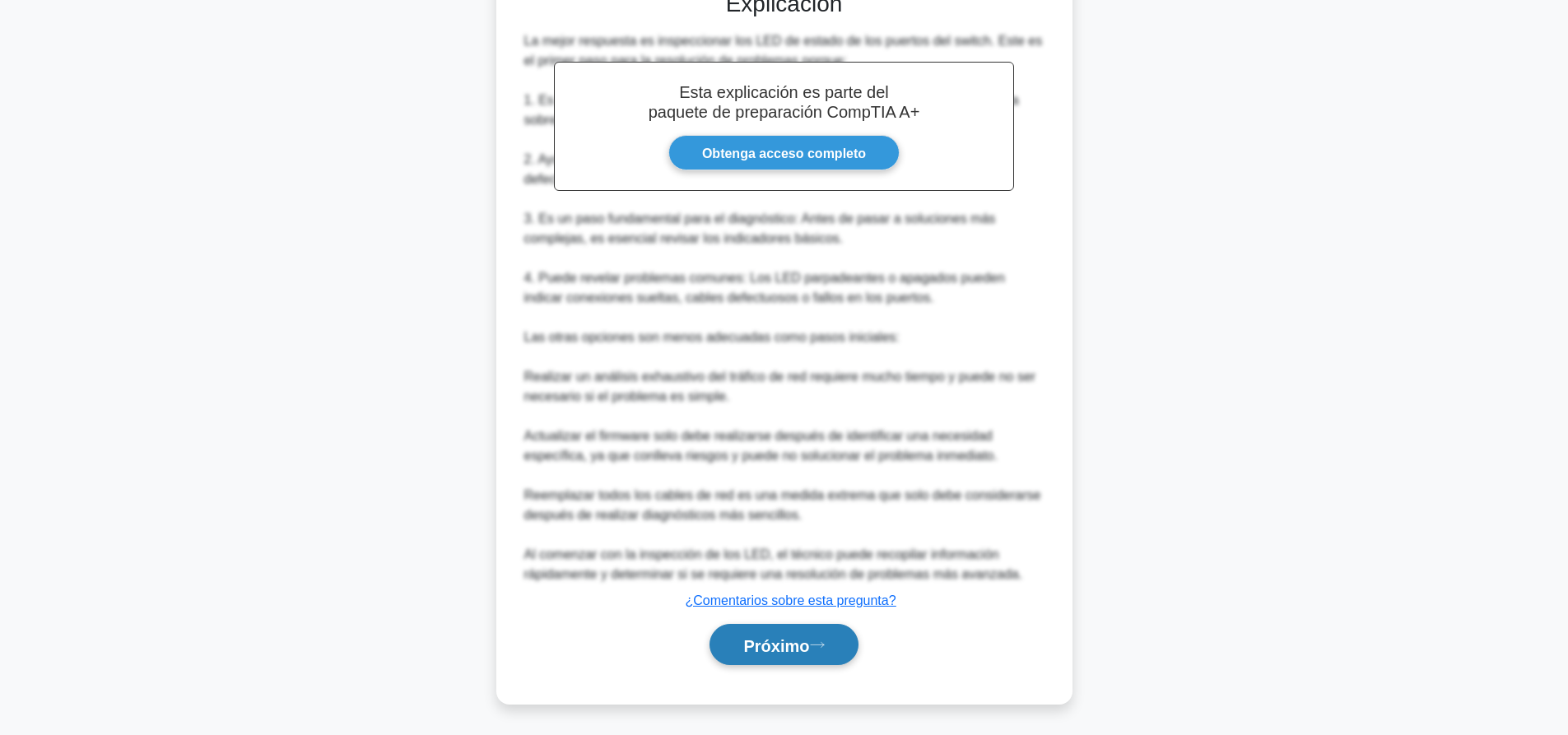
click at [792, 654] on button "Próximo" at bounding box center [784, 646] width 148 height 42
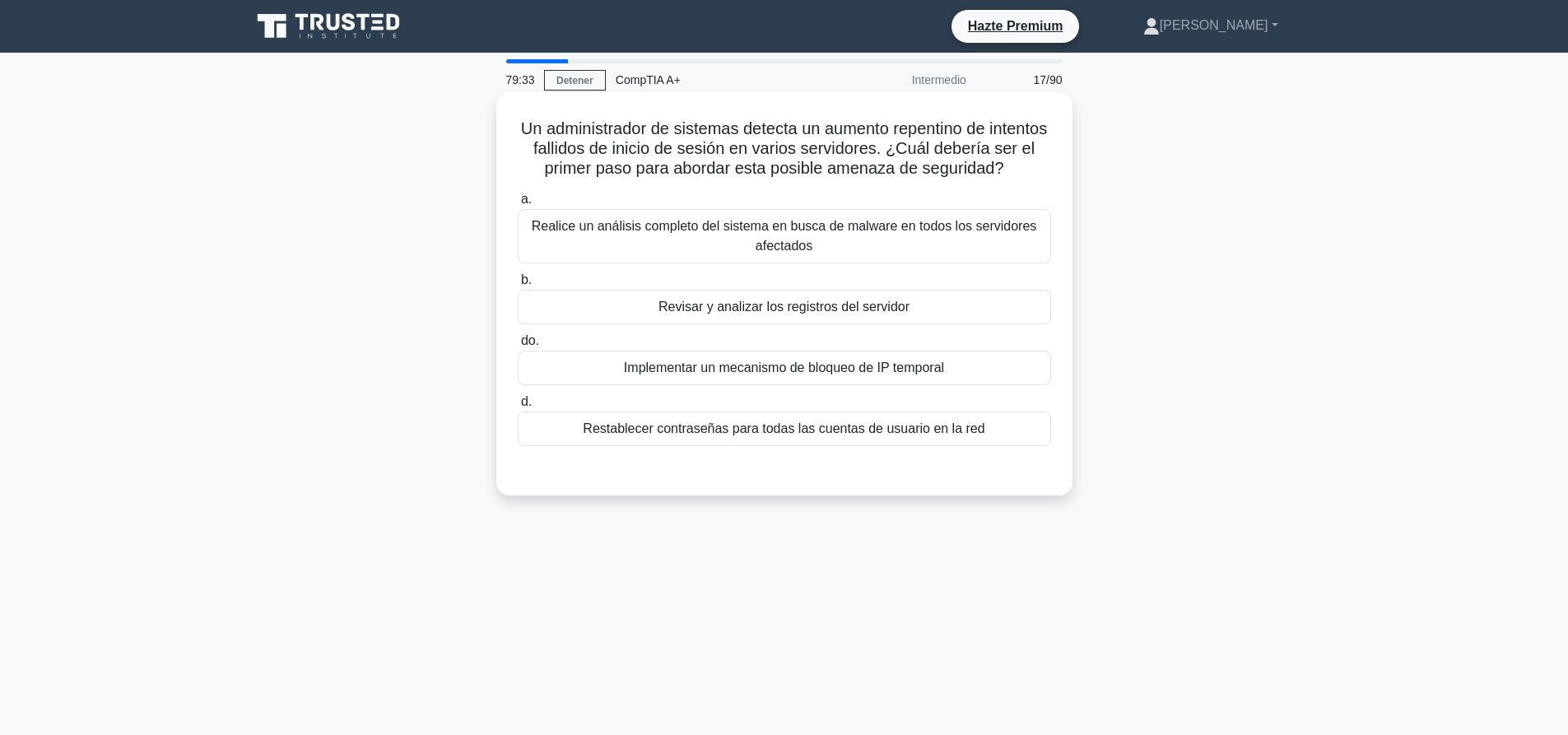
click at [950, 307] on div "Revisar y analizar los registros del servidor" at bounding box center [784, 307] width 533 height 35
click at [518, 285] on input "b. Revisar y analizar los registros del servidor" at bounding box center [518, 280] width 0 height 11
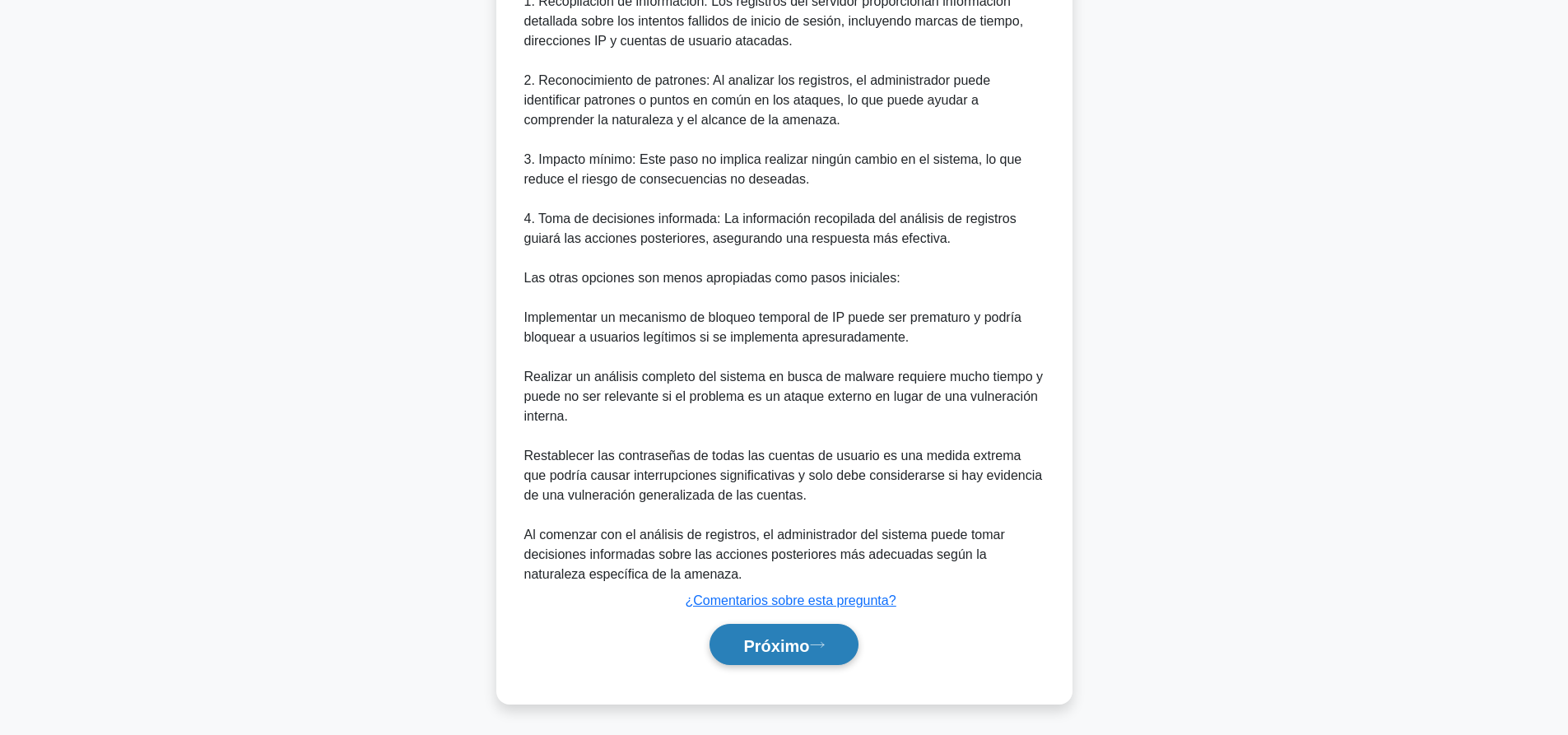
click at [783, 646] on font "Próximo" at bounding box center [776, 646] width 66 height 18
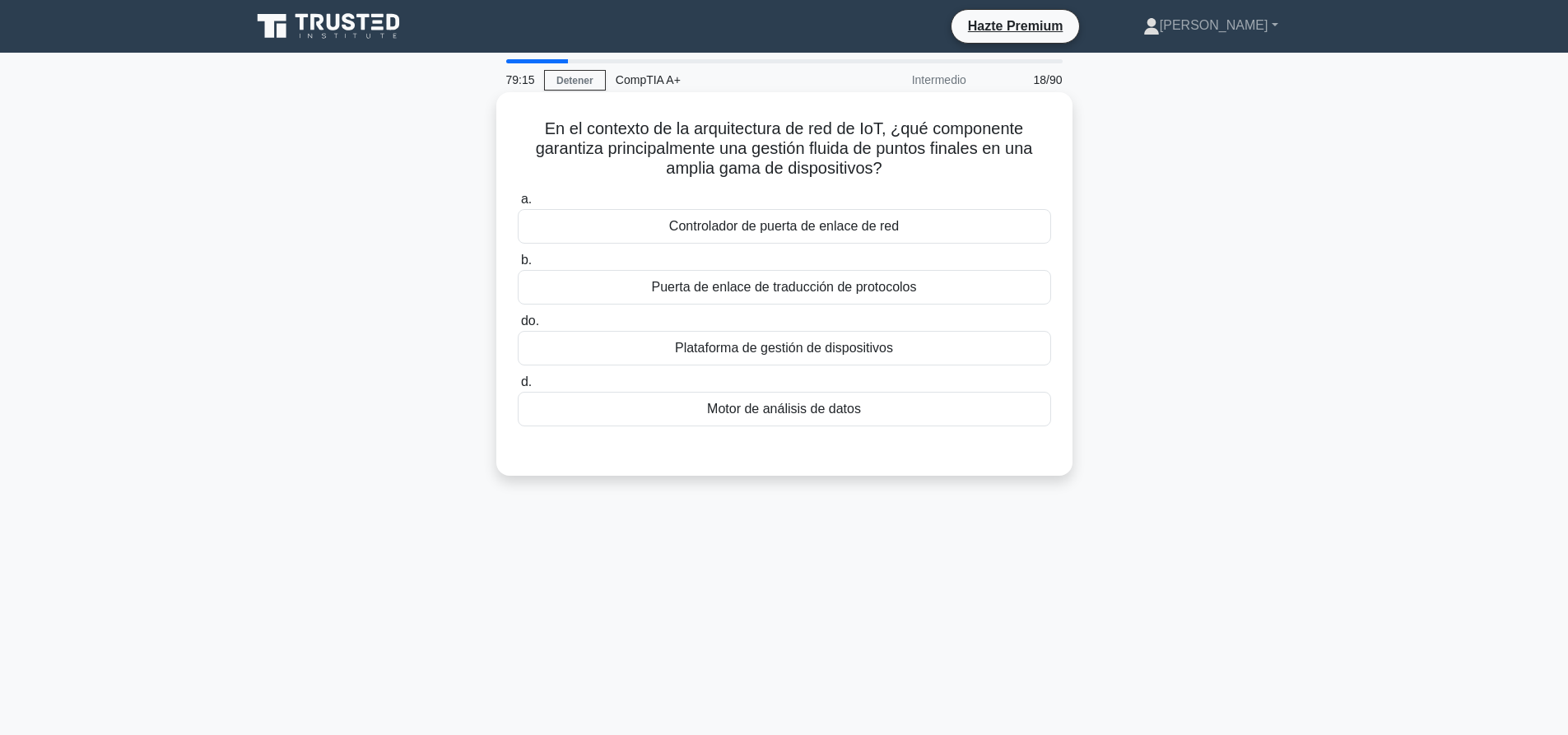
click at [926, 285] on div "Puerta de enlace de traducción de protocolos" at bounding box center [784, 287] width 533 height 35
click at [518, 266] on input "b. Puerta de enlace de traducción de protocolos" at bounding box center [518, 260] width 0 height 11
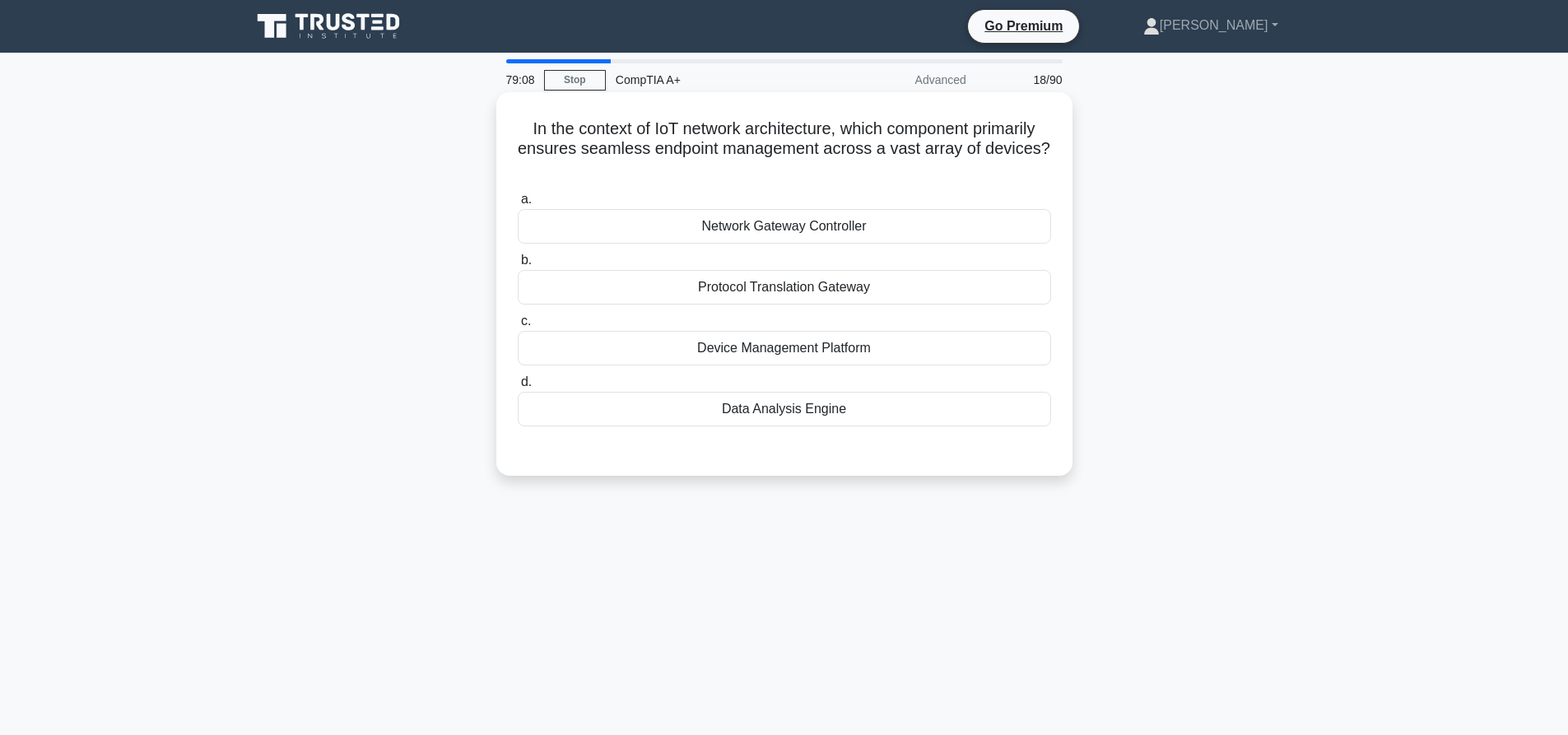
click at [725, 345] on div "Device Management Platform" at bounding box center [784, 349] width 533 height 35
click at [518, 327] on input "c. Device Management Platform" at bounding box center [518, 321] width 0 height 11
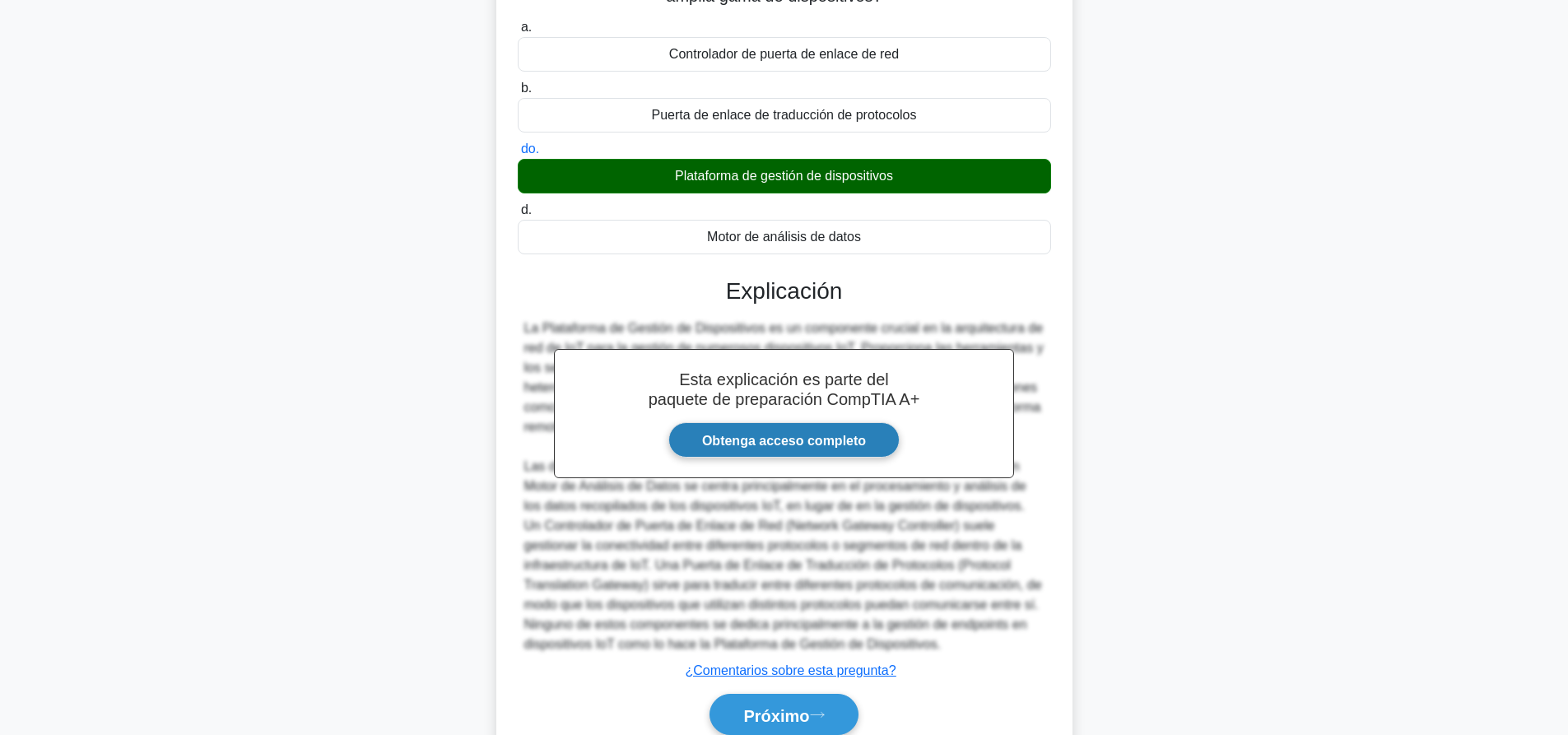
scroll to position [182, 0]
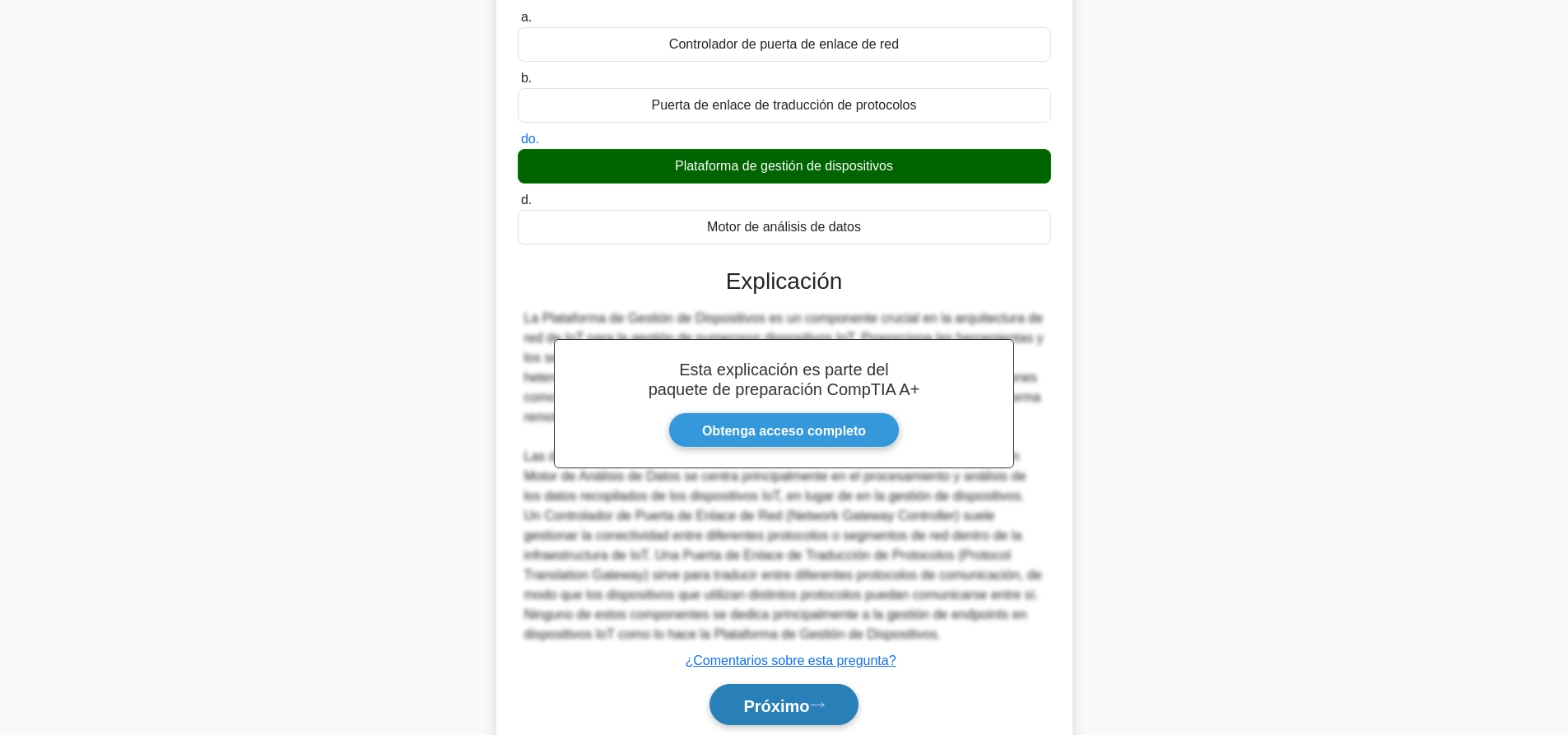
click at [819, 712] on button "Próximo" at bounding box center [784, 705] width 148 height 42
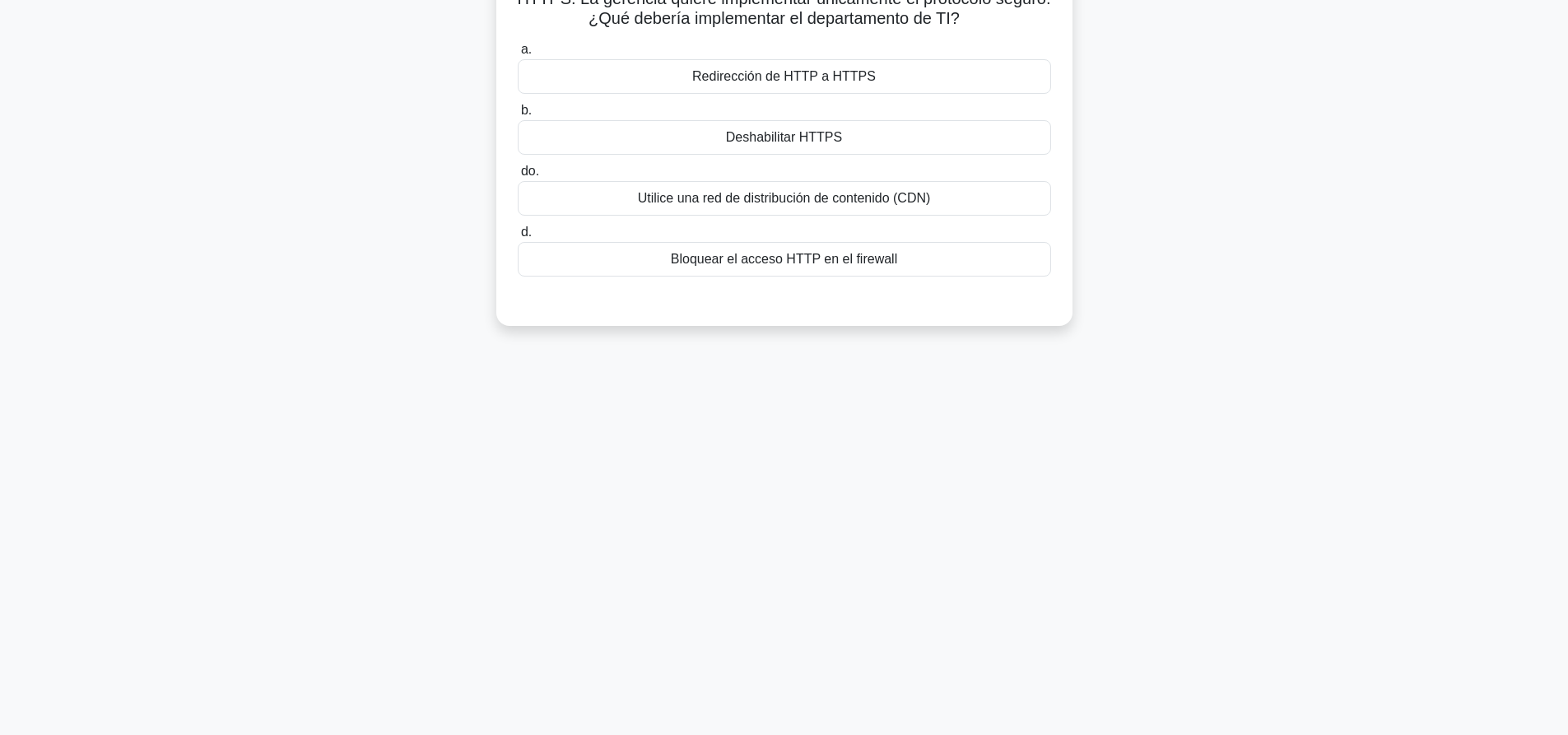
scroll to position [0, 0]
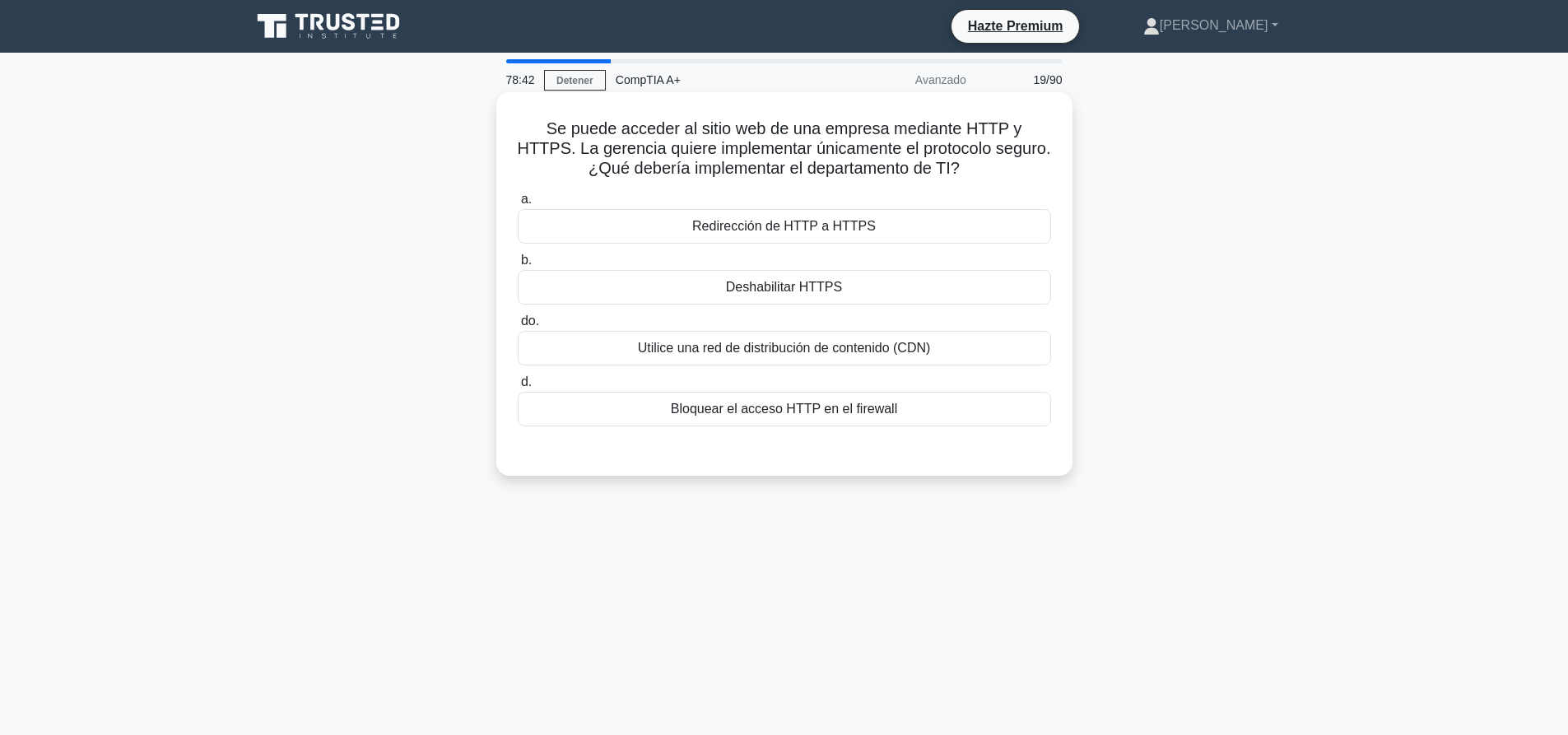
click at [824, 233] on div "Redirección de HTTP a HTTPS" at bounding box center [784, 227] width 533 height 35
click at [518, 205] on input "a. Redirección de HTTP a HTTPS" at bounding box center [518, 199] width 0 height 11
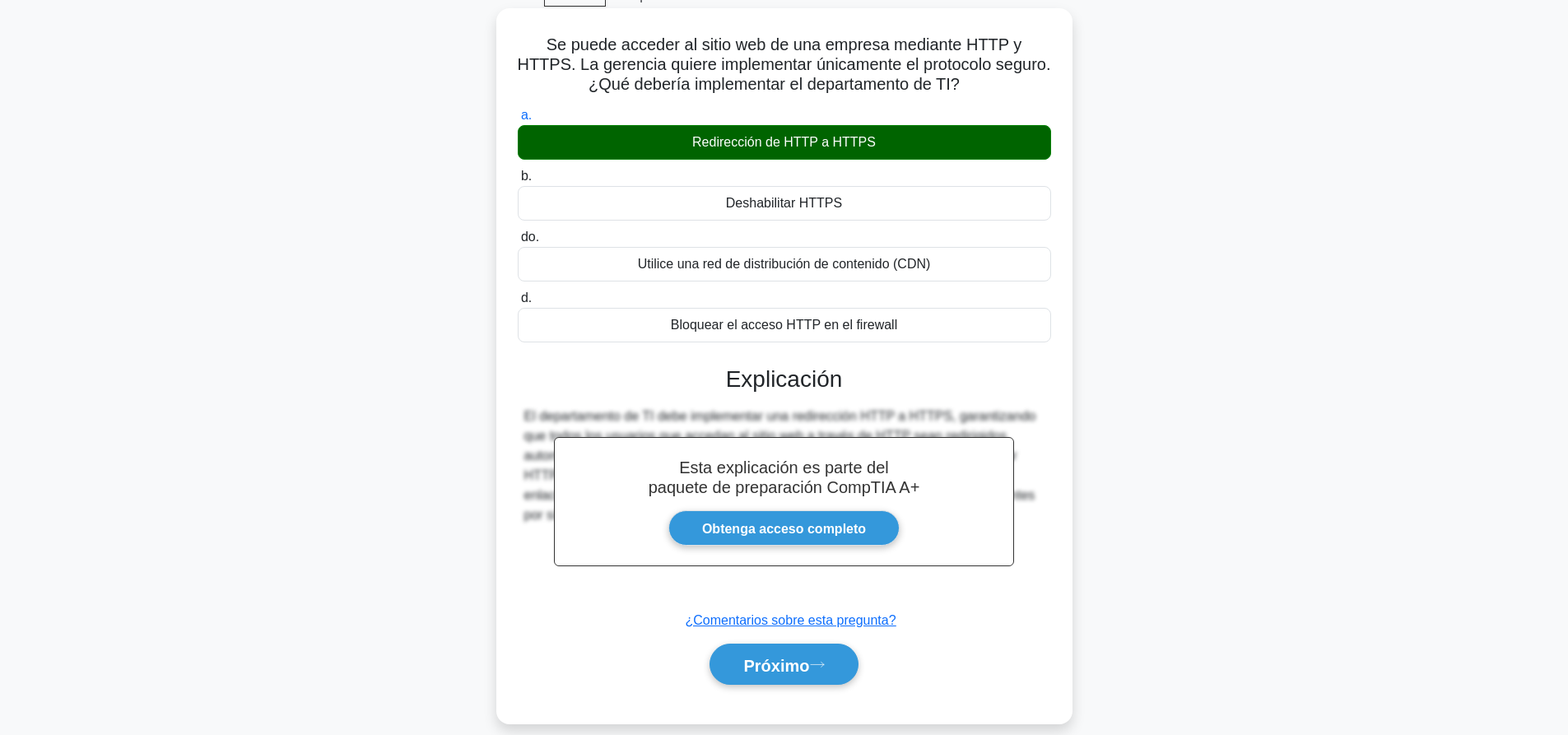
scroll to position [154, 0]
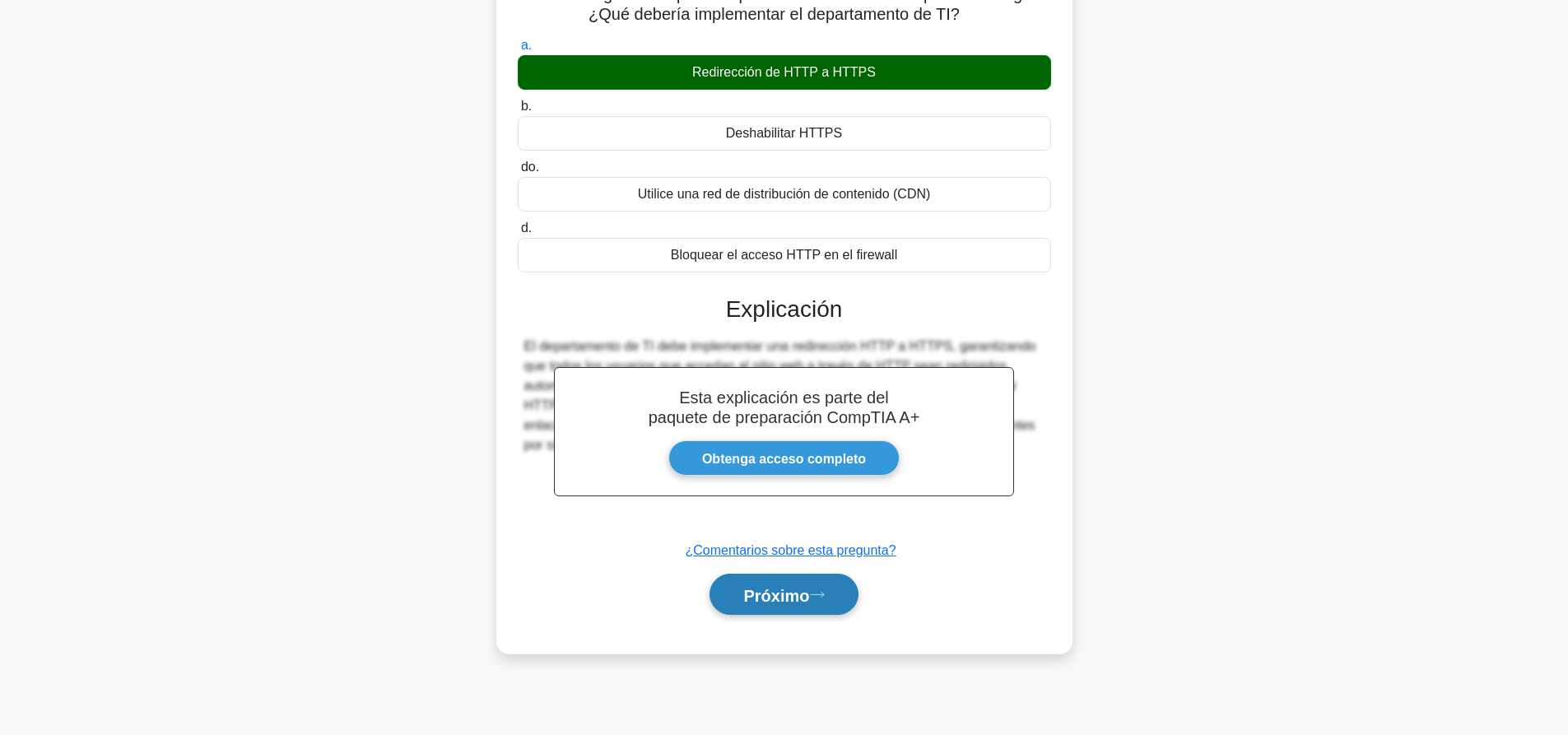
click at [810, 612] on button "Próximo" at bounding box center [784, 595] width 148 height 42
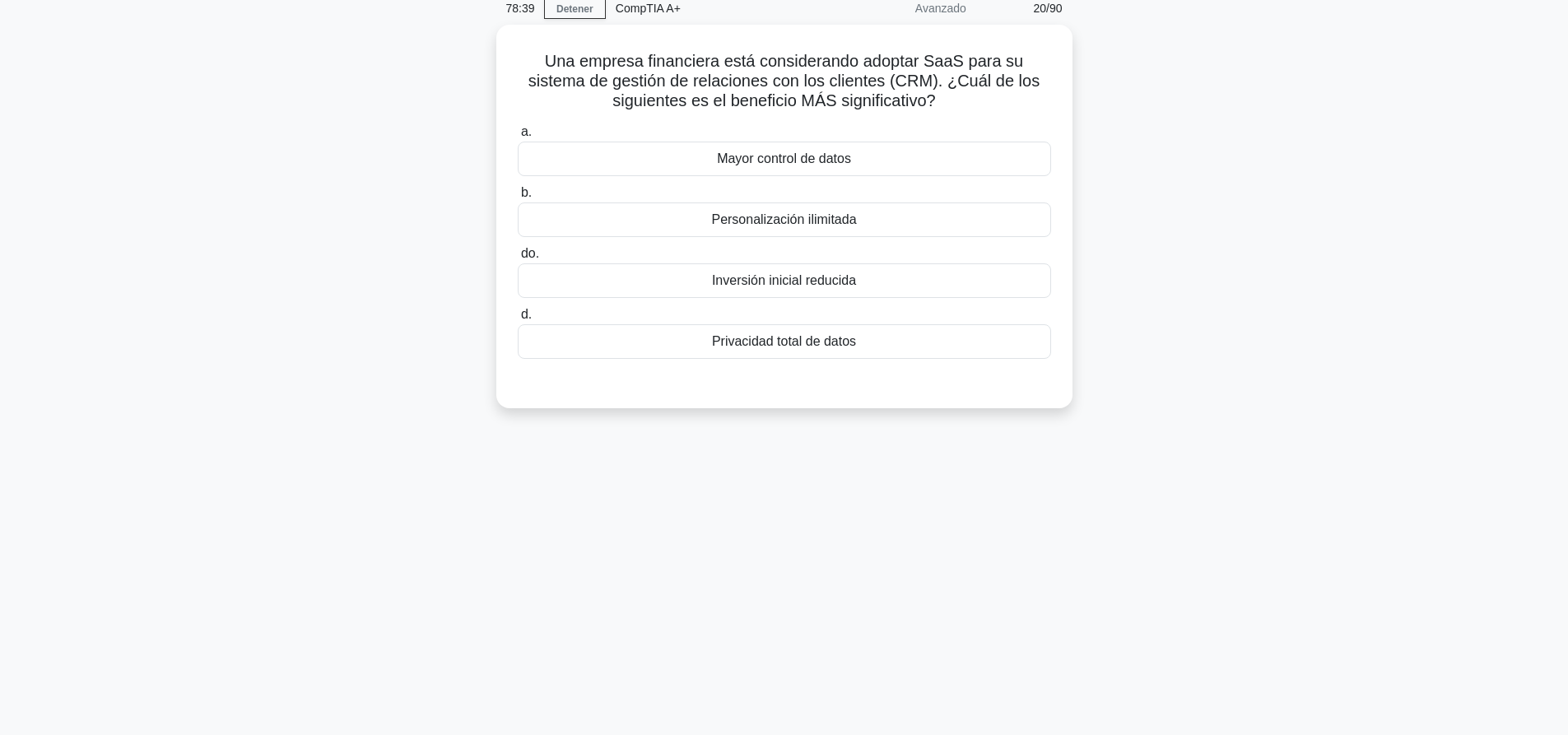
scroll to position [0, 0]
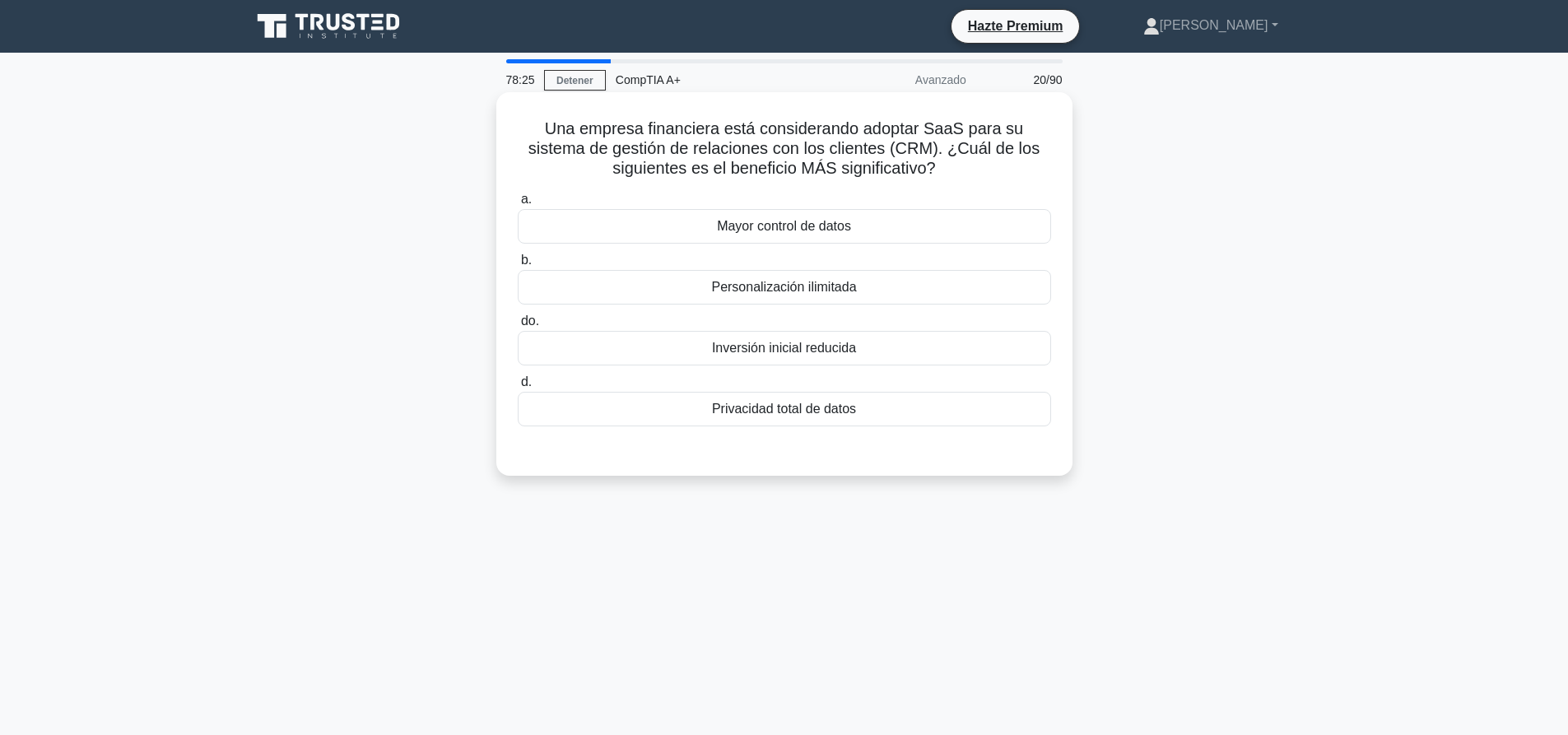
drag, startPoint x: 942, startPoint y: 180, endPoint x: 533, endPoint y: 126, distance: 412.5
click at [533, 126] on h5 "Una empresa financiera está considerando adoptar SaaS para su sistema de gestió…" at bounding box center [784, 148] width 537 height 61
copy font "Una empresa financiera está considerando adoptar SaaS para su sistema de gestió…"
click at [1165, 258] on div "Una empresa financiera está considerando adoptar SaaS para su sistema de gestió…" at bounding box center [784, 298] width 1086 height 404
drag, startPoint x: 544, startPoint y: 130, endPoint x: 907, endPoint y: 403, distance: 454.2
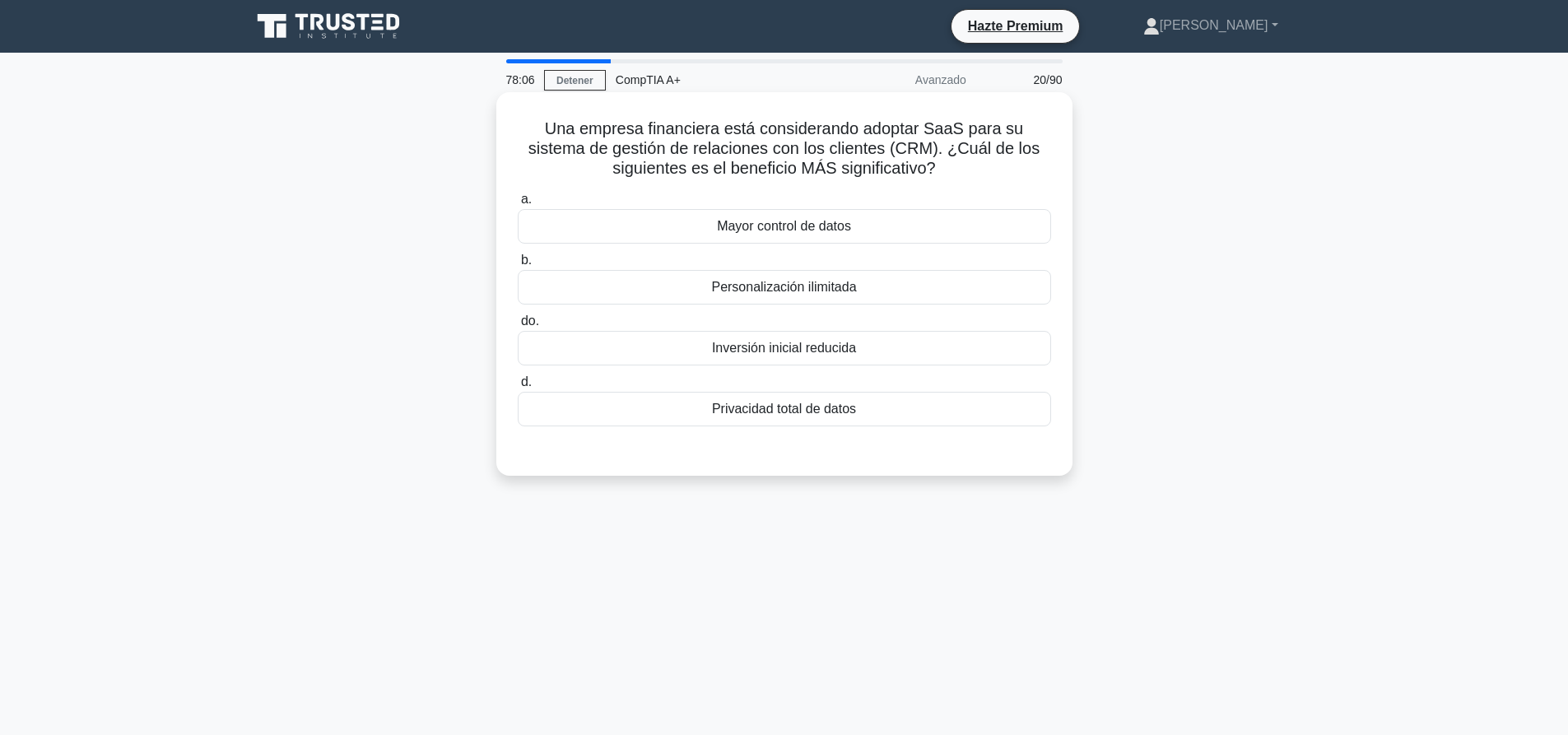
click at [907, 403] on div "Una empresa financiera está considerando adoptar SaaS para su sistema de gestió…" at bounding box center [784, 284] width 563 height 371
copy div "Una empresa financiera está considerando adoptar SaaS para su sistema de gestió…"
click at [1347, 294] on main "77:45 Detener CompTIA A+ Avanzado 20/90 Una empresa financiera está considerand…" at bounding box center [784, 471] width 1568 height 837
click at [820, 226] on font "Mayor control de datos" at bounding box center [784, 226] width 134 height 14
click at [518, 205] on input "a. Mayor control de datos" at bounding box center [518, 199] width 0 height 11
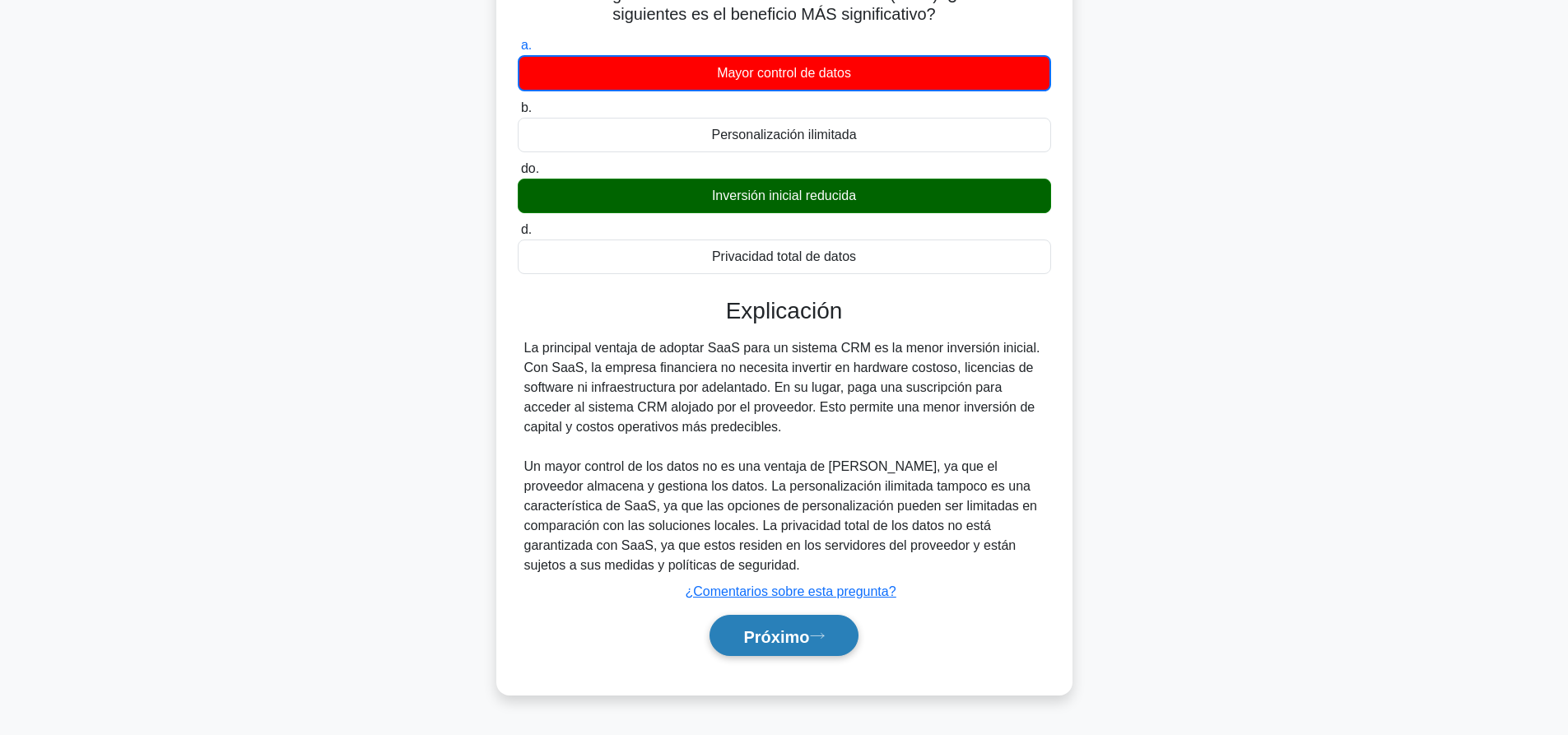
click at [791, 636] on font "Próximo" at bounding box center [776, 636] width 66 height 18
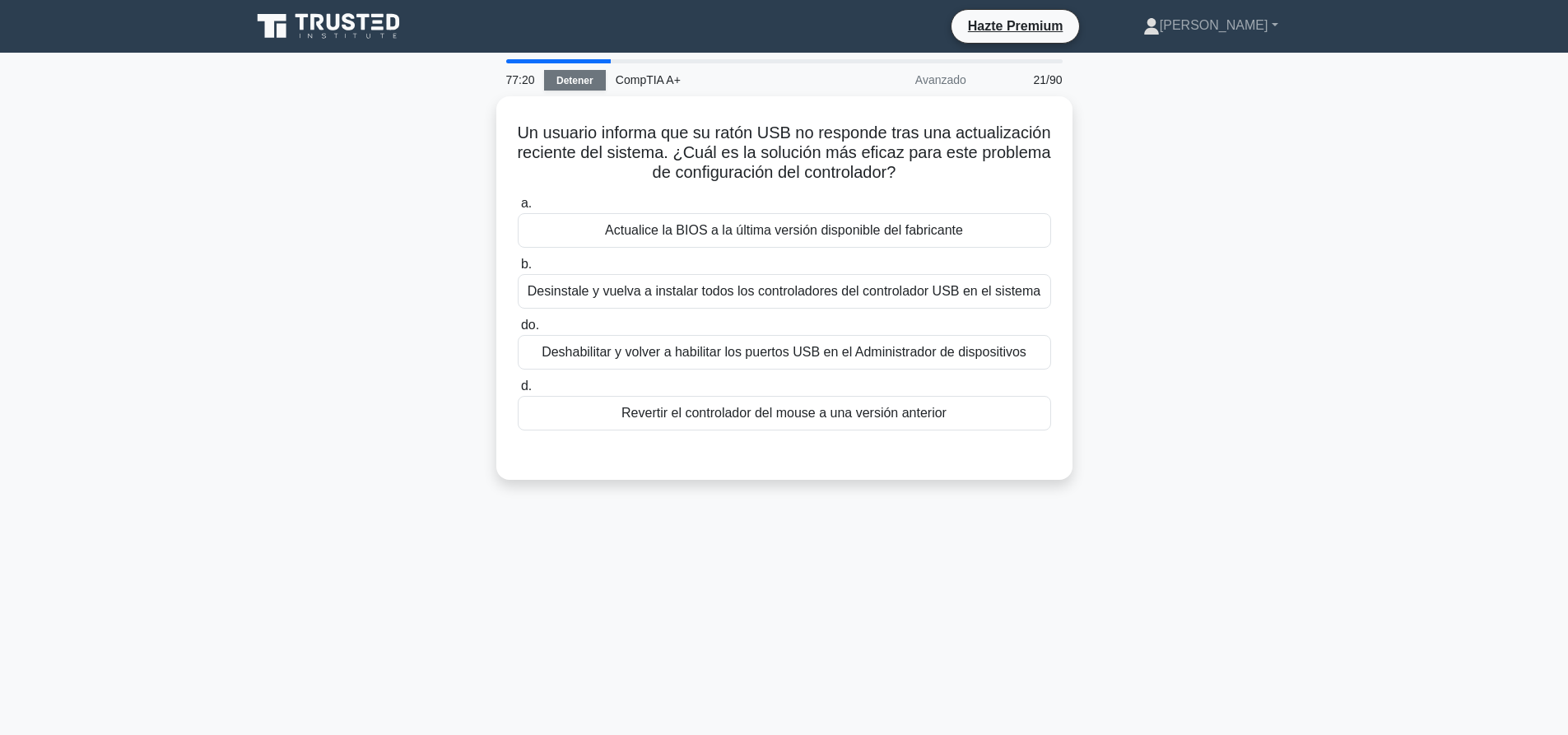
click at [585, 86] on font "Detener" at bounding box center [574, 81] width 37 height 12
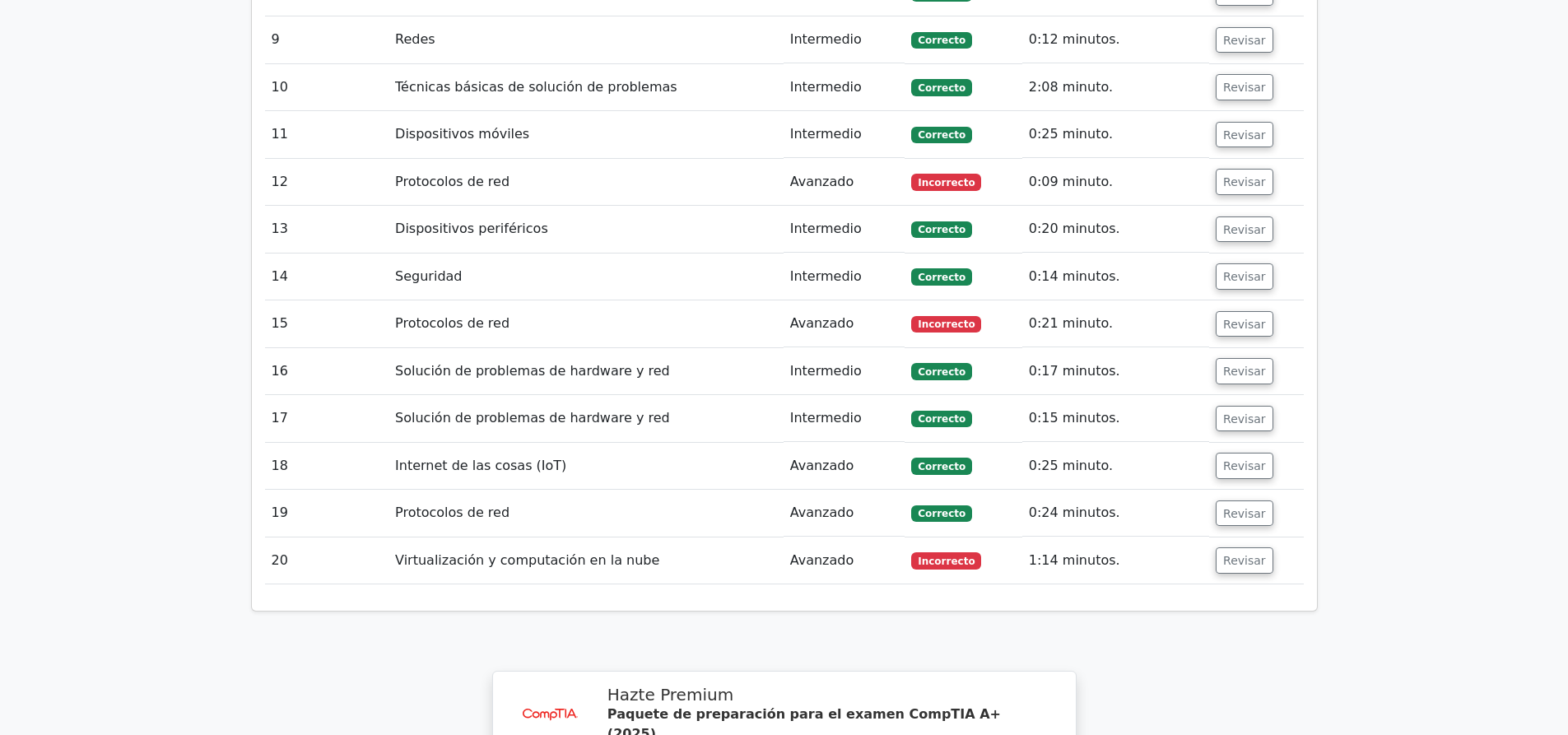
scroll to position [2717, 0]
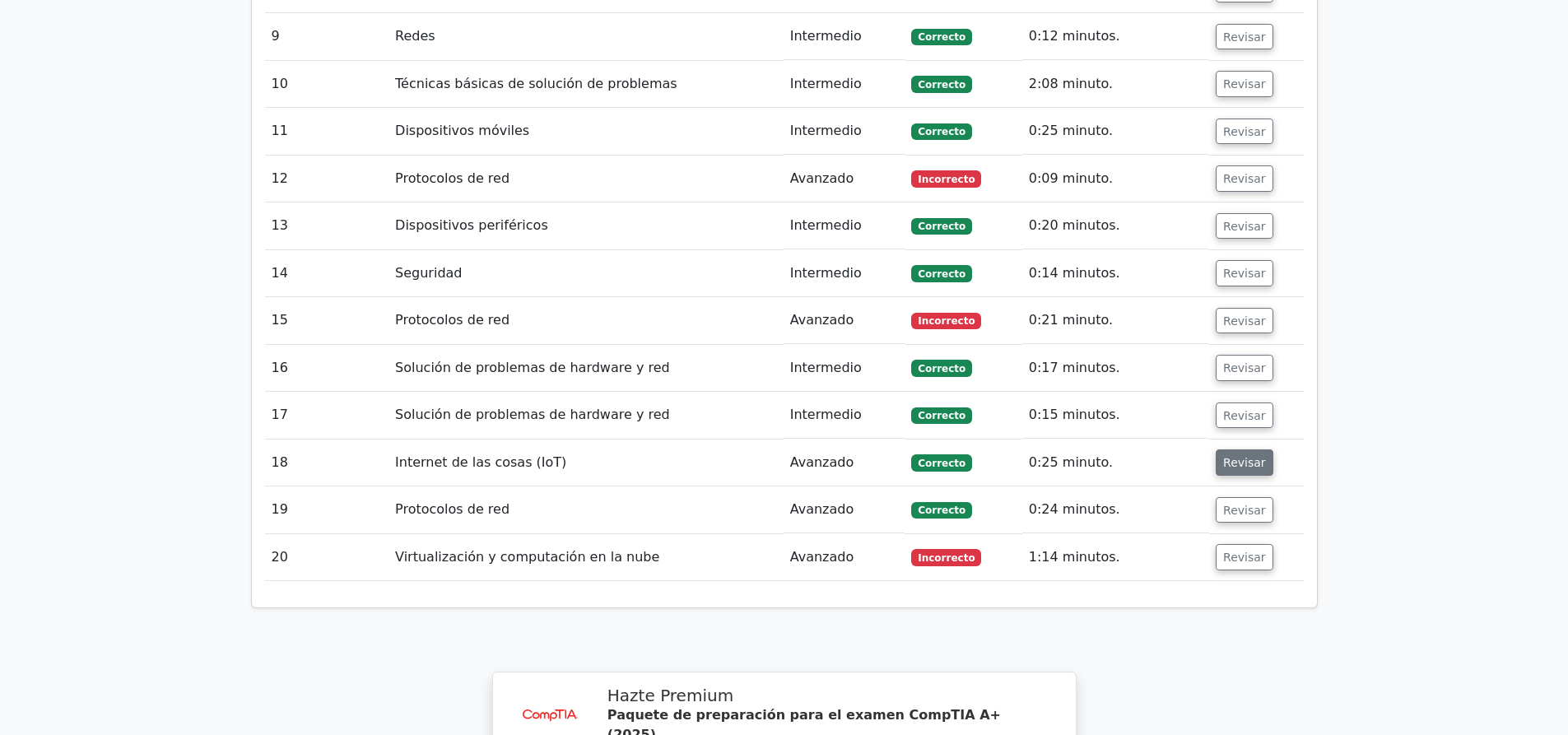
click at [1246, 450] on button "Revisar" at bounding box center [1244, 462] width 58 height 26
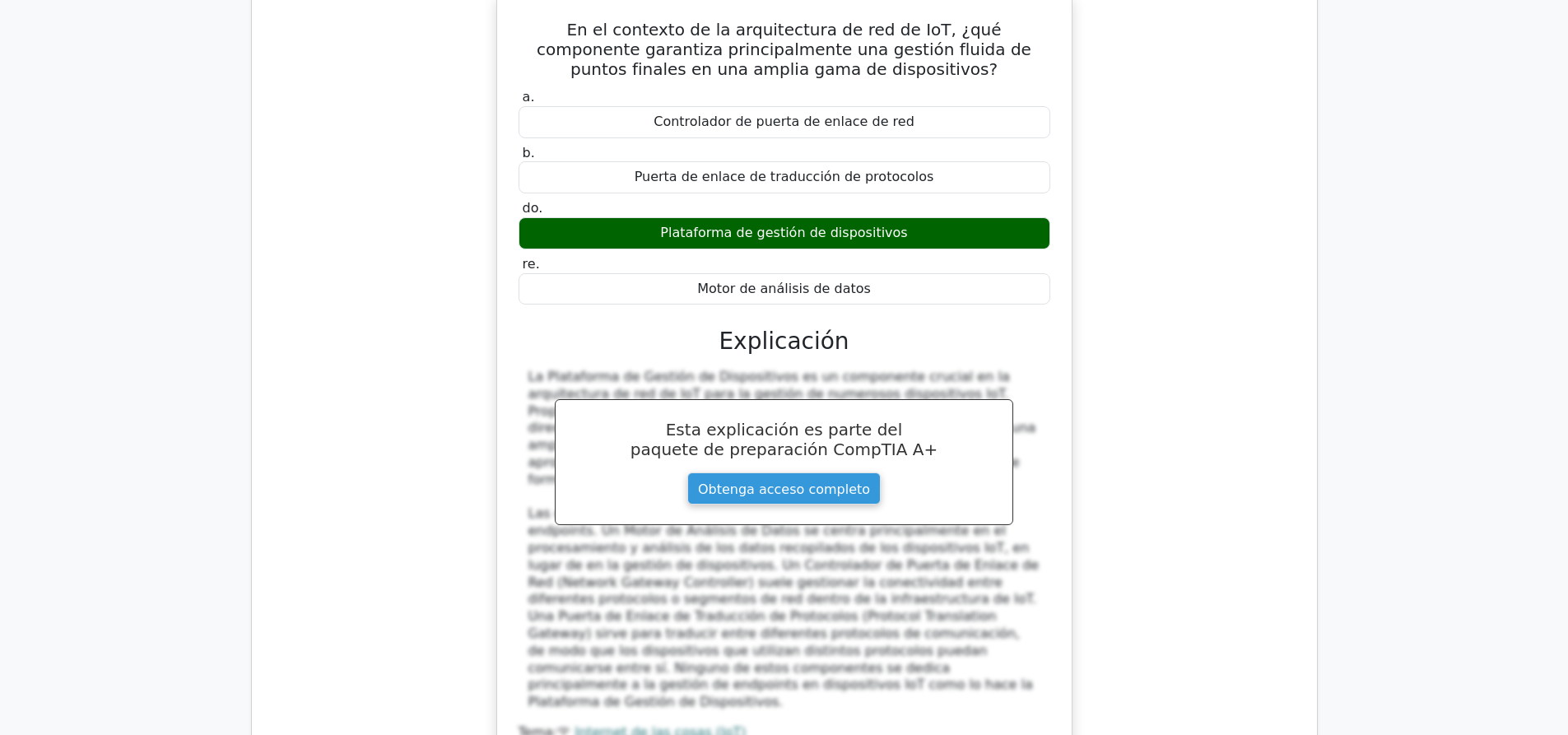
scroll to position [3540, 0]
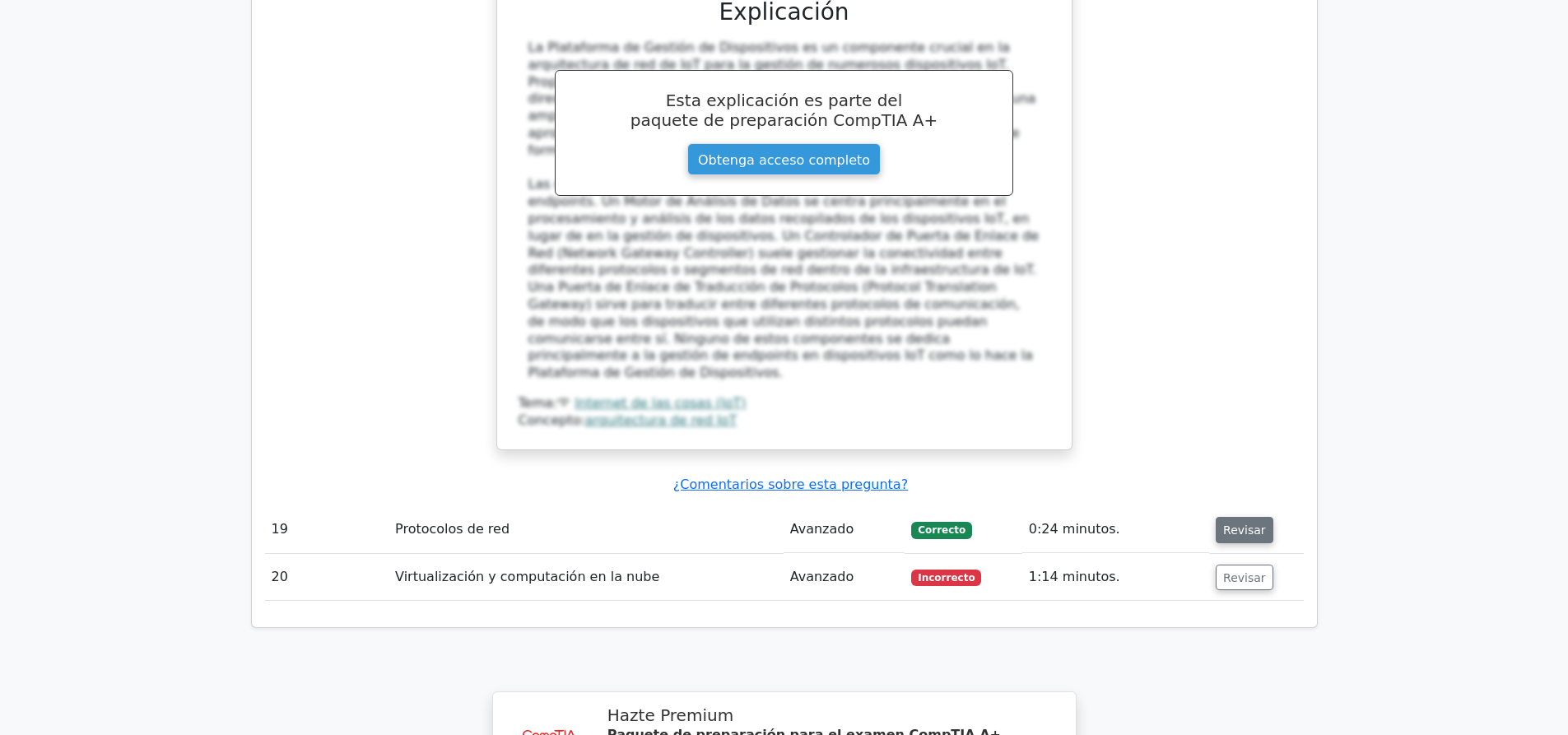
click at [1236, 524] on font "Revisar" at bounding box center [1244, 530] width 43 height 13
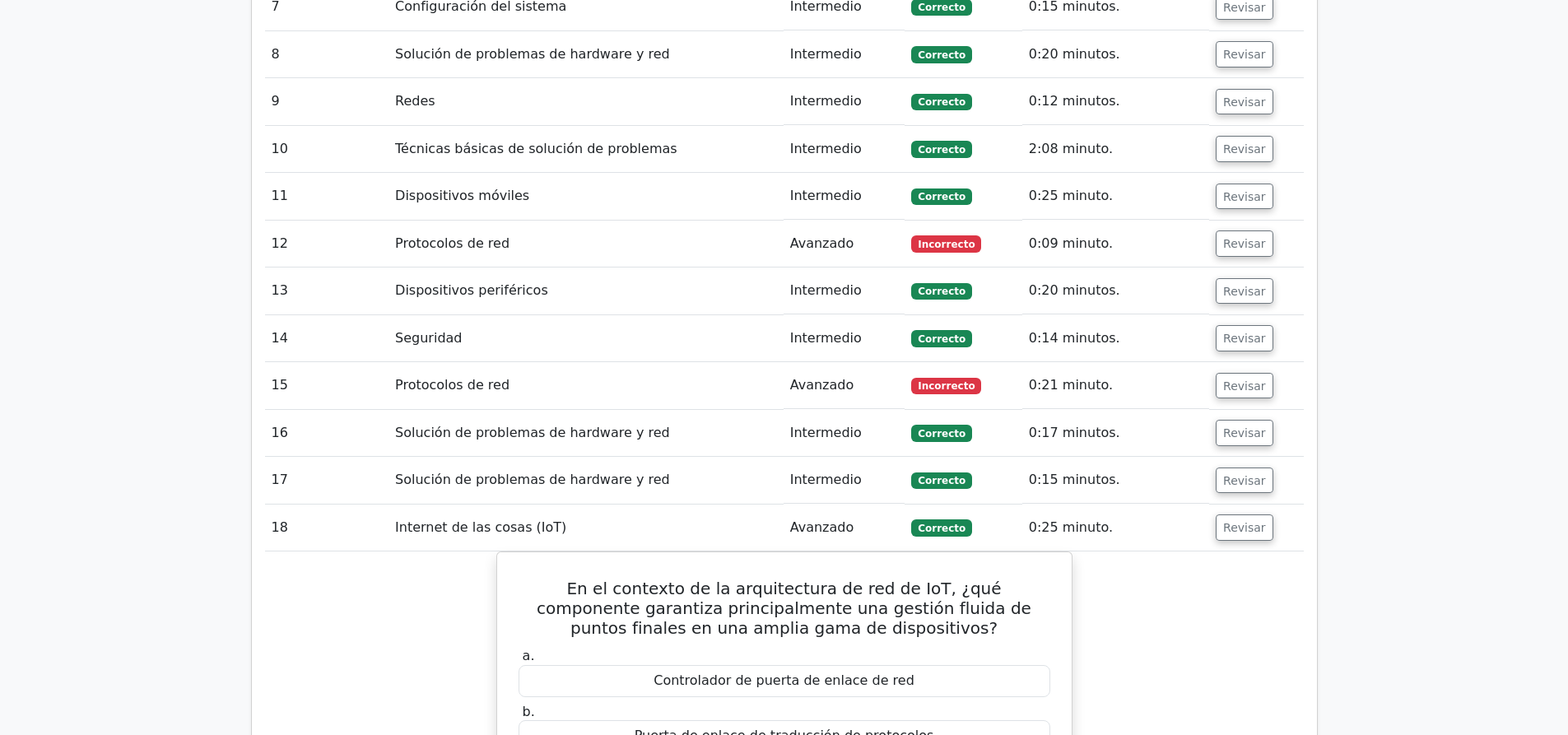
scroll to position [2635, 0]
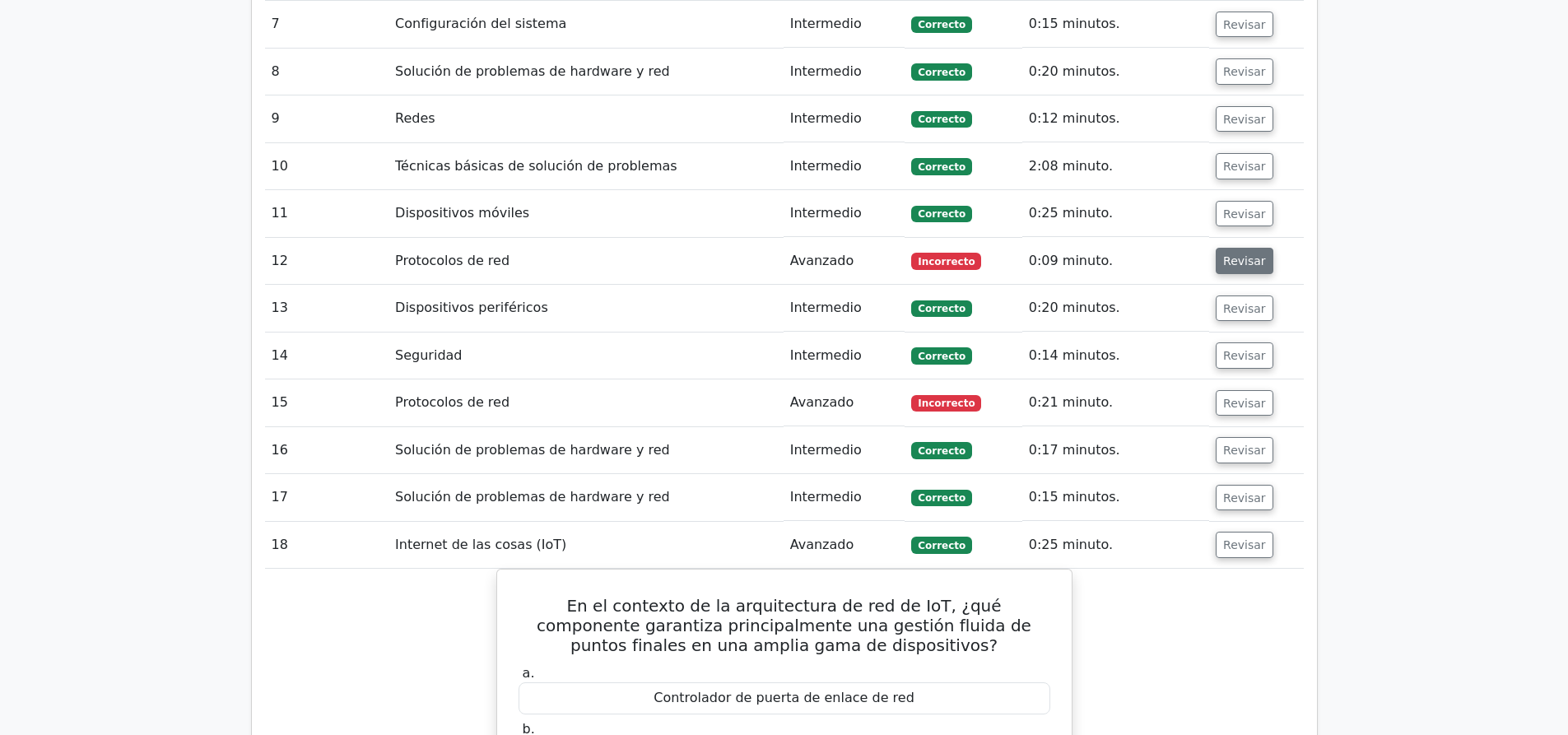
click at [1240, 255] on font "Revisar" at bounding box center [1244, 261] width 43 height 13
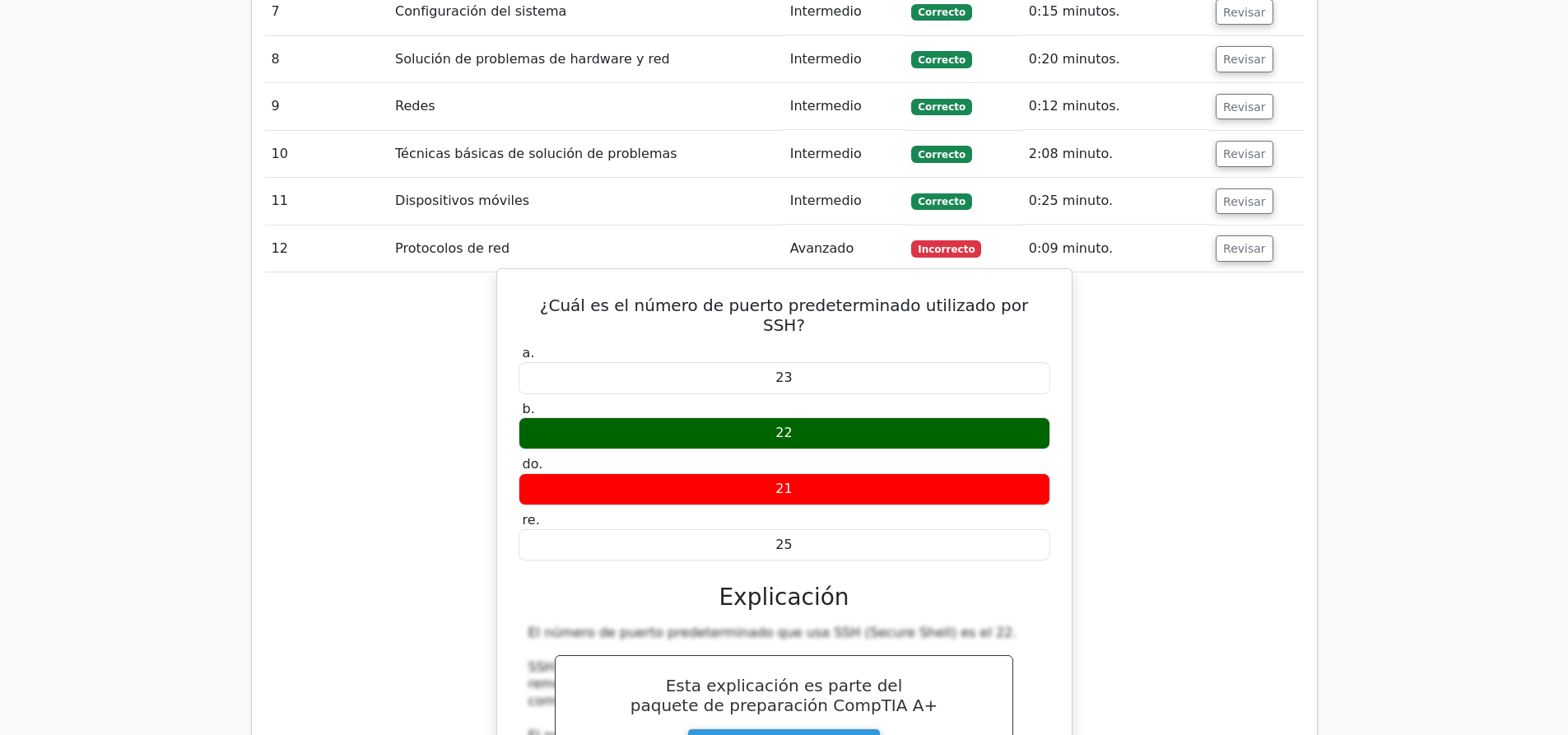
scroll to position [2470, 0]
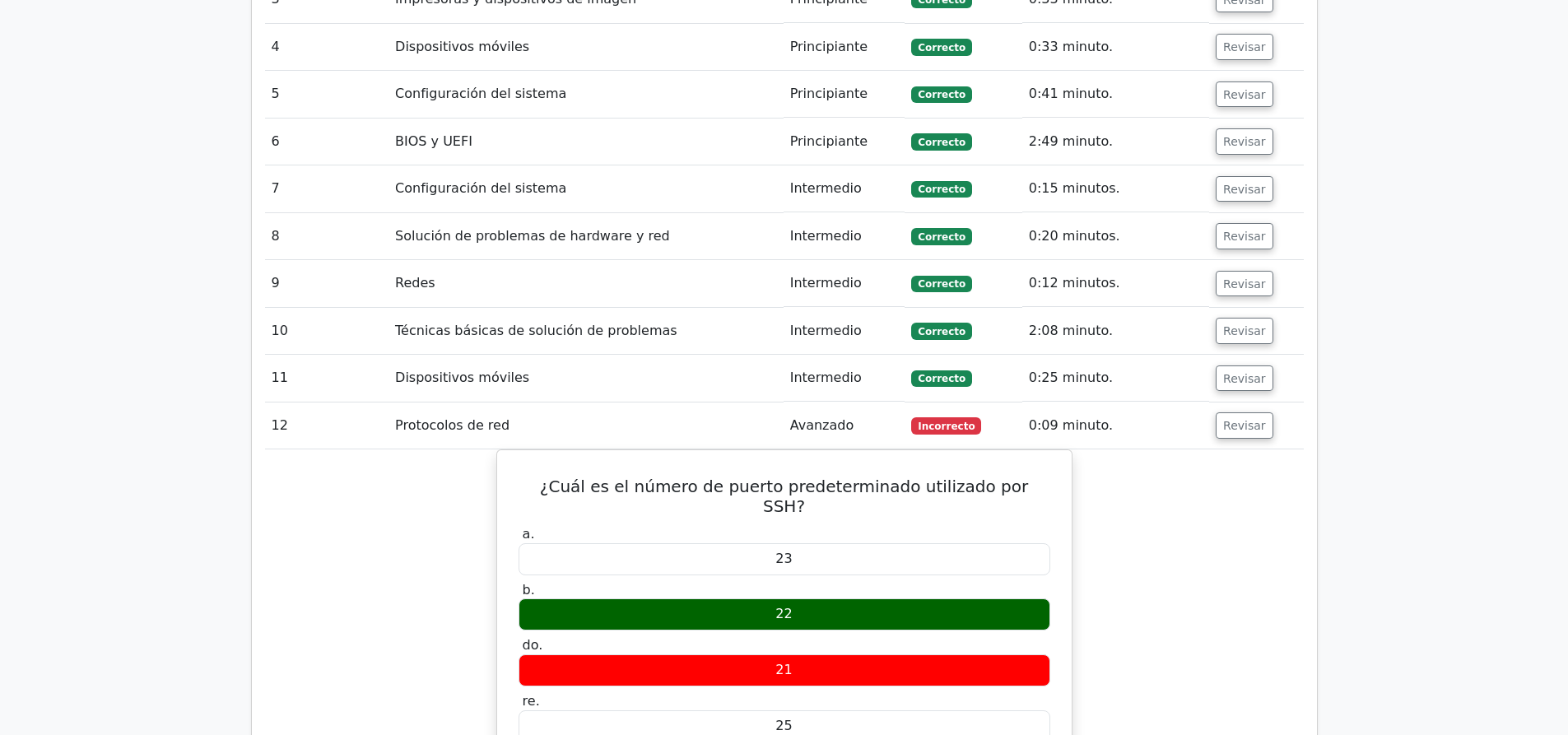
click at [761, 403] on td "Protocolos de red" at bounding box center [586, 426] width 395 height 47
click at [493, 418] on font "Protocolos de red" at bounding box center [451, 426] width 114 height 15
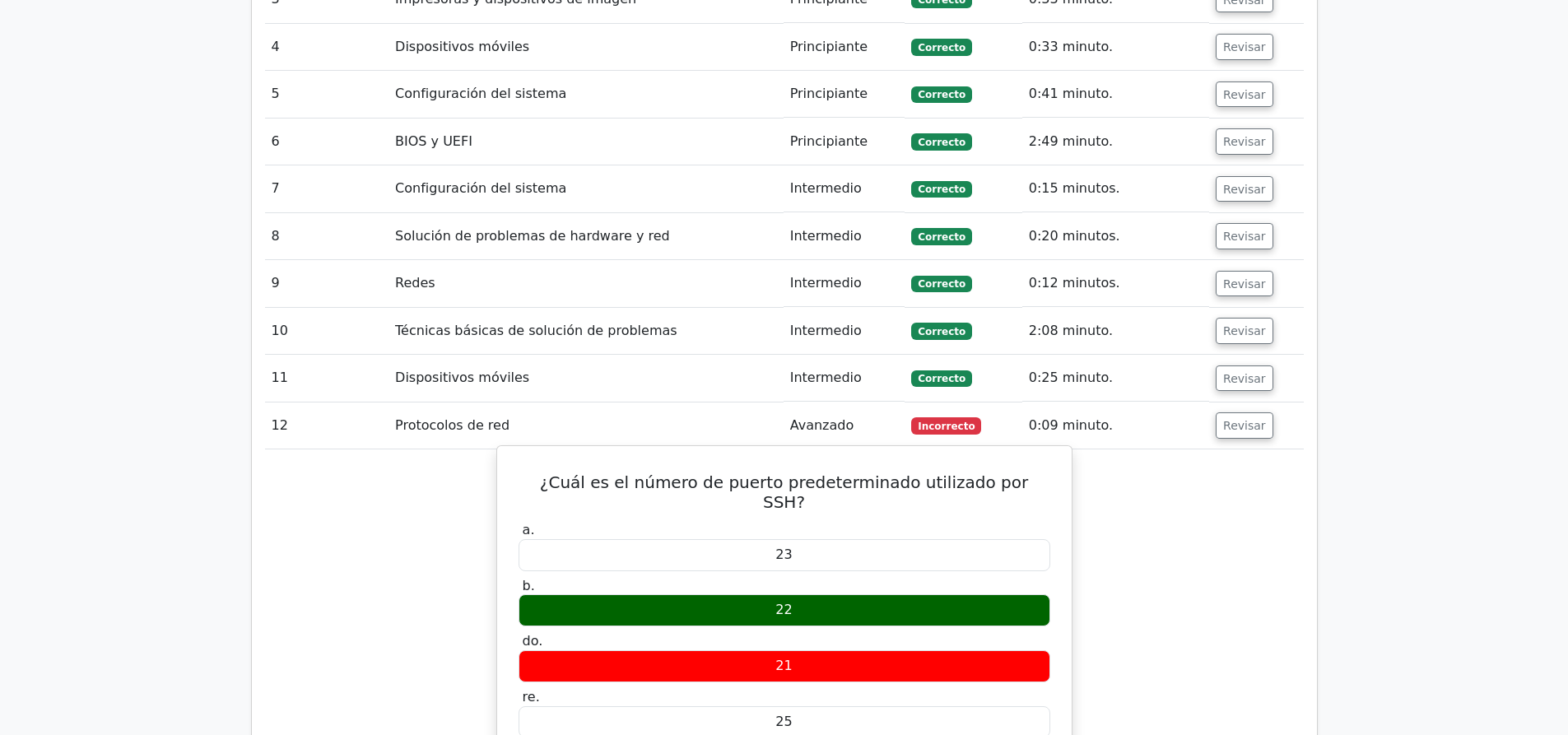
click at [850, 473] on font "¿Cuál es el número de puerto predeterminado utilizado por SSH?" at bounding box center [784, 492] width 488 height 39
drag, startPoint x: 923, startPoint y: 393, endPoint x: 1017, endPoint y: 395, distance: 94.0
click at [1017, 473] on font "¿Cuál es el número de puerto predeterminado utilizado por SSH?" at bounding box center [784, 492] width 488 height 39
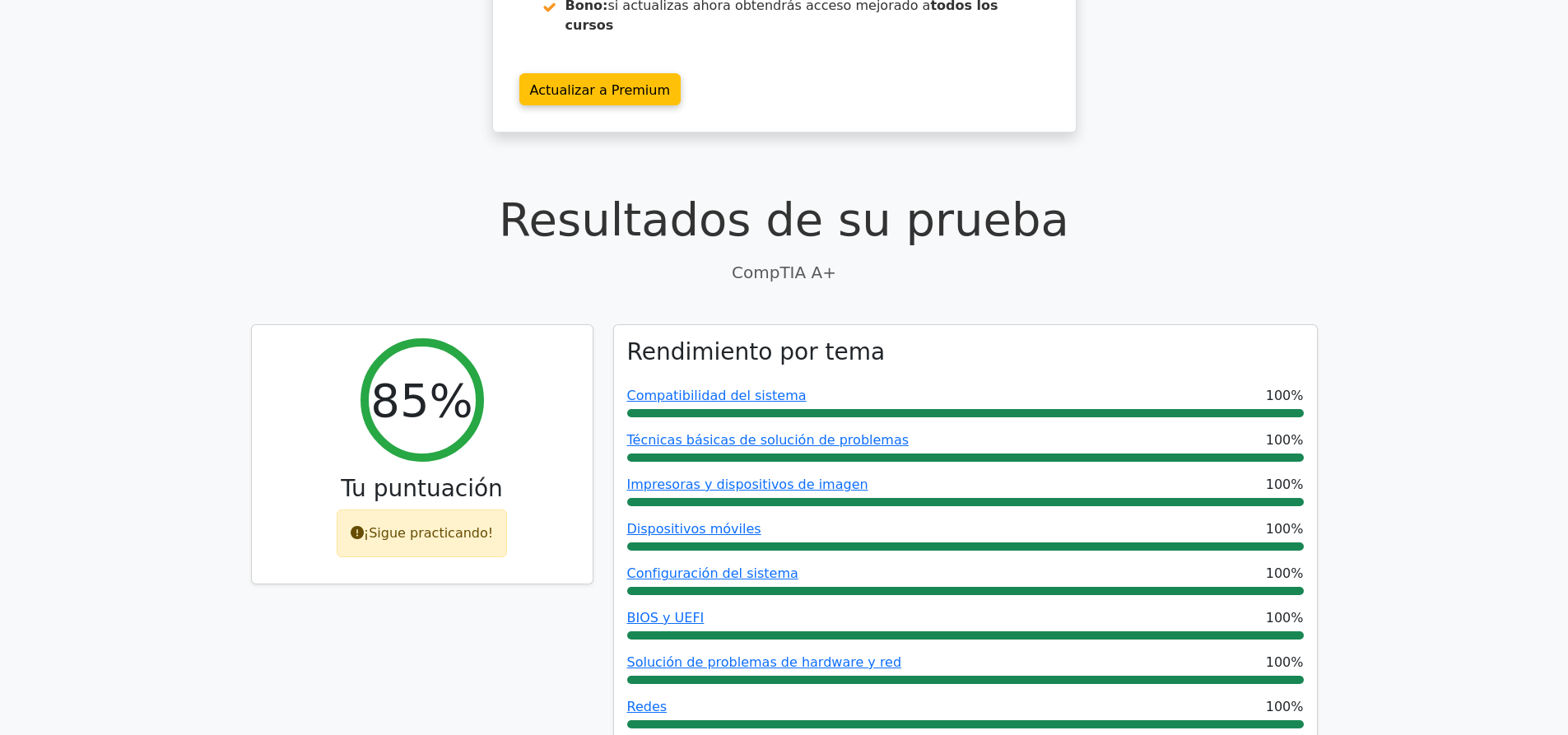
scroll to position [568, 0]
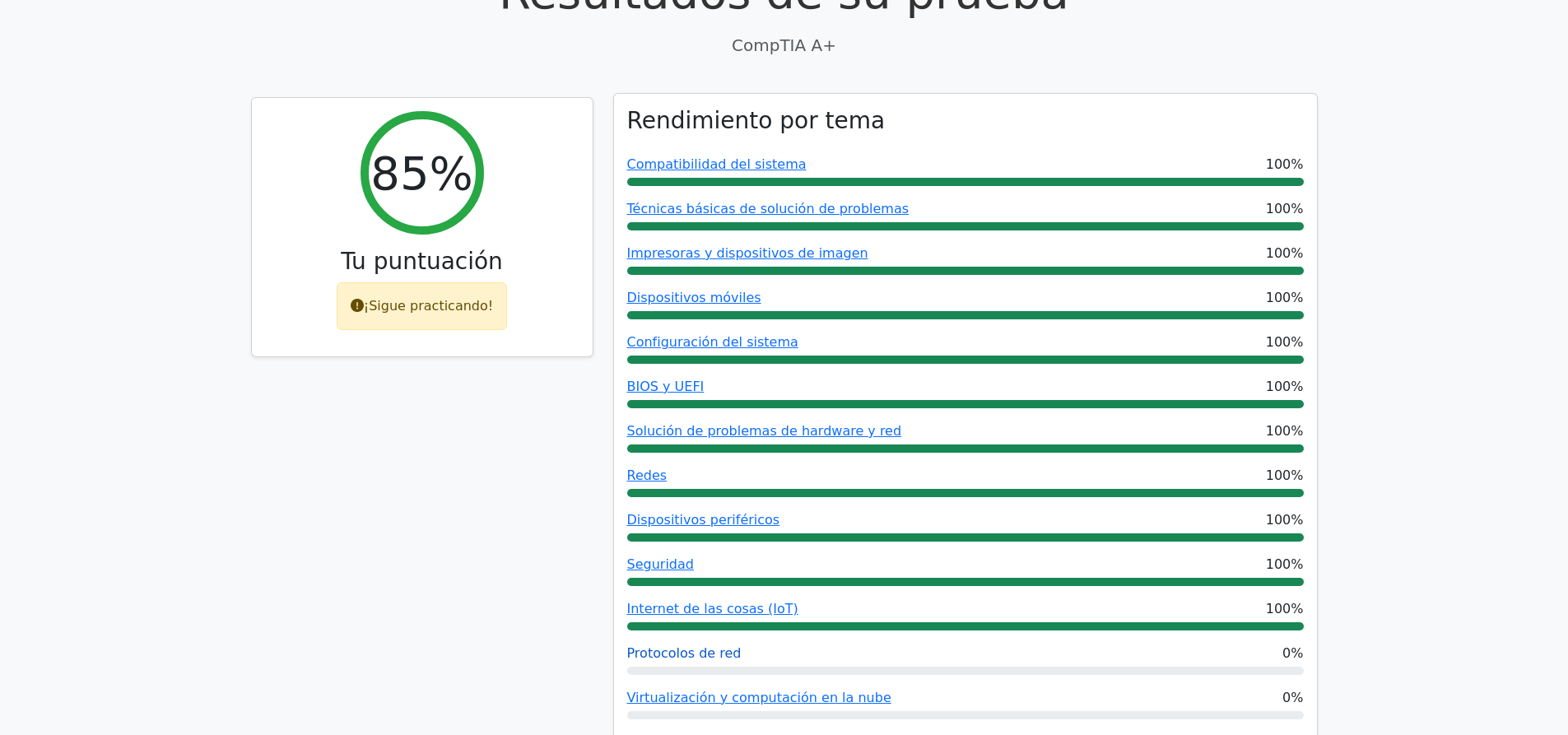
click at [683, 646] on font "Protocolos de red" at bounding box center [684, 653] width 114 height 15
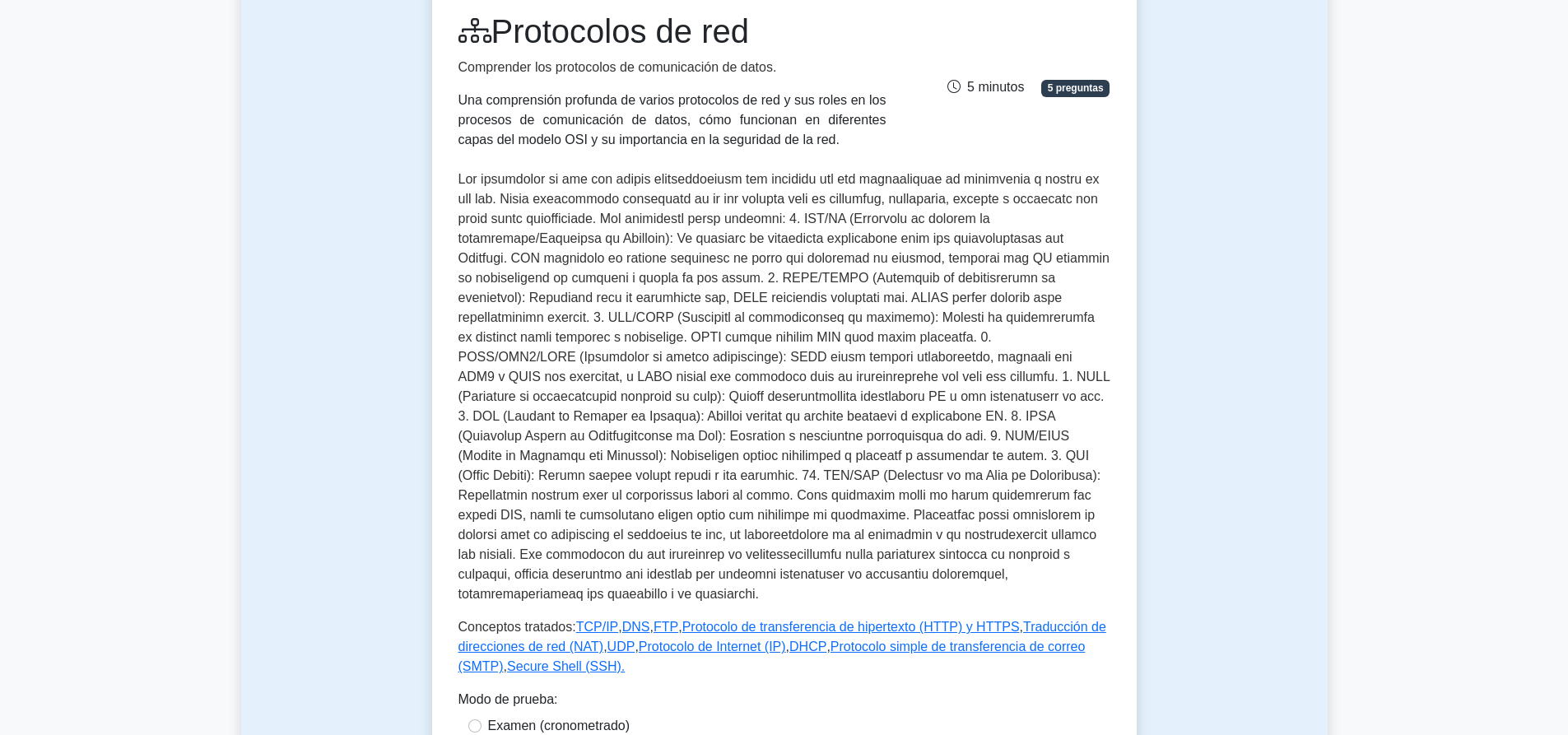
scroll to position [247, 0]
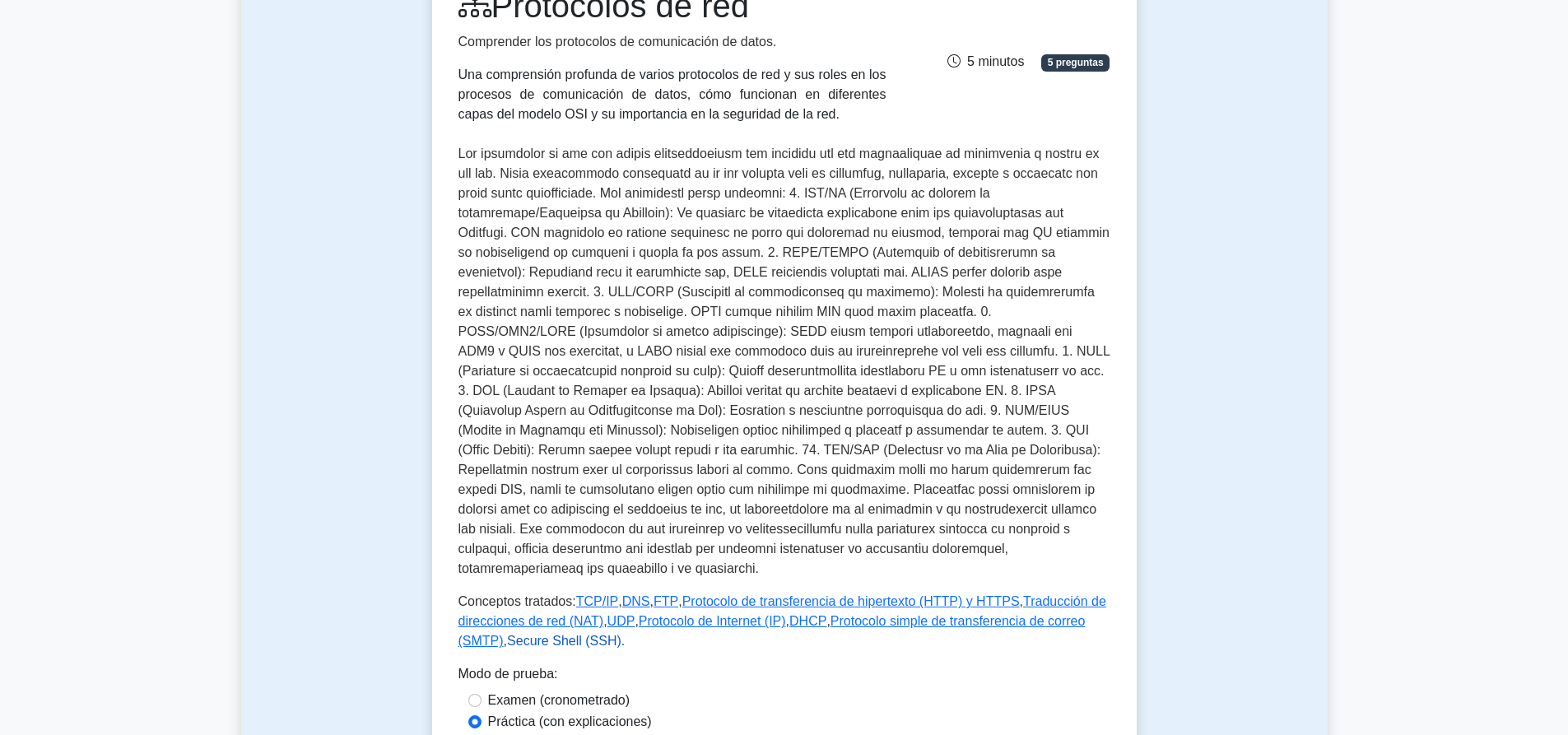
click at [594, 634] on font "Secure Shell (SSH)." at bounding box center [566, 641] width 118 height 14
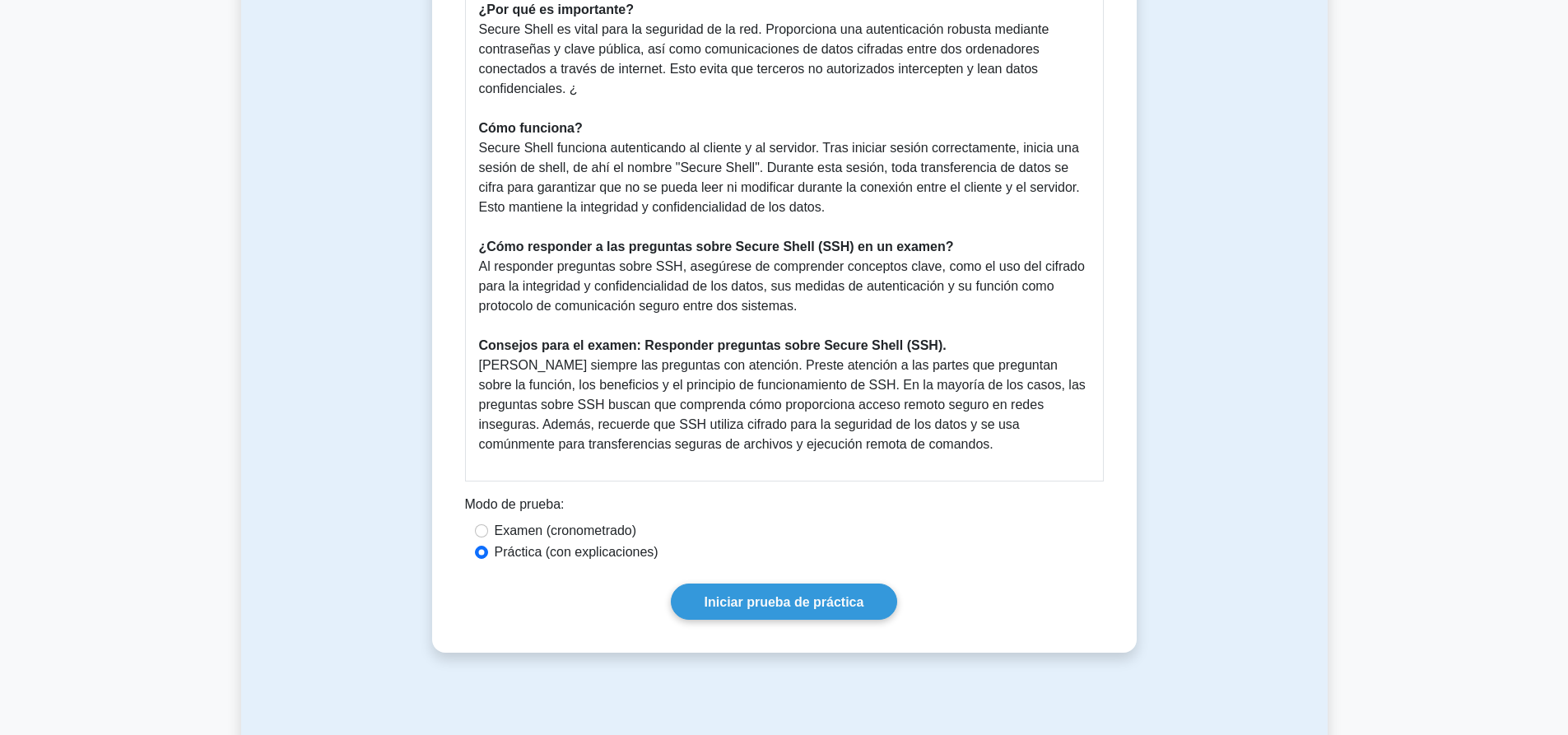
scroll to position [659, 0]
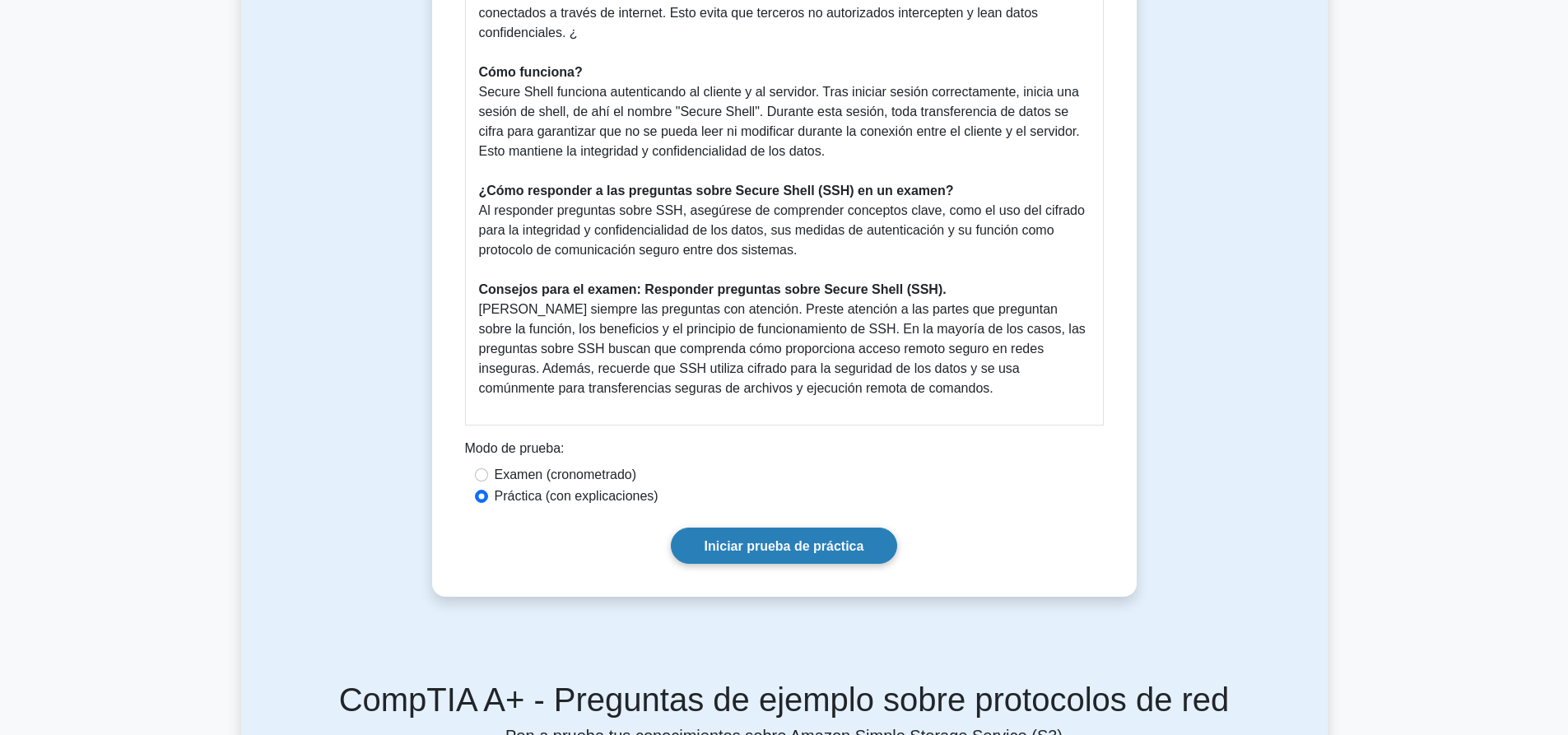
click at [735, 540] on font "Iniciar prueba de práctica" at bounding box center [784, 546] width 159 height 14
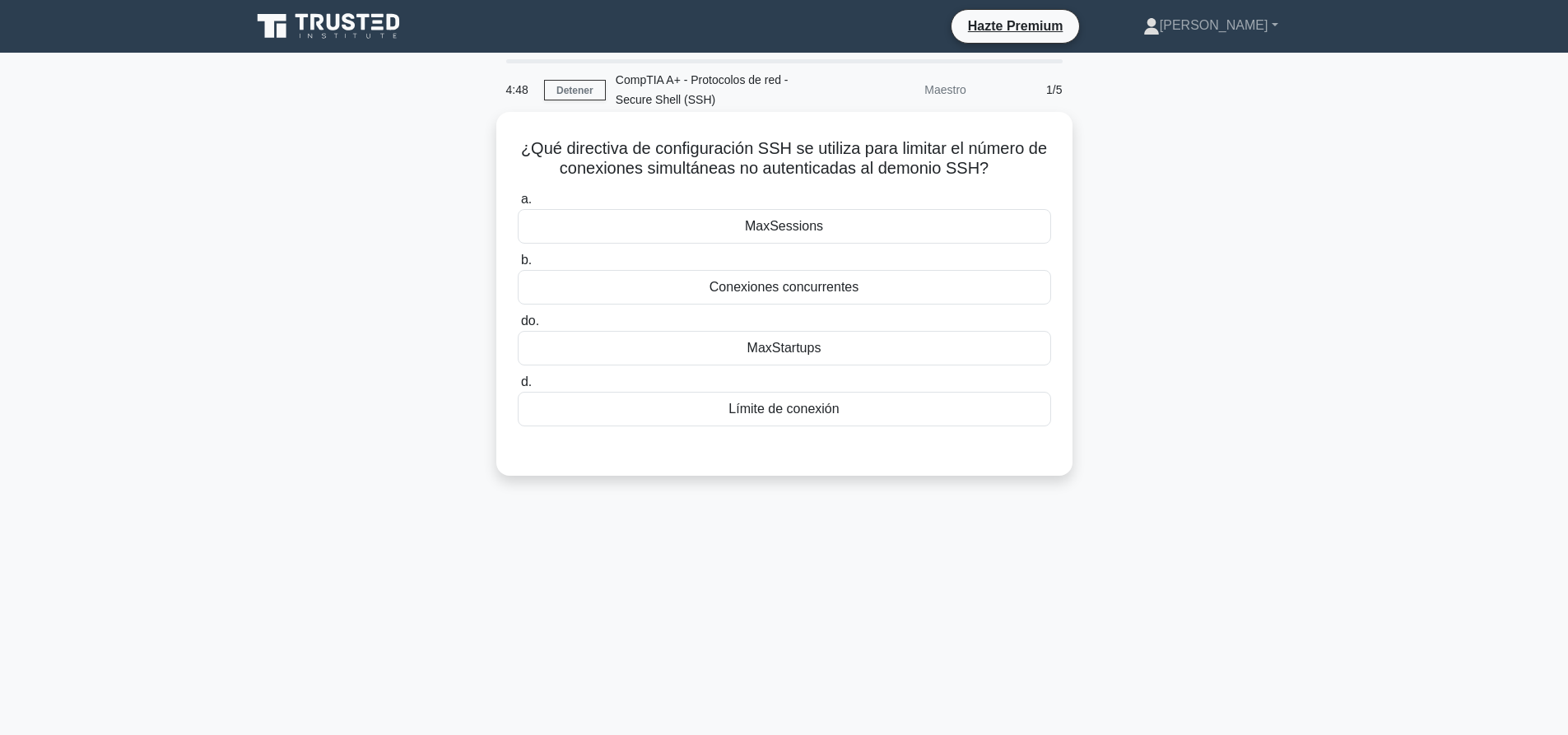
click at [852, 222] on div "MaxSessions" at bounding box center [784, 227] width 533 height 35
click at [518, 205] on input "a. MaxSessions" at bounding box center [518, 199] width 0 height 11
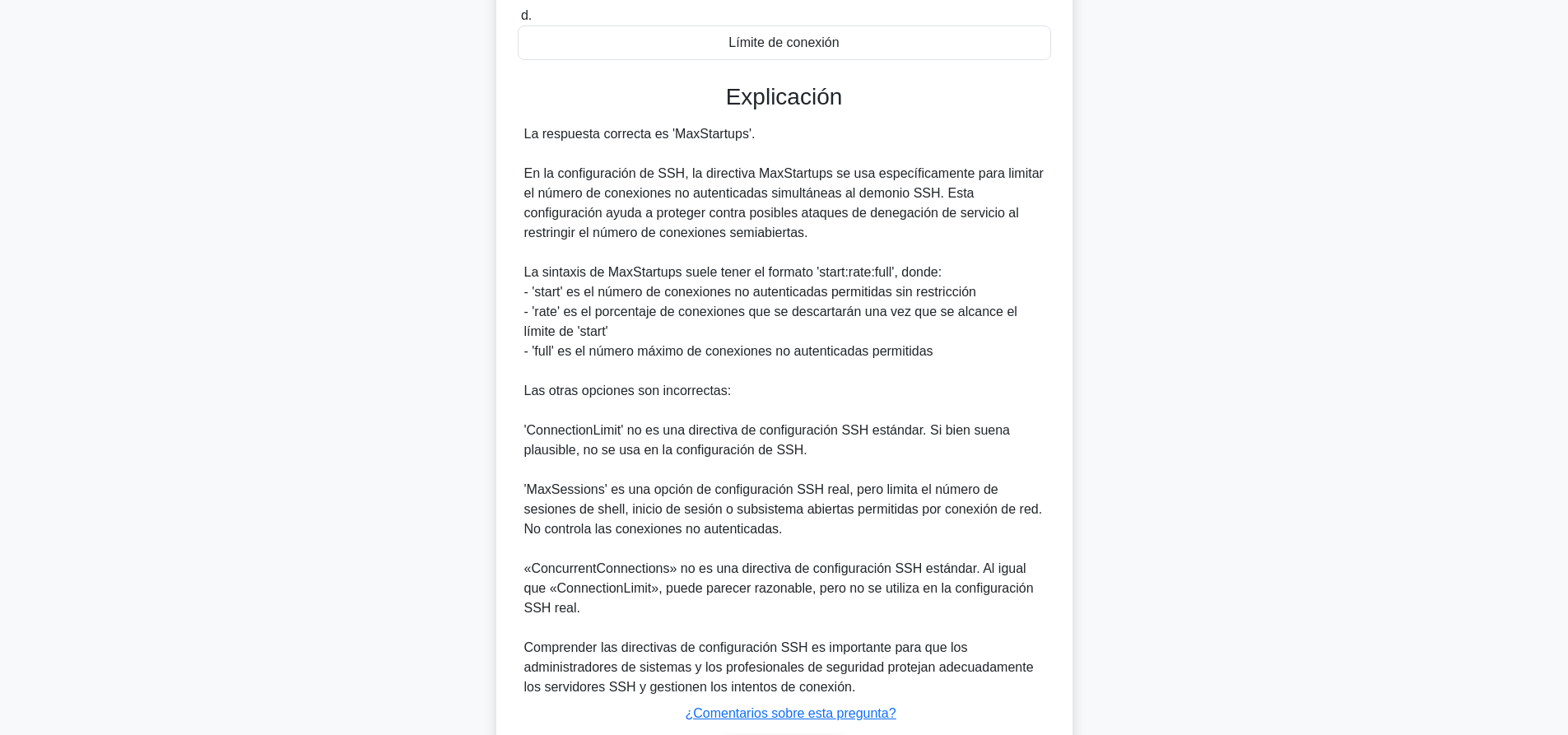
scroll to position [482, 0]
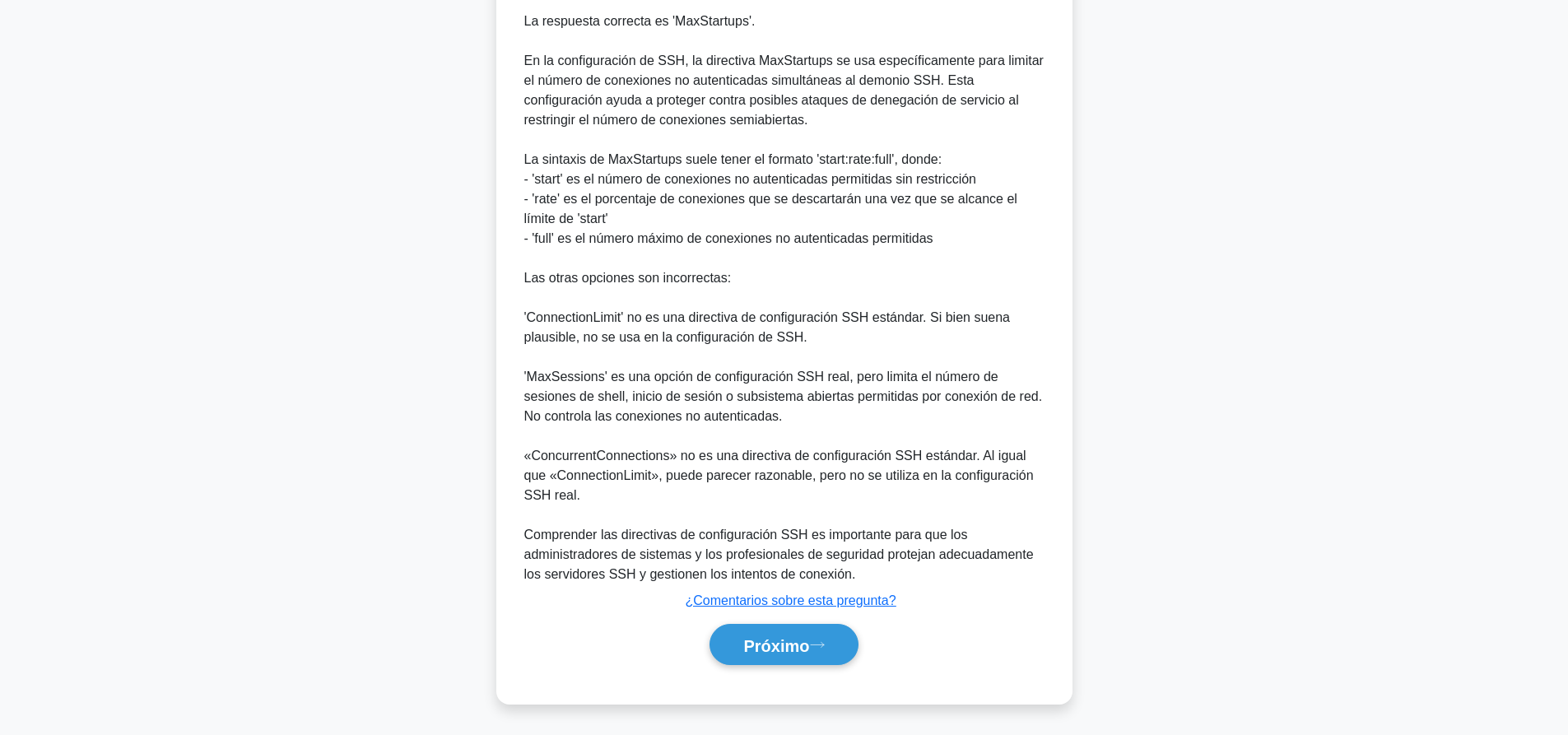
click at [776, 623] on div "Próximo" at bounding box center [784, 645] width 533 height 55
click at [780, 644] on font "Próximo" at bounding box center [776, 646] width 66 height 18
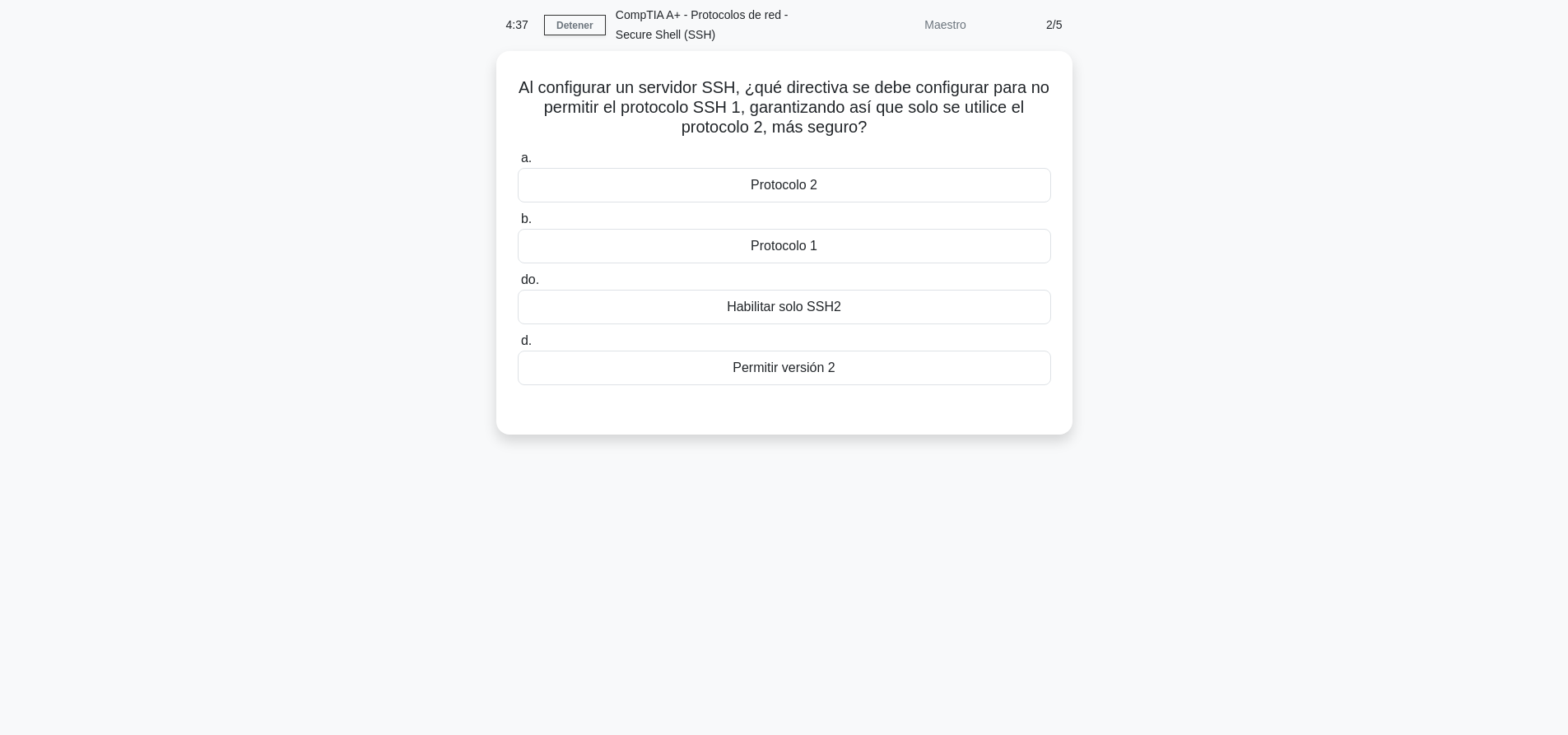
scroll to position [0, 0]
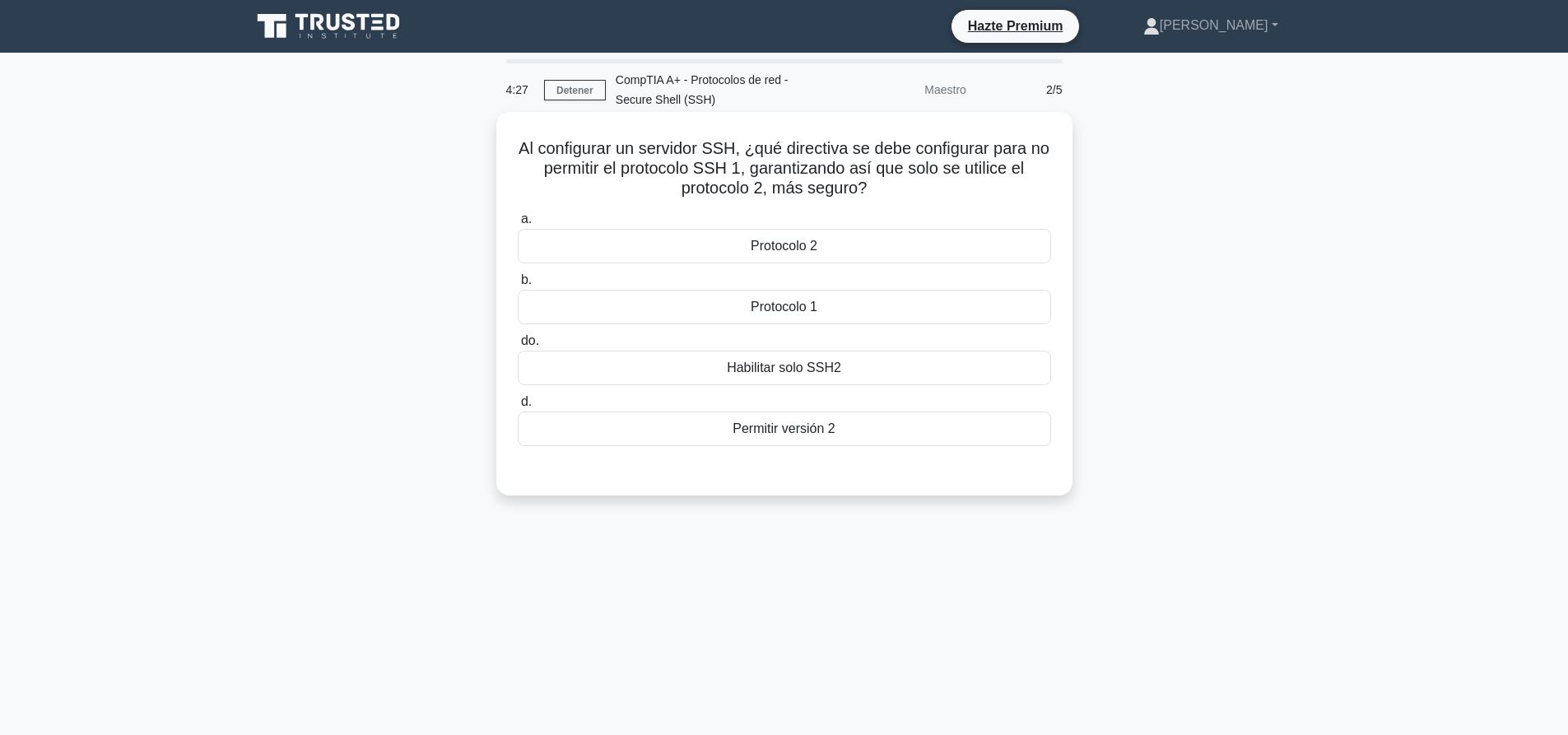
click at [948, 362] on div "Habilitar solo SSH2" at bounding box center [784, 368] width 533 height 35
click at [518, 347] on input "do. Habilitar solo SSH2" at bounding box center [518, 341] width 0 height 11
